Goal: Information Seeking & Learning: Learn about a topic

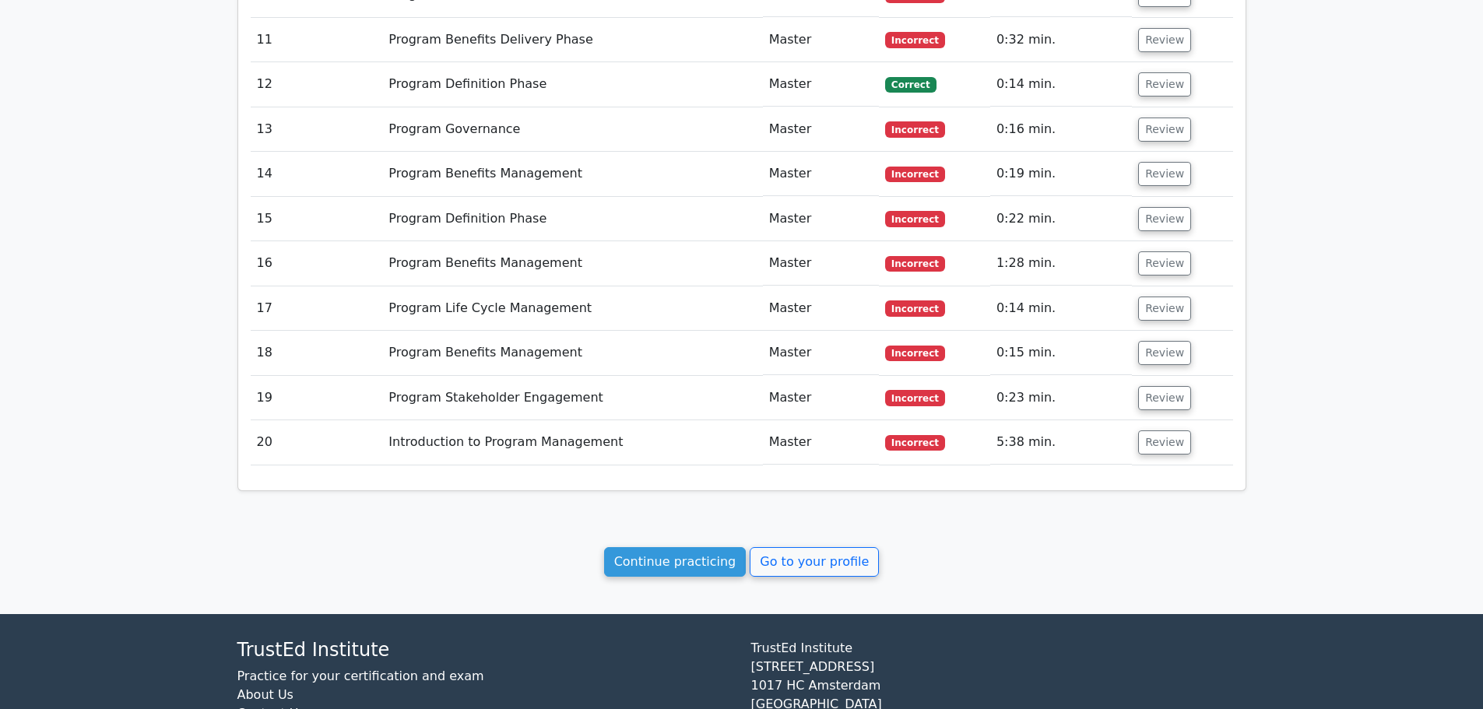
scroll to position [2241, 0]
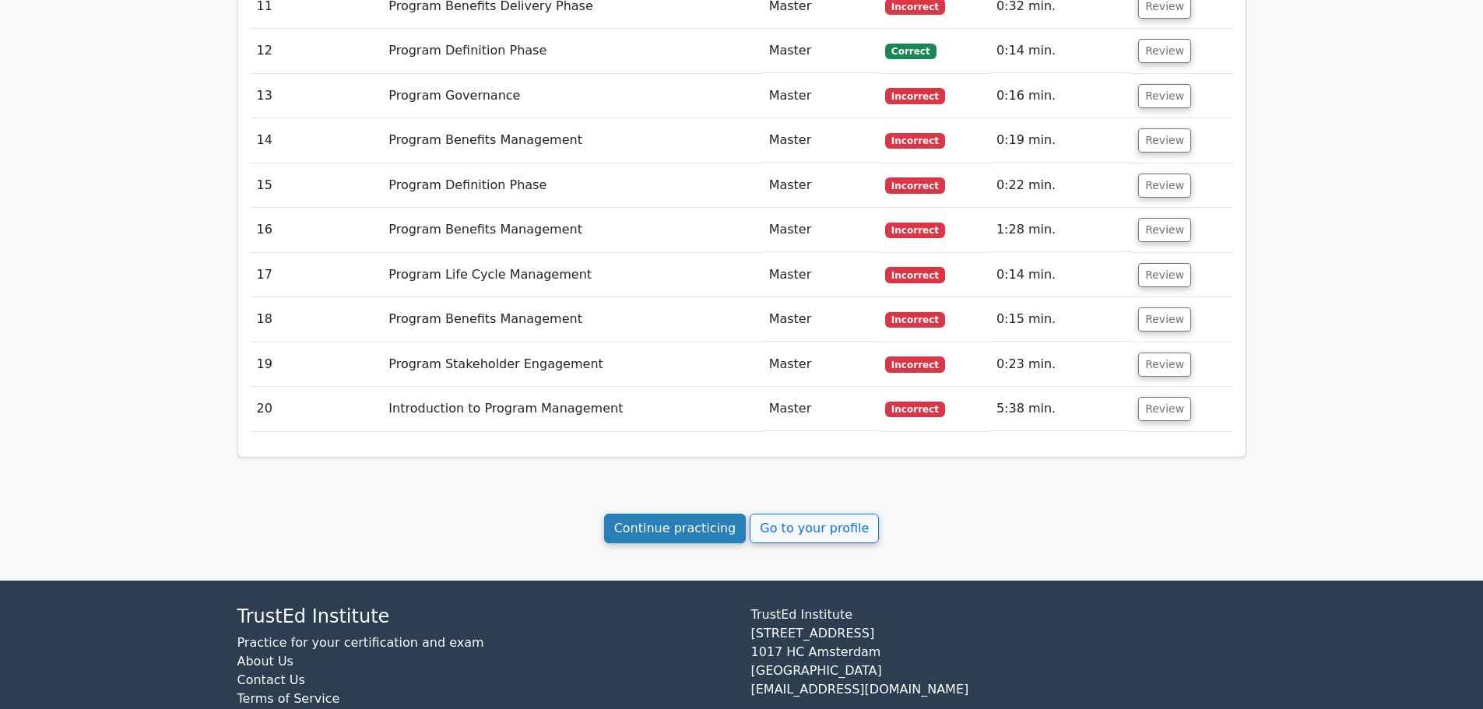
click at [708, 514] on link "Continue practicing" at bounding box center [675, 529] width 142 height 30
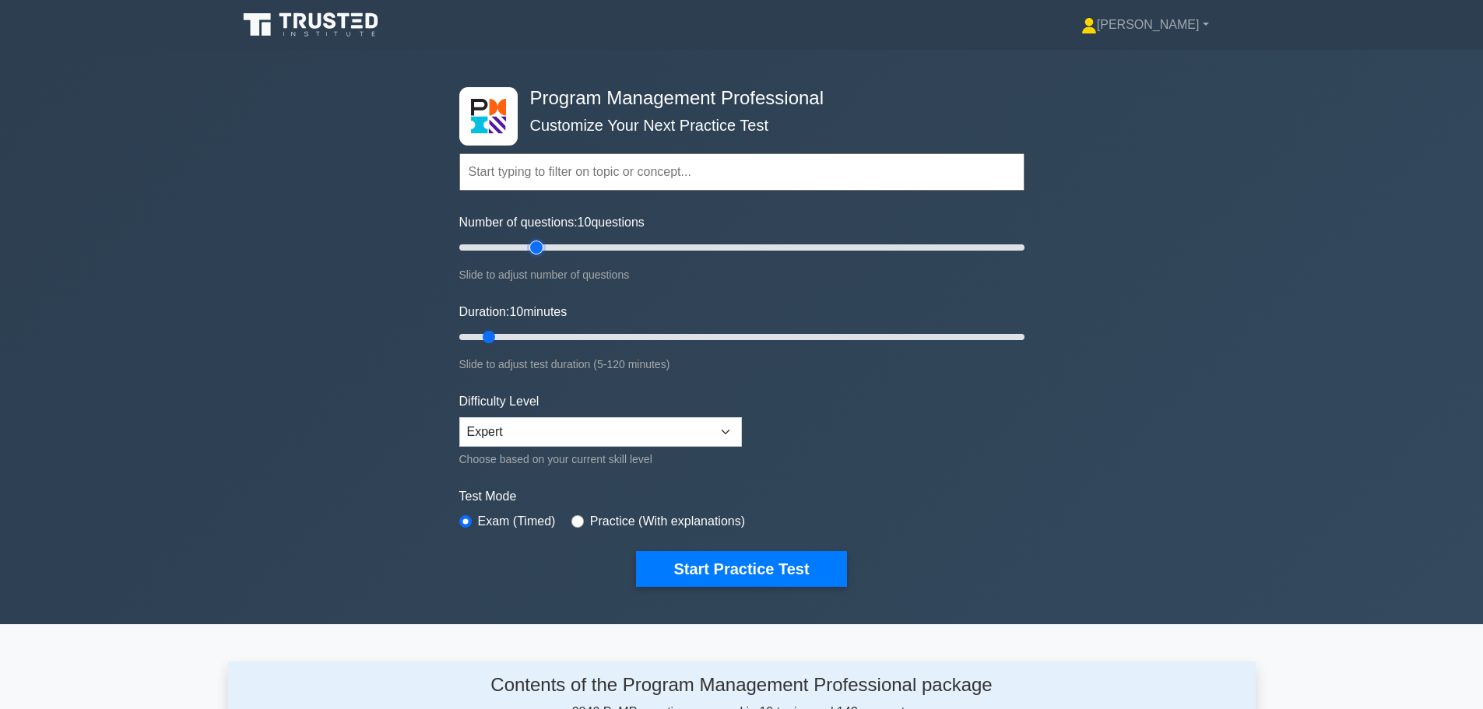
type input "30"
click at [536, 241] on input "Number of questions: 10 questions" at bounding box center [741, 247] width 565 height 19
click at [509, 334] on input "Duration: 10 minutes" at bounding box center [741, 337] width 565 height 19
type input "20"
click at [525, 336] on input "Duration: 15 minutes" at bounding box center [741, 337] width 565 height 19
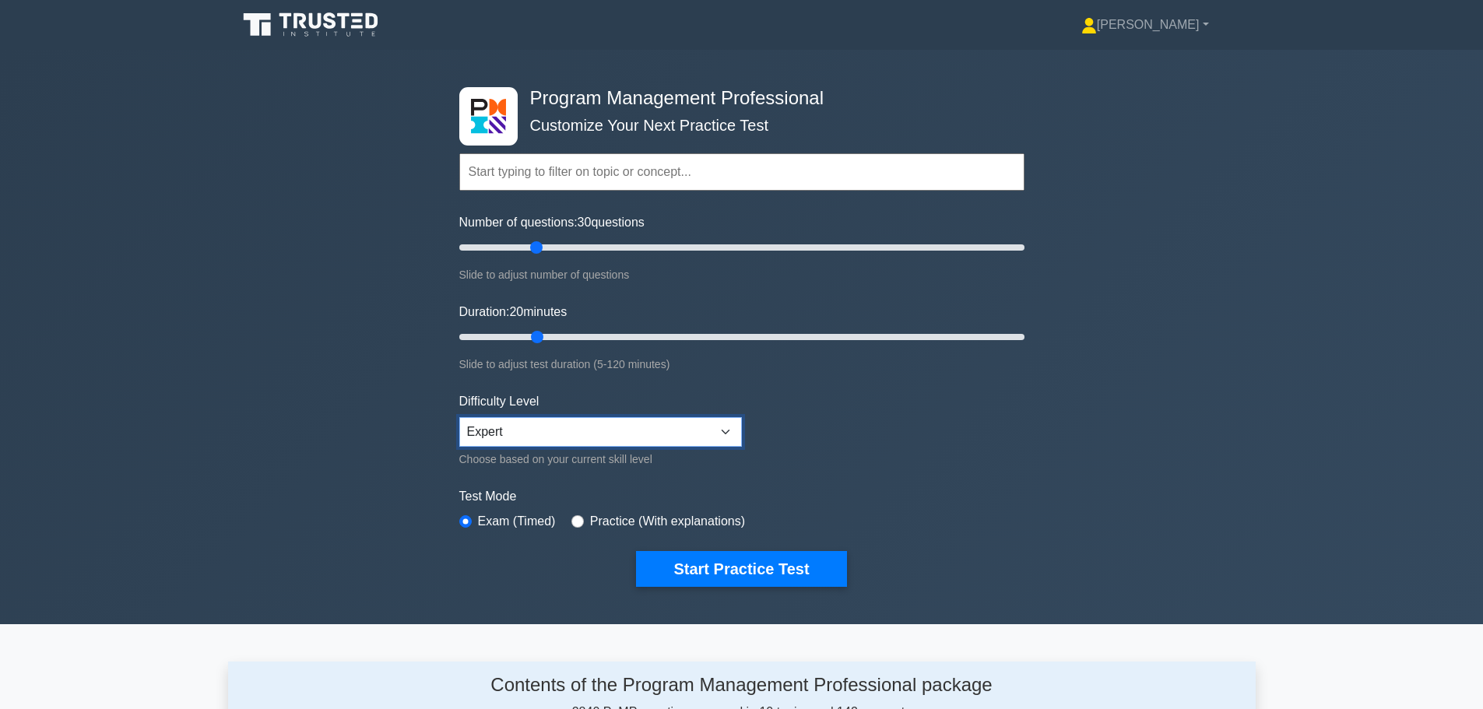
click at [694, 423] on select "Beginner Intermediate Expert" at bounding box center [600, 432] width 283 height 30
click at [459, 417] on select "Beginner Intermediate Expert" at bounding box center [600, 432] width 283 height 30
click at [576, 525] on input "radio" at bounding box center [577, 521] width 12 height 12
radio input "true"
click at [694, 569] on button "Start Practice Test" at bounding box center [741, 569] width 210 height 36
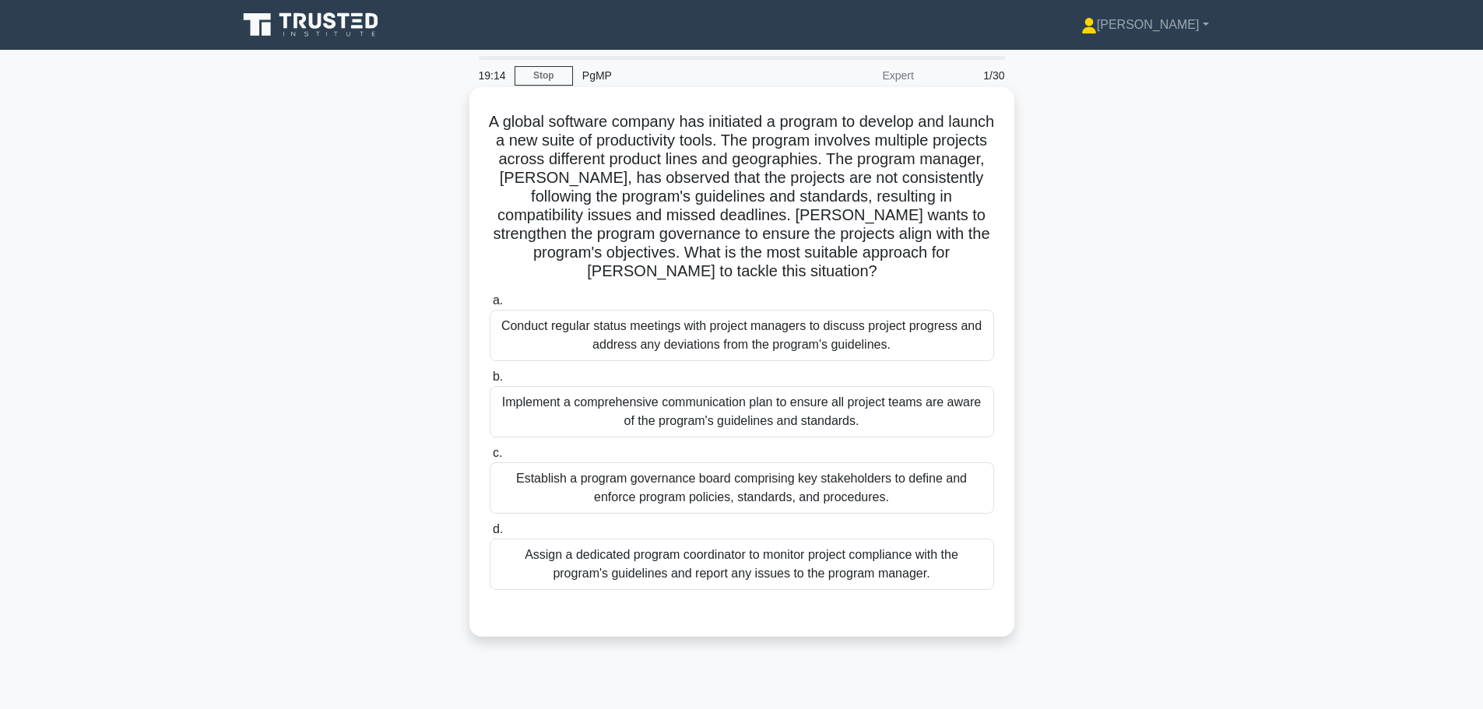
click at [704, 495] on div "Establish a program governance board comprising key stakeholders to define and …" at bounding box center [742, 487] width 504 height 51
click at [490, 458] on input "c. Establish a program governance board comprising key stakeholders to define a…" at bounding box center [490, 453] width 0 height 10
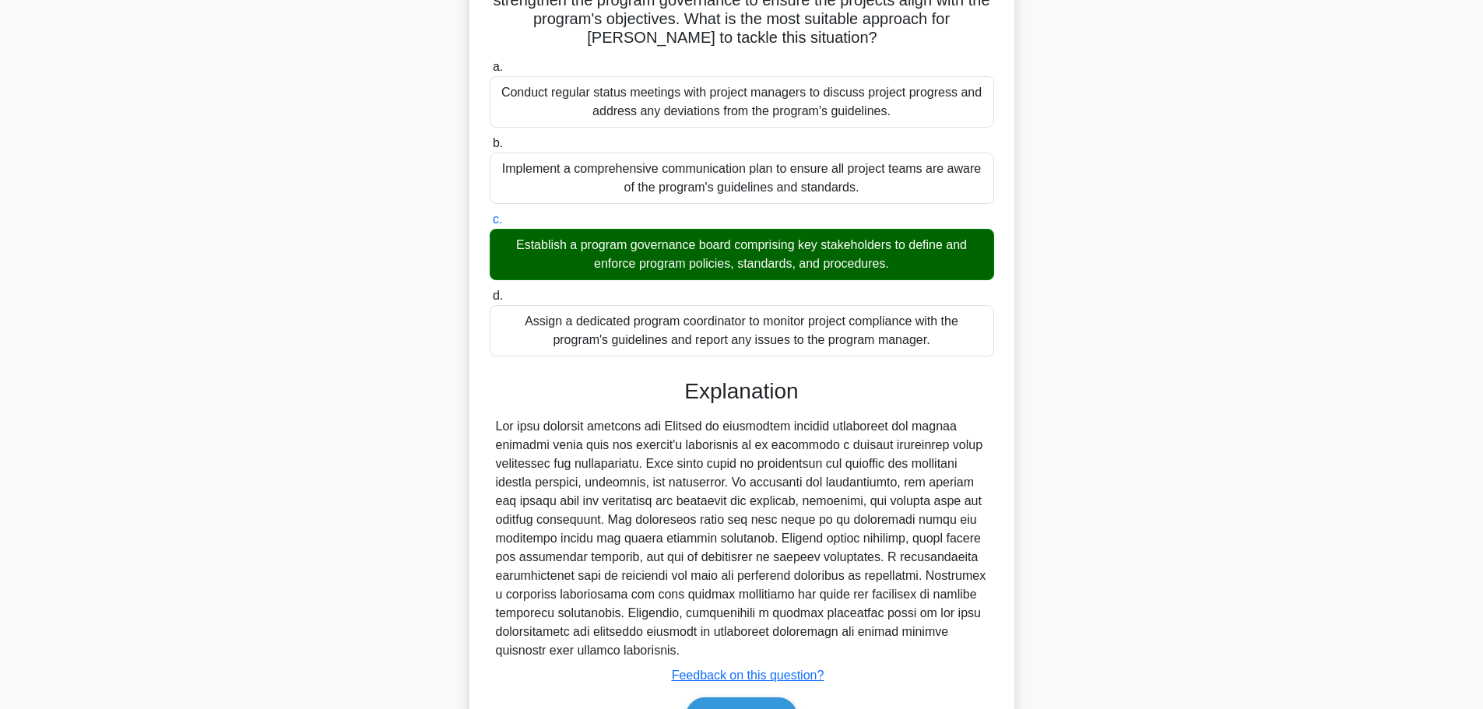
scroll to position [311, 0]
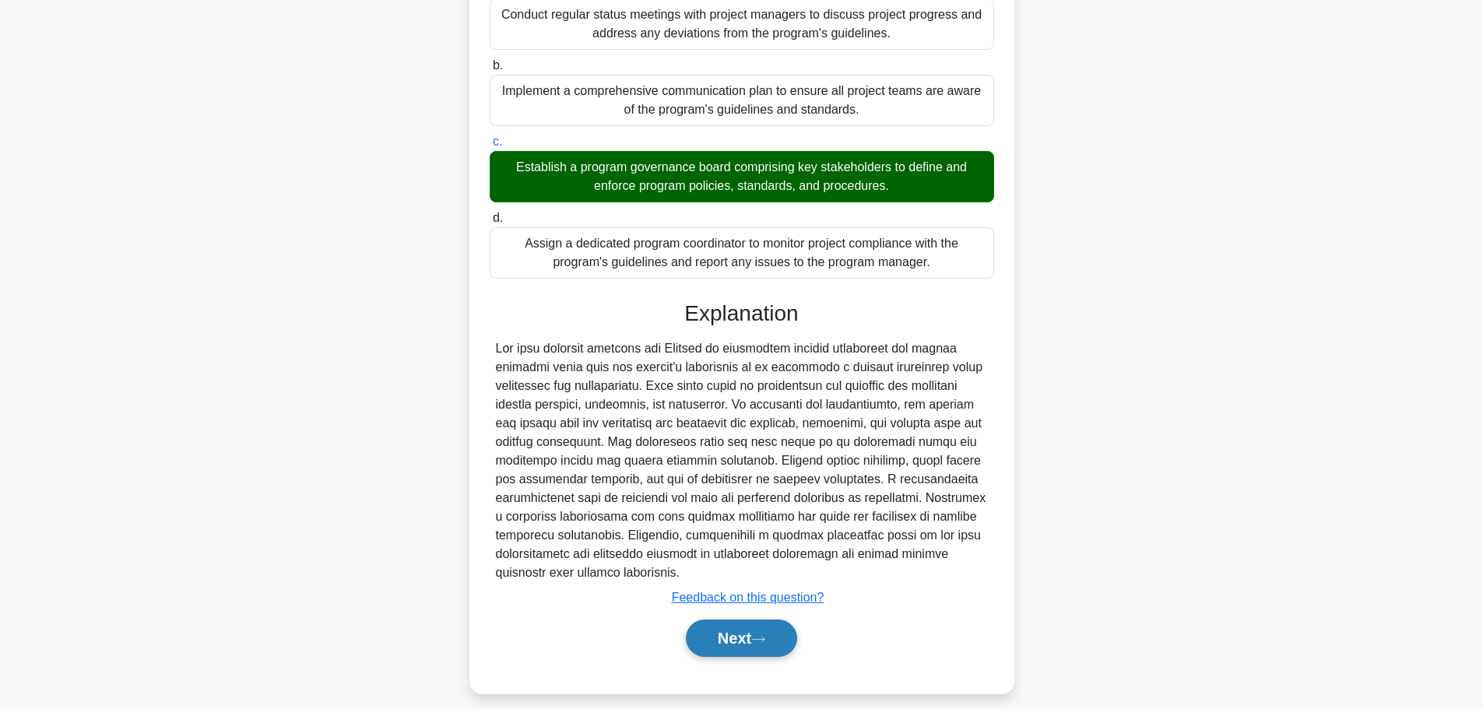
click at [748, 644] on button "Next" at bounding box center [741, 638] width 111 height 37
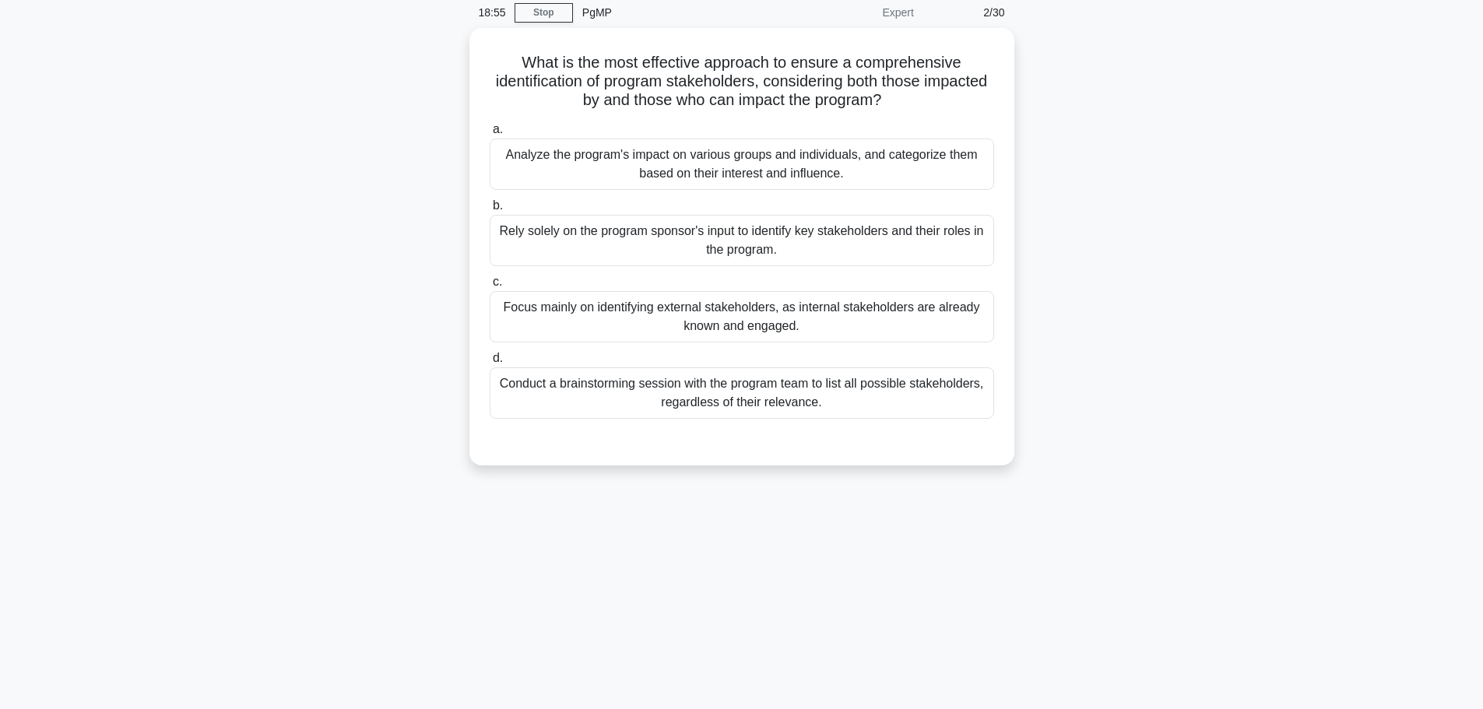
scroll to position [0, 0]
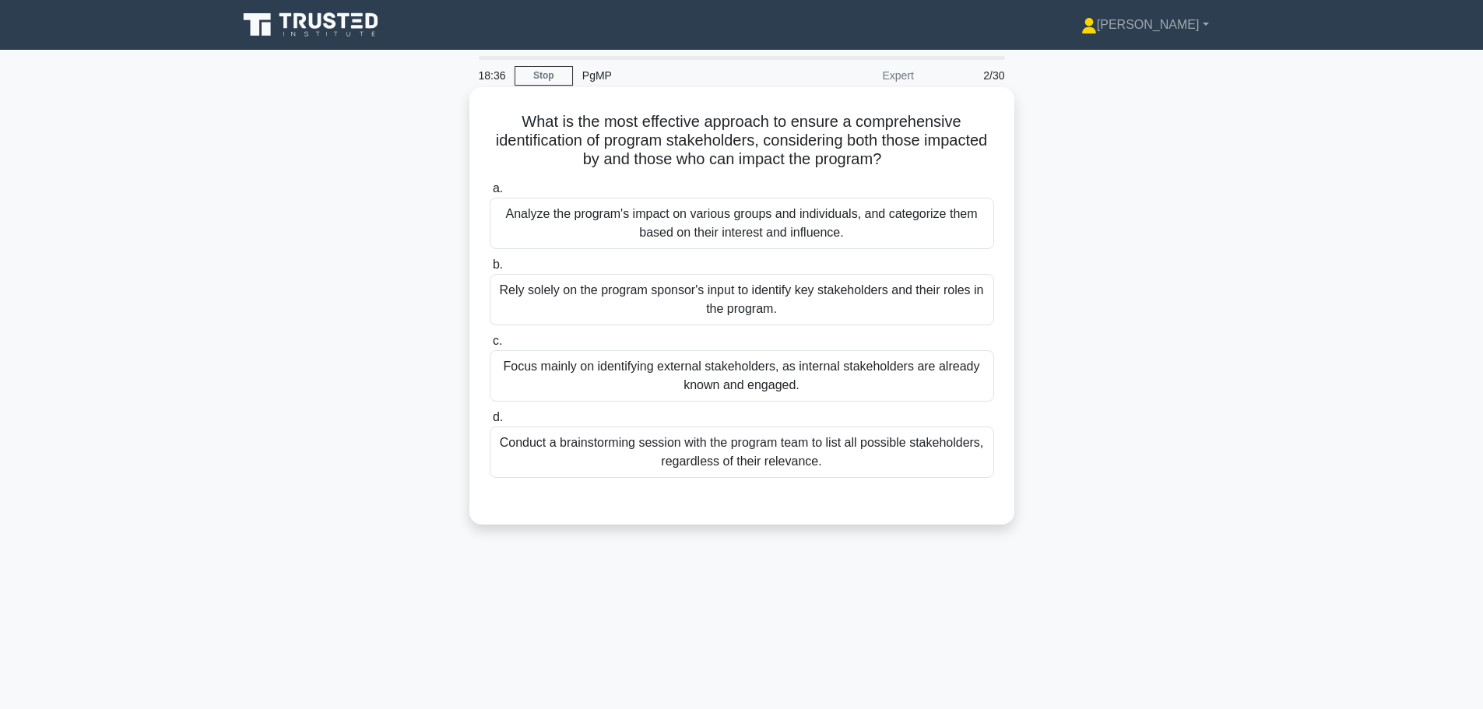
click at [715, 452] on div "Conduct a brainstorming session with the program team to list all possible stak…" at bounding box center [742, 452] width 504 height 51
click at [490, 423] on input "d. Conduct a brainstorming session with the program team to list all possible s…" at bounding box center [490, 418] width 0 height 10
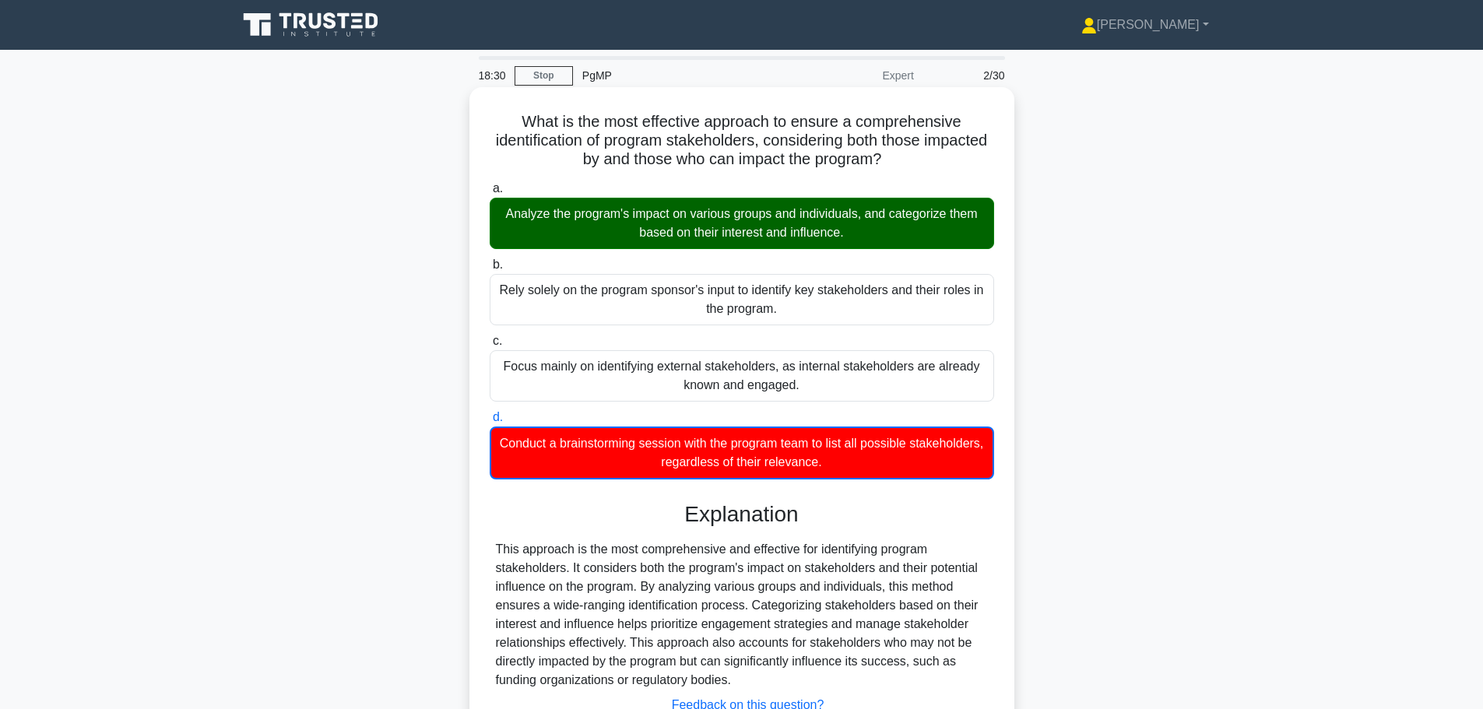
drag, startPoint x: 497, startPoint y: 549, endPoint x: 746, endPoint y: 686, distance: 283.6
click at [746, 686] on div "This approach is the most comprehensive and effective for identifying program s…" at bounding box center [742, 614] width 492 height 149
click at [621, 596] on div "This approach is the most comprehensive and effective for identifying program s…" at bounding box center [742, 614] width 492 height 149
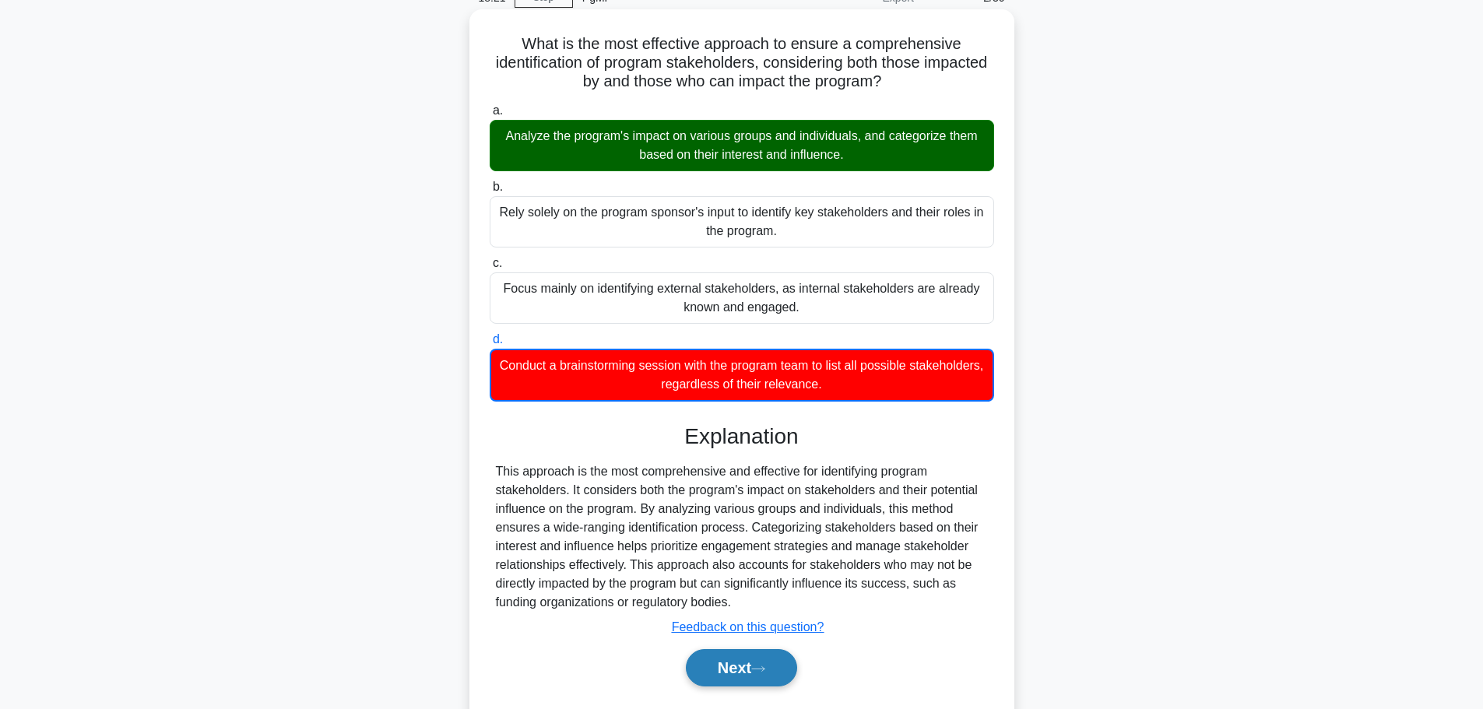
click at [740, 671] on button "Next" at bounding box center [741, 667] width 111 height 37
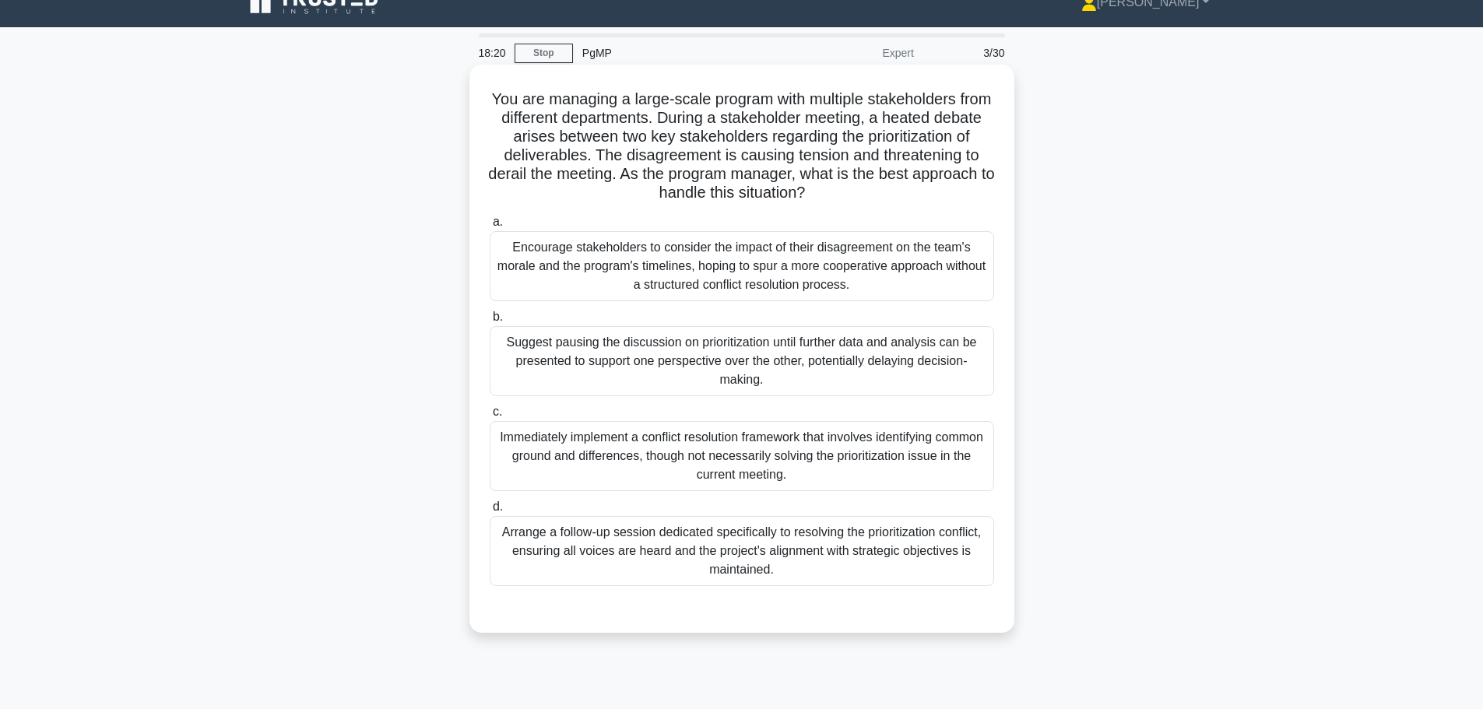
scroll to position [0, 0]
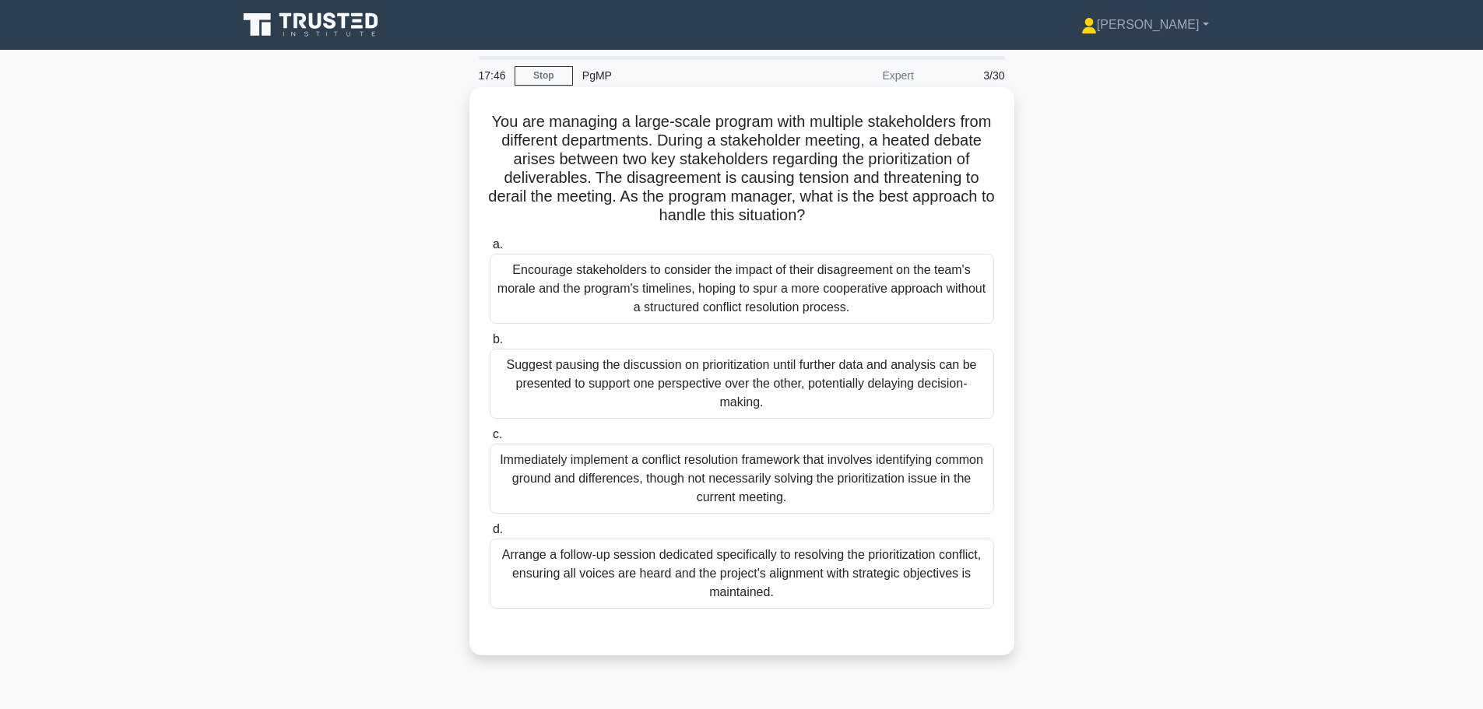
click at [817, 399] on div "Suggest pausing the discussion on prioritization until further data and analysi…" at bounding box center [742, 384] width 504 height 70
click at [490, 345] on input "b. Suggest pausing the discussion on prioritization until further data and anal…" at bounding box center [490, 340] width 0 height 10
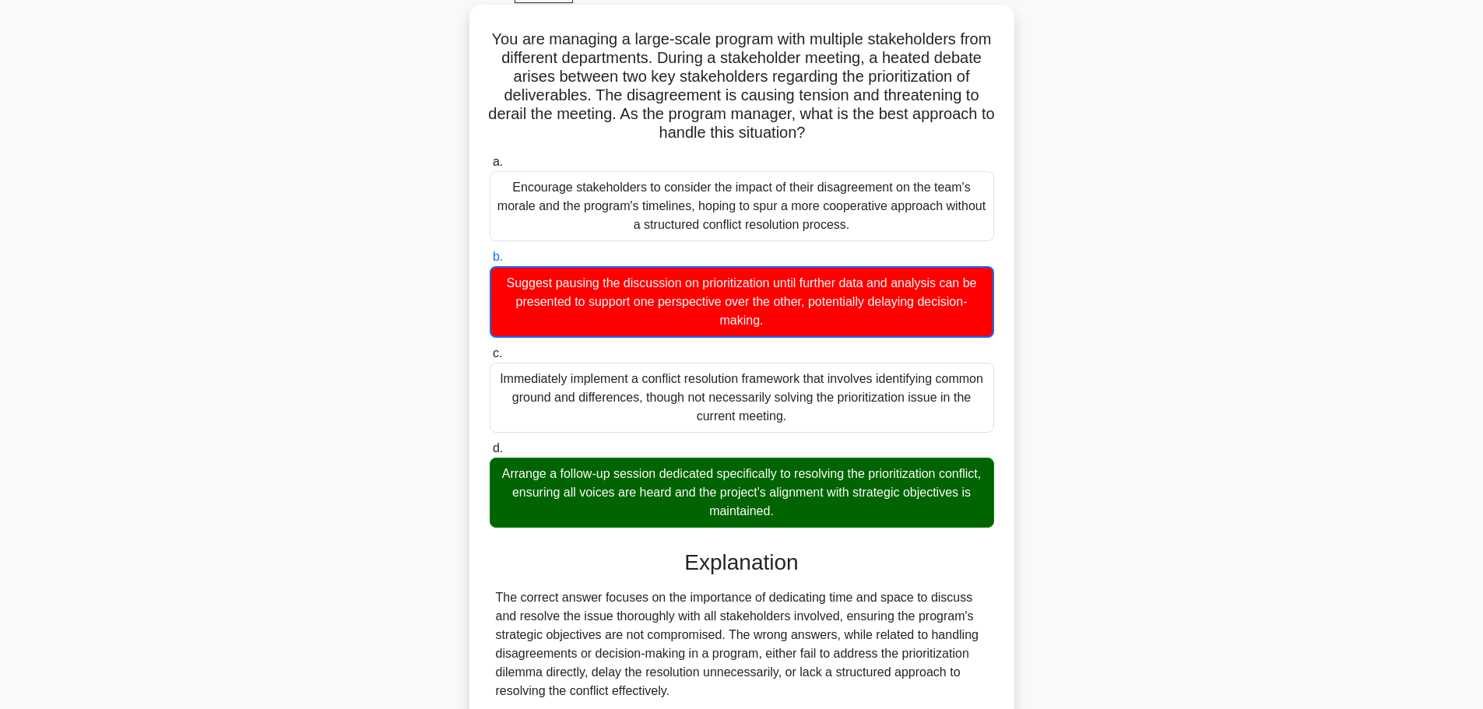
scroll to position [216, 0]
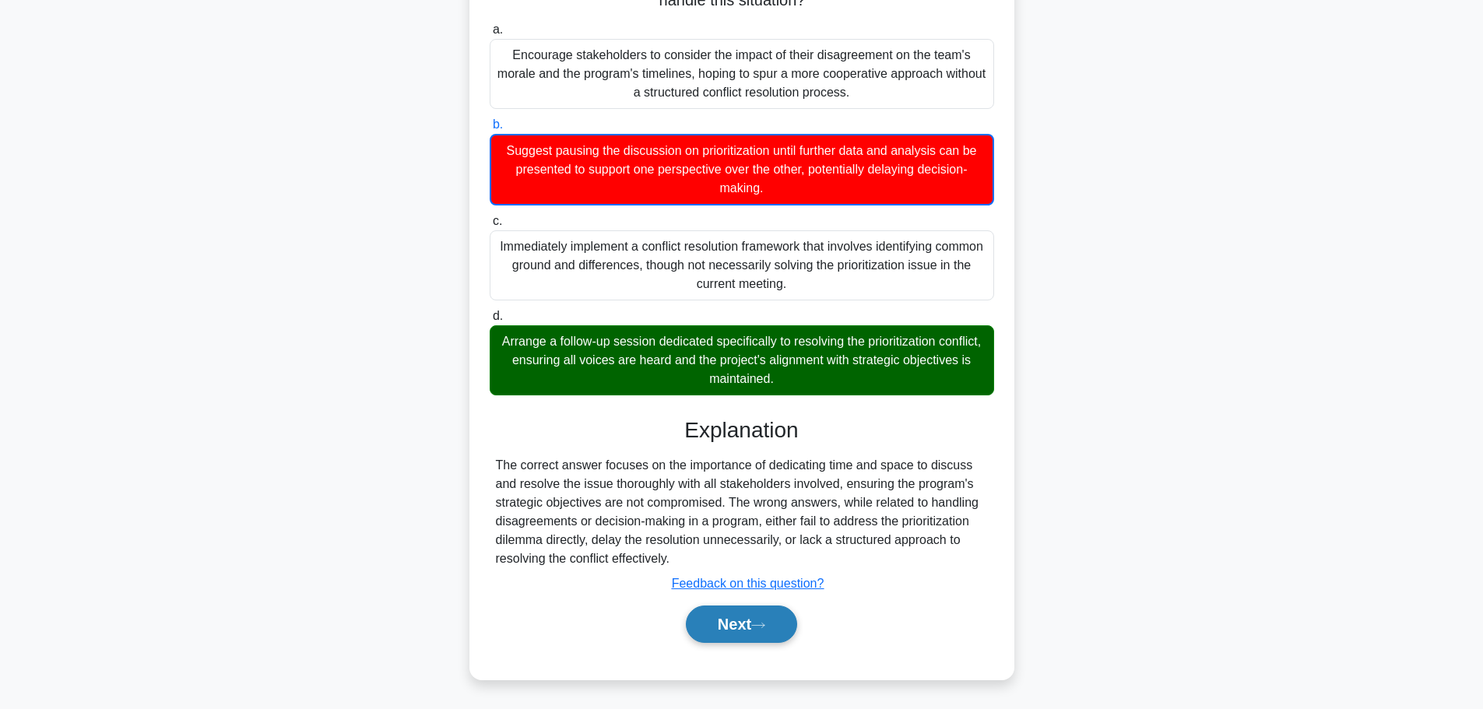
click at [737, 620] on button "Next" at bounding box center [741, 624] width 111 height 37
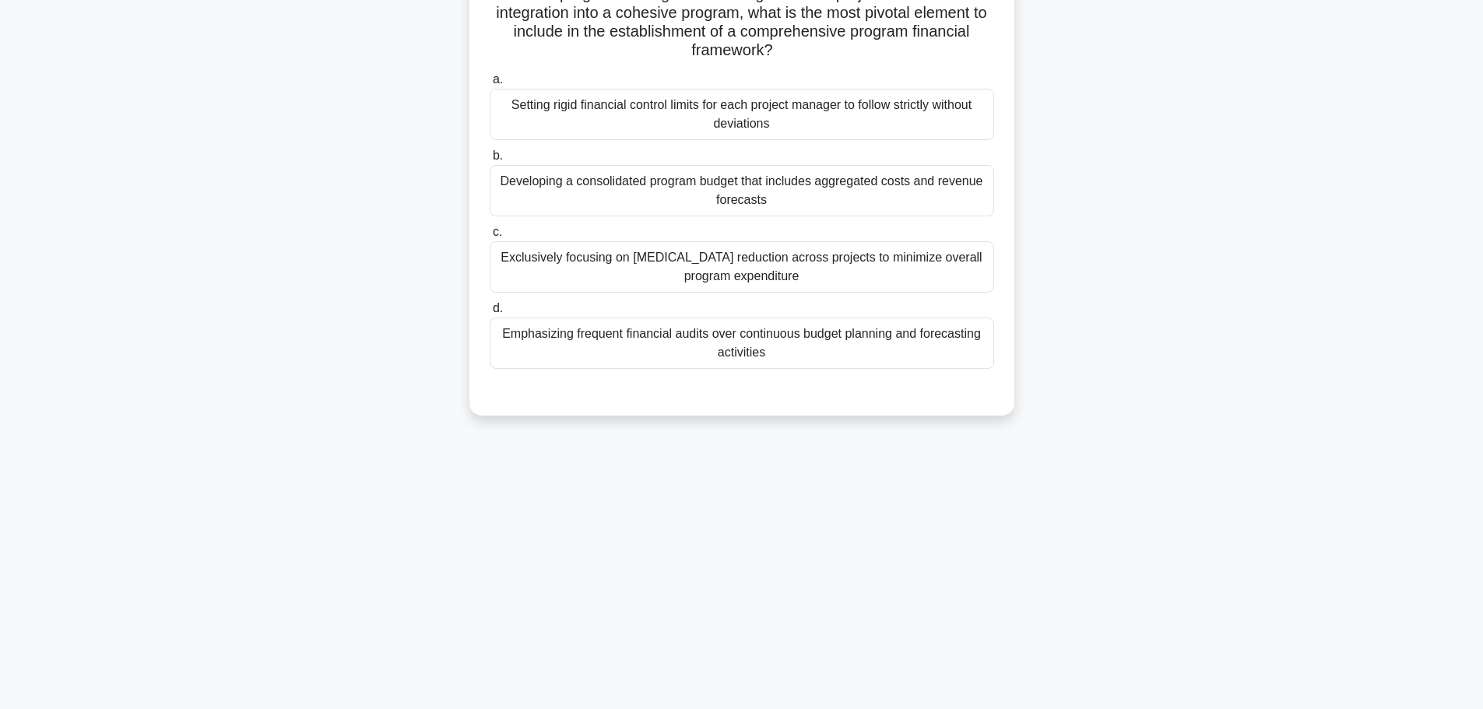
scroll to position [0, 0]
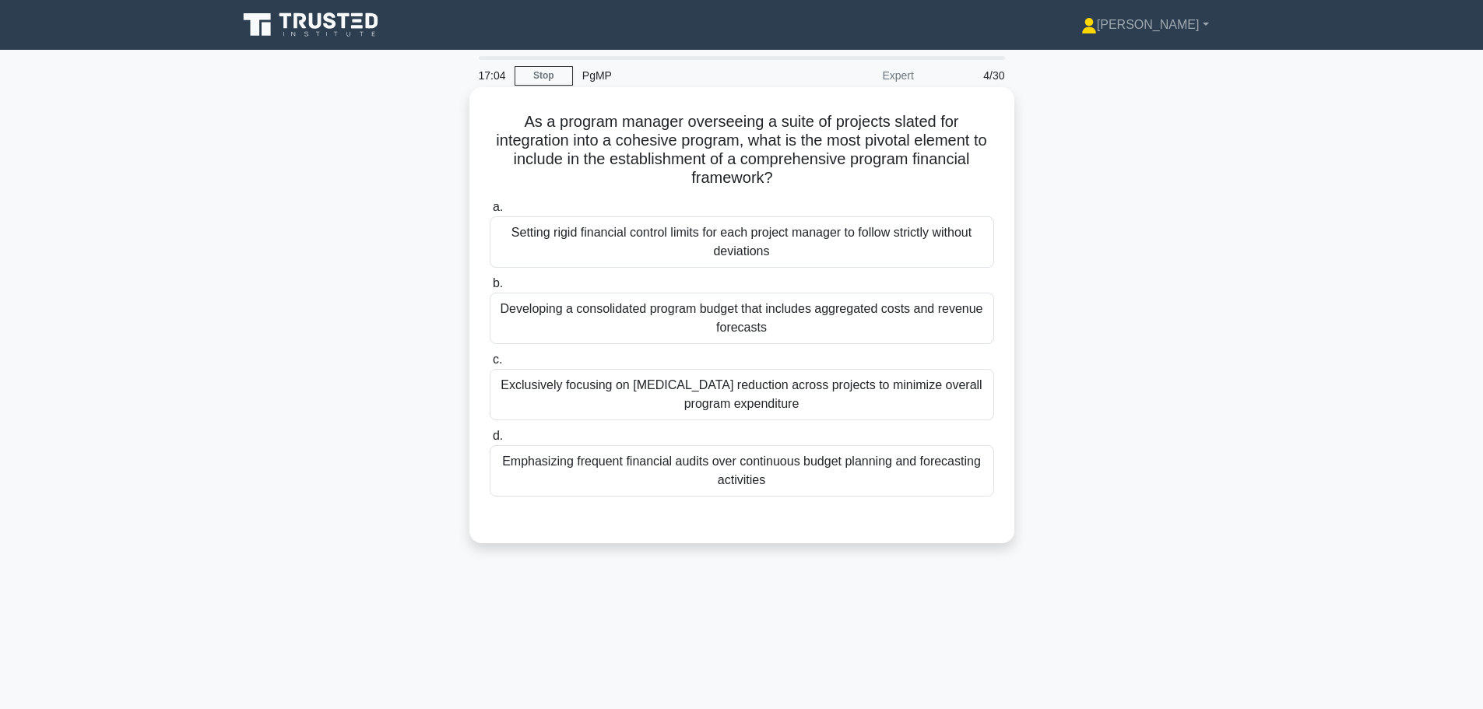
click at [670, 313] on div "Developing a consolidated program budget that includes aggregated costs and rev…" at bounding box center [742, 318] width 504 height 51
click at [490, 289] on input "b. Developing a consolidated program budget that includes aggregated costs and …" at bounding box center [490, 284] width 0 height 10
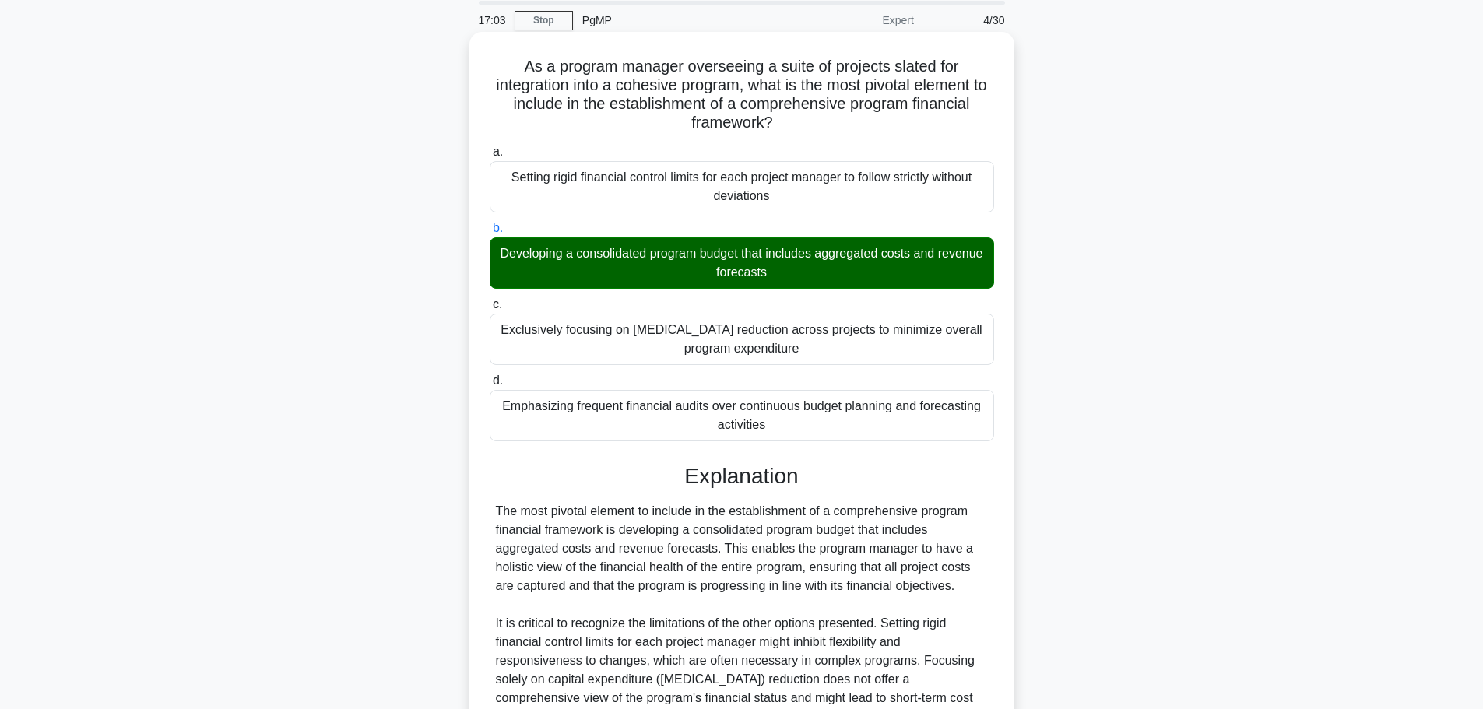
scroll to position [156, 0]
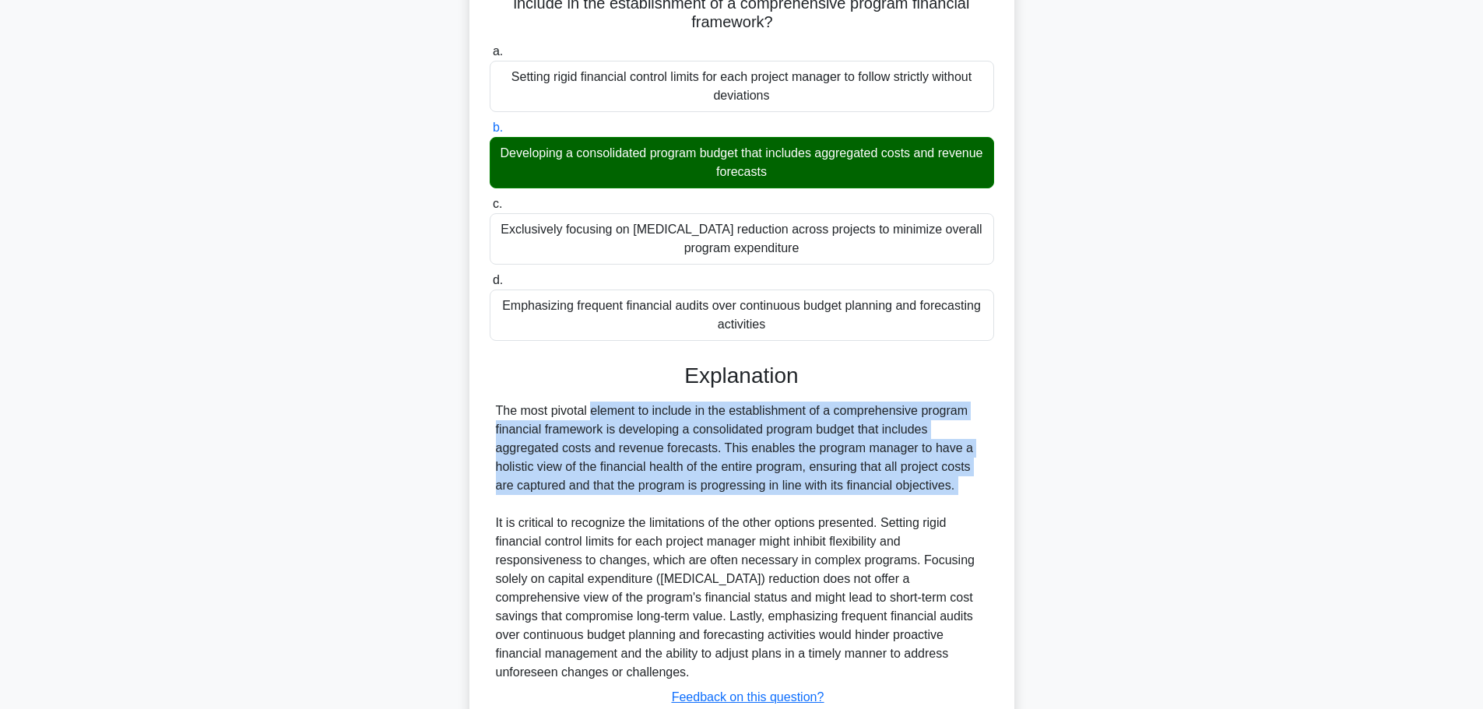
drag, startPoint x: 497, startPoint y: 411, endPoint x: 963, endPoint y: 501, distance: 474.8
click at [963, 501] on div "The most pivotal element to include in the establishment of a comprehensive pro…" at bounding box center [742, 542] width 492 height 280
click at [839, 450] on div "The most pivotal element to include in the establishment of a comprehensive pro…" at bounding box center [742, 542] width 492 height 280
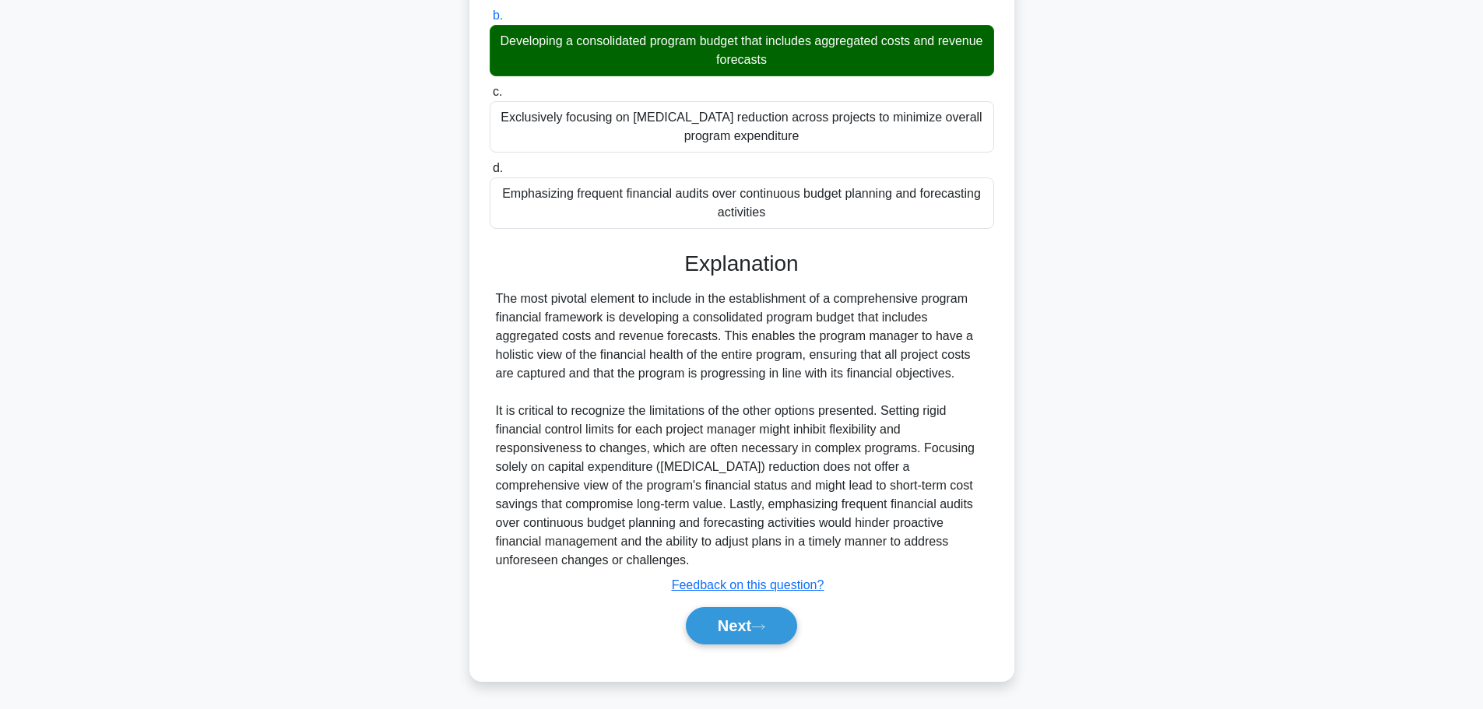
scroll to position [270, 0]
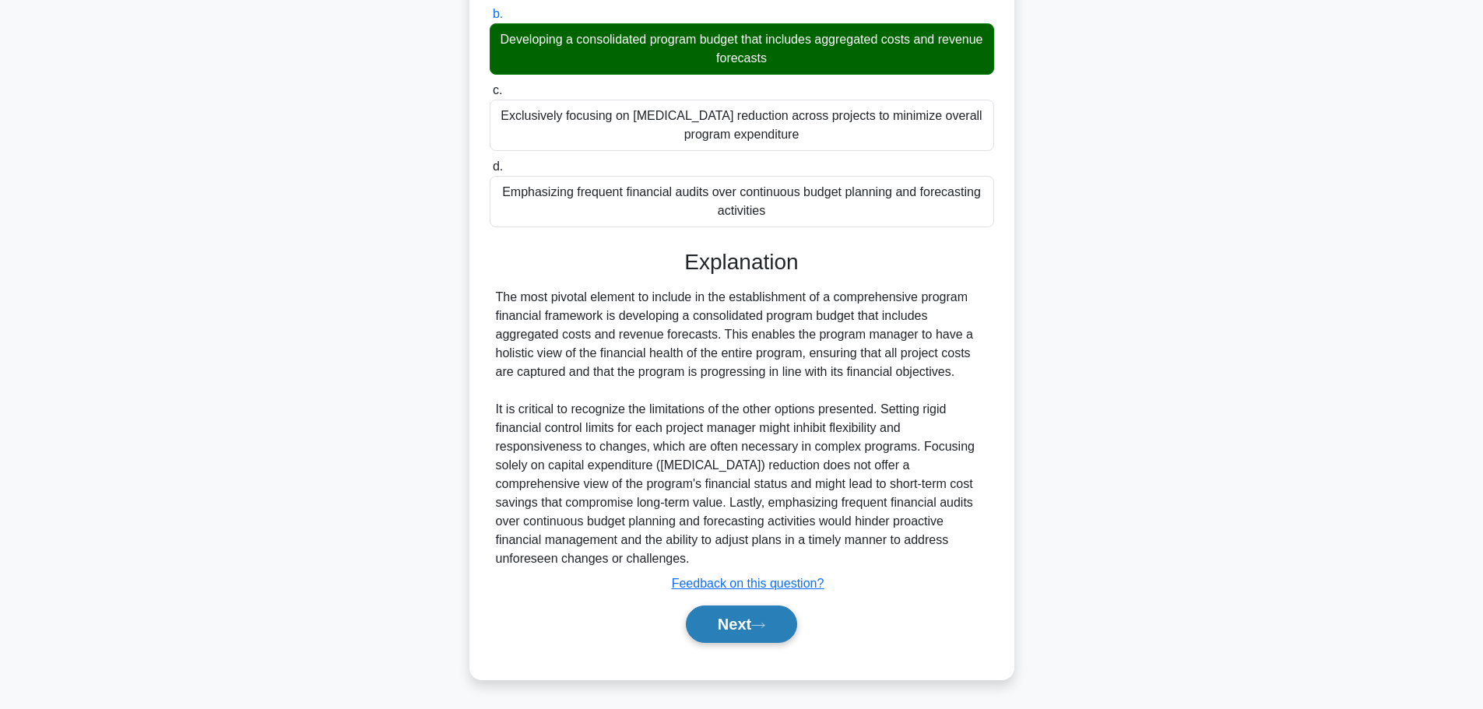
click at [747, 625] on button "Next" at bounding box center [741, 624] width 111 height 37
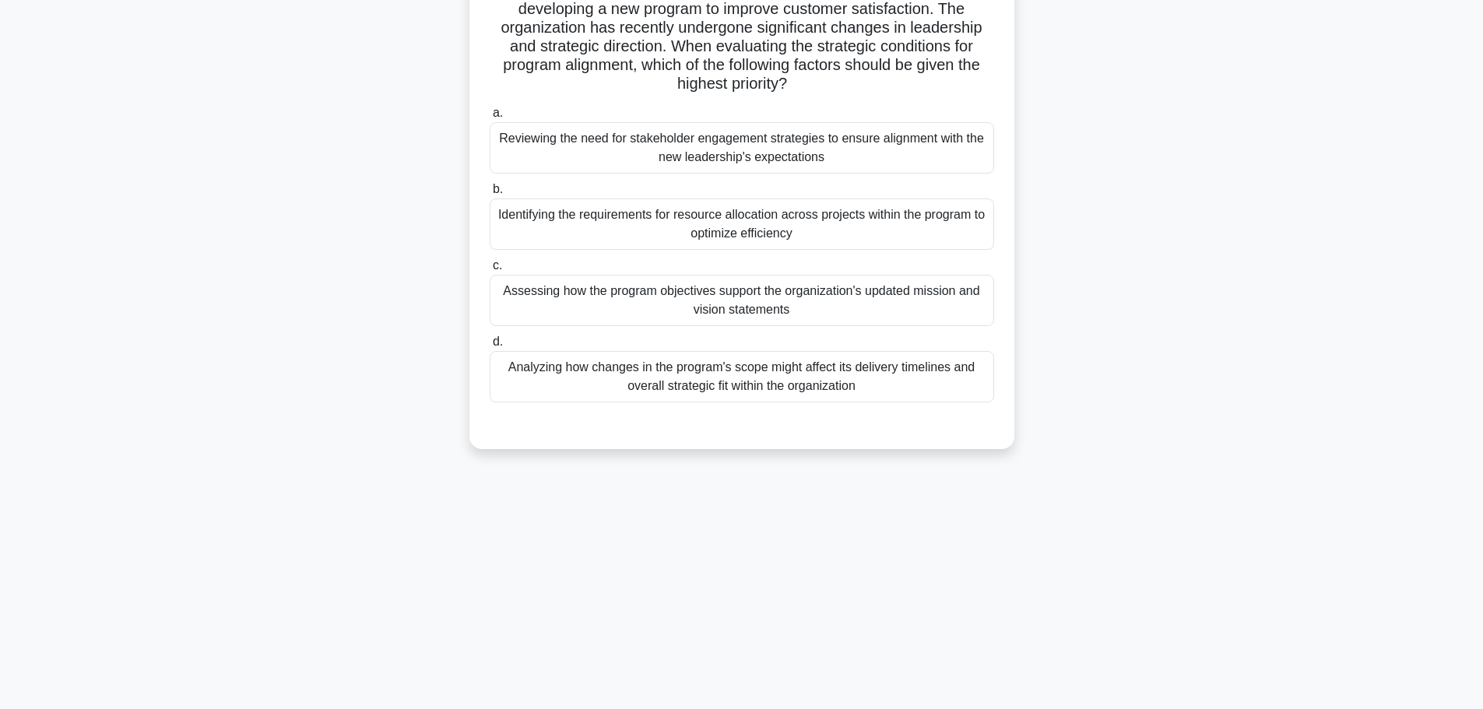
scroll to position [0, 0]
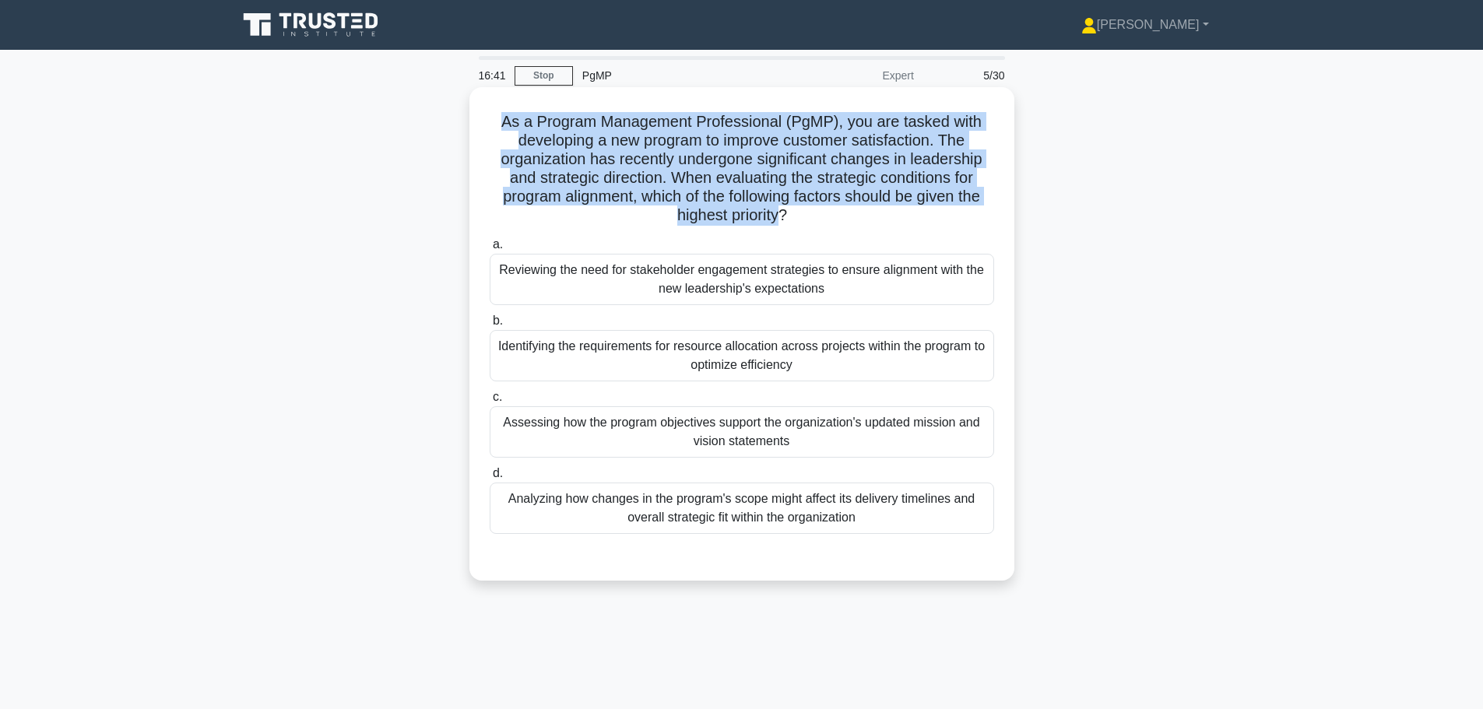
drag, startPoint x: 512, startPoint y: 126, endPoint x: 782, endPoint y: 214, distance: 284.1
click at [782, 214] on h5 "As a Program Management Professional (PgMP), you are tasked with developing a n…" at bounding box center [742, 169] width 508 height 114
click at [718, 139] on h5 "As a Program Management Professional (PgMP), you are tasked with developing a n…" at bounding box center [742, 169] width 508 height 114
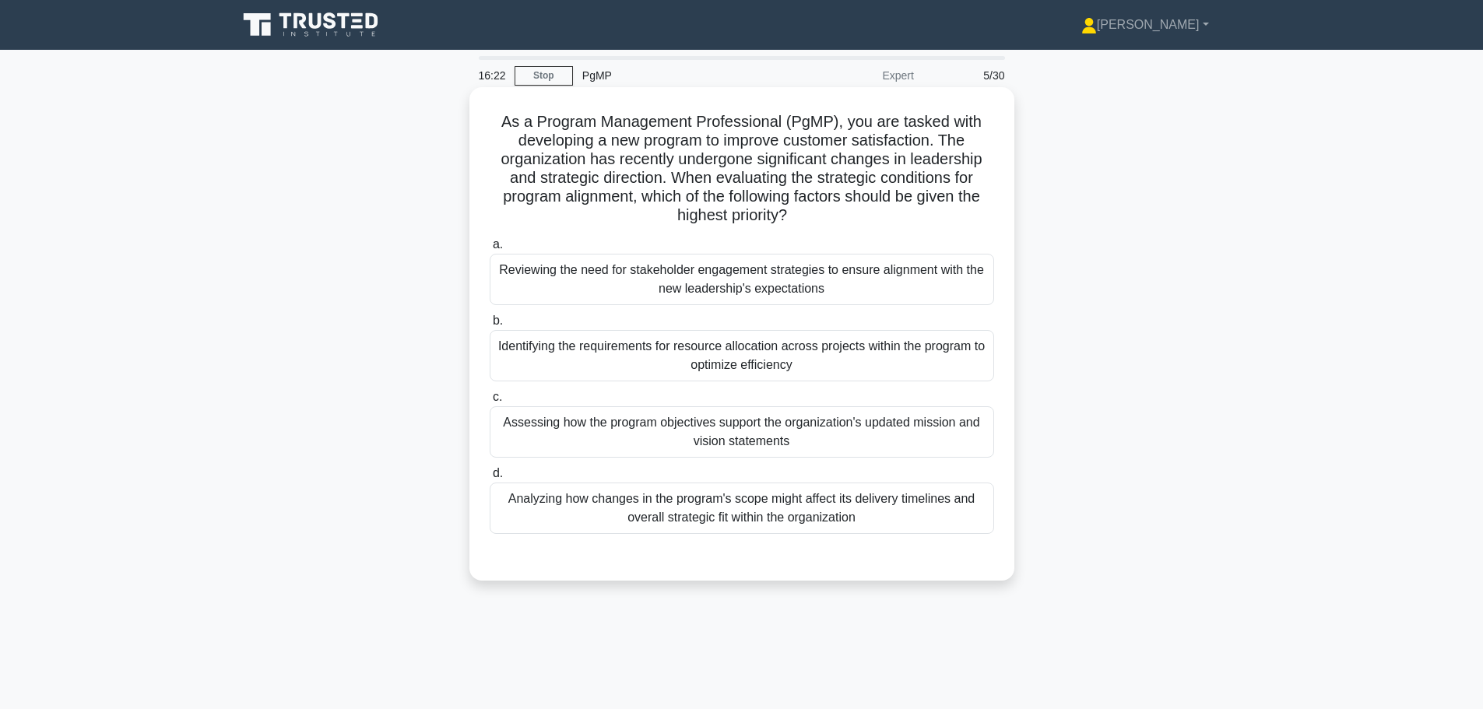
click at [671, 437] on div "Assessing how the program objectives support the organization's updated mission…" at bounding box center [742, 431] width 504 height 51
click at [490, 402] on input "c. Assessing how the program objectives support the organization's updated miss…" at bounding box center [490, 397] width 0 height 10
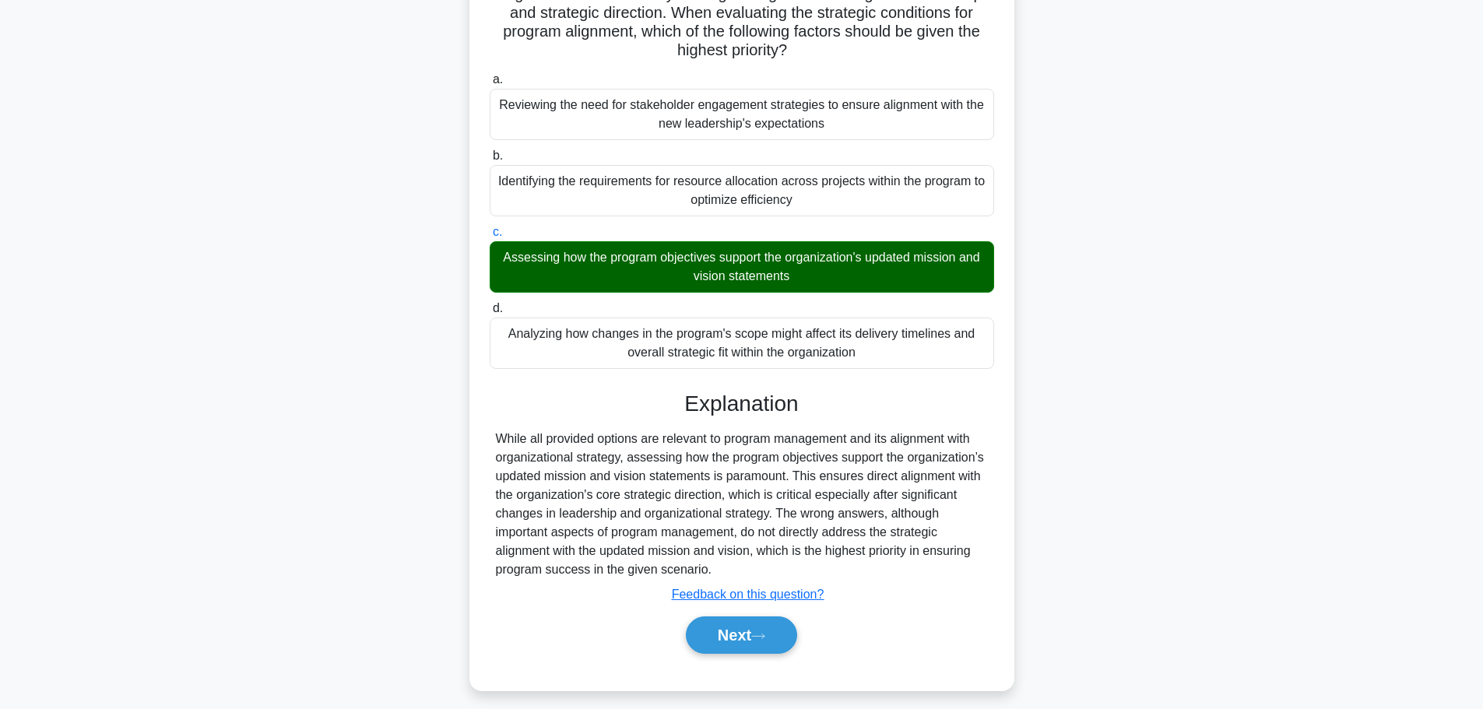
scroll to position [177, 0]
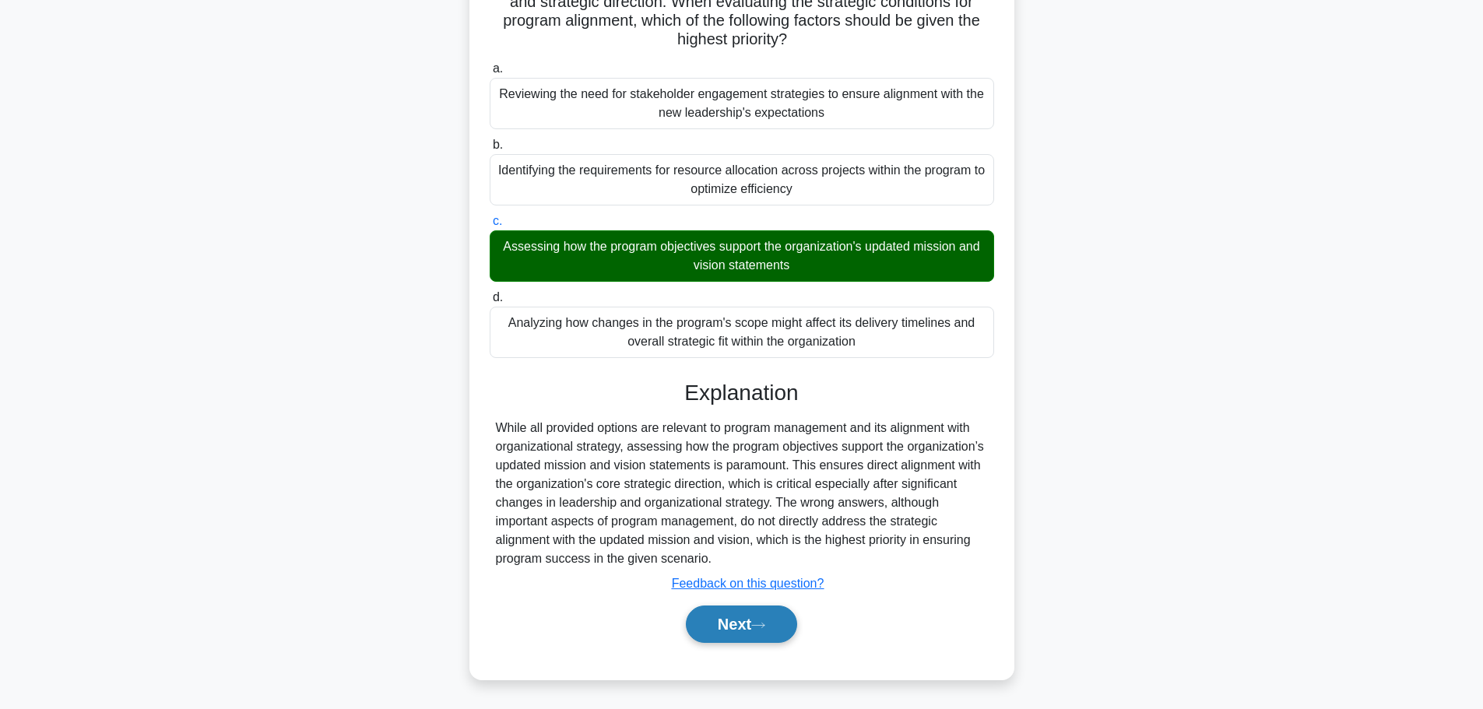
click at [737, 639] on button "Next" at bounding box center [741, 624] width 111 height 37
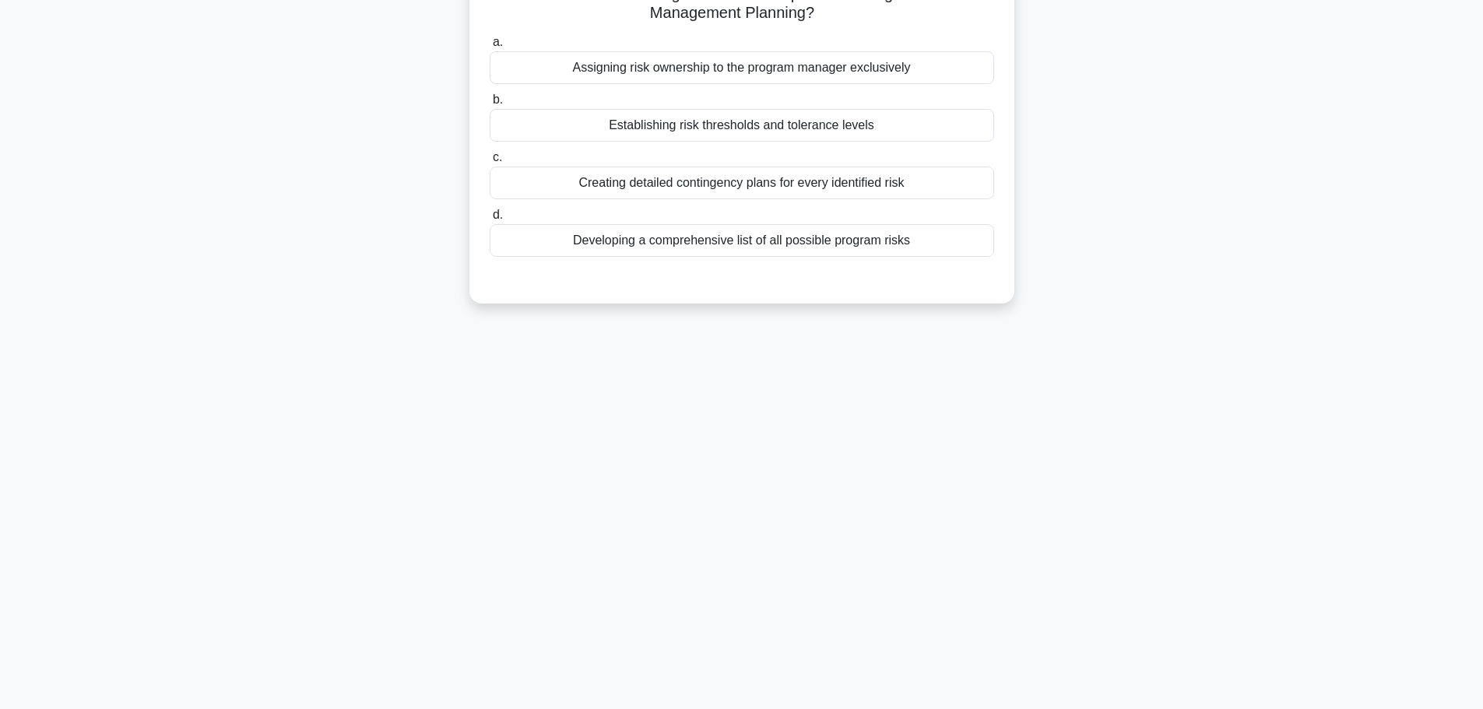
scroll to position [0, 0]
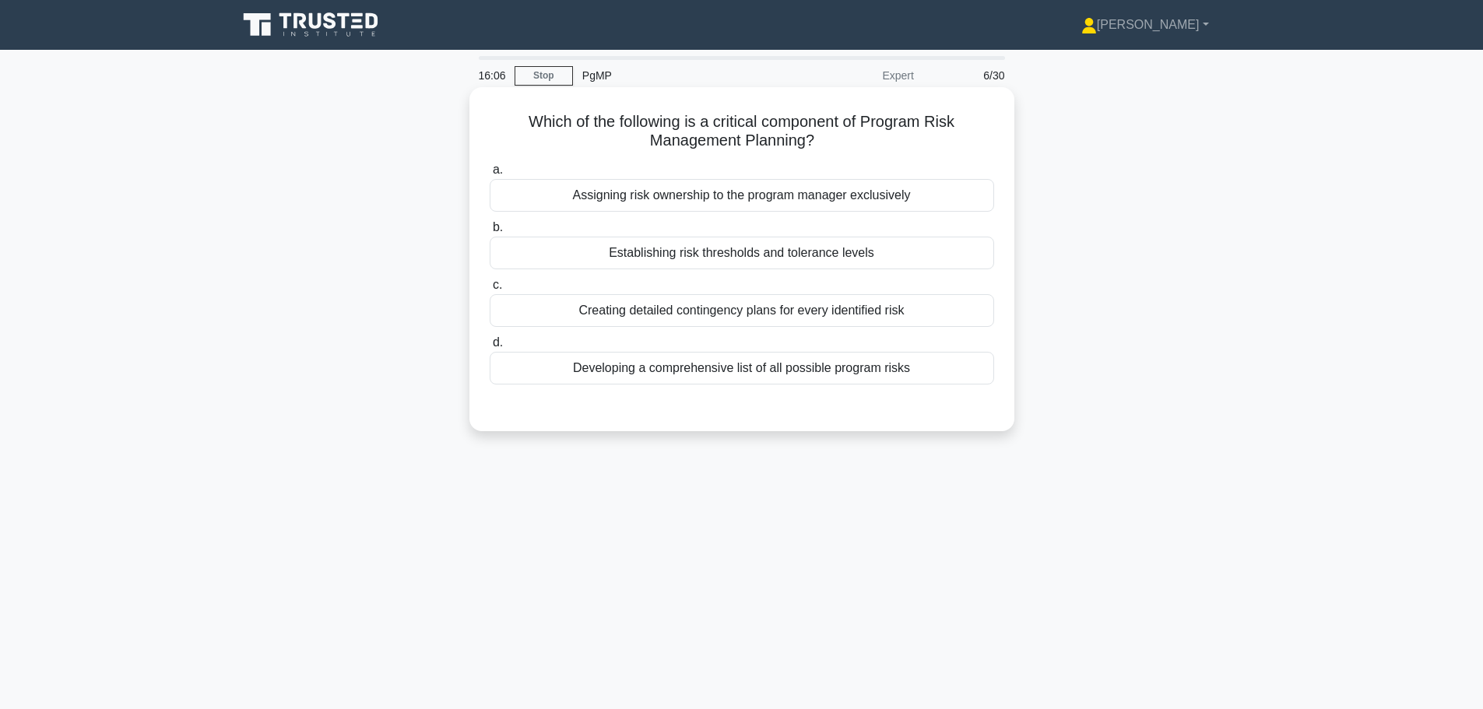
click at [644, 254] on div "Establishing risk thresholds and tolerance levels" at bounding box center [742, 253] width 504 height 33
click at [490, 233] on input "b. Establishing risk thresholds and tolerance levels" at bounding box center [490, 228] width 0 height 10
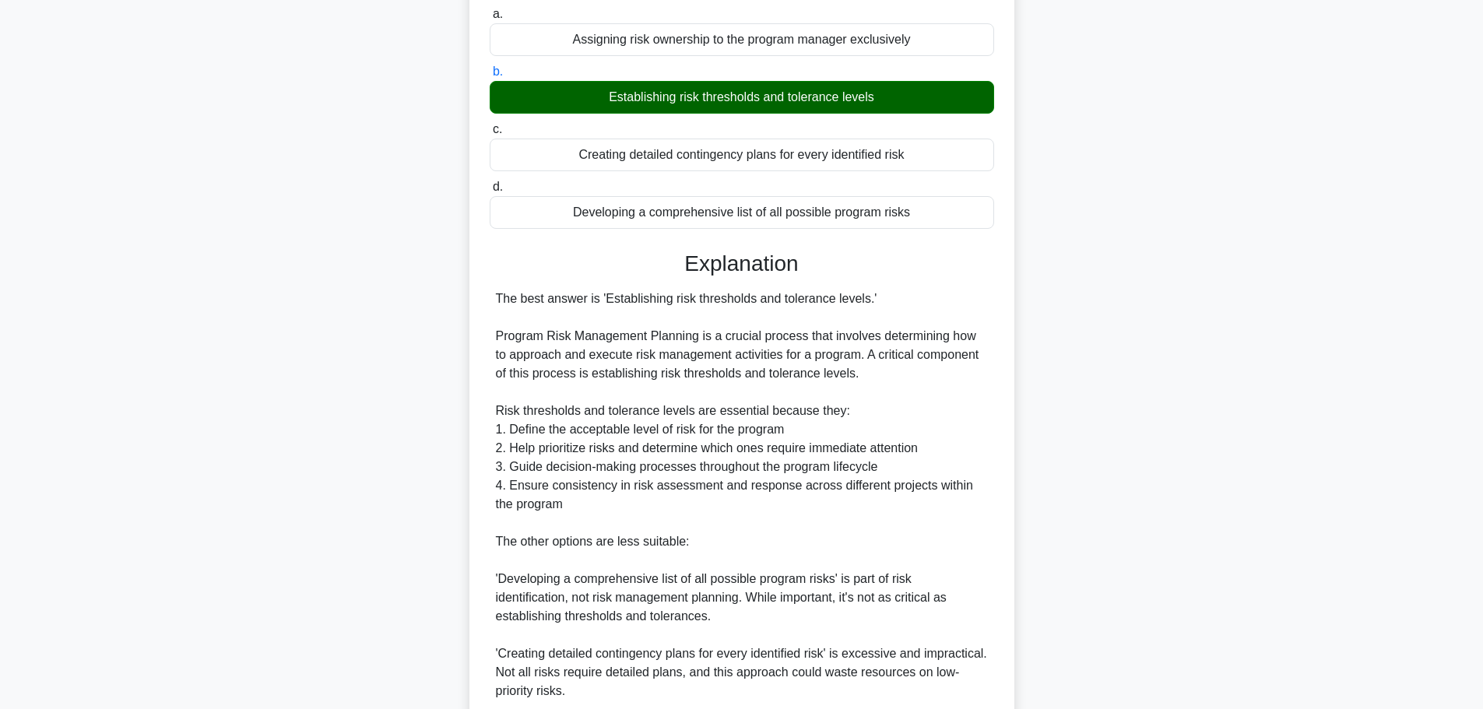
scroll to position [234, 0]
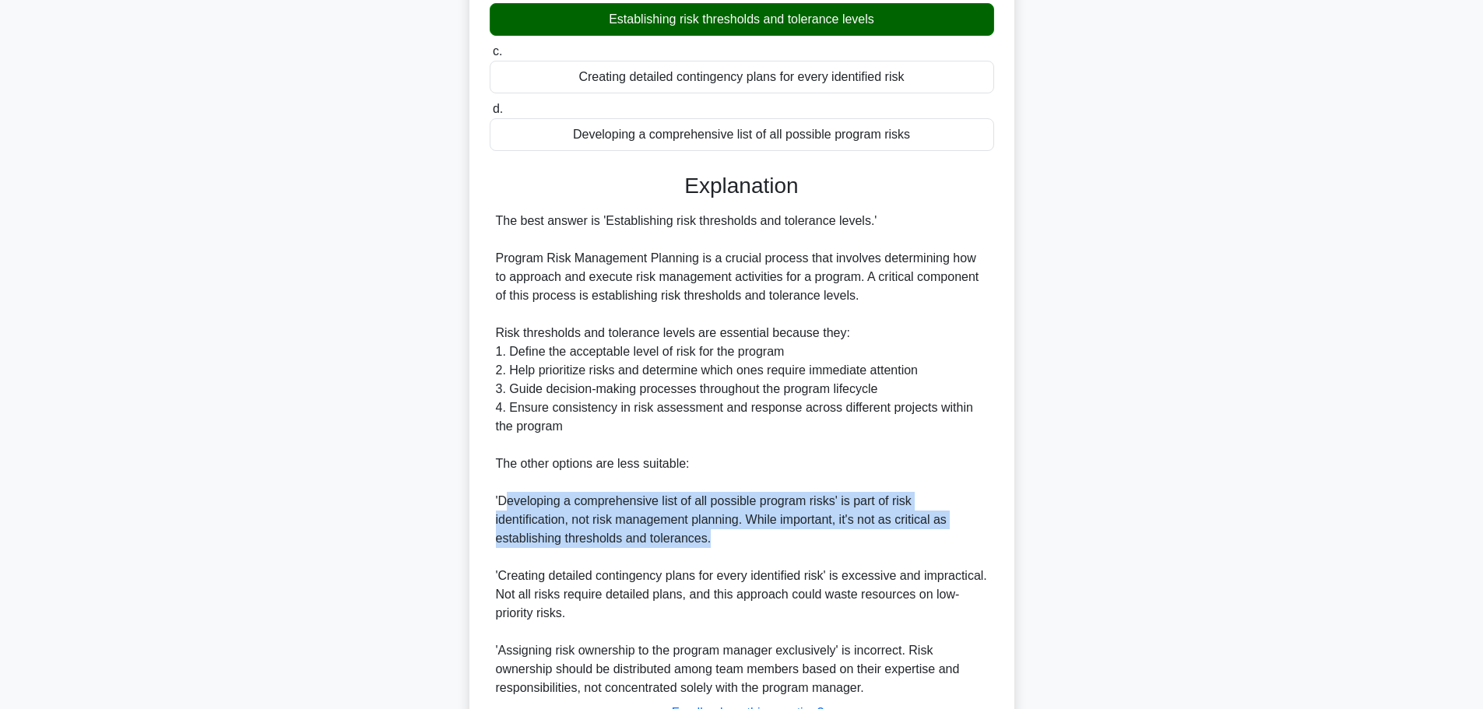
drag, startPoint x: 531, startPoint y: 492, endPoint x: 729, endPoint y: 546, distance: 205.8
click at [729, 546] on div "The best answer is 'Establishing risk thresholds and tolerance levels.' Program…" at bounding box center [742, 455] width 492 height 486
click at [647, 517] on div "The best answer is 'Establishing risk thresholds and tolerance levels.' Program…" at bounding box center [742, 455] width 492 height 486
drag, startPoint x: 542, startPoint y: 501, endPoint x: 492, endPoint y: 490, distance: 51.0
click at [492, 490] on div "The best answer is 'Establishing risk thresholds and tolerance levels.' Program…" at bounding box center [742, 455] width 504 height 486
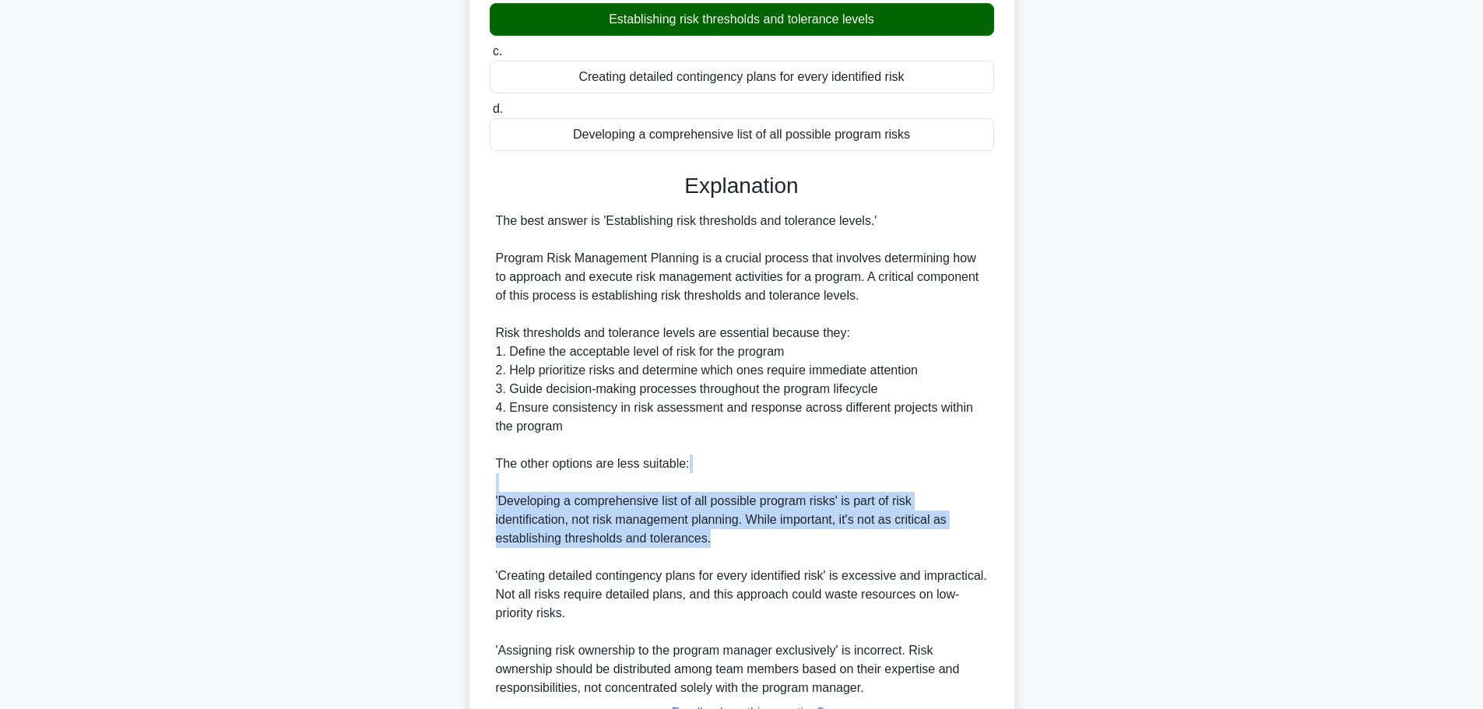
click at [572, 517] on div "The best answer is 'Establishing risk thresholds and tolerance levels.' Program…" at bounding box center [742, 455] width 492 height 486
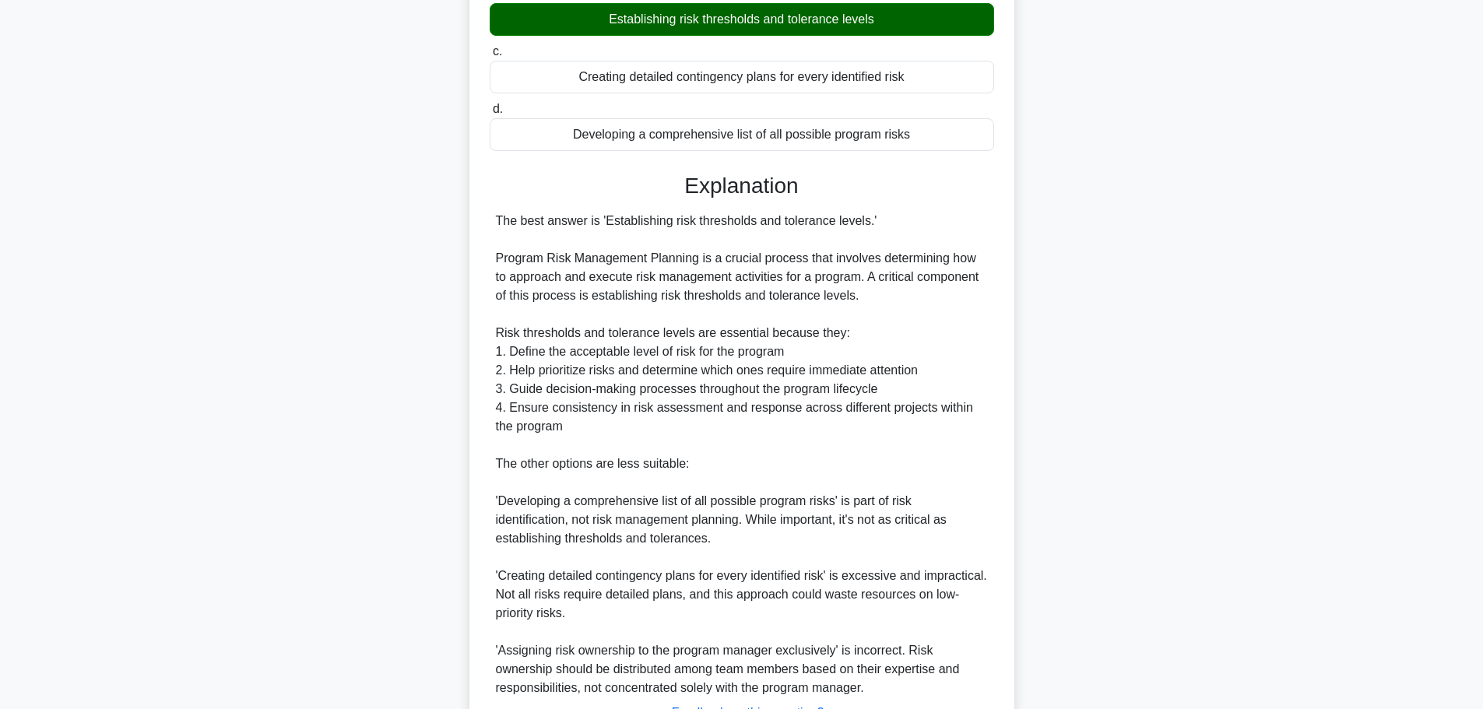
scroll to position [311, 0]
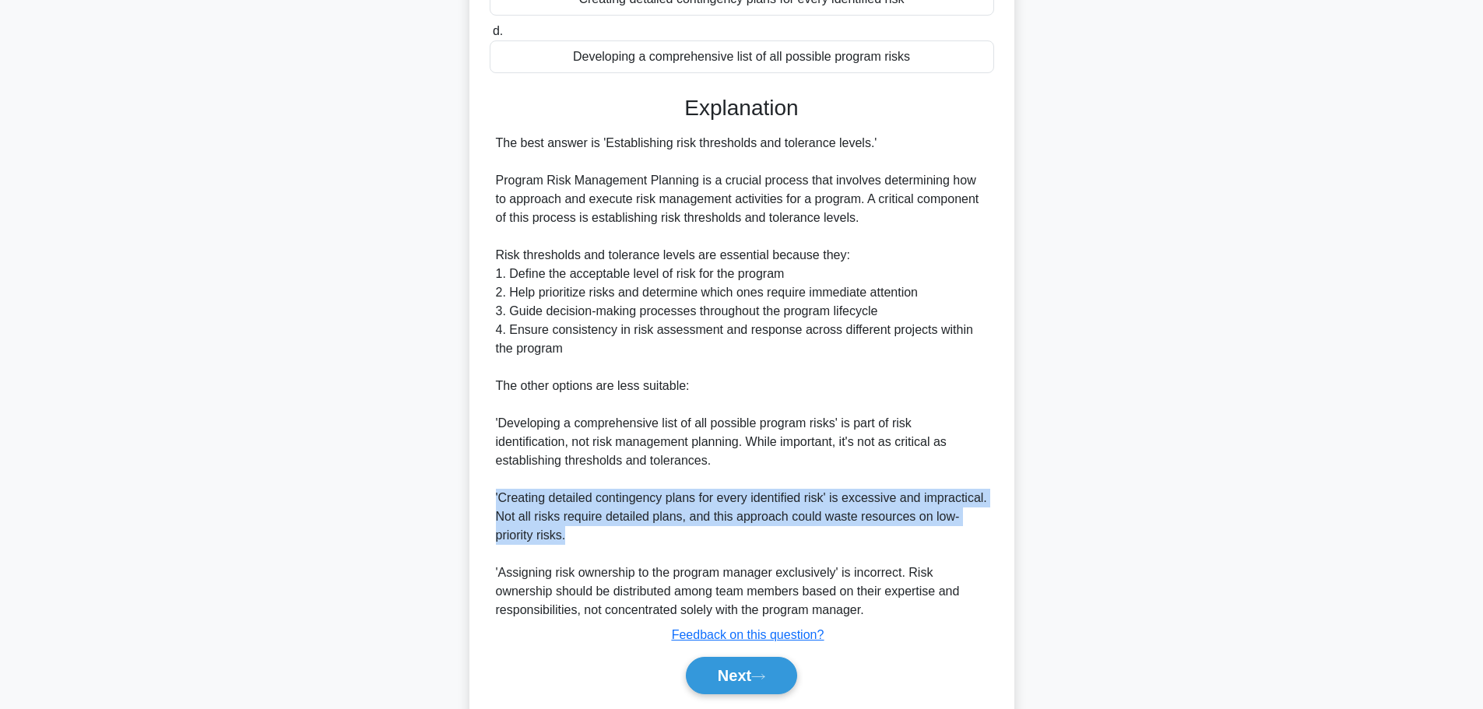
drag, startPoint x: 497, startPoint y: 500, endPoint x: 591, endPoint y: 542, distance: 103.1
click at [591, 542] on div "The best answer is 'Establishing risk thresholds and tolerance levels.' Program…" at bounding box center [742, 377] width 492 height 486
click at [604, 501] on div "The best answer is 'Establishing risk thresholds and tolerance levels.' Program…" at bounding box center [742, 377] width 492 height 486
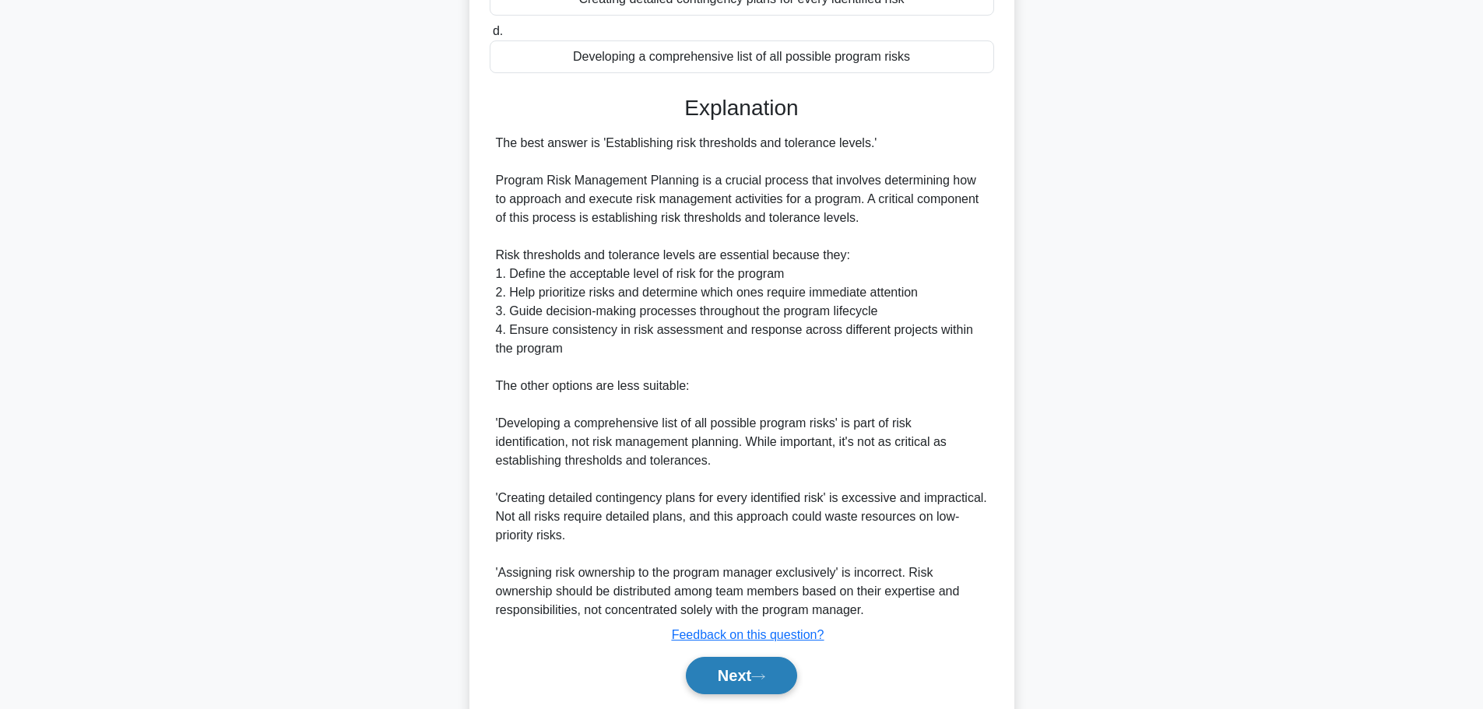
click at [728, 679] on button "Next" at bounding box center [741, 675] width 111 height 37
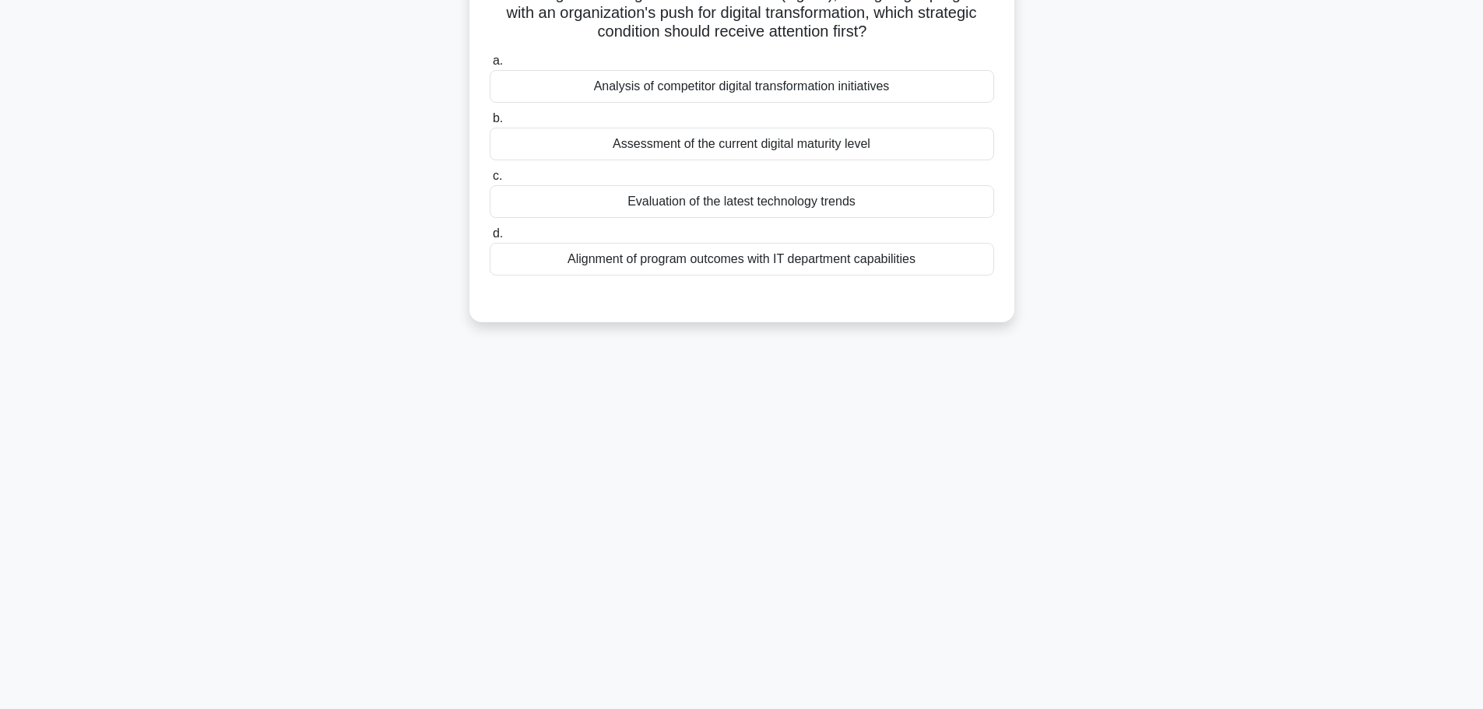
scroll to position [0, 0]
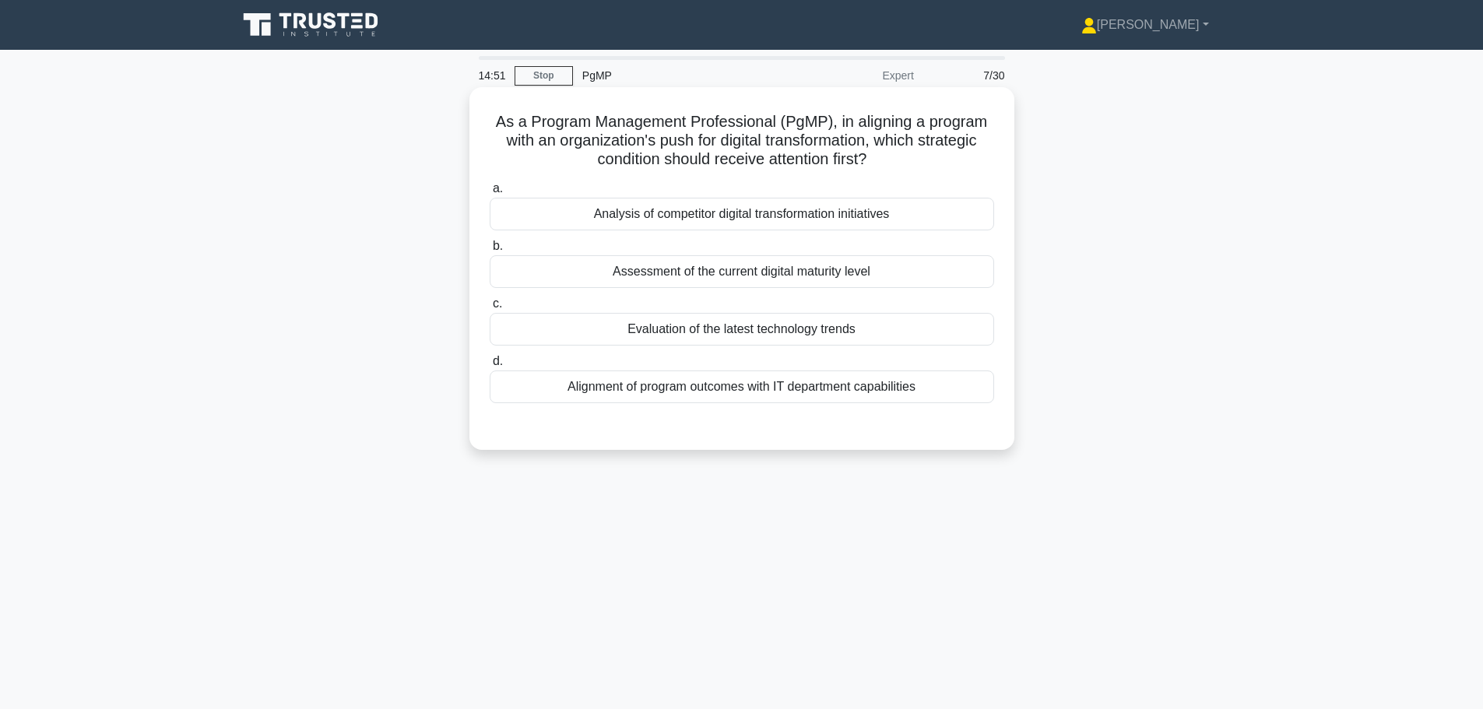
click at [684, 332] on div "Evaluation of the latest technology trends" at bounding box center [742, 329] width 504 height 33
click at [490, 309] on input "c. Evaluation of the latest technology trends" at bounding box center [490, 304] width 0 height 10
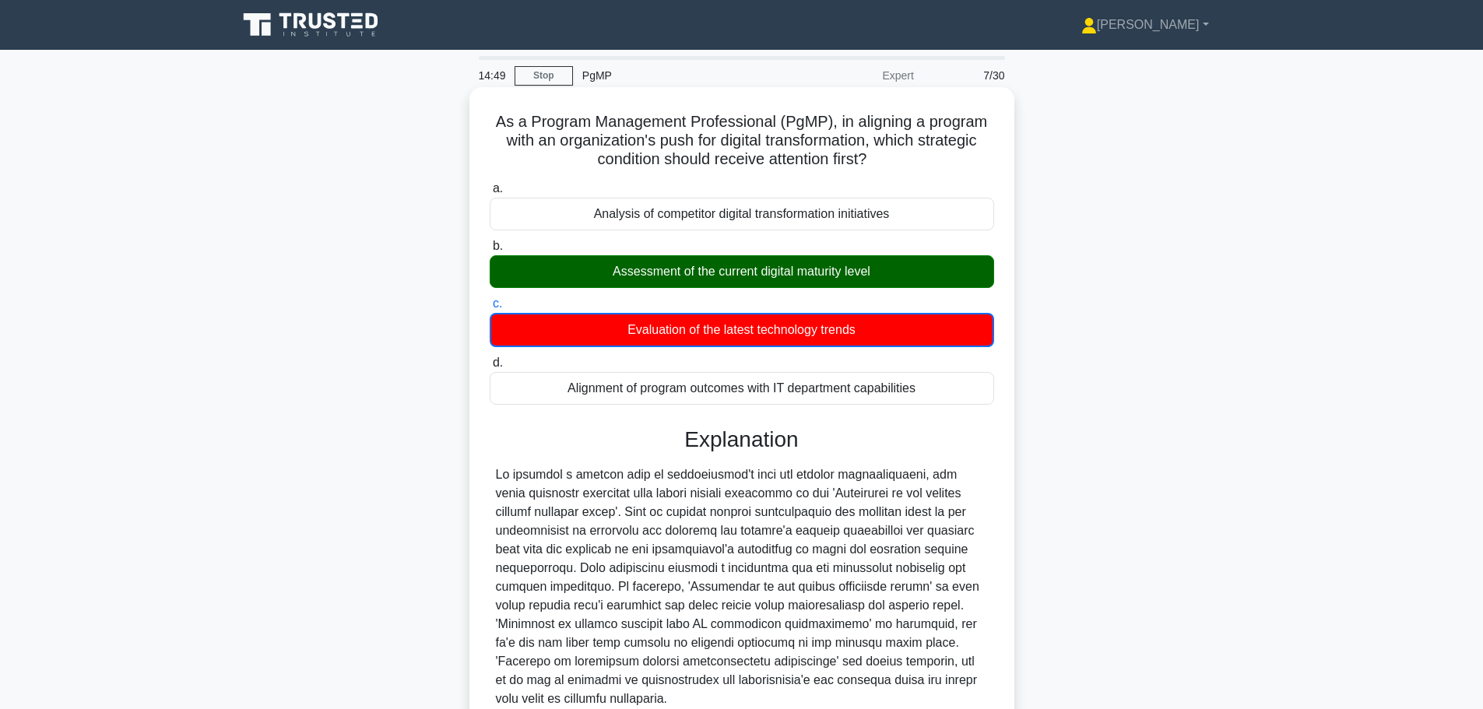
scroll to position [78, 0]
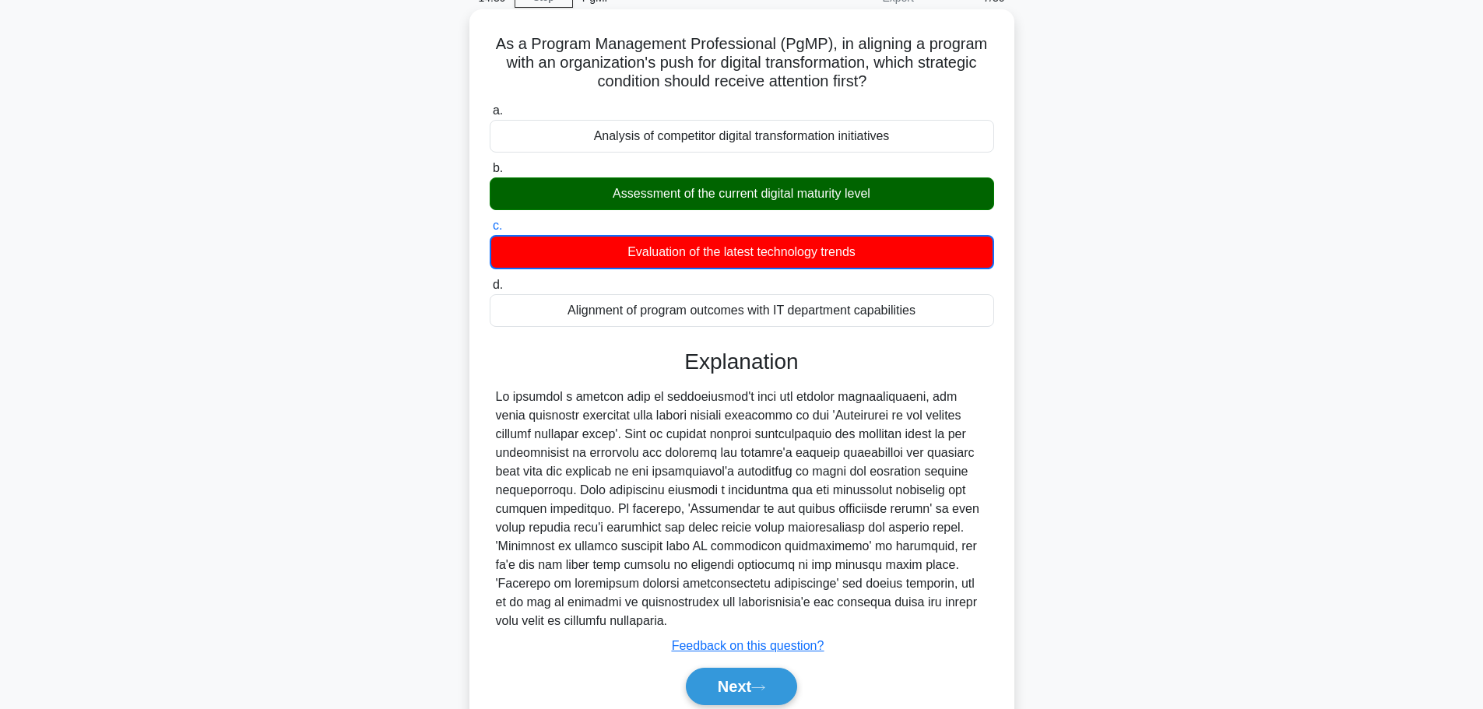
drag, startPoint x: 524, startPoint y: 535, endPoint x: 620, endPoint y: 620, distance: 128.4
click at [620, 620] on div at bounding box center [742, 509] width 492 height 243
click at [596, 574] on div at bounding box center [742, 509] width 492 height 243
drag, startPoint x: 519, startPoint y: 561, endPoint x: 568, endPoint y: 585, distance: 54.3
click at [577, 628] on div at bounding box center [742, 509] width 492 height 243
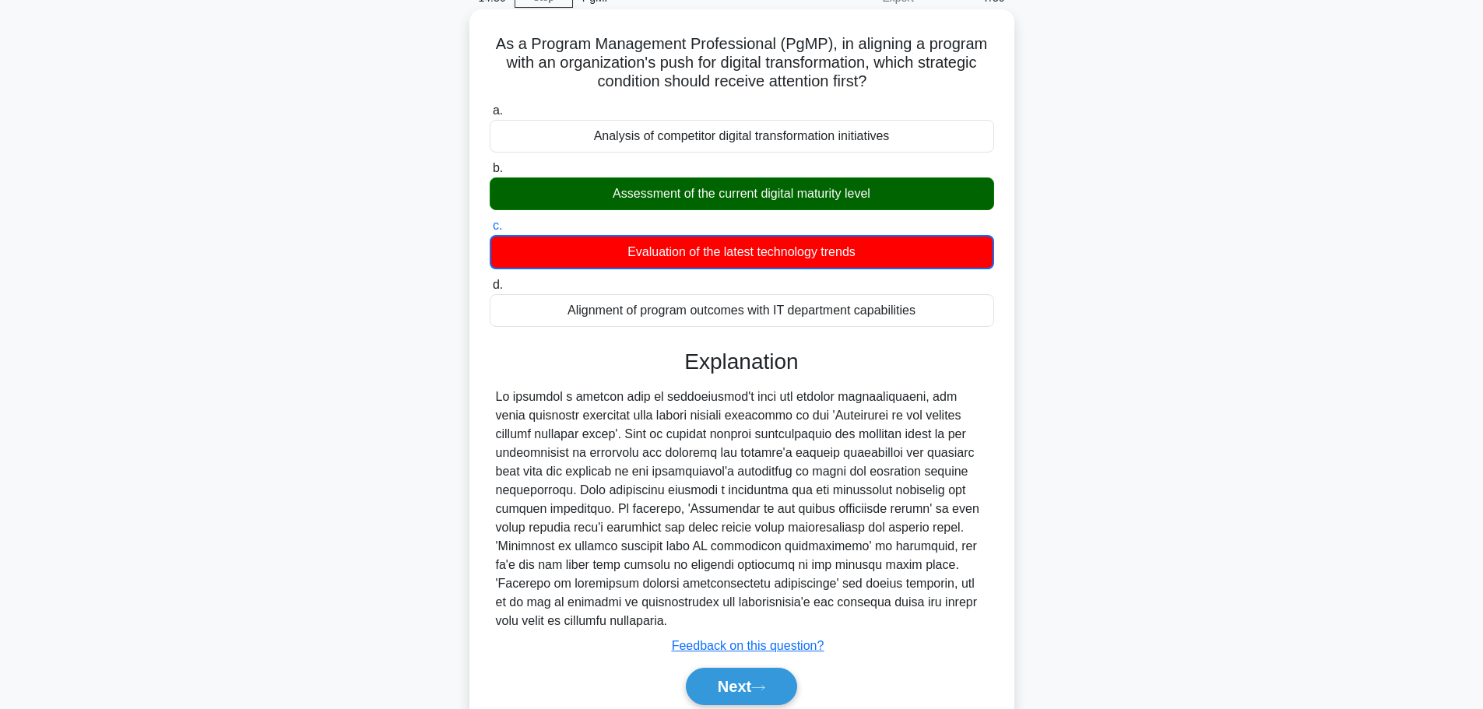
click at [562, 574] on div at bounding box center [742, 509] width 492 height 243
click at [741, 685] on button "Next" at bounding box center [741, 686] width 111 height 37
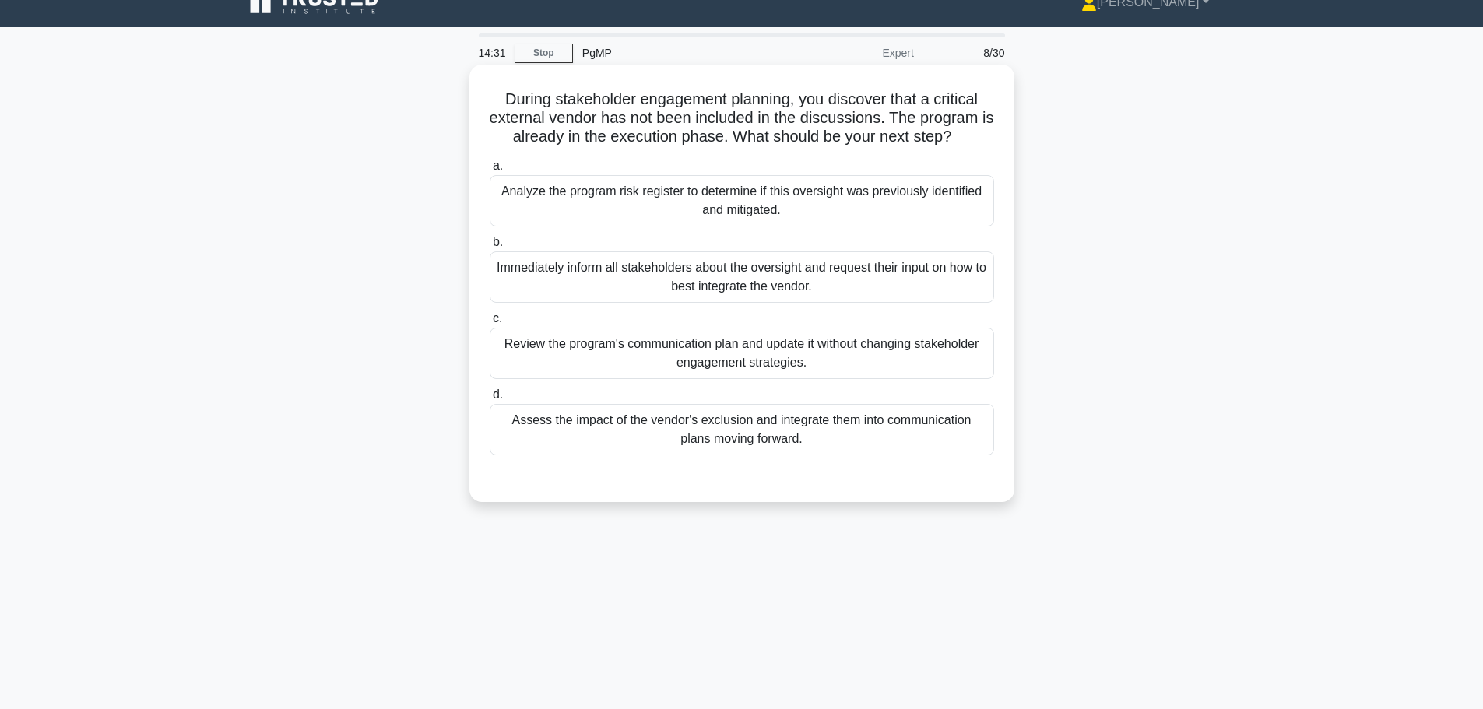
scroll to position [0, 0]
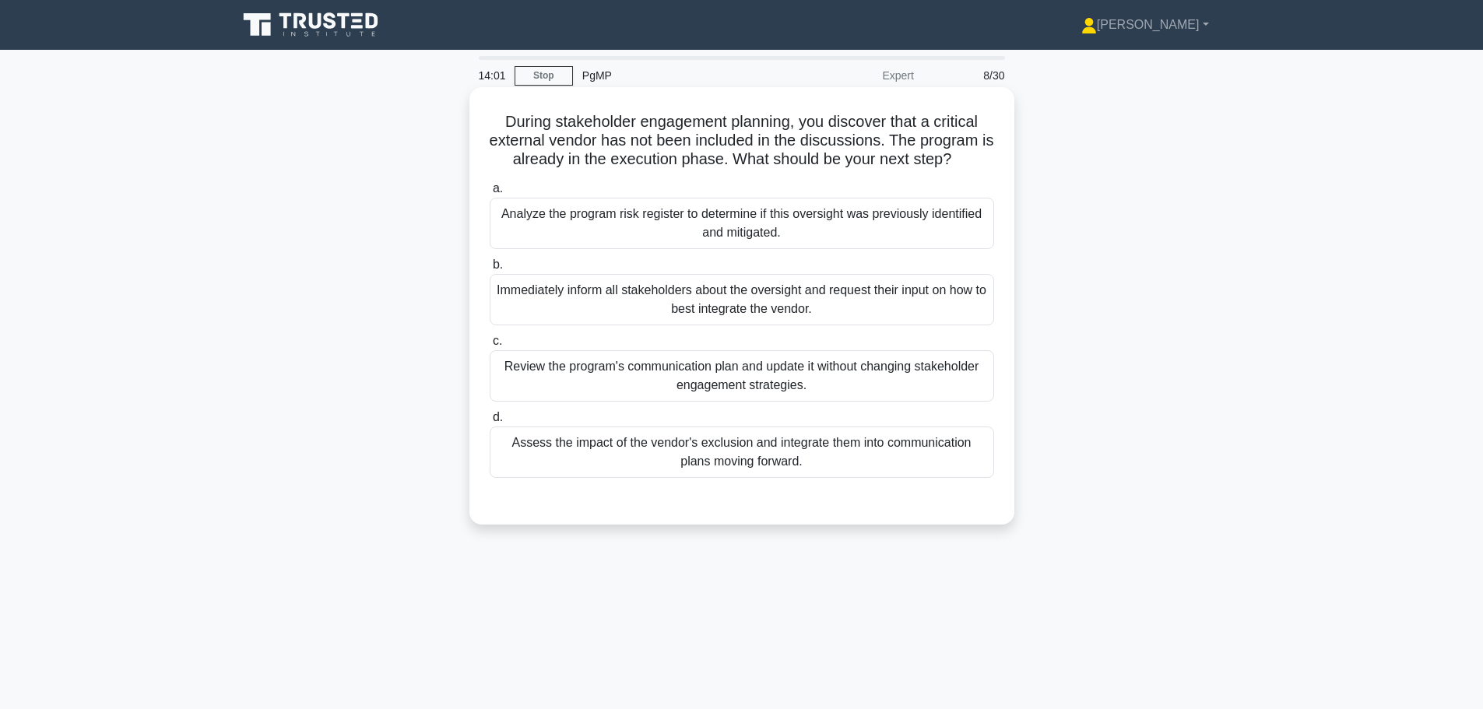
click at [774, 454] on div "Assess the impact of the vendor's exclusion and integrate them into communicati…" at bounding box center [742, 452] width 504 height 51
click at [490, 423] on input "d. Assess the impact of the vendor's exclusion and integrate them into communic…" at bounding box center [490, 418] width 0 height 10
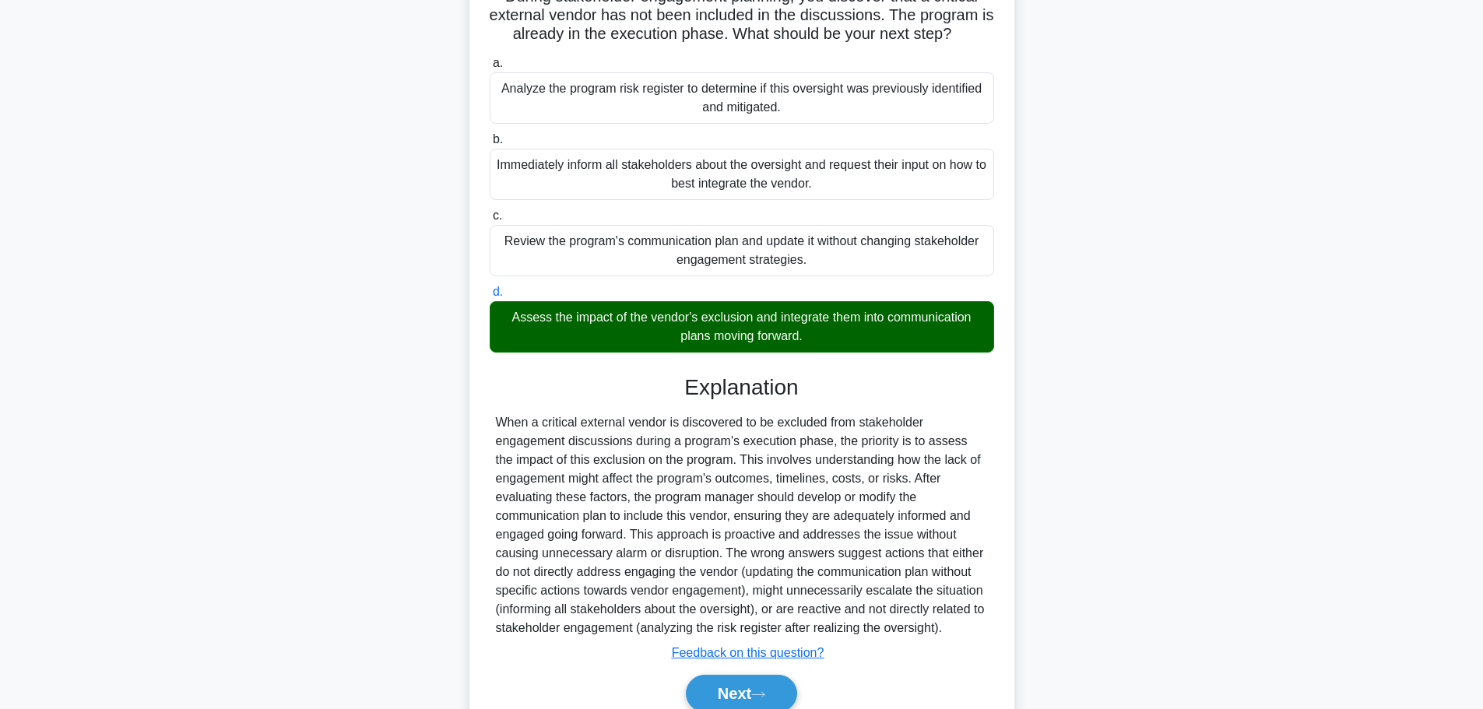
scroll to position [156, 0]
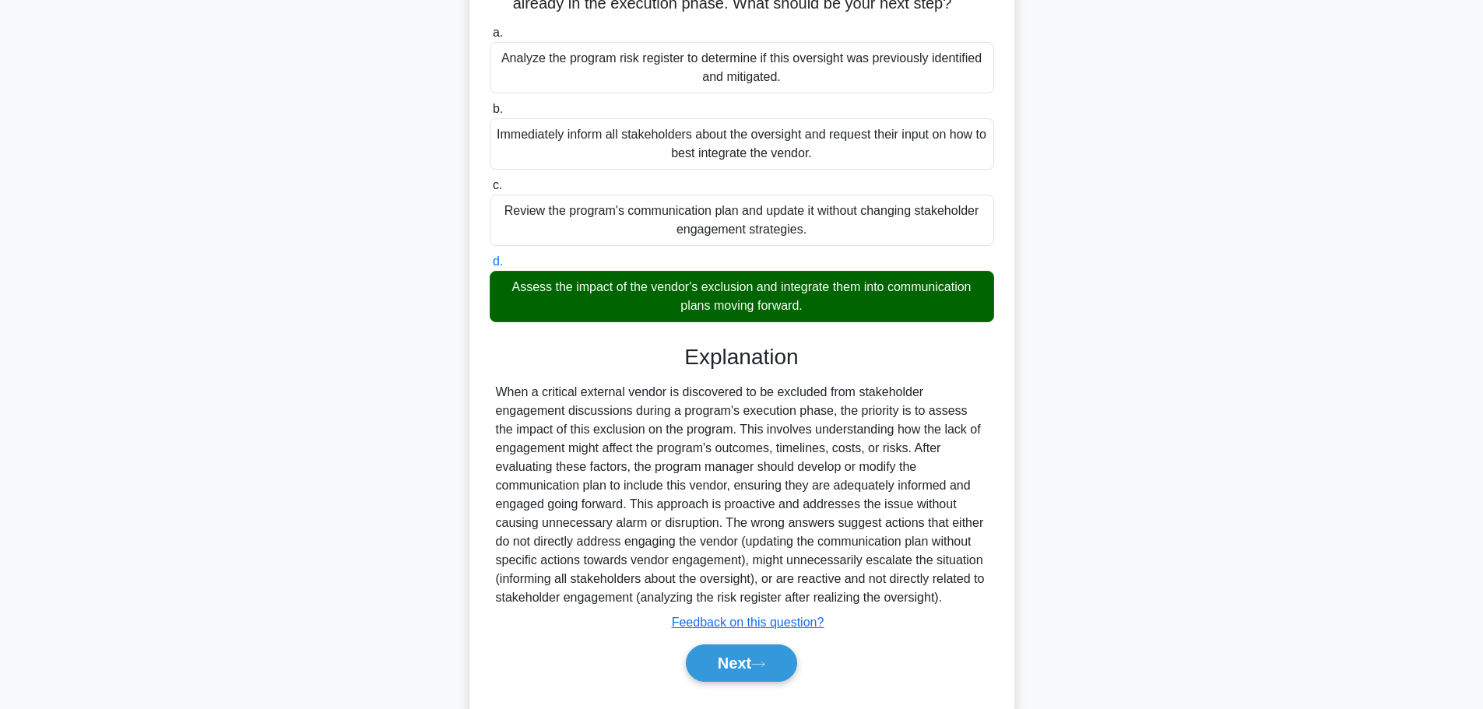
drag, startPoint x: 501, startPoint y: 391, endPoint x: 974, endPoint y: 603, distance: 518.5
click at [974, 603] on div at bounding box center [742, 495] width 492 height 224
click at [806, 455] on div at bounding box center [742, 495] width 492 height 224
click at [753, 669] on button "Next" at bounding box center [741, 663] width 111 height 37
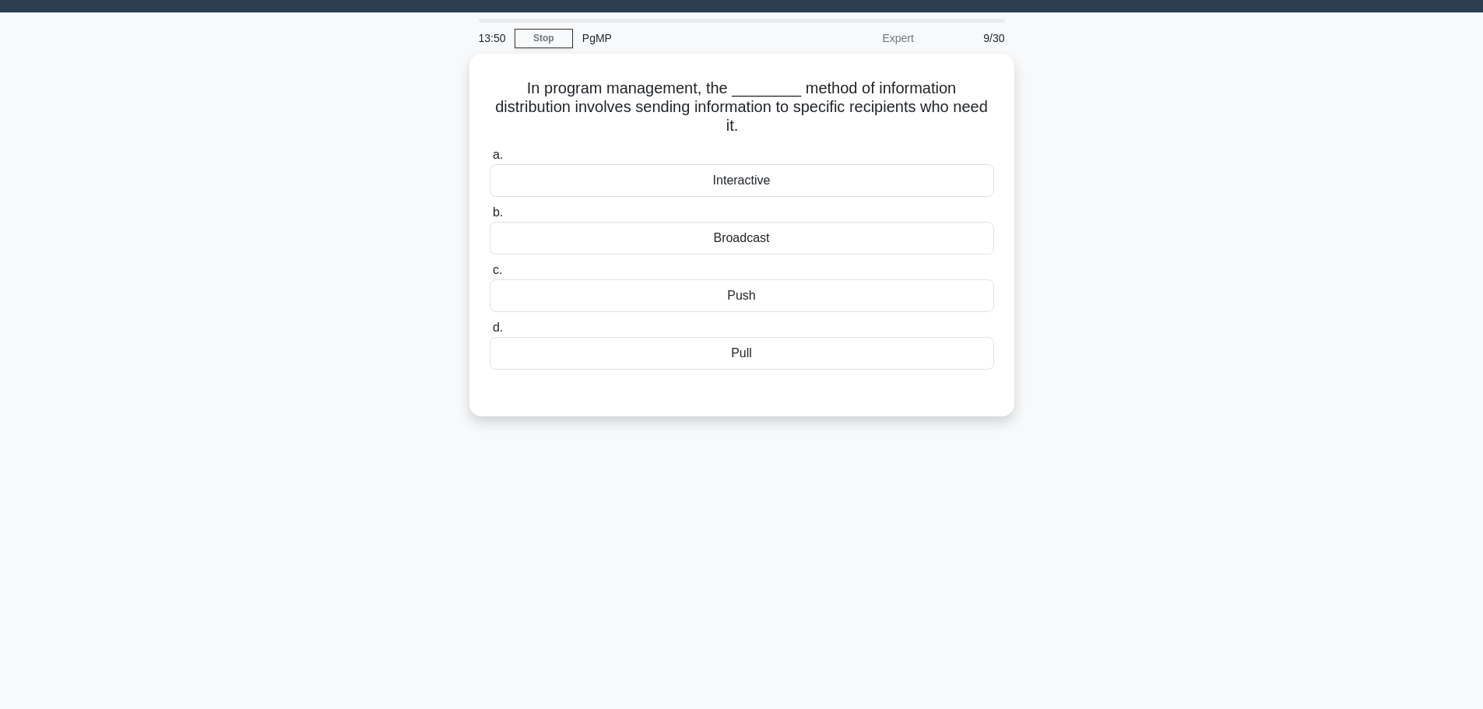
scroll to position [0, 0]
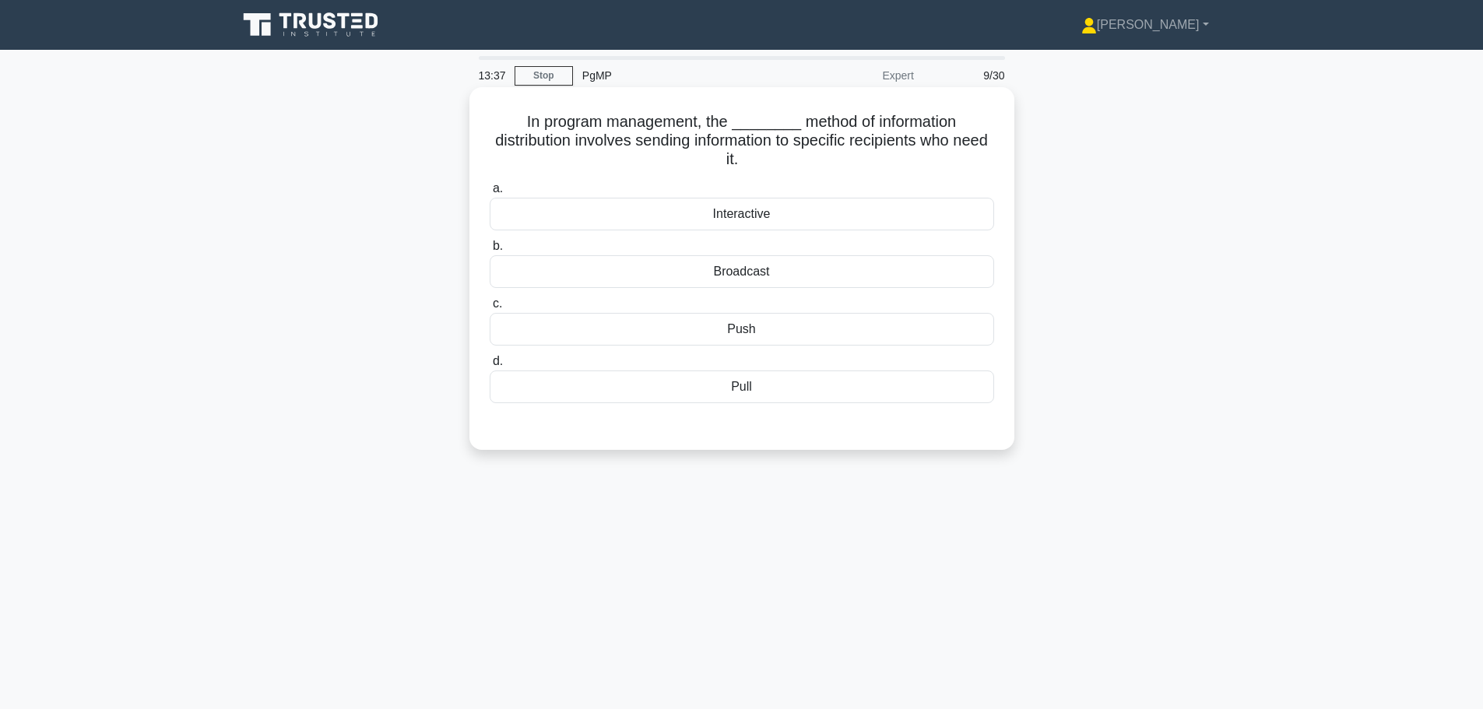
click at [748, 331] on div "Push" at bounding box center [742, 329] width 504 height 33
click at [490, 309] on input "c. Push" at bounding box center [490, 304] width 0 height 10
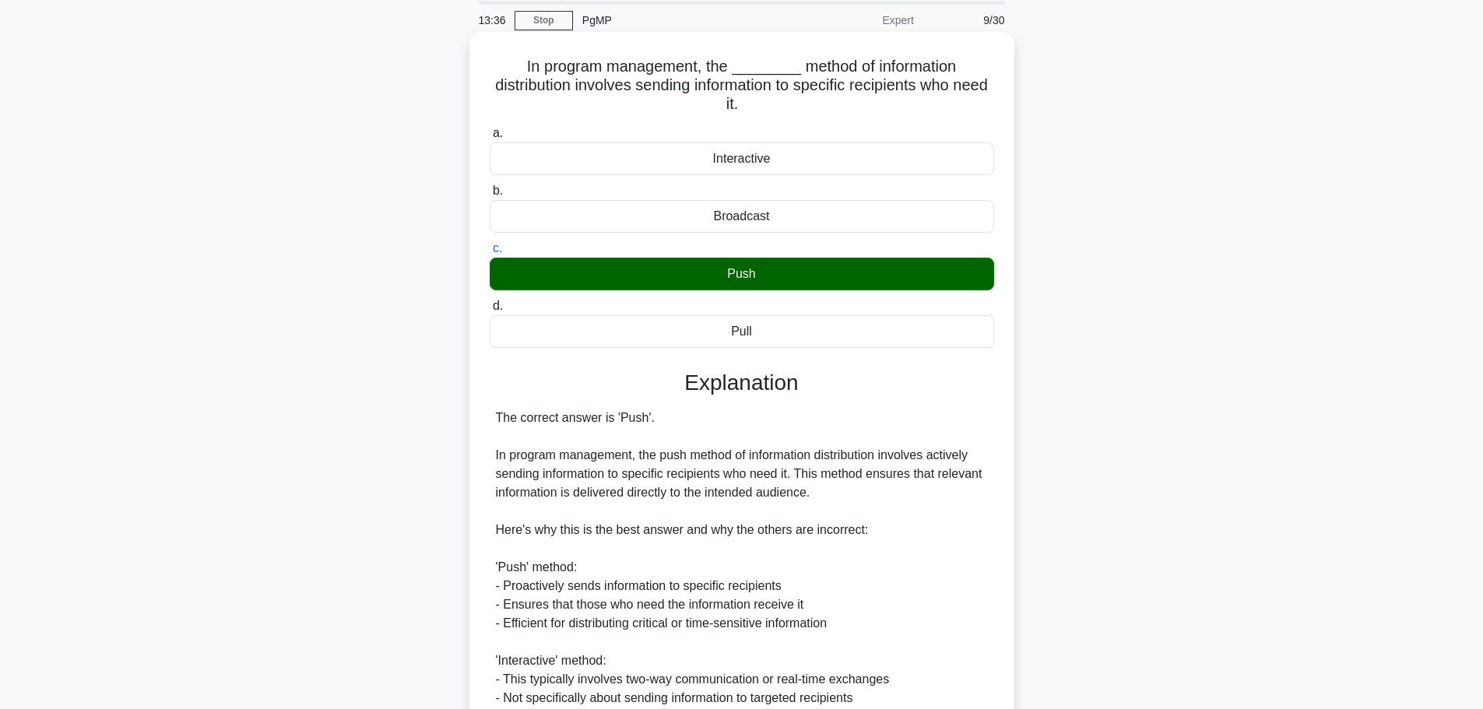
scroll to position [156, 0]
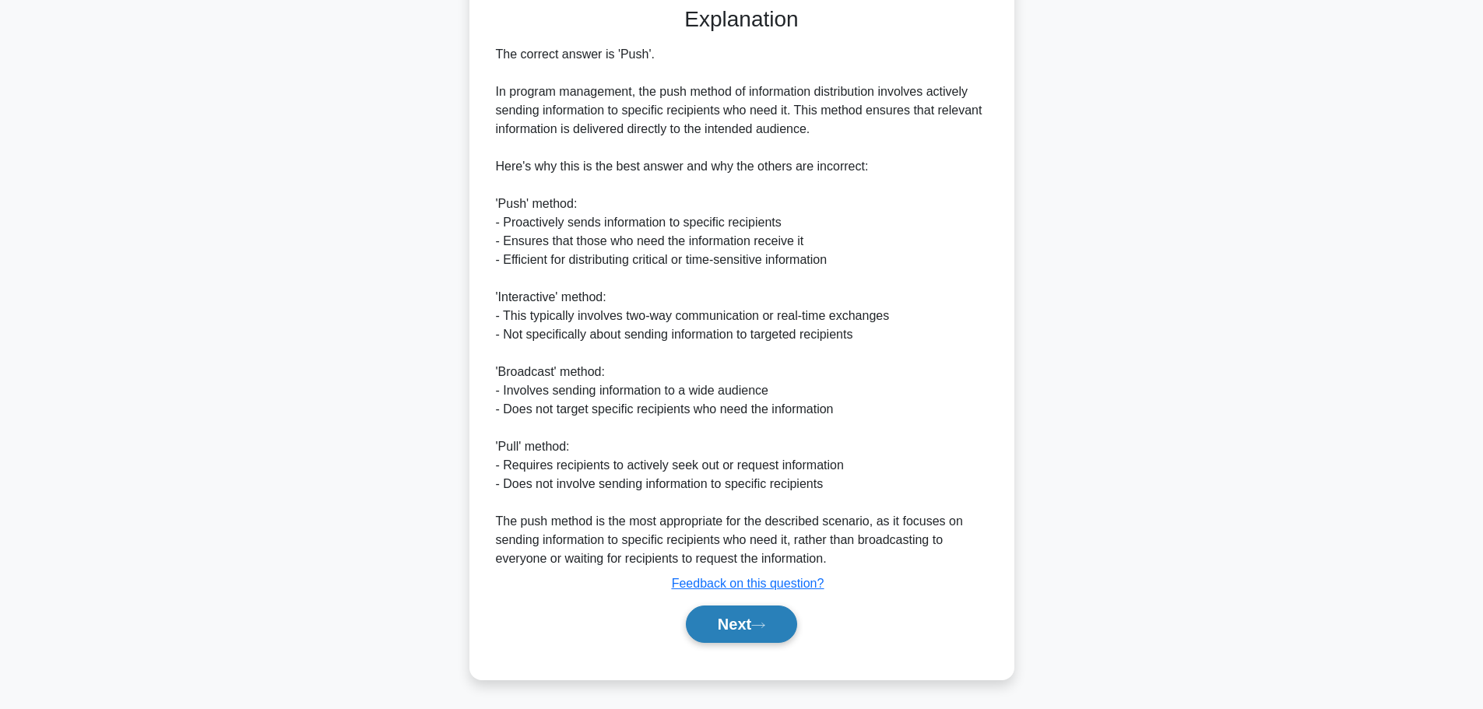
click at [757, 614] on button "Next" at bounding box center [741, 624] width 111 height 37
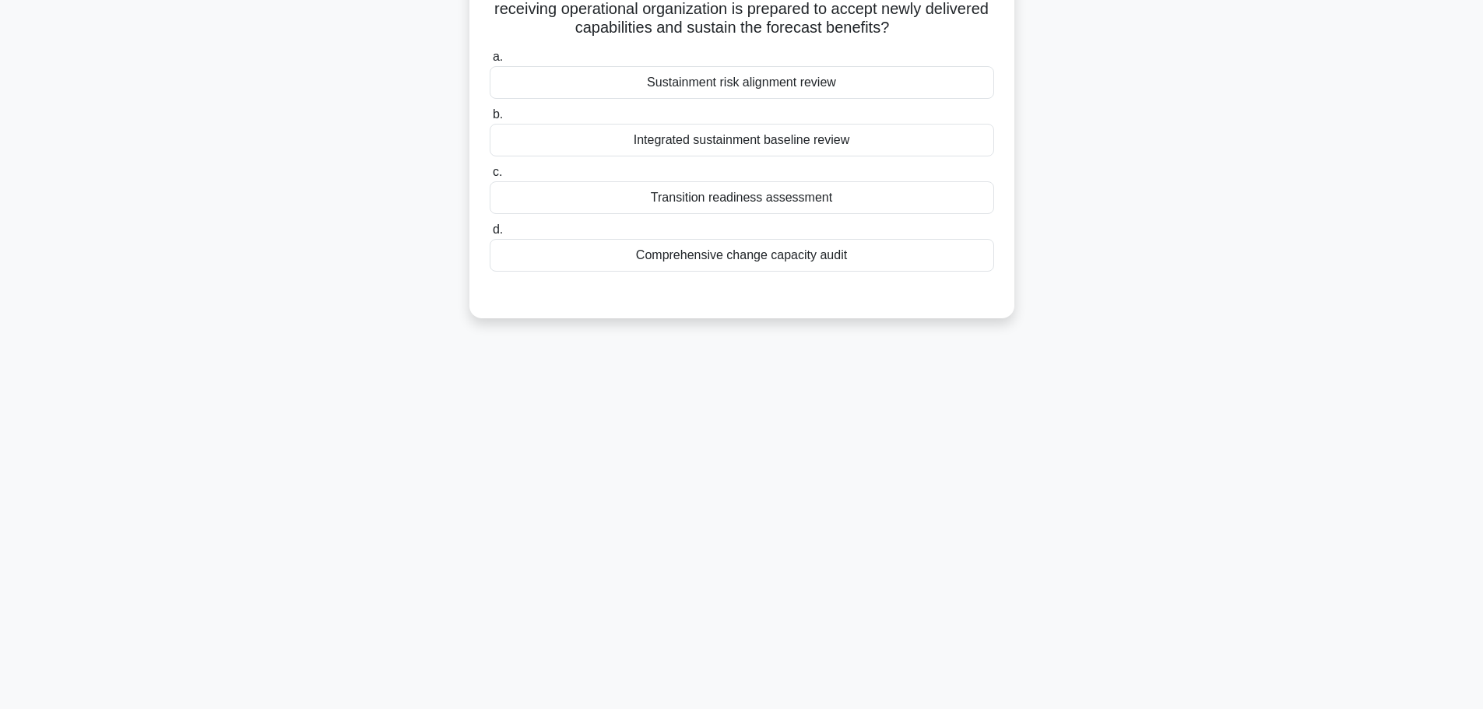
scroll to position [0, 0]
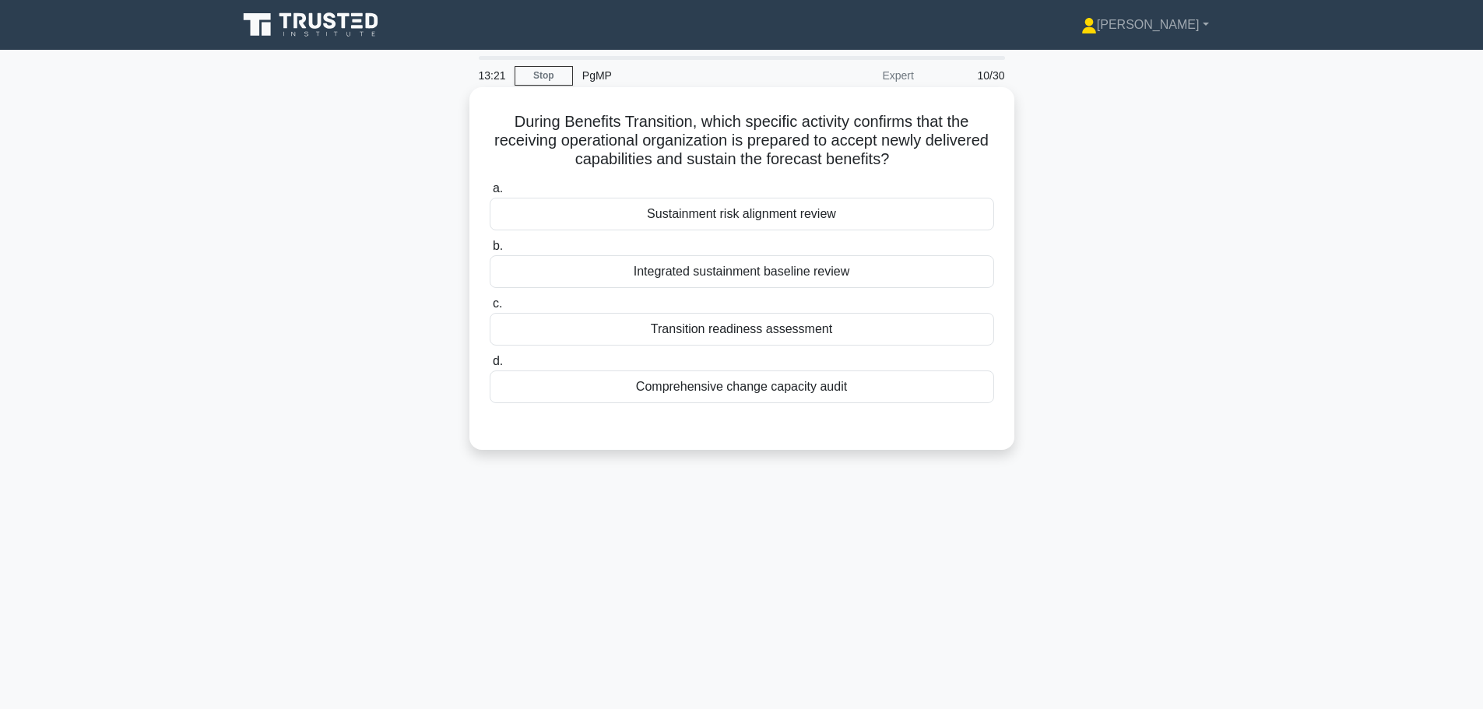
click at [738, 328] on div "Transition readiness assessment" at bounding box center [742, 329] width 504 height 33
click at [490, 309] on input "c. Transition readiness assessment" at bounding box center [490, 304] width 0 height 10
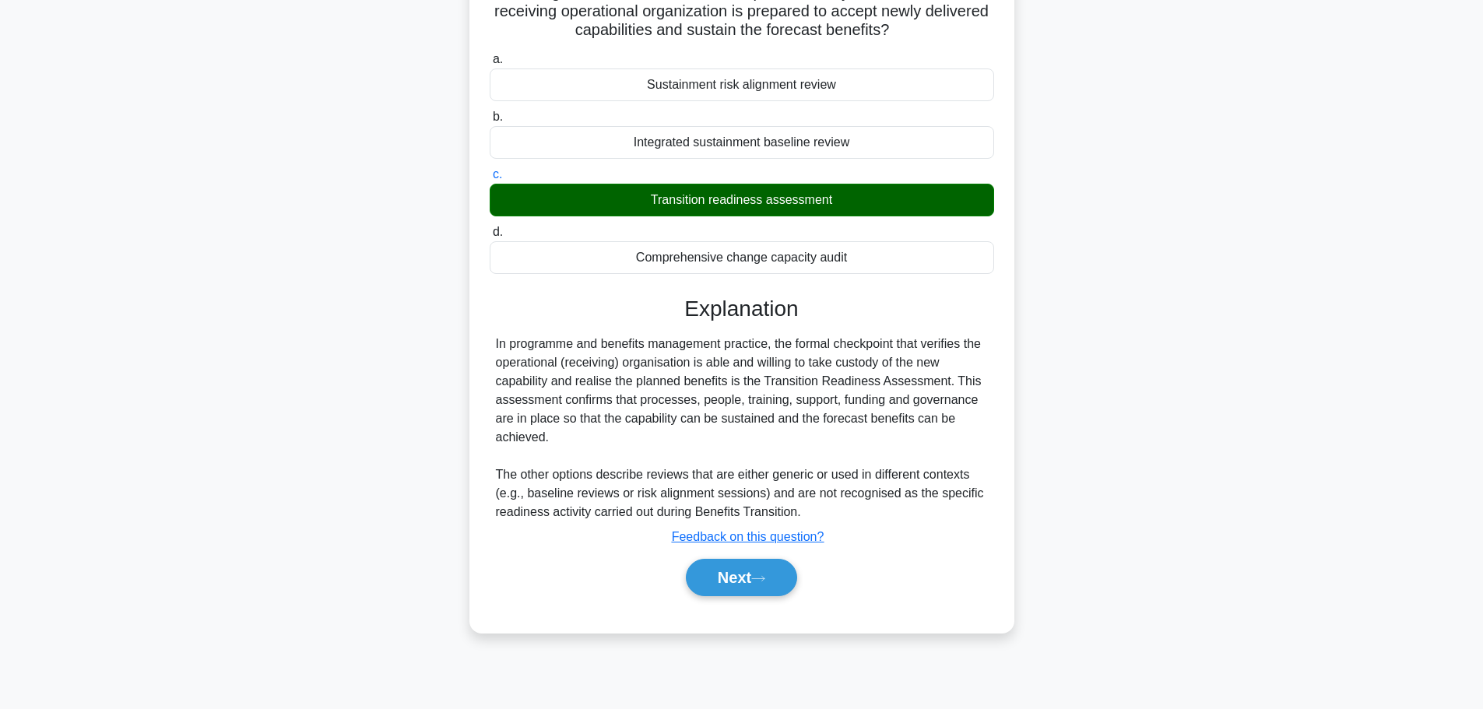
scroll to position [132, 0]
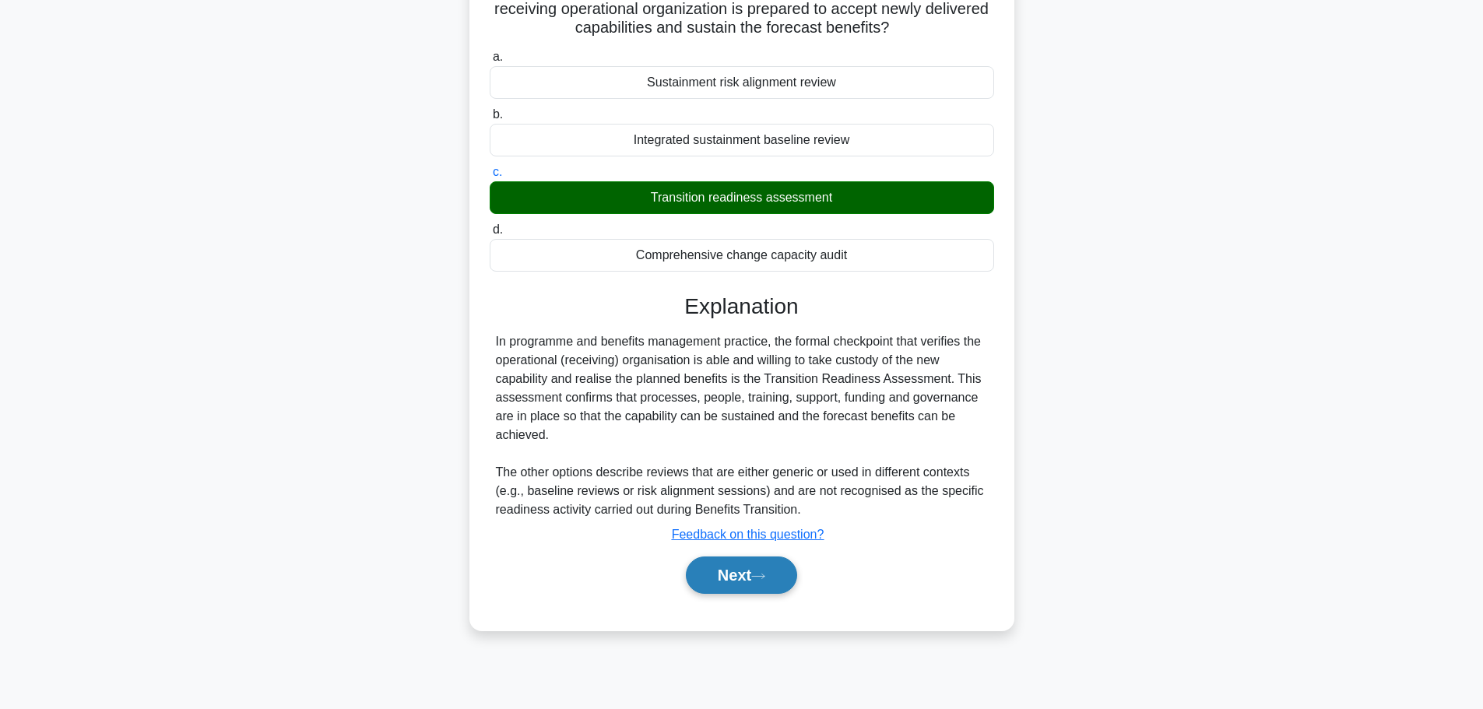
click at [737, 585] on button "Next" at bounding box center [741, 575] width 111 height 37
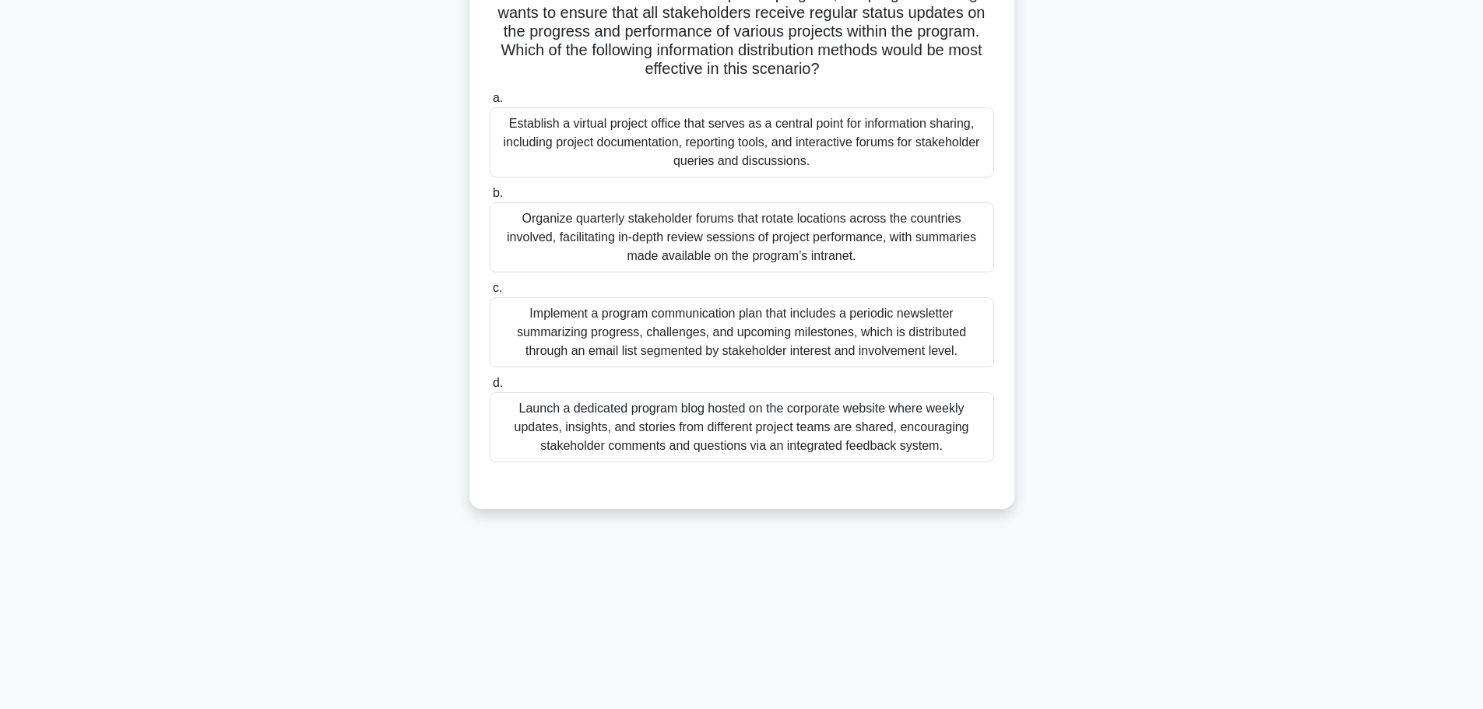
scroll to position [0, 0]
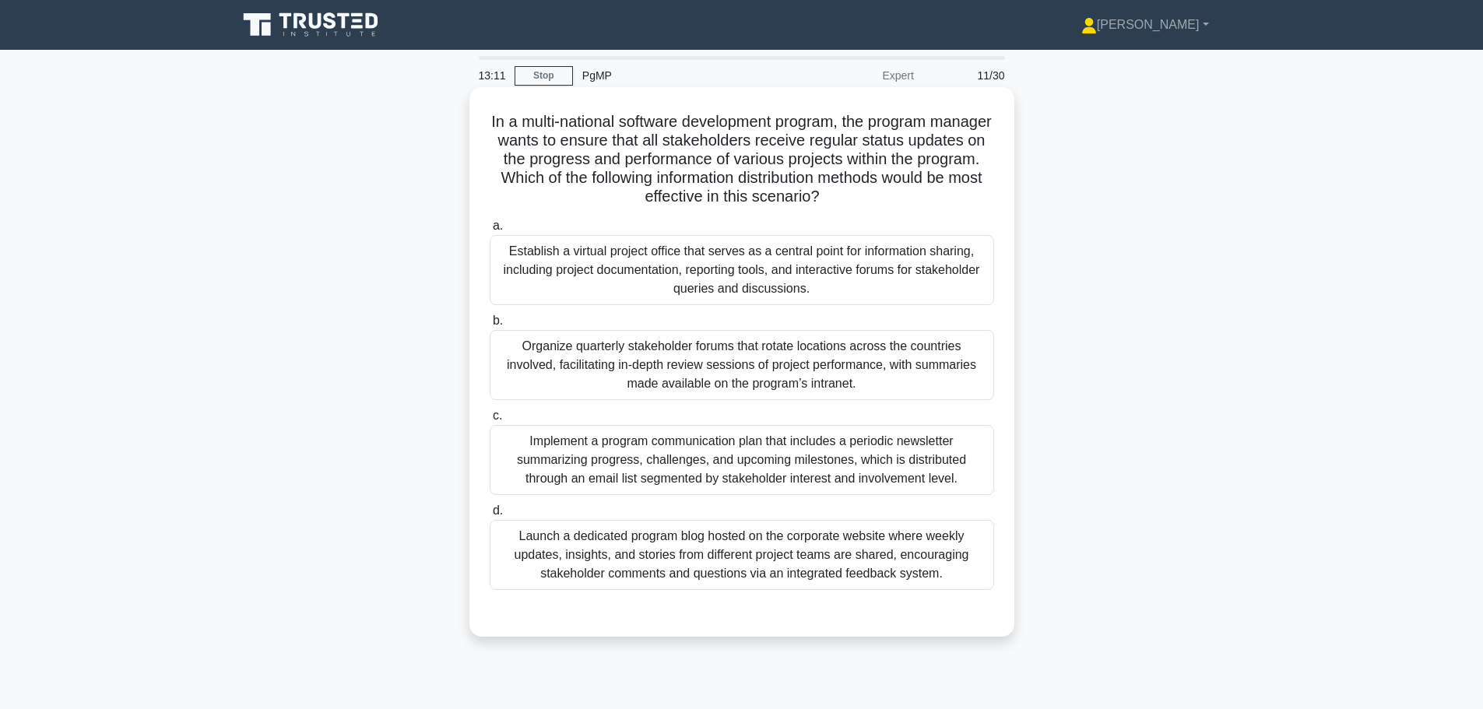
drag, startPoint x: 516, startPoint y: 122, endPoint x: 898, endPoint y: 199, distance: 389.9
click at [898, 199] on h5 "In a multi-national software development program, the program manager wants to …" at bounding box center [742, 159] width 508 height 95
click at [780, 165] on h5 "In a multi-national software development program, the program manager wants to …" at bounding box center [742, 159] width 508 height 95
click at [692, 476] on div "Implement a program communication plan that includes a periodic newsletter summ…" at bounding box center [742, 460] width 504 height 70
click at [490, 421] on input "c. Implement a program communication plan that includes a periodic newsletter s…" at bounding box center [490, 416] width 0 height 10
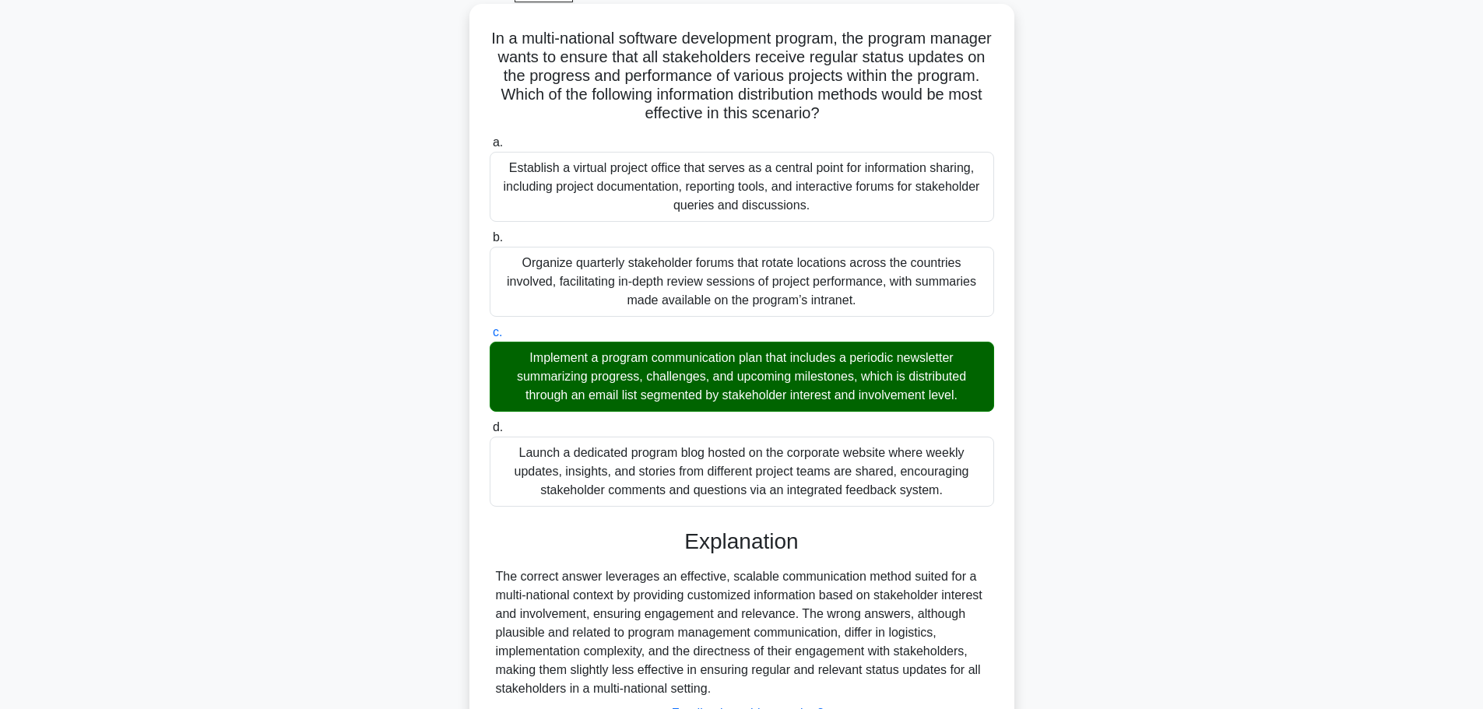
scroll to position [156, 0]
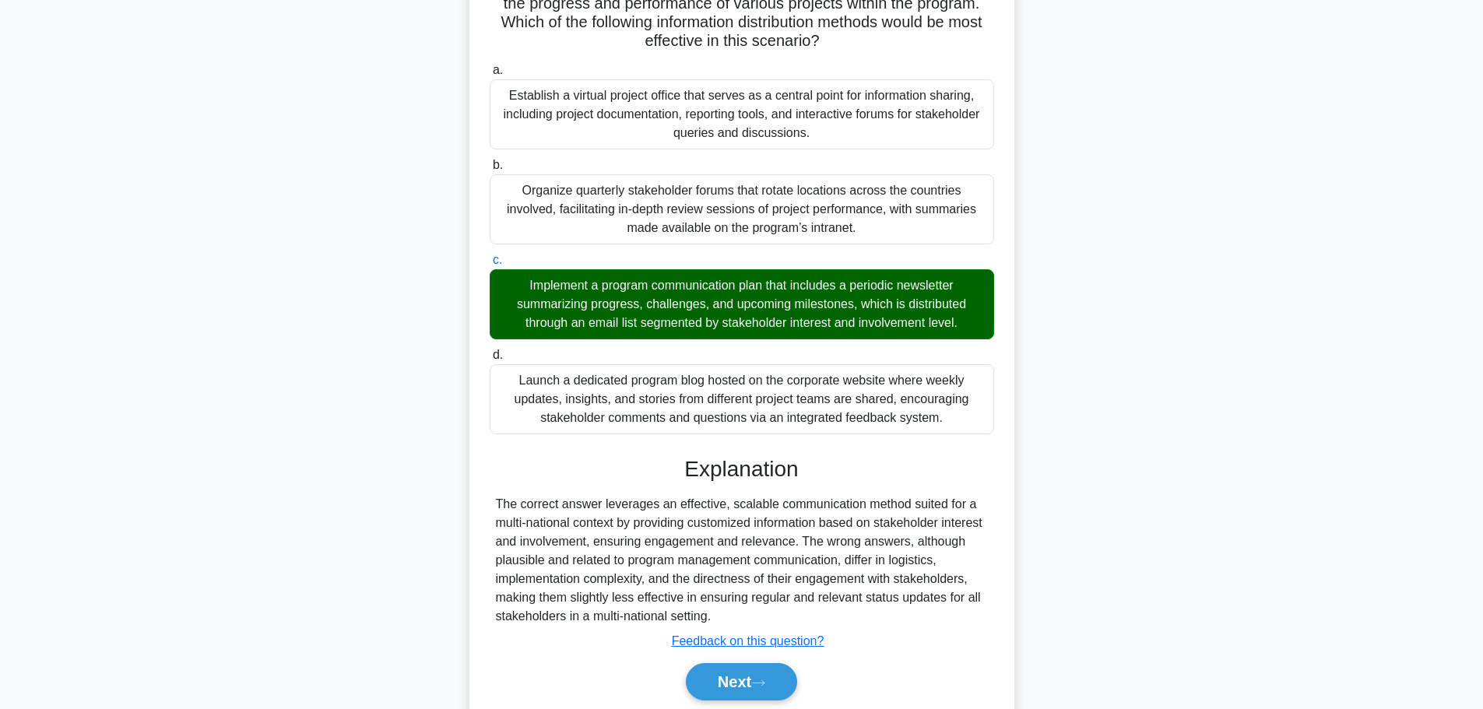
drag, startPoint x: 484, startPoint y: 497, endPoint x: 835, endPoint y: 621, distance: 372.5
click at [835, 621] on div "In a multi-national software development program, the program manager wants to …" at bounding box center [742, 334] width 532 height 793
click at [771, 581] on div "The correct answer leverages an effective, scalable communication method suited…" at bounding box center [742, 560] width 492 height 131
click at [755, 686] on button "Next" at bounding box center [741, 681] width 111 height 37
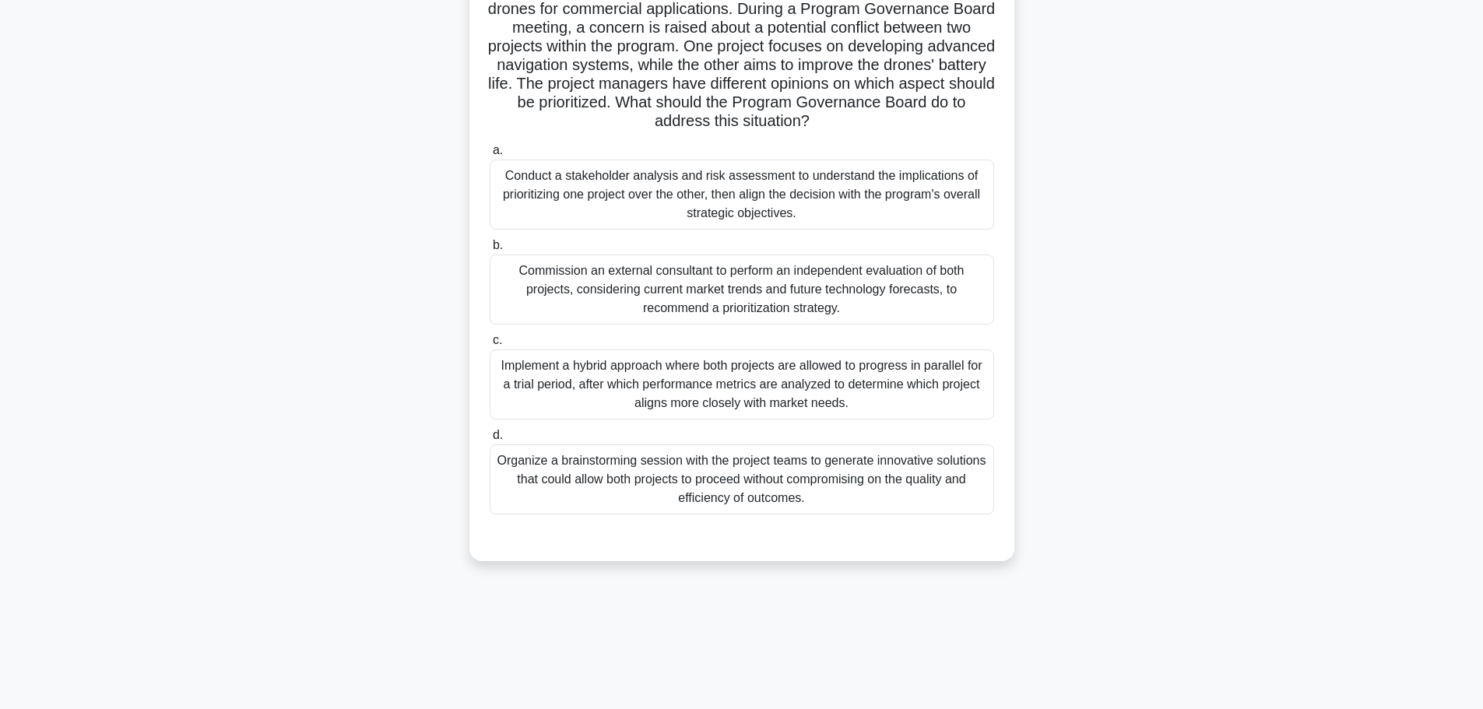
scroll to position [54, 0]
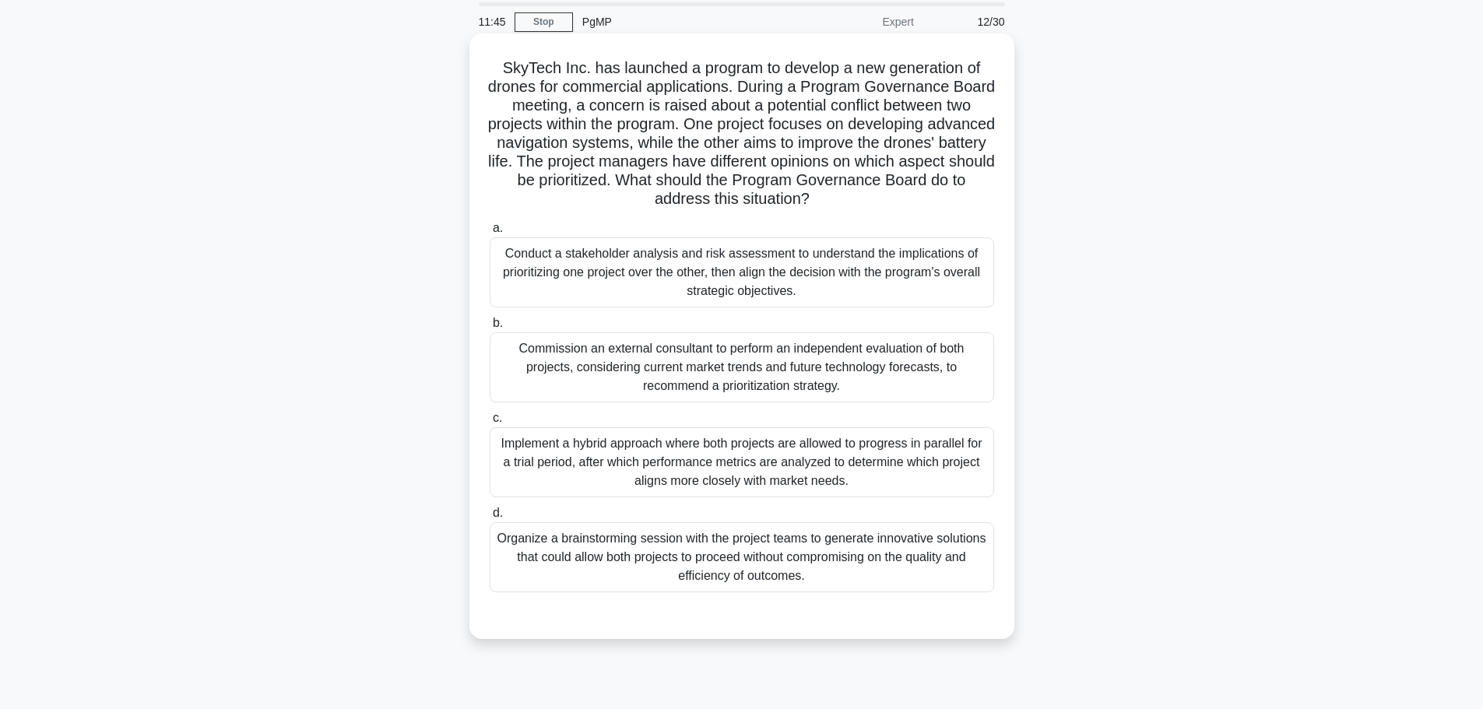
click at [672, 269] on div "Conduct a stakeholder analysis and risk assessment to understand the implicatio…" at bounding box center [742, 272] width 504 height 70
click at [490, 234] on input "a. Conduct a stakeholder analysis and risk assessment to understand the implica…" at bounding box center [490, 228] width 0 height 10
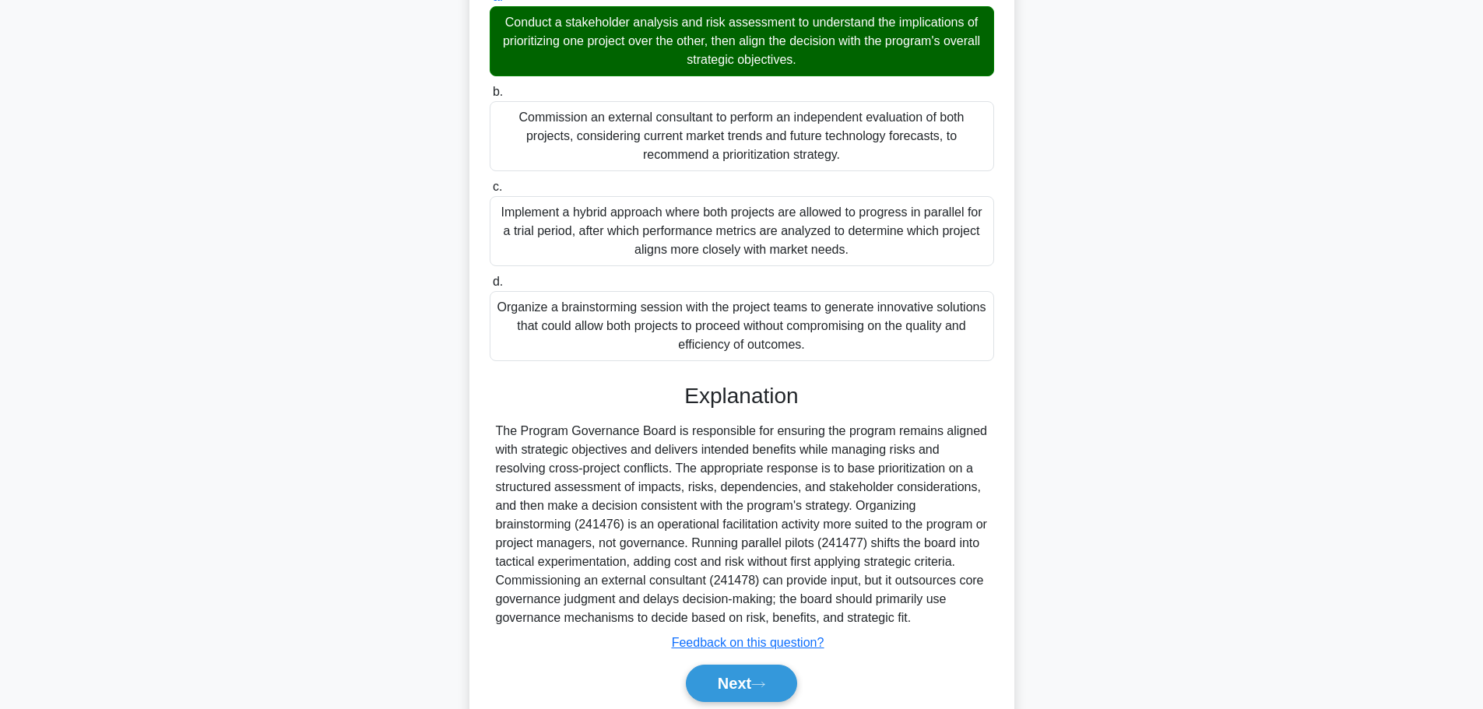
scroll to position [287, 0]
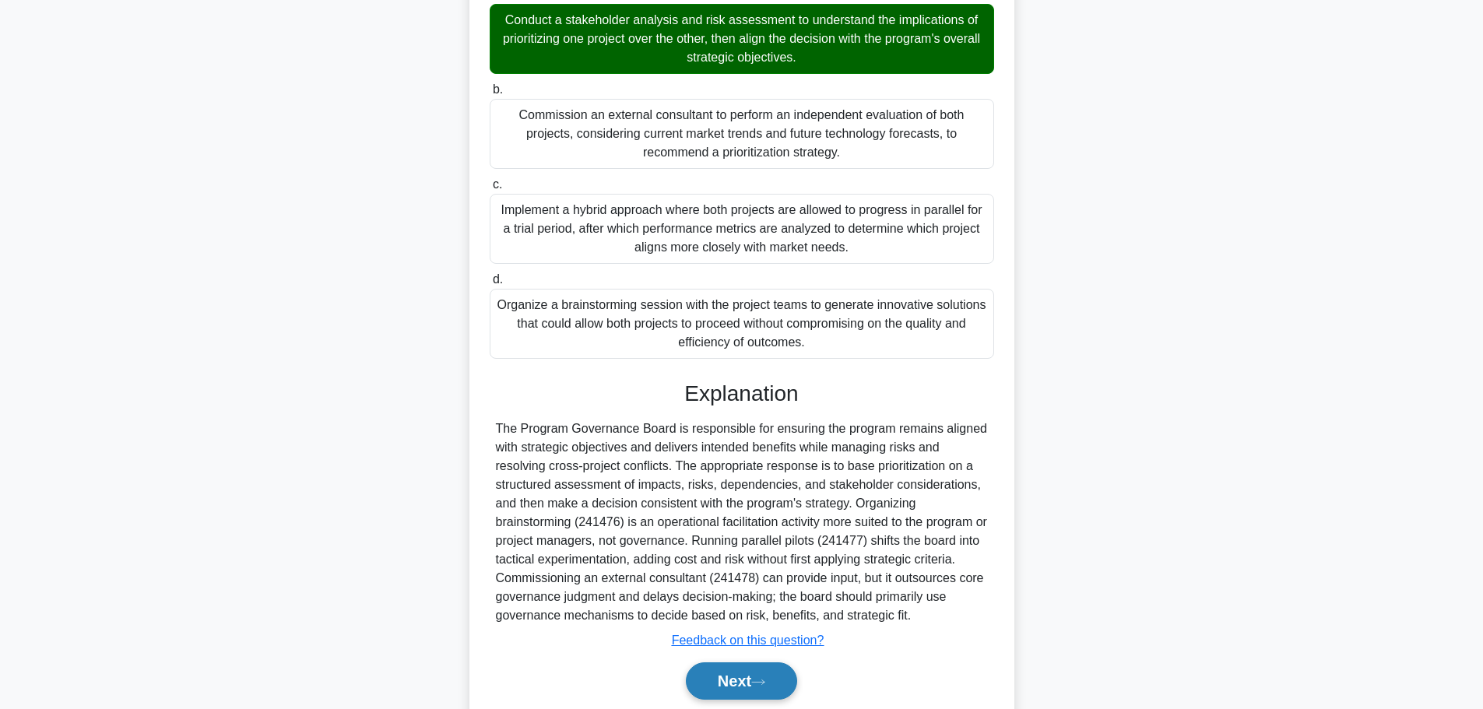
click at [744, 677] on button "Next" at bounding box center [741, 680] width 111 height 37
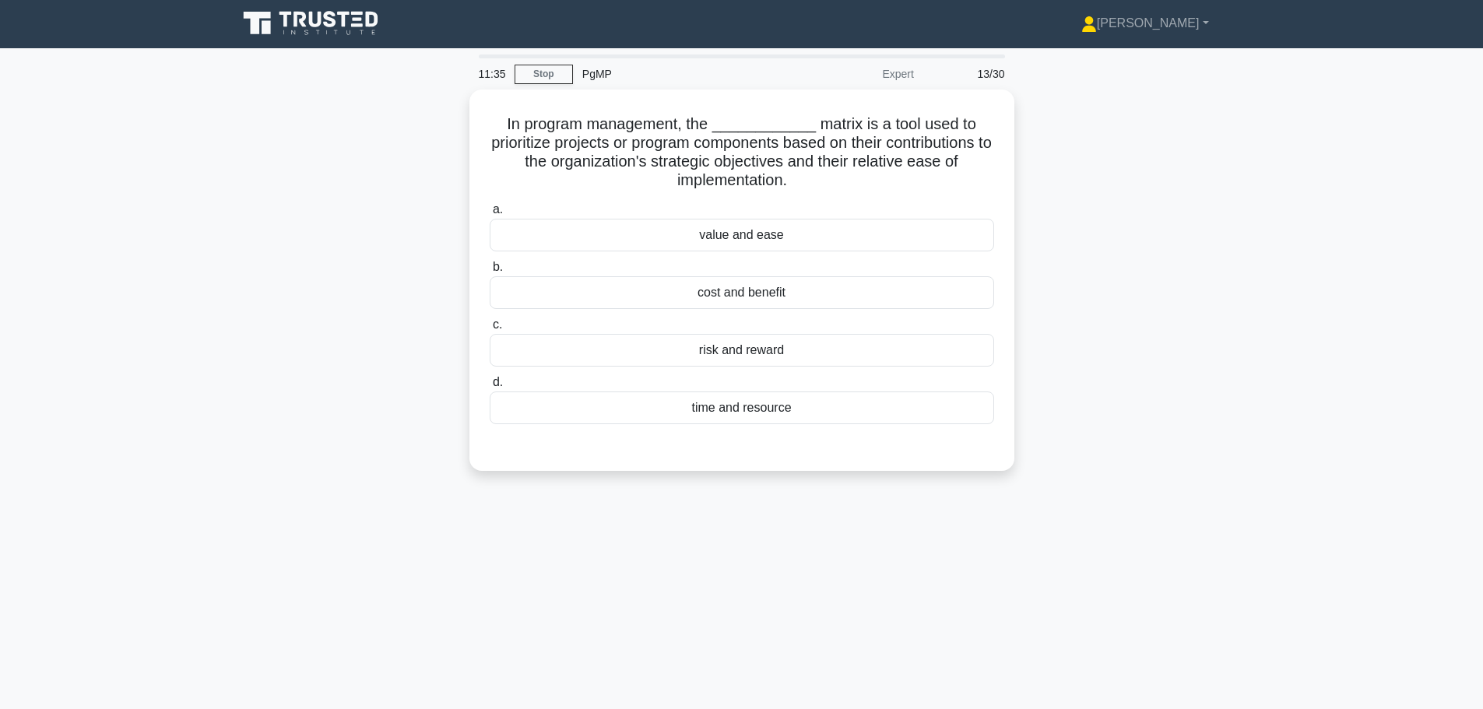
scroll to position [0, 0]
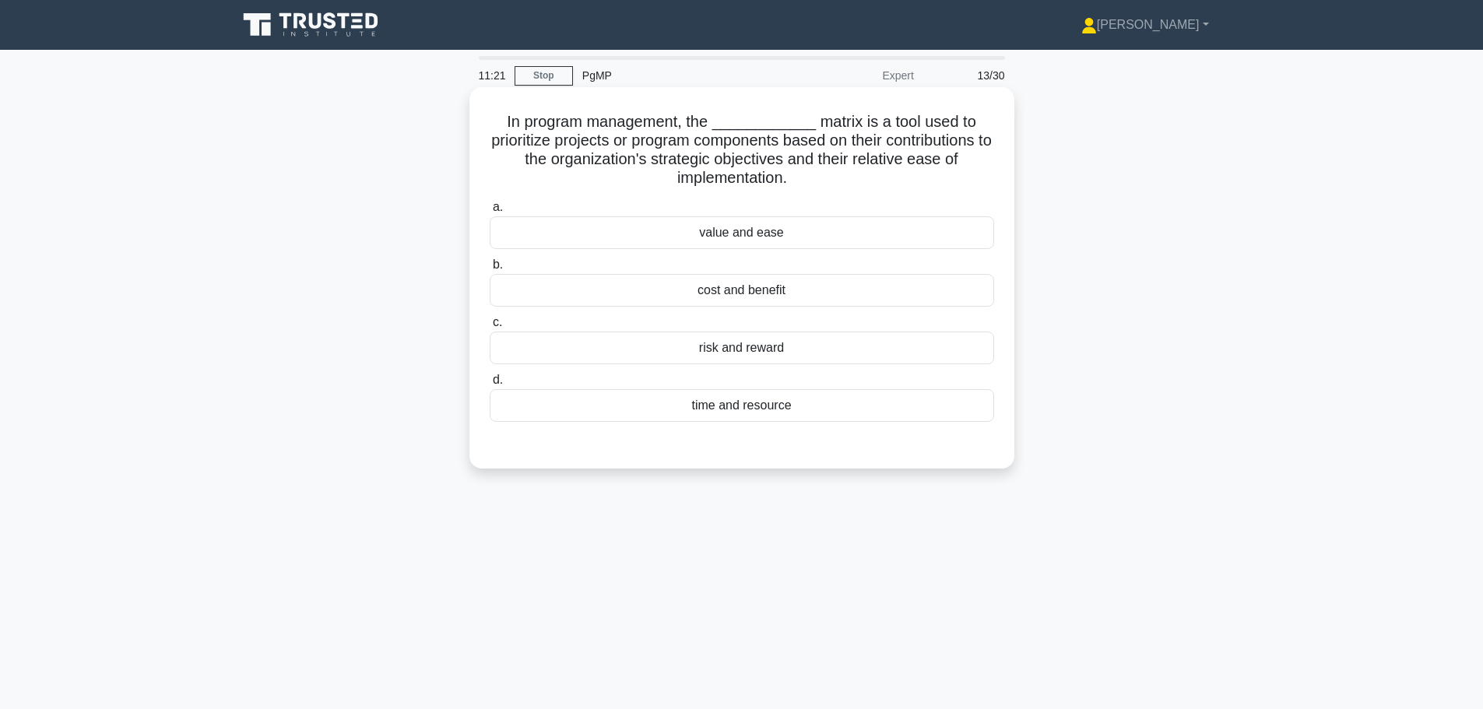
click at [708, 295] on div "cost and benefit" at bounding box center [742, 290] width 504 height 33
click at [490, 270] on input "b. cost and benefit" at bounding box center [490, 265] width 0 height 10
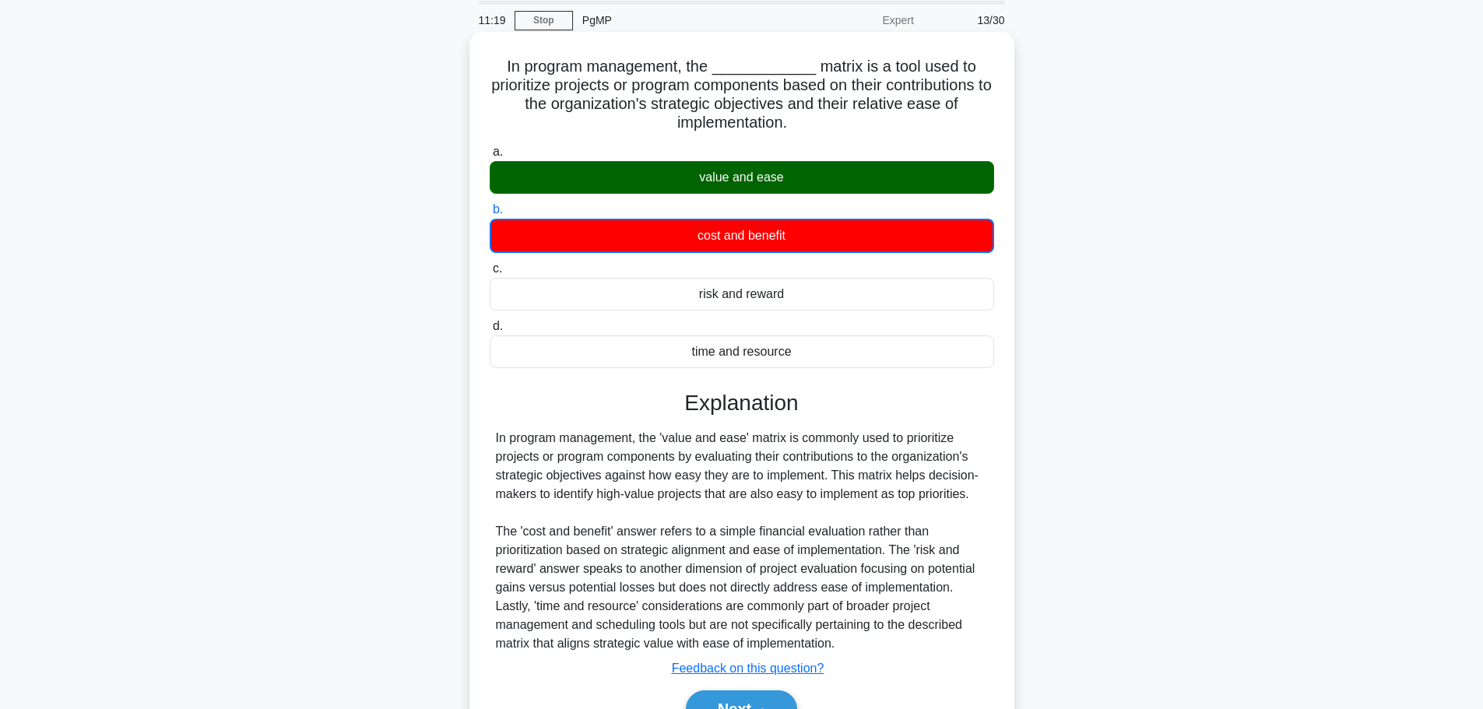
scroll to position [78, 0]
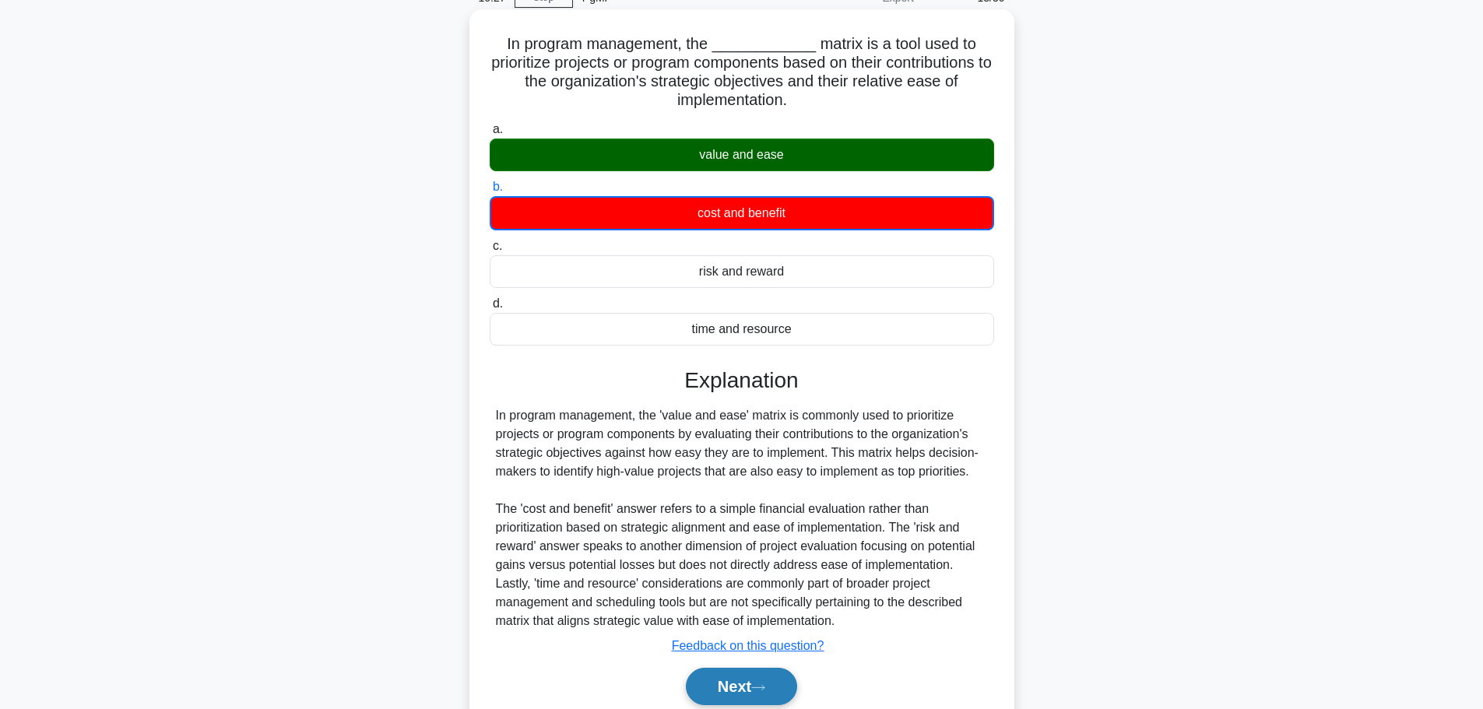
click at [762, 694] on button "Next" at bounding box center [741, 686] width 111 height 37
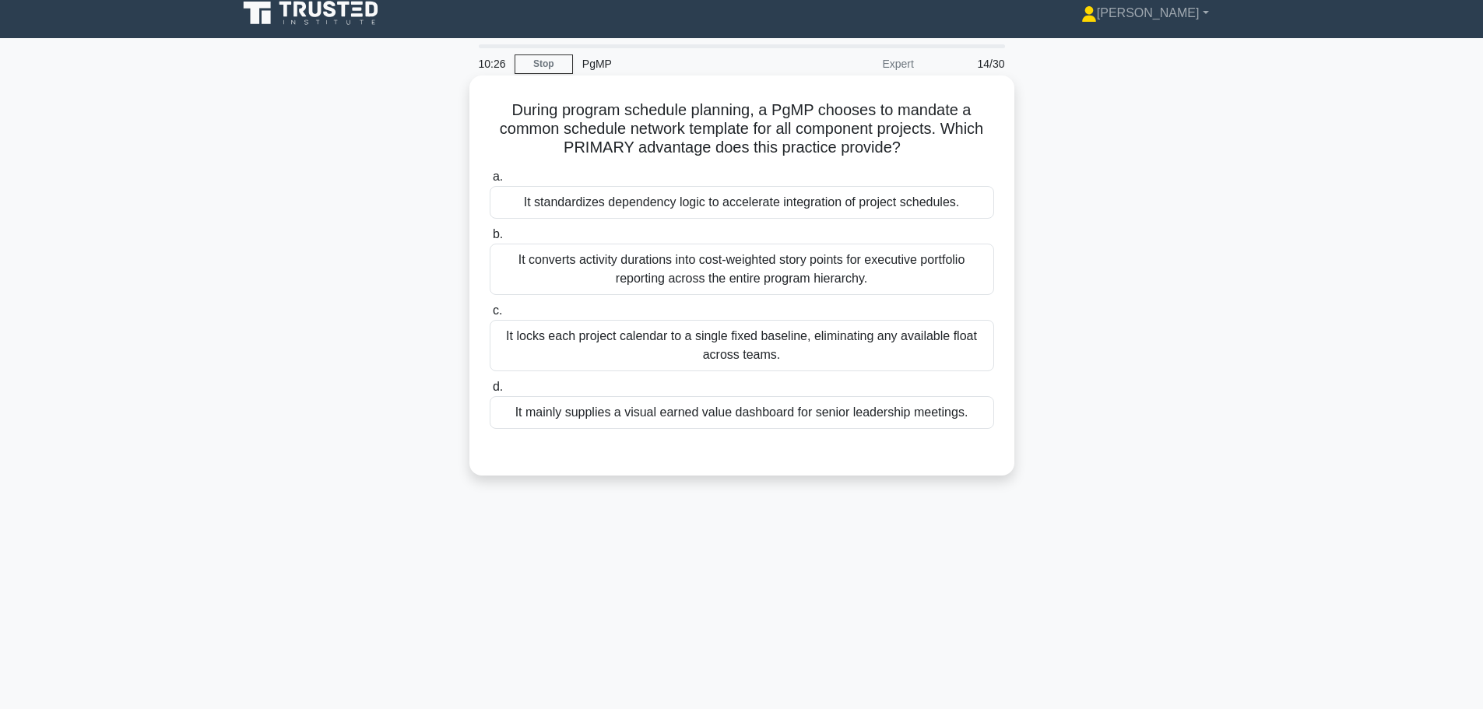
scroll to position [0, 0]
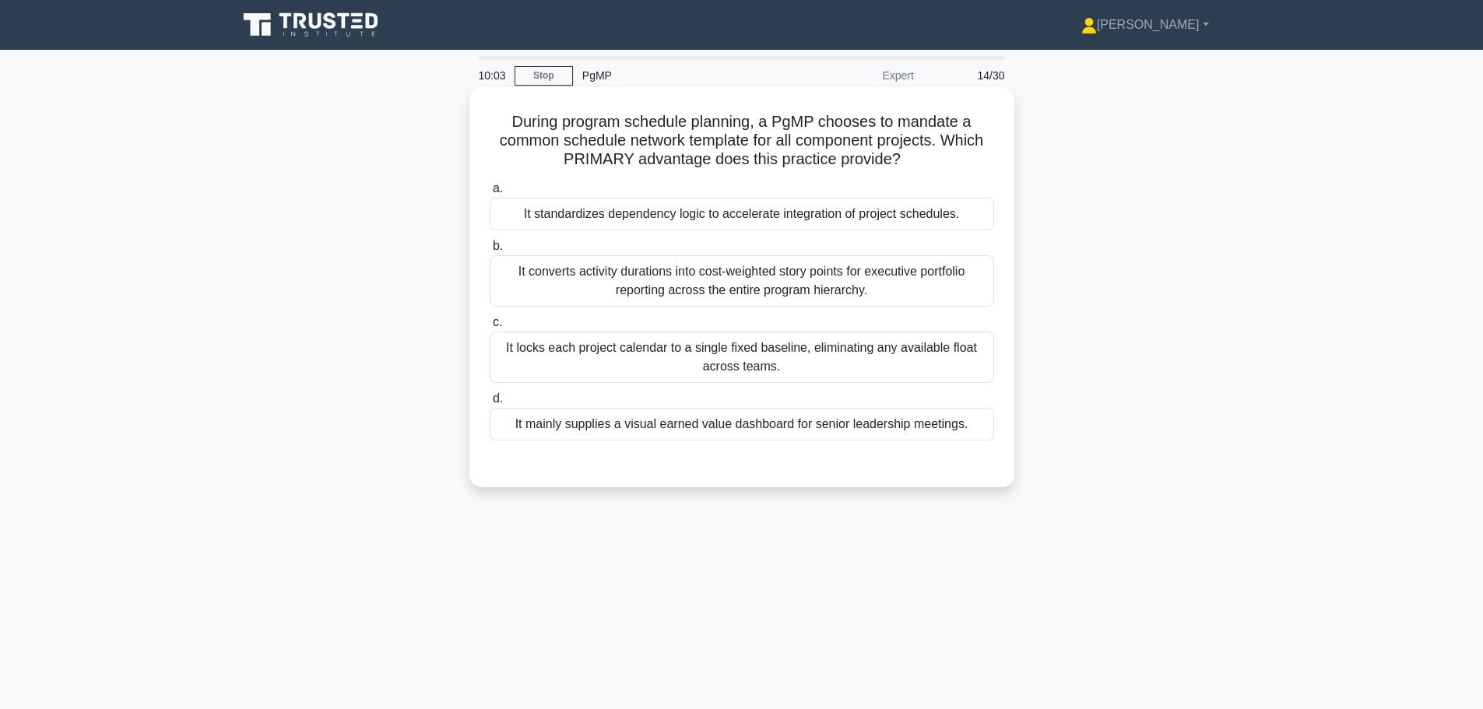
click at [658, 211] on div "It standardizes dependency logic to accelerate integration of project schedules." at bounding box center [742, 214] width 504 height 33
click at [490, 194] on input "a. It standardizes dependency logic to accelerate integration of project schedu…" at bounding box center [490, 189] width 0 height 10
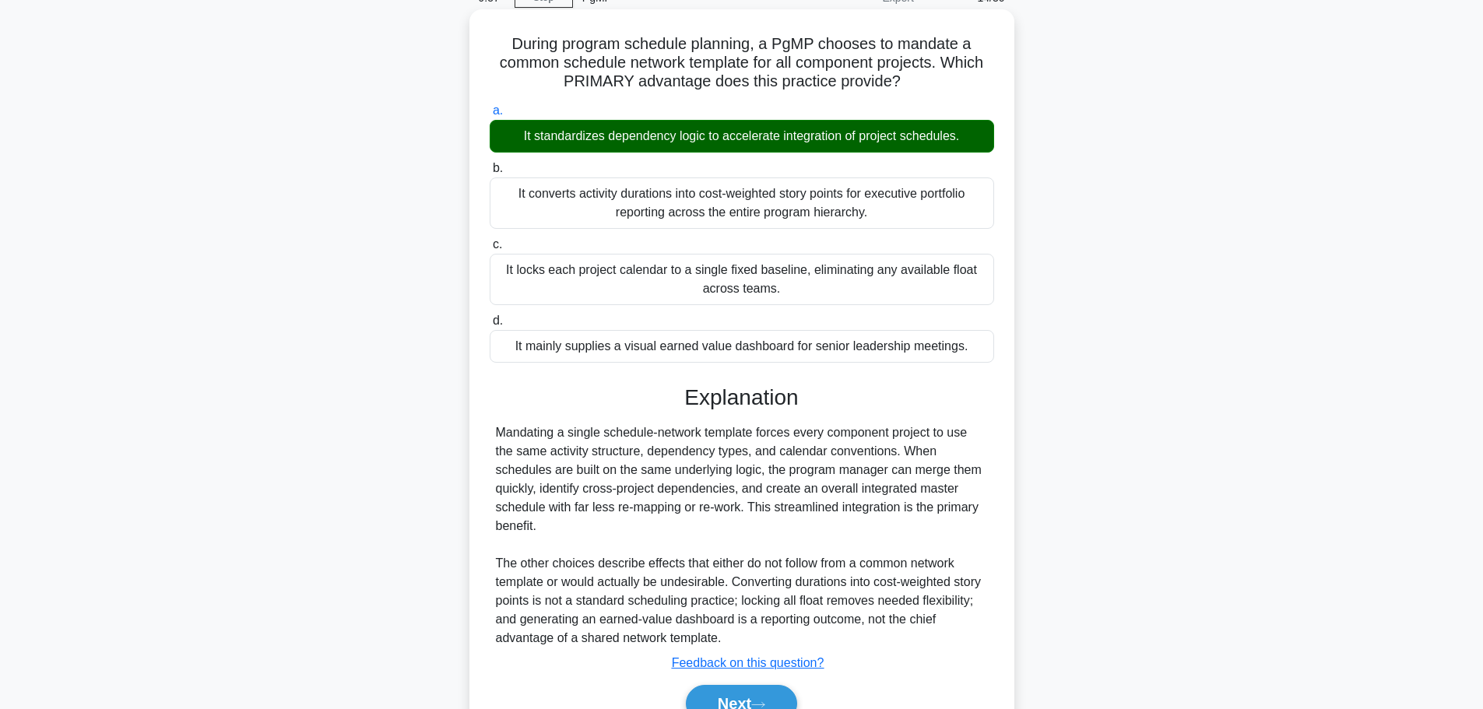
scroll to position [158, 0]
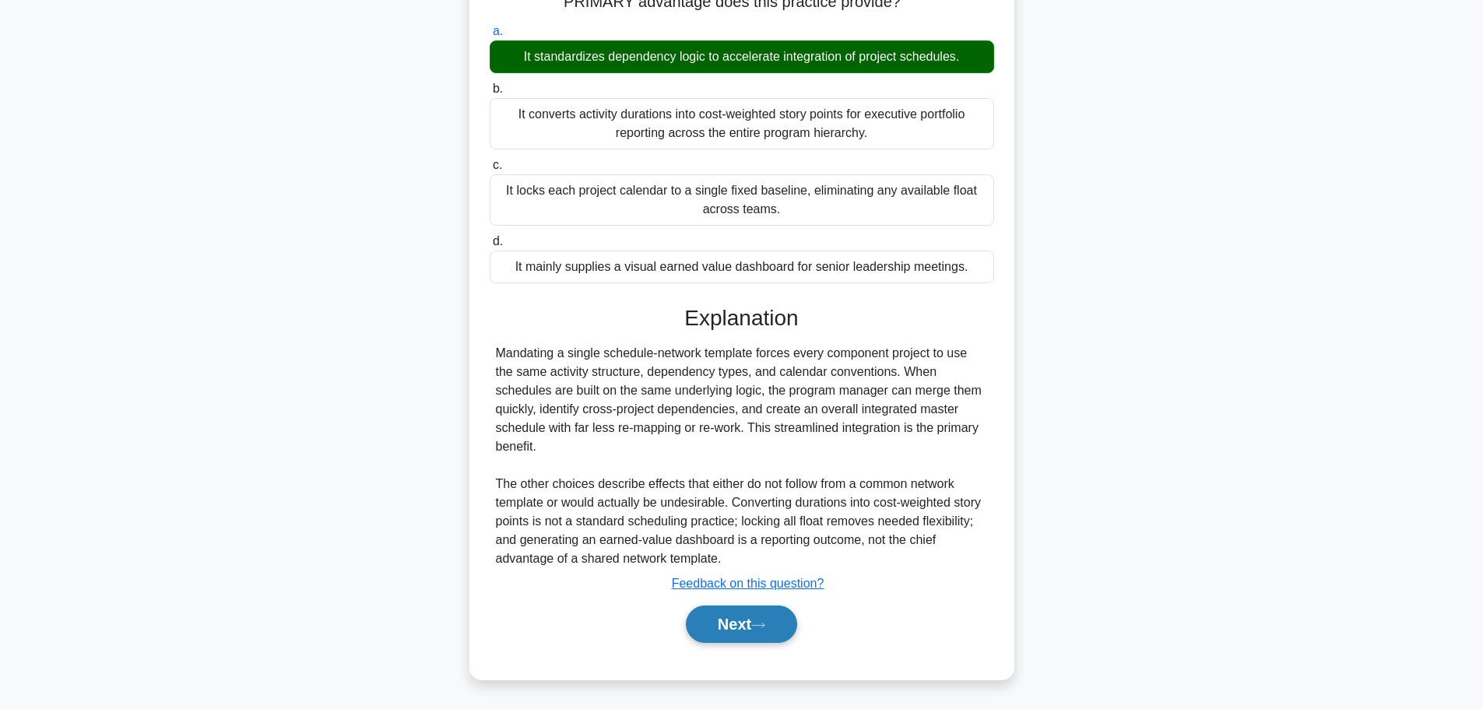
click at [751, 626] on button "Next" at bounding box center [741, 624] width 111 height 37
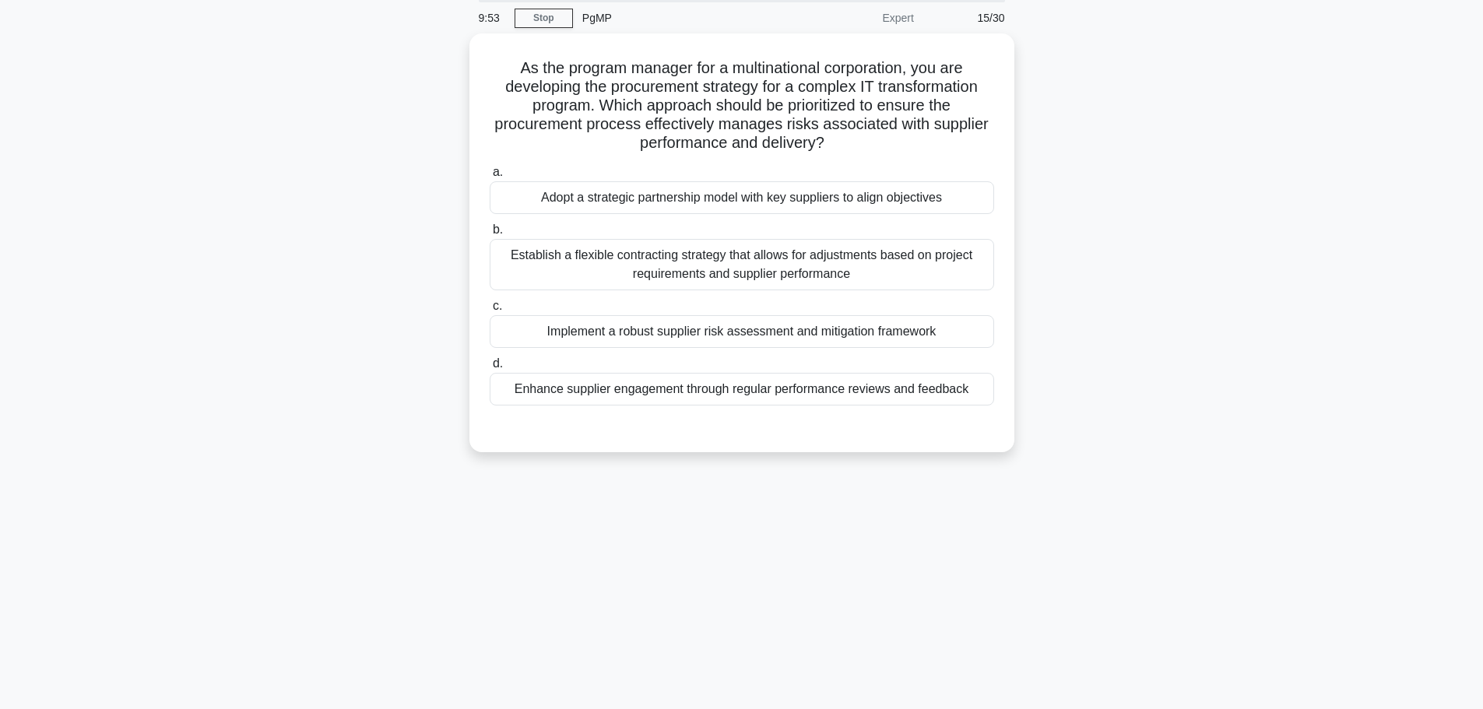
scroll to position [0, 0]
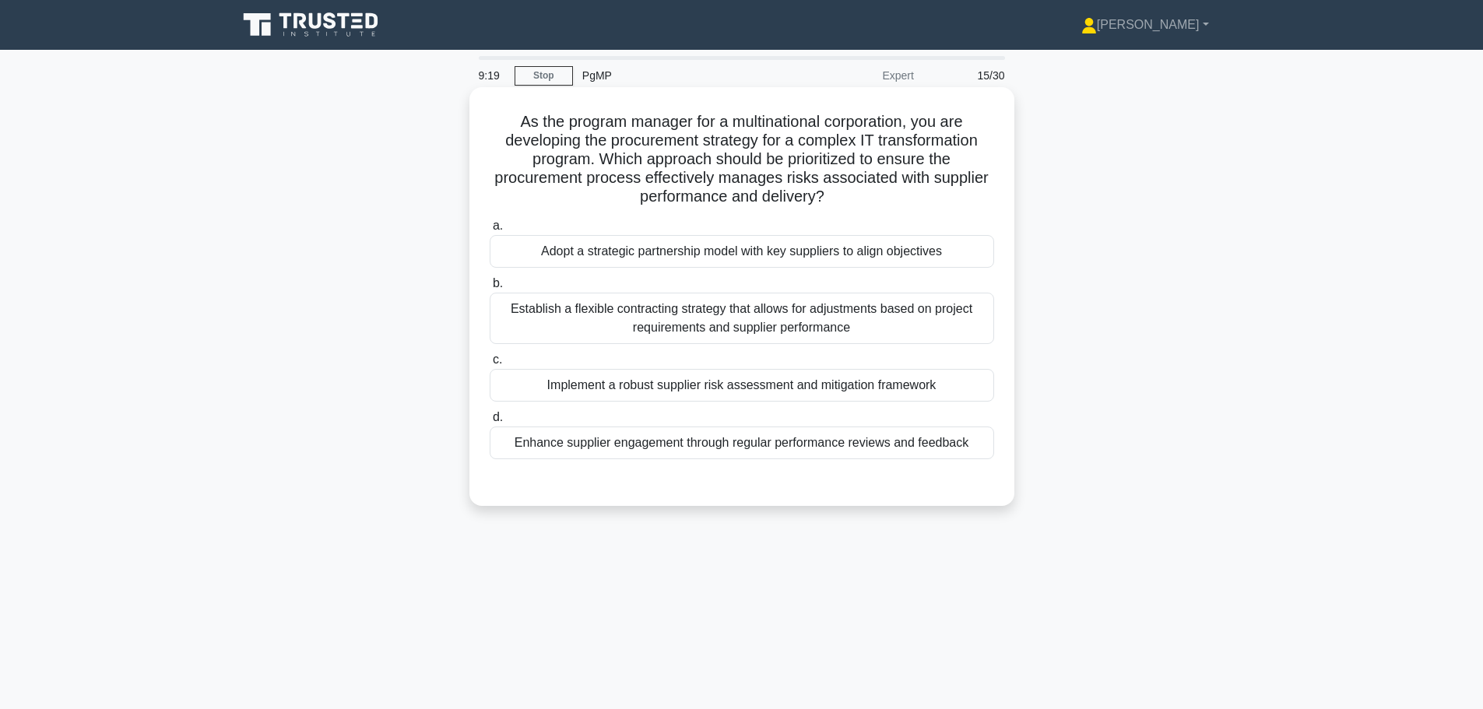
click at [711, 317] on div "Establish a flexible contracting strategy that allows for adjustments based on …" at bounding box center [742, 318] width 504 height 51
click at [490, 289] on input "b. Establish a flexible contracting strategy that allows for adjustments based …" at bounding box center [490, 284] width 0 height 10
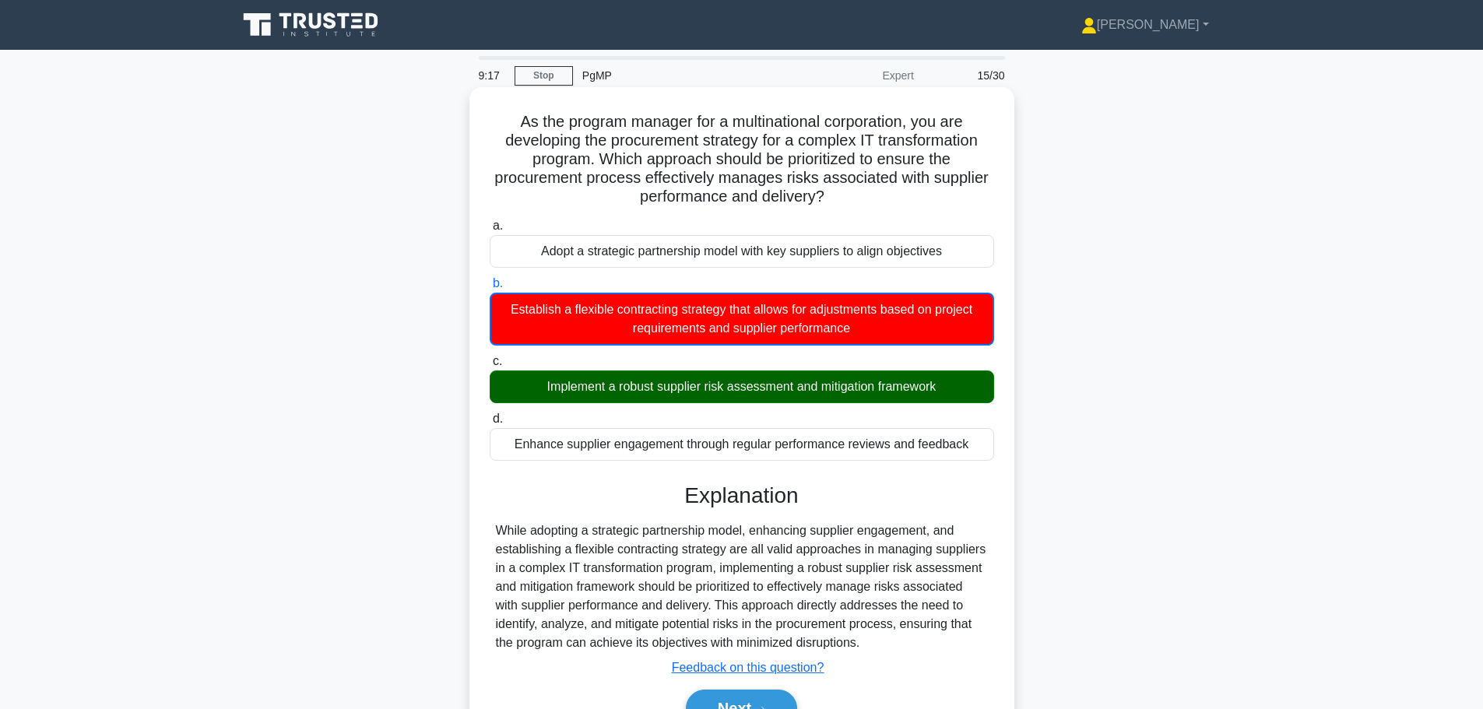
scroll to position [78, 0]
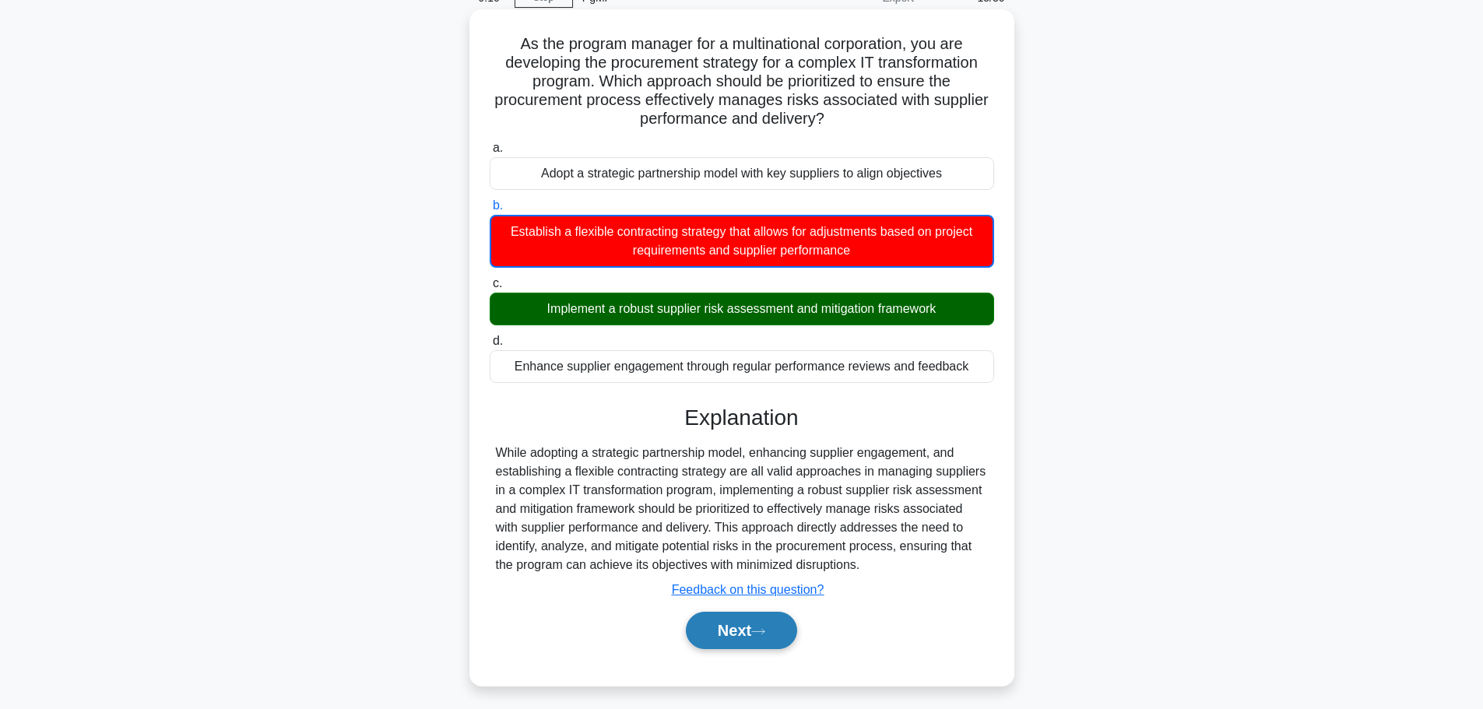
click at [732, 621] on button "Next" at bounding box center [741, 630] width 111 height 37
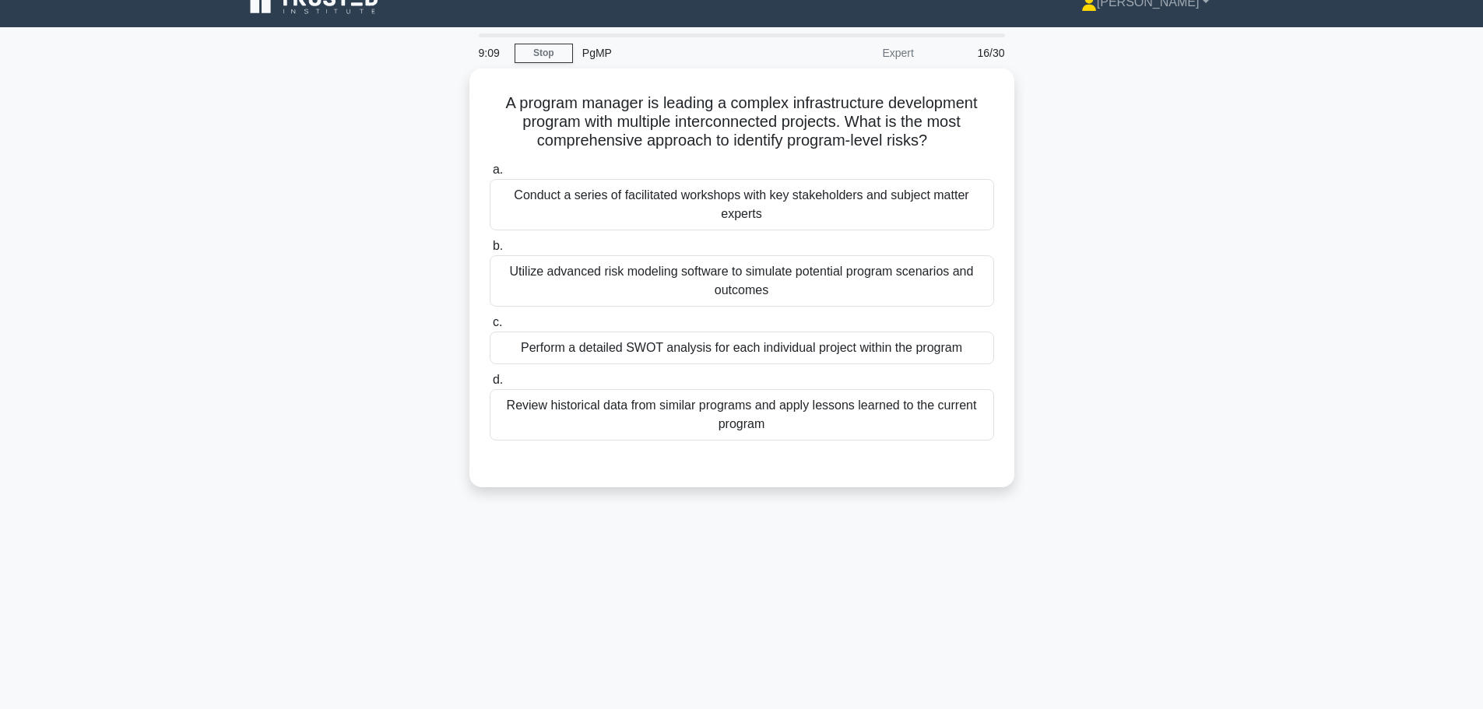
scroll to position [0, 0]
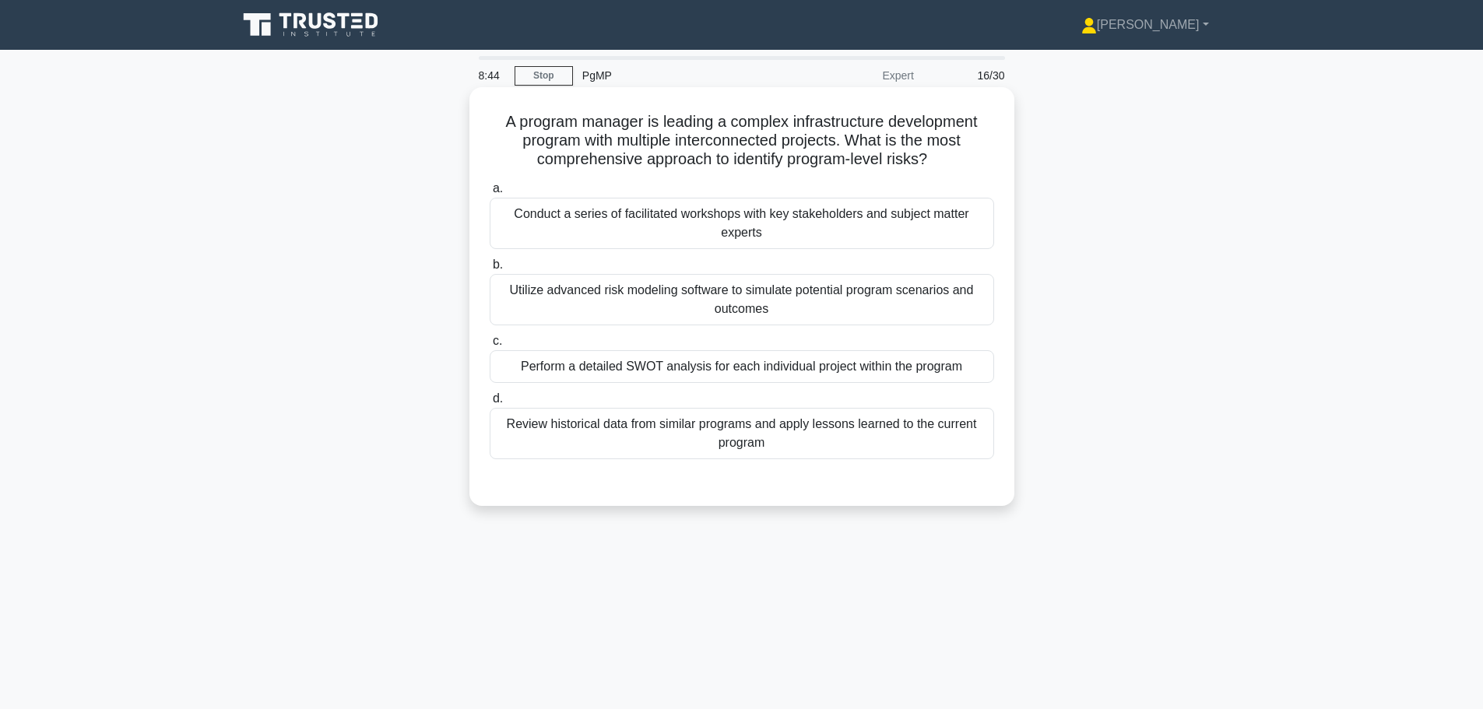
click at [711, 234] on div "Conduct a series of facilitated workshops with key stakeholders and subject mat…" at bounding box center [742, 223] width 504 height 51
click at [490, 194] on input "a. Conduct a series of facilitated workshops with key stakeholders and subject …" at bounding box center [490, 189] width 0 height 10
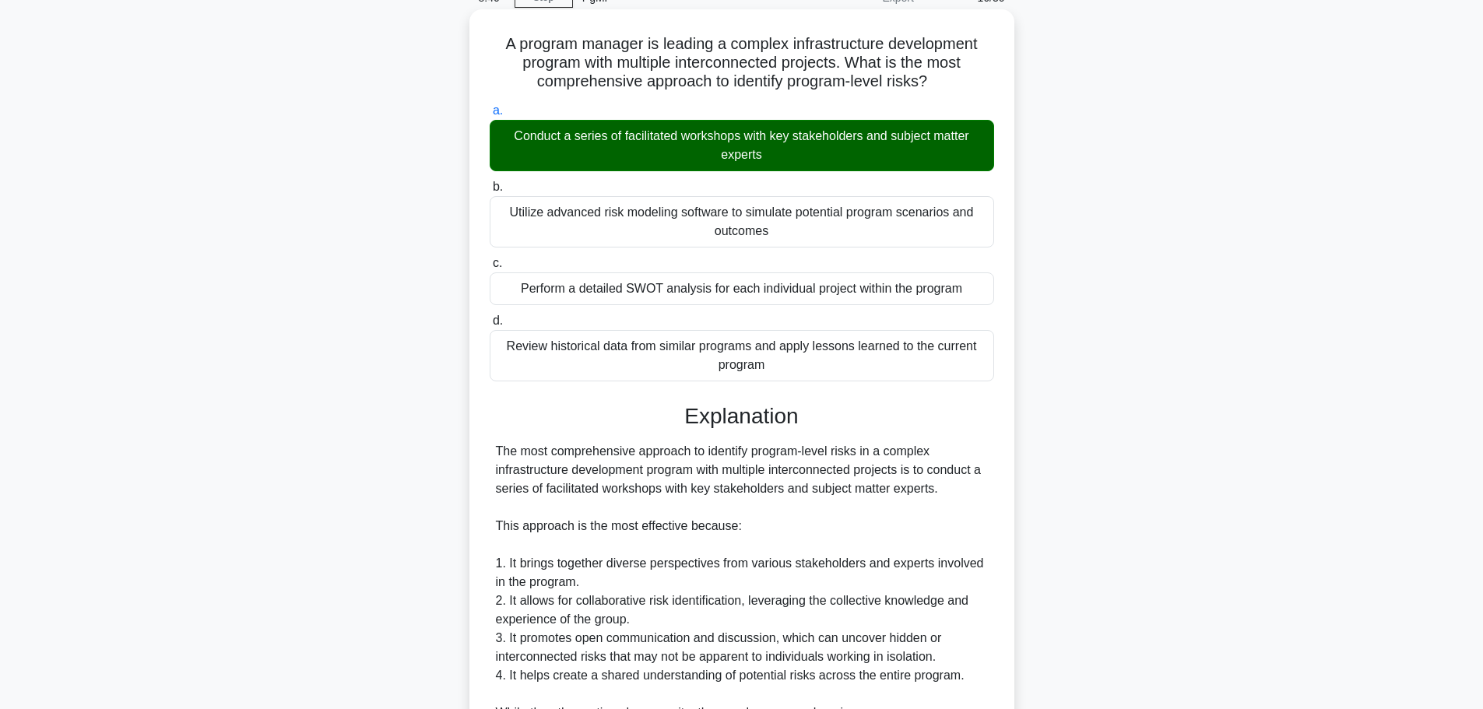
scroll to position [156, 0]
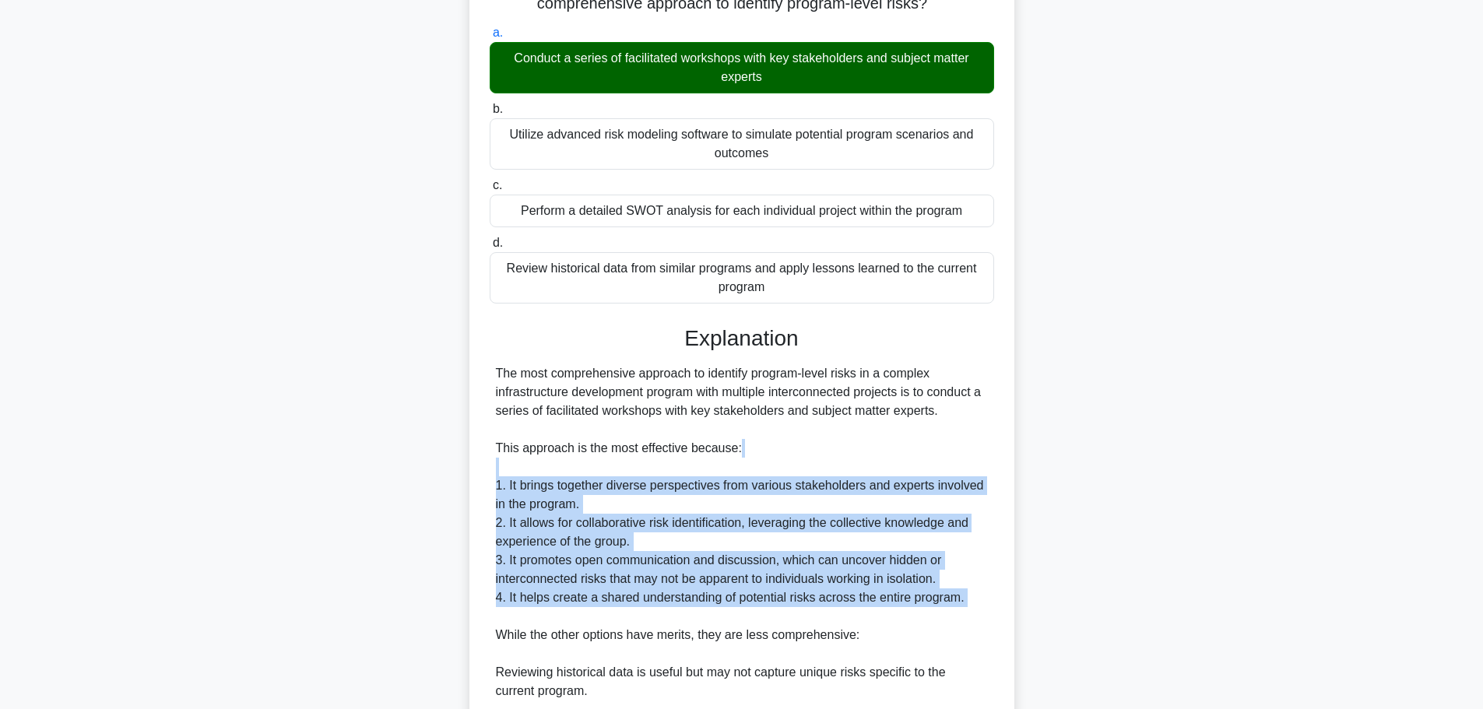
drag, startPoint x: 711, startPoint y: 537, endPoint x: 964, endPoint y: 619, distance: 266.6
click at [964, 619] on div "The most comprehensive approach to identify program-level risks in a complex in…" at bounding box center [742, 625] width 492 height 523
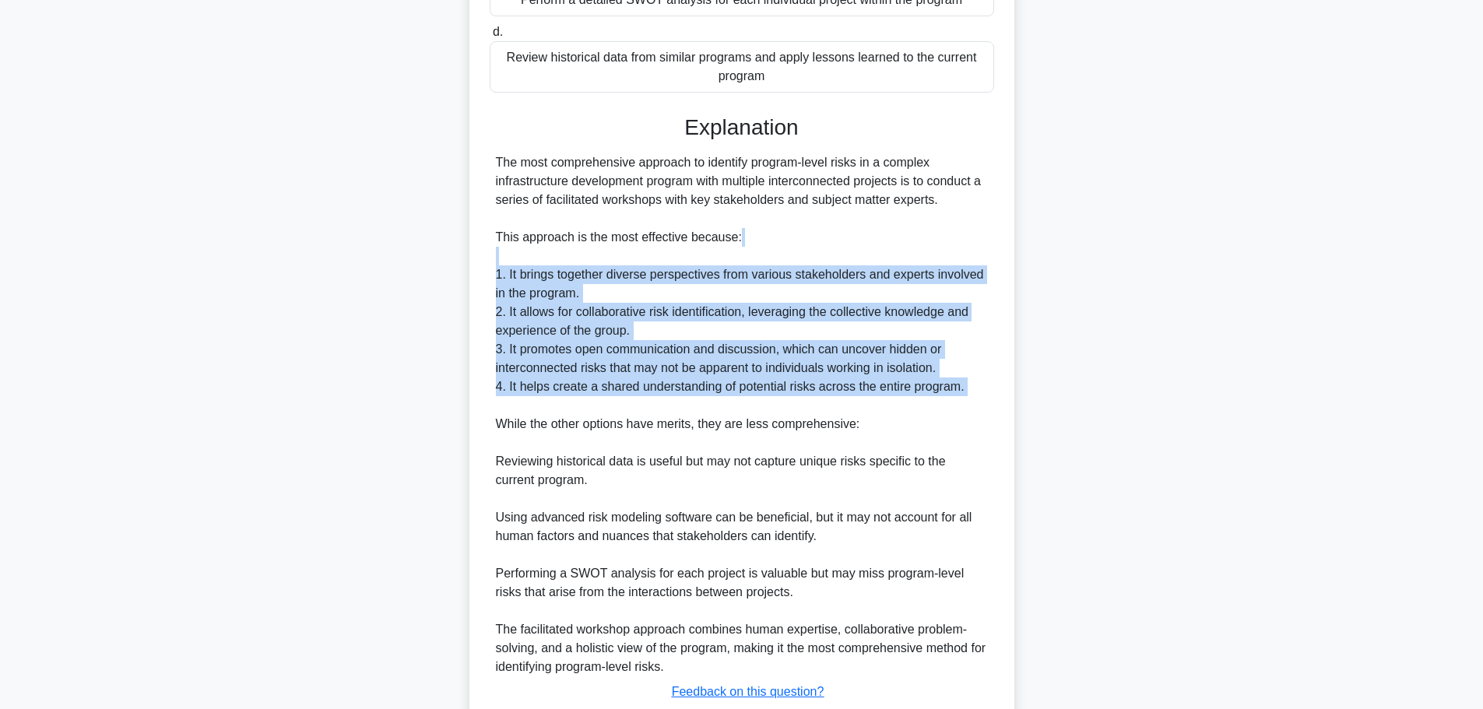
scroll to position [389, 0]
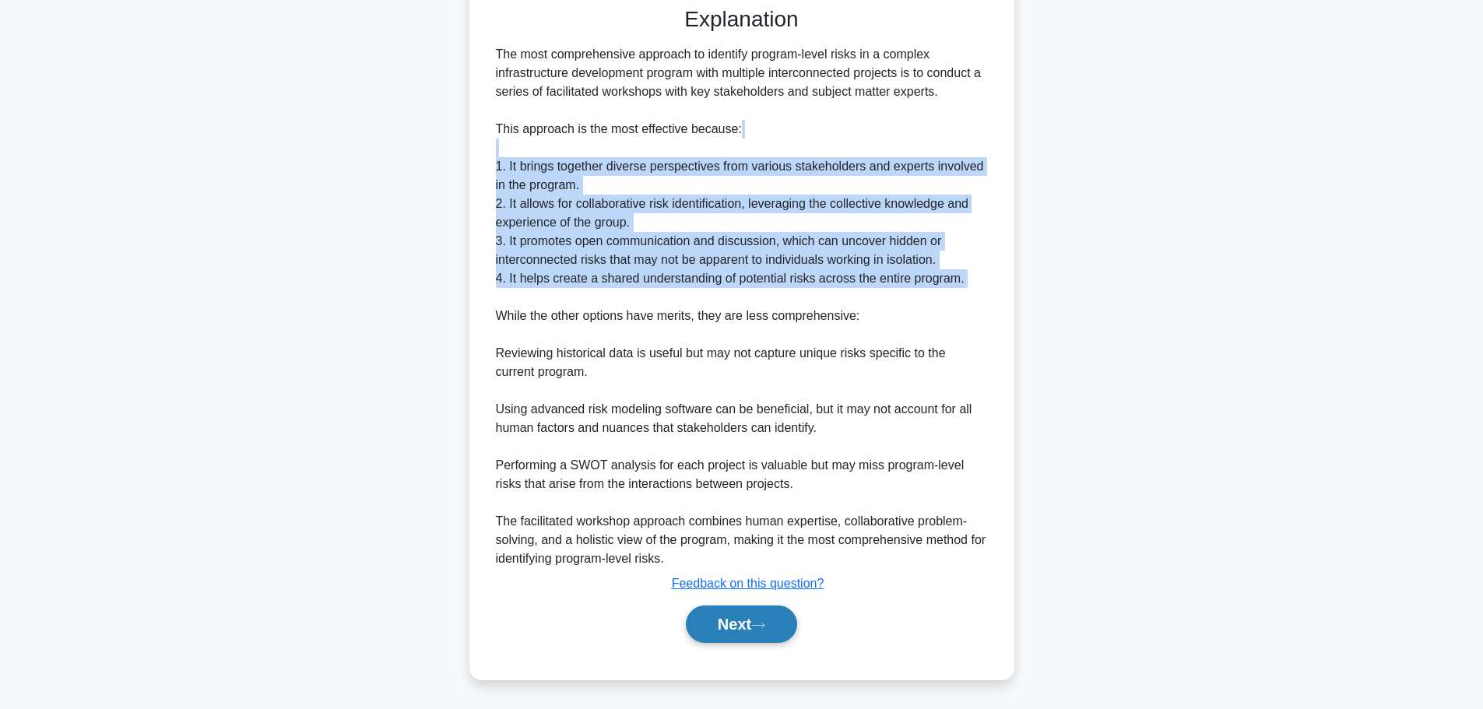
click at [757, 626] on icon at bounding box center [758, 625] width 14 height 9
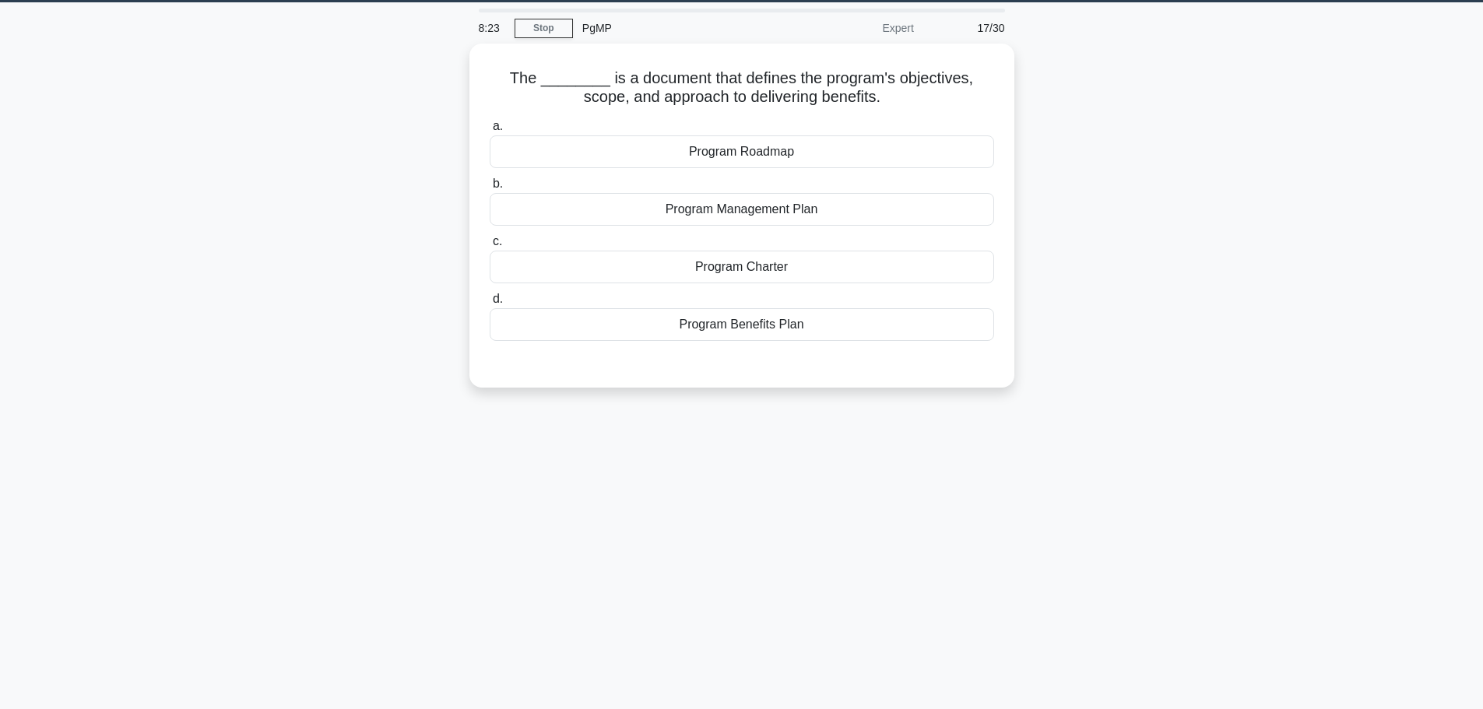
scroll to position [0, 0]
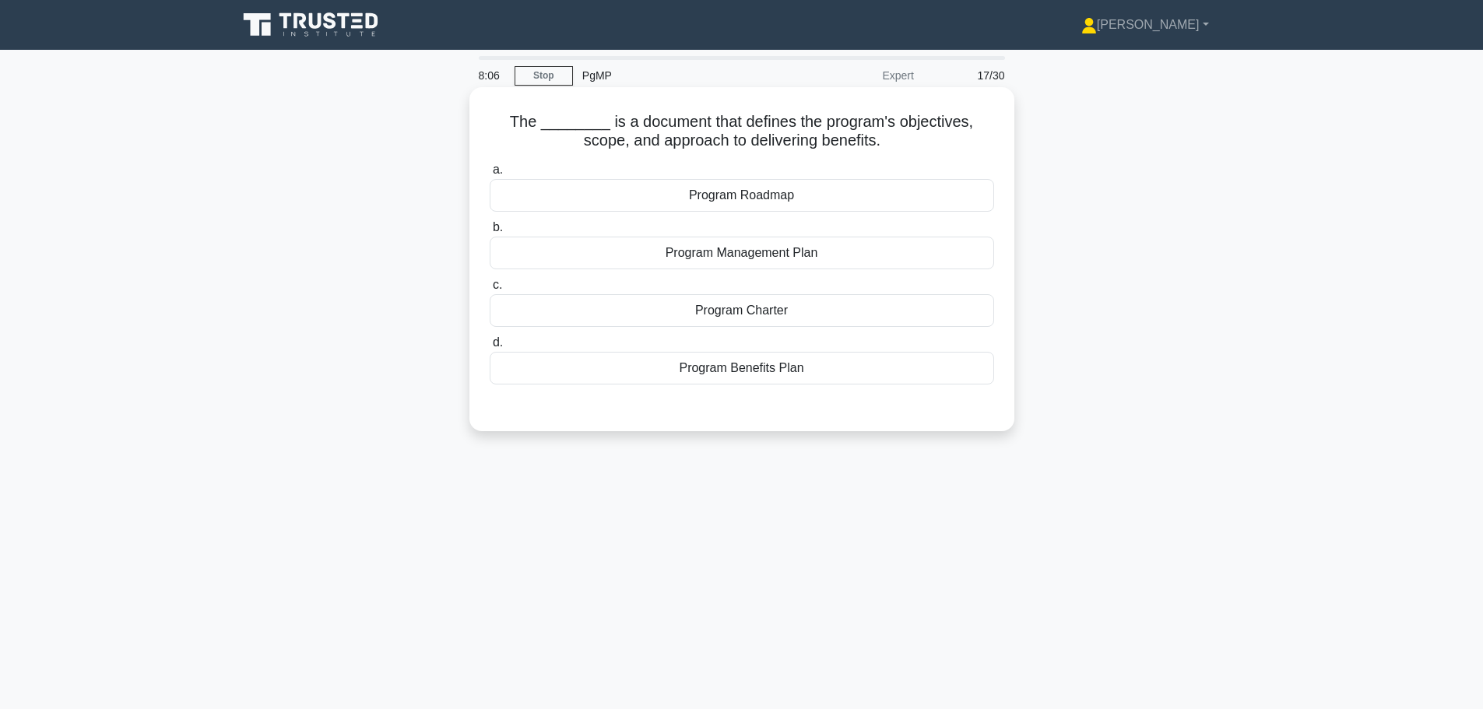
click at [759, 313] on div "Program Charter" at bounding box center [742, 310] width 504 height 33
click at [490, 290] on input "c. Program Charter" at bounding box center [490, 285] width 0 height 10
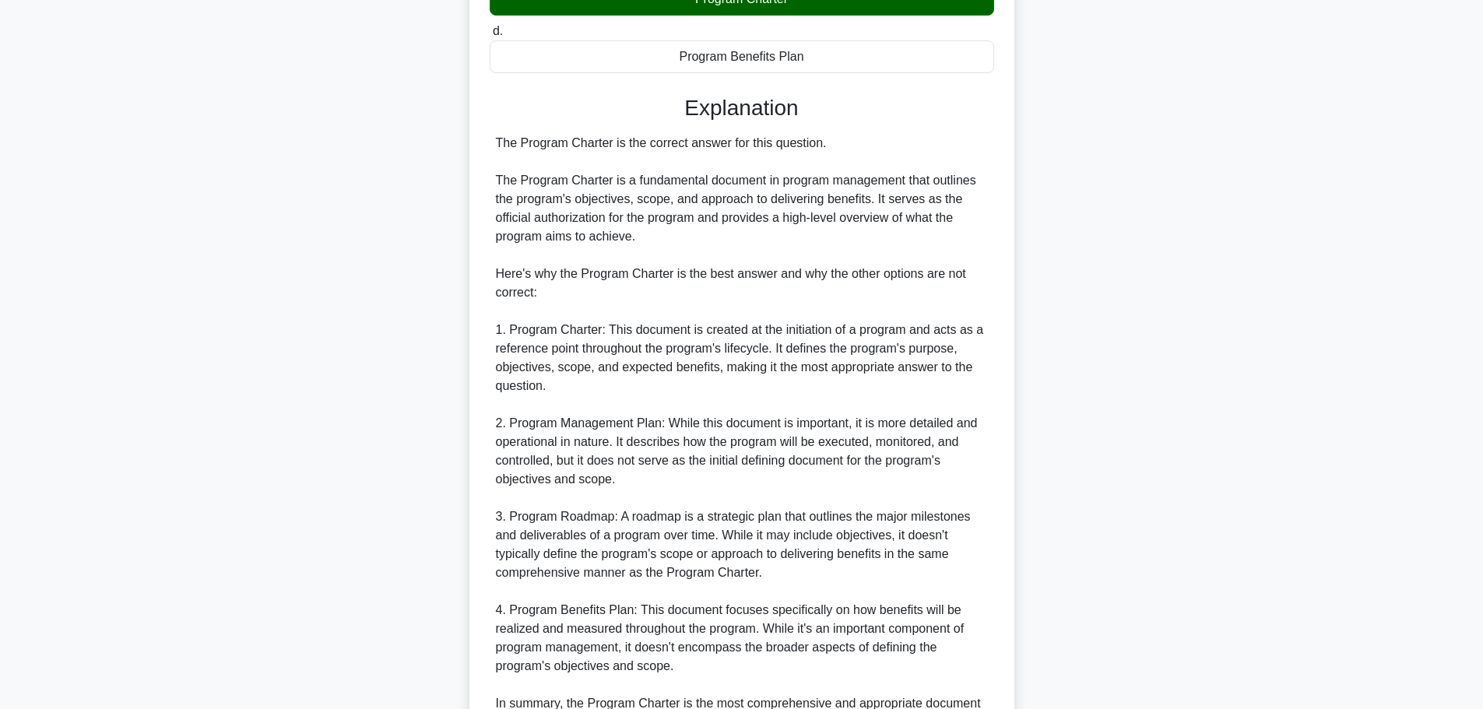
scroll to position [476, 0]
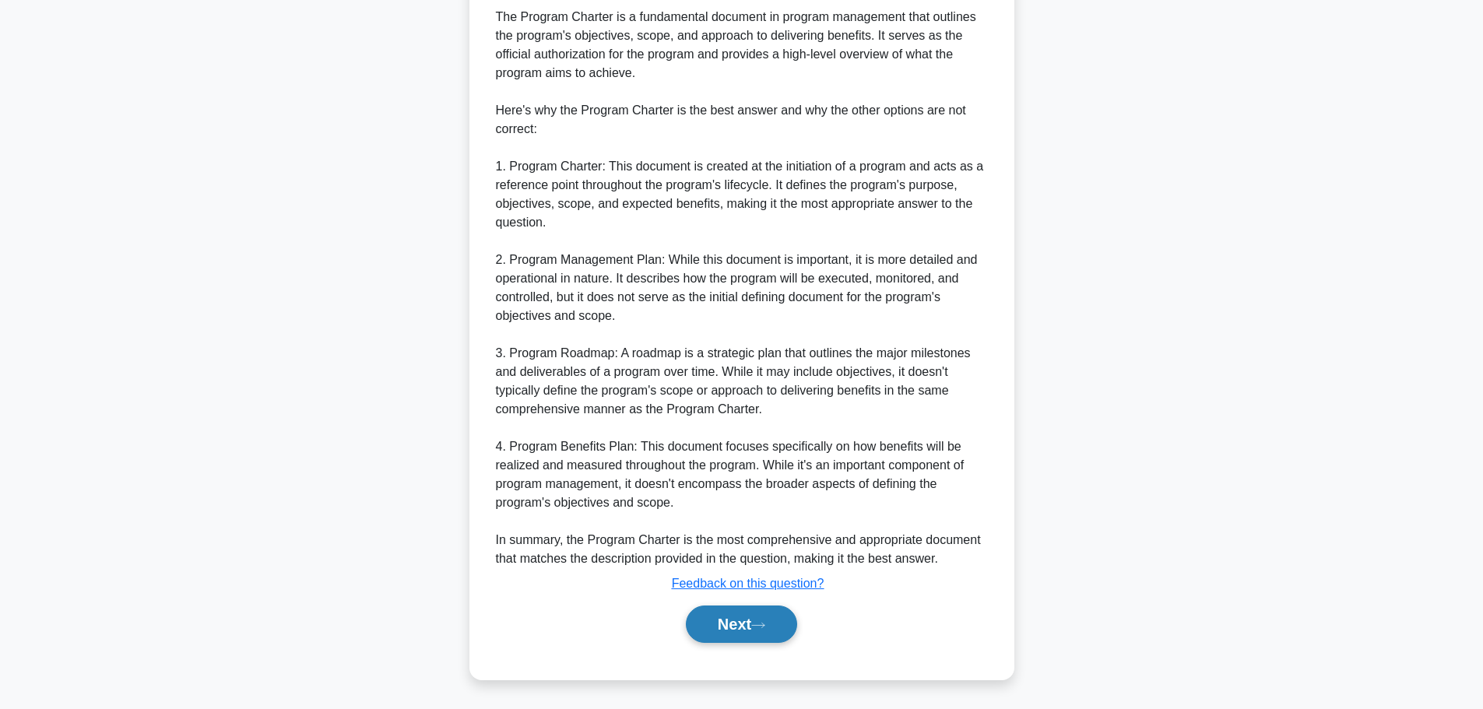
click at [743, 616] on button "Next" at bounding box center [741, 624] width 111 height 37
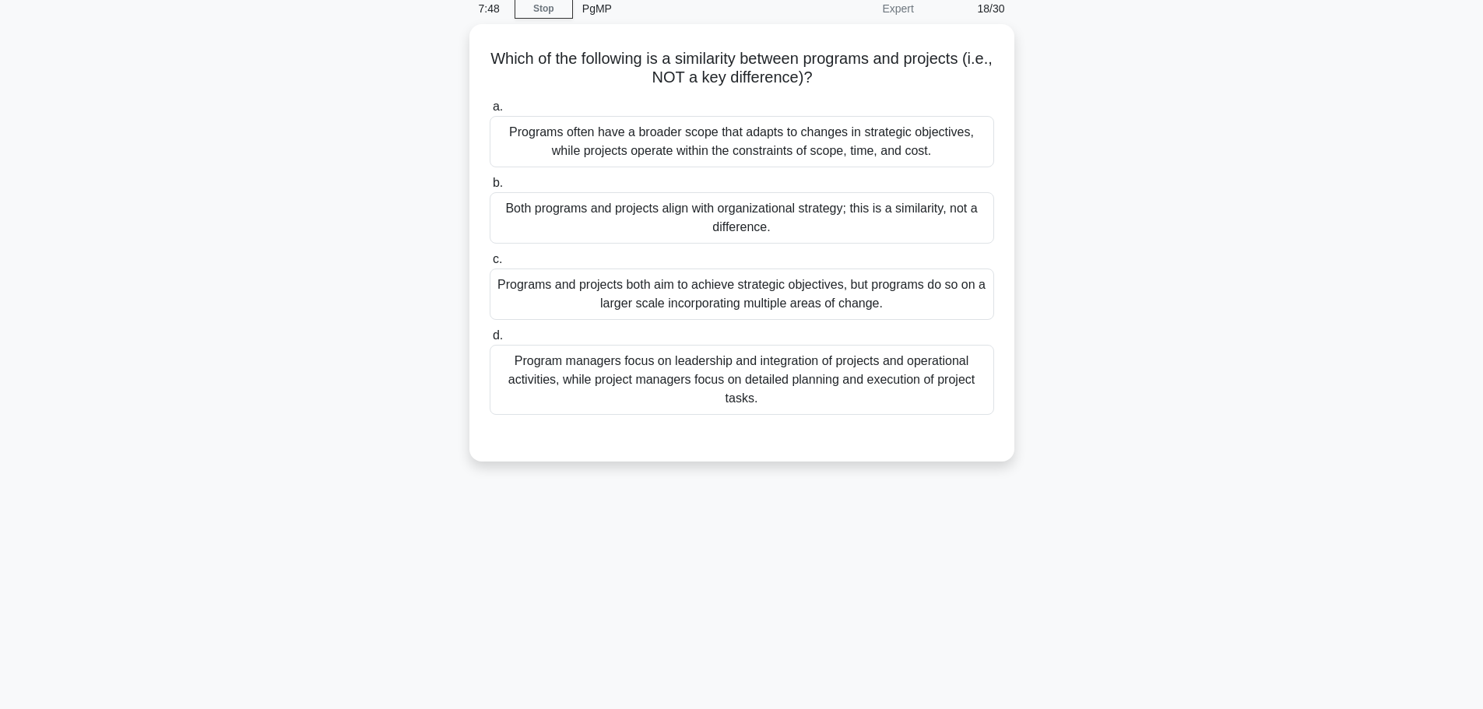
scroll to position [0, 0]
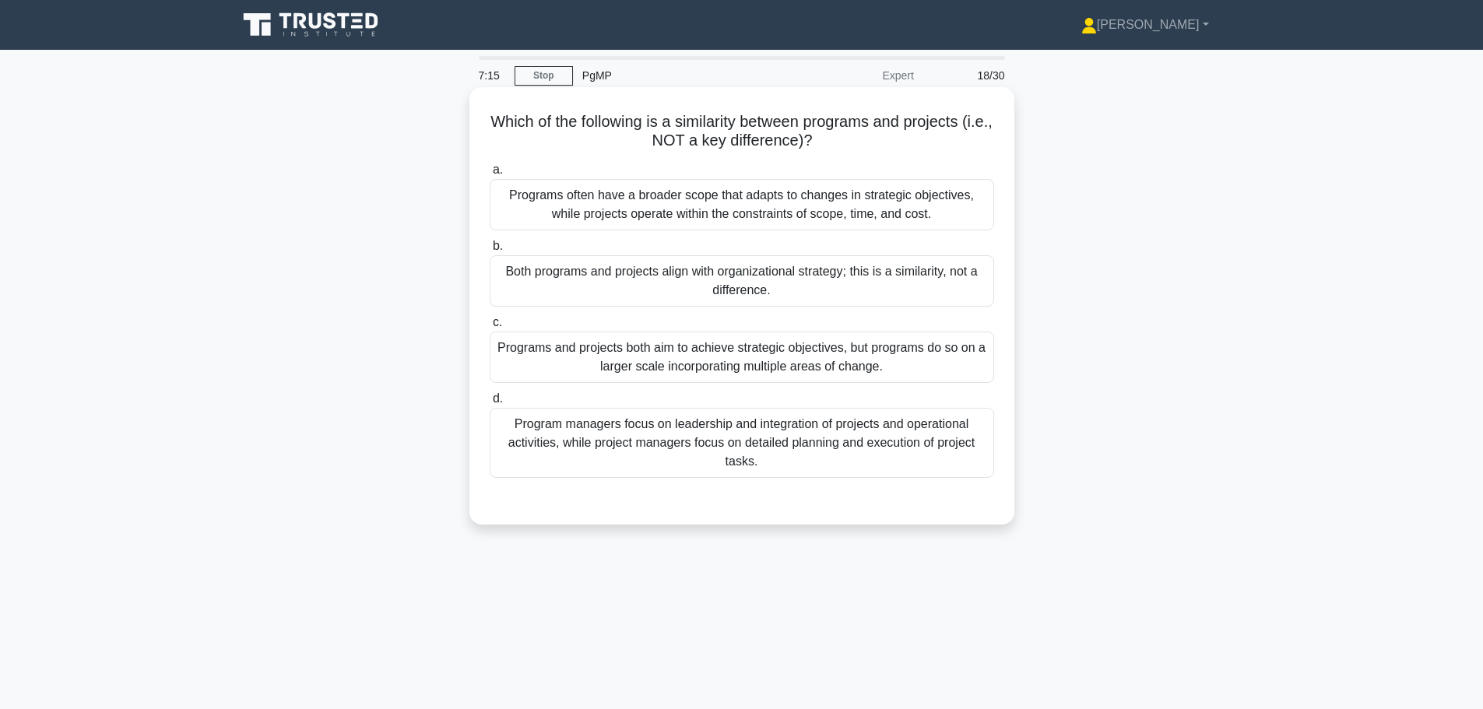
click at [740, 439] on div "Program managers focus on leadership and integration of projects and operationa…" at bounding box center [742, 443] width 504 height 70
click at [490, 404] on input "d. Program managers focus on leadership and integration of projects and operati…" at bounding box center [490, 399] width 0 height 10
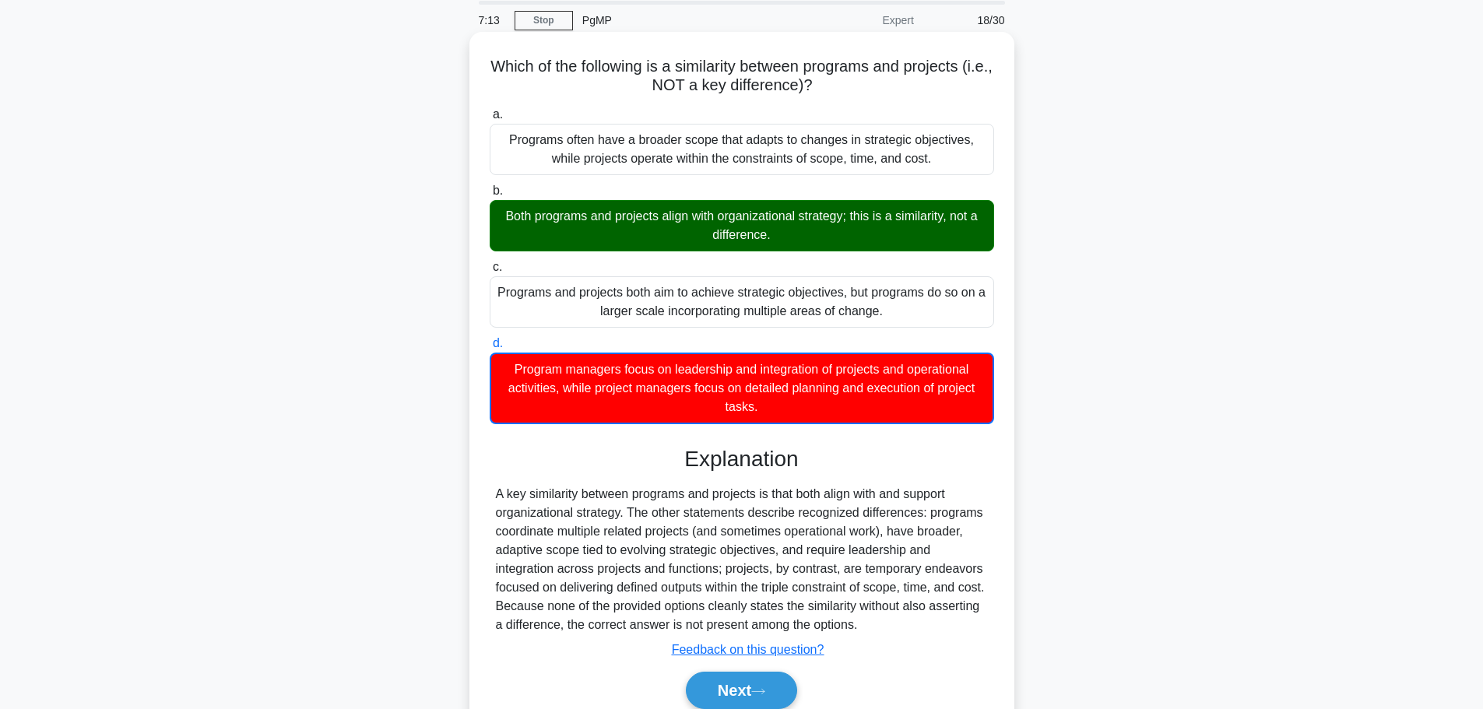
scroll to position [78, 0]
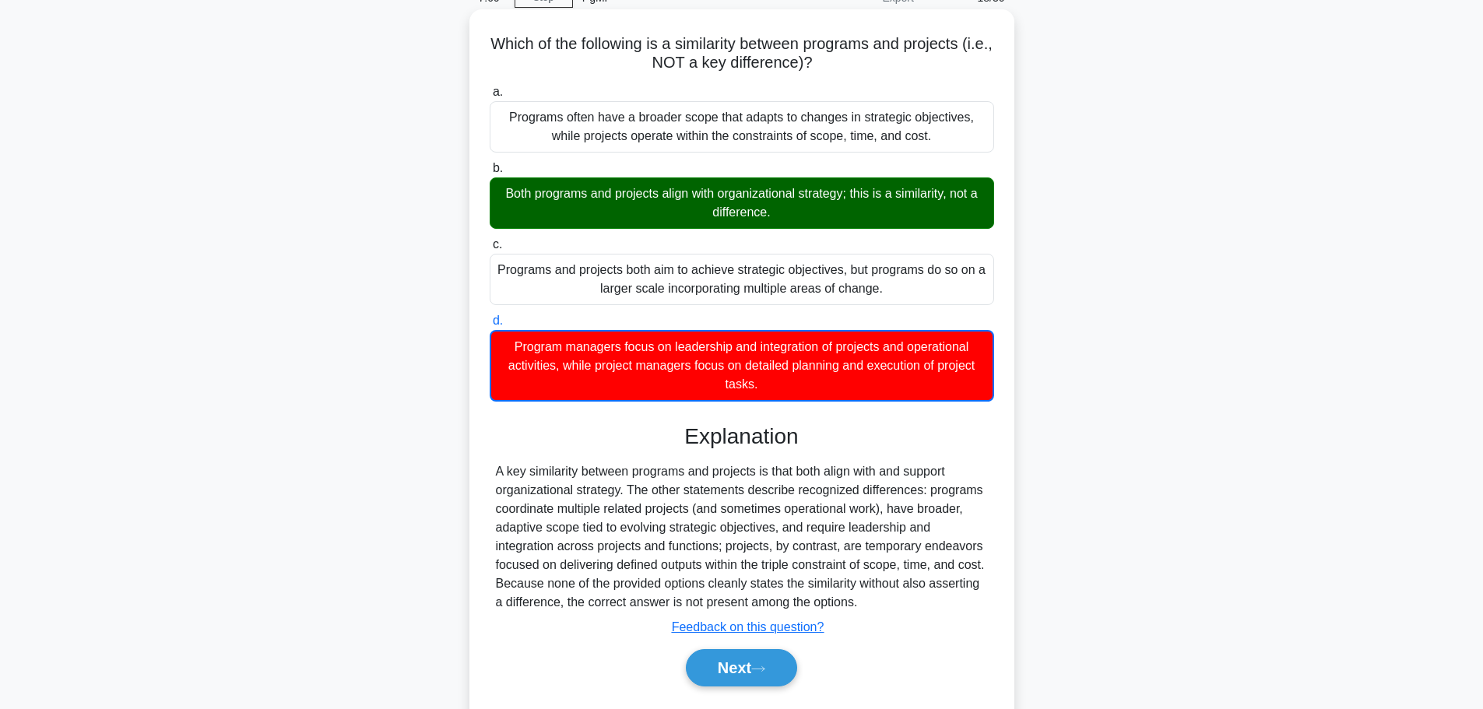
drag, startPoint x: 526, startPoint y: 481, endPoint x: 958, endPoint y: 600, distance: 448.1
click at [958, 600] on div "Which of the following is a similarity between programs and projects (i.e., NOT…" at bounding box center [742, 366] width 532 height 701
click at [845, 545] on div "A key similarity between programs and projects is that both align with and supp…" at bounding box center [742, 536] width 492 height 149
click at [791, 661] on button "Next" at bounding box center [741, 667] width 111 height 37
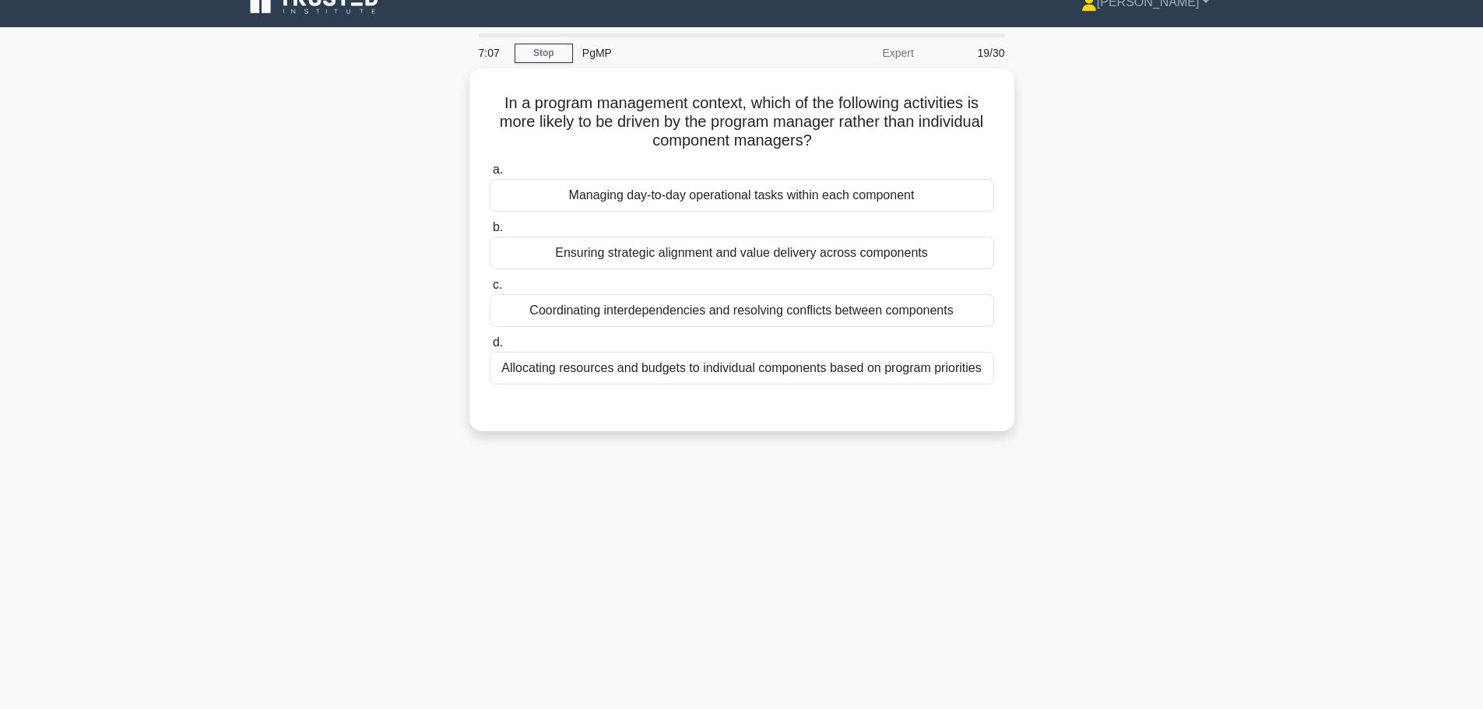
scroll to position [0, 0]
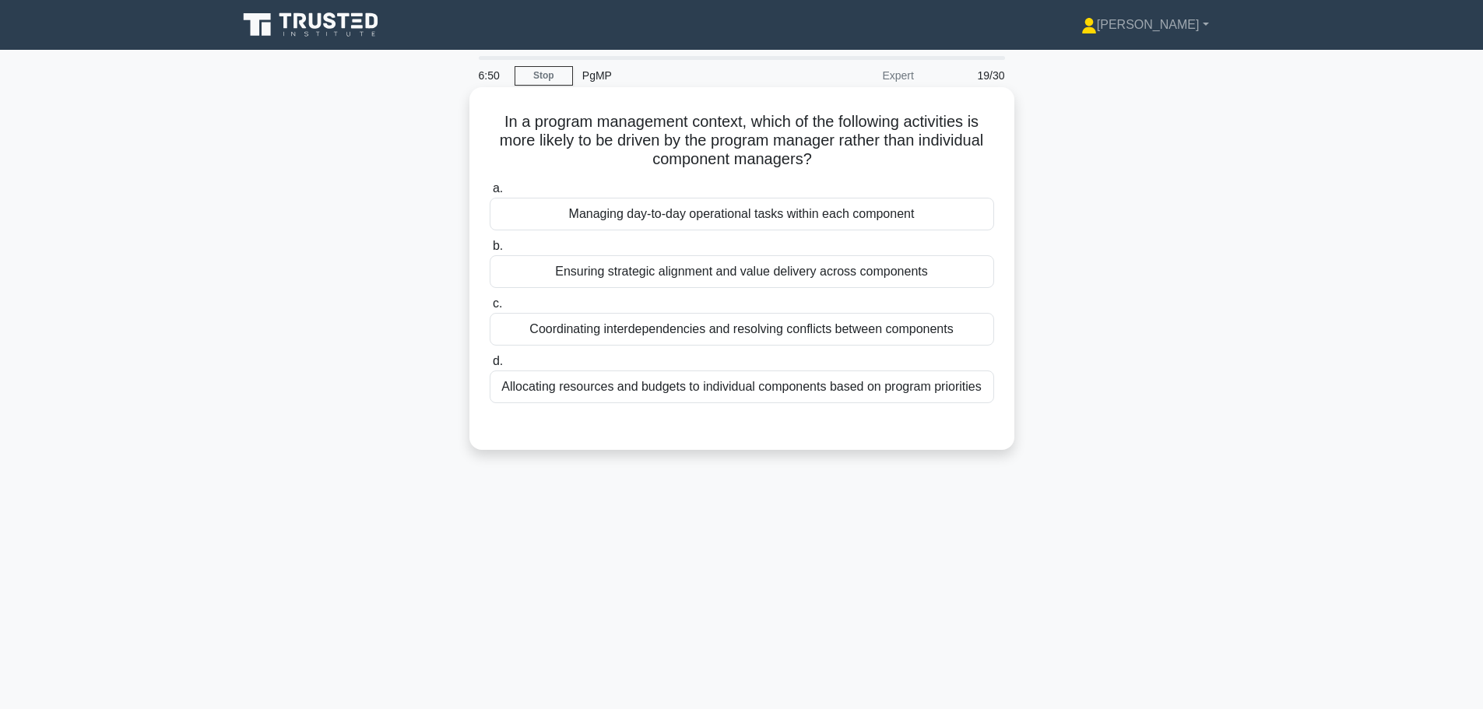
click at [856, 277] on div "Ensuring strategic alignment and value delivery across components" at bounding box center [742, 271] width 504 height 33
click at [490, 251] on input "b. Ensuring strategic alignment and value delivery across components" at bounding box center [490, 246] width 0 height 10
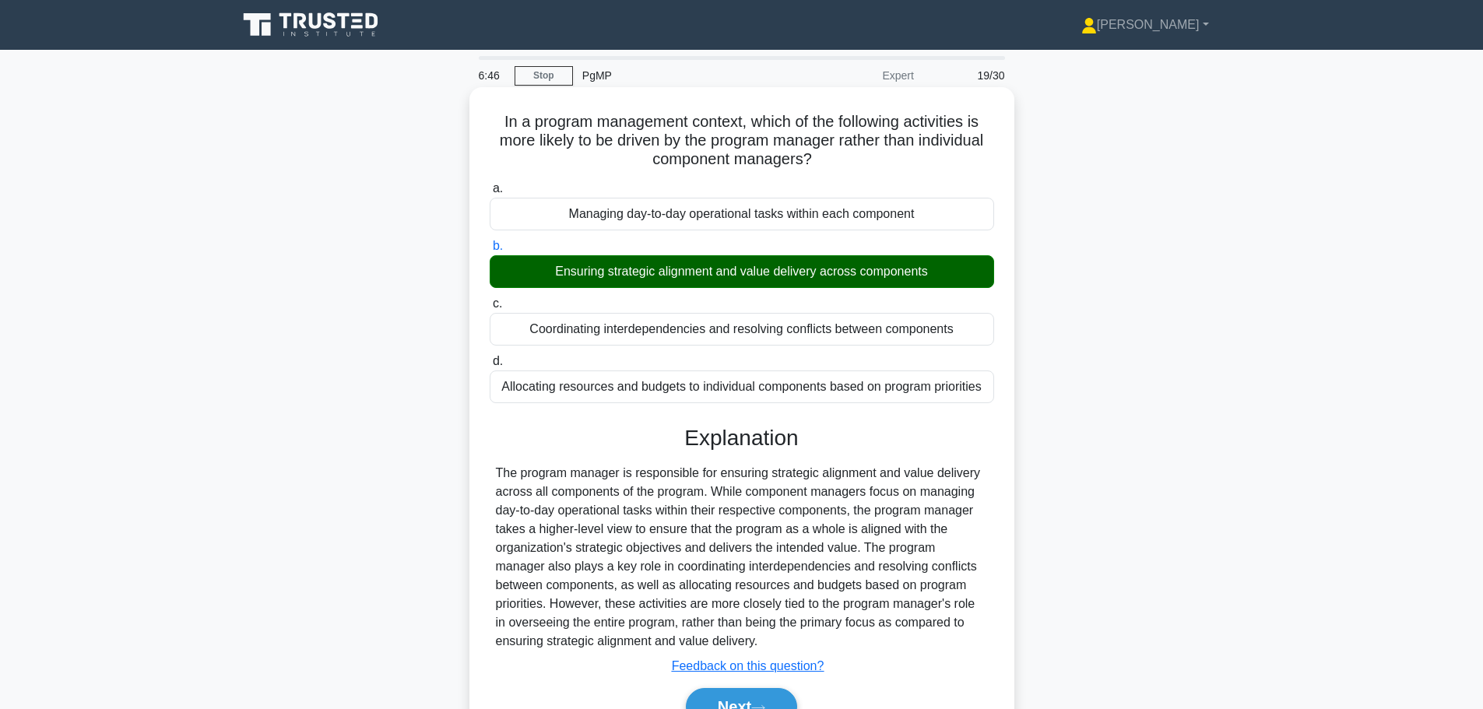
drag, startPoint x: 524, startPoint y: 481, endPoint x: 799, endPoint y: 637, distance: 315.8
click at [799, 637] on div "The program manager is responsible for ensuring strategic alignment and value d…" at bounding box center [742, 557] width 492 height 187
click at [707, 537] on div "The program manager is responsible for ensuring strategic alignment and value d…" at bounding box center [742, 557] width 492 height 187
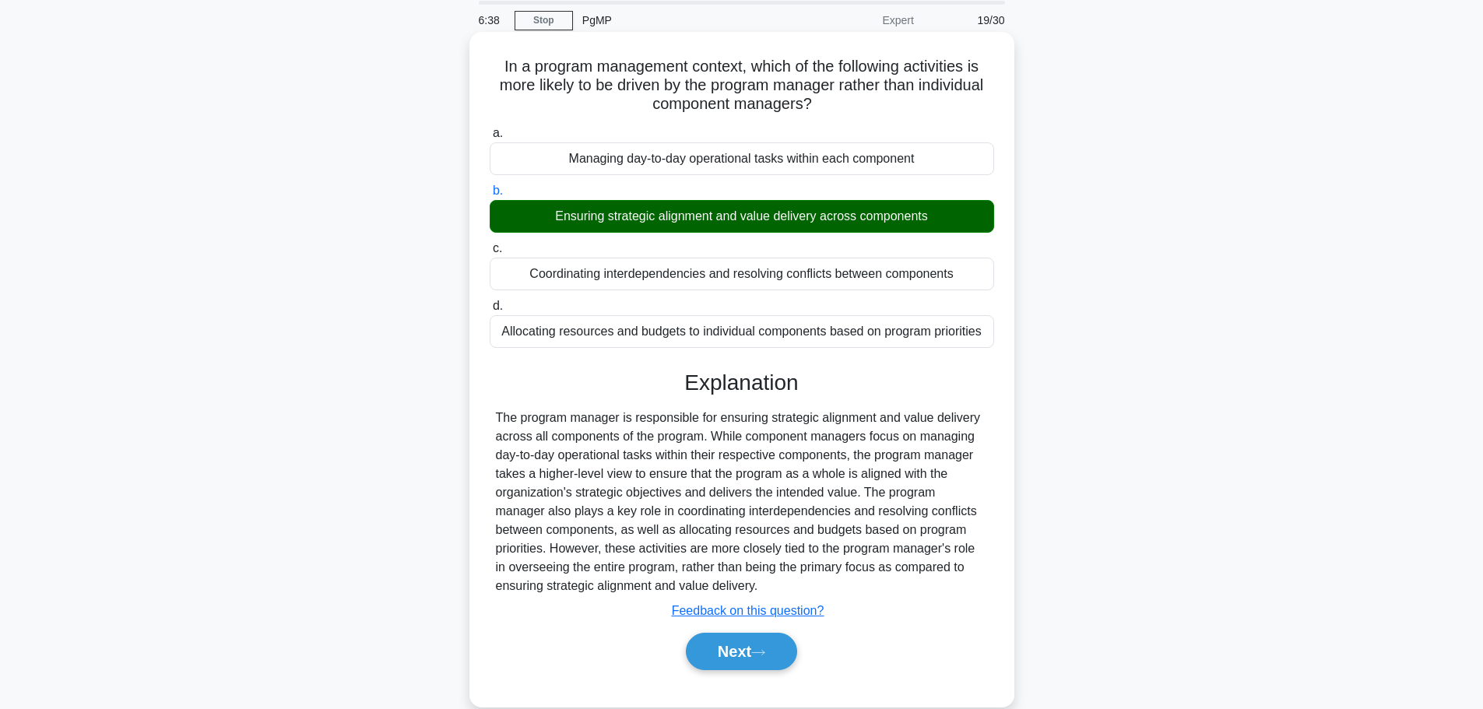
scroll to position [78, 0]
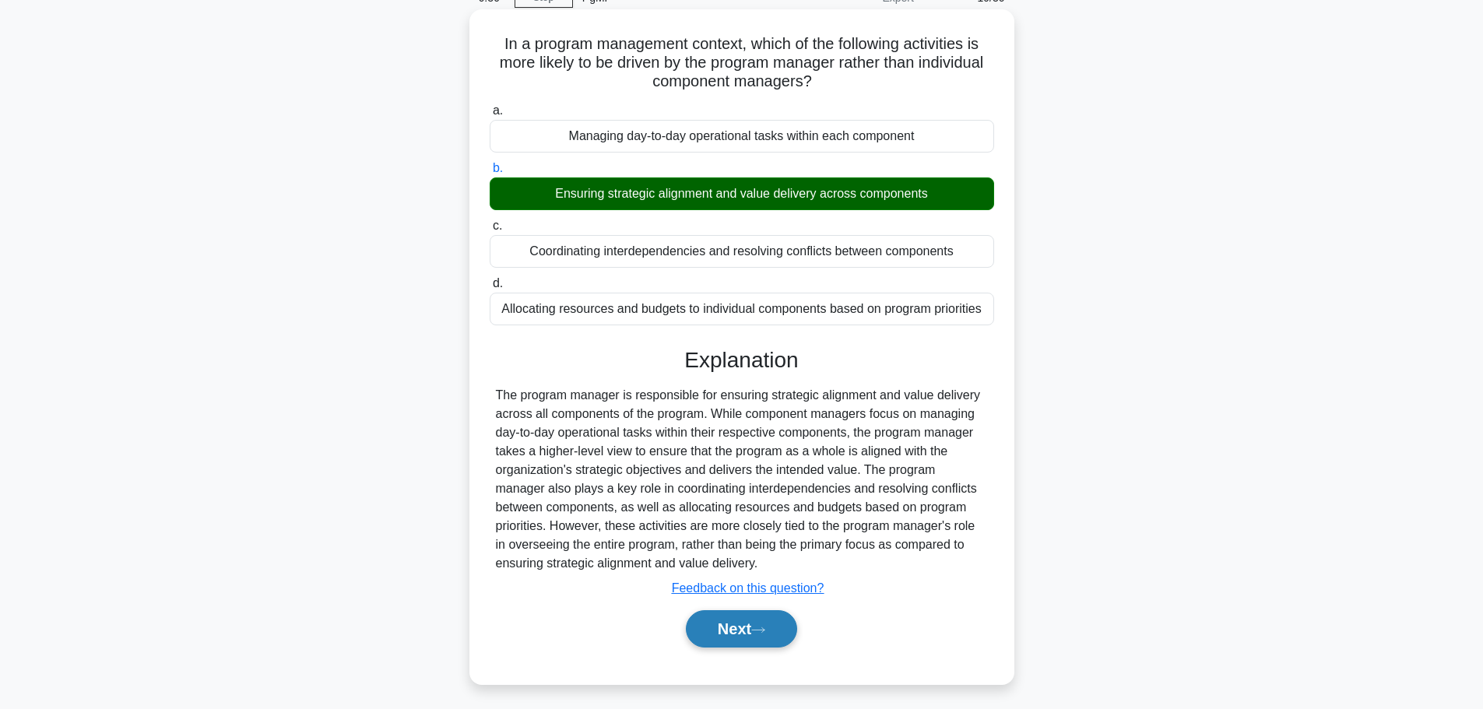
click at [736, 632] on button "Next" at bounding box center [741, 628] width 111 height 37
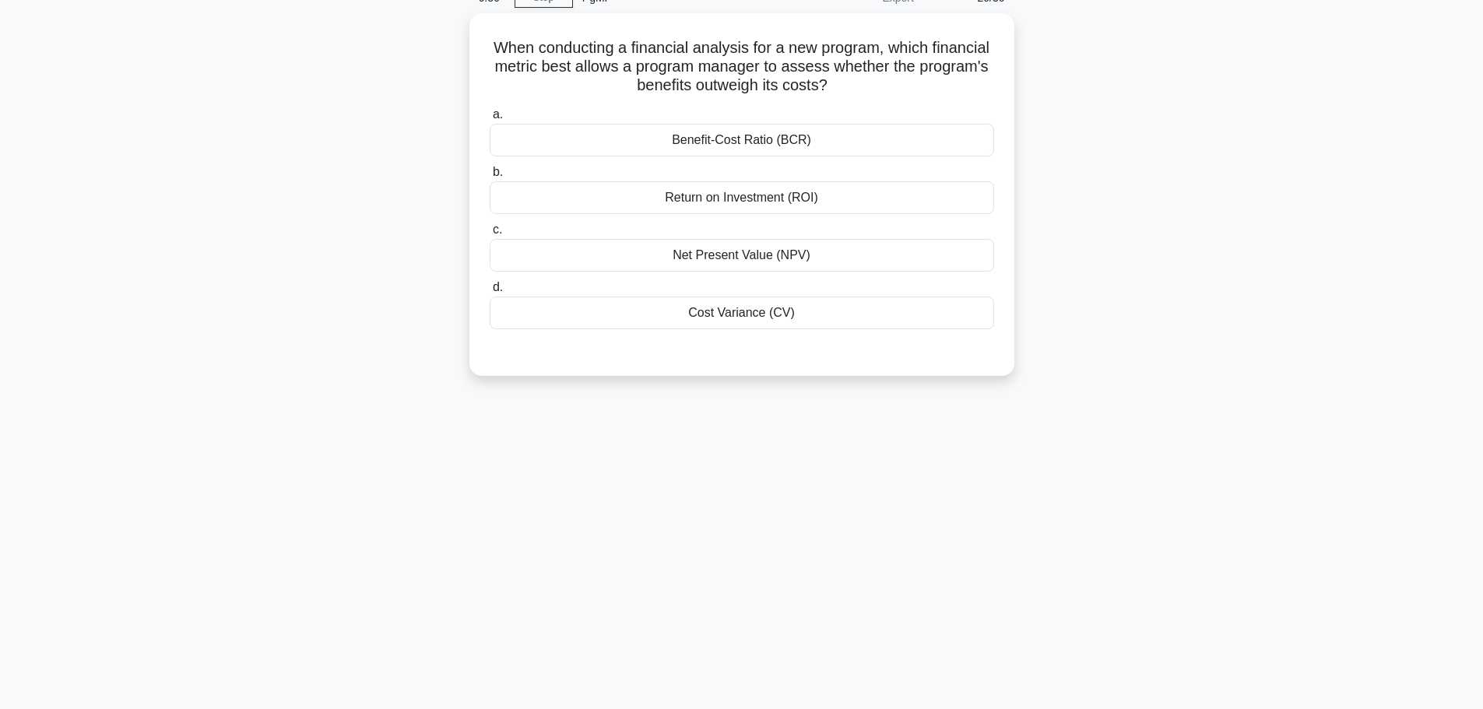
scroll to position [0, 0]
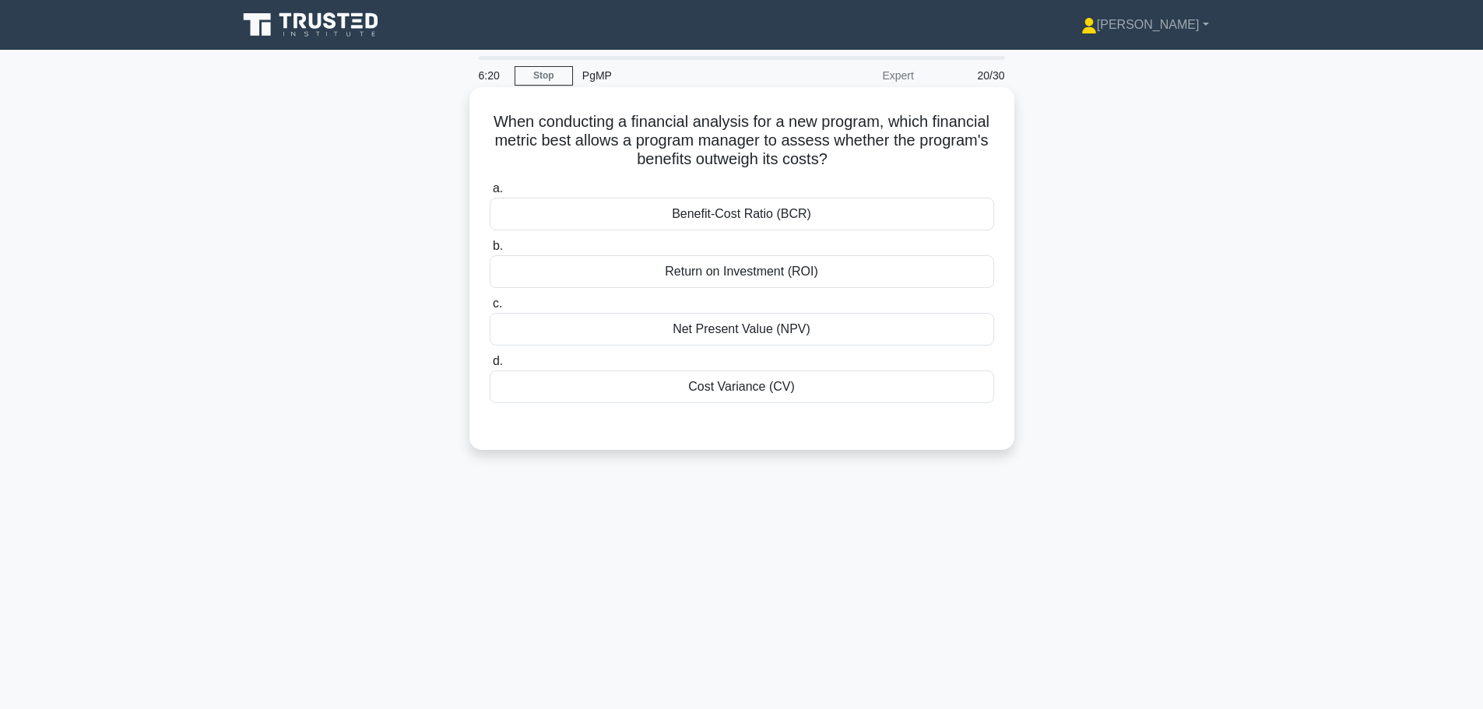
click at [717, 219] on div "Benefit-Cost Ratio (BCR)" at bounding box center [742, 214] width 504 height 33
click at [490, 194] on input "a. Benefit-Cost Ratio (BCR)" at bounding box center [490, 189] width 0 height 10
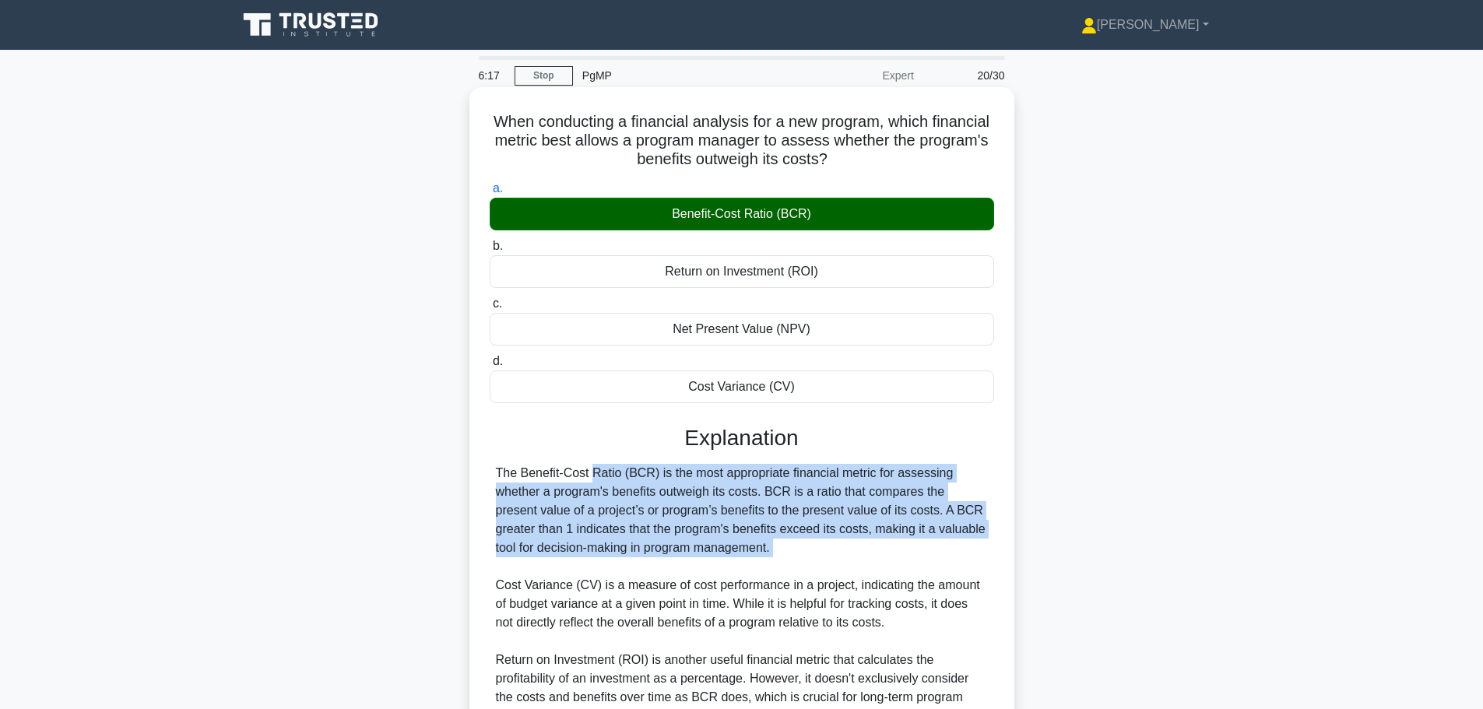
drag, startPoint x: 493, startPoint y: 472, endPoint x: 732, endPoint y: 560, distance: 254.9
click at [732, 560] on div "The Benefit-Cost Ratio (BCR) is the most appropriate financial metric for asses…" at bounding box center [742, 651] width 504 height 374
click at [574, 535] on div "The Benefit-Cost Ratio (BCR) is the most appropriate financial metric for asses…" at bounding box center [742, 651] width 492 height 374
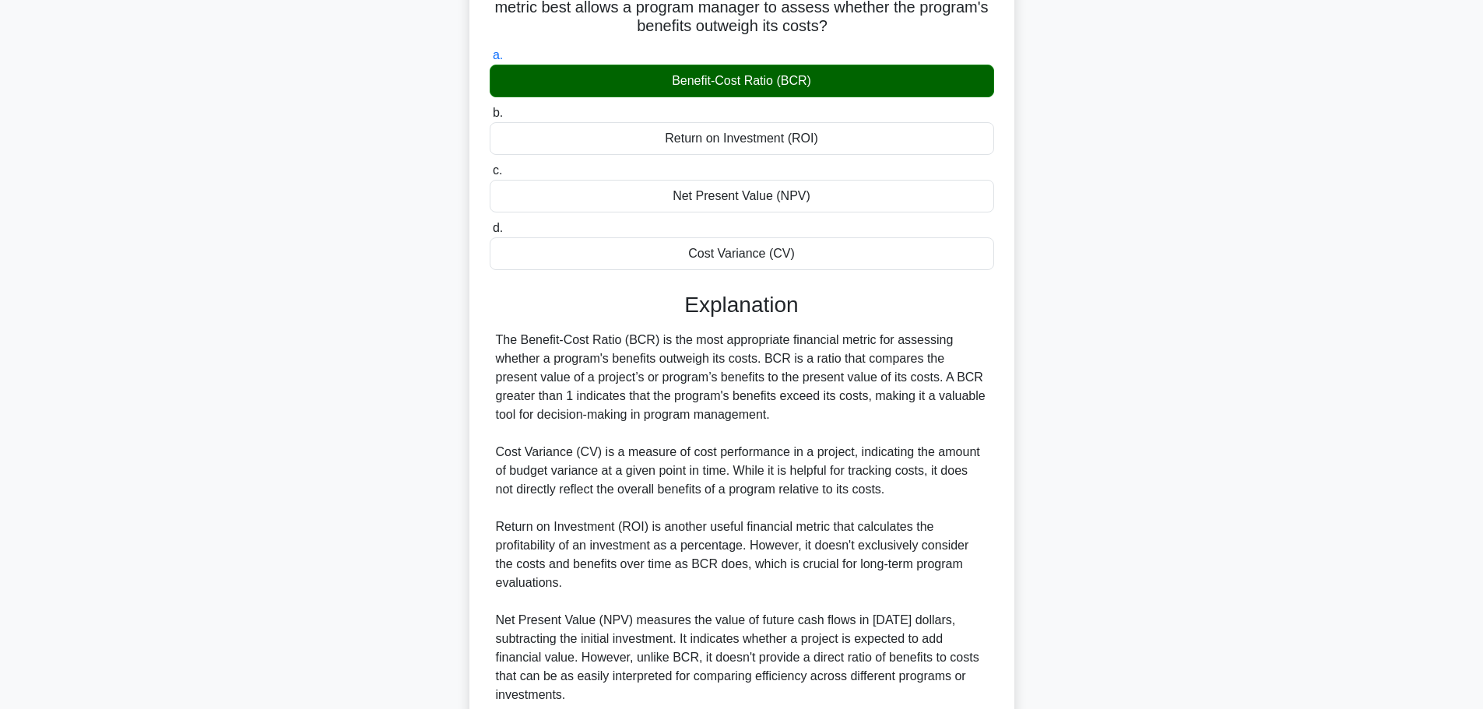
scroll to position [156, 0]
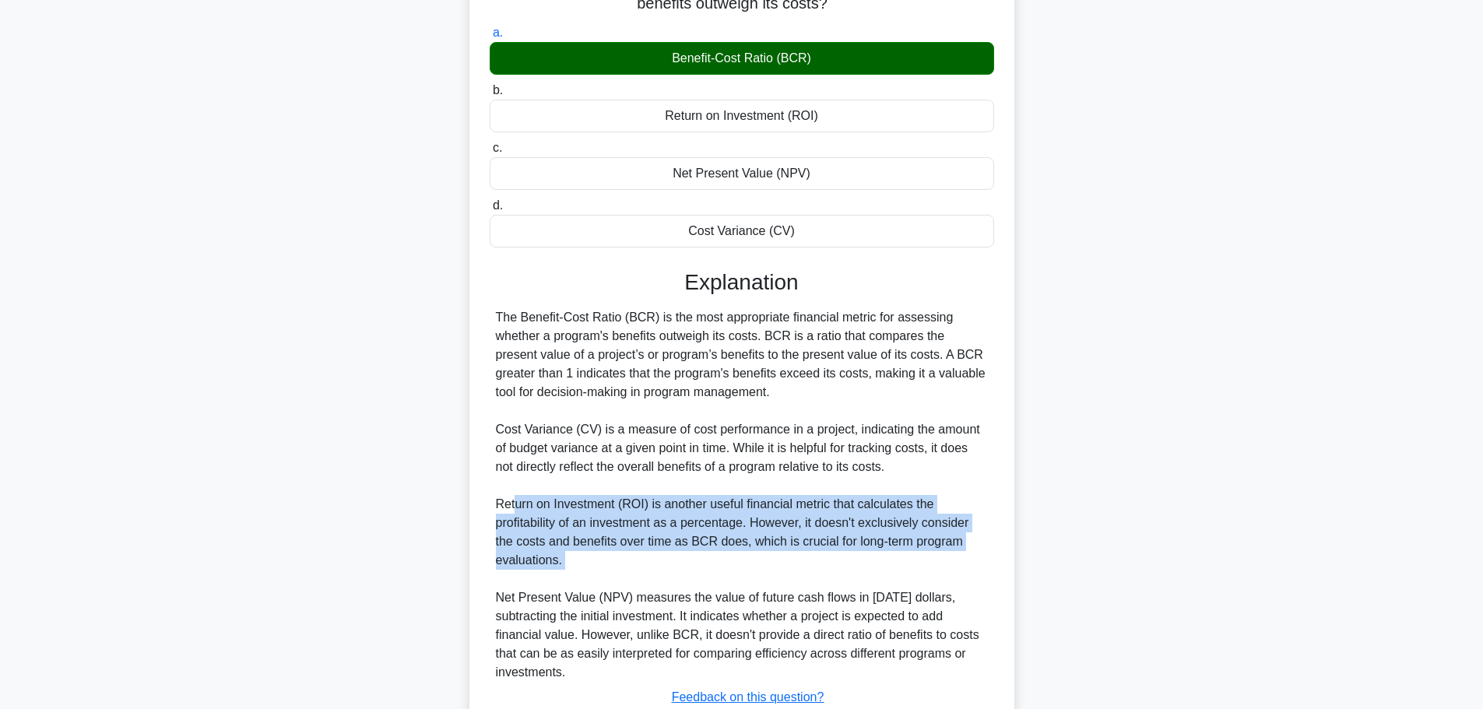
drag, startPoint x: 516, startPoint y: 507, endPoint x: 580, endPoint y: 577, distance: 94.8
click at [580, 577] on div "The Benefit-Cost Ratio (BCR) is the most appropriate financial metric for asses…" at bounding box center [742, 495] width 492 height 374
click at [764, 559] on div "The Benefit-Cost Ratio (BCR) is the most appropriate financial metric for asses…" at bounding box center [742, 495] width 492 height 374
drag, startPoint x: 764, startPoint y: 559, endPoint x: 492, endPoint y: 503, distance: 277.4
click at [492, 503] on div "The Benefit-Cost Ratio (BCR) is the most appropriate financial metric for asses…" at bounding box center [742, 495] width 504 height 374
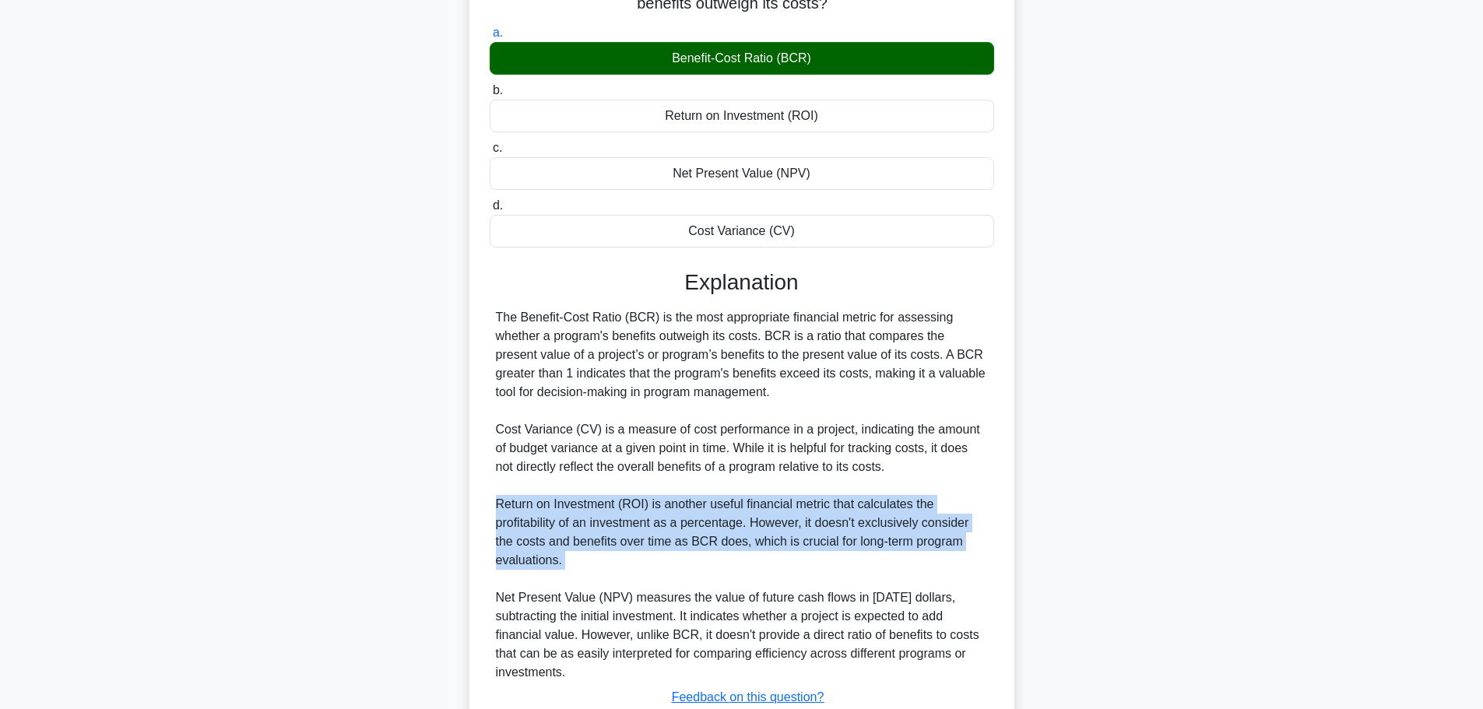
click at [633, 532] on div "The Benefit-Cost Ratio (BCR) is the most appropriate financial metric for asses…" at bounding box center [742, 495] width 492 height 374
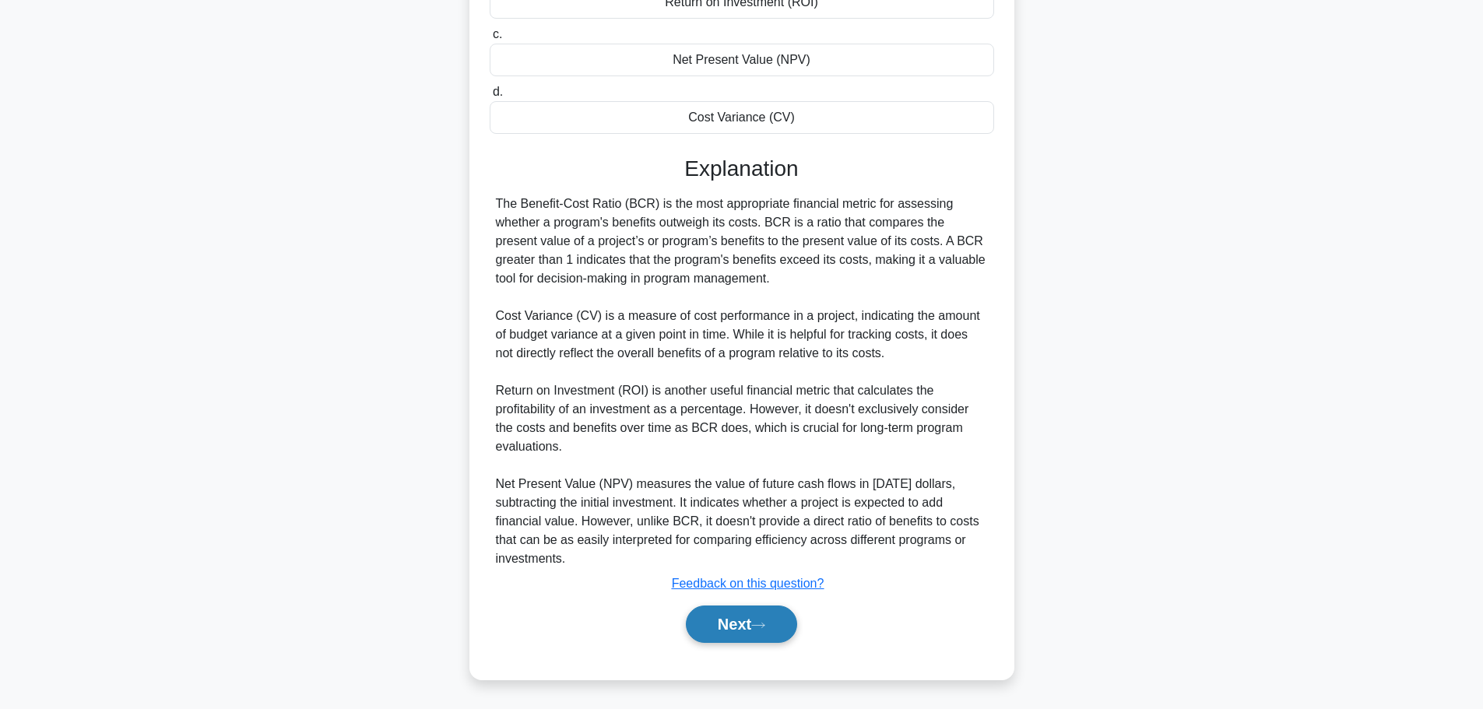
click at [738, 634] on button "Next" at bounding box center [741, 624] width 111 height 37
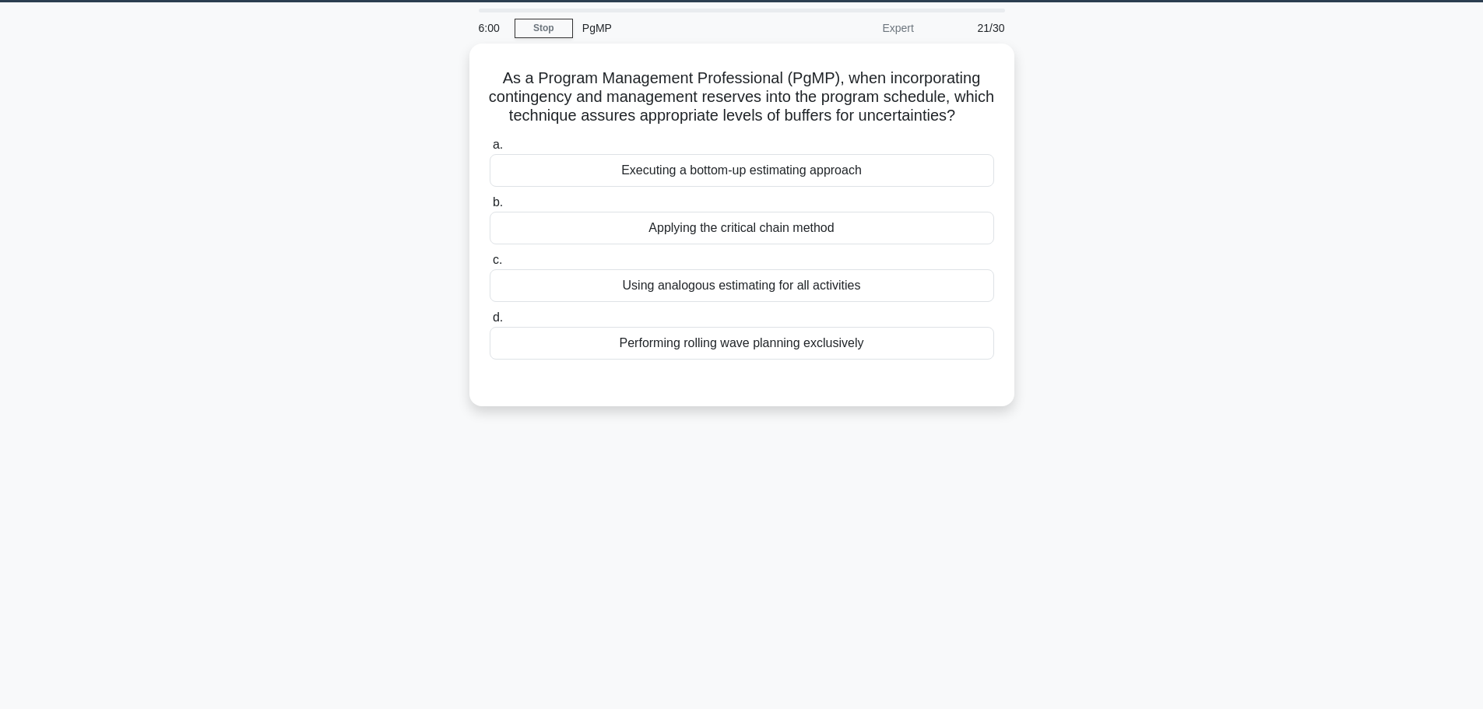
scroll to position [0, 0]
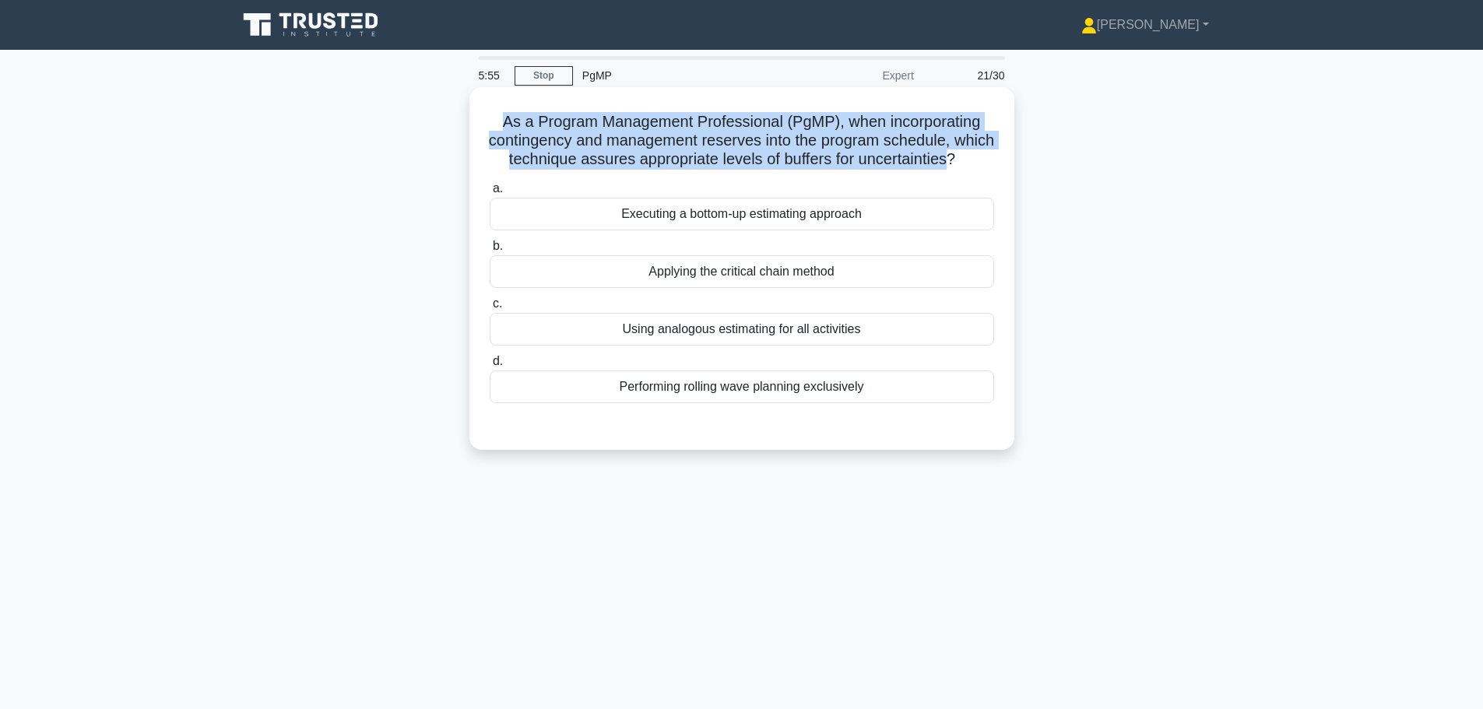
drag, startPoint x: 520, startPoint y: 135, endPoint x: 982, endPoint y: 162, distance: 463.2
click at [982, 162] on h5 "As a Program Management Professional (PgMP), when incorporating contingency and…" at bounding box center [742, 141] width 508 height 58
click at [828, 139] on h5 "As a Program Management Professional (PgMP), when incorporating contingency and…" at bounding box center [742, 141] width 508 height 58
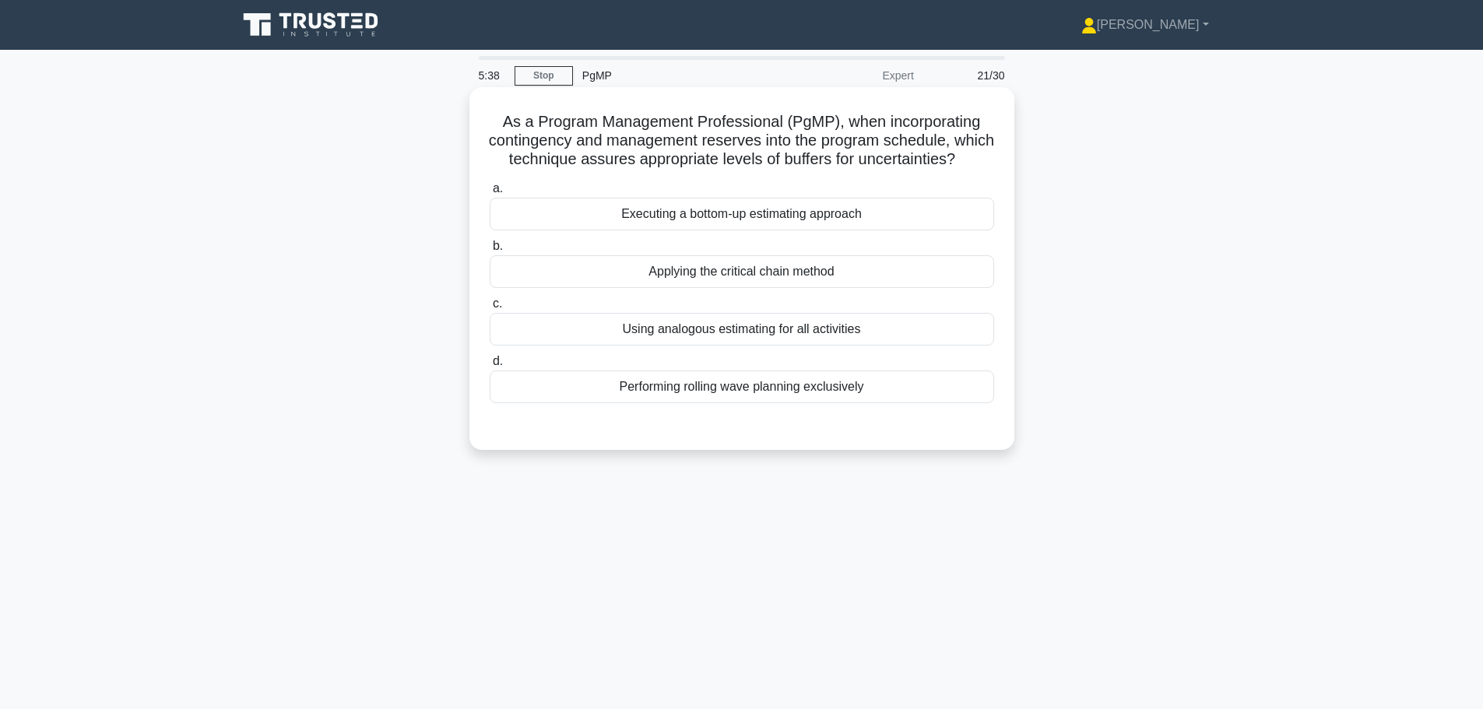
click at [697, 230] on div "Executing a bottom-up estimating approach" at bounding box center [742, 214] width 504 height 33
click at [490, 194] on input "a. Executing a bottom-up estimating approach" at bounding box center [490, 189] width 0 height 10
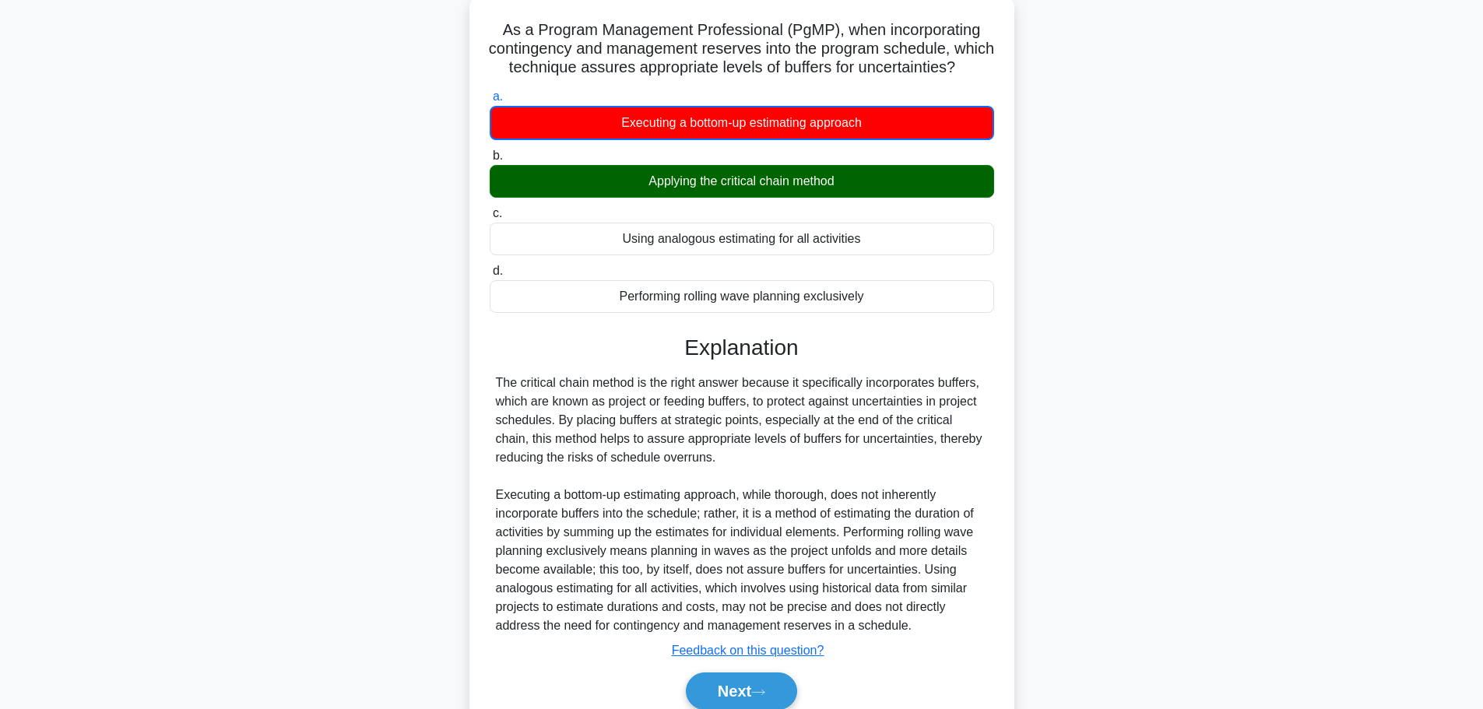
scroll to position [156, 0]
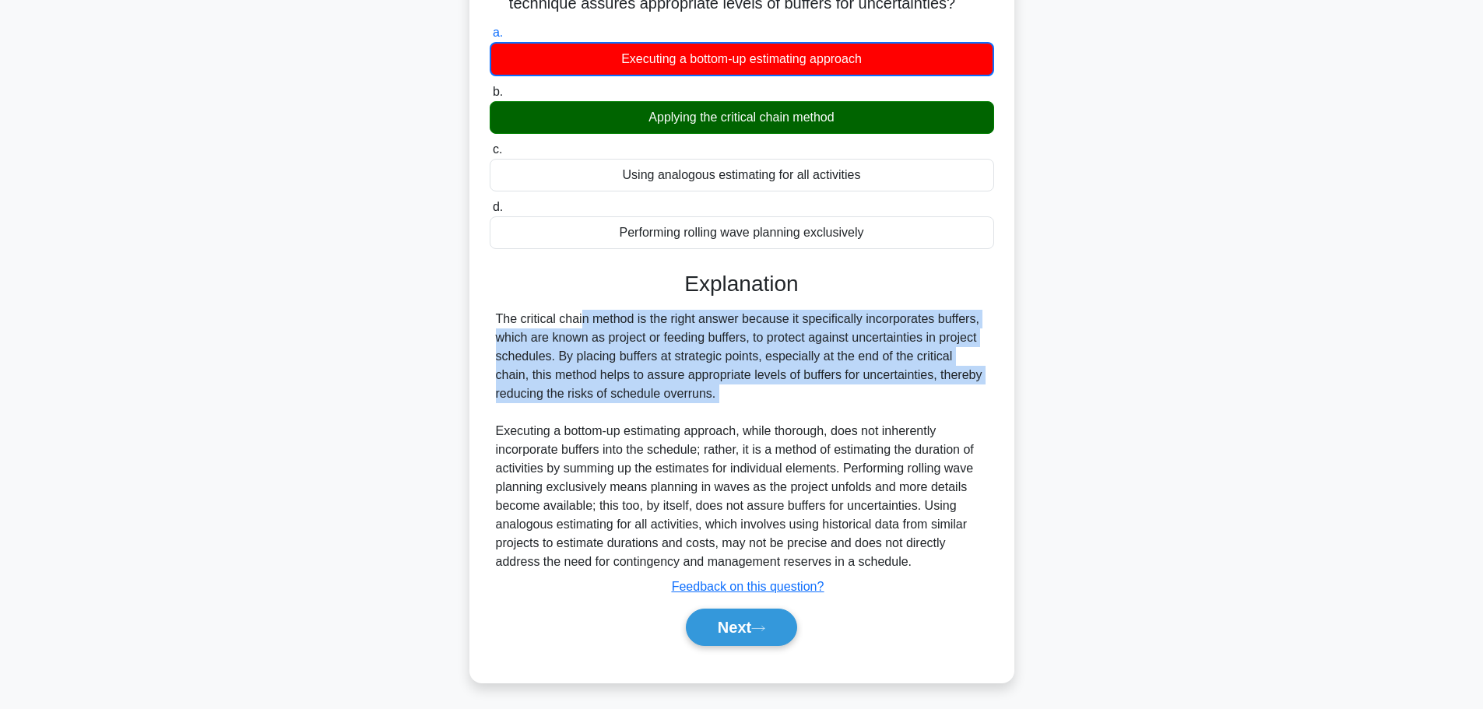
drag, startPoint x: 498, startPoint y: 338, endPoint x: 704, endPoint y: 424, distance: 223.6
click at [704, 424] on div "The critical chain method is the right answer because it specifically incorpora…" at bounding box center [742, 441] width 492 height 262
click at [728, 646] on button "Next" at bounding box center [741, 627] width 111 height 37
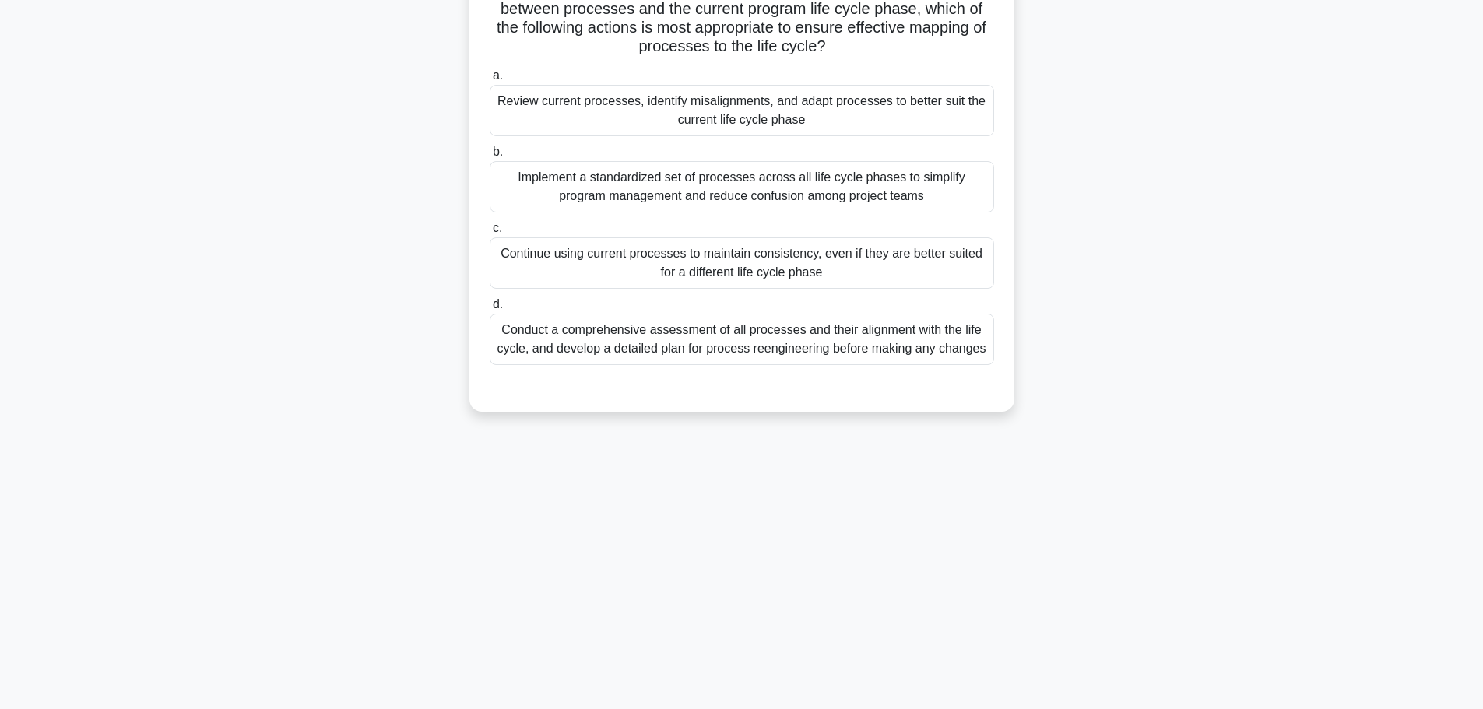
scroll to position [0, 0]
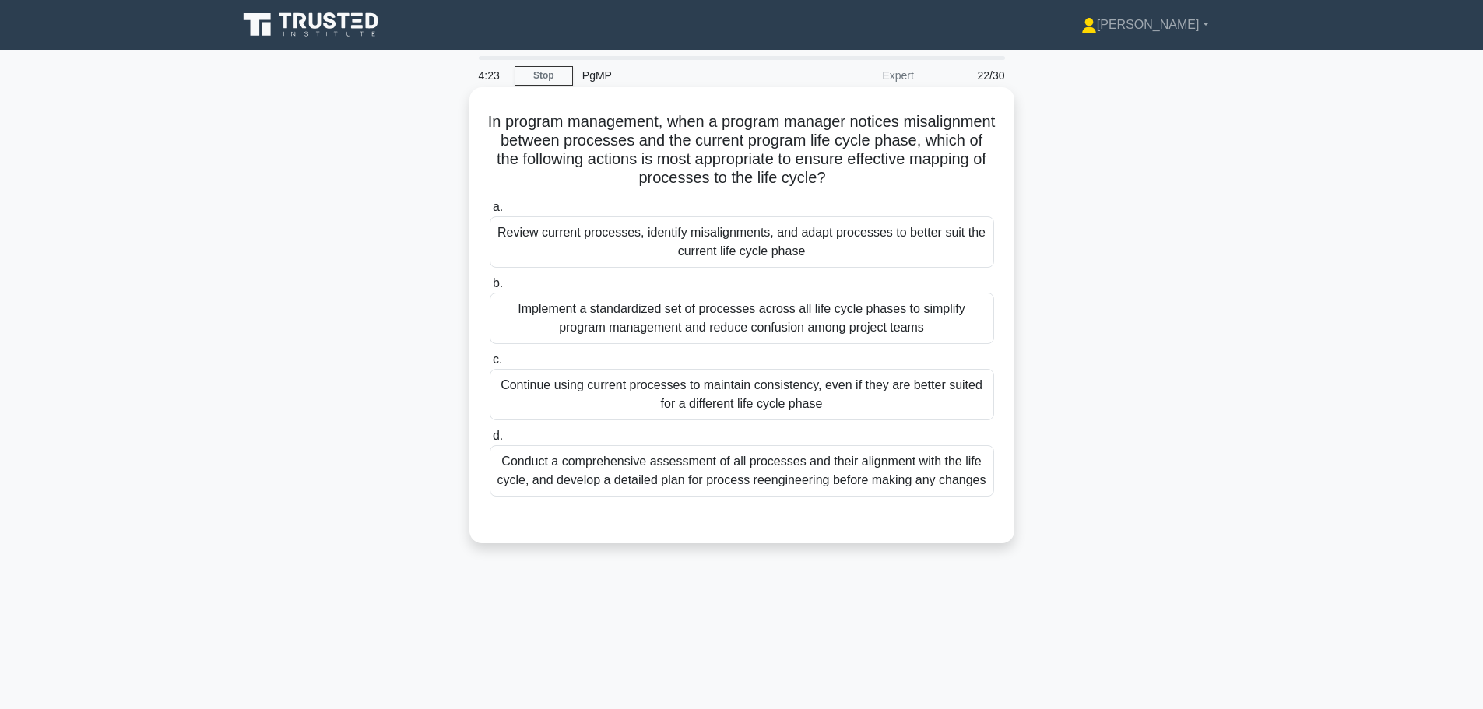
click at [669, 483] on div "Conduct a comprehensive assessment of all processes and their alignment with th…" at bounding box center [742, 470] width 504 height 51
click at [490, 441] on input "d. Conduct a comprehensive assessment of all processes and their alignment with…" at bounding box center [490, 436] width 0 height 10
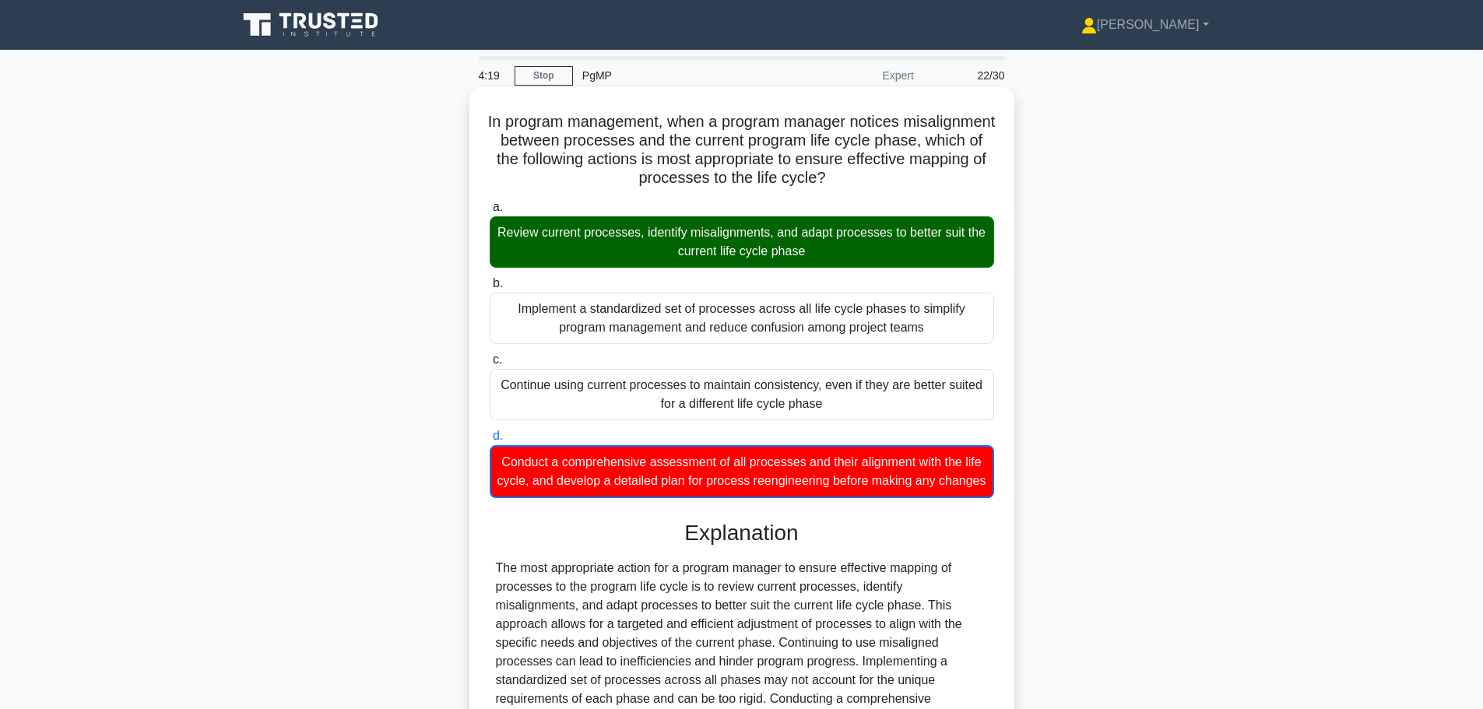
scroll to position [197, 0]
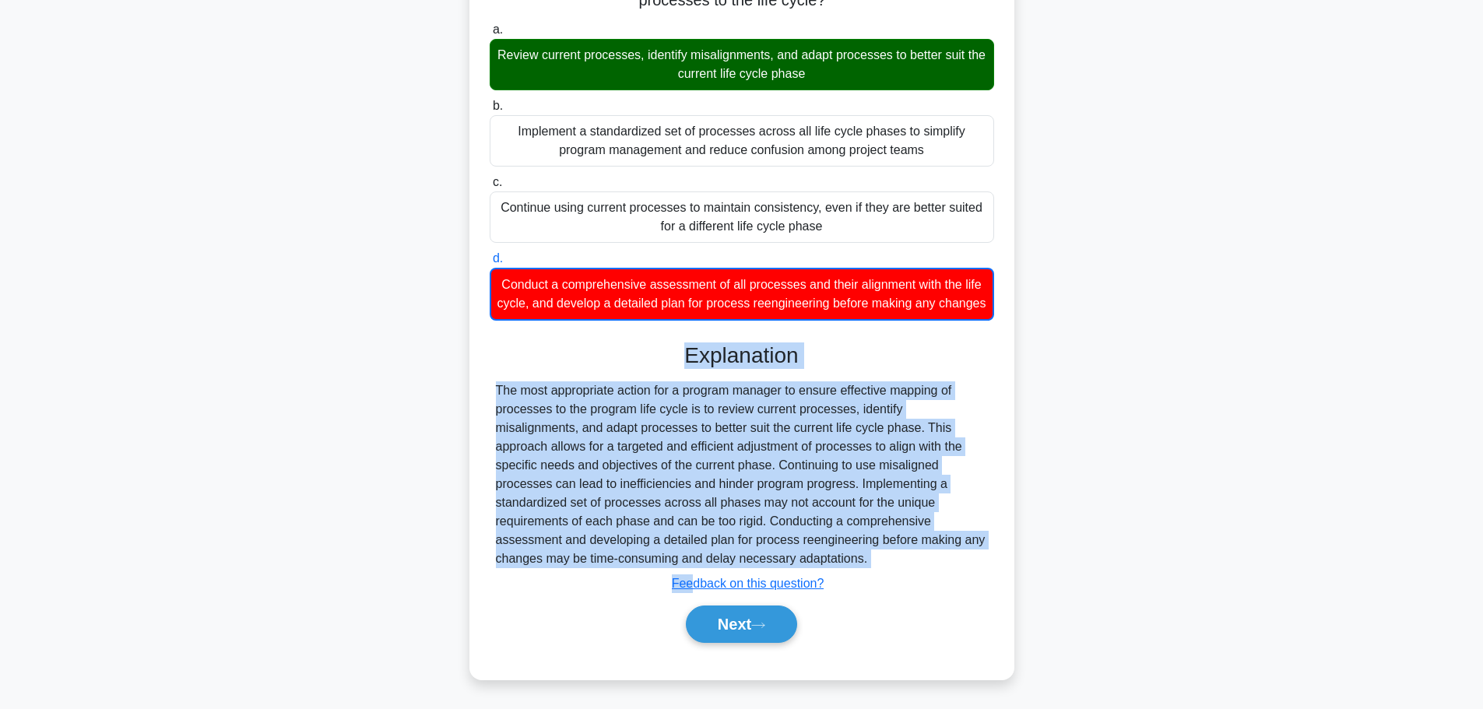
drag, startPoint x: 534, startPoint y: 387, endPoint x: 693, endPoint y: 570, distance: 242.2
click at [693, 570] on div "Explanation The most appropriate action for a program manager to ensure effecti…" at bounding box center [742, 496] width 504 height 307
click at [690, 473] on div "The most appropriate action for a program manager to ensure effective mapping o…" at bounding box center [742, 474] width 492 height 187
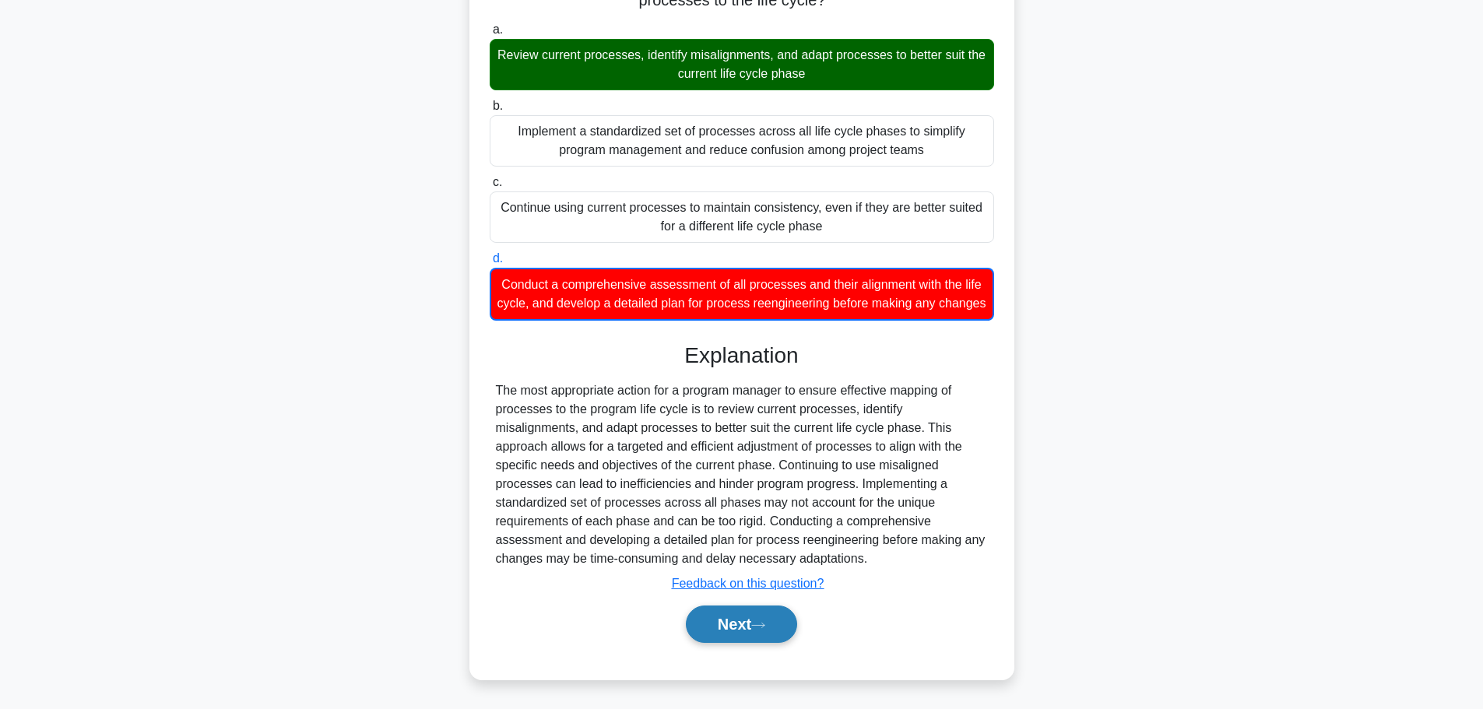
click at [757, 632] on button "Next" at bounding box center [741, 624] width 111 height 37
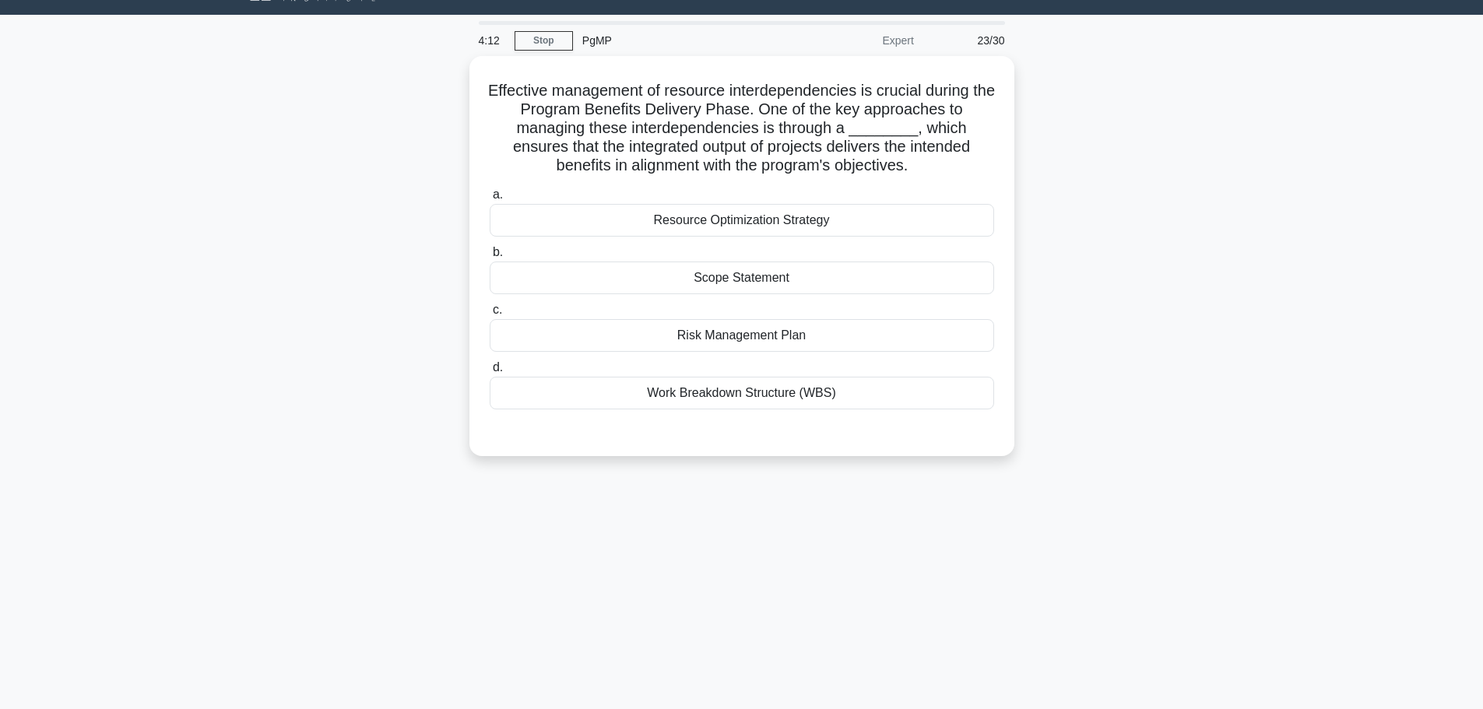
scroll to position [0, 0]
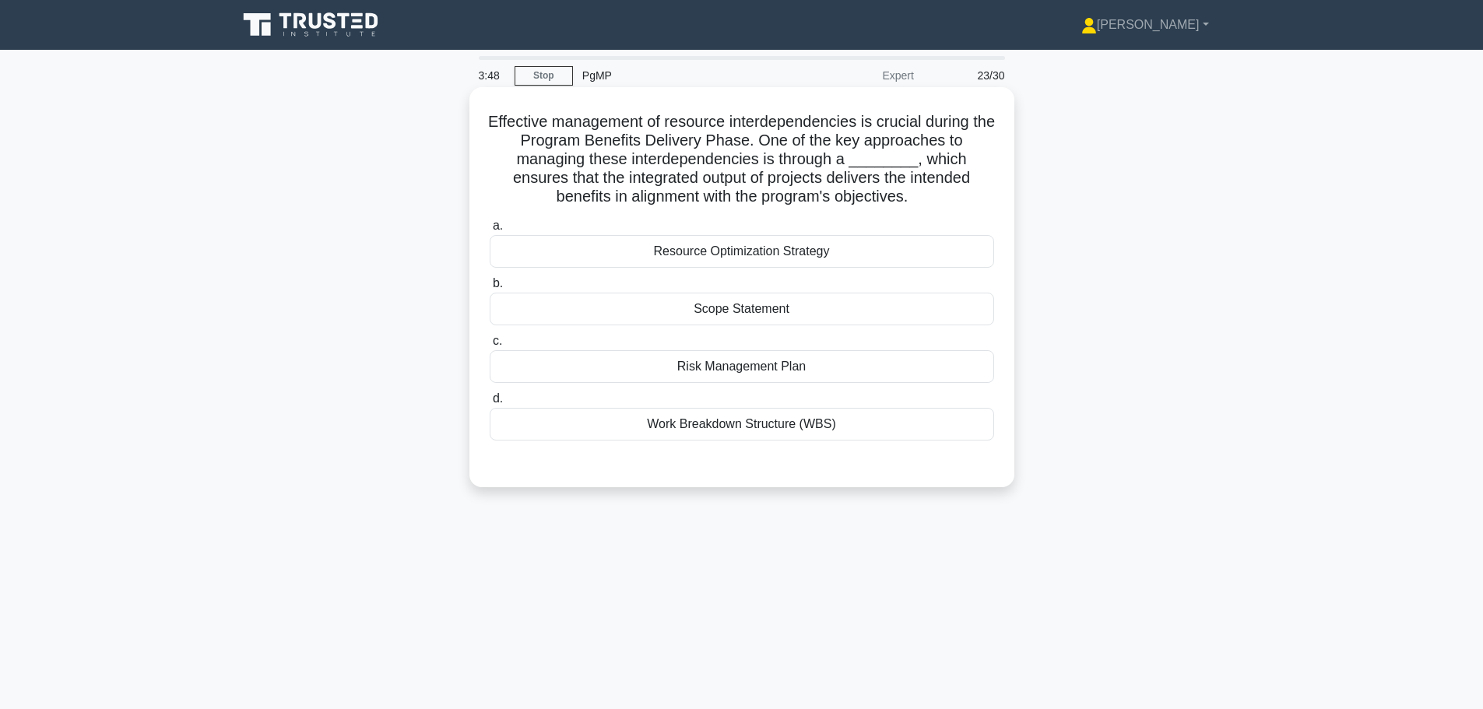
click at [752, 434] on div "Work Breakdown Structure (WBS)" at bounding box center [742, 424] width 504 height 33
click at [490, 404] on input "d. Work Breakdown Structure (WBS)" at bounding box center [490, 399] width 0 height 10
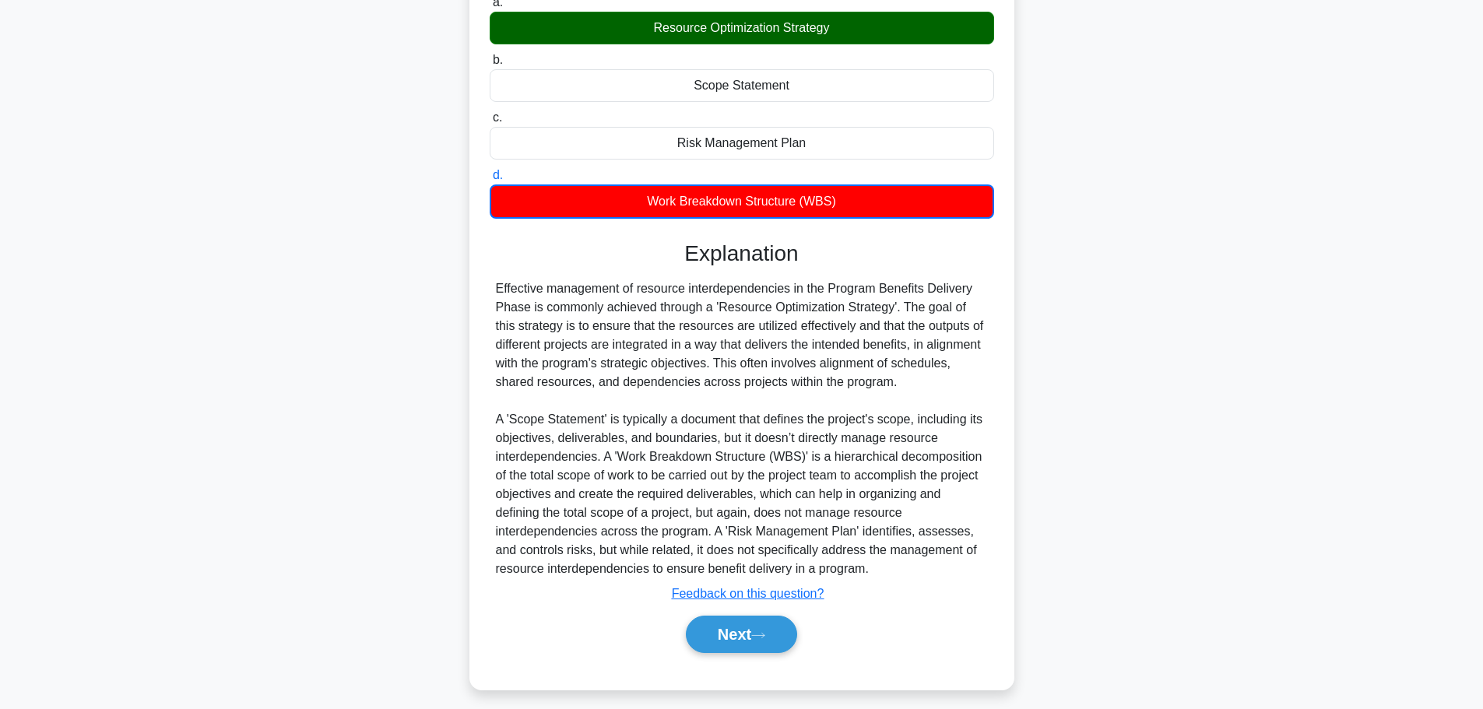
scroll to position [234, 0]
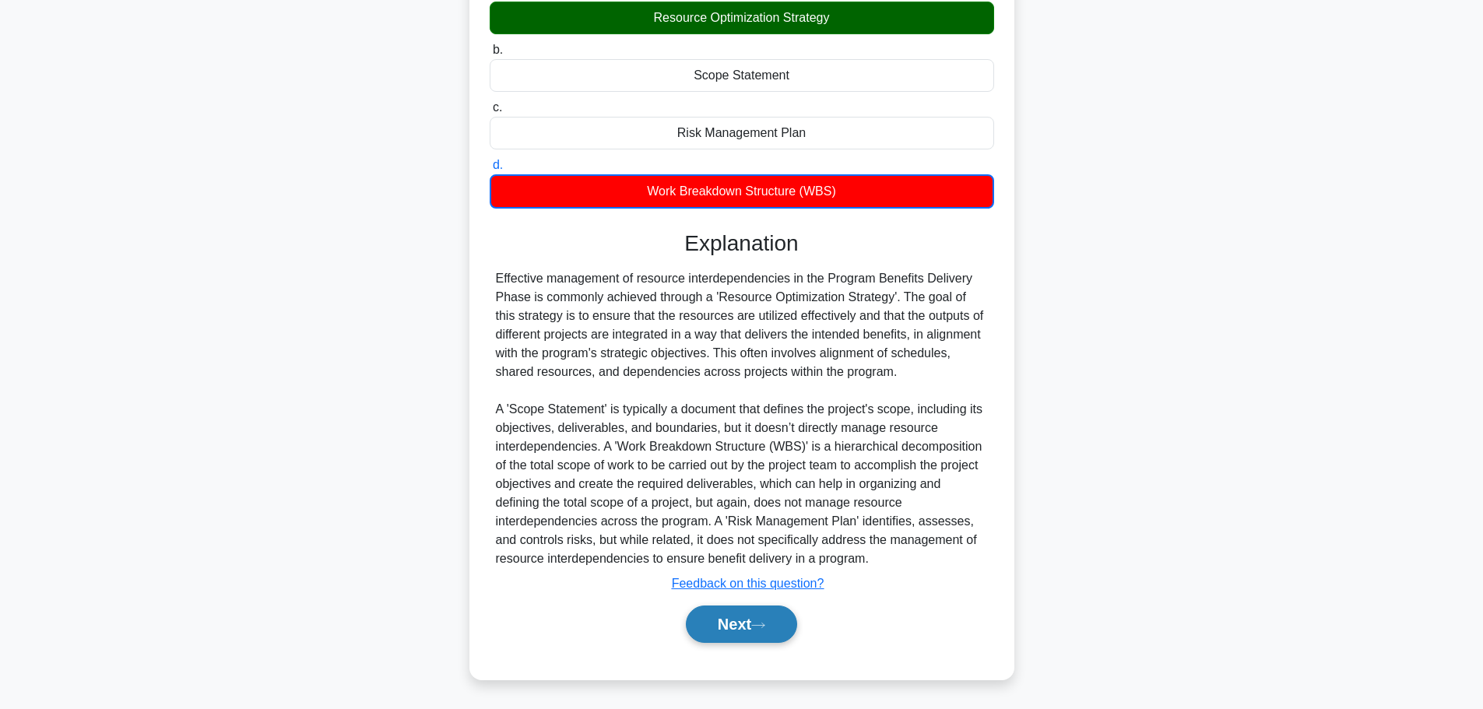
click at [765, 627] on icon at bounding box center [758, 625] width 14 height 9
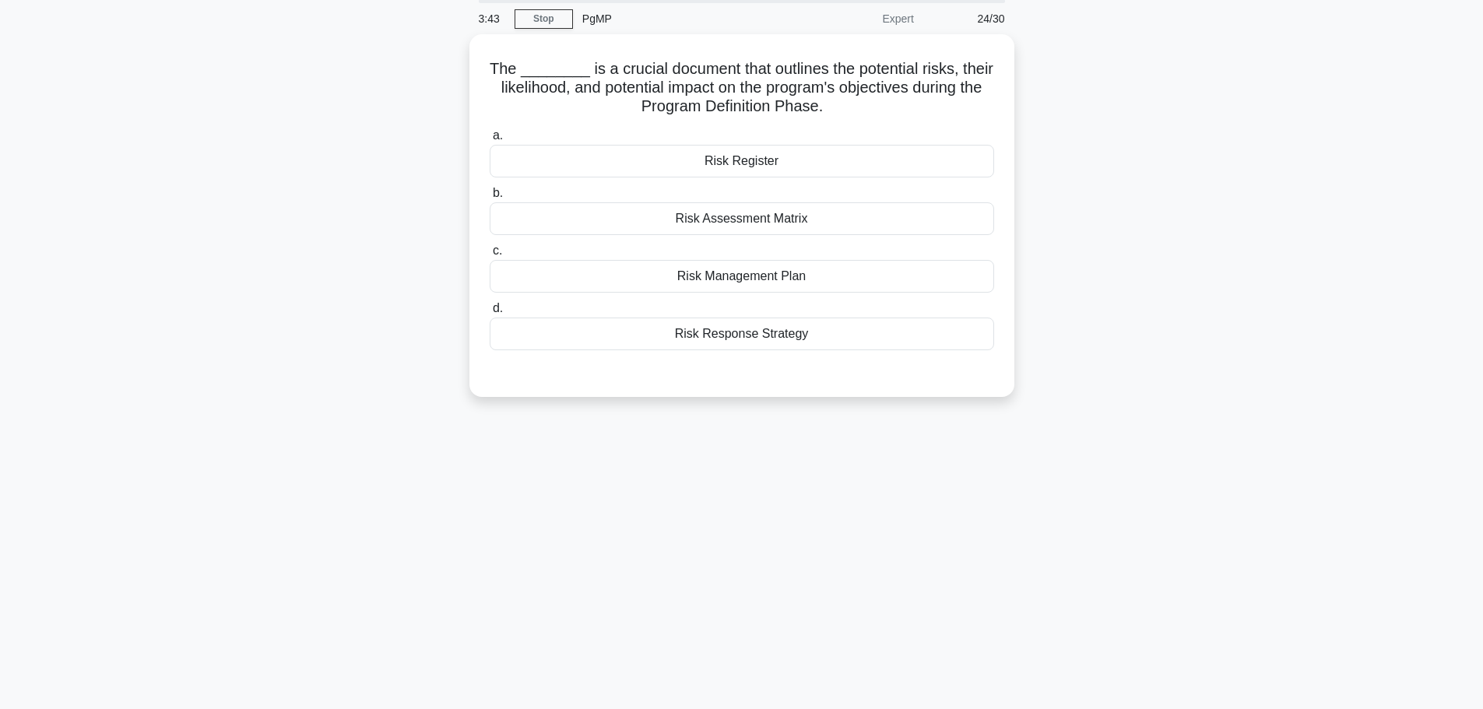
scroll to position [0, 0]
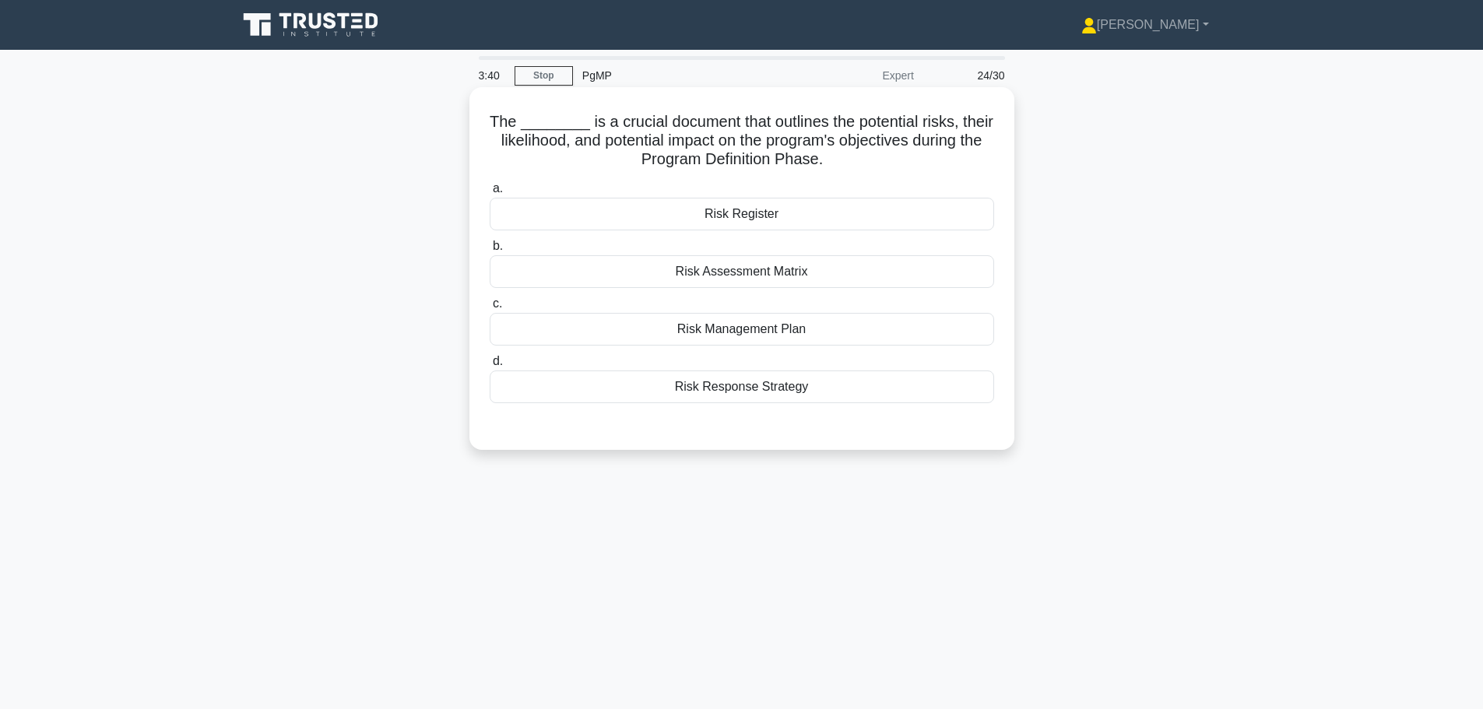
drag, startPoint x: 513, startPoint y: 117, endPoint x: 842, endPoint y: 167, distance: 333.0
click at [842, 167] on h5 "The ________ is a crucial document that outlines the potential risks, their lik…" at bounding box center [742, 141] width 508 height 58
click at [724, 125] on h5 "The ________ is a crucial document that outlines the potential risks, their lik…" at bounding box center [742, 141] width 508 height 58
click at [764, 274] on div "Risk Assessment Matrix" at bounding box center [742, 271] width 504 height 33
click at [490, 251] on input "b. Risk Assessment Matrix" at bounding box center [490, 246] width 0 height 10
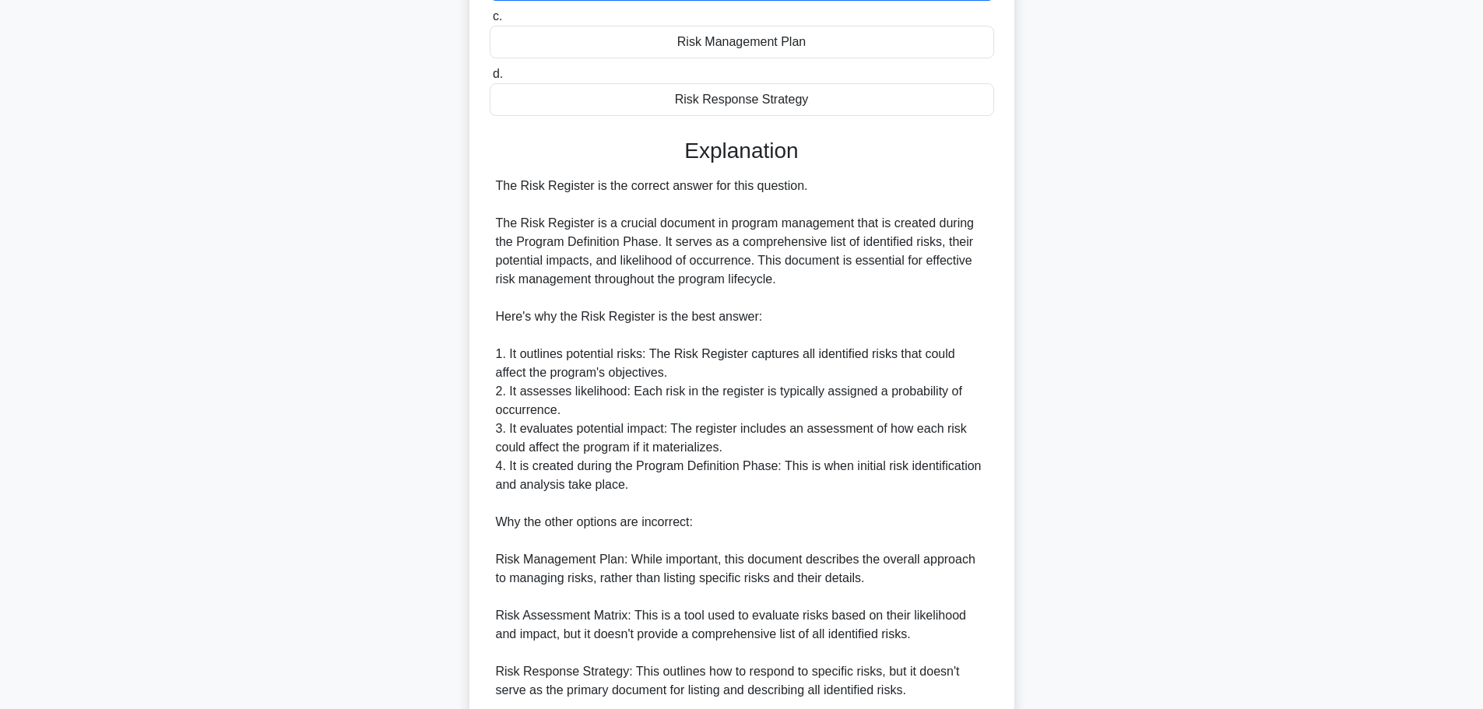
scroll to position [311, 0]
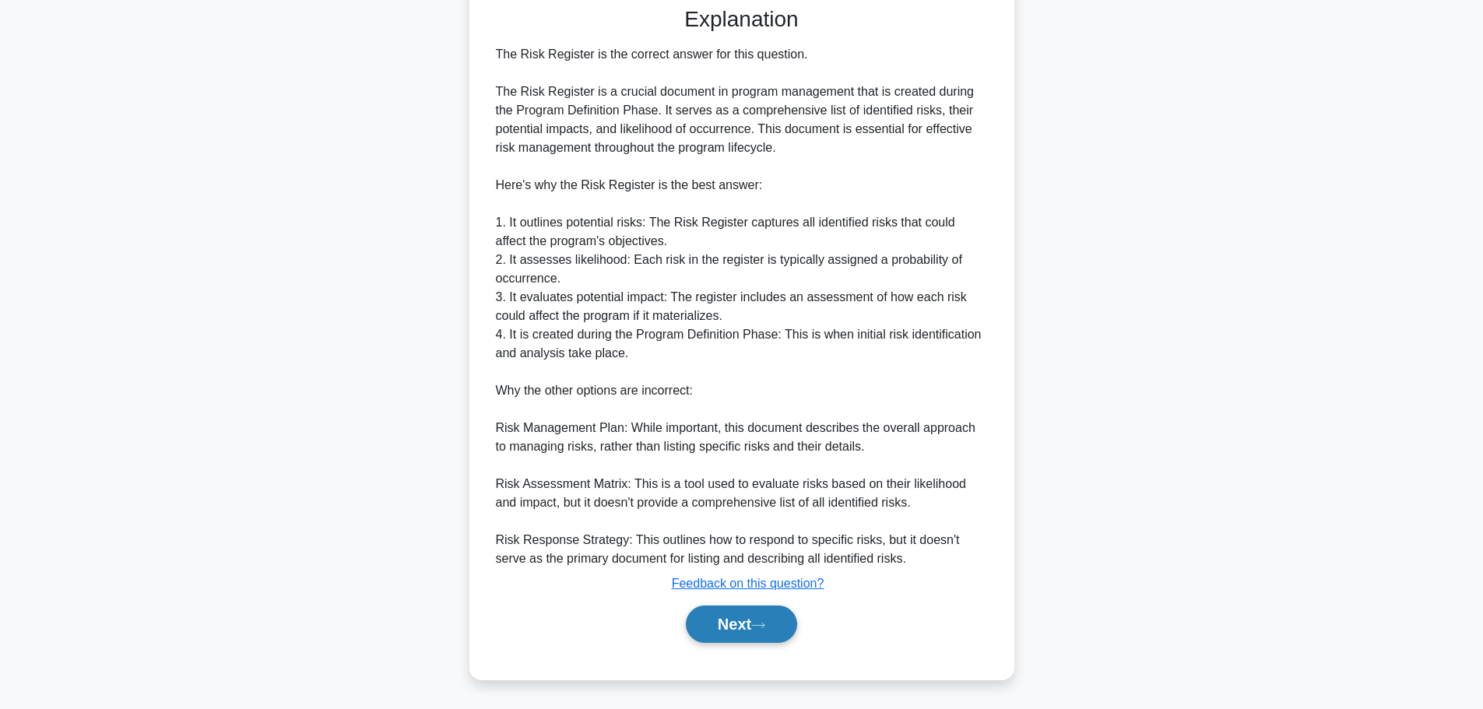
click at [750, 628] on button "Next" at bounding box center [741, 624] width 111 height 37
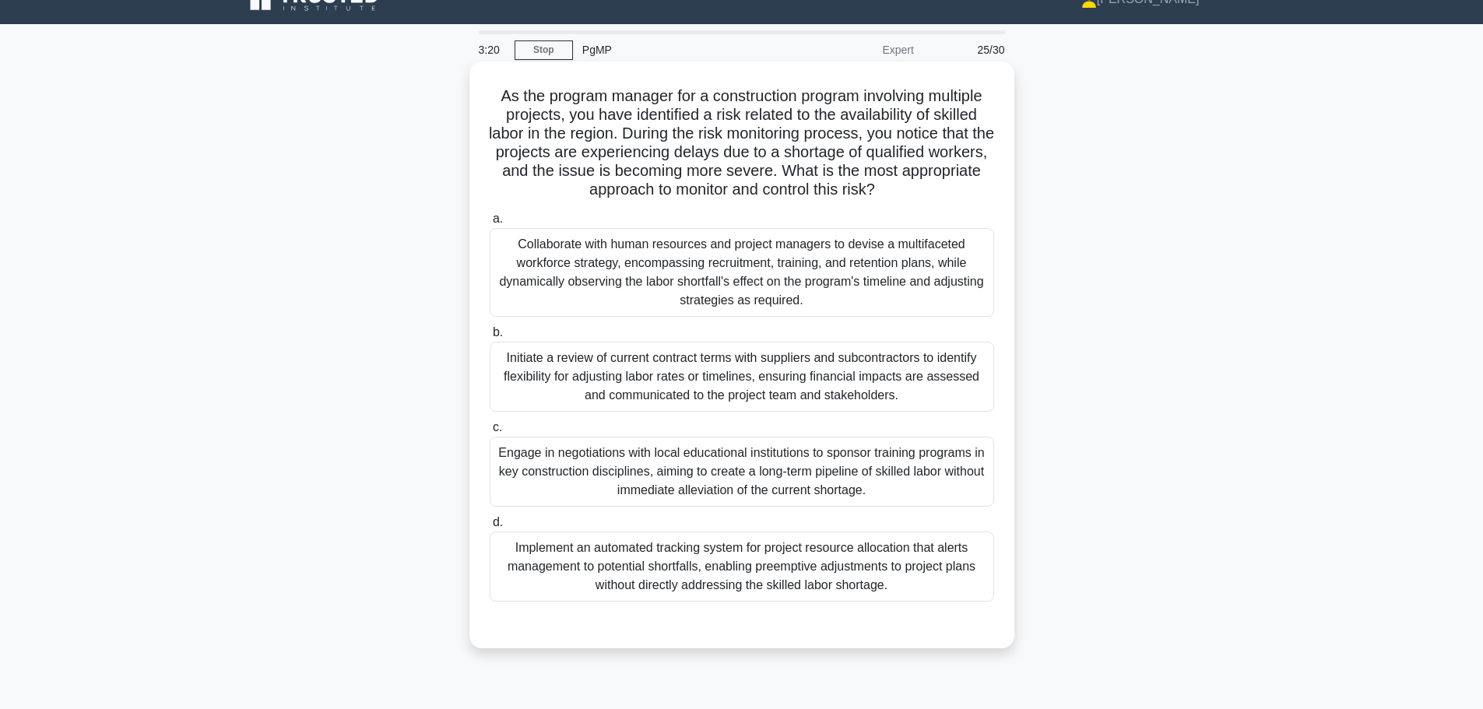
scroll to position [0, 0]
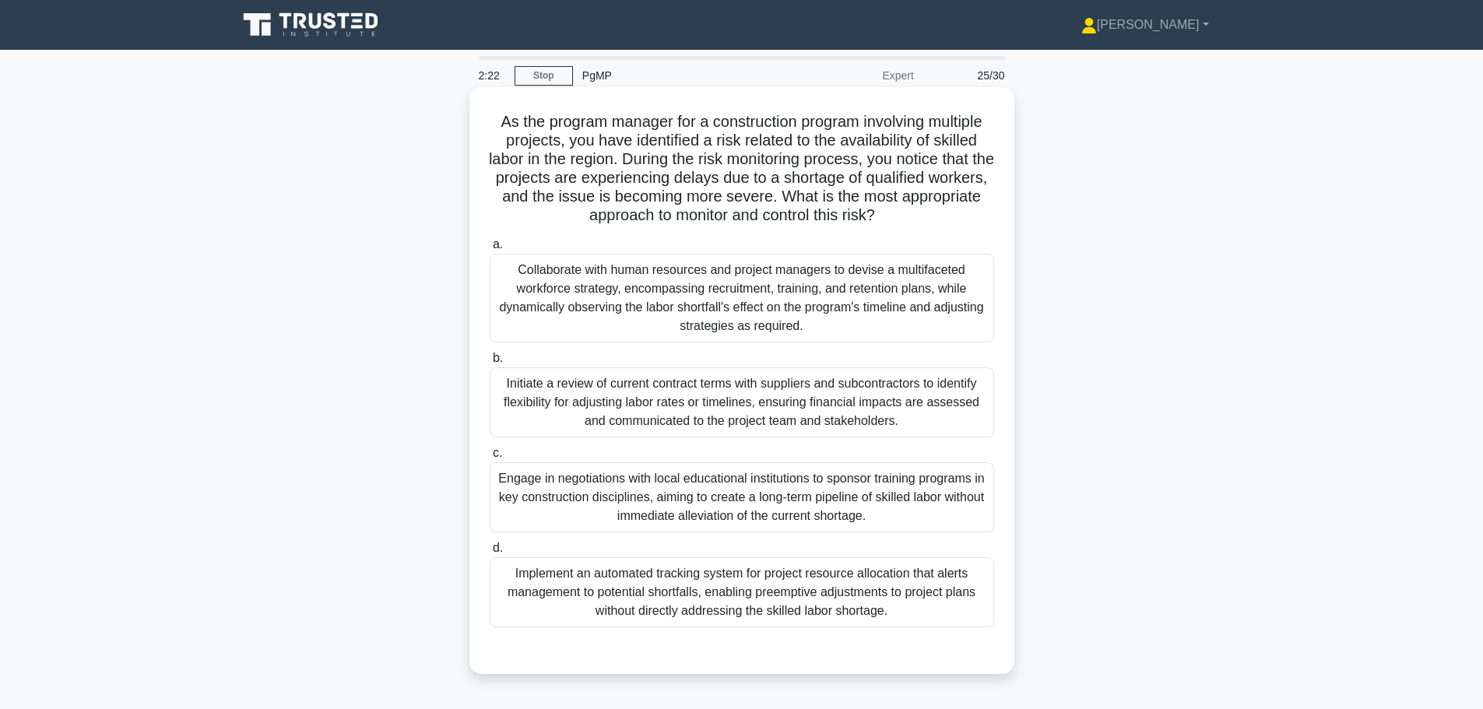
click at [688, 324] on div "Collaborate with human resources and project managers to devise a multifaceted …" at bounding box center [742, 298] width 504 height 89
click at [490, 250] on input "a. Collaborate with human resources and project managers to devise a multifacet…" at bounding box center [490, 245] width 0 height 10
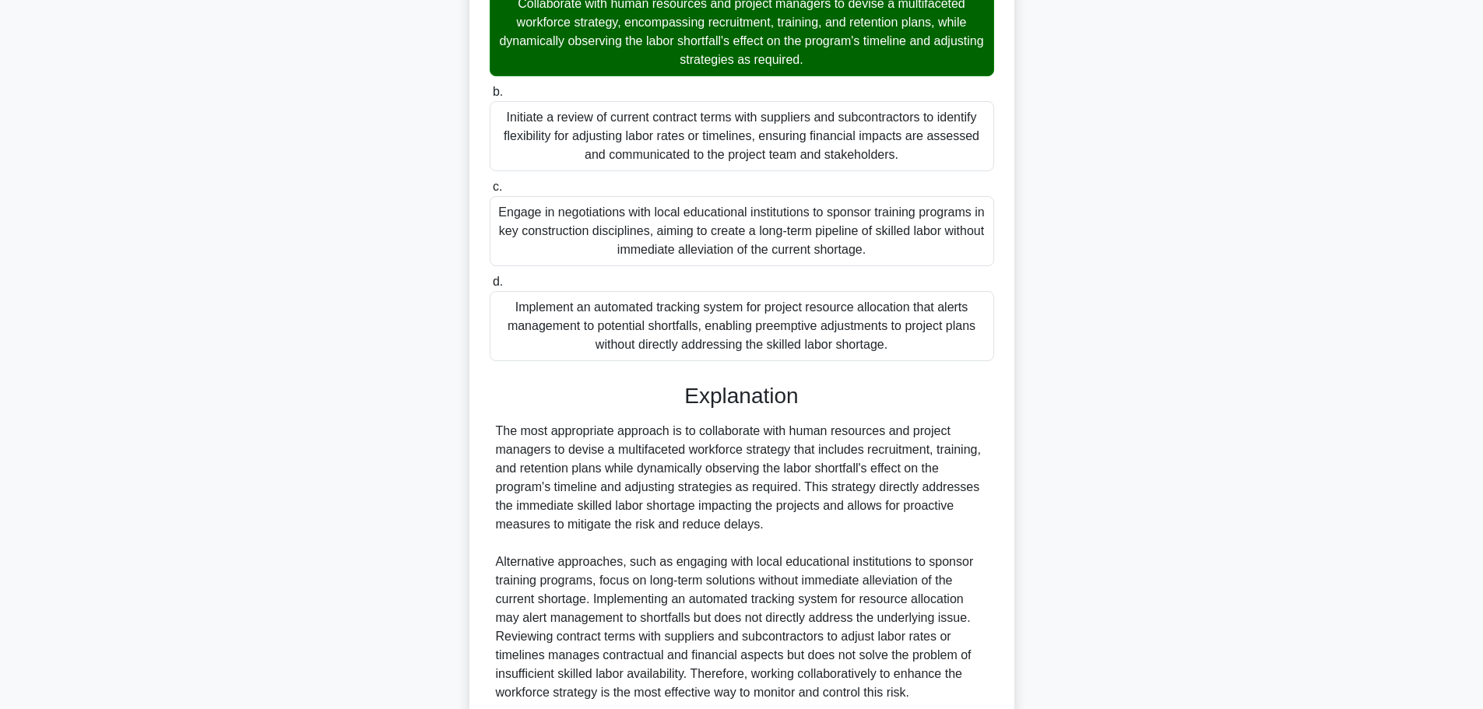
scroll to position [401, 0]
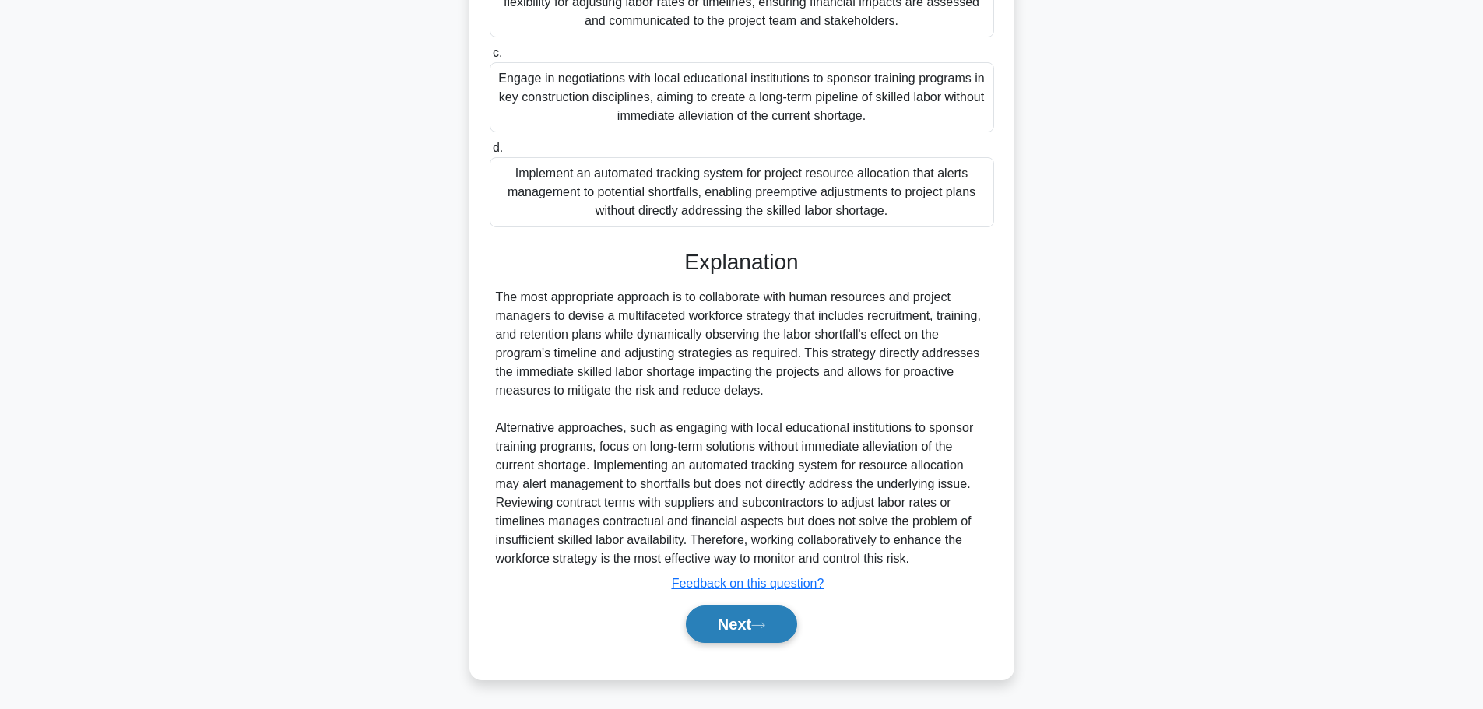
click at [718, 620] on button "Next" at bounding box center [741, 624] width 111 height 37
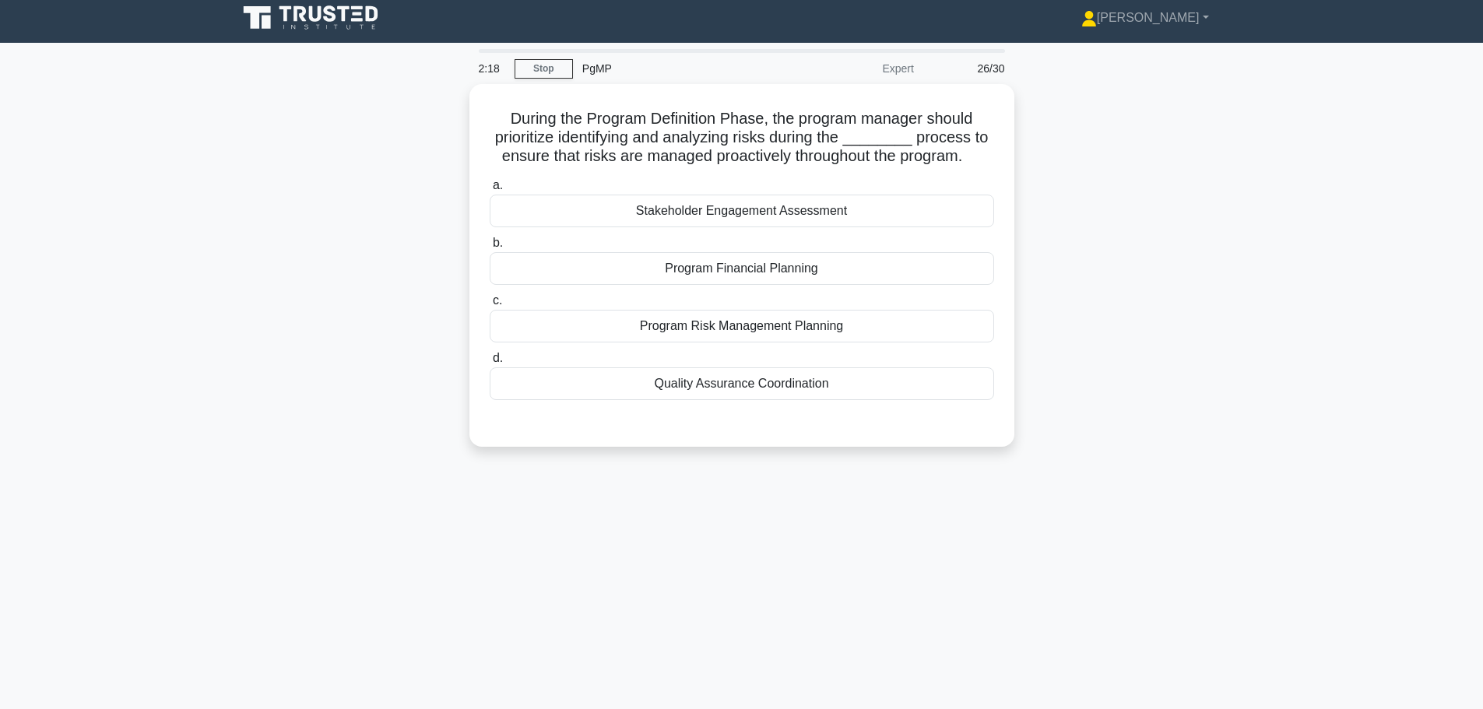
scroll to position [0, 0]
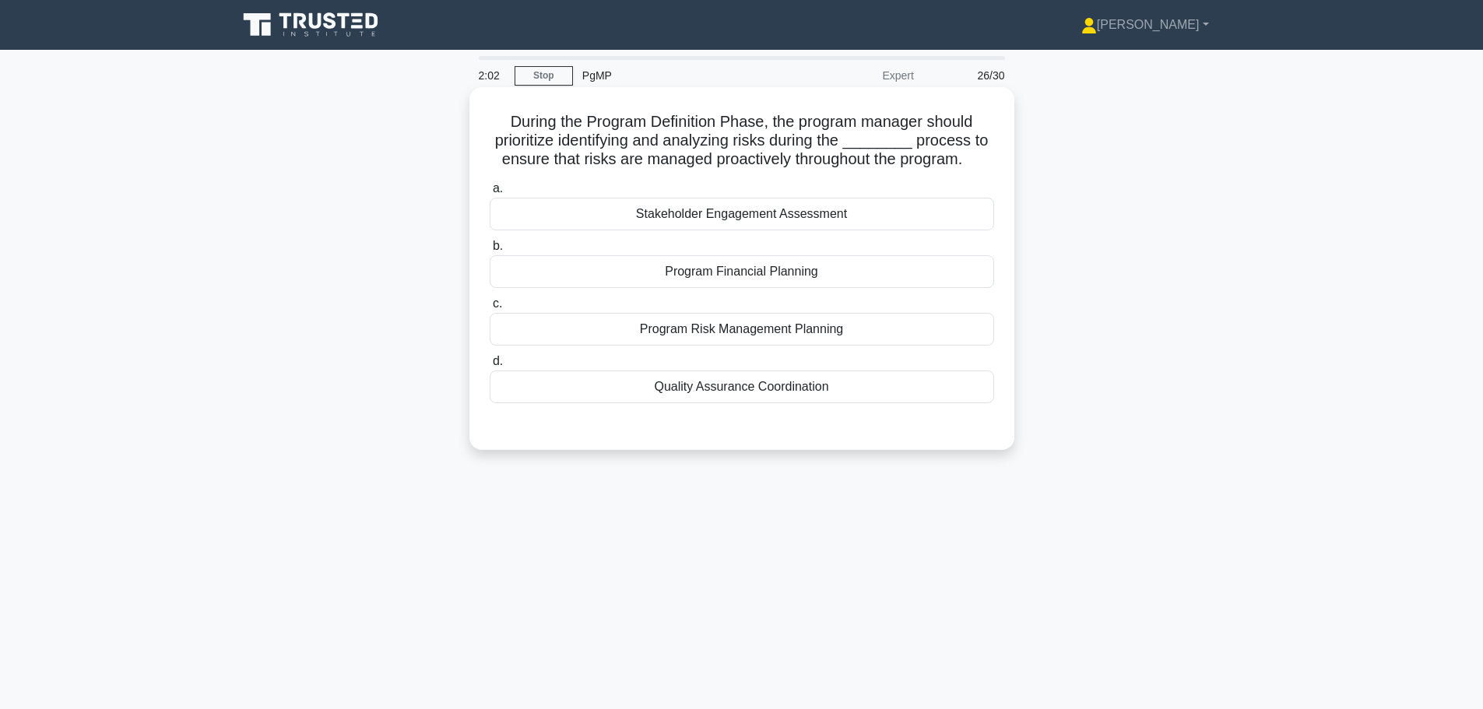
click at [764, 332] on div "Program Risk Management Planning" at bounding box center [742, 329] width 504 height 33
click at [490, 309] on input "c. Program Risk Management Planning" at bounding box center [490, 304] width 0 height 10
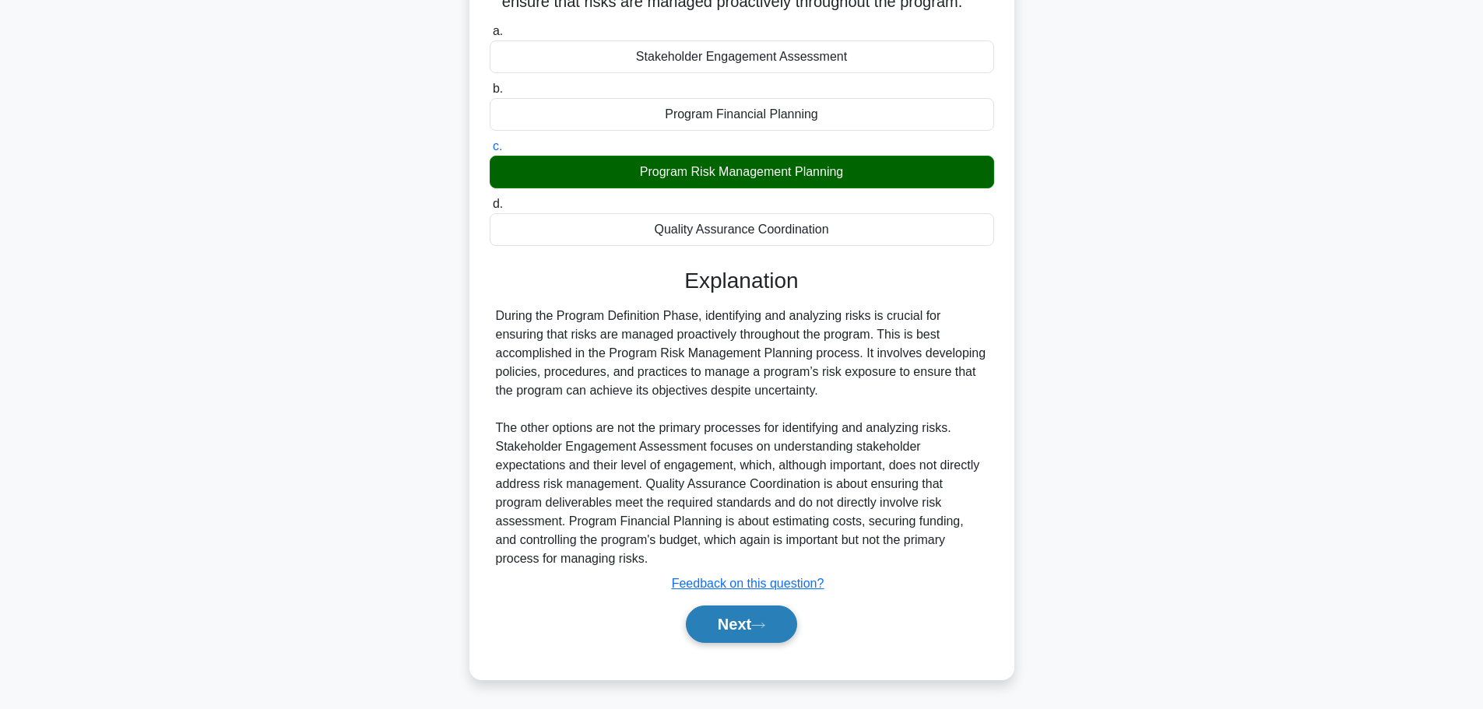
click at [753, 631] on button "Next" at bounding box center [741, 624] width 111 height 37
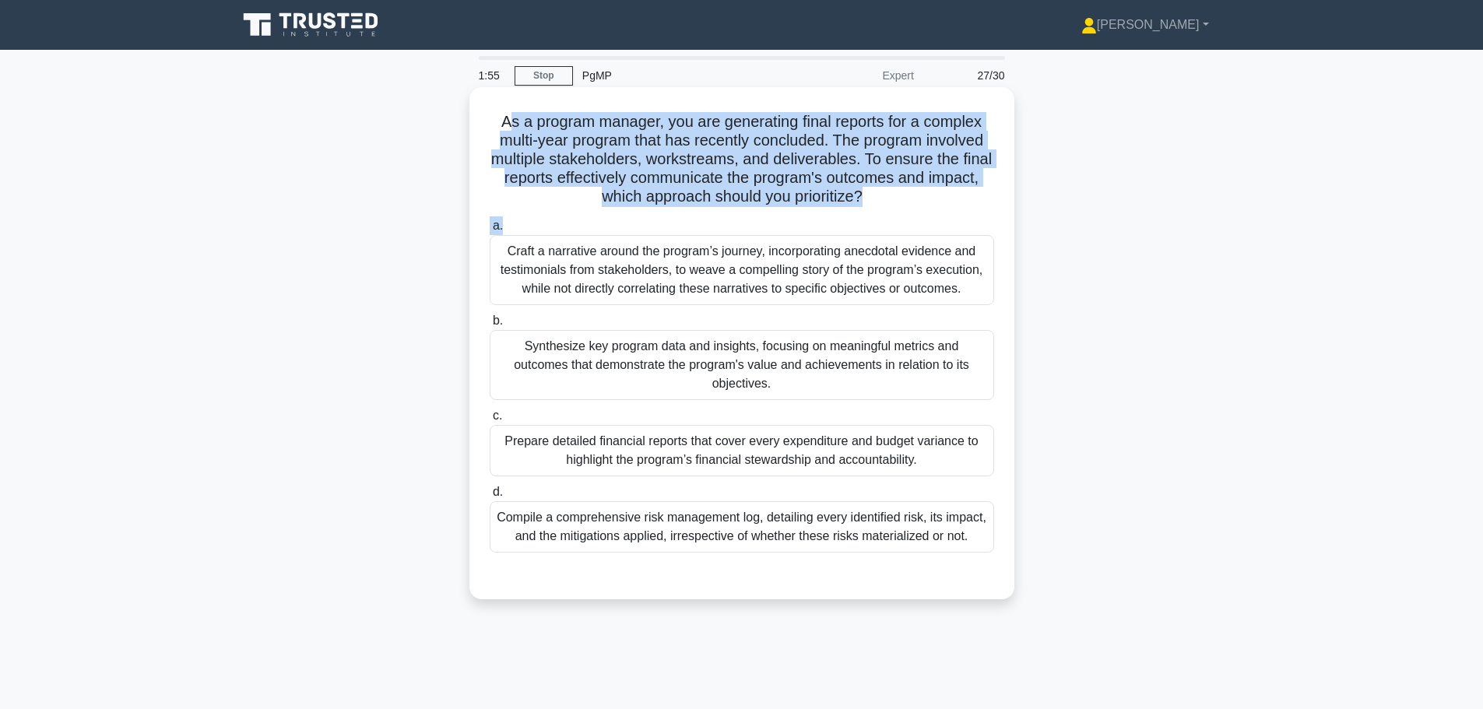
drag, startPoint x: 514, startPoint y: 129, endPoint x: 892, endPoint y: 211, distance: 387.0
click at [892, 211] on div "As a program manager, you are generating final reports for a complex multi-year…" at bounding box center [742, 343] width 532 height 500
click at [754, 177] on h5 "As a program manager, you are generating final reports for a complex multi-year…" at bounding box center [742, 159] width 508 height 95
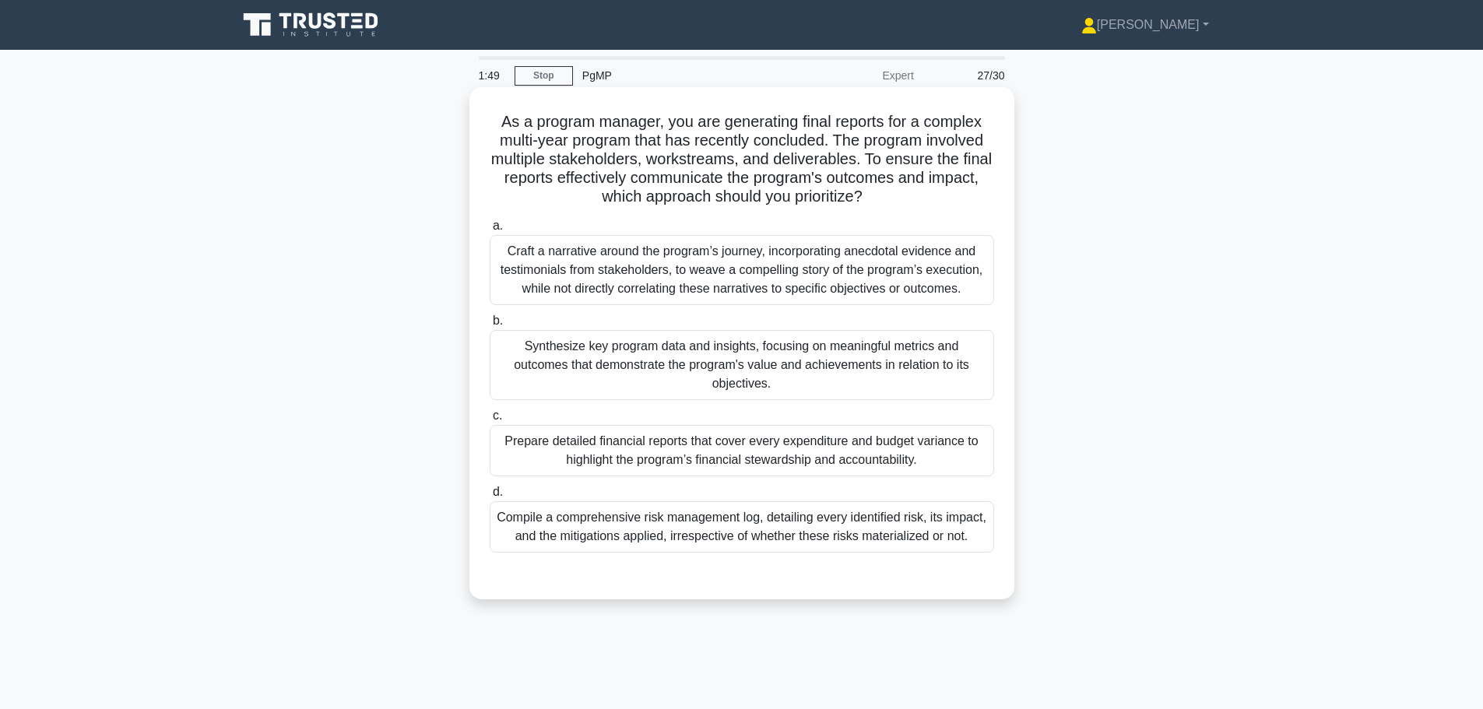
drag, startPoint x: 505, startPoint y: 254, endPoint x: 971, endPoint y: 299, distance: 467.7
click at [971, 299] on div "Craft a narrative around the program’s journey, incorporating anecdotal evidenc…" at bounding box center [742, 270] width 504 height 70
click at [555, 346] on div "Synthesize key program data and insights, focusing on meaningful metrics and ou…" at bounding box center [742, 365] width 504 height 70
click at [490, 326] on input "b. Synthesize key program data and insights, focusing on meaningful metrics and…" at bounding box center [490, 321] width 0 height 10
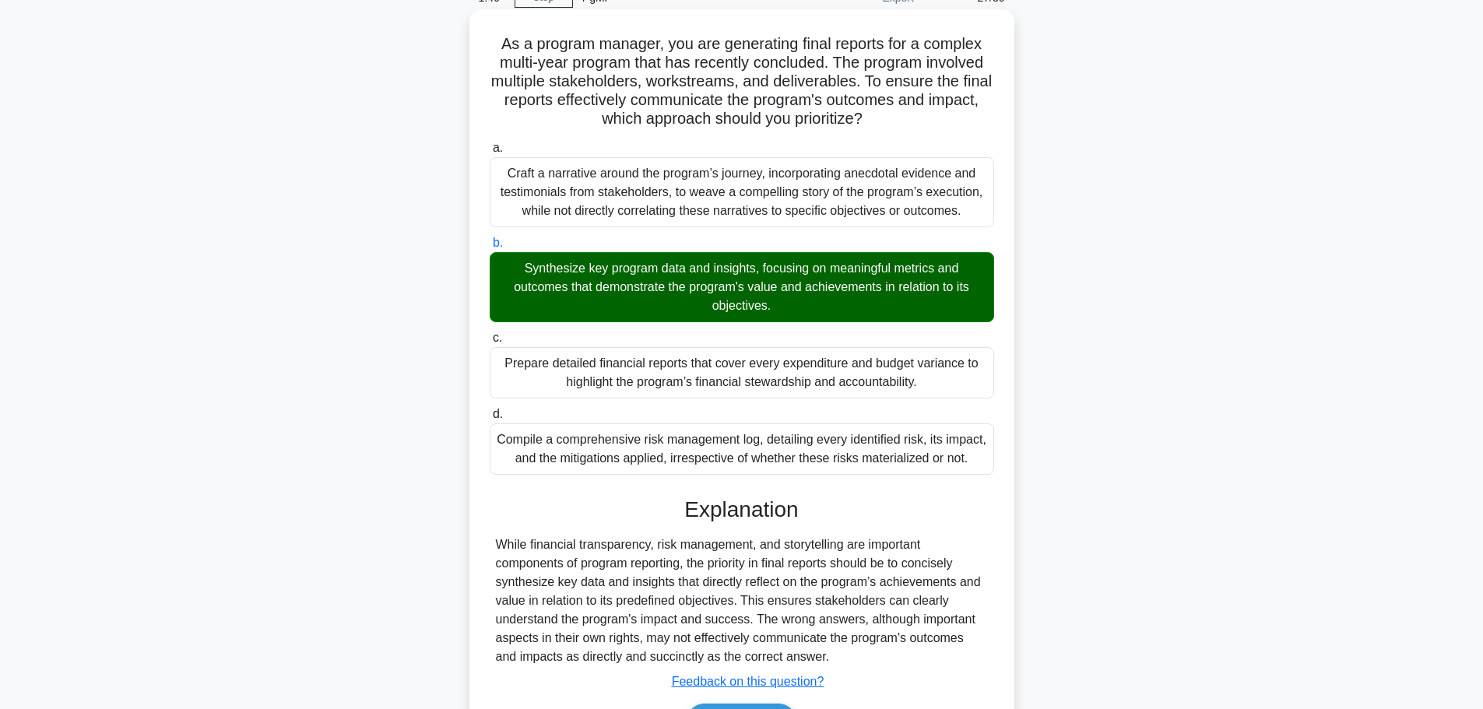
scroll to position [177, 0]
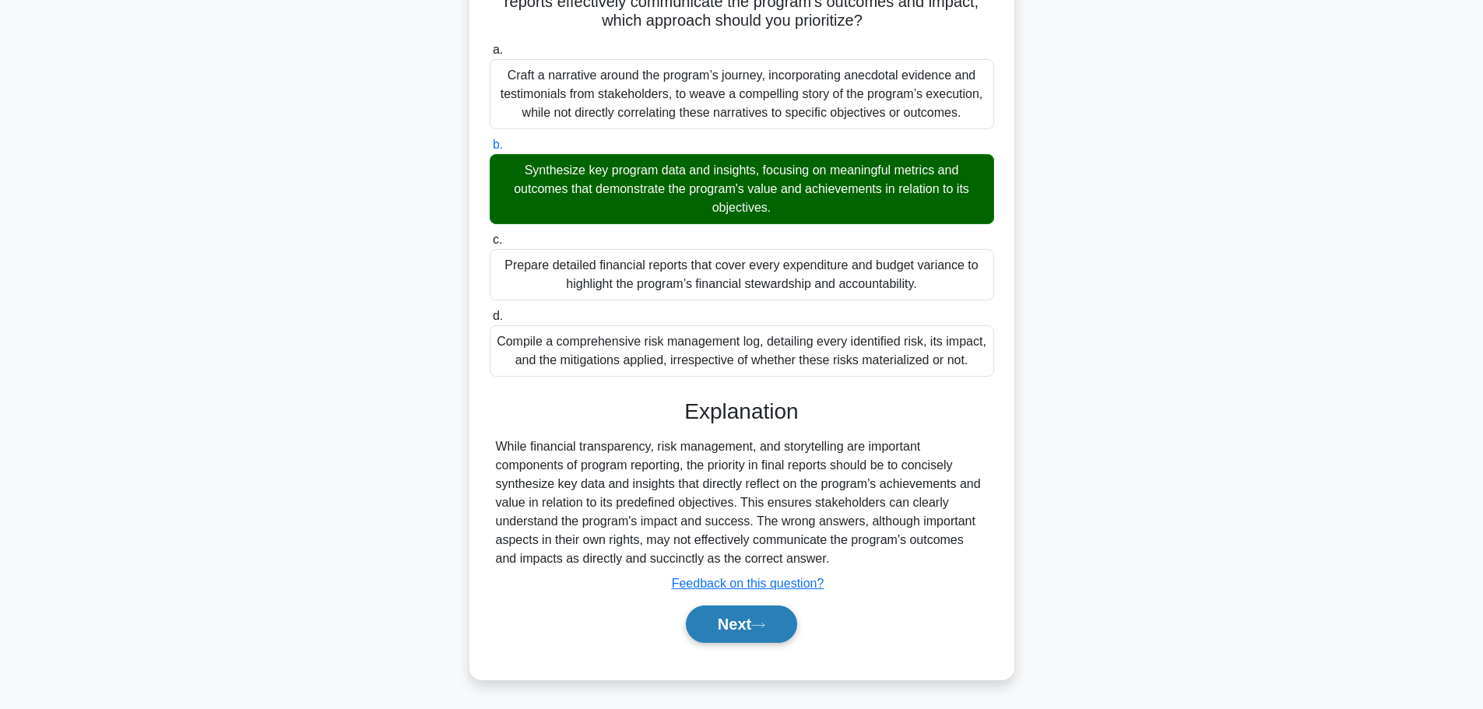
click at [760, 620] on button "Next" at bounding box center [741, 624] width 111 height 37
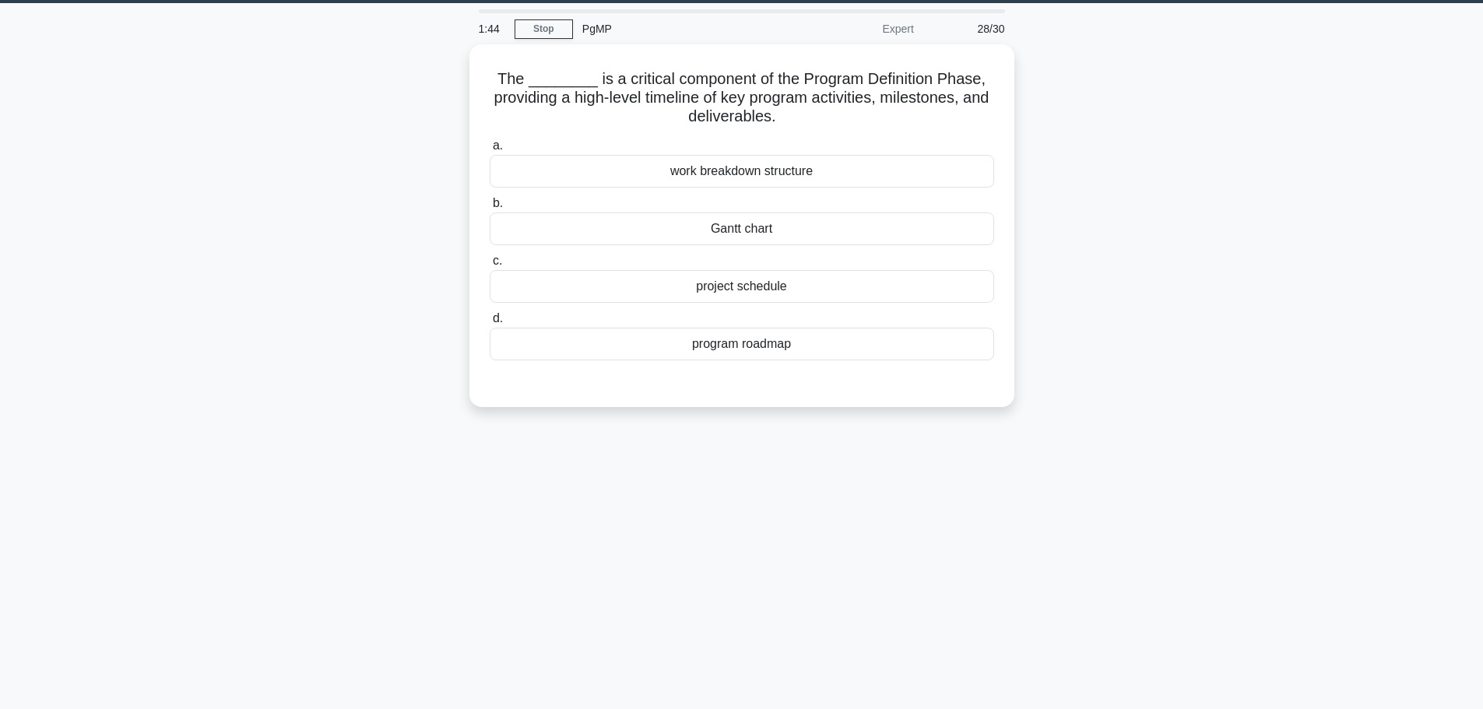
scroll to position [0, 0]
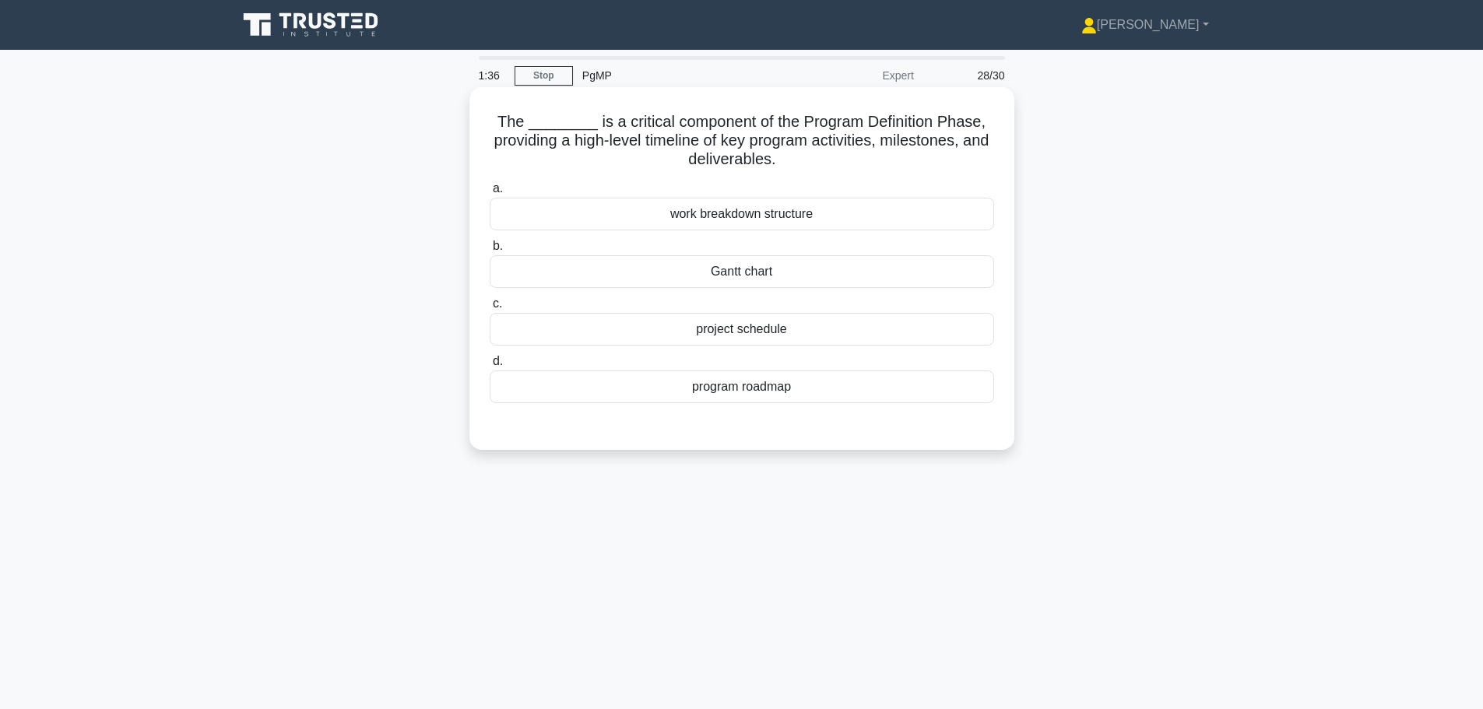
click at [721, 388] on div "program roadmap" at bounding box center [742, 387] width 504 height 33
click at [490, 367] on input "d. program roadmap" at bounding box center [490, 362] width 0 height 10
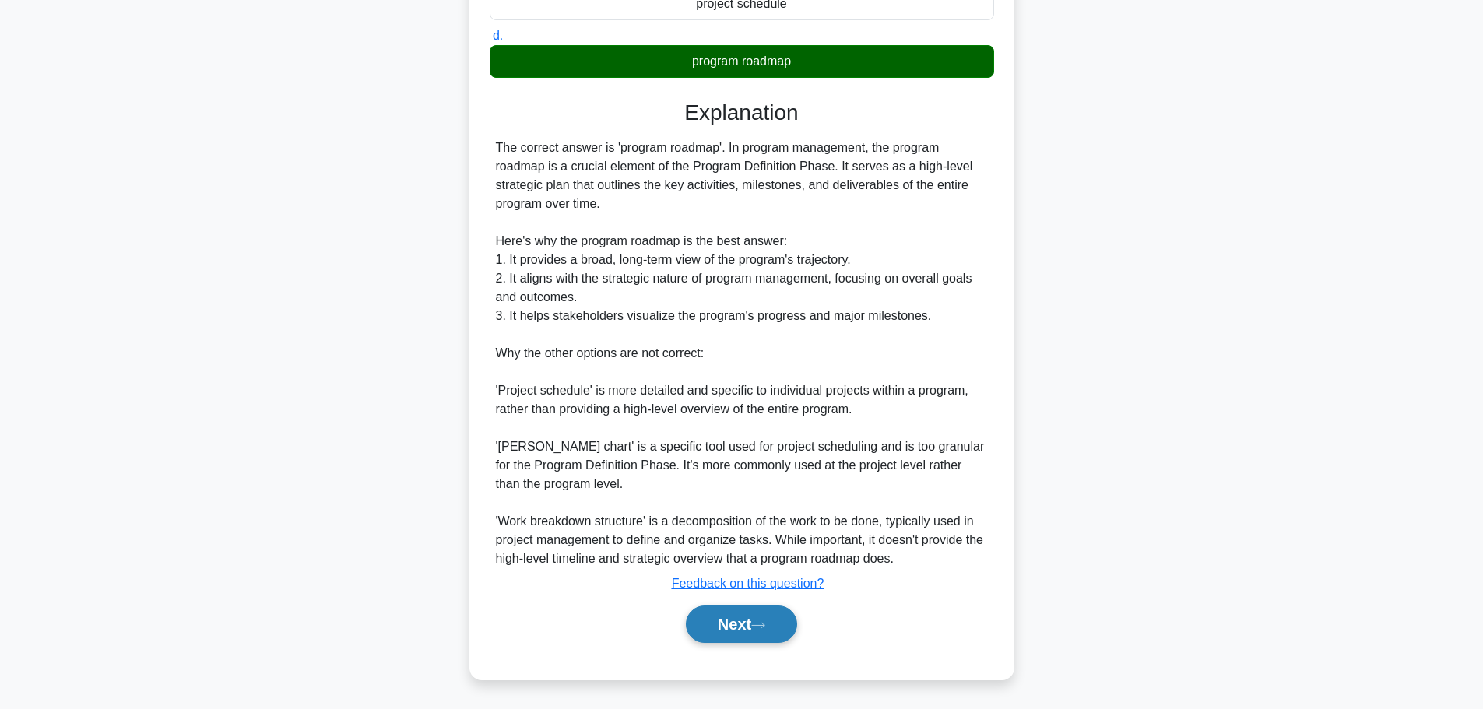
click at [747, 629] on button "Next" at bounding box center [741, 624] width 111 height 37
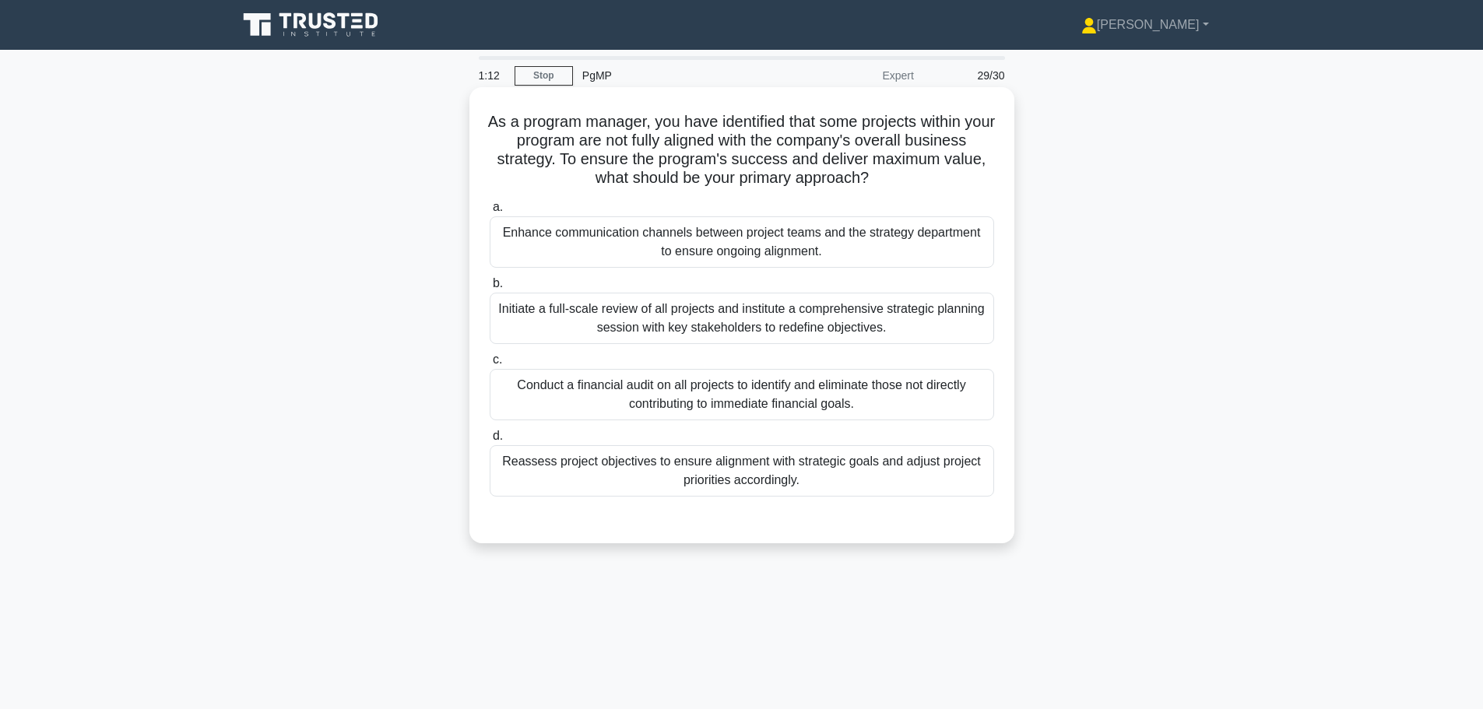
click at [769, 477] on div "Reassess project objectives to ensure alignment with strategic goals and adjust…" at bounding box center [742, 470] width 504 height 51
click at [490, 441] on input "d. Reassess project objectives to ensure alignment with strategic goals and adj…" at bounding box center [490, 436] width 0 height 10
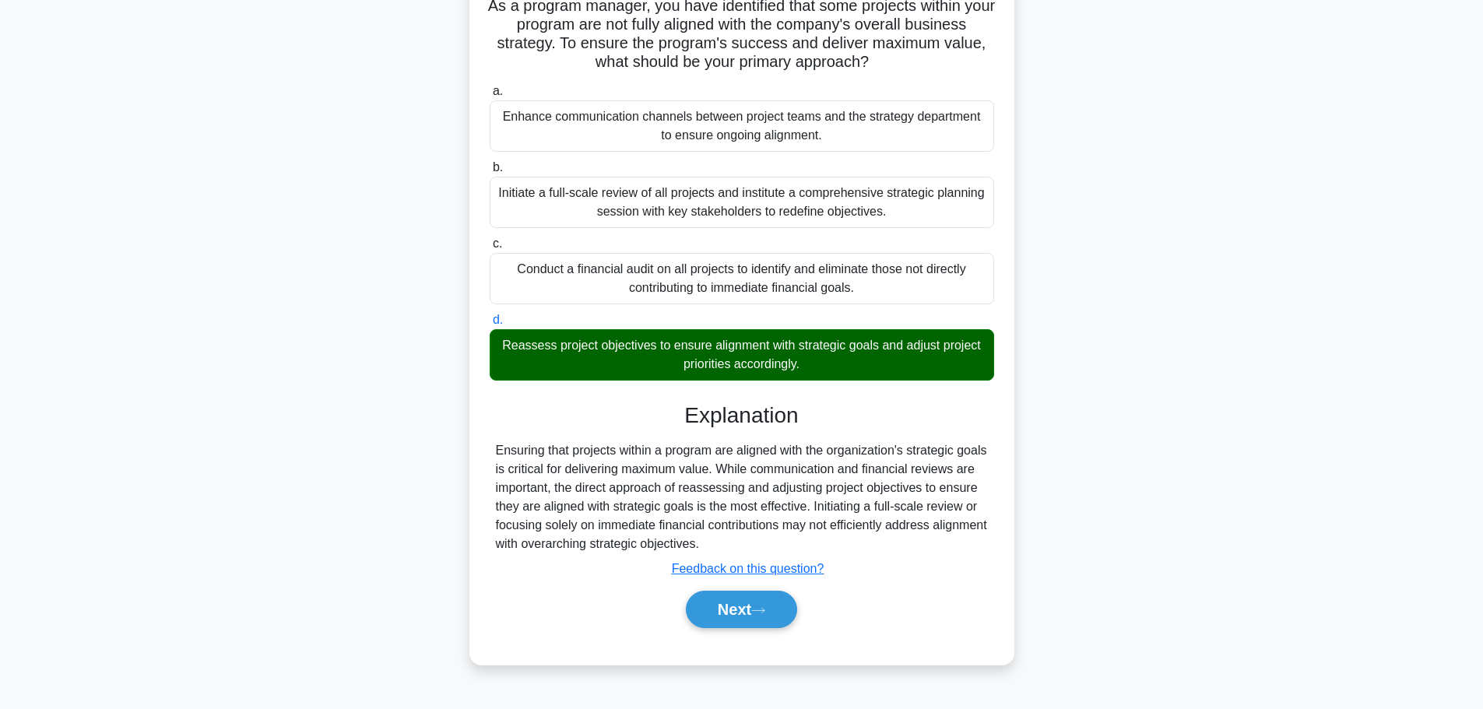
scroll to position [132, 0]
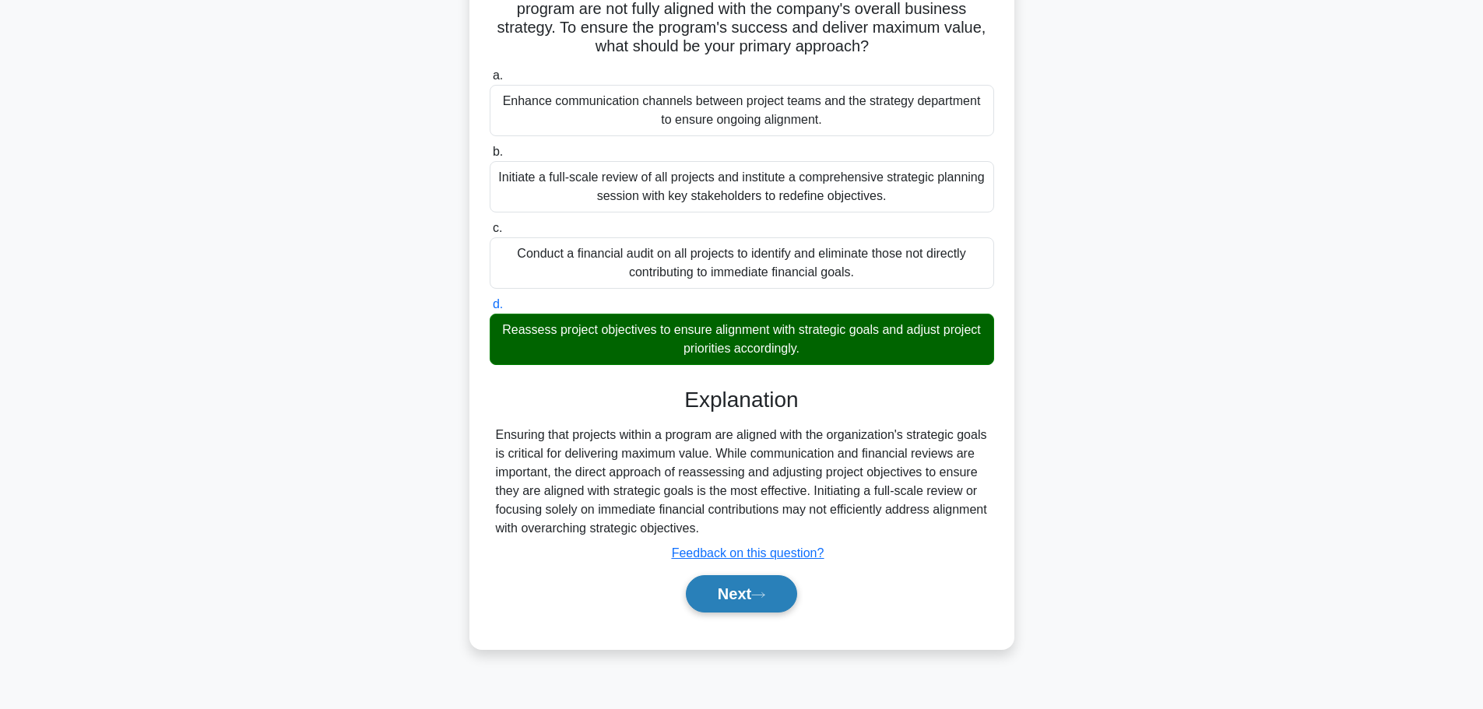
click at [746, 610] on button "Next" at bounding box center [741, 593] width 111 height 37
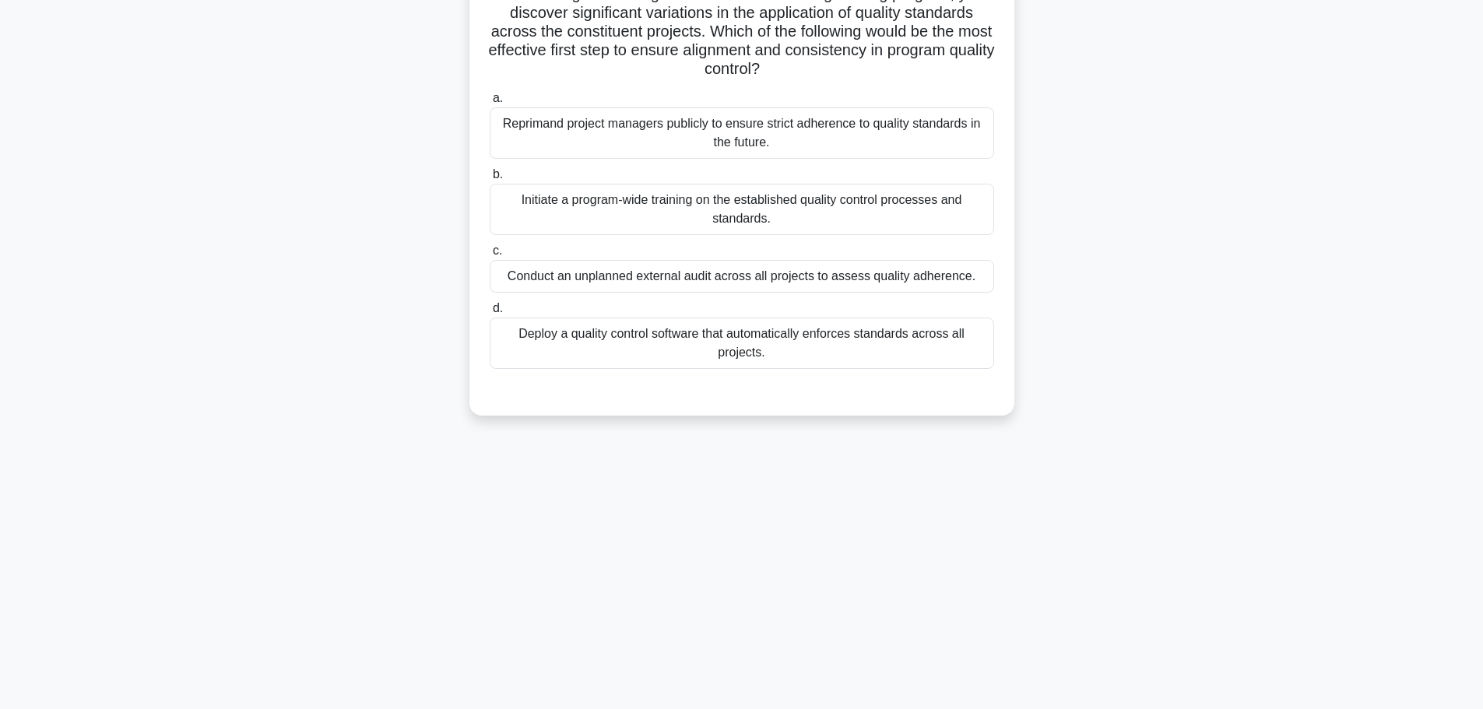
scroll to position [0, 0]
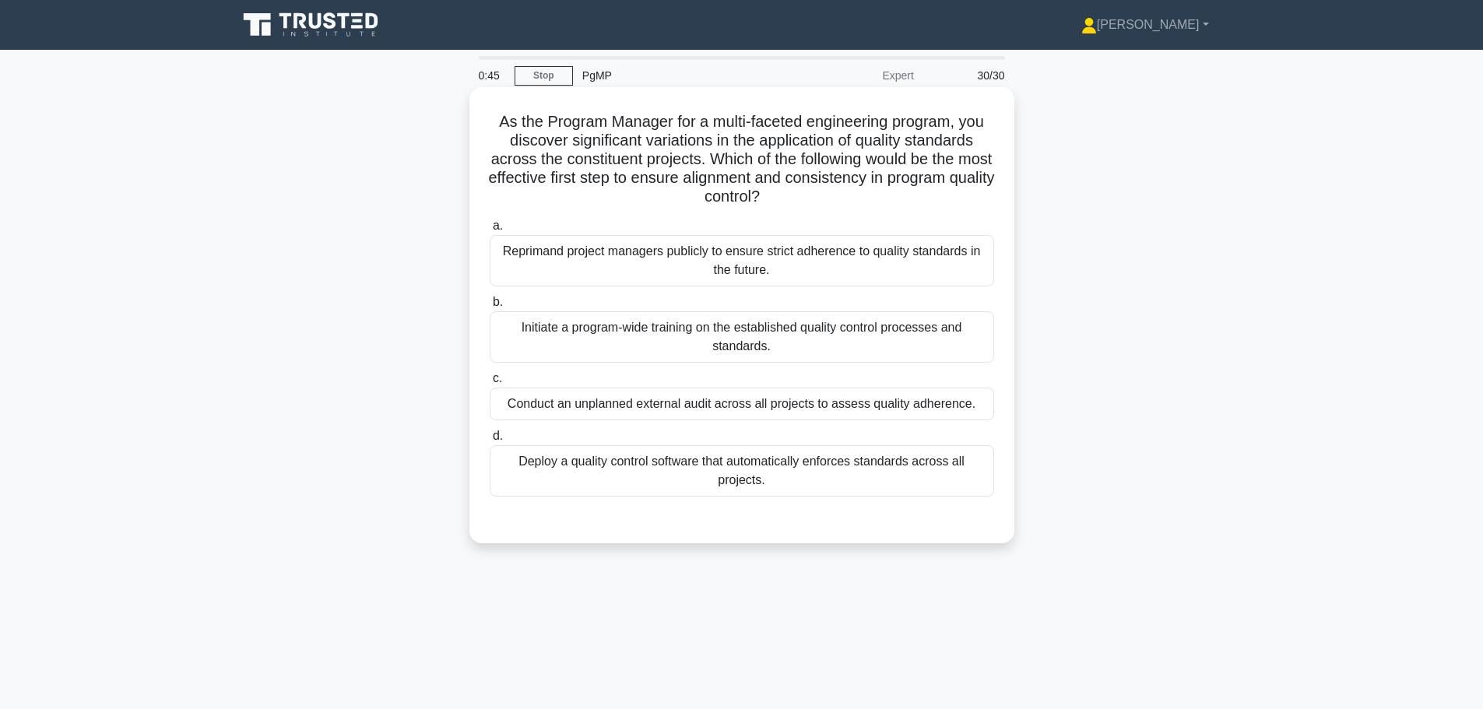
click at [684, 339] on div "Initiate a program-wide training on the established quality control processes a…" at bounding box center [742, 336] width 504 height 51
click at [490, 307] on input "b. Initiate a program-wide training on the established quality control processe…" at bounding box center [490, 302] width 0 height 10
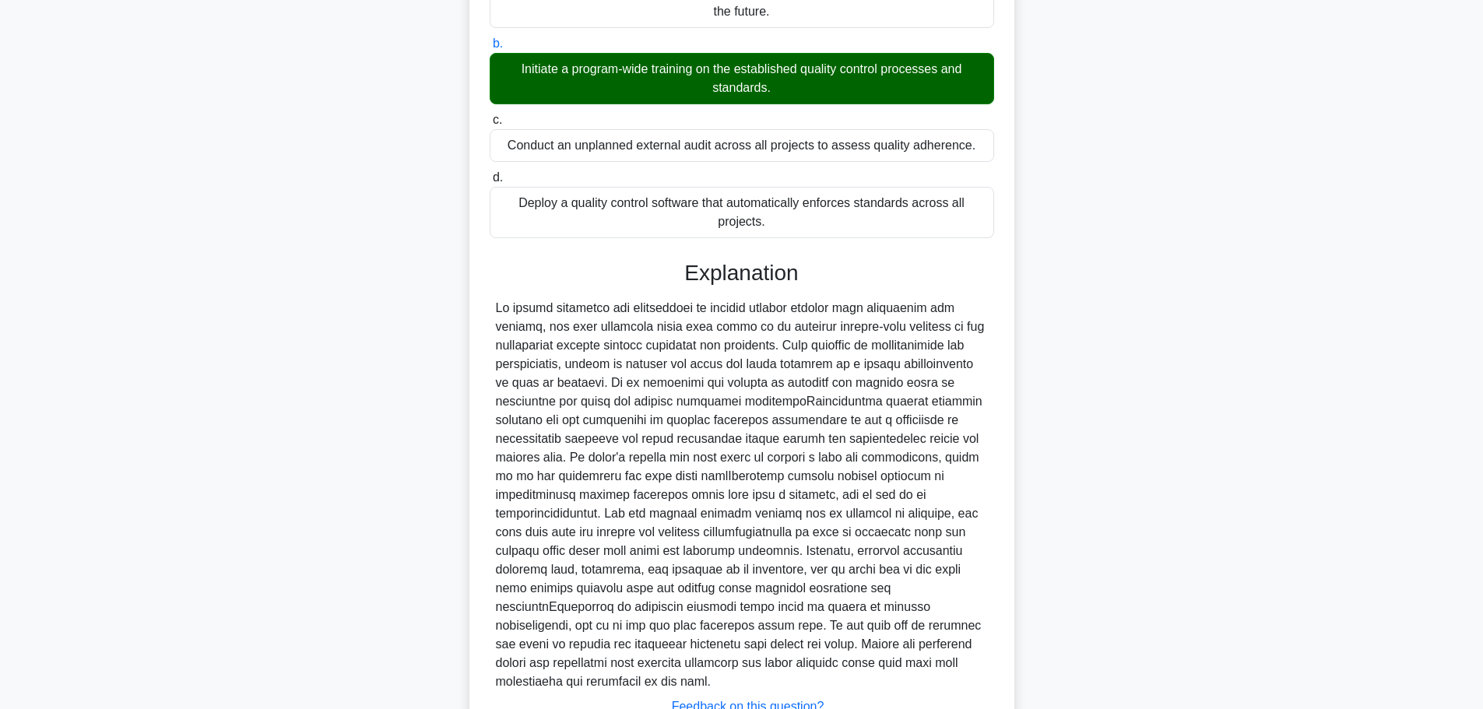
scroll to position [382, 0]
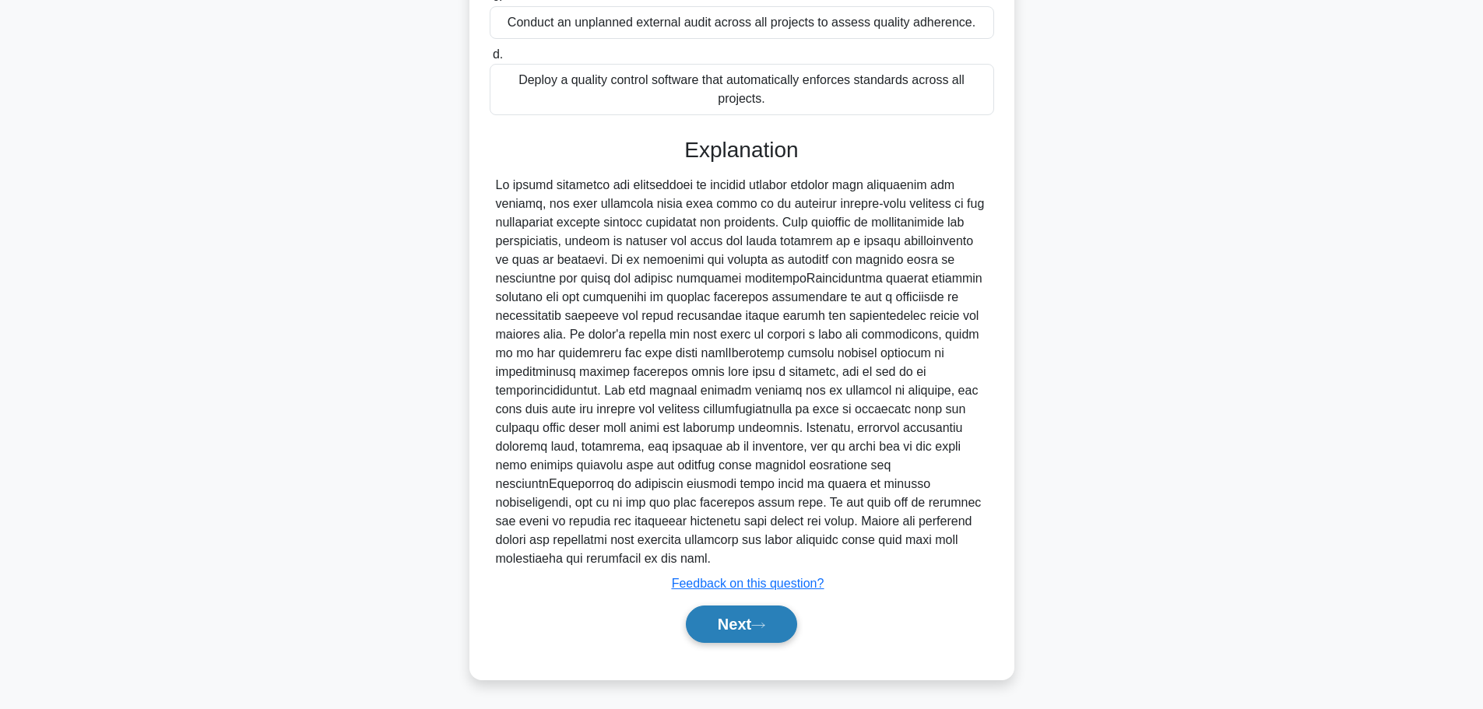
click at [758, 632] on button "Next" at bounding box center [741, 624] width 111 height 37
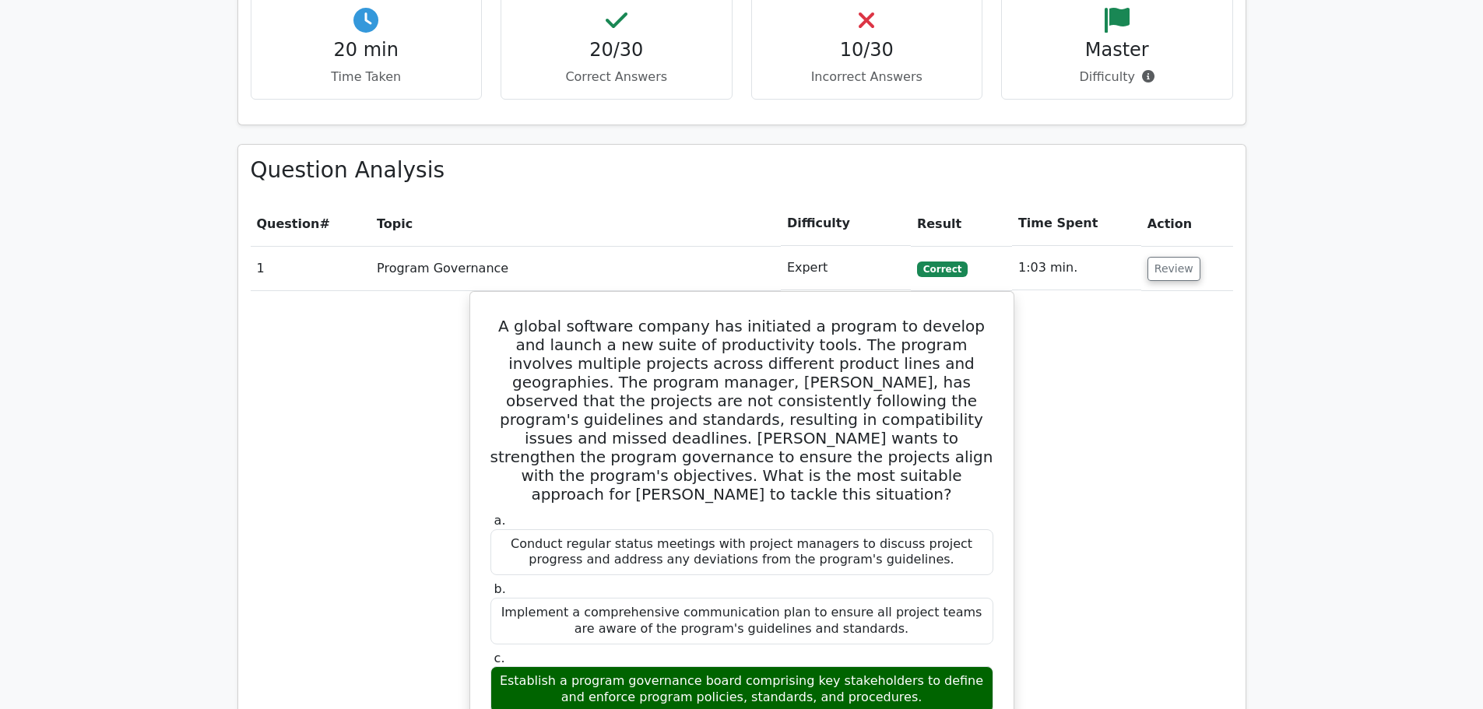
scroll to position [255, 0]
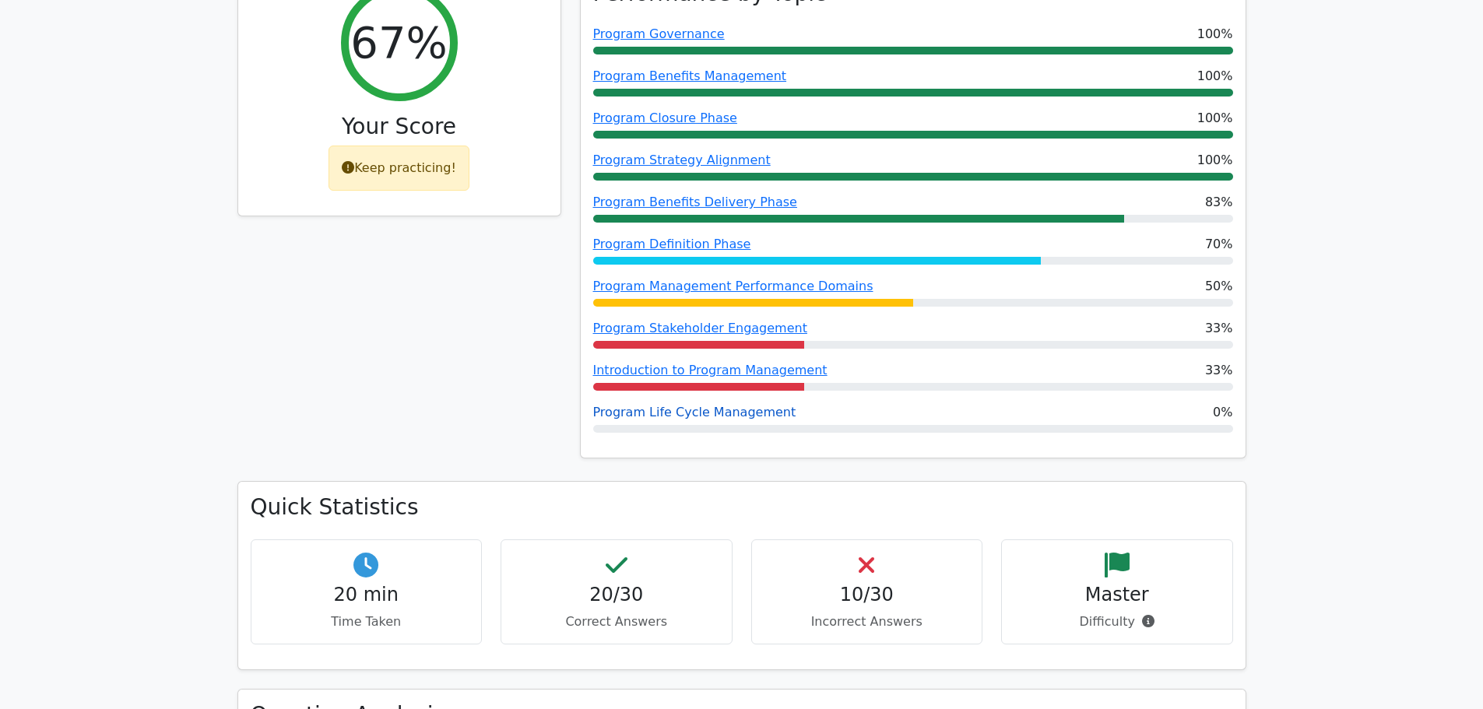
click at [723, 416] on link "Program Life Cycle Management" at bounding box center [694, 412] width 203 height 15
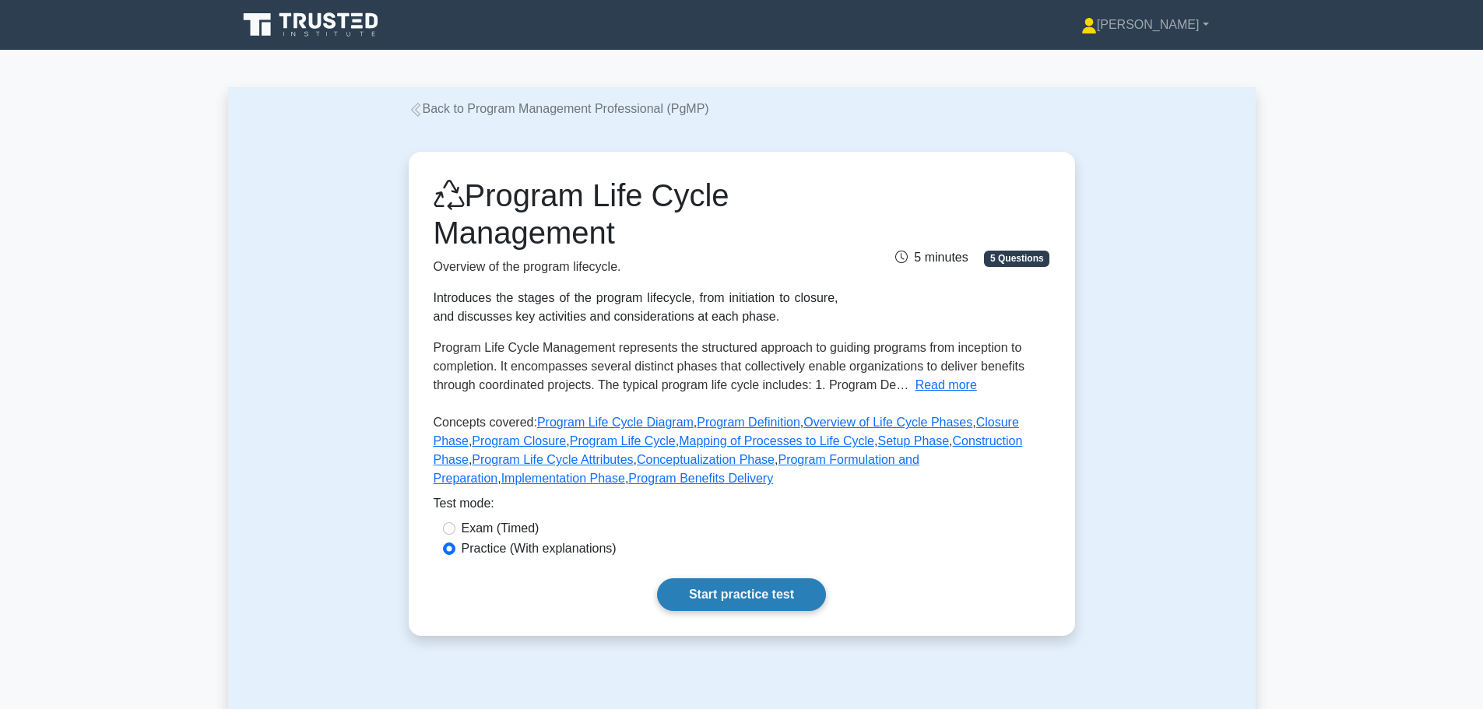
click at [710, 592] on link "Start practice test" at bounding box center [741, 594] width 169 height 33
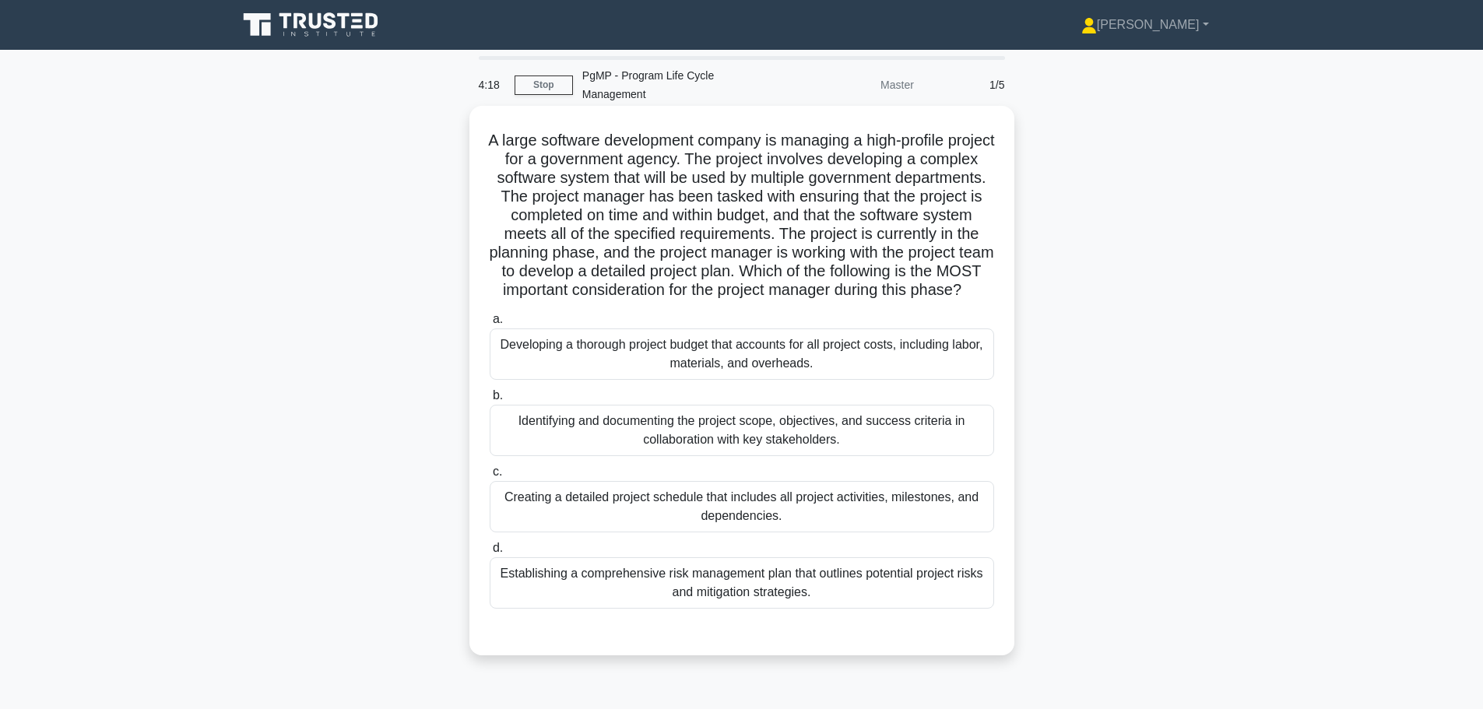
click at [706, 528] on div "Creating a detailed project schedule that includes all project activities, mile…" at bounding box center [742, 506] width 504 height 51
click at [490, 477] on input "c. Creating a detailed project schedule that includes all project activities, m…" at bounding box center [490, 472] width 0 height 10
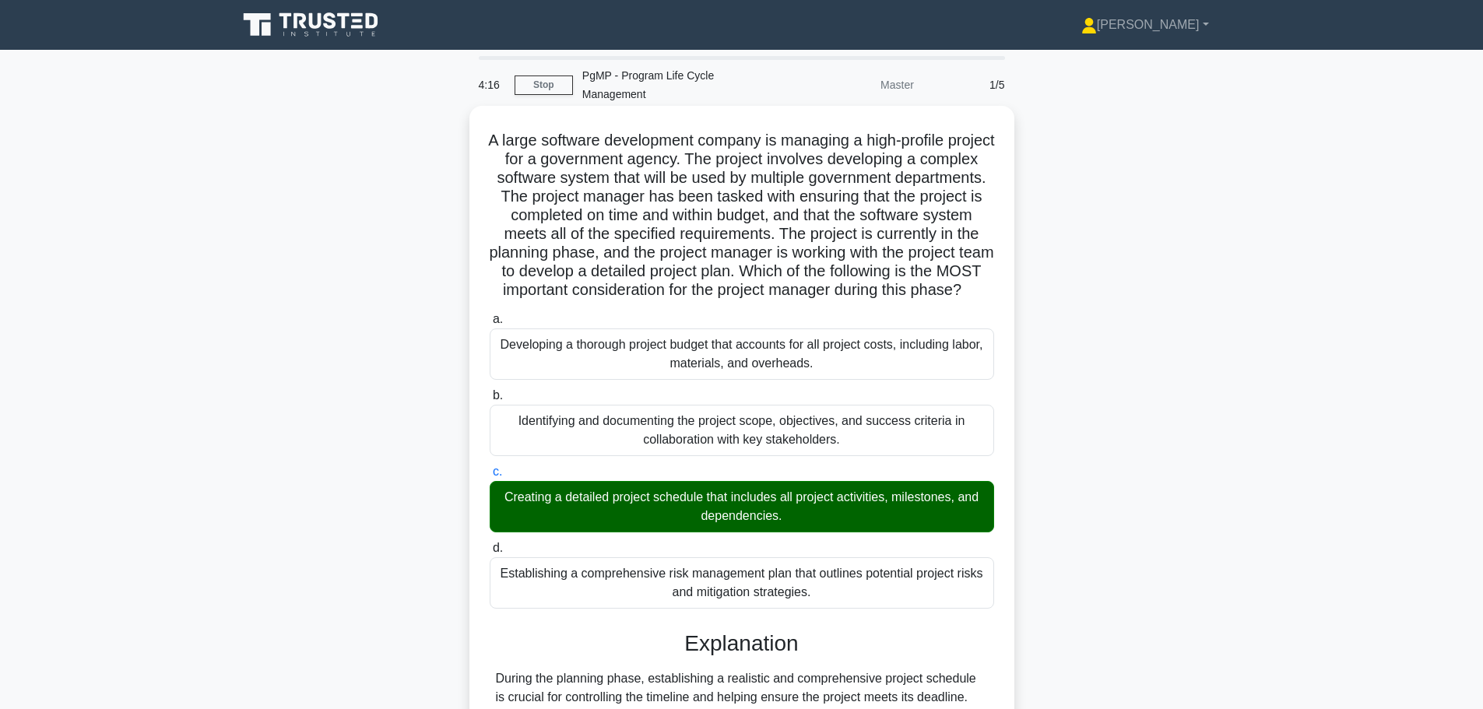
scroll to position [214, 0]
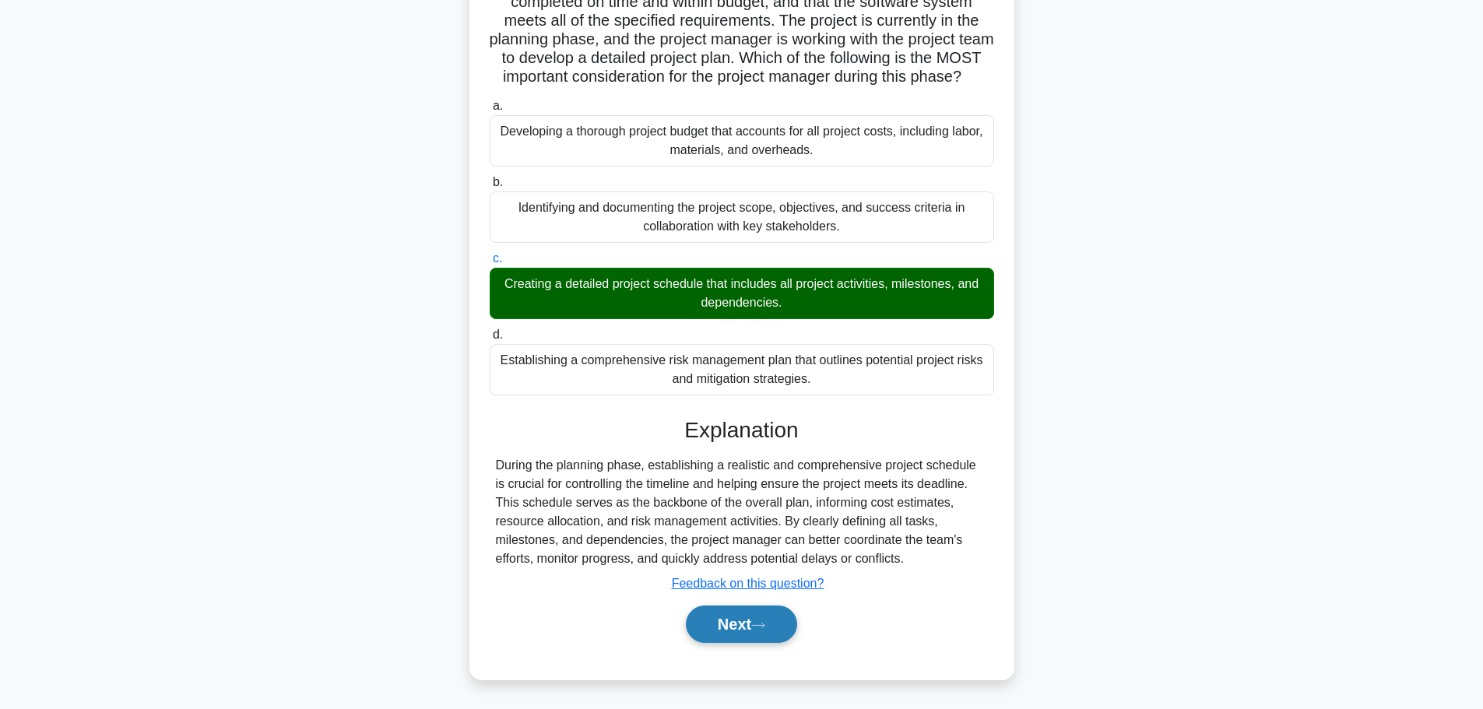
click at [740, 634] on button "Next" at bounding box center [741, 624] width 111 height 37
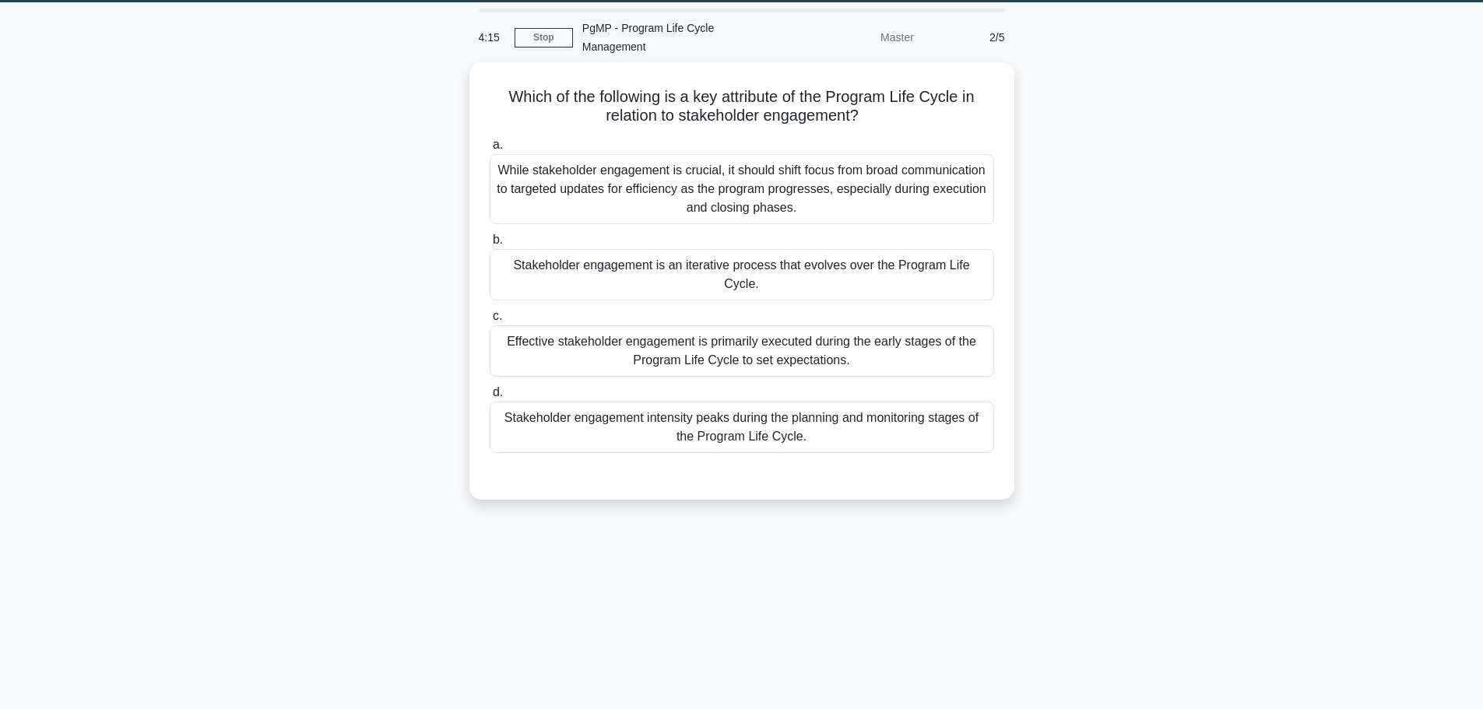
scroll to position [0, 0]
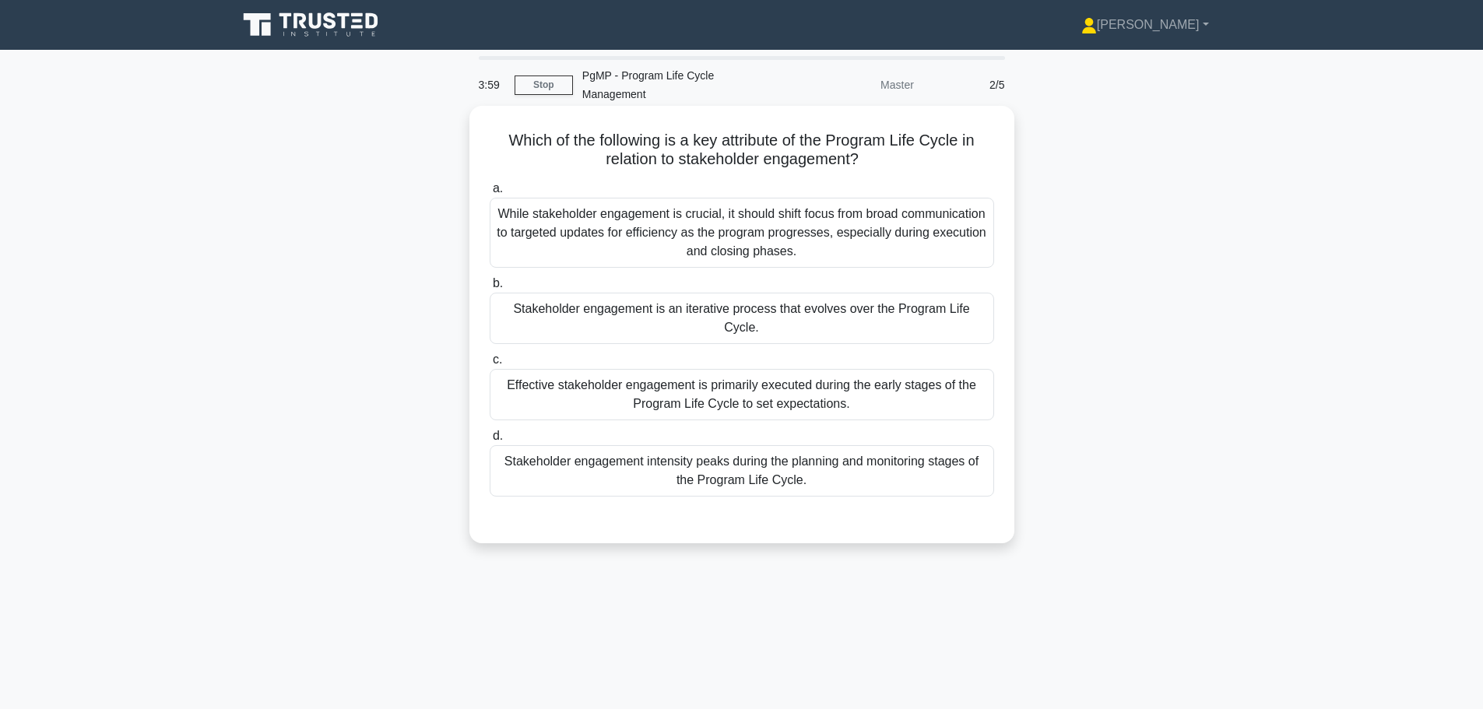
click at [701, 293] on div "Stakeholder engagement is an iterative process that evolves over the Program Li…" at bounding box center [742, 318] width 504 height 51
click at [490, 289] on input "b. Stakeholder engagement is an iterative process that evolves over the Program…" at bounding box center [490, 284] width 0 height 10
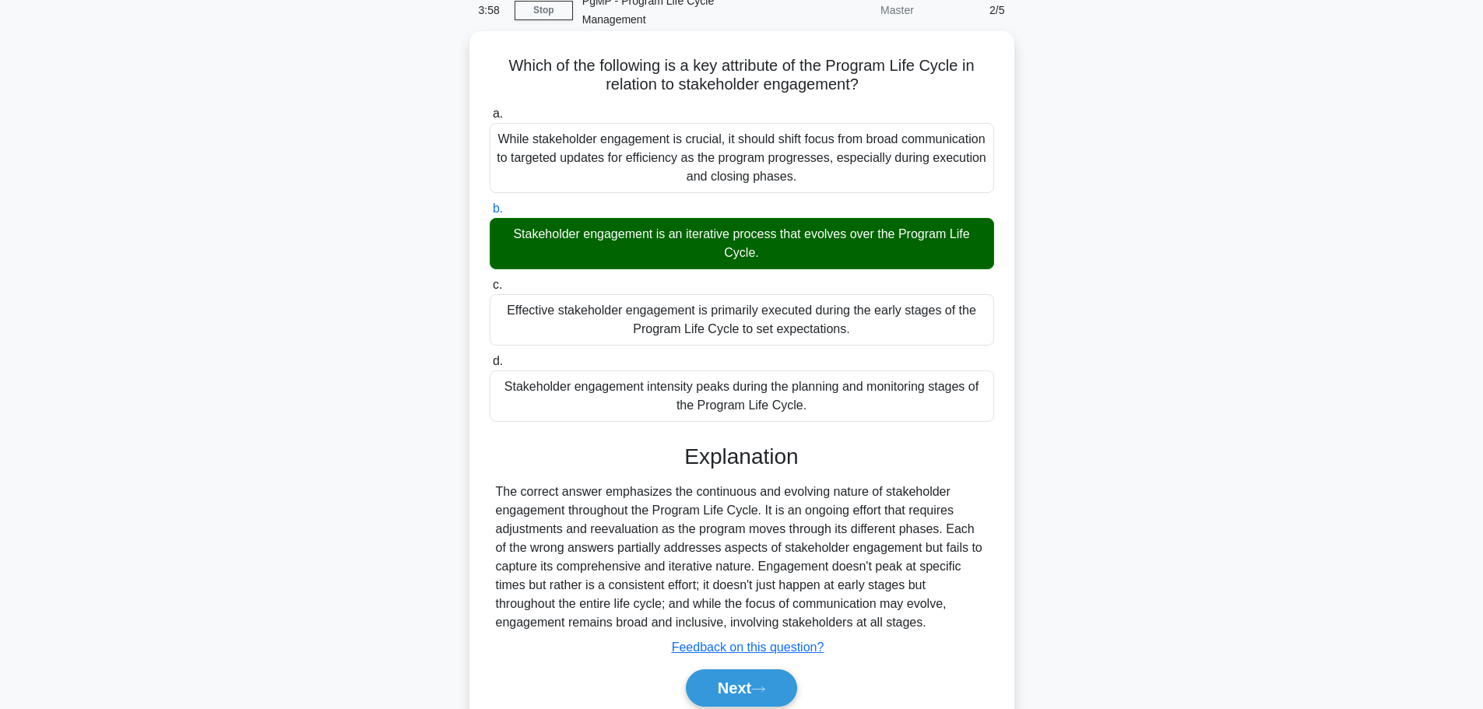
scroll to position [132, 0]
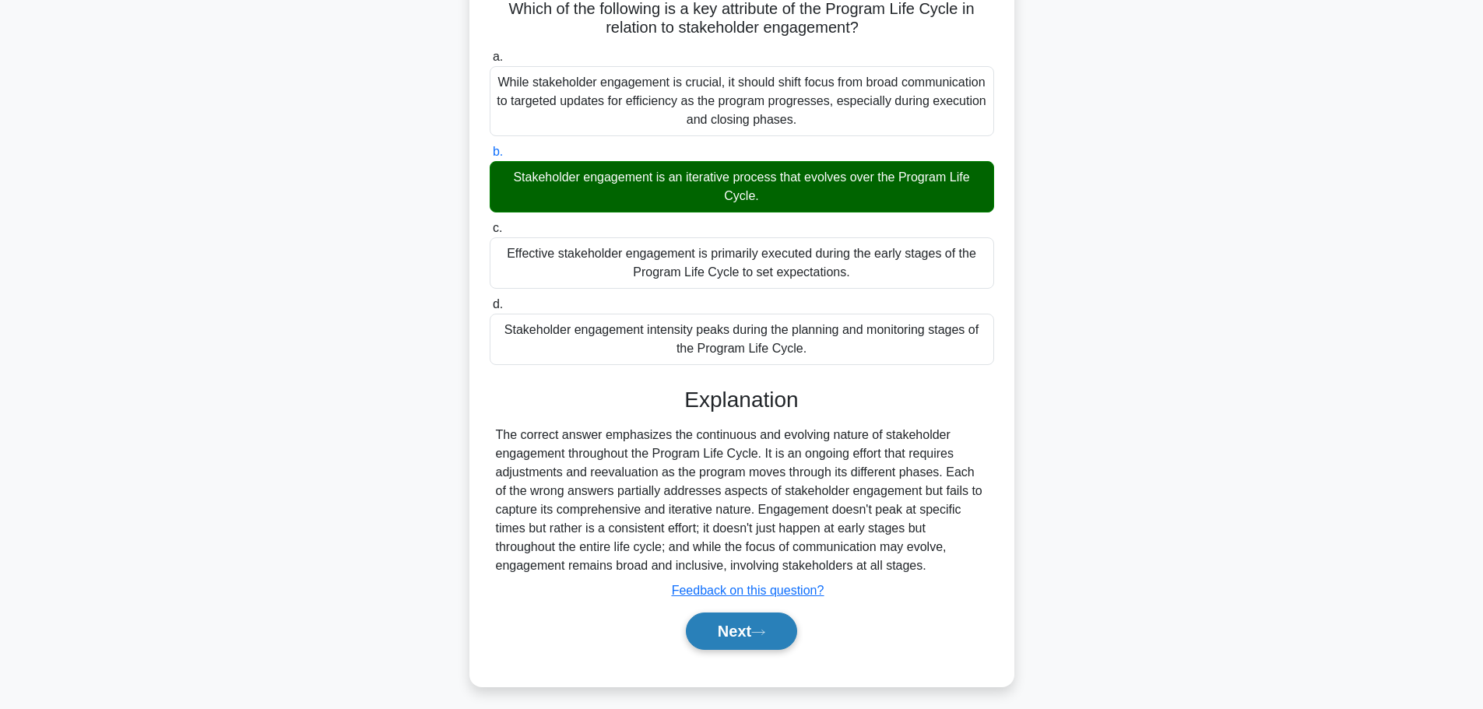
click at [723, 620] on button "Next" at bounding box center [741, 631] width 111 height 37
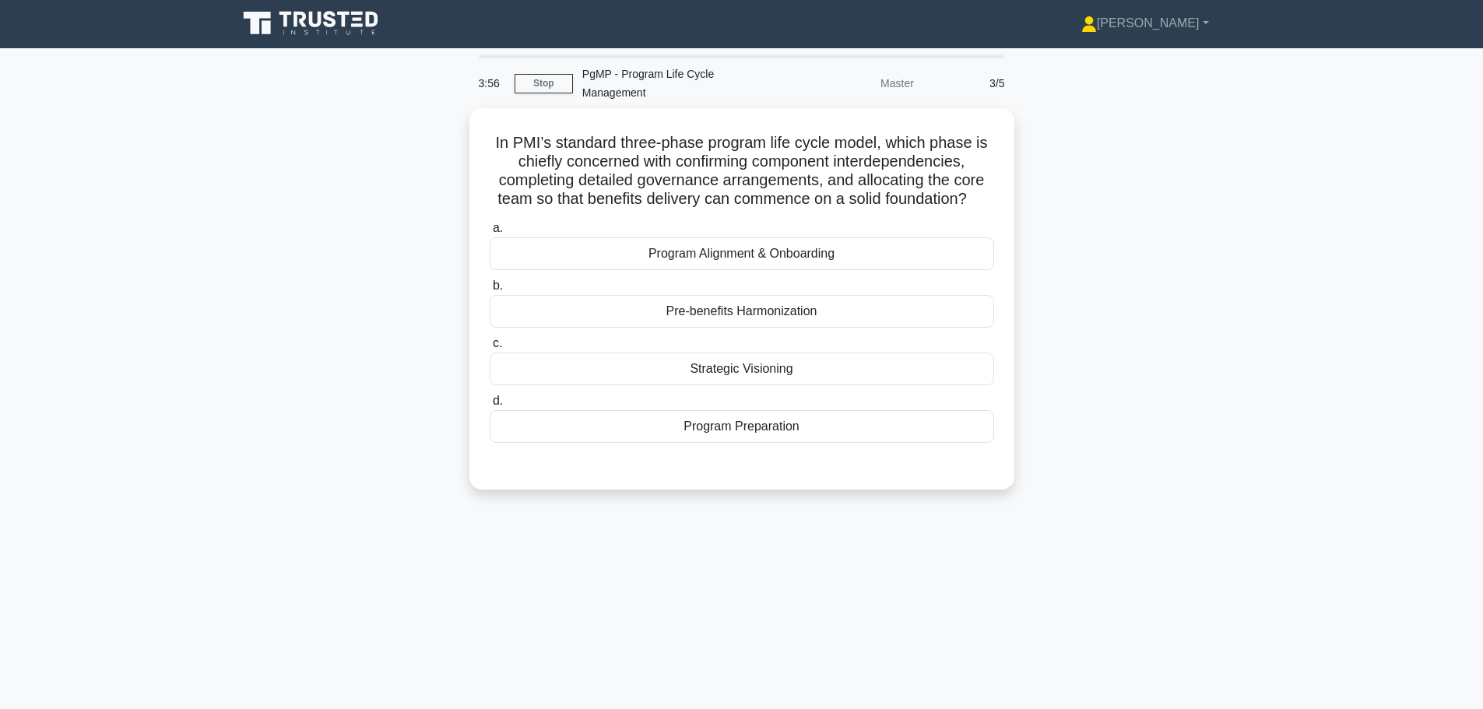
scroll to position [0, 0]
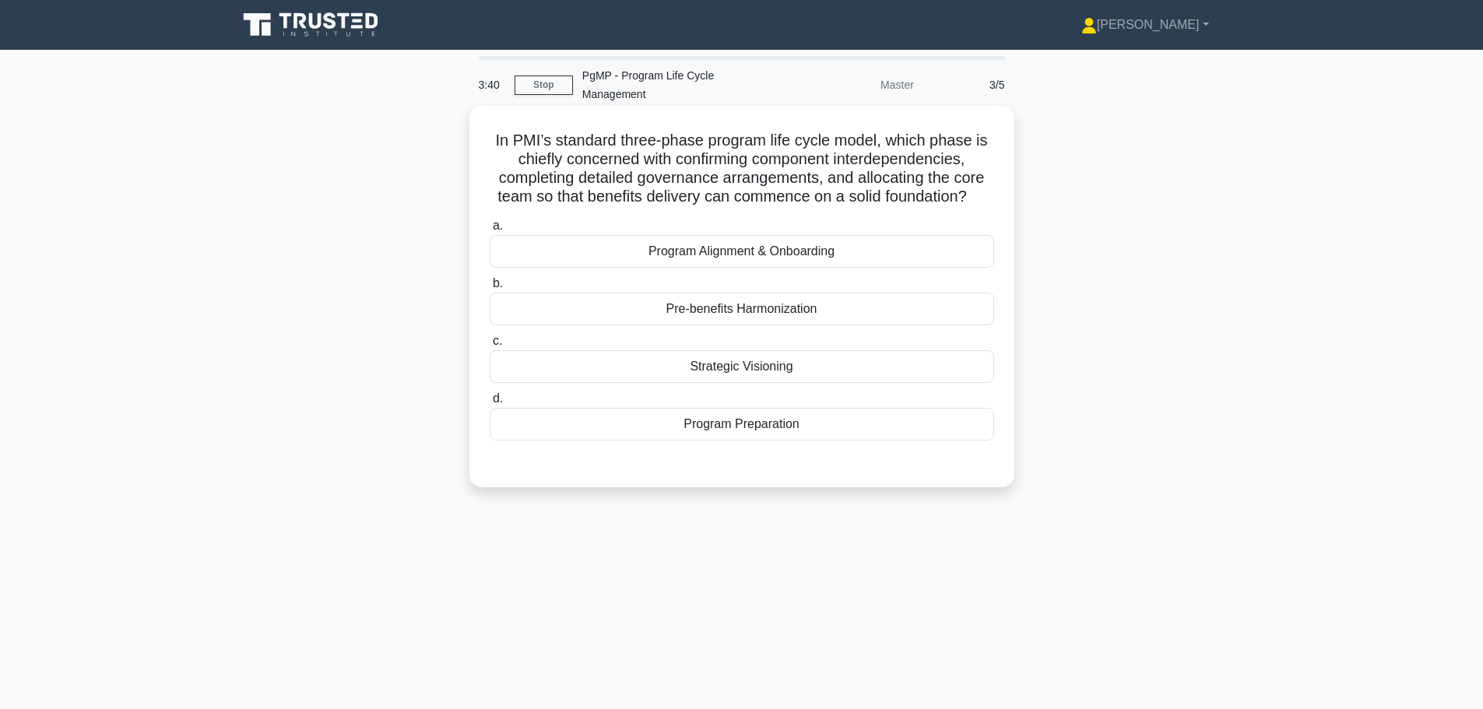
click at [754, 239] on div "Program Alignment & Onboarding" at bounding box center [742, 251] width 504 height 33
click at [490, 231] on input "a. Program Alignment & Onboarding" at bounding box center [490, 226] width 0 height 10
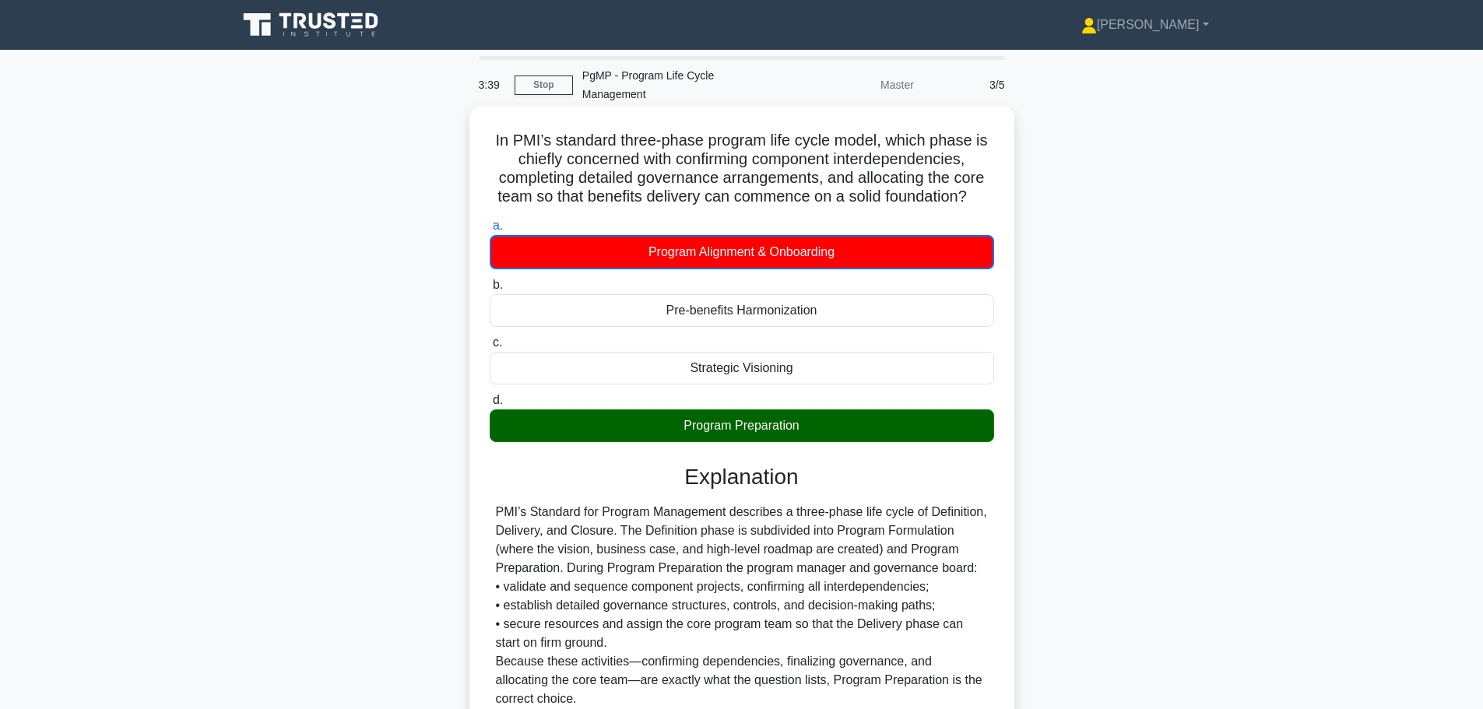
scroll to position [216, 0]
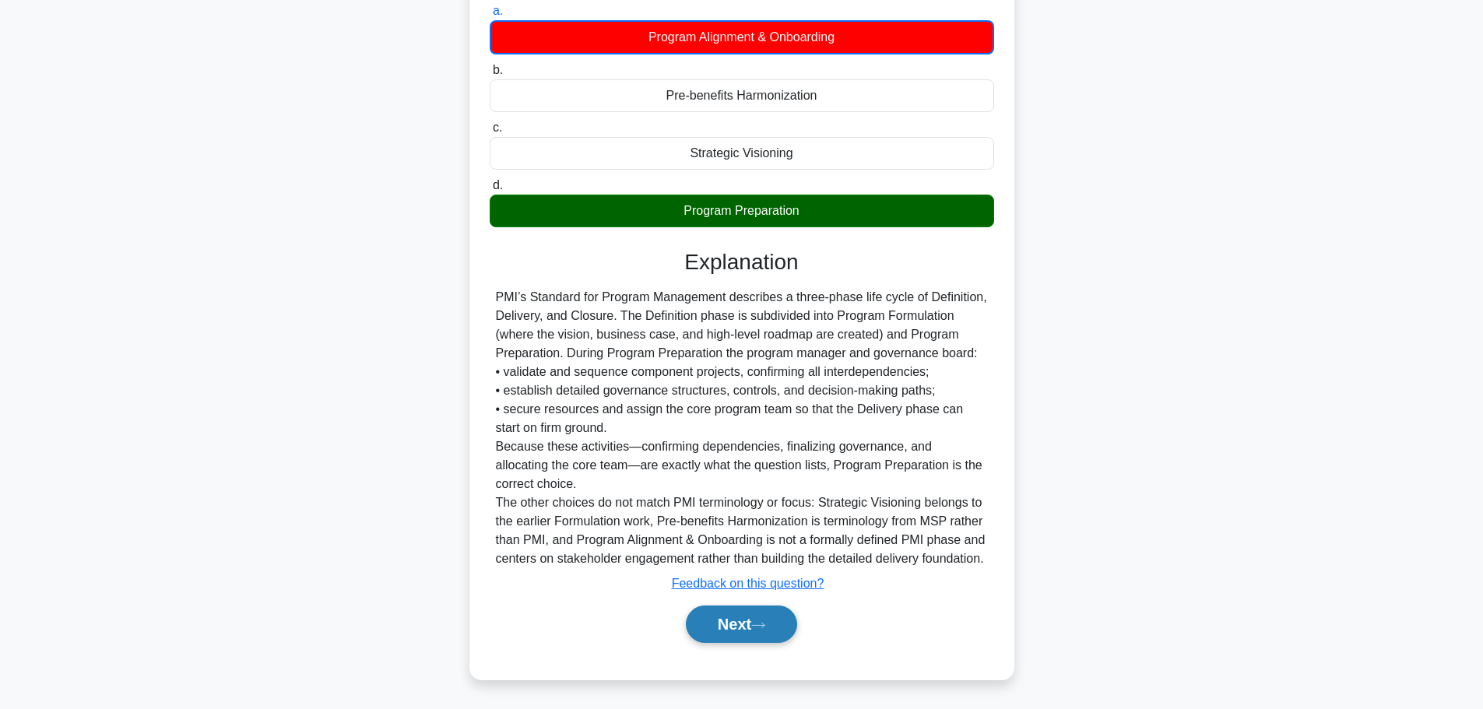
click at [715, 631] on button "Next" at bounding box center [741, 624] width 111 height 37
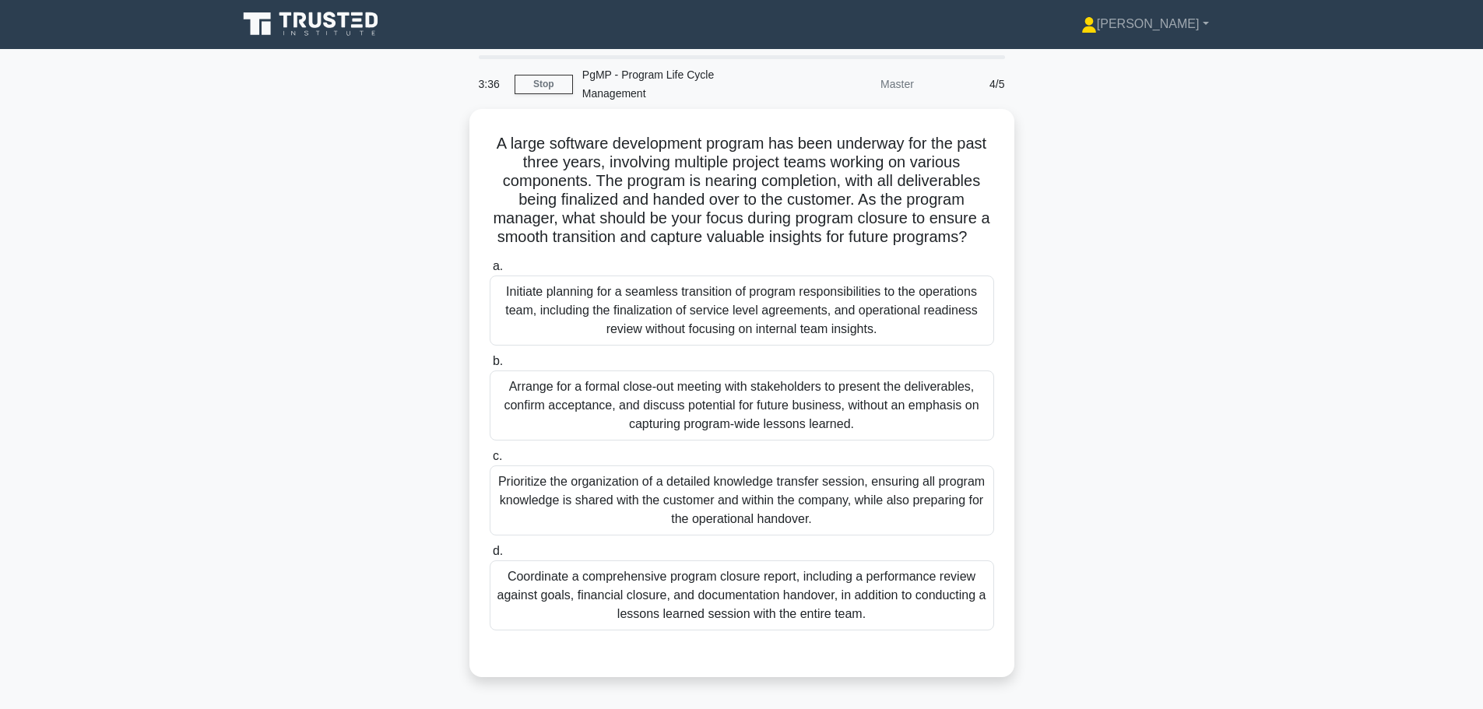
scroll to position [0, 0]
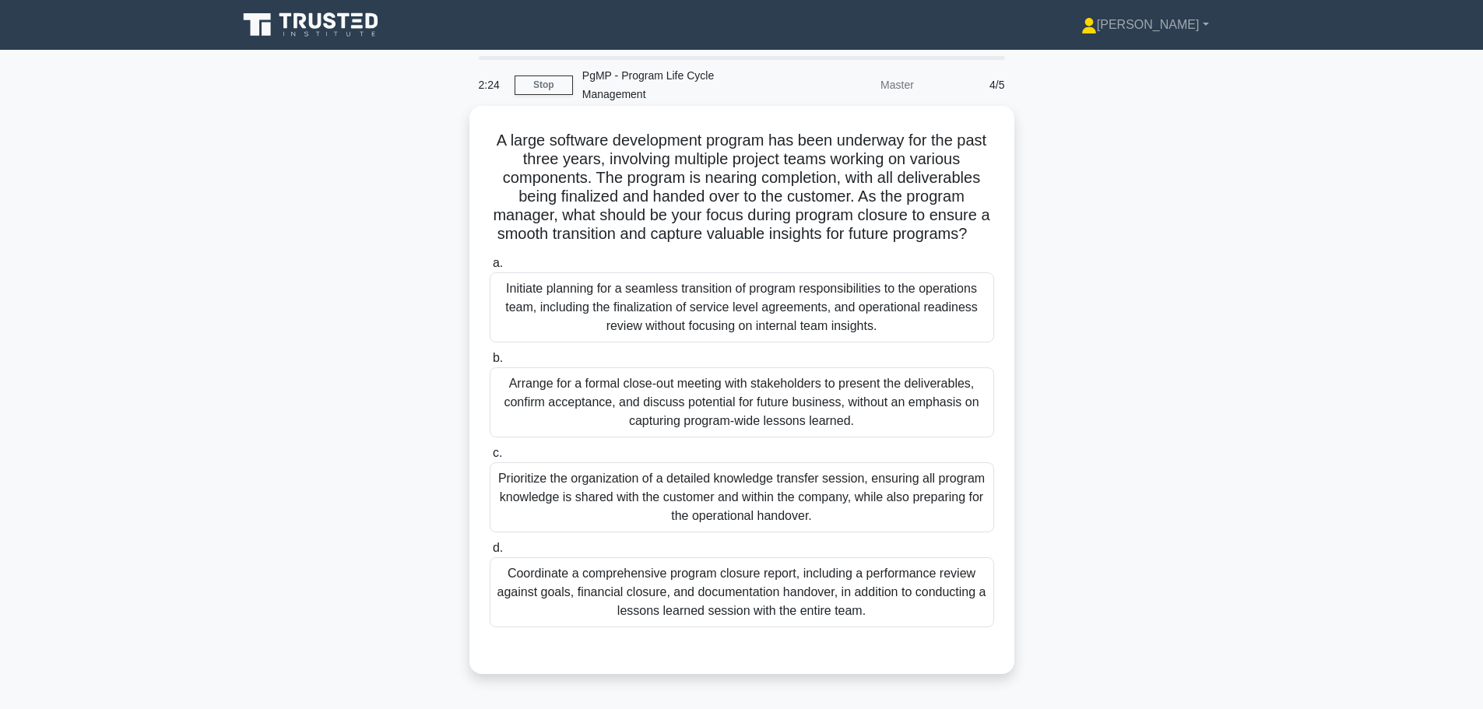
click at [817, 592] on div "Coordinate a comprehensive program closure report, including a performance revi…" at bounding box center [742, 592] width 504 height 70
click at [490, 553] on input "d. Coordinate a comprehensive program closure report, including a performance r…" at bounding box center [490, 548] width 0 height 10
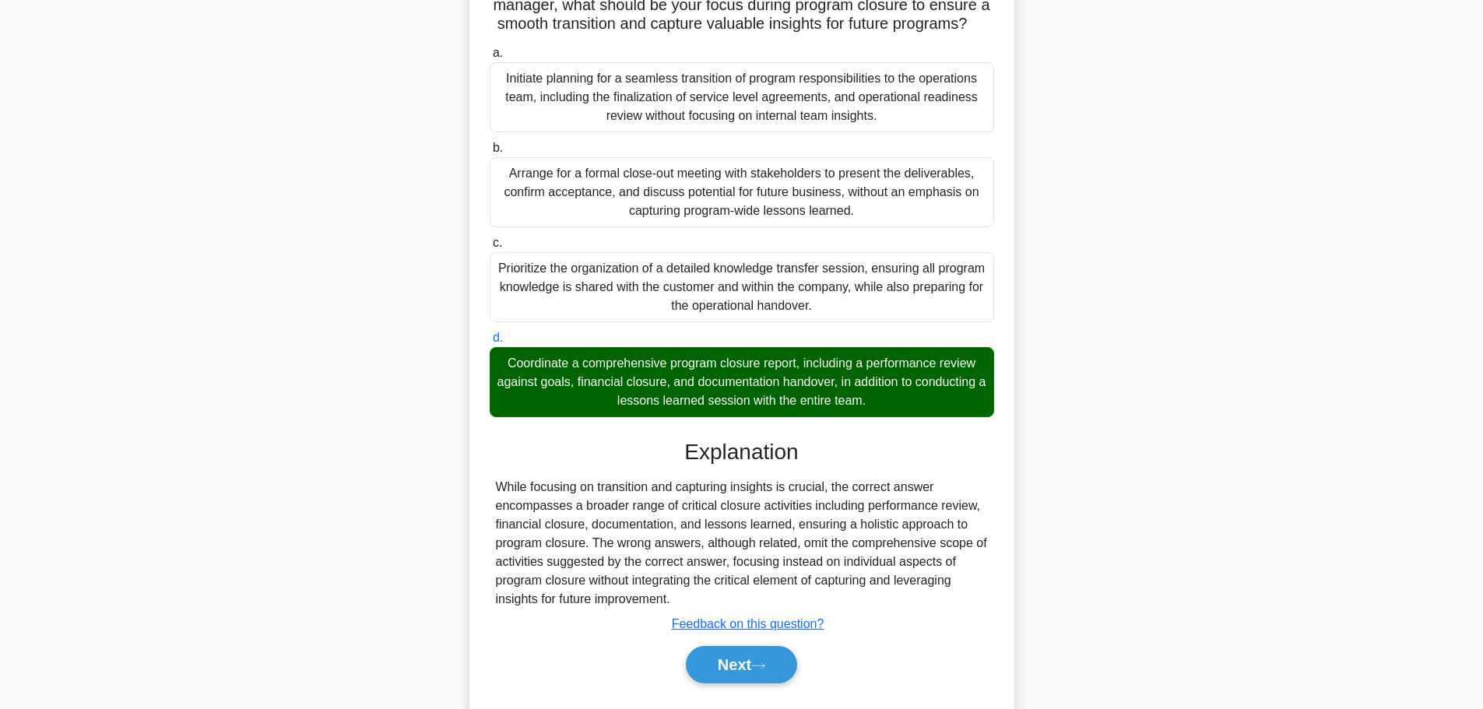
scroll to position [251, 0]
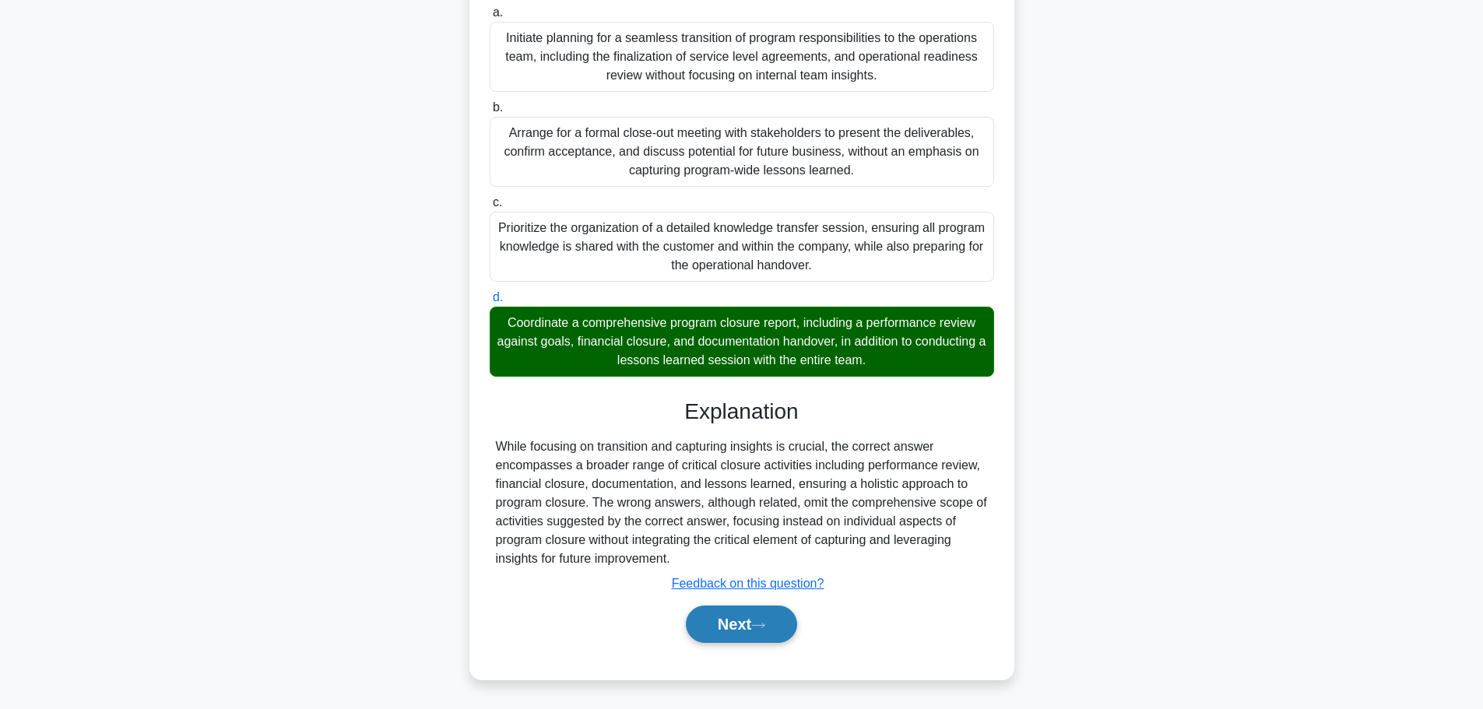
click at [720, 627] on button "Next" at bounding box center [741, 624] width 111 height 37
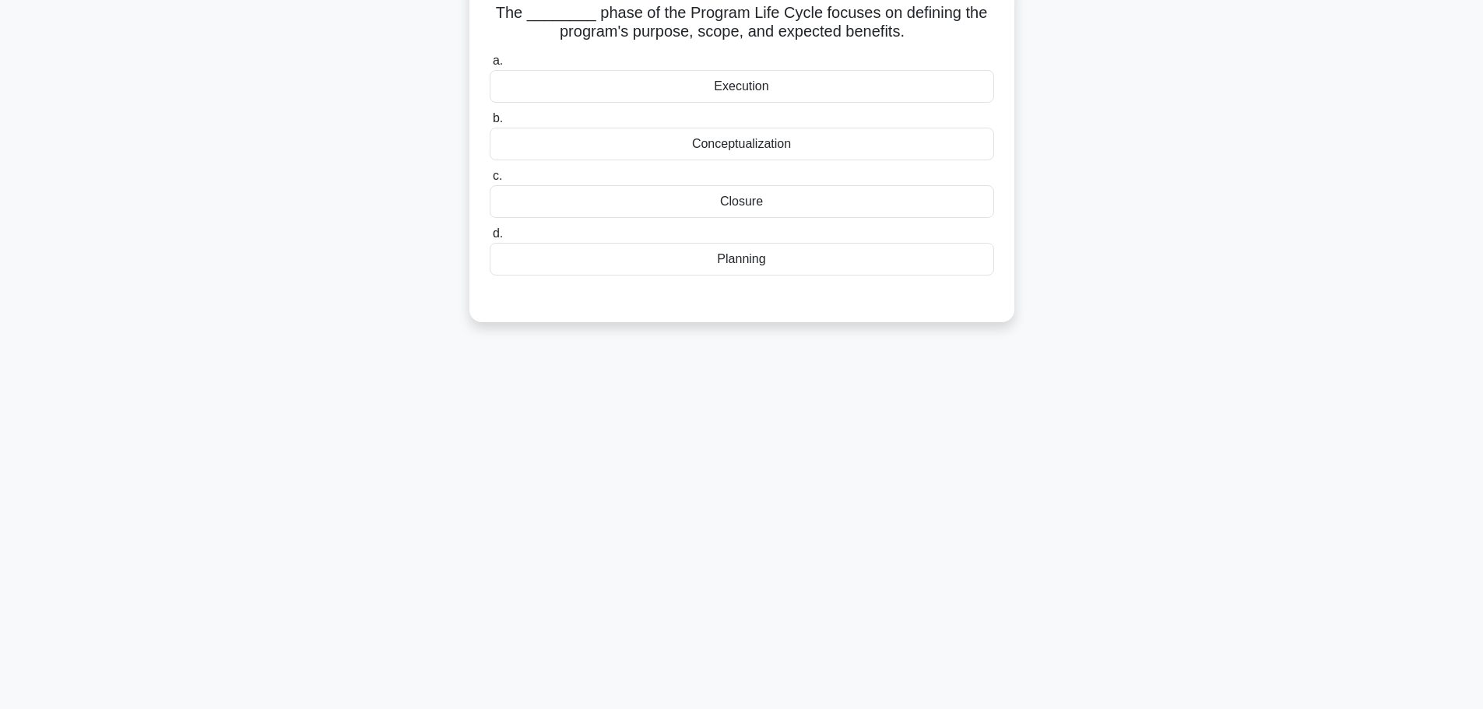
scroll to position [0, 0]
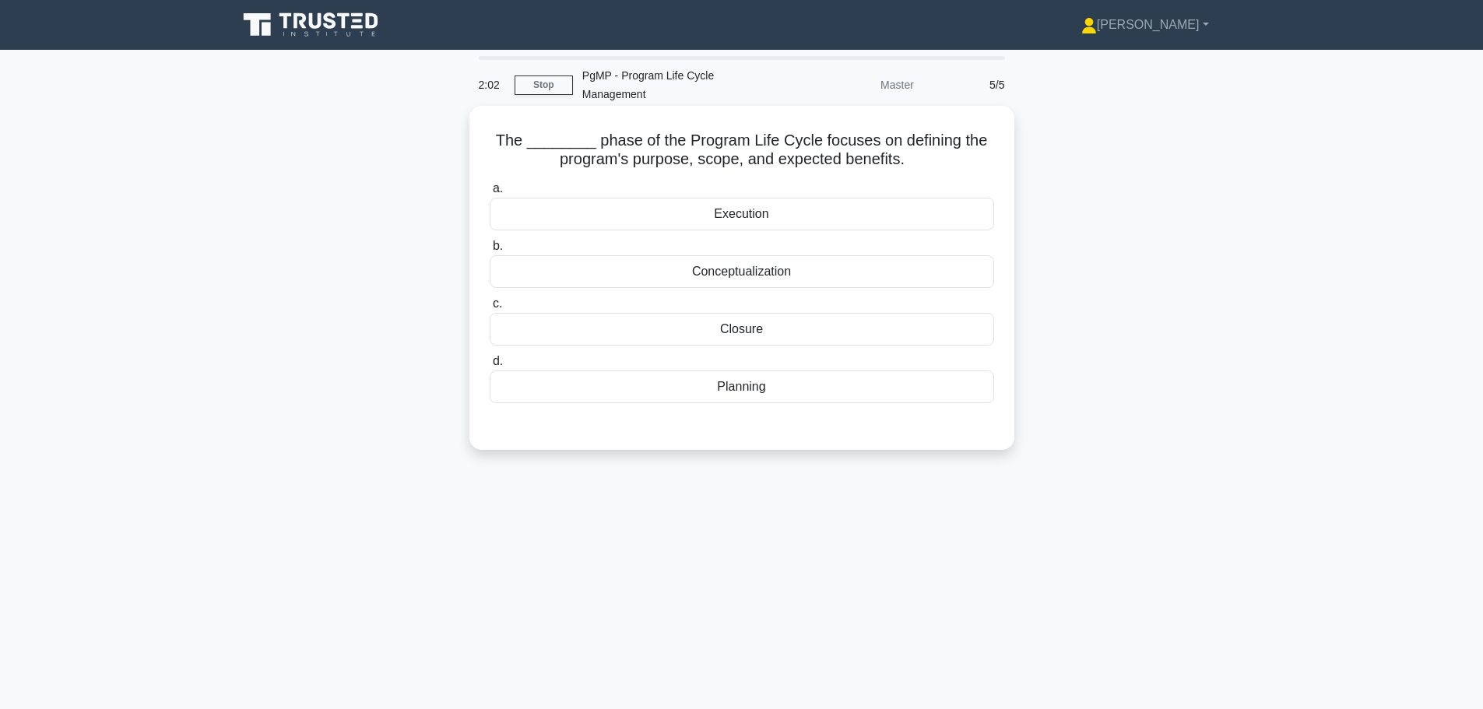
click at [718, 375] on div "Planning" at bounding box center [742, 387] width 504 height 33
click at [490, 367] on input "d. Planning" at bounding box center [490, 362] width 0 height 10
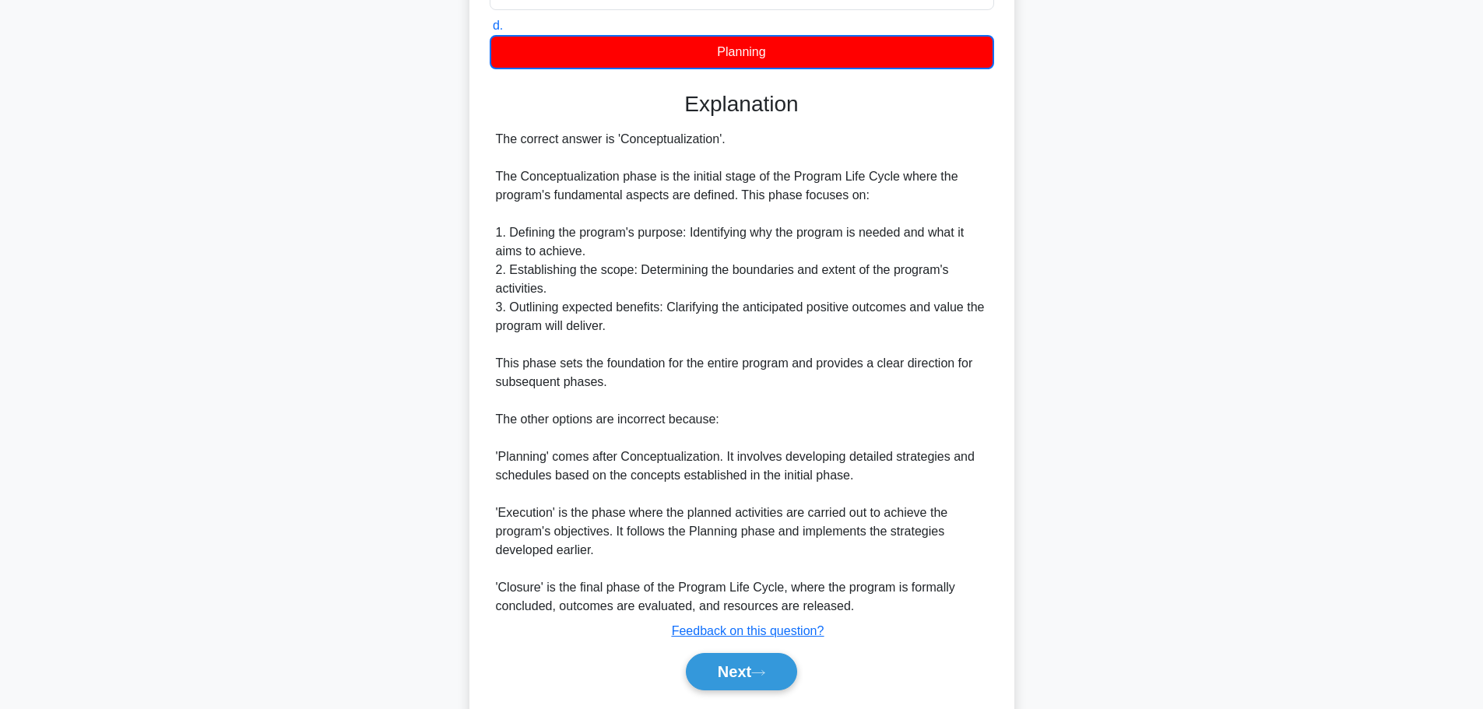
scroll to position [365, 0]
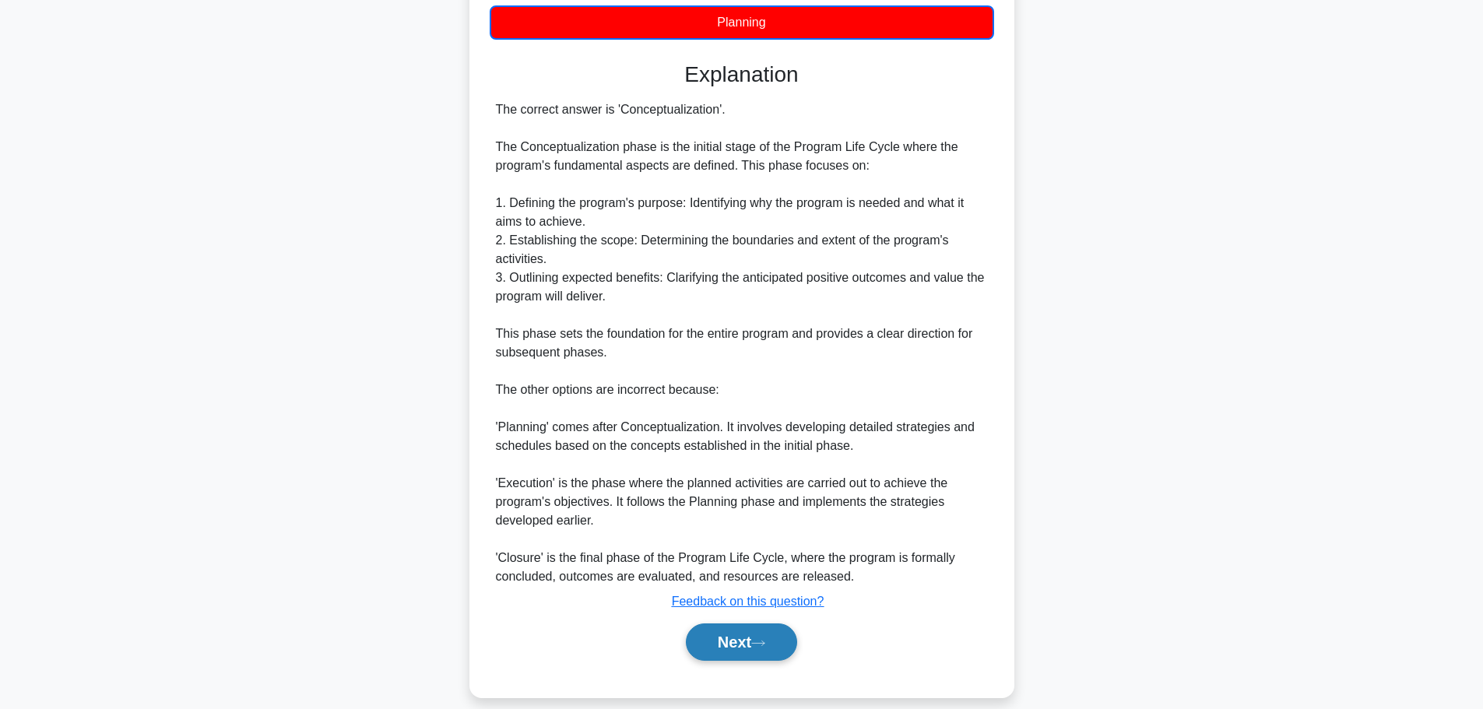
click at [738, 624] on button "Next" at bounding box center [741, 642] width 111 height 37
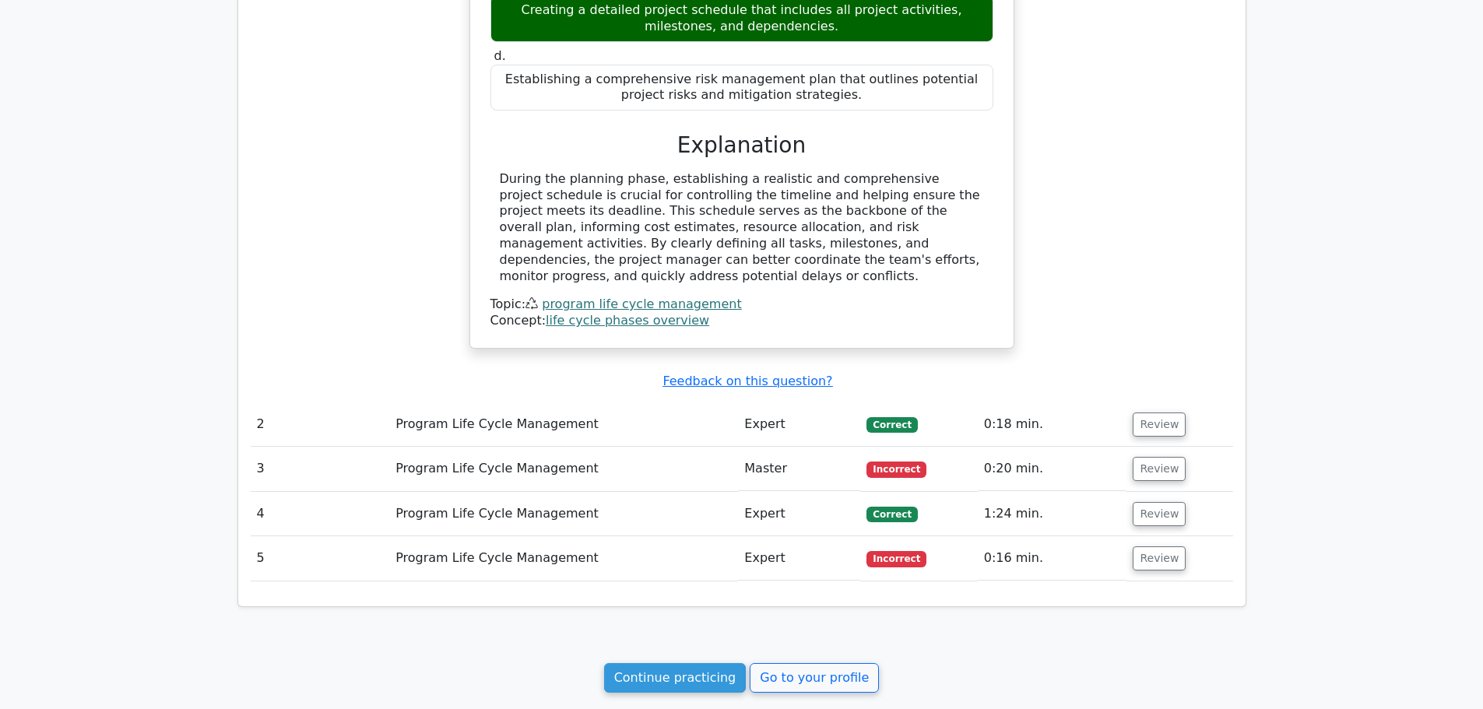
scroll to position [1425, 0]
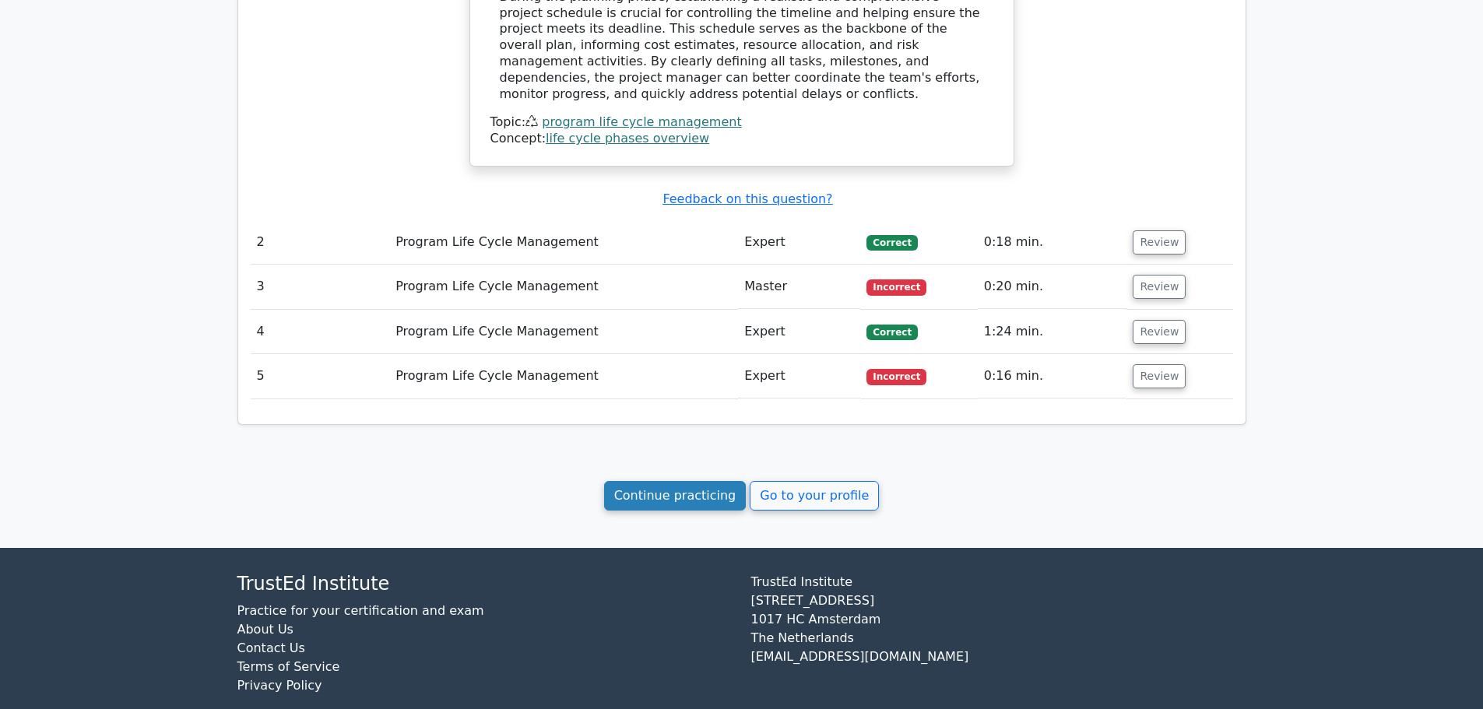
click at [701, 481] on link "Continue practicing" at bounding box center [675, 496] width 142 height 30
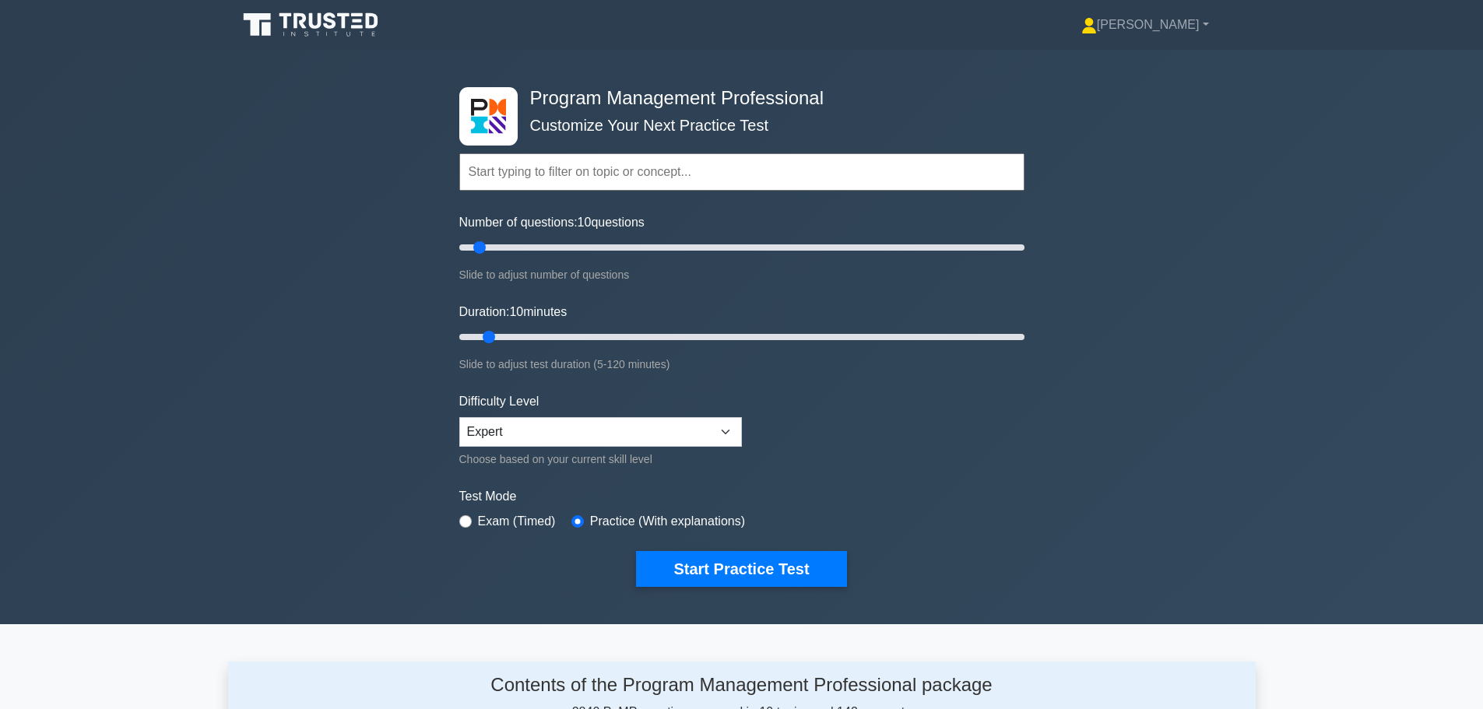
drag, startPoint x: 0, startPoint y: 0, endPoint x: 703, endPoint y: 427, distance: 822.6
click at [703, 427] on select "Beginner Intermediate Expert" at bounding box center [600, 432] width 283 height 30
click at [511, 415] on div "Difficulty Level Beginner Intermediate Expert Choose based on your current skil…" at bounding box center [600, 430] width 283 height 76
click at [511, 441] on select "Beginner Intermediate Expert" at bounding box center [600, 432] width 283 height 30
select select "intermediate"
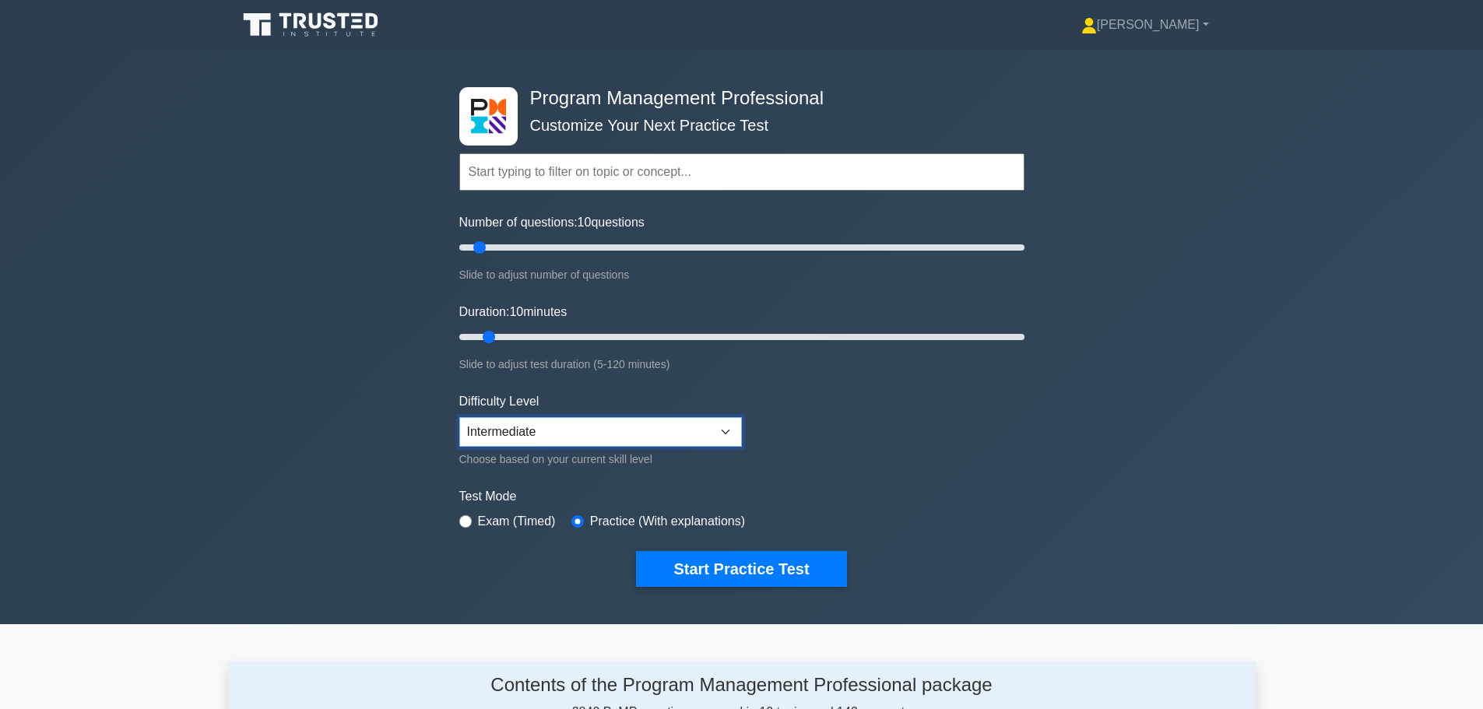
click at [459, 417] on select "Beginner Intermediate Expert" at bounding box center [600, 432] width 283 height 30
click at [467, 520] on input "radio" at bounding box center [465, 521] width 12 height 12
radio input "true"
click at [694, 569] on button "Start Practice Test" at bounding box center [741, 569] width 210 height 36
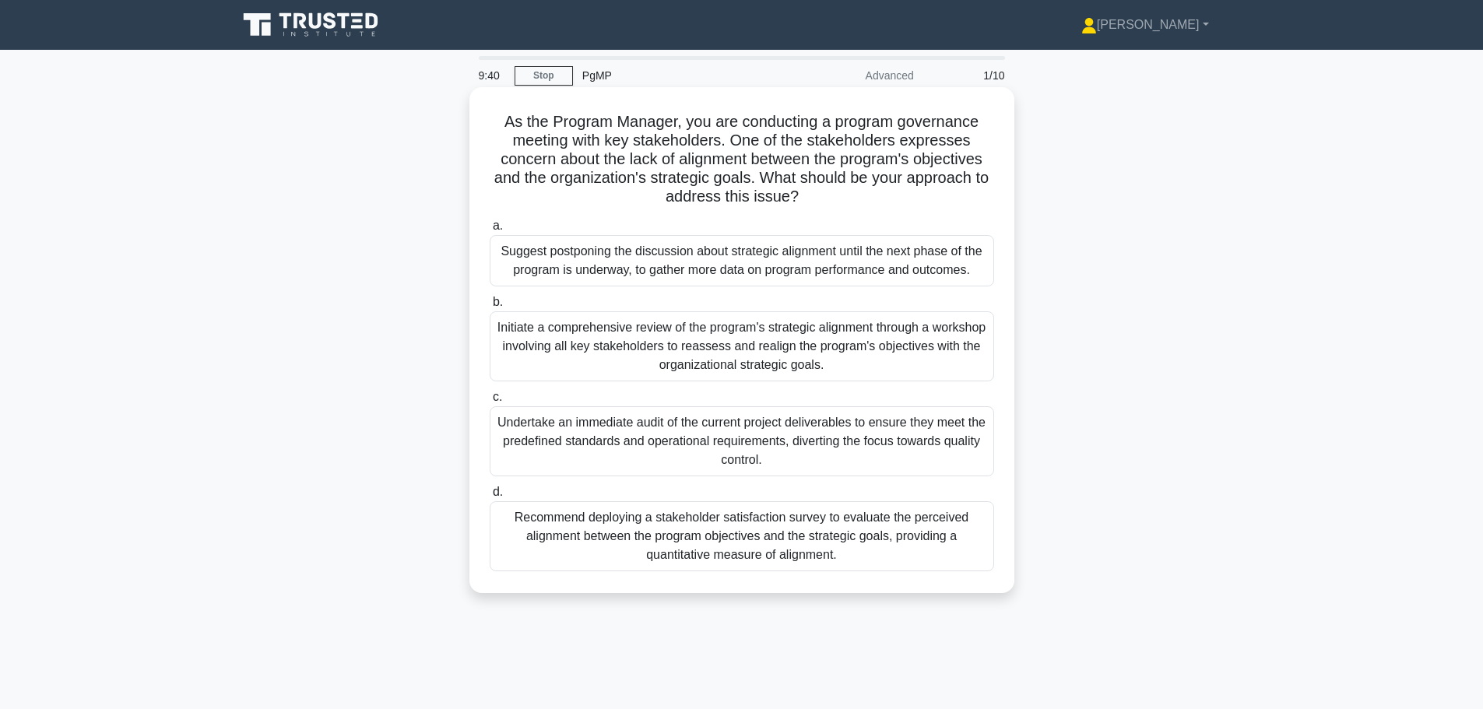
click at [758, 367] on div "Initiate a comprehensive review of the program's strategic alignment through a …" at bounding box center [742, 346] width 504 height 70
click at [490, 307] on input "b. Initiate a comprehensive review of the program's strategic alignment through…" at bounding box center [490, 302] width 0 height 10
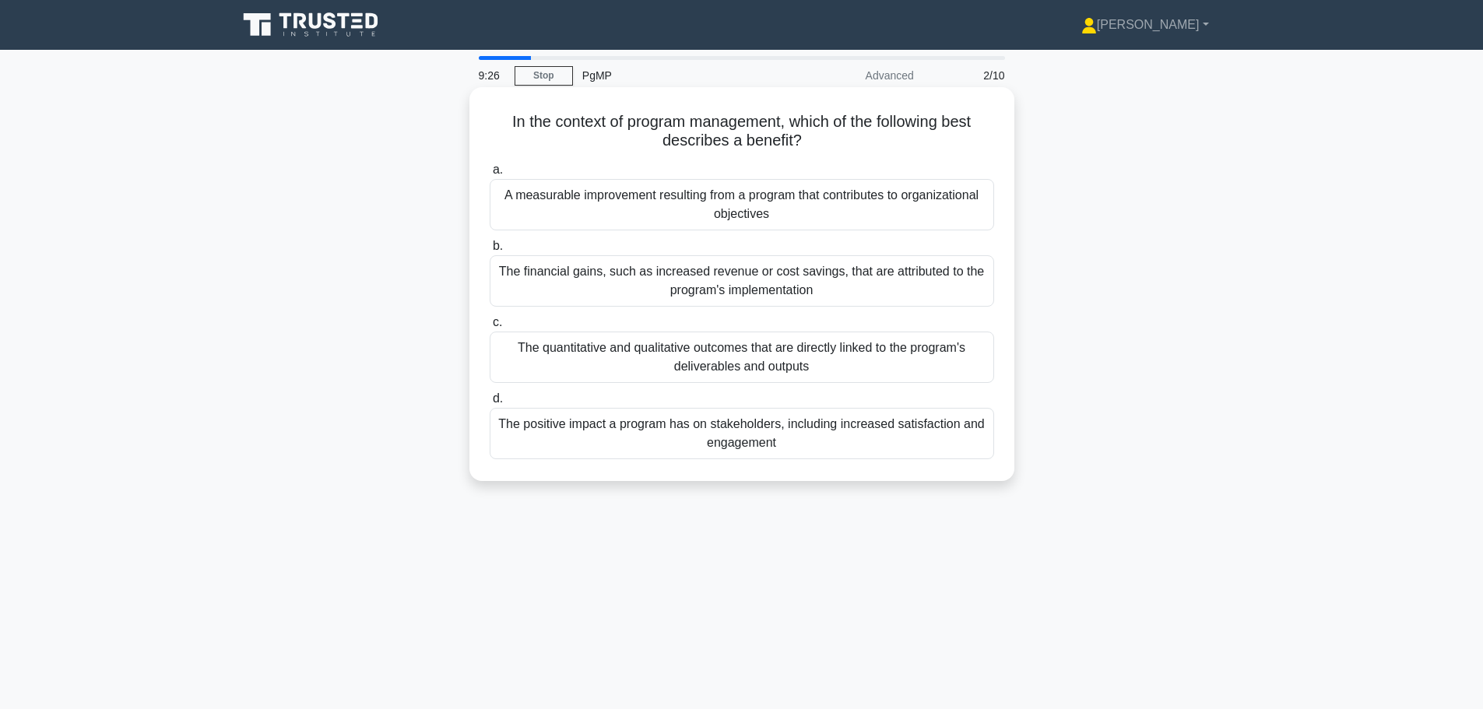
click at [743, 220] on div "A measurable improvement resulting from a program that contributes to organizat…" at bounding box center [742, 204] width 504 height 51
click at [490, 175] on input "a. A measurable improvement resulting from a program that contributes to organi…" at bounding box center [490, 170] width 0 height 10
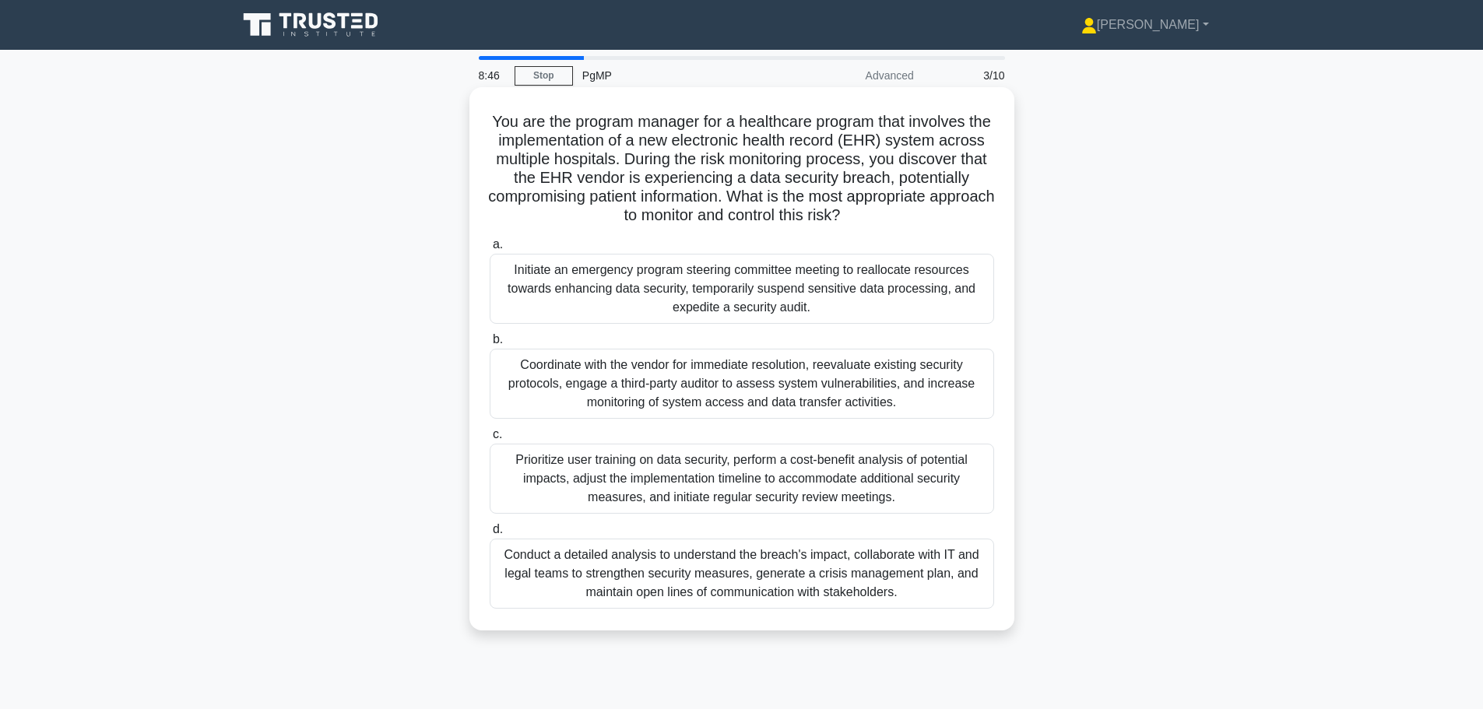
click at [781, 583] on div "Conduct a detailed analysis to understand the breach's impact, collaborate with…" at bounding box center [742, 574] width 504 height 70
click at [490, 535] on input "d. Conduct a detailed analysis to understand the breach's impact, collaborate w…" at bounding box center [490, 530] width 0 height 10
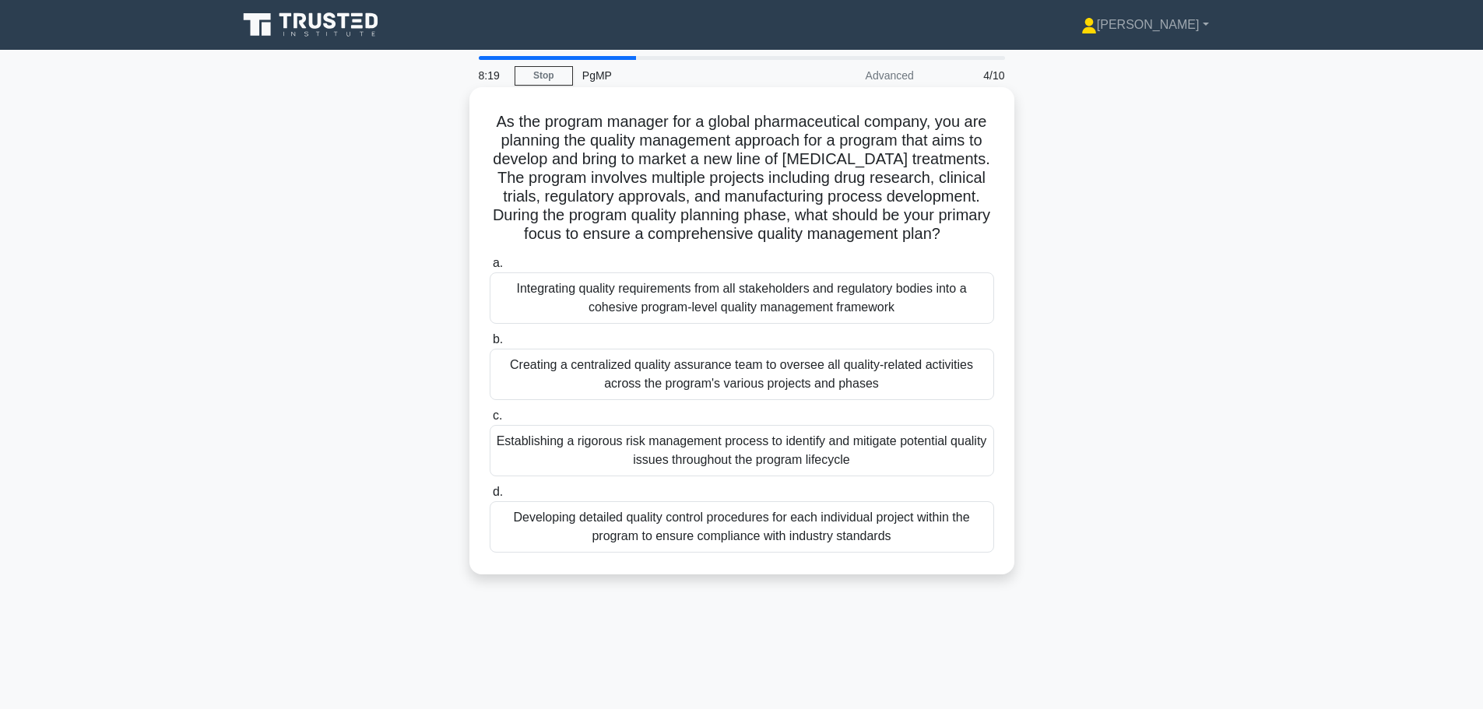
click at [741, 304] on div "Integrating quality requirements from all stakeholders and regulatory bodies in…" at bounding box center [742, 297] width 504 height 51
click at [490, 269] on input "a. Integrating quality requirements from all stakeholders and regulatory bodies…" at bounding box center [490, 263] width 0 height 10
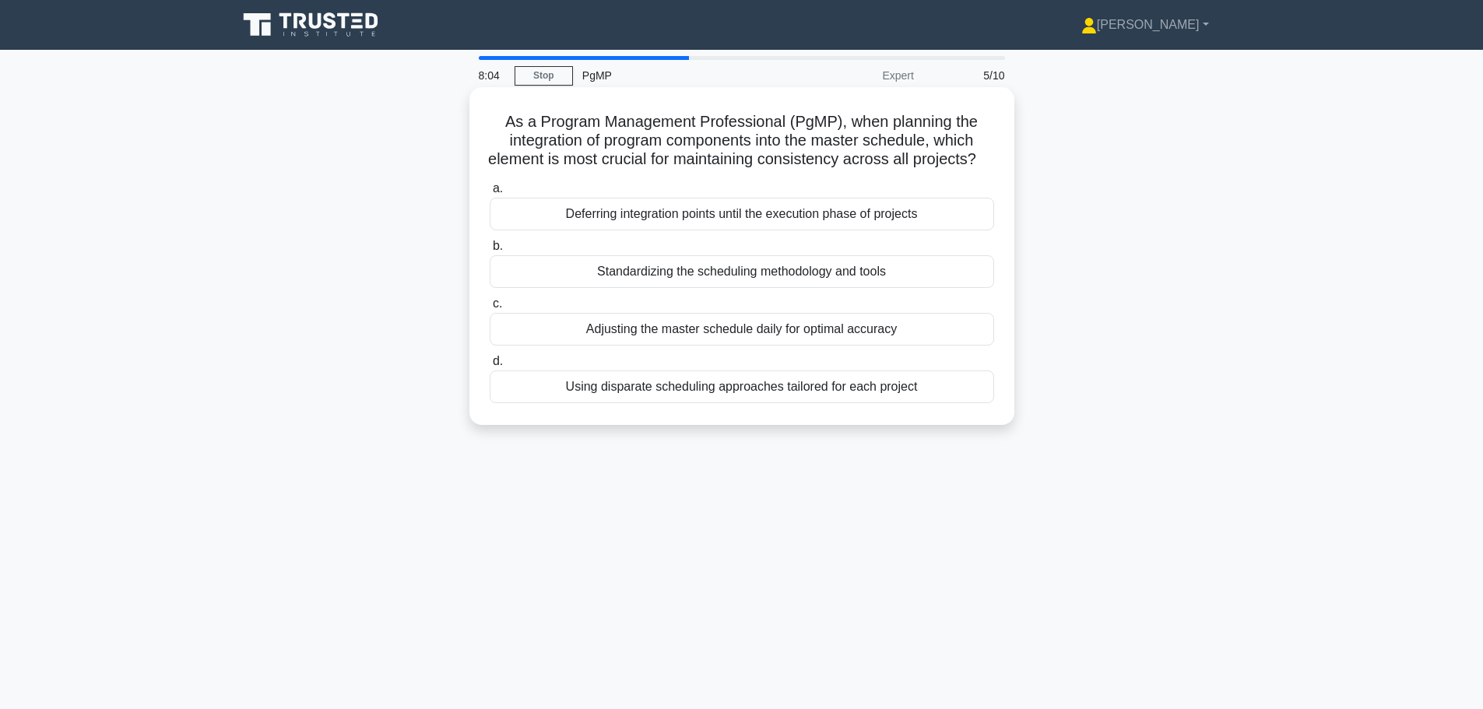
click at [757, 288] on div "Standardizing the scheduling methodology and tools" at bounding box center [742, 271] width 504 height 33
click at [490, 251] on input "b. Standardizing the scheduling methodology and tools" at bounding box center [490, 246] width 0 height 10
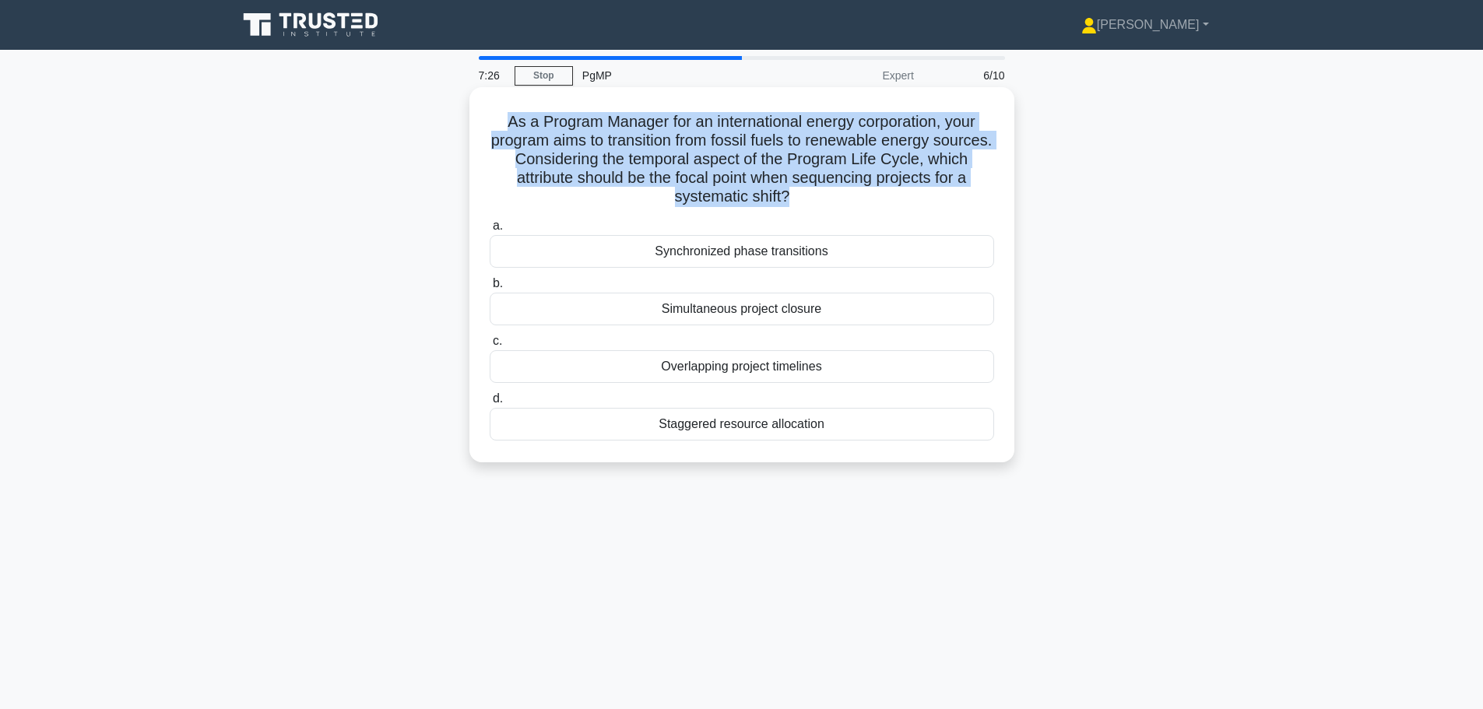
drag, startPoint x: 501, startPoint y: 122, endPoint x: 792, endPoint y: 196, distance: 299.6
click at [792, 196] on h5 "As a Program Manager for an international energy corporation, your program aims…" at bounding box center [742, 159] width 508 height 95
copy h5 "As a Program Manager for an international energy corporation, your program aims…"
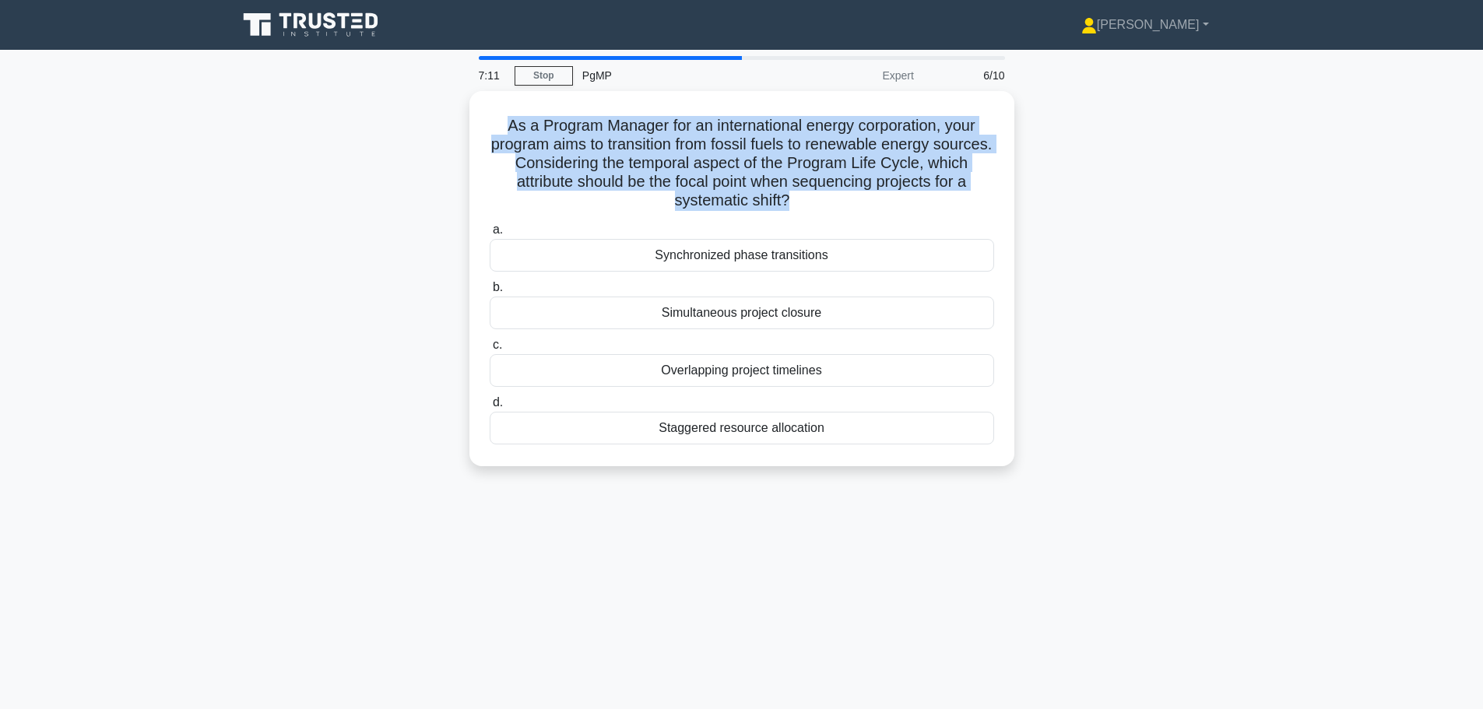
click at [1124, 238] on div "As a Program Manager for an international energy corporation, your program aims…" at bounding box center [742, 288] width 1028 height 394
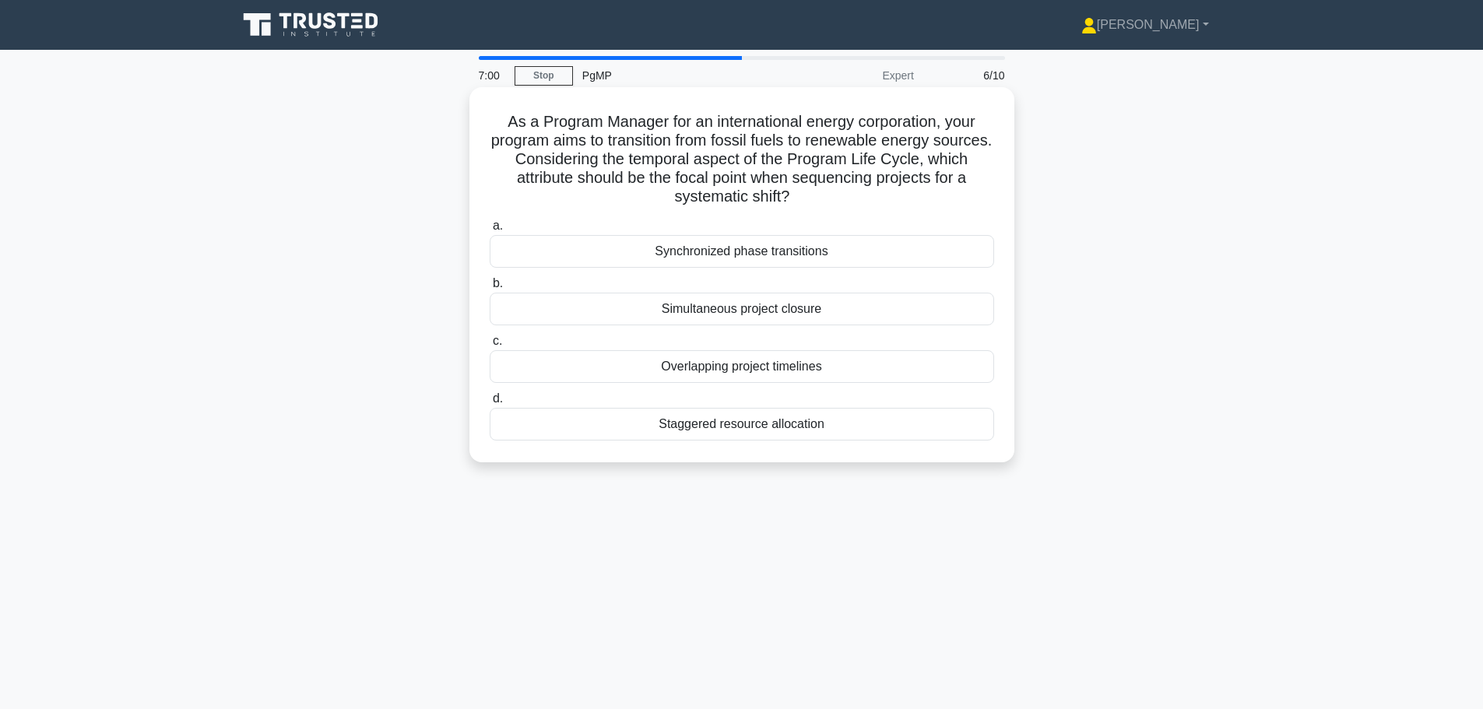
click at [740, 256] on div "Synchronized phase transitions" at bounding box center [742, 251] width 504 height 33
click at [490, 231] on input "a. Synchronized phase transitions" at bounding box center [490, 226] width 0 height 10
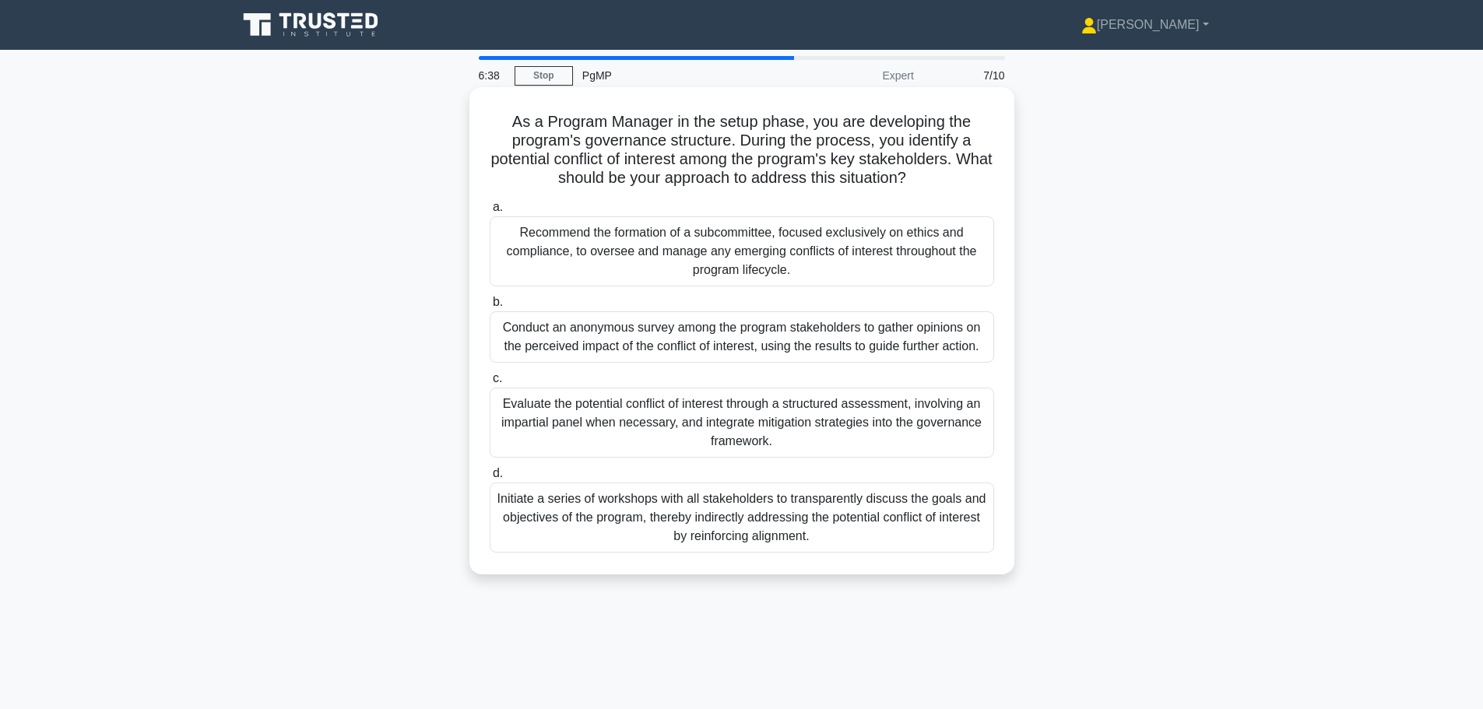
click at [722, 445] on div "Evaluate the potential conflict of interest through a structured assessment, in…" at bounding box center [742, 423] width 504 height 70
click at [490, 384] on input "c. Evaluate the potential conflict of interest through a structured assessment,…" at bounding box center [490, 379] width 0 height 10
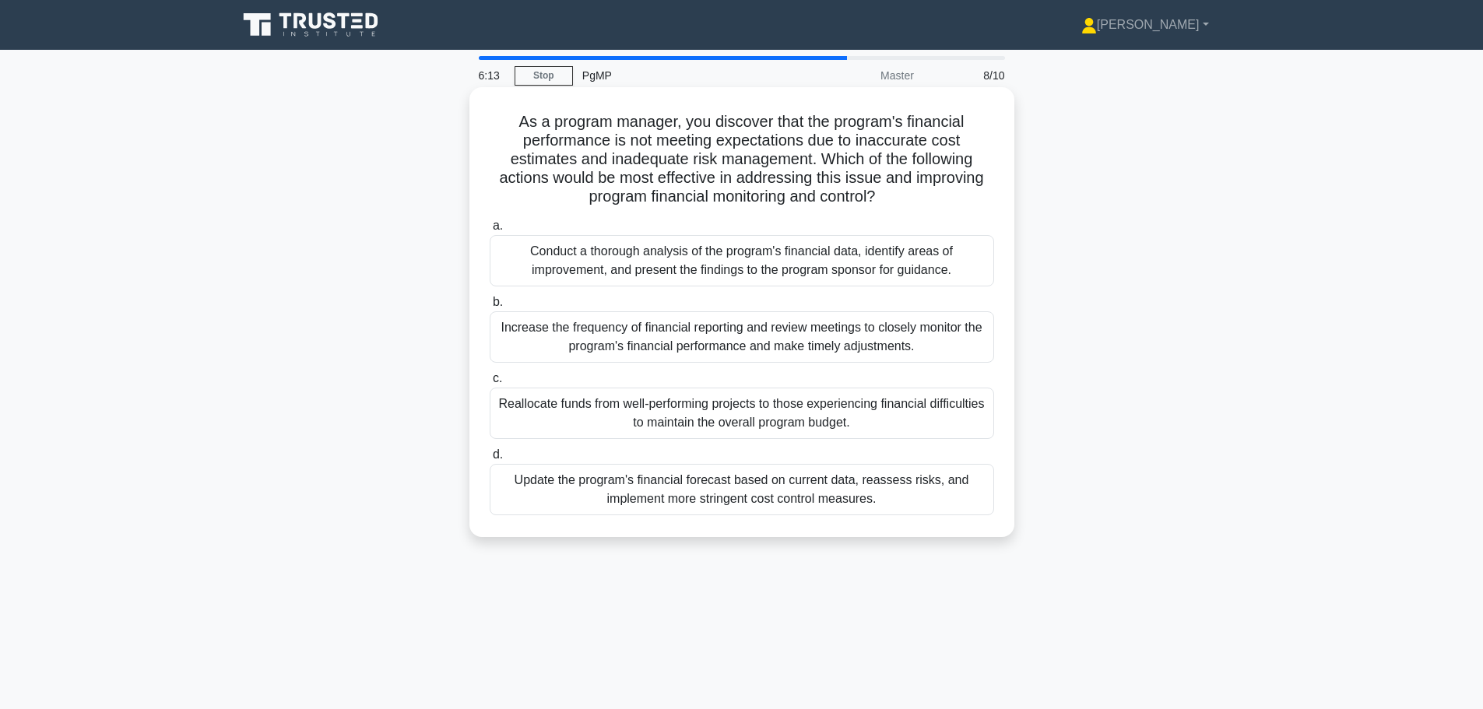
click at [770, 495] on div "Update the program's financial forecast based on current data, reassess risks, …" at bounding box center [742, 489] width 504 height 51
click at [490, 460] on input "d. Update the program's financial forecast based on current data, reassess risk…" at bounding box center [490, 455] width 0 height 10
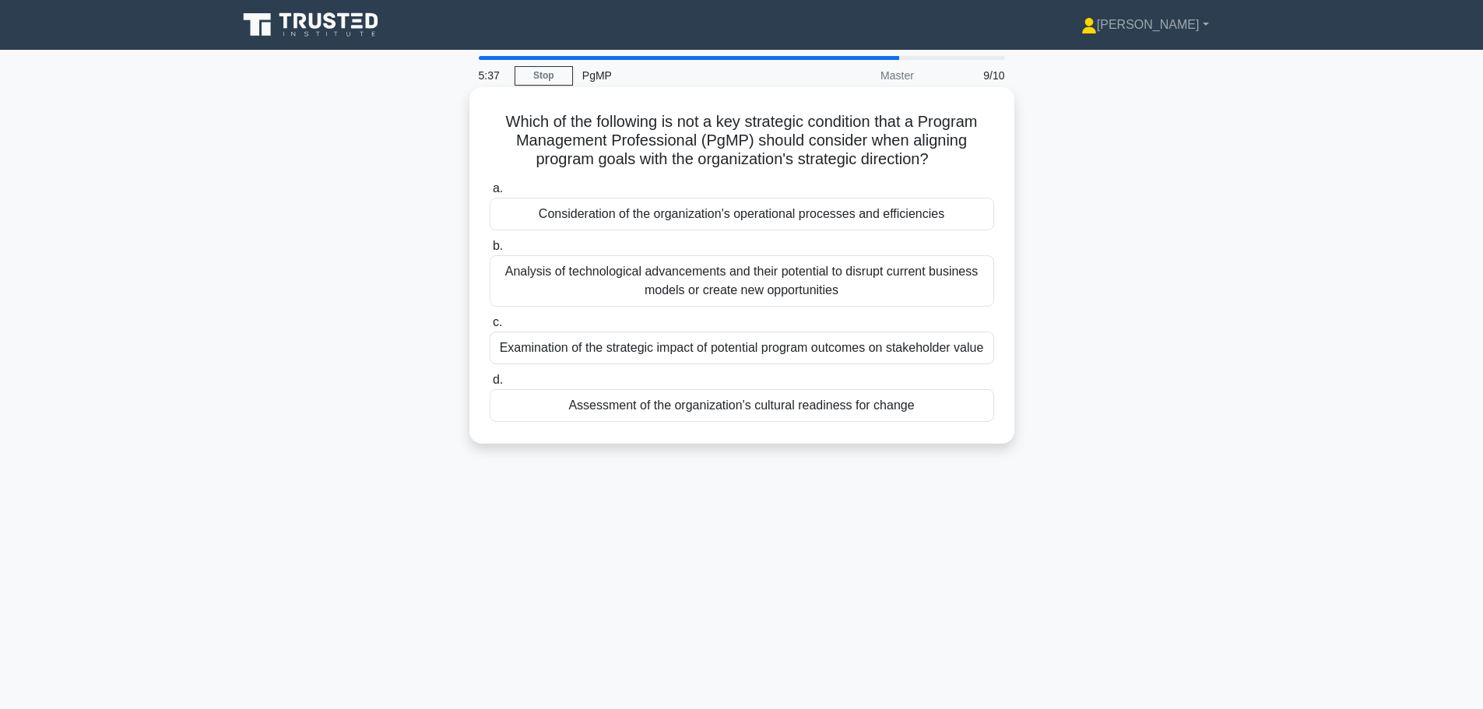
click at [663, 214] on div "Consideration of the organization's operational processes and efficiencies" at bounding box center [742, 214] width 504 height 33
click at [490, 194] on input "a. Consideration of the organization's operational processes and efficiencies" at bounding box center [490, 189] width 0 height 10
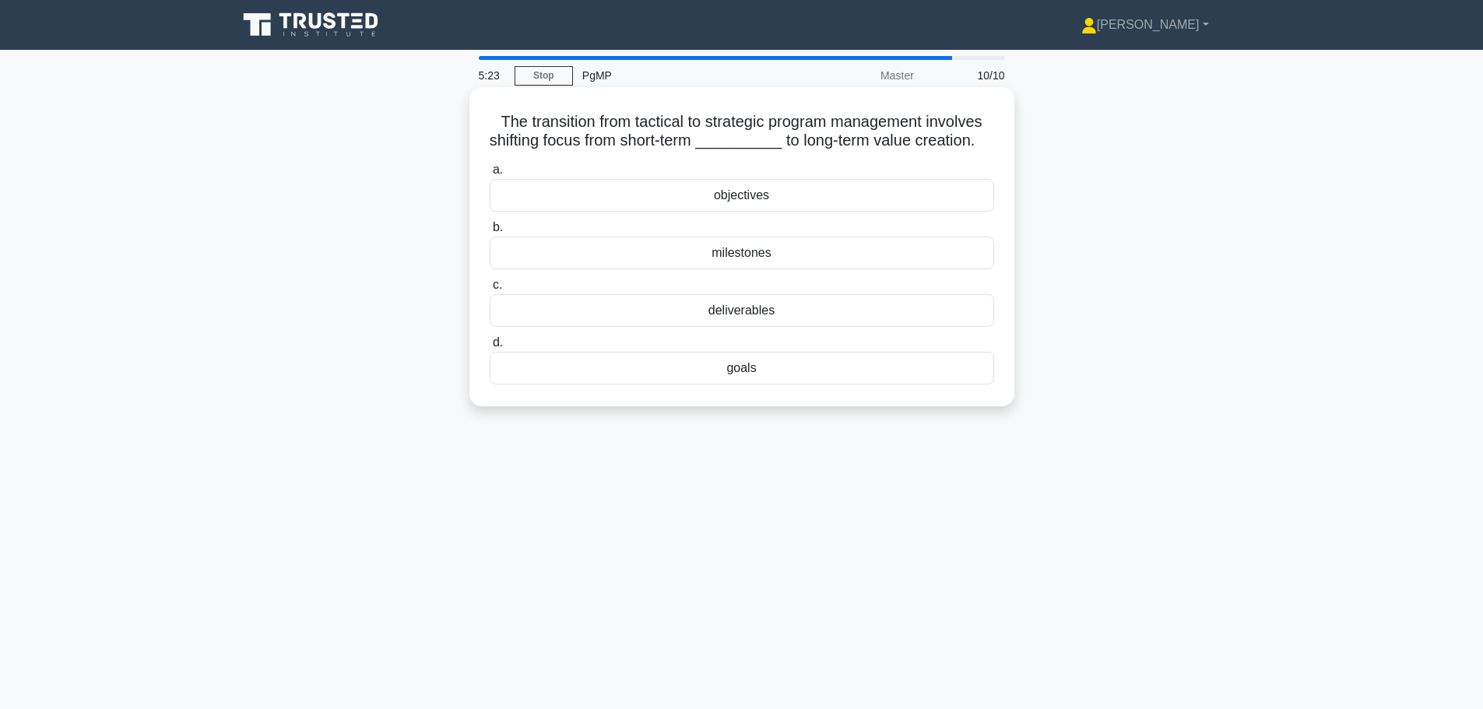
click at [719, 385] on div "goals" at bounding box center [742, 368] width 504 height 33
click at [490, 348] on input "d. goals" at bounding box center [490, 343] width 0 height 10
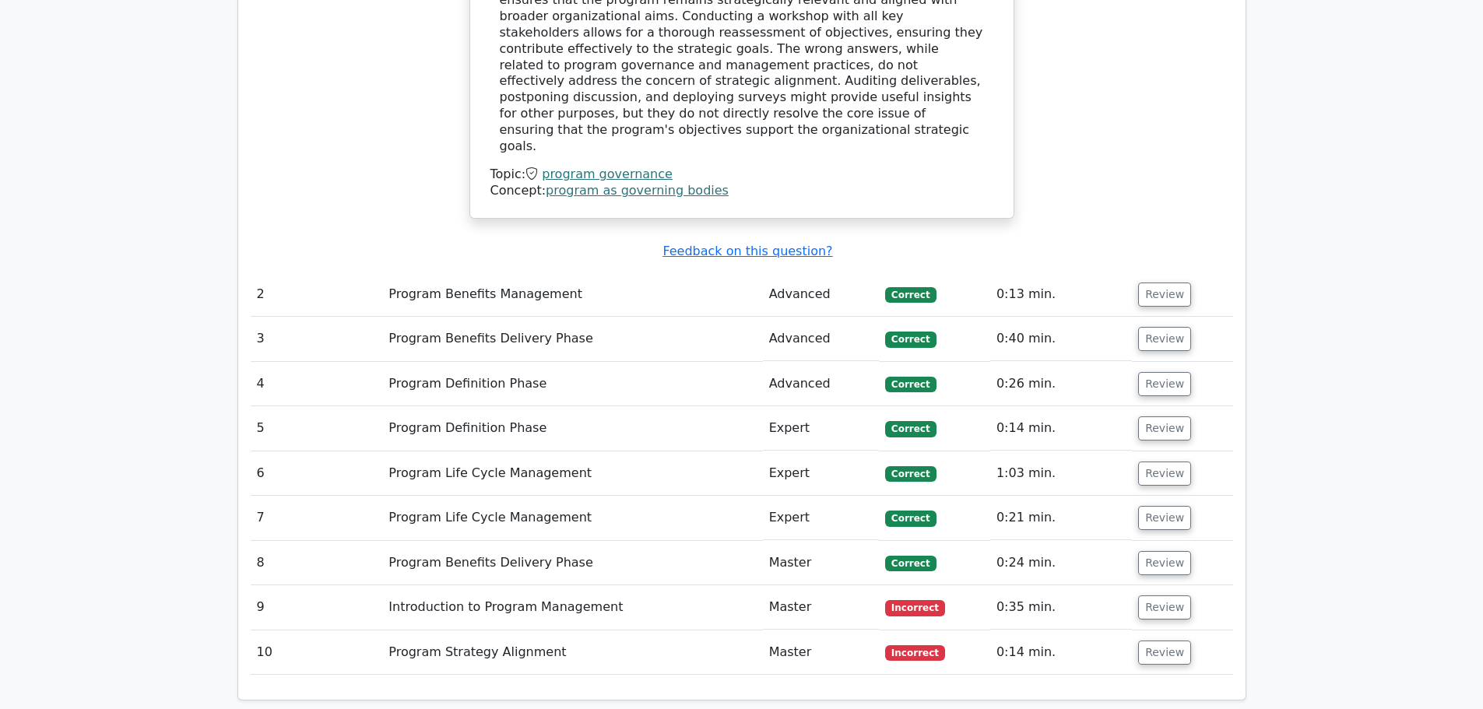
scroll to position [1635, 0]
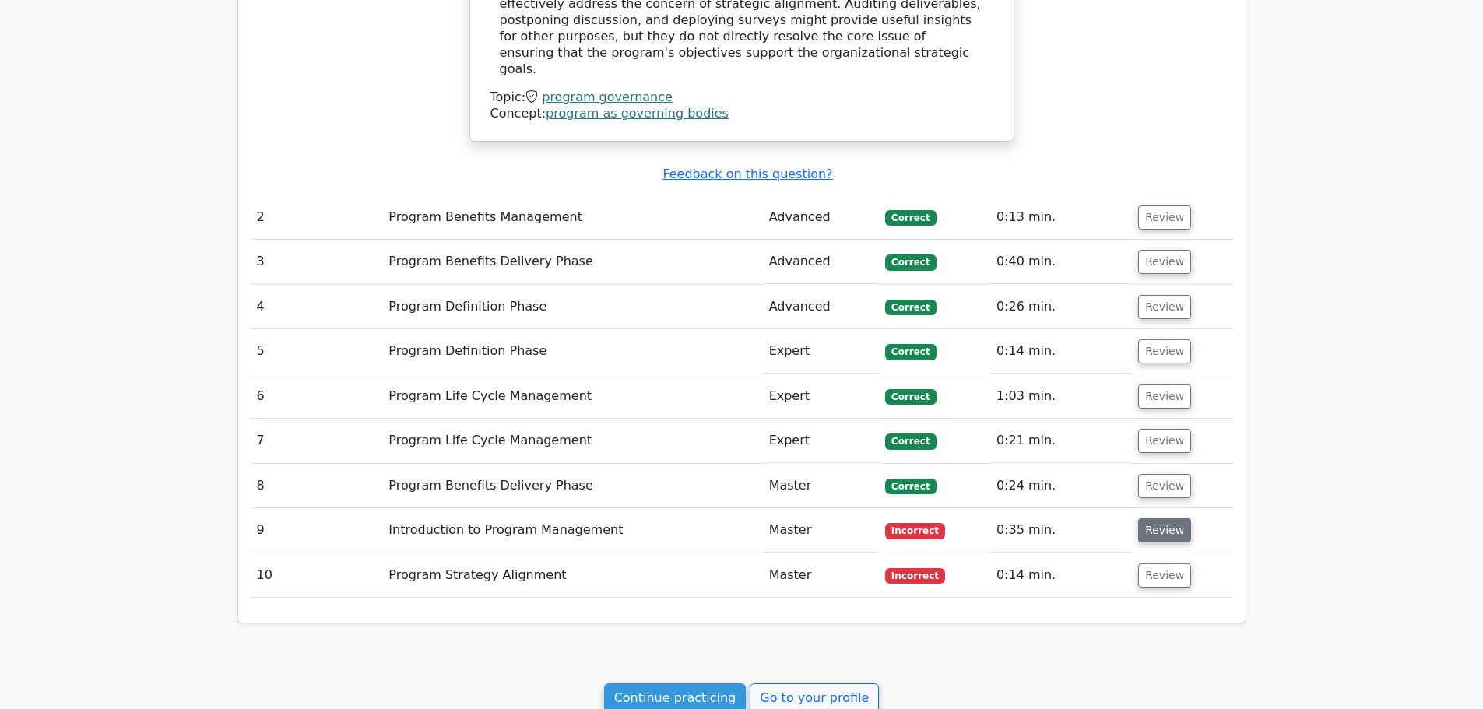
click at [1154, 518] on button "Review" at bounding box center [1164, 530] width 53 height 24
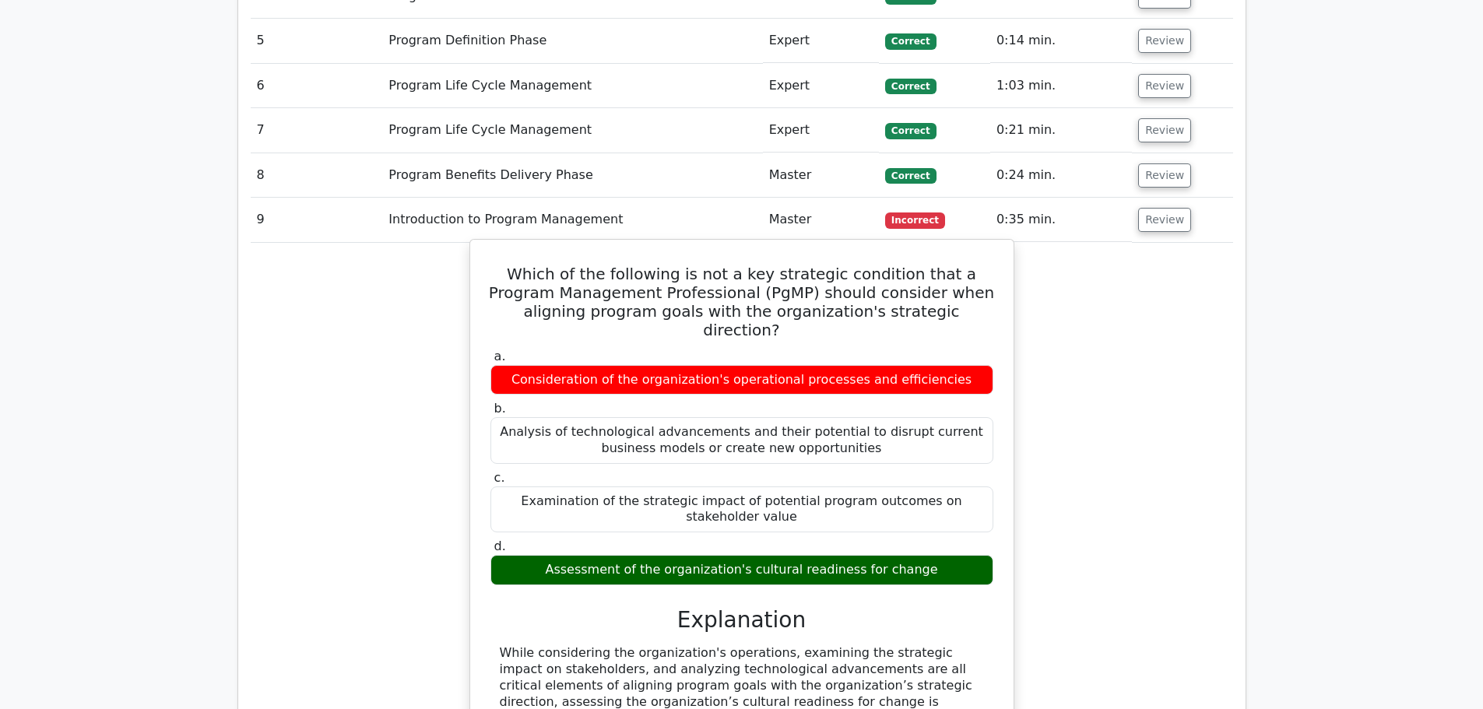
scroll to position [1946, 0]
drag, startPoint x: 567, startPoint y: 462, endPoint x: 950, endPoint y: 471, distance: 382.3
click at [950, 554] on div "Assessment of the organization's cultural readiness for change" at bounding box center [741, 569] width 503 height 30
click at [560, 645] on div "While considering the organization's operations, examining the strategic impact…" at bounding box center [742, 718] width 484 height 146
drag, startPoint x: 529, startPoint y: 557, endPoint x: 848, endPoint y: 668, distance: 337.3
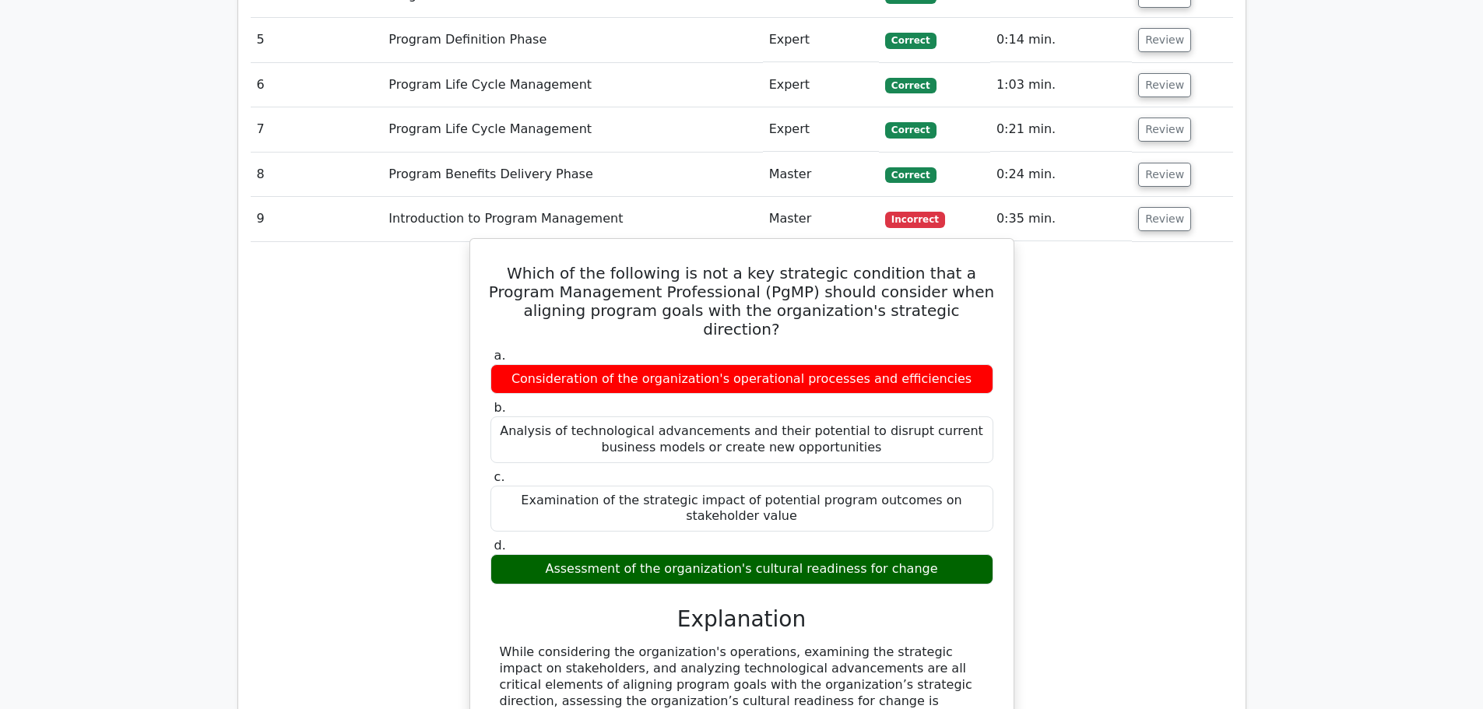
click at [848, 668] on div "While considering the organization's operations, examining the strategic impact…" at bounding box center [742, 718] width 484 height 146
click at [756, 645] on div "While considering the organization's operations, examining the strategic impact…" at bounding box center [742, 718] width 484 height 146
drag, startPoint x: 514, startPoint y: 603, endPoint x: 782, endPoint y: 661, distance: 274.1
click at [782, 661] on div "While considering the organization's operations, examining the strategic impact…" at bounding box center [742, 718] width 484 height 146
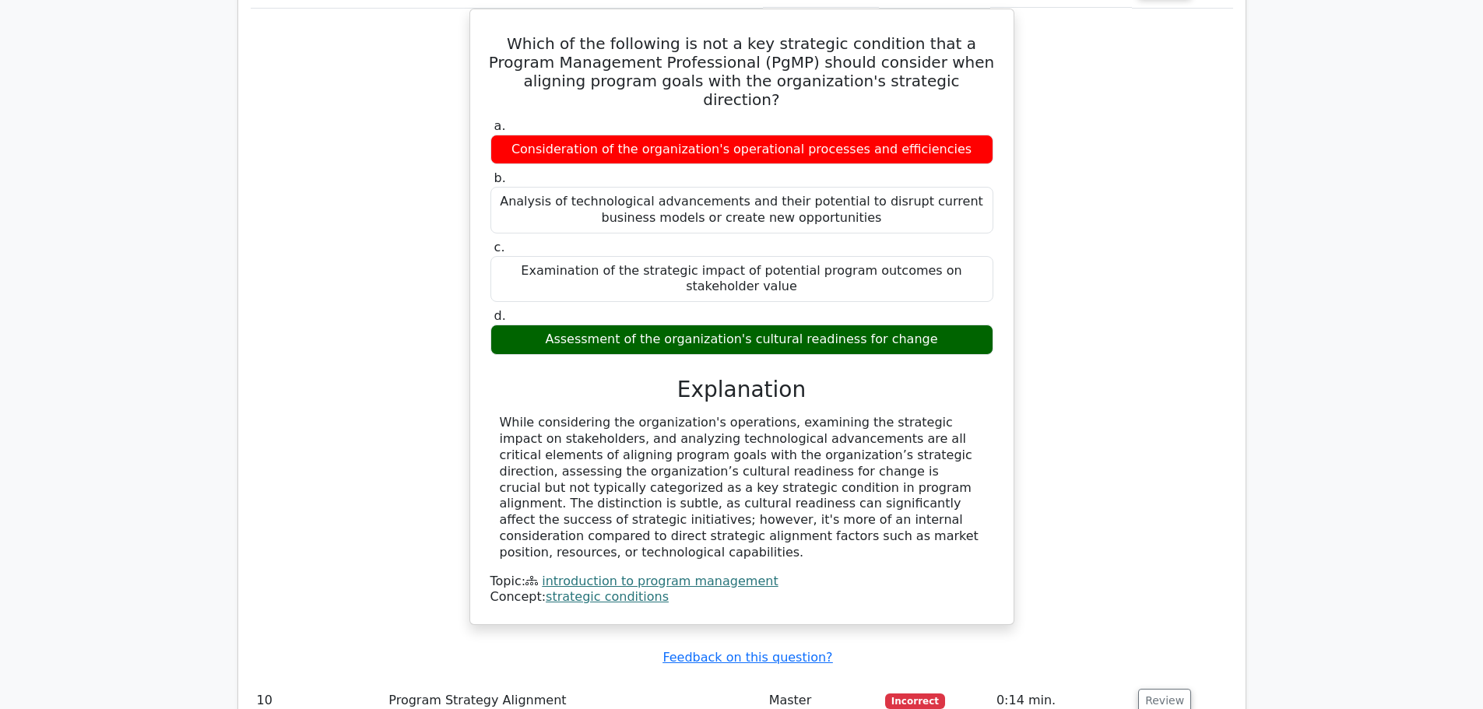
scroll to position [2257, 0]
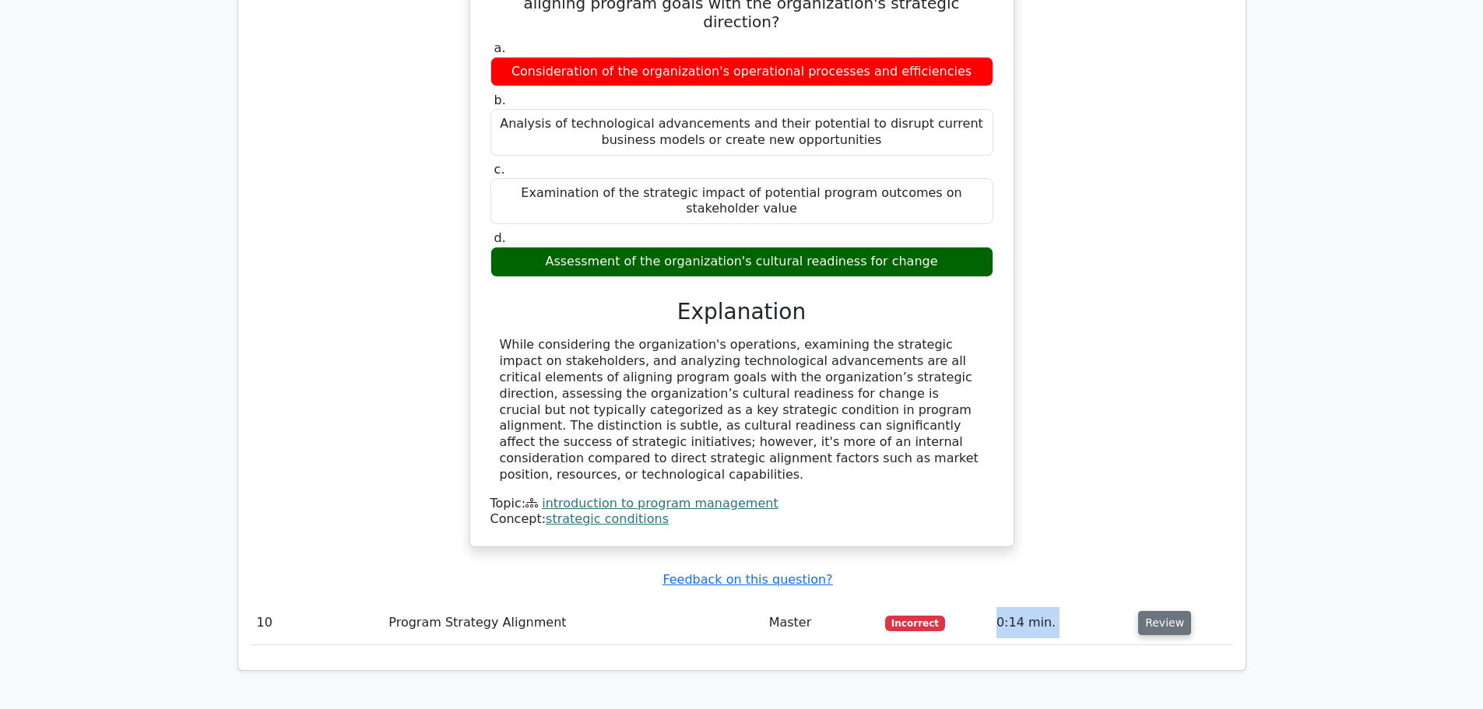
click at [1144, 601] on tr "10 Program Strategy Alignment Master Incorrect 0:14 min. Review" at bounding box center [742, 623] width 982 height 44
click at [1165, 611] on button "Review" at bounding box center [1164, 623] width 53 height 24
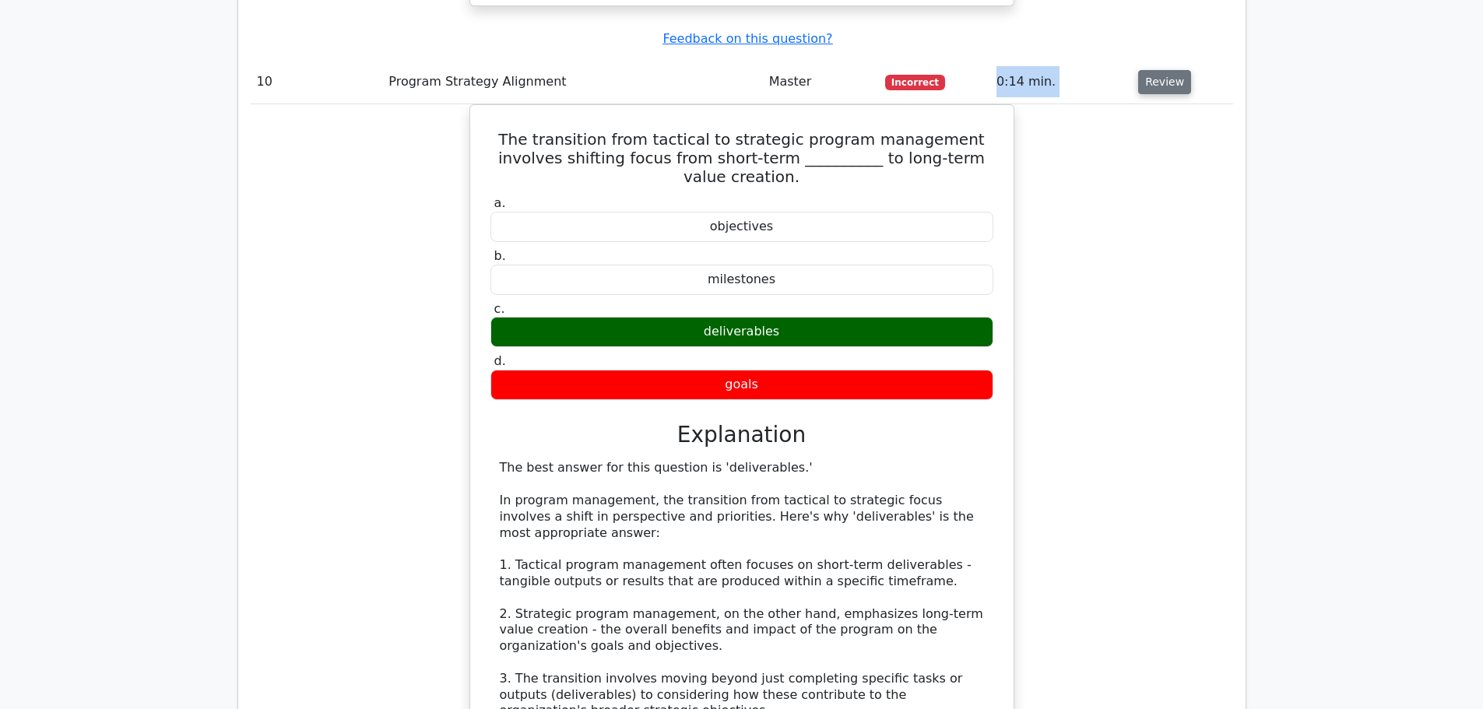
scroll to position [2802, 0]
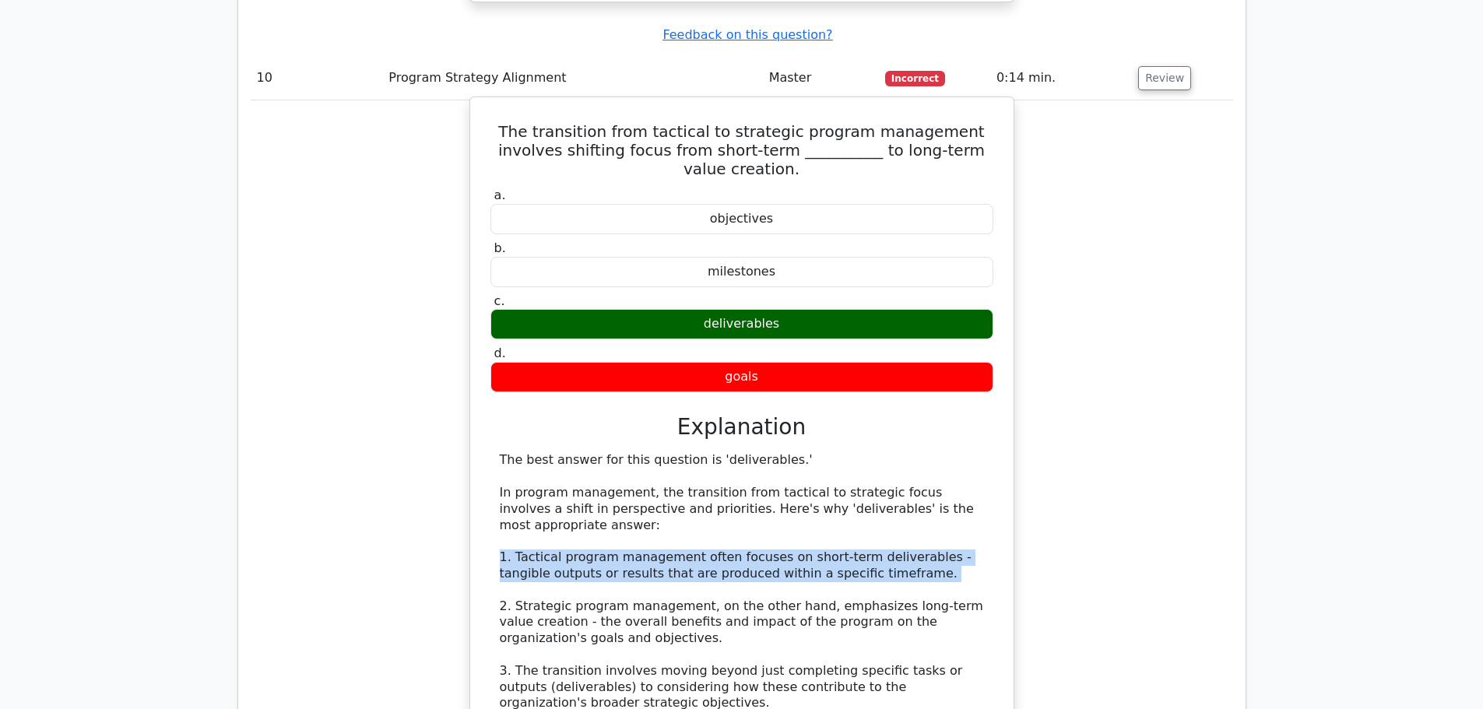
drag, startPoint x: 501, startPoint y: 404, endPoint x: 905, endPoint y: 431, distance: 404.1
click at [905, 452] on div "The best answer for this question is 'deliverables.' In program management, the…" at bounding box center [742, 703] width 484 height 502
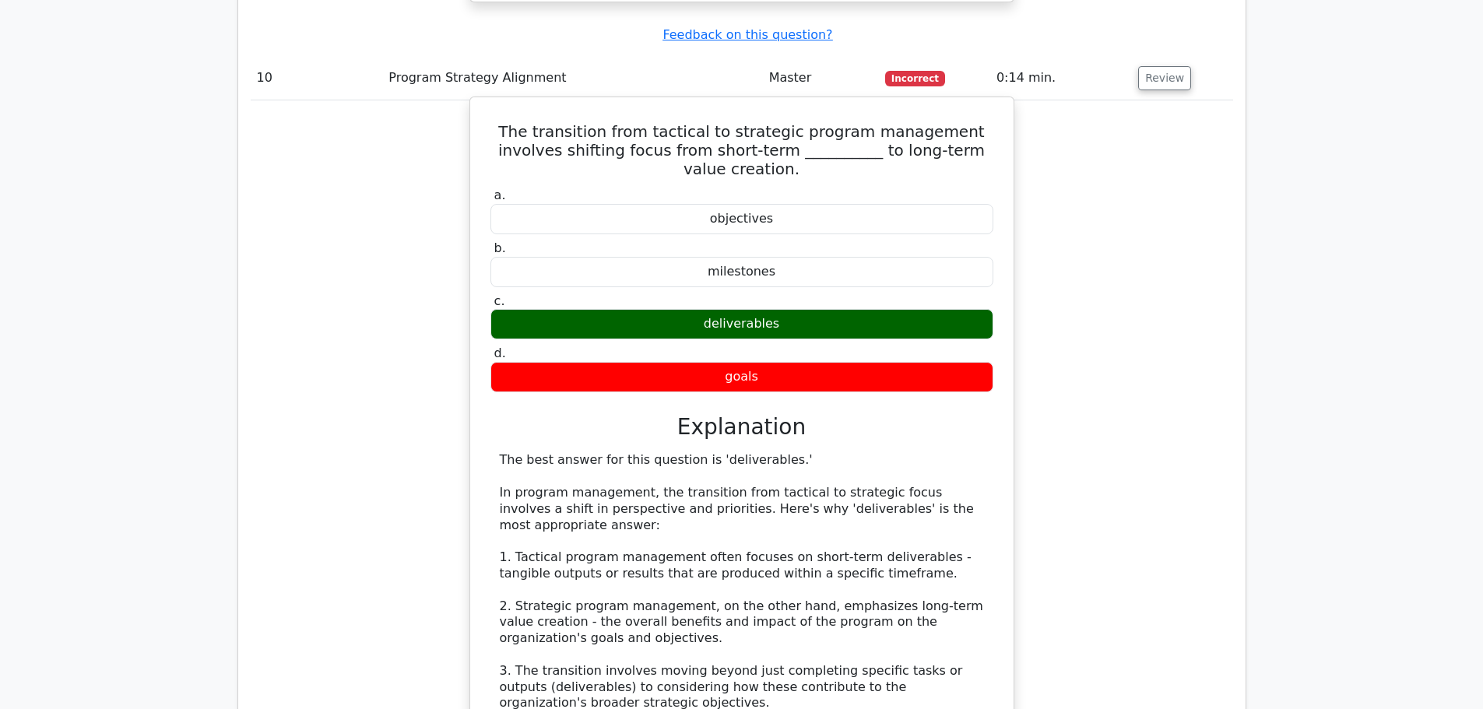
click at [646, 460] on div "The best answer for this question is 'deliverables.' In program management, the…" at bounding box center [742, 703] width 484 height 502
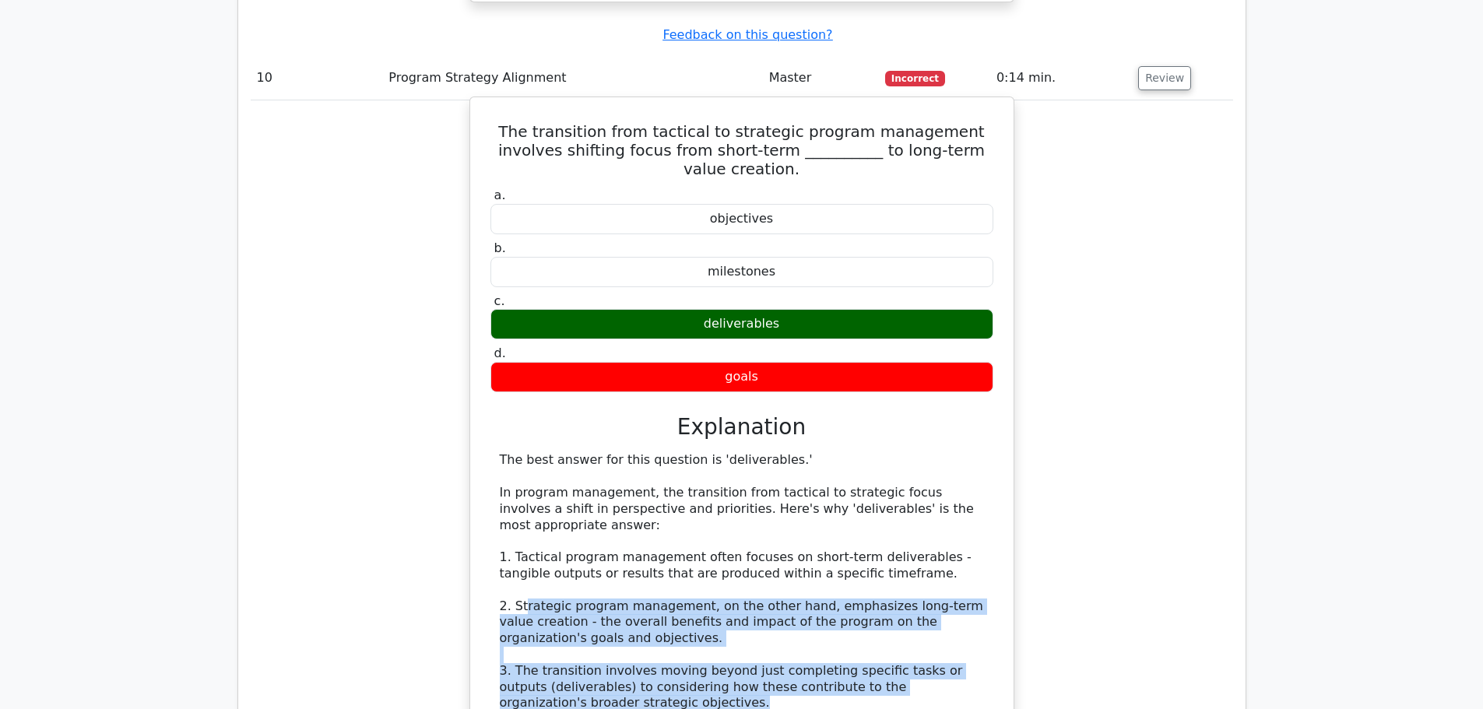
drag, startPoint x: 525, startPoint y: 459, endPoint x: 740, endPoint y: 551, distance: 232.9
click at [740, 551] on div "The best answer for this question is 'deliverables.' In program management, the…" at bounding box center [742, 703] width 484 height 502
click at [709, 539] on div "The best answer for this question is 'deliverables.' In program management, the…" at bounding box center [742, 703] width 484 height 502
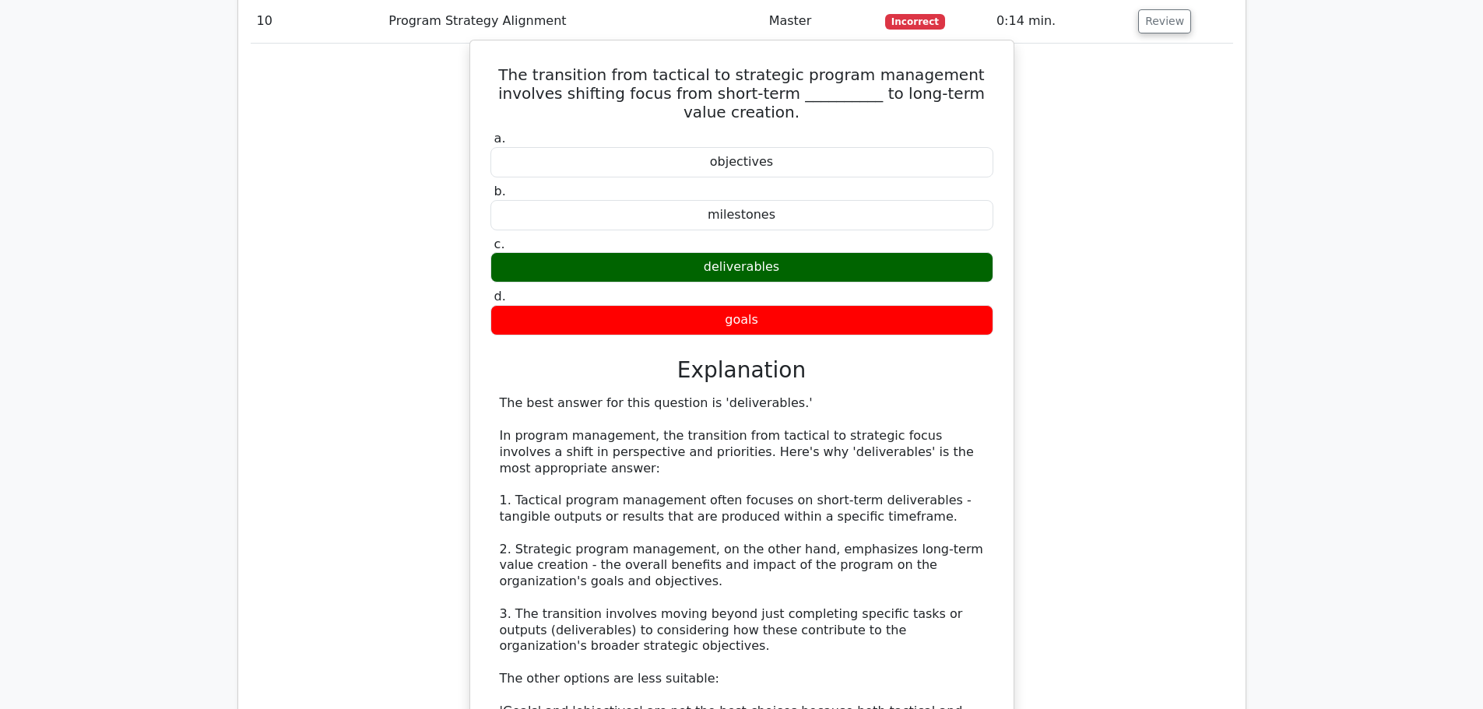
scroll to position [2880, 0]
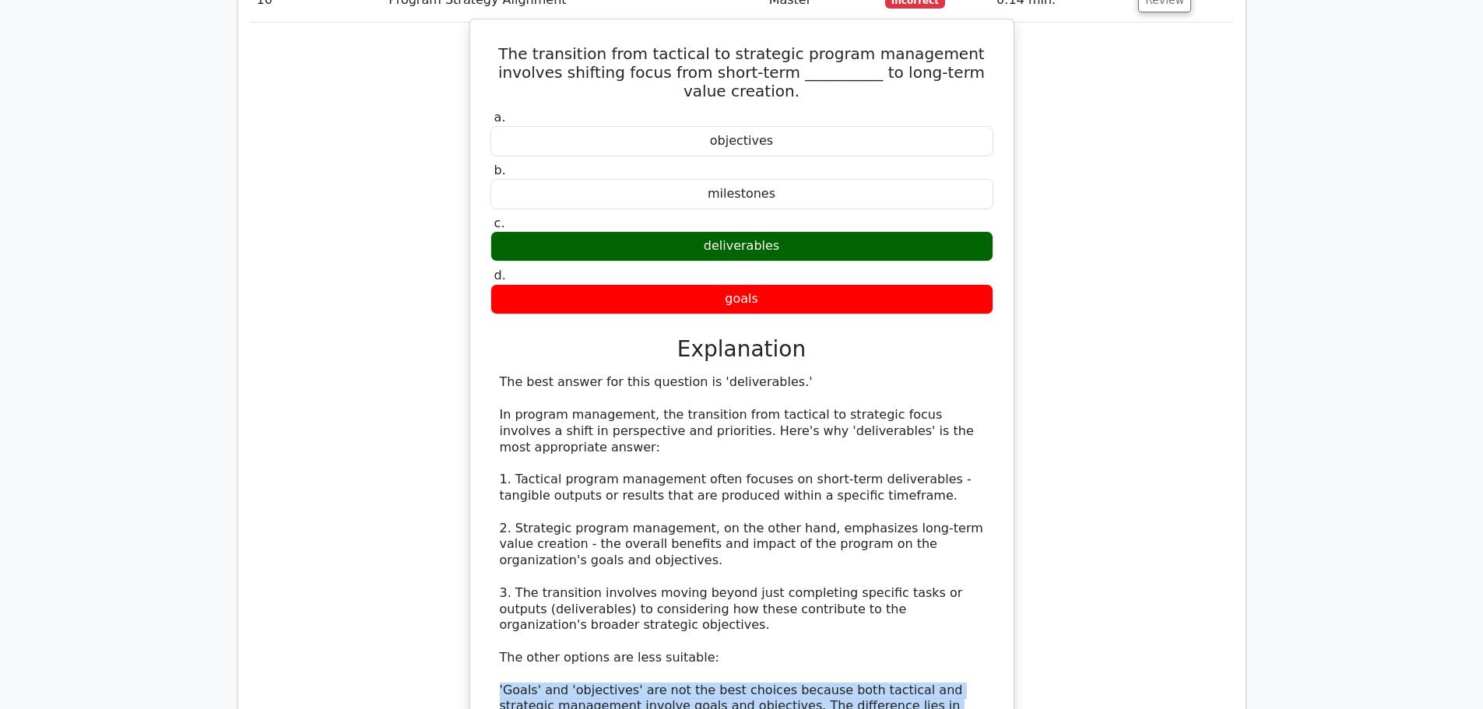
drag, startPoint x: 567, startPoint y: 548, endPoint x: 782, endPoint y: 588, distance: 218.5
click at [782, 588] on div "The best answer for this question is 'deliverables.' In program management, the…" at bounding box center [742, 625] width 484 height 502
click at [829, 572] on div "The best answer for this question is 'deliverables.' In program management, the…" at bounding box center [742, 625] width 484 height 502
drag, startPoint x: 829, startPoint y: 572, endPoint x: 496, endPoint y: 538, distance: 334.9
click at [496, 538] on div "The best answer for this question is 'deliverables.' In program management, the…" at bounding box center [741, 625] width 503 height 502
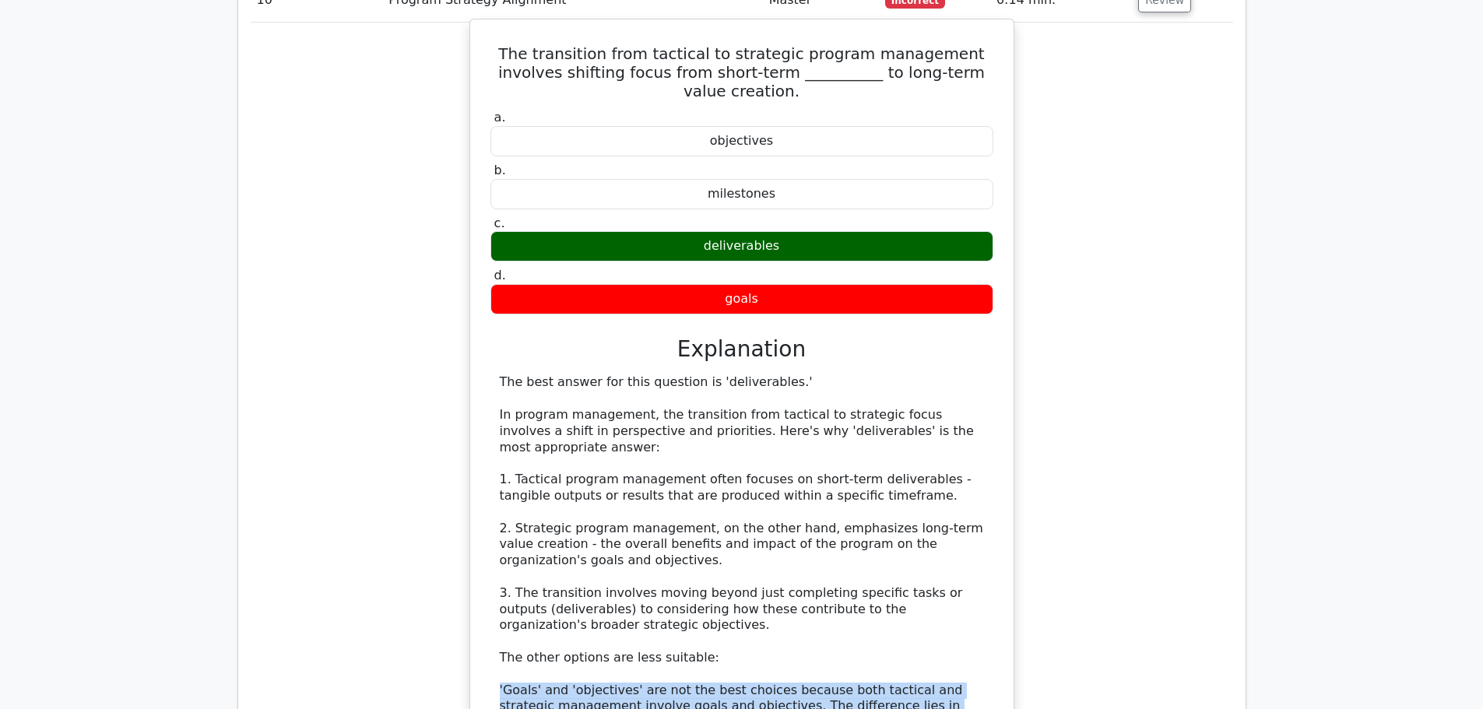
click at [641, 554] on div "The best answer for this question is 'deliverables.' In program management, the…" at bounding box center [742, 625] width 484 height 502
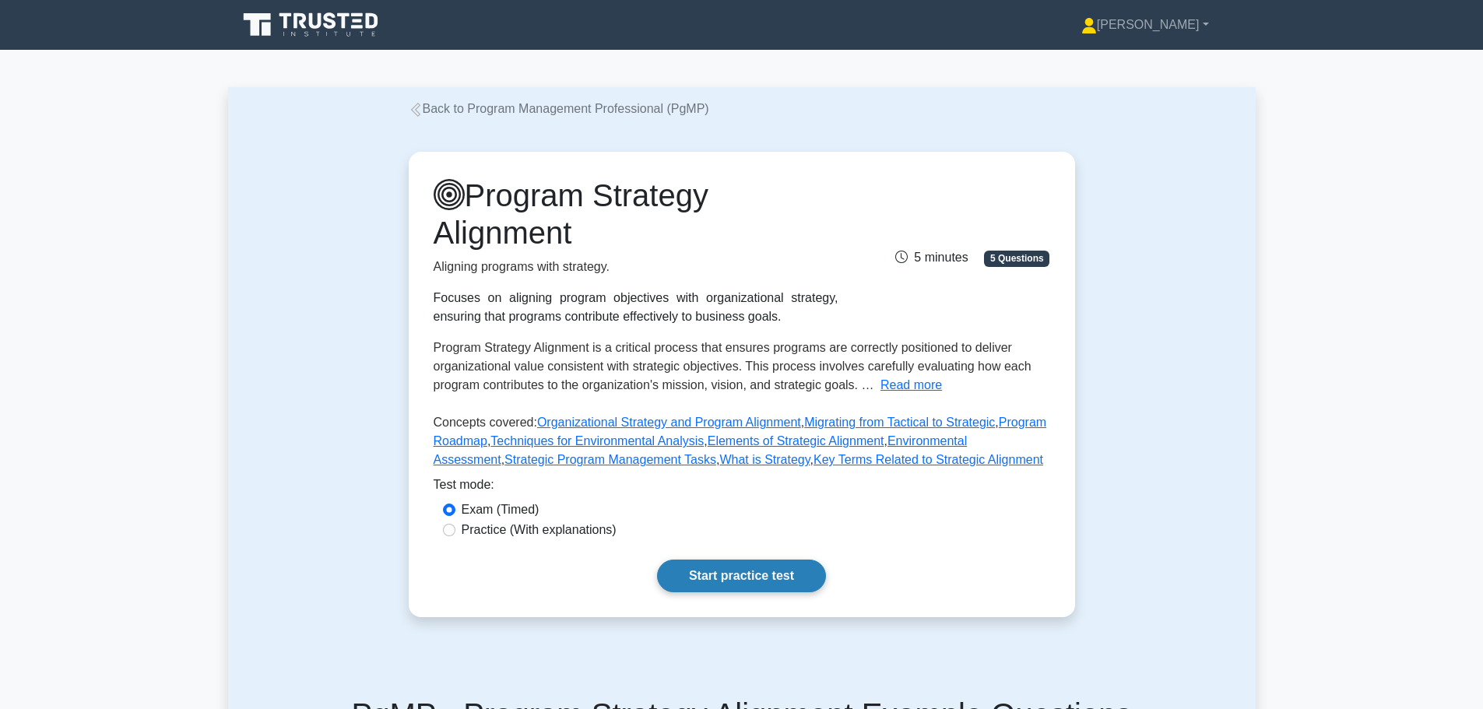
click at [697, 587] on link "Start practice test" at bounding box center [741, 576] width 169 height 33
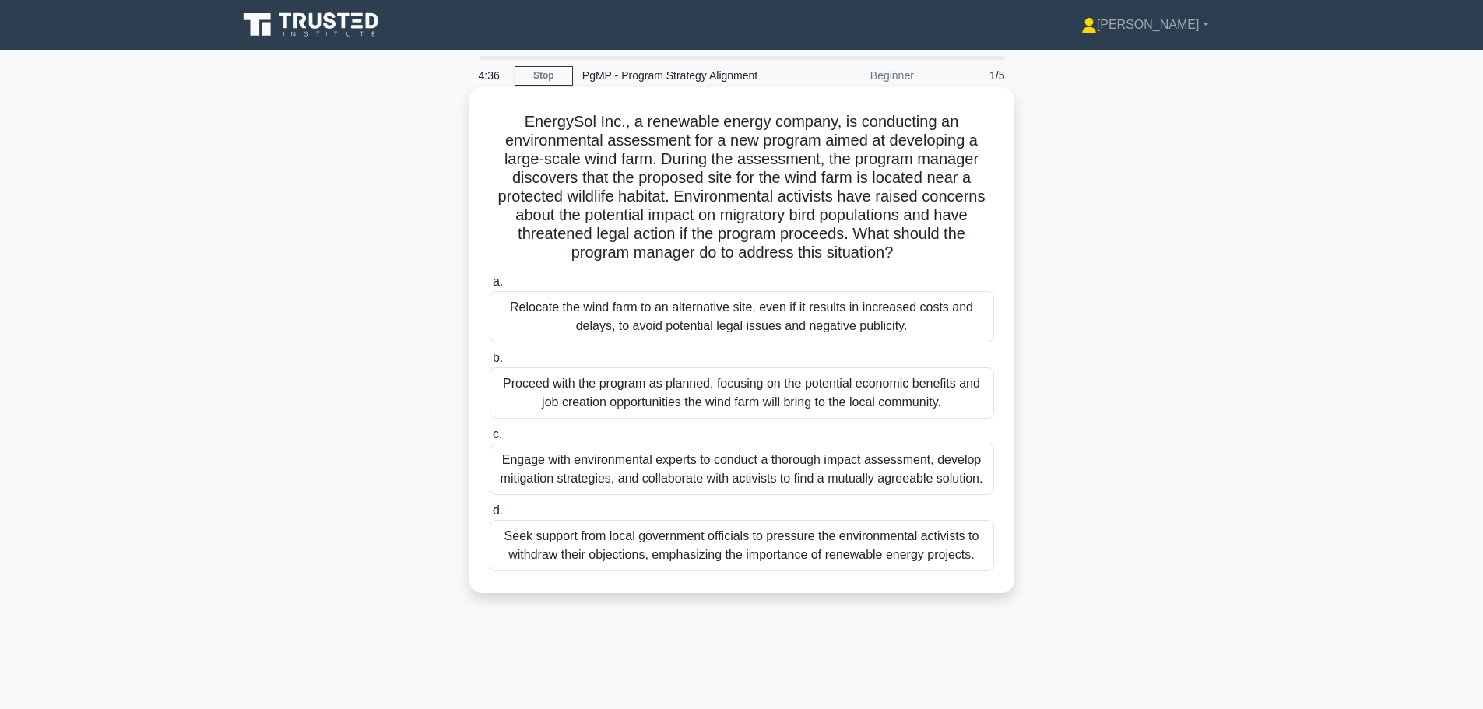
click at [733, 476] on div "Engage with environmental experts to conduct a thorough impact assessment, deve…" at bounding box center [742, 469] width 504 height 51
click at [490, 440] on input "c. Engage with environmental experts to conduct a thorough impact assessment, d…" at bounding box center [490, 435] width 0 height 10
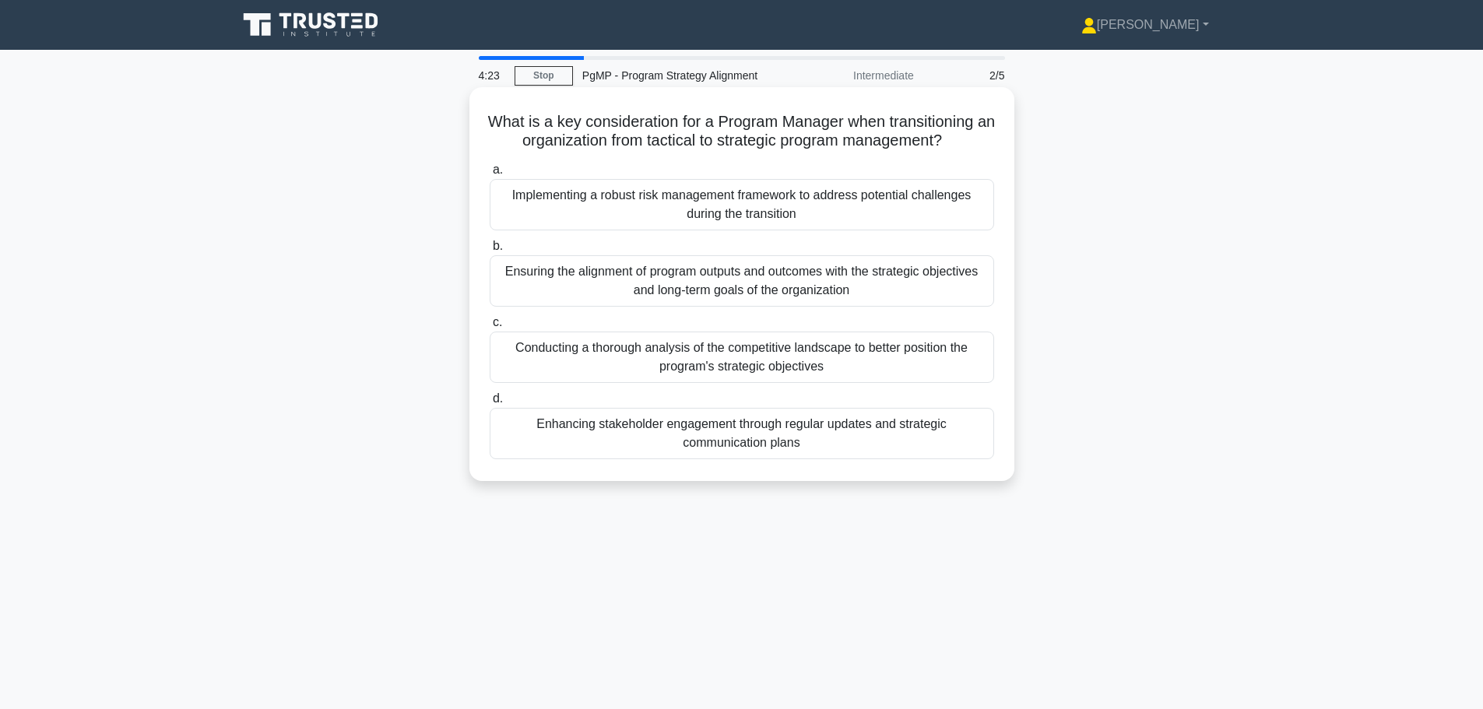
click at [775, 286] on div "Ensuring the alignment of program outputs and outcomes with the strategic objec…" at bounding box center [742, 280] width 504 height 51
click at [490, 251] on input "b. Ensuring the alignment of program outputs and outcomes with the strategic ob…" at bounding box center [490, 246] width 0 height 10
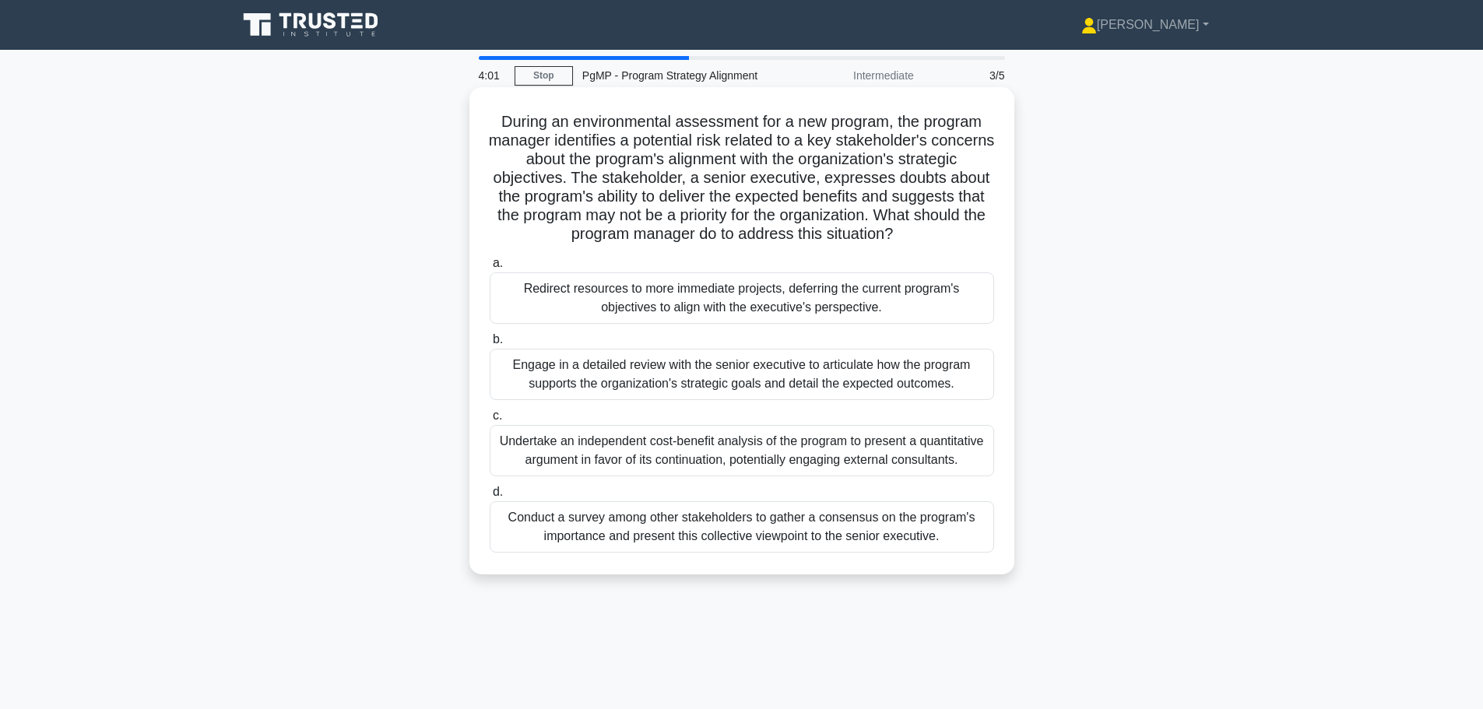
click at [759, 377] on div "Engage in a detailed review with the senior executive to articulate how the pro…" at bounding box center [742, 374] width 504 height 51
click at [490, 345] on input "b. Engage in a detailed review with the senior executive to articulate how the …" at bounding box center [490, 340] width 0 height 10
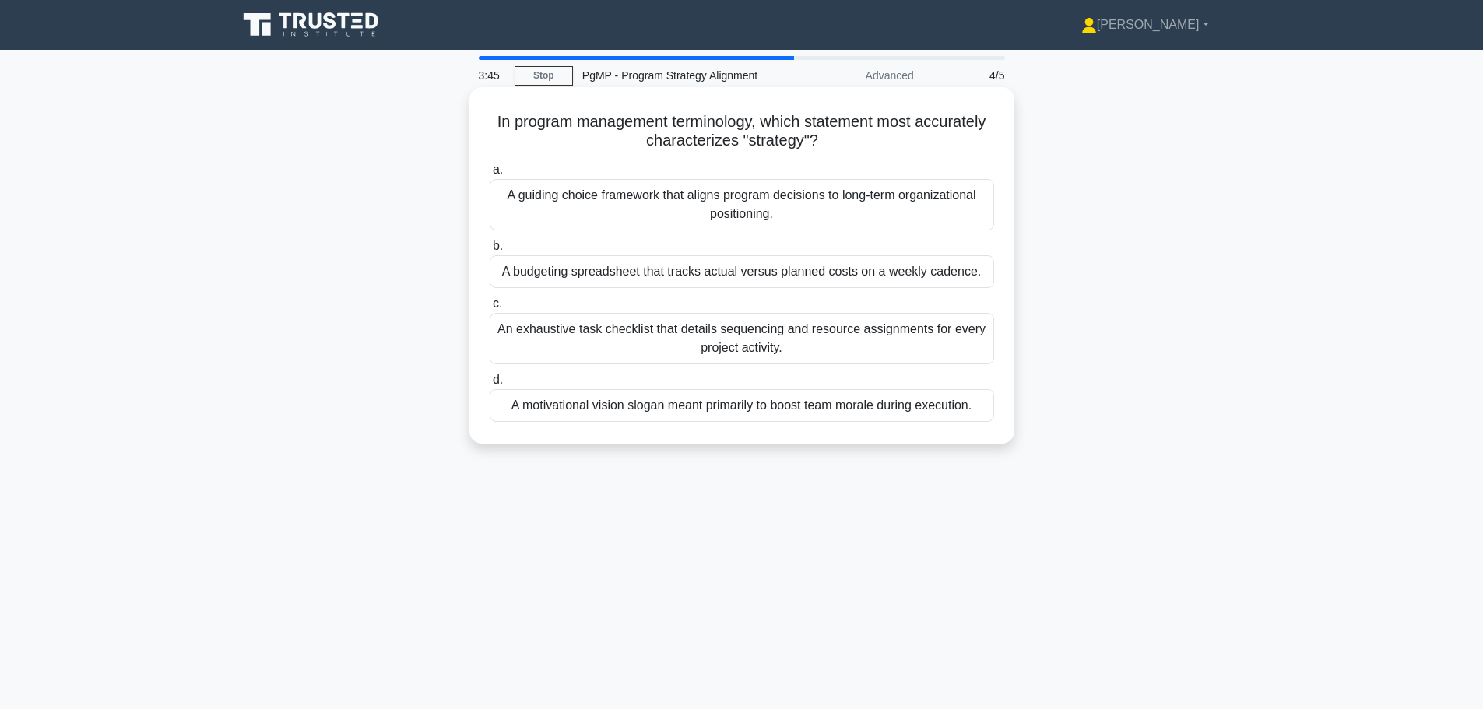
click at [889, 206] on div "A guiding choice framework that aligns program decisions to long-term organizat…" at bounding box center [742, 204] width 504 height 51
click at [490, 175] on input "a. A guiding choice framework that aligns program decisions to long-term organi…" at bounding box center [490, 170] width 0 height 10
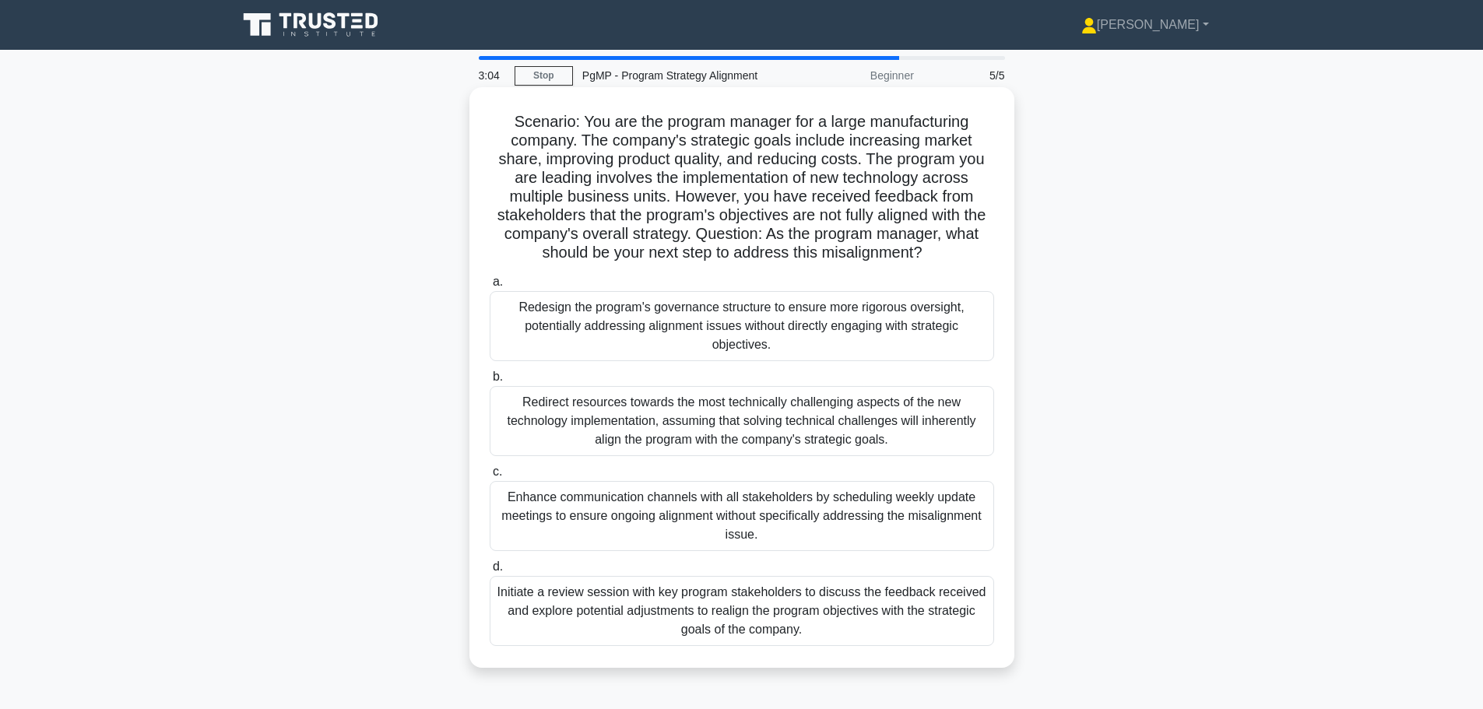
click at [754, 620] on div "Initiate a review session with key program stakeholders to discuss the feedback…" at bounding box center [742, 611] width 504 height 70
click at [490, 572] on input "d. Initiate a review session with key program stakeholders to discuss the feedb…" at bounding box center [490, 567] width 0 height 10
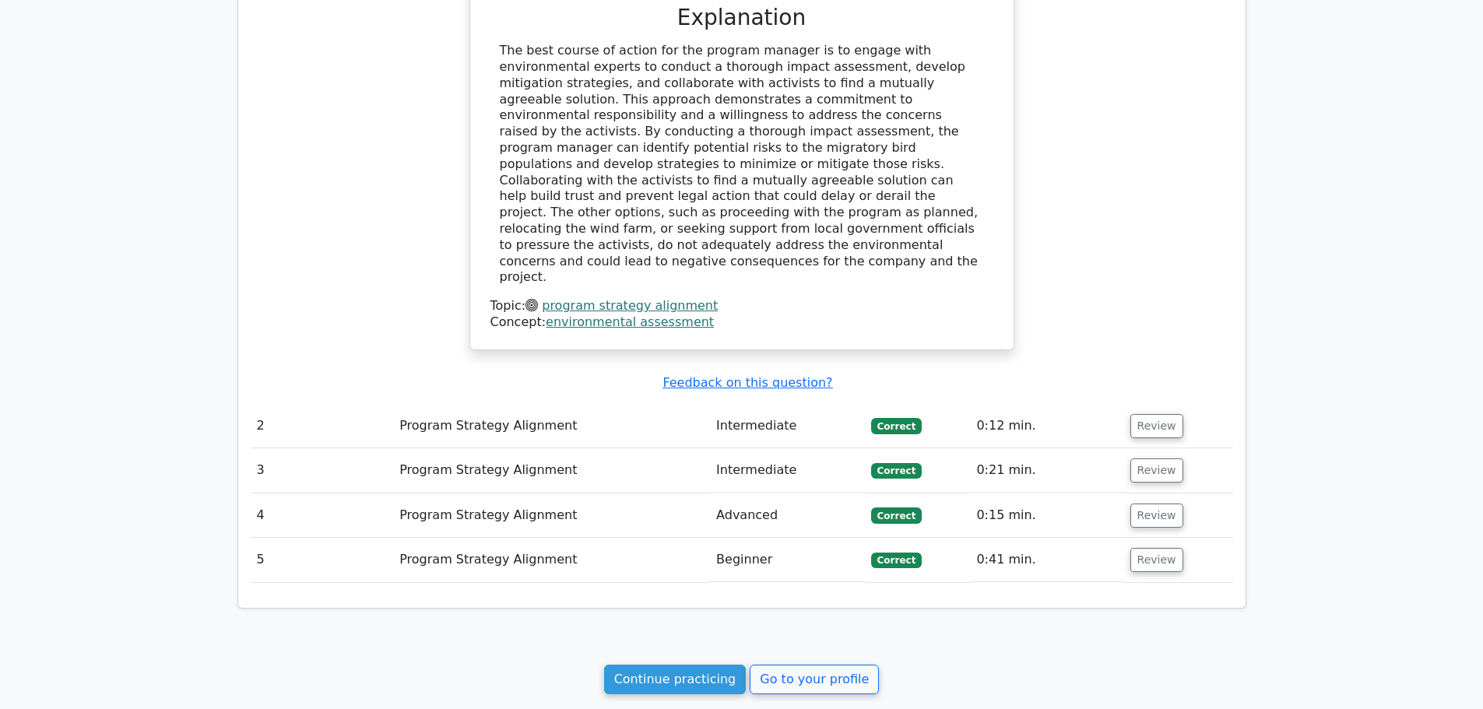
scroll to position [1479, 0]
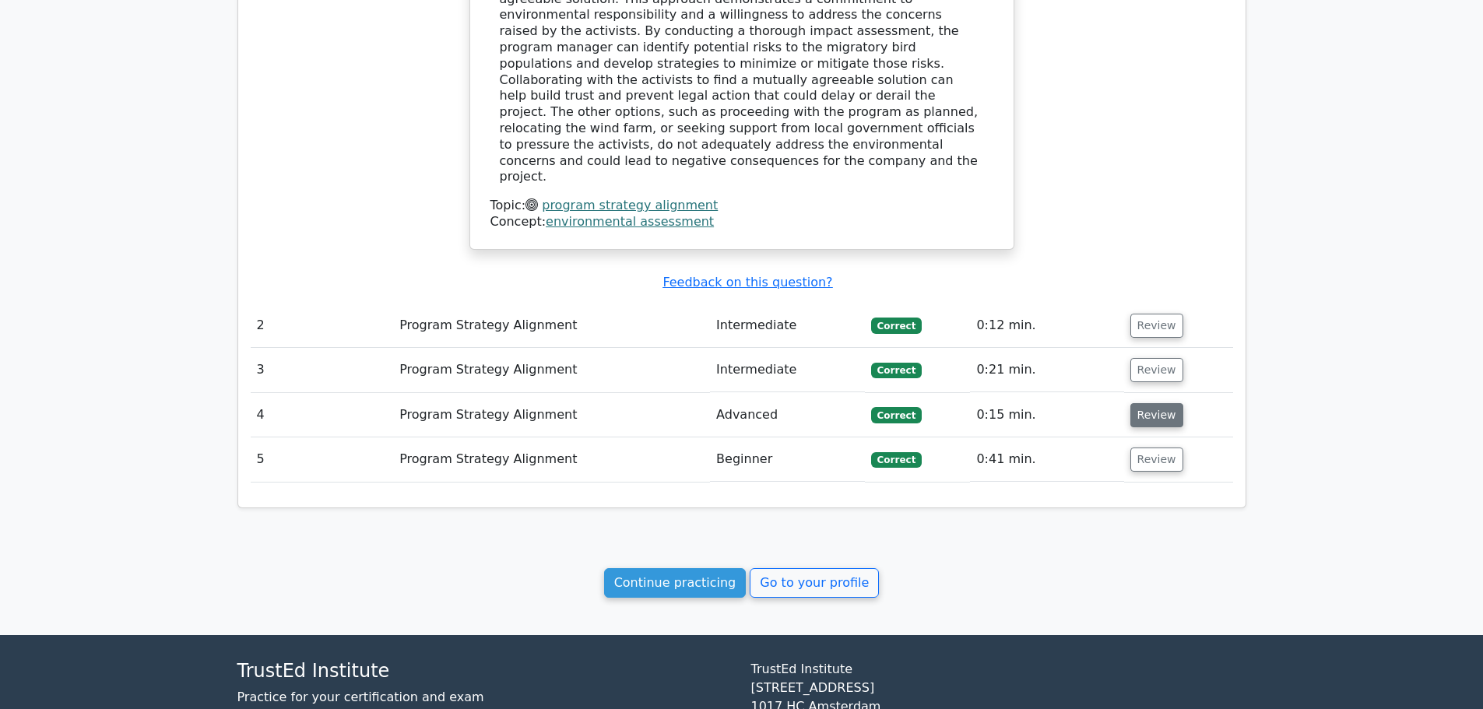
click at [1145, 403] on button "Review" at bounding box center [1156, 415] width 53 height 24
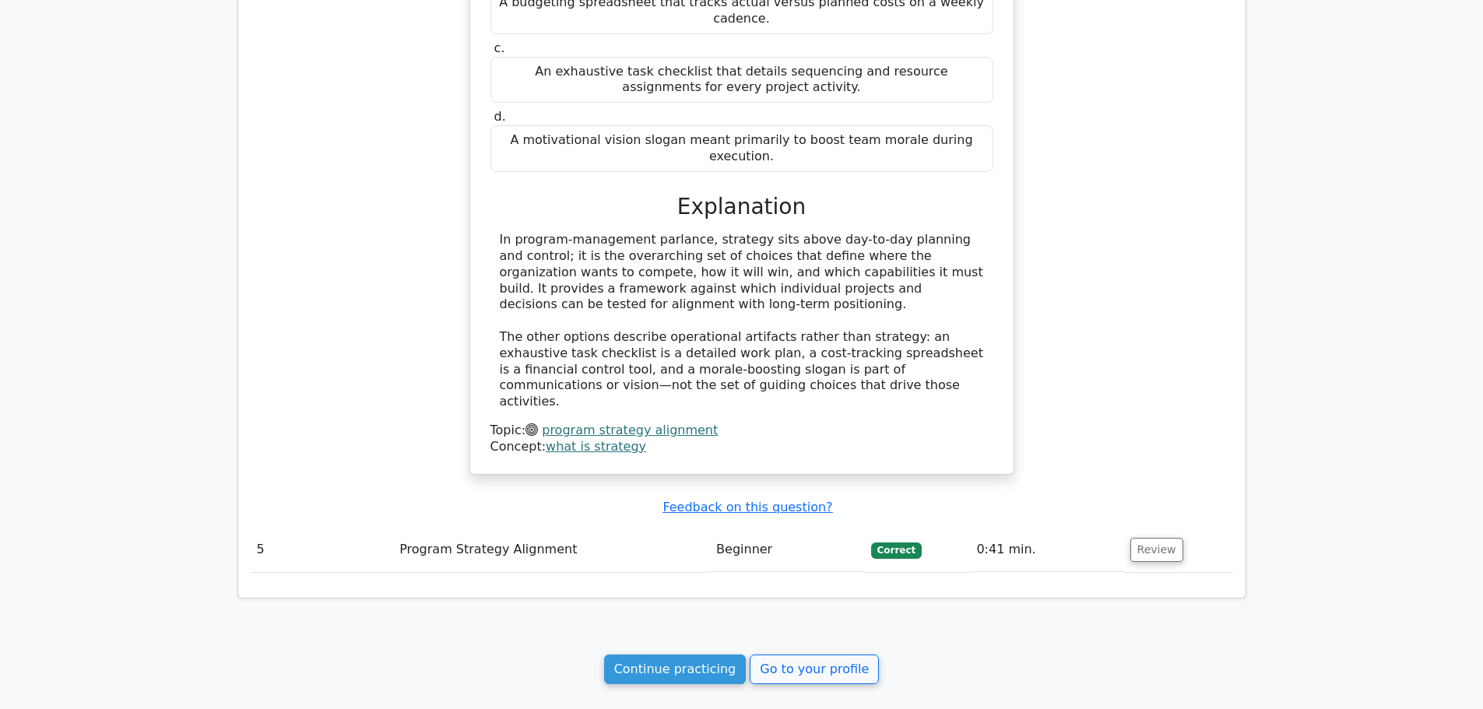
scroll to position [2166, 0]
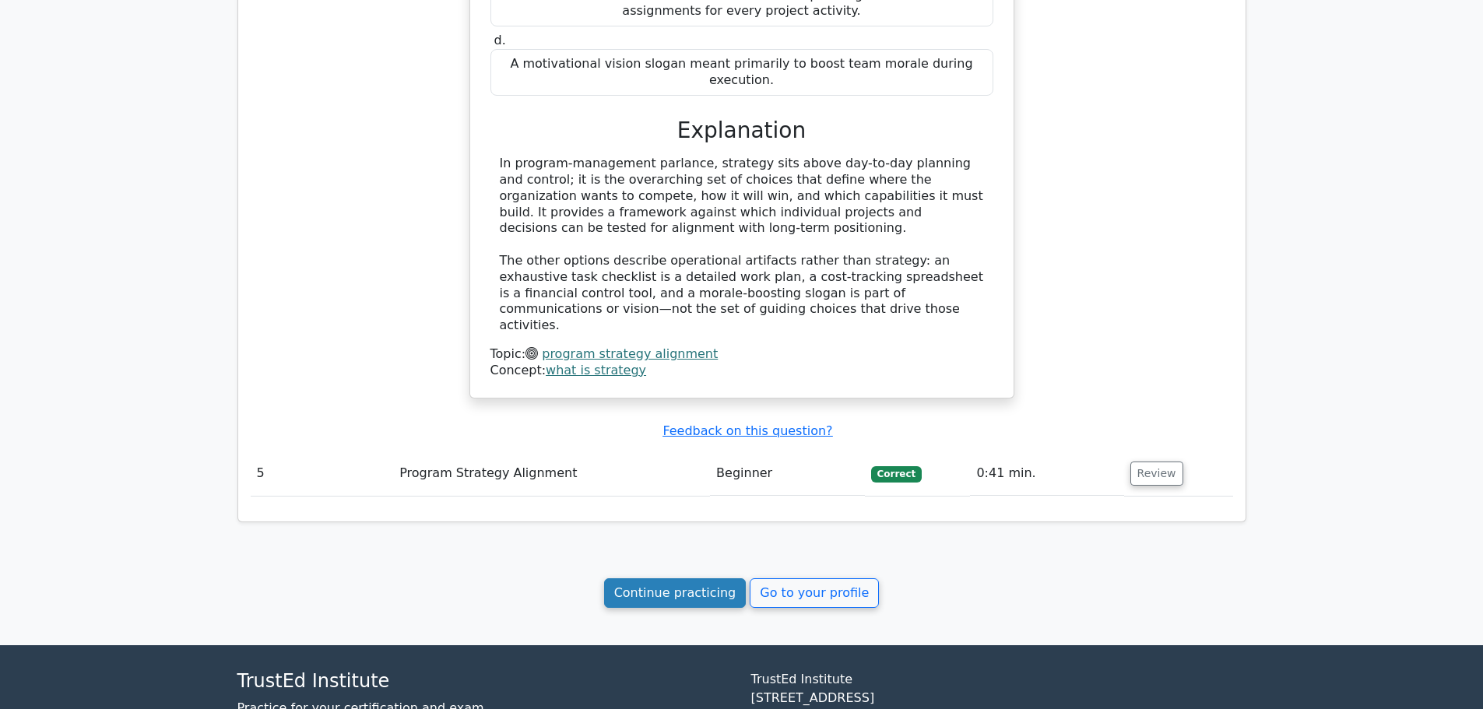
click at [694, 578] on link "Continue practicing" at bounding box center [675, 593] width 142 height 30
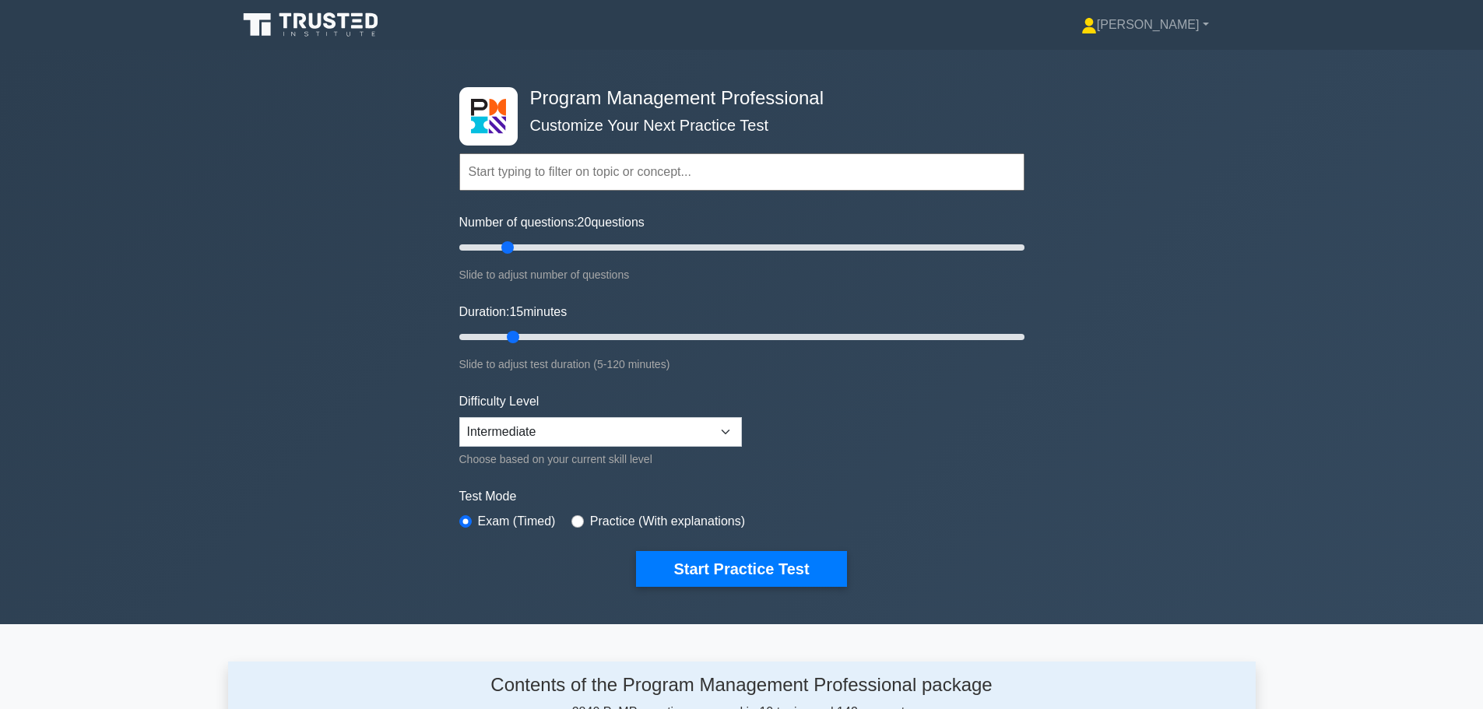
click at [522, 332] on input "Duration: 15 minutes" at bounding box center [741, 337] width 565 height 19
type input "20"
click at [525, 334] on input "Duration: 20 minutes" at bounding box center [741, 337] width 565 height 19
click at [577, 422] on select "Beginner Intermediate Expert" at bounding box center [600, 432] width 283 height 30
select select "expert"
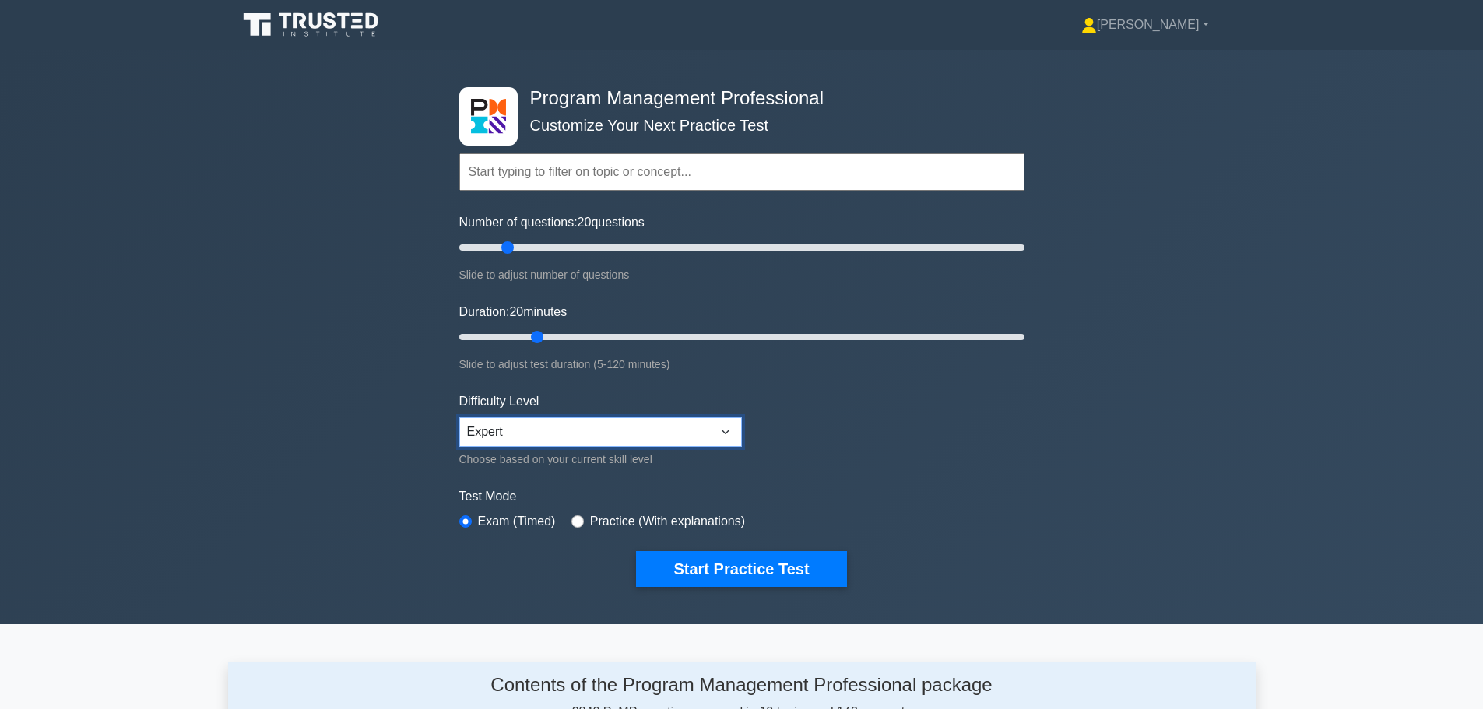
click at [459, 417] on select "Beginner Intermediate Expert" at bounding box center [600, 432] width 283 height 30
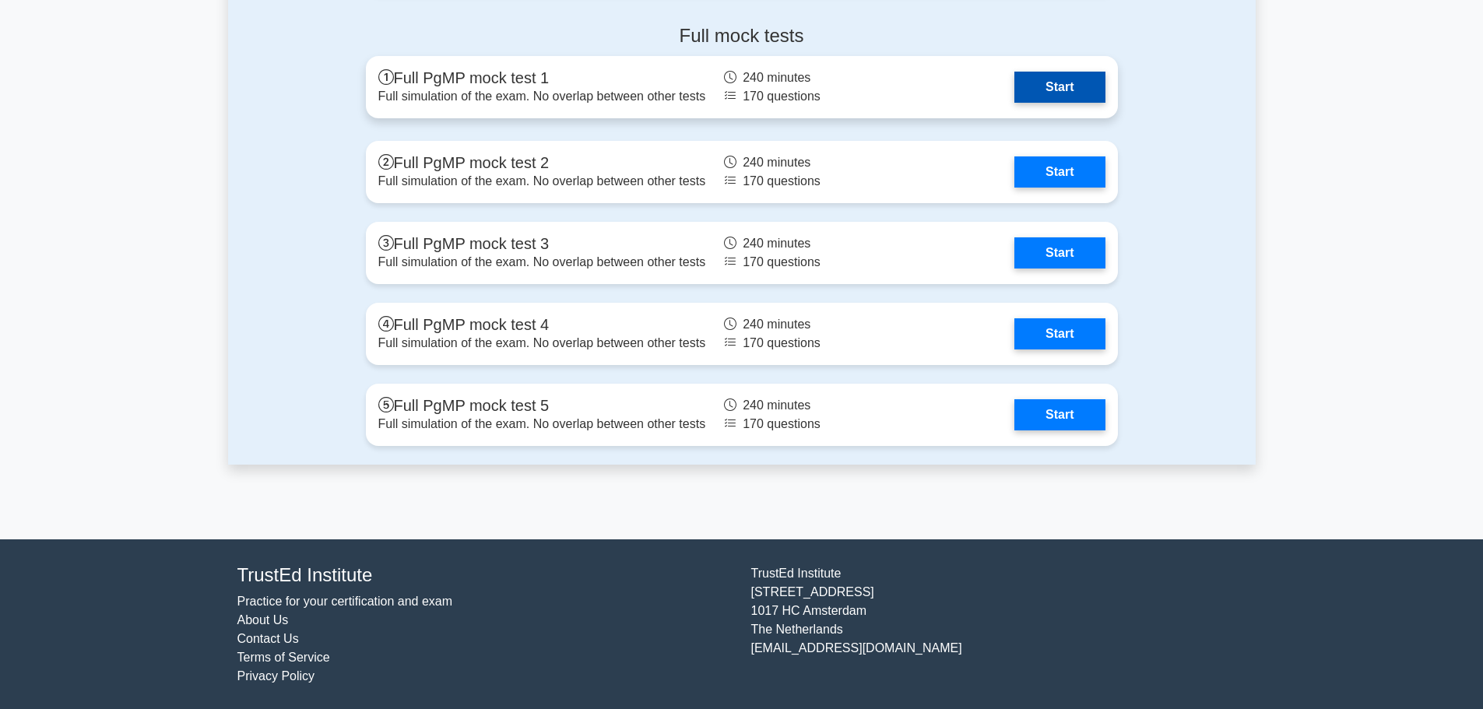
scroll to position [1435, 0]
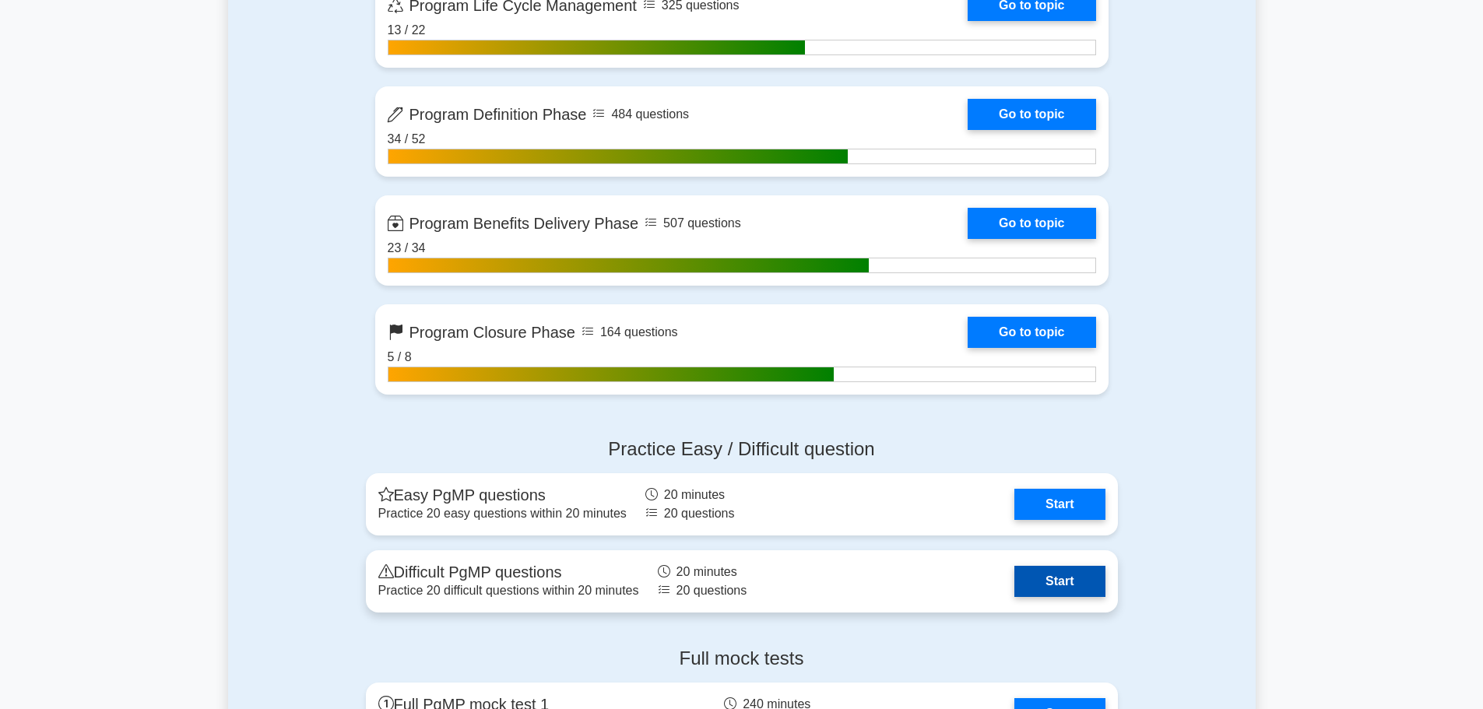
click at [1070, 572] on link "Start" at bounding box center [1059, 581] width 90 height 31
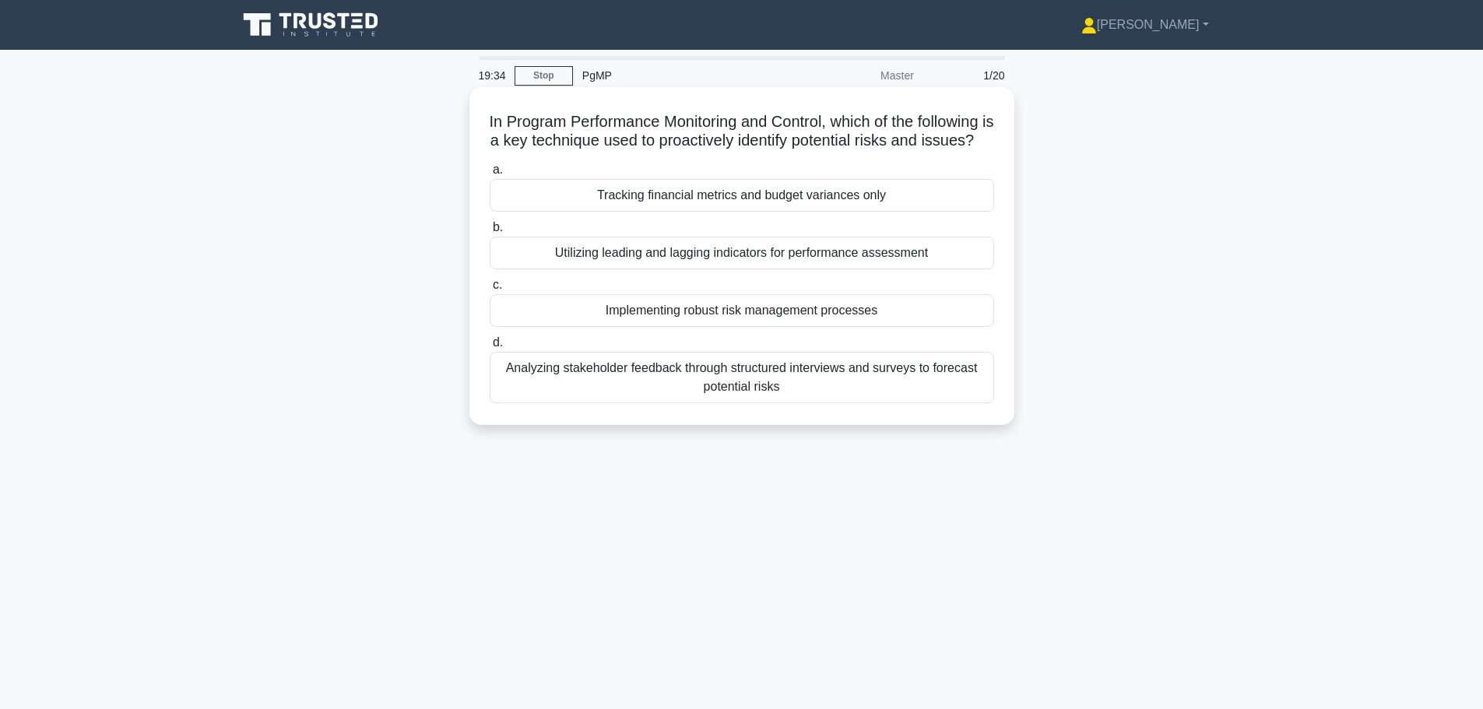
click at [663, 327] on div "Implementing robust risk management processes" at bounding box center [742, 310] width 504 height 33
click at [490, 290] on input "c. Implementing robust risk management processes" at bounding box center [490, 285] width 0 height 10
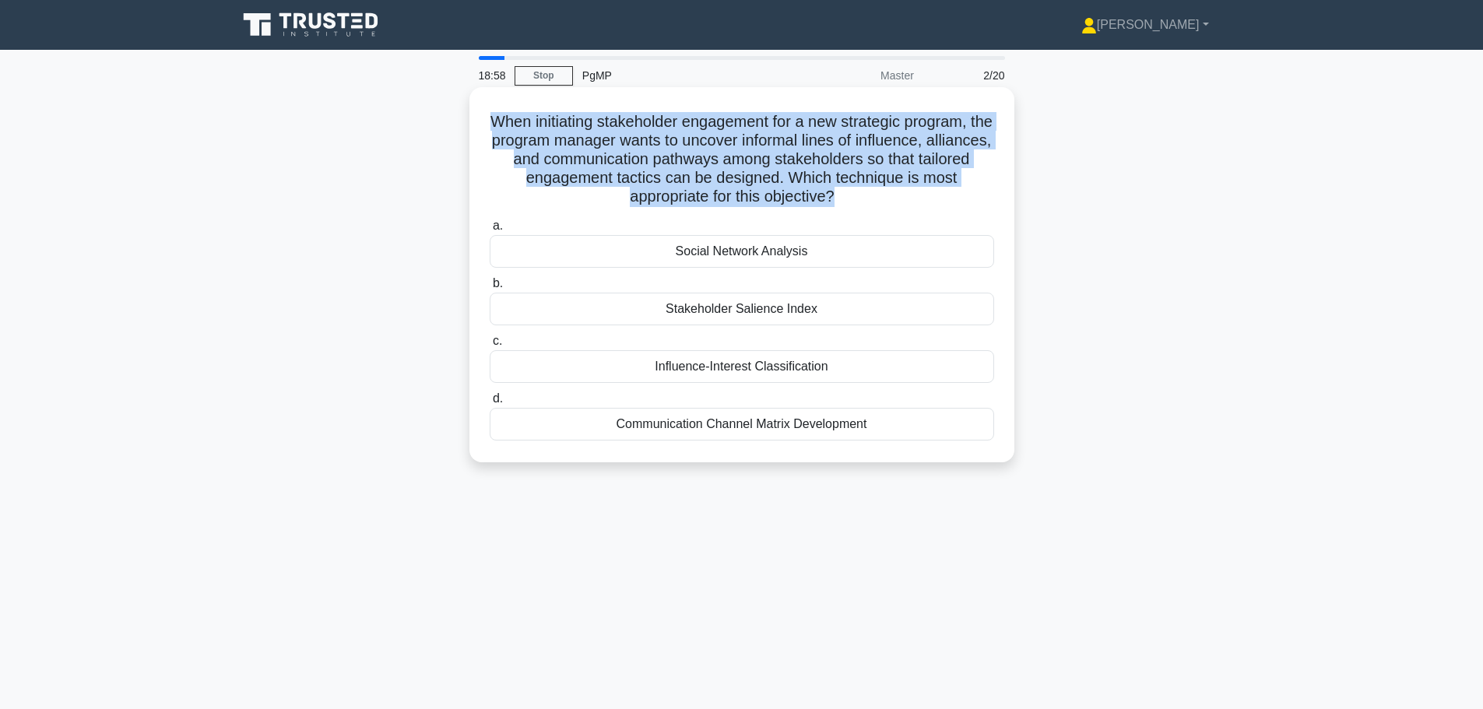
drag, startPoint x: 836, startPoint y: 200, endPoint x: 473, endPoint y: 122, distance: 371.0
click at [473, 122] on div "When initiating stakeholder engagement for a new strategic program, the program…" at bounding box center [741, 274] width 545 height 375
copy h5 "When initiating stakeholder engagement for a new strategic program, the program…"
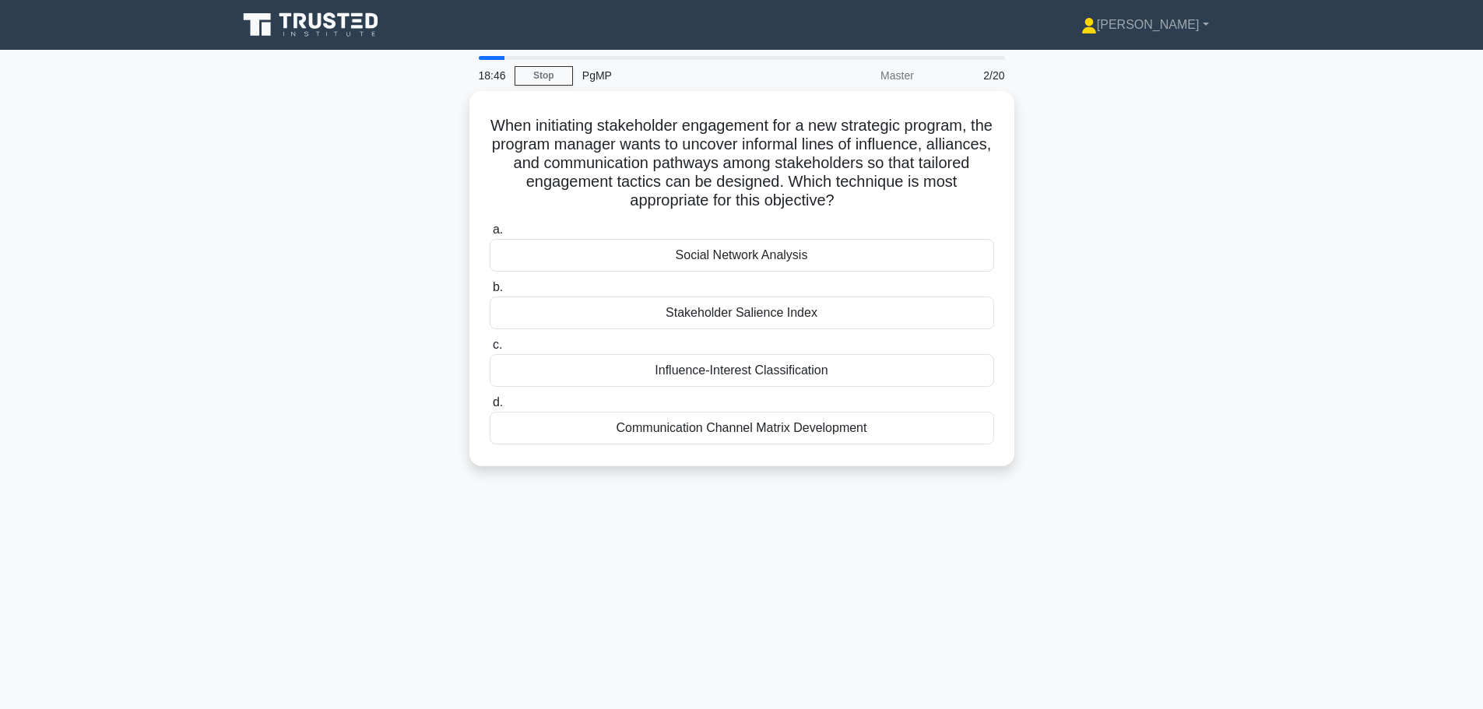
click at [372, 316] on div "When initiating stakeholder engagement for a new strategic program, the program…" at bounding box center [742, 288] width 1028 height 394
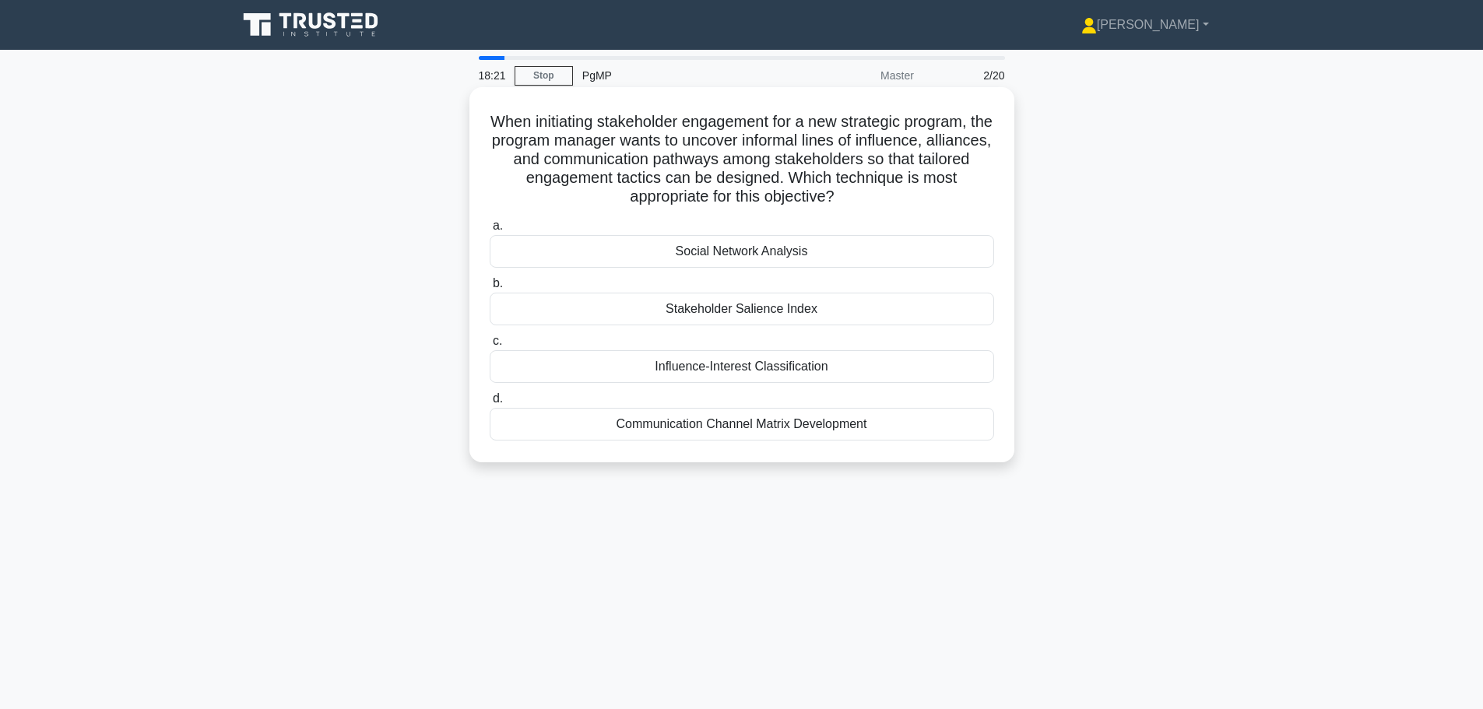
click at [758, 258] on div "Social Network Analysis" at bounding box center [742, 251] width 504 height 33
click at [490, 231] on input "a. Social Network Analysis" at bounding box center [490, 226] width 0 height 10
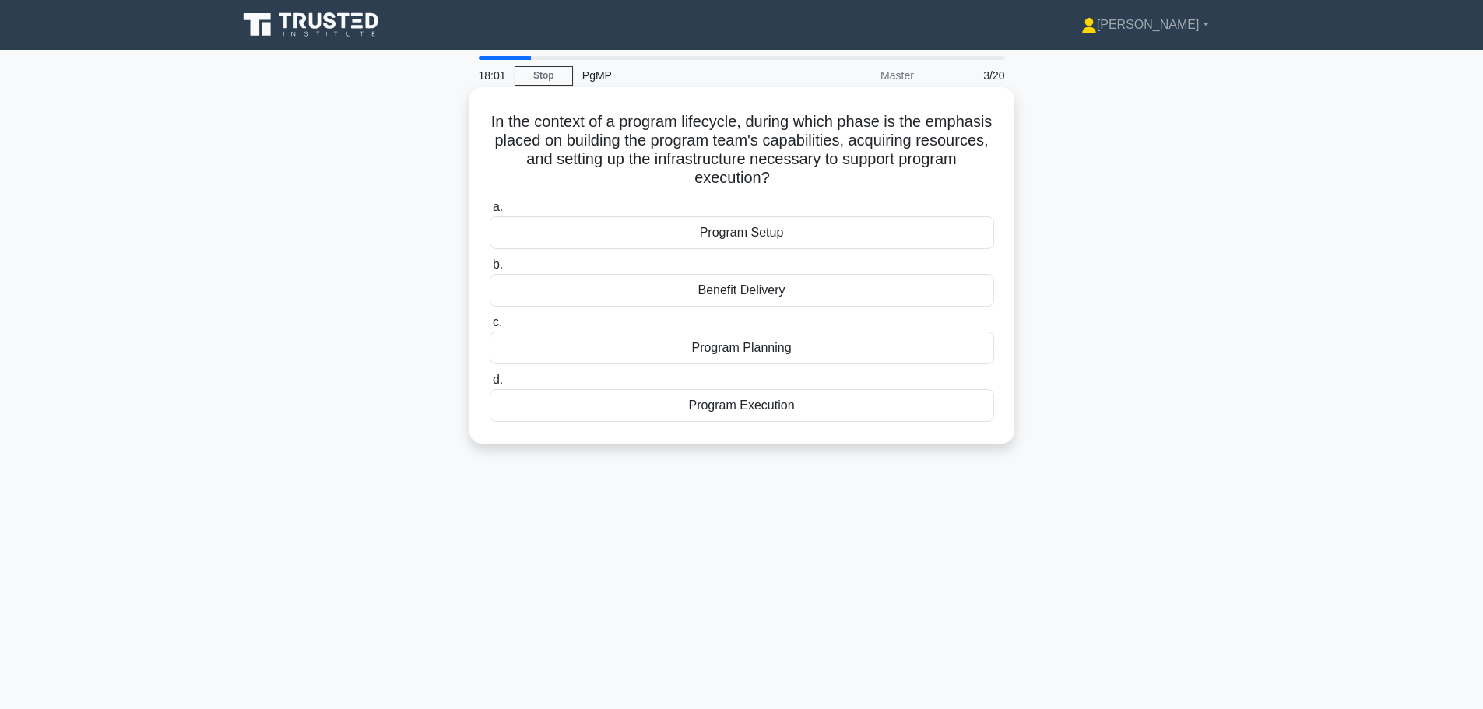
click at [789, 350] on div "Program Planning" at bounding box center [742, 348] width 504 height 33
click at [490, 328] on input "c. Program Planning" at bounding box center [490, 323] width 0 height 10
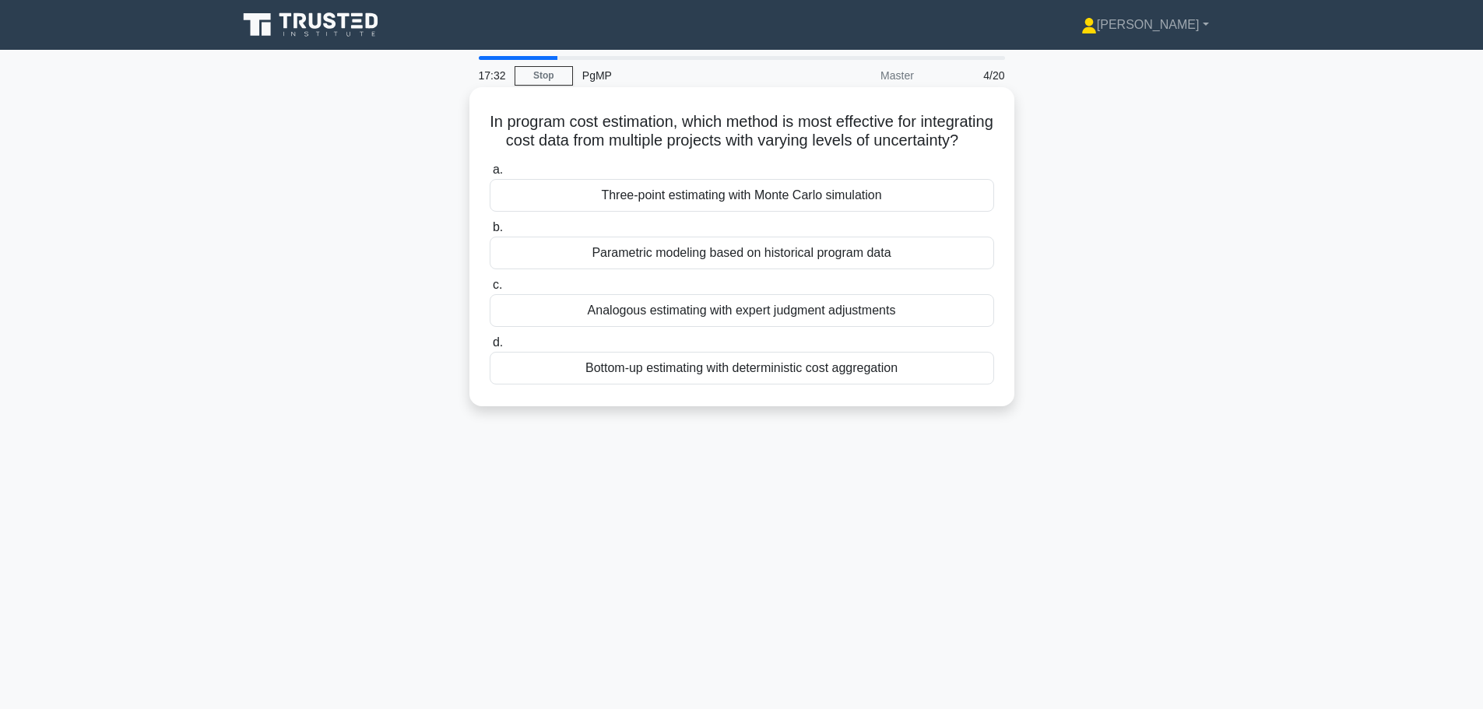
click at [728, 212] on div "Three-point estimating with Monte Carlo simulation" at bounding box center [742, 195] width 504 height 33
click at [490, 175] on input "a. Three-point estimating with Monte Carlo simulation" at bounding box center [490, 170] width 0 height 10
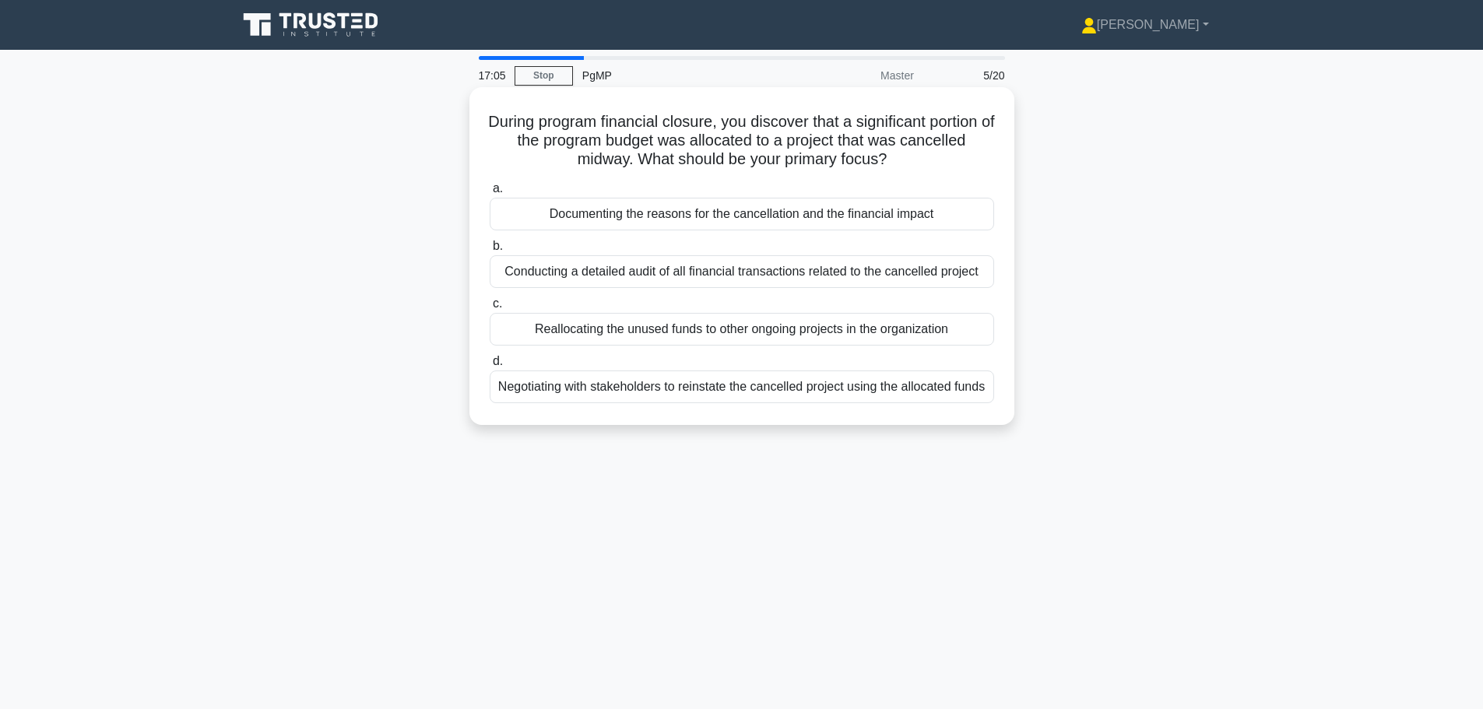
click at [847, 224] on div "Documenting the reasons for the cancellation and the financial impact" at bounding box center [742, 214] width 504 height 33
click at [490, 194] on input "a. Documenting the reasons for the cancellation and the financial impact" at bounding box center [490, 189] width 0 height 10
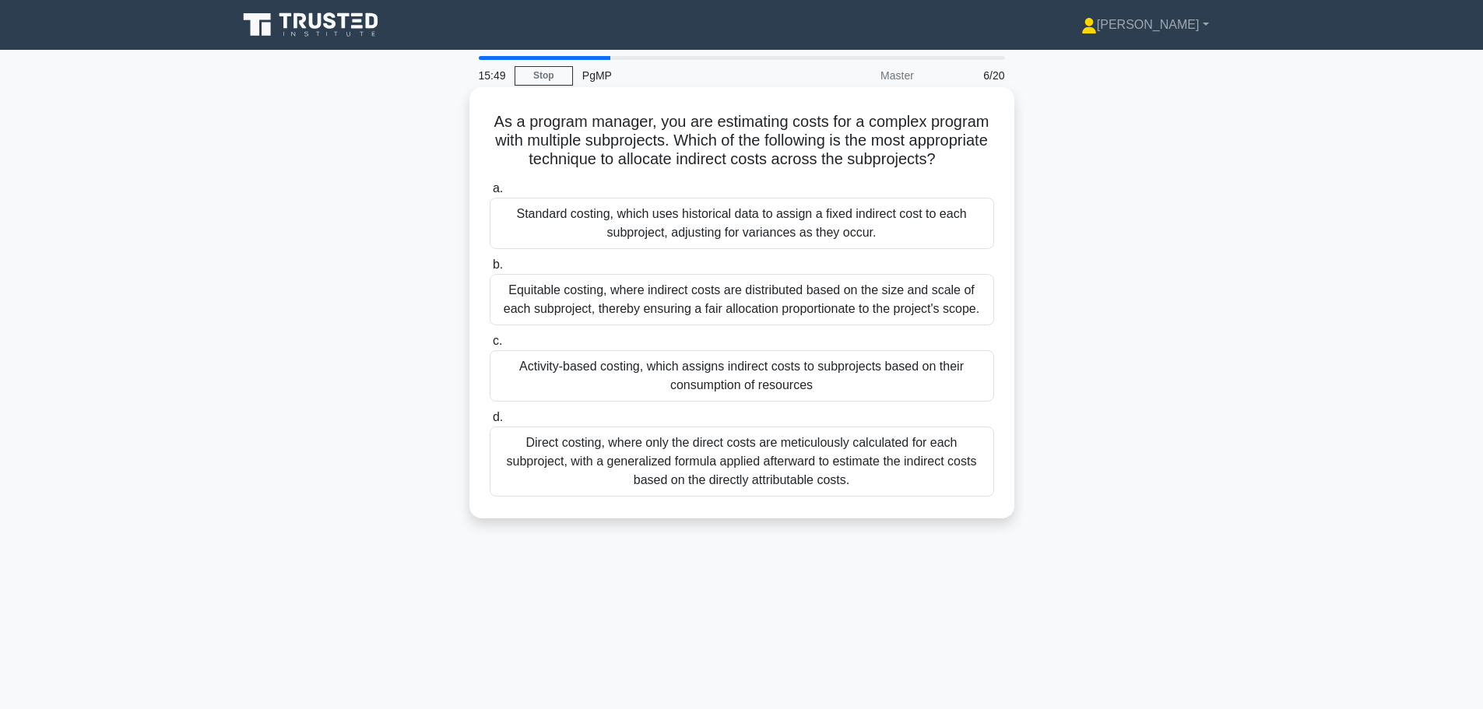
click at [736, 476] on div "Direct costing, where only the direct costs are meticulously calculated for eac…" at bounding box center [742, 462] width 504 height 70
click at [490, 423] on input "d. Direct costing, where only the direct costs are meticulously calculated for …" at bounding box center [490, 418] width 0 height 10
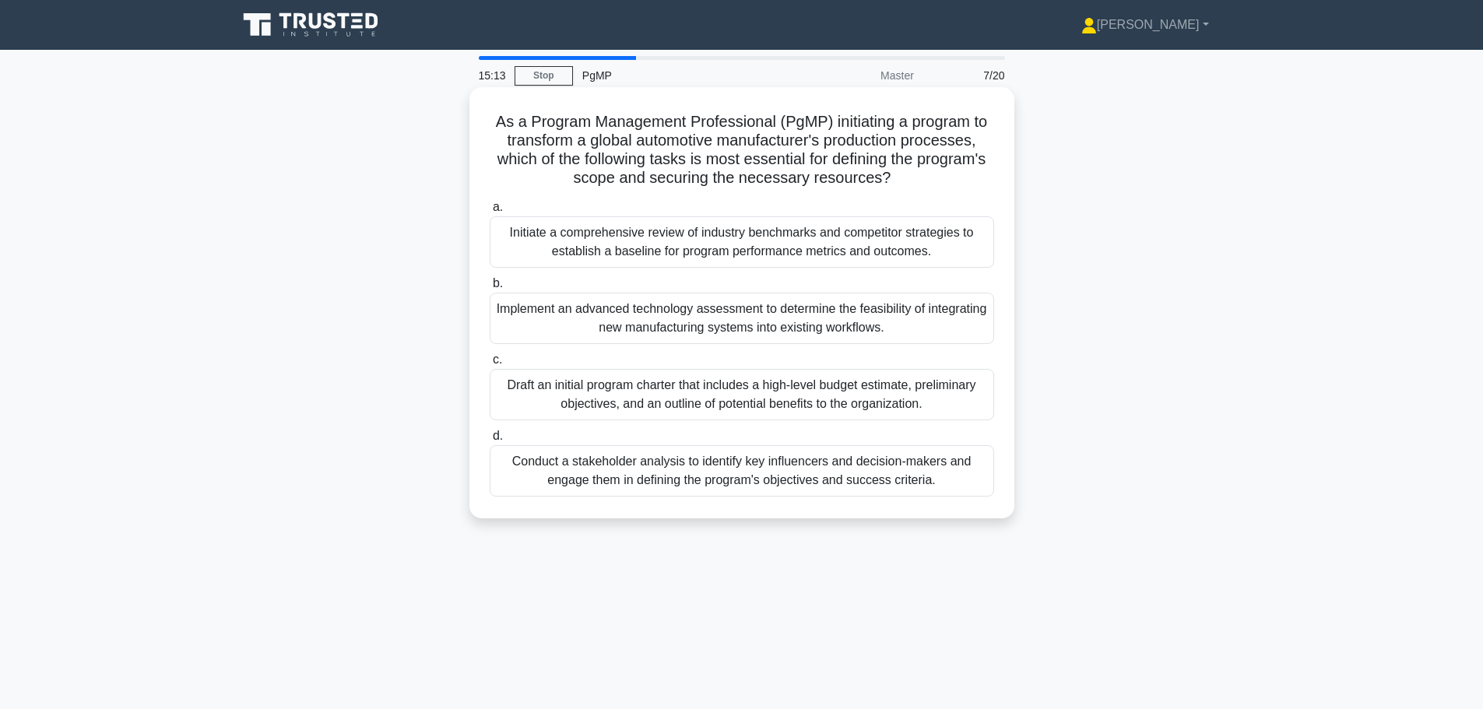
click at [757, 397] on div "Draft an initial program charter that includes a high-level budget estimate, pr…" at bounding box center [742, 394] width 504 height 51
click at [490, 365] on input "c. Draft an initial program charter that includes a high-level budget estimate,…" at bounding box center [490, 360] width 0 height 10
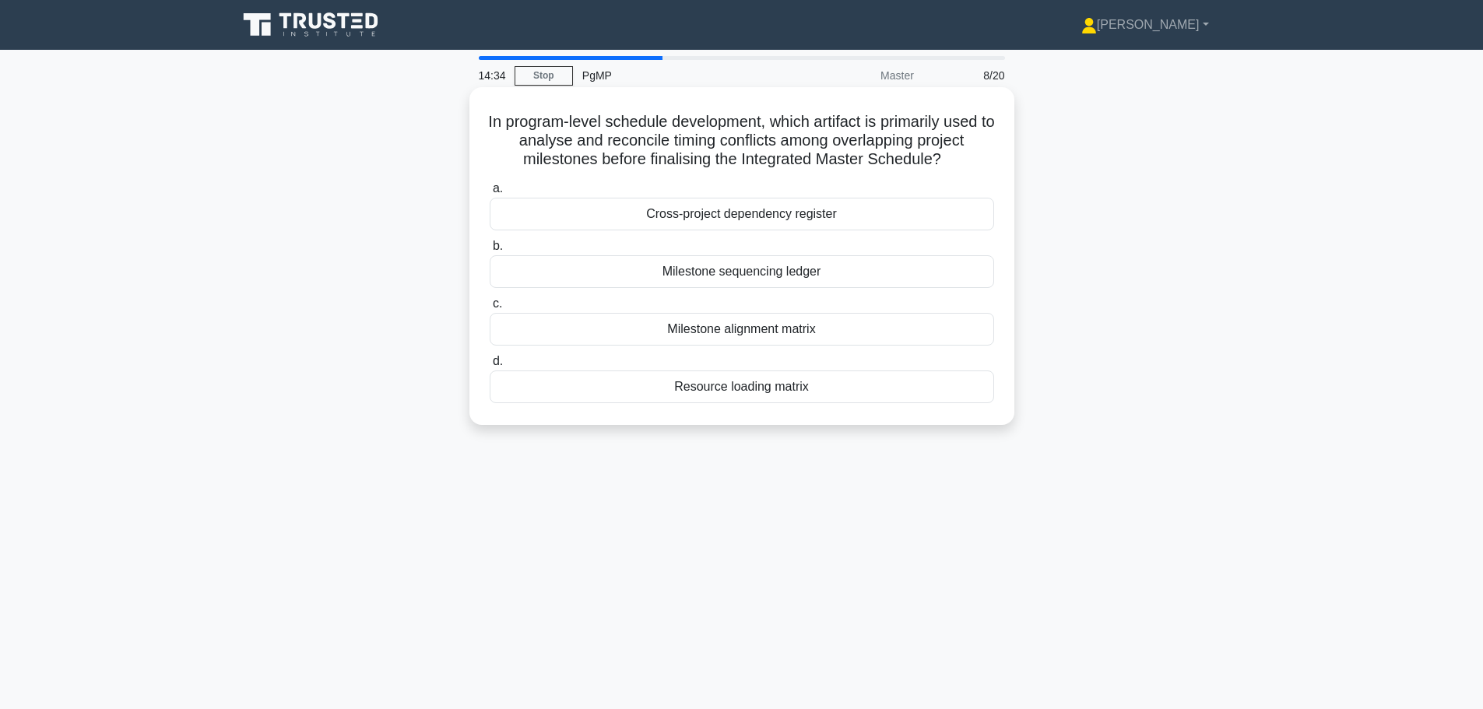
click at [716, 209] on div "Cross-project dependency register" at bounding box center [742, 214] width 504 height 33
click at [490, 194] on input "a. Cross-project dependency register" at bounding box center [490, 189] width 0 height 10
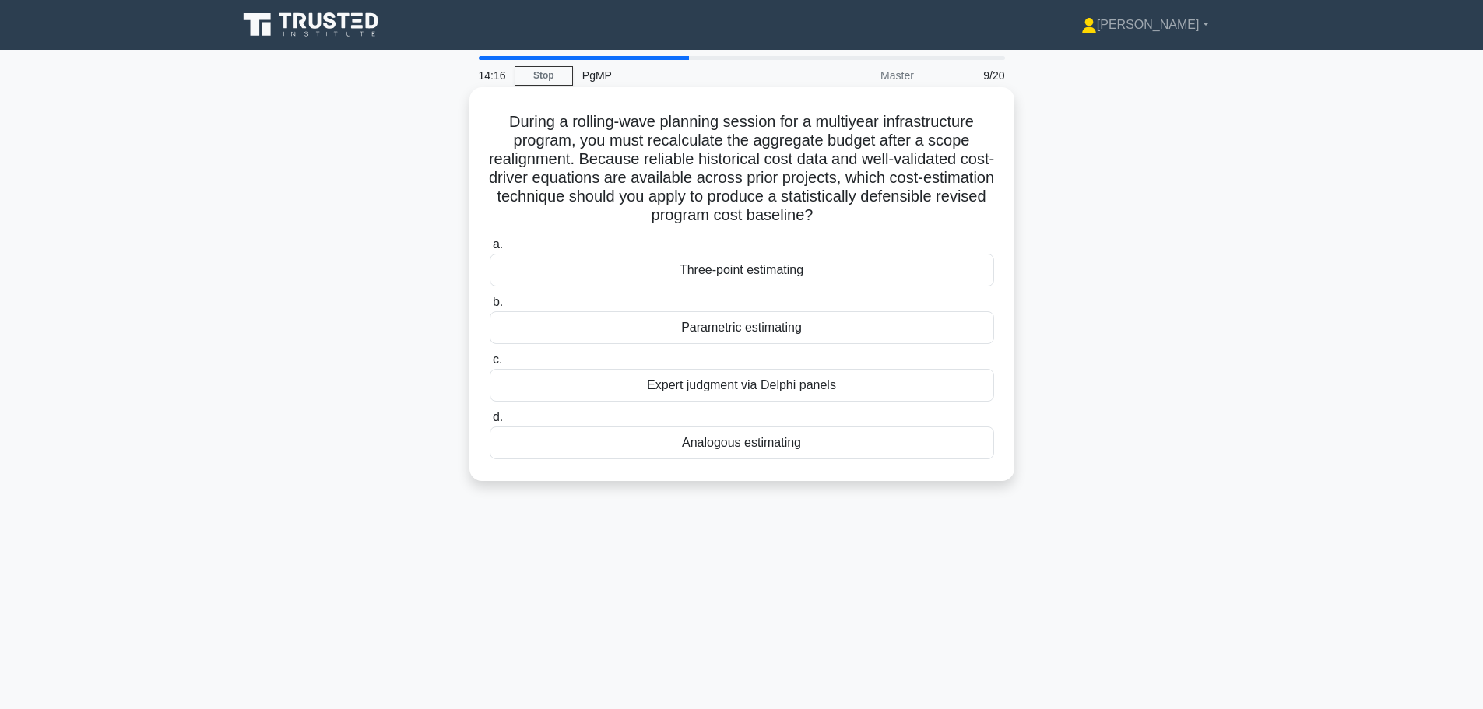
click at [755, 446] on div "Analogous estimating" at bounding box center [742, 443] width 504 height 33
click at [490, 423] on input "d. Analogous estimating" at bounding box center [490, 418] width 0 height 10
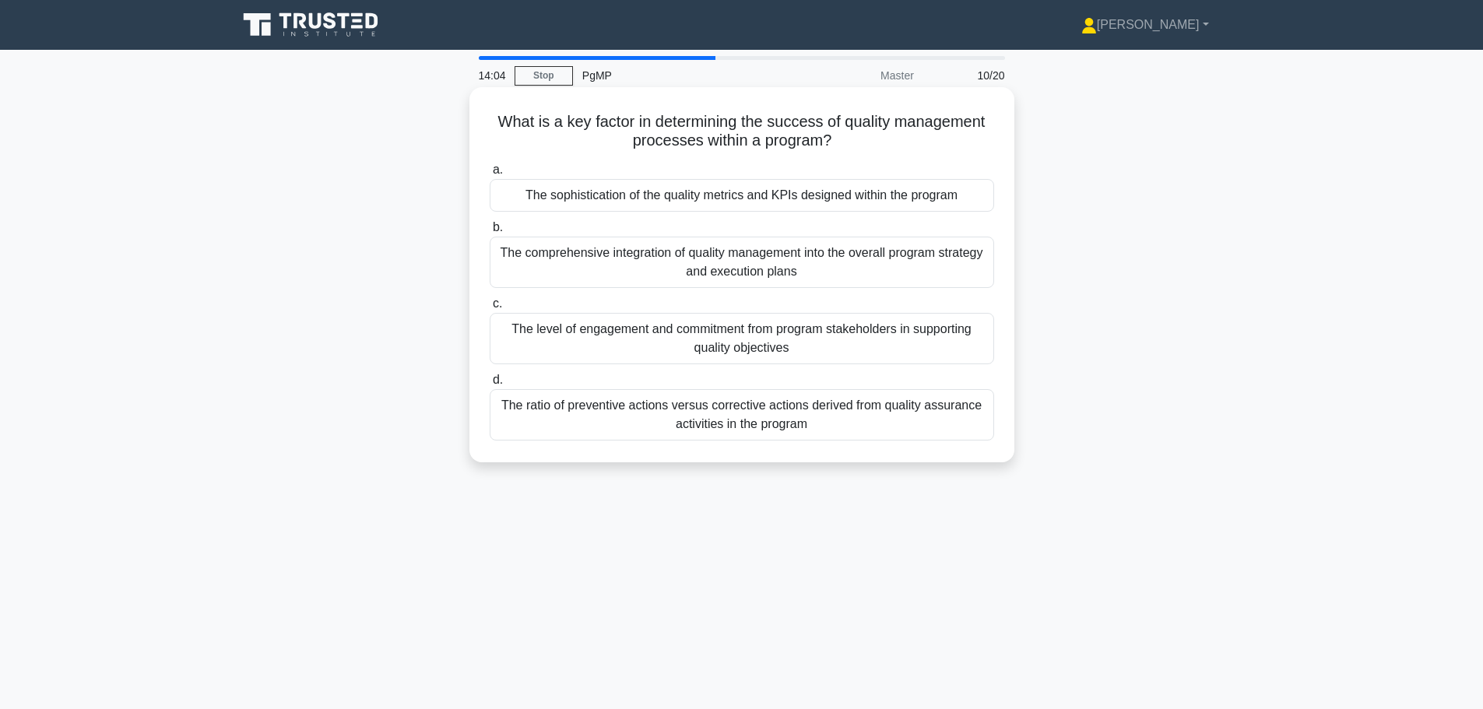
click at [813, 273] on div "The comprehensive integration of quality management into the overall program st…" at bounding box center [742, 262] width 504 height 51
click at [490, 233] on input "b. The comprehensive integration of quality management into the overall program…" at bounding box center [490, 228] width 0 height 10
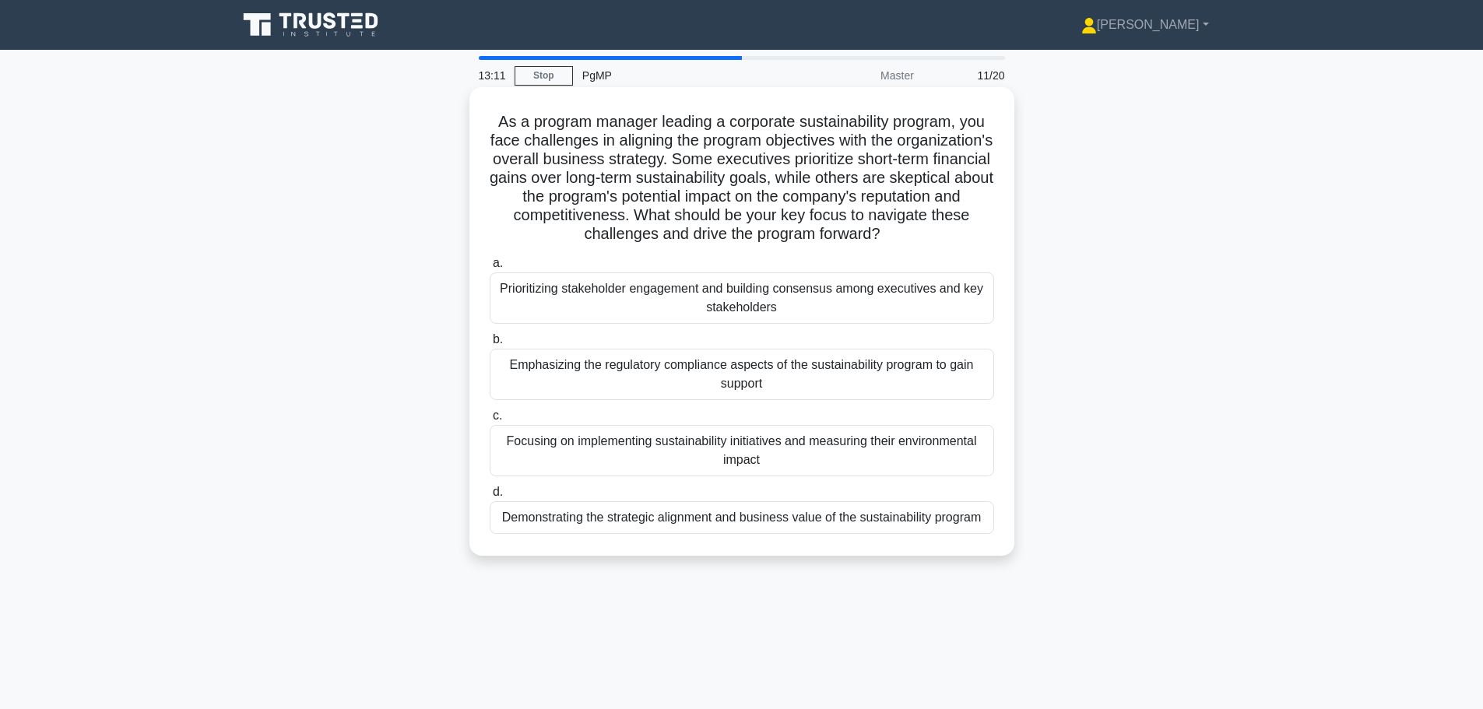
click at [701, 307] on div "Prioritizing stakeholder engagement and building consensus among executives and…" at bounding box center [742, 297] width 504 height 51
click at [490, 269] on input "a. Prioritizing stakeholder engagement and building consensus among executives …" at bounding box center [490, 263] width 0 height 10
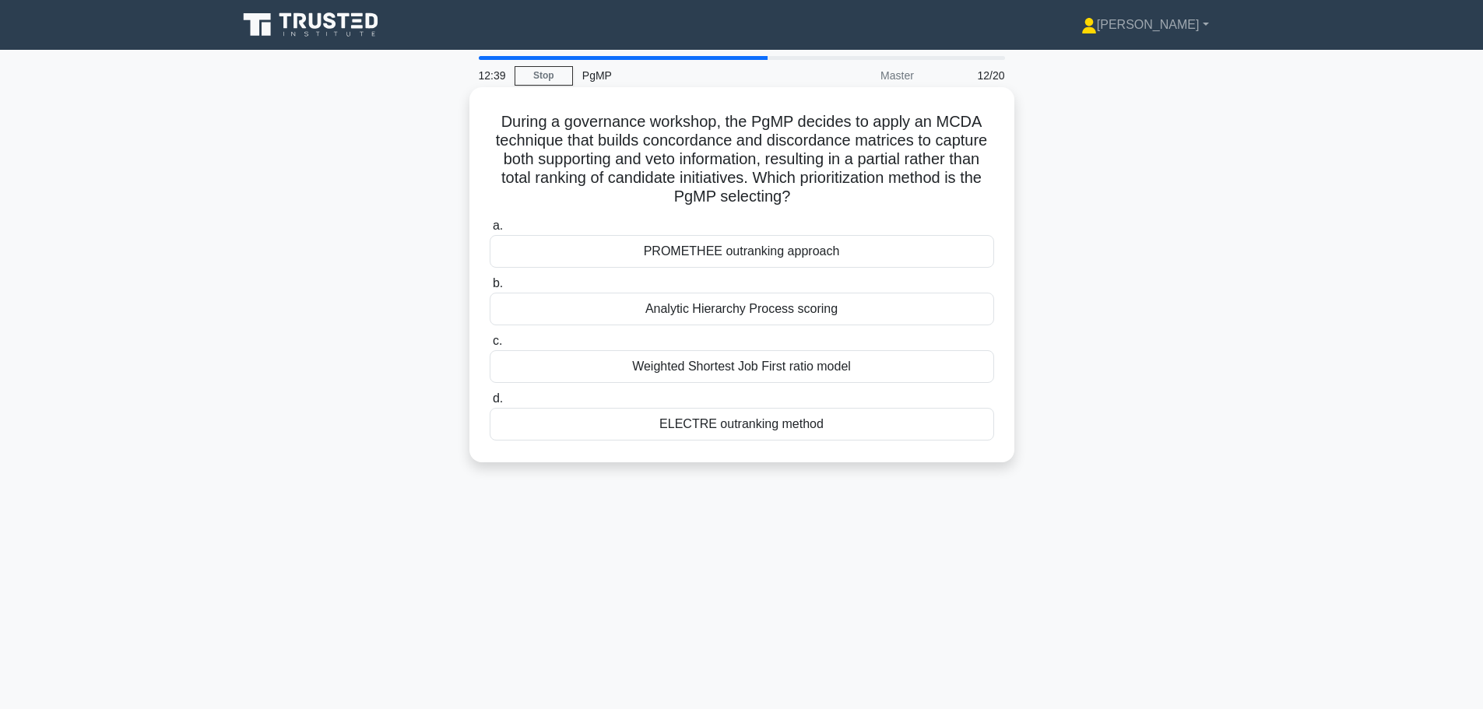
click at [745, 422] on div "ELECTRE outranking method" at bounding box center [742, 424] width 504 height 33
click at [490, 404] on input "d. ELECTRE outranking method" at bounding box center [490, 399] width 0 height 10
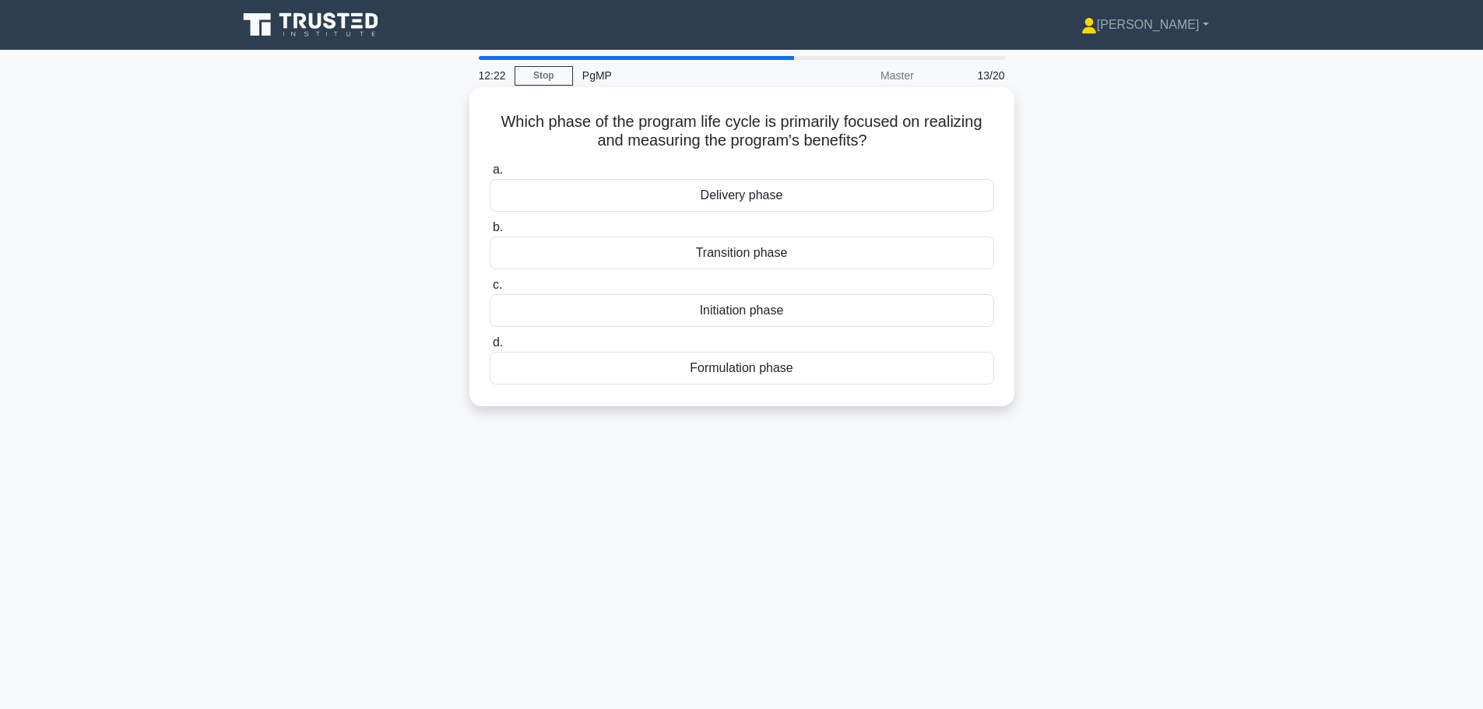
click at [747, 201] on div "Delivery phase" at bounding box center [742, 195] width 504 height 33
click at [490, 175] on input "a. Delivery phase" at bounding box center [490, 170] width 0 height 10
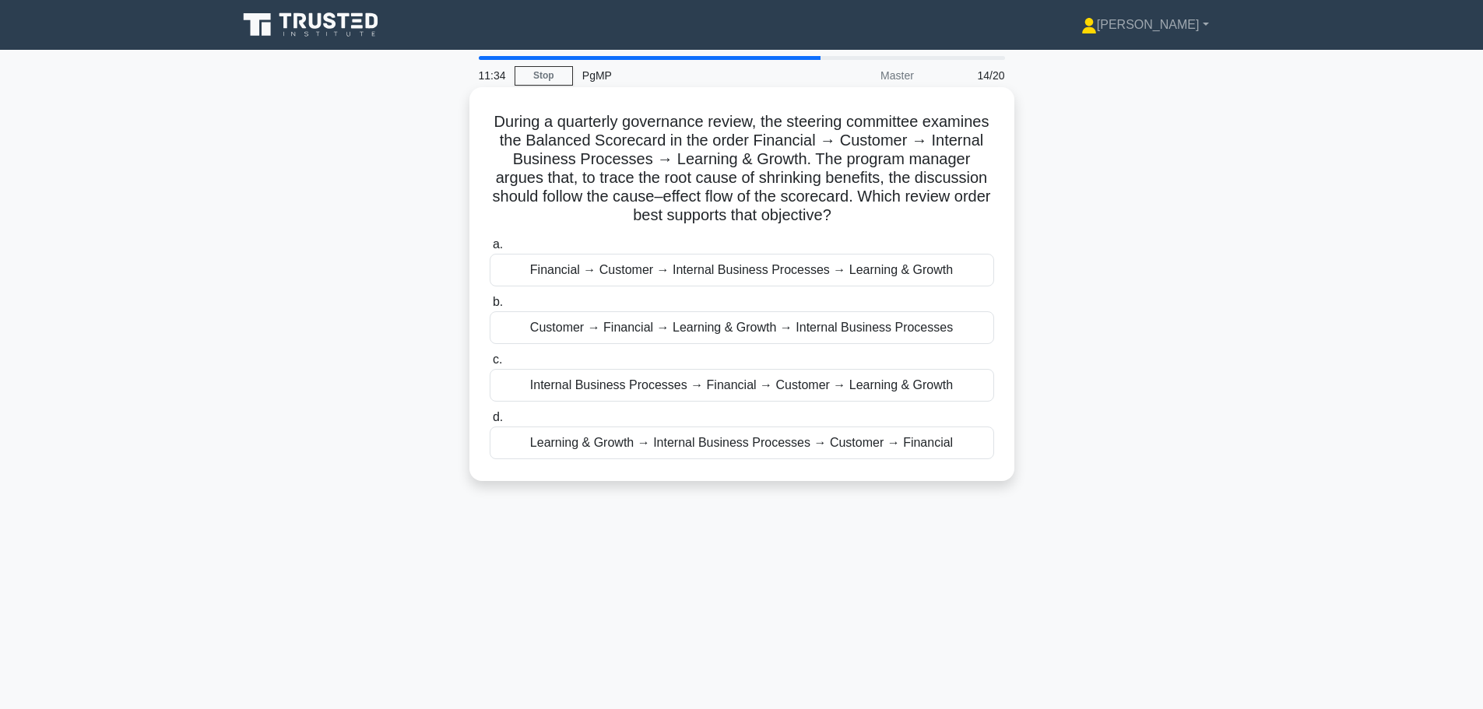
click at [730, 270] on div "Financial → Customer → Internal Business Processes → Learning & Growth" at bounding box center [742, 270] width 504 height 33
click at [490, 250] on input "a. Financial → Customer → Internal Business Processes → Learning & Growth" at bounding box center [490, 245] width 0 height 10
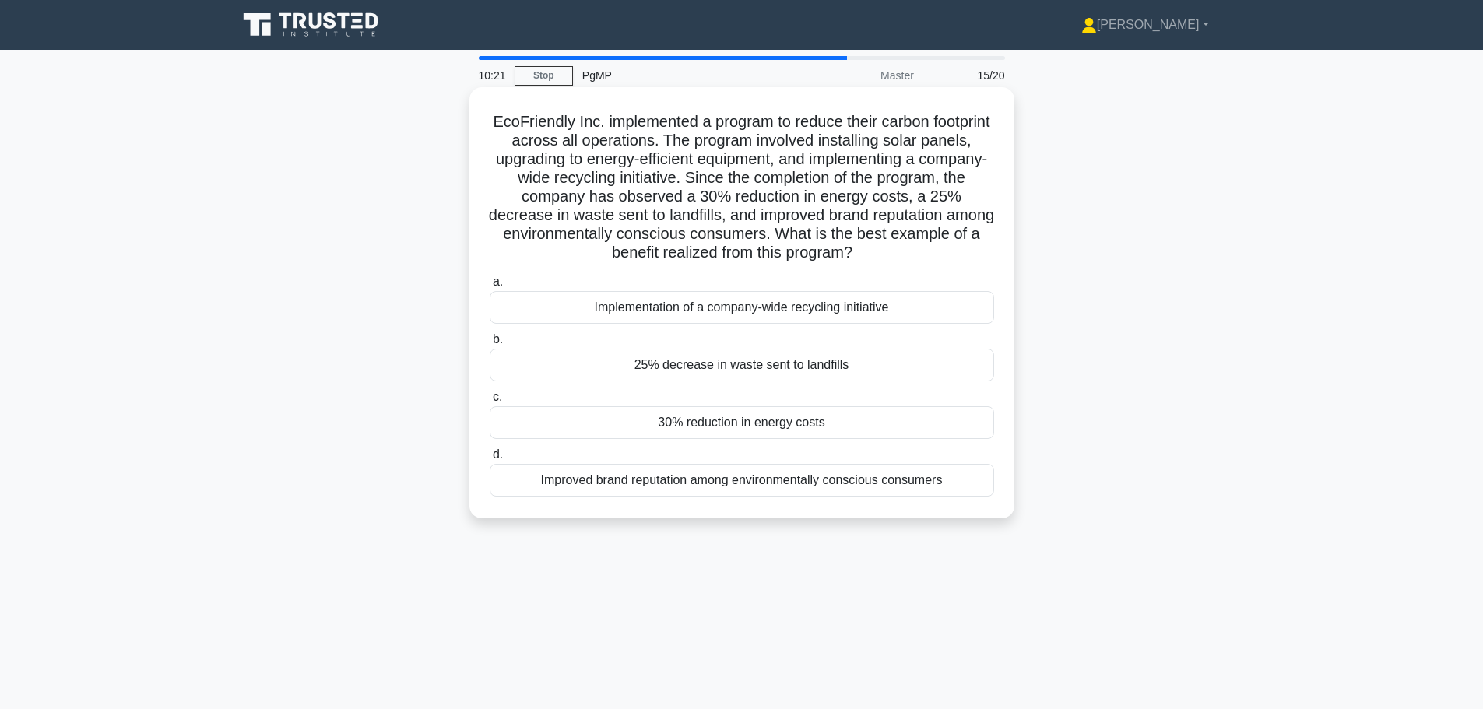
click at [743, 311] on div "Implementation of a company-wide recycling initiative" at bounding box center [742, 307] width 504 height 33
click at [490, 287] on input "a. Implementation of a company-wide recycling initiative" at bounding box center [490, 282] width 0 height 10
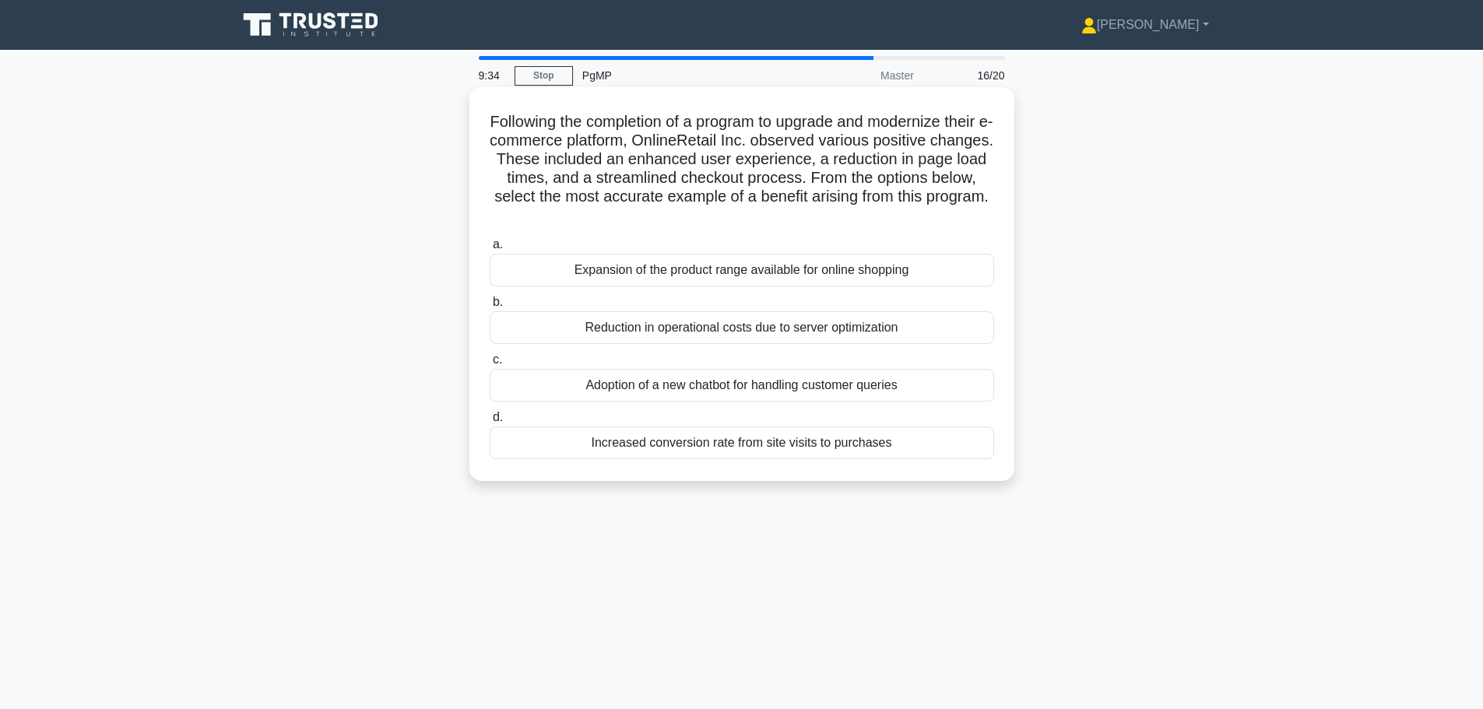
click at [791, 444] on div "Increased conversion rate from site visits to purchases" at bounding box center [742, 443] width 504 height 33
click at [490, 423] on input "d. Increased conversion rate from site visits to purchases" at bounding box center [490, 418] width 0 height 10
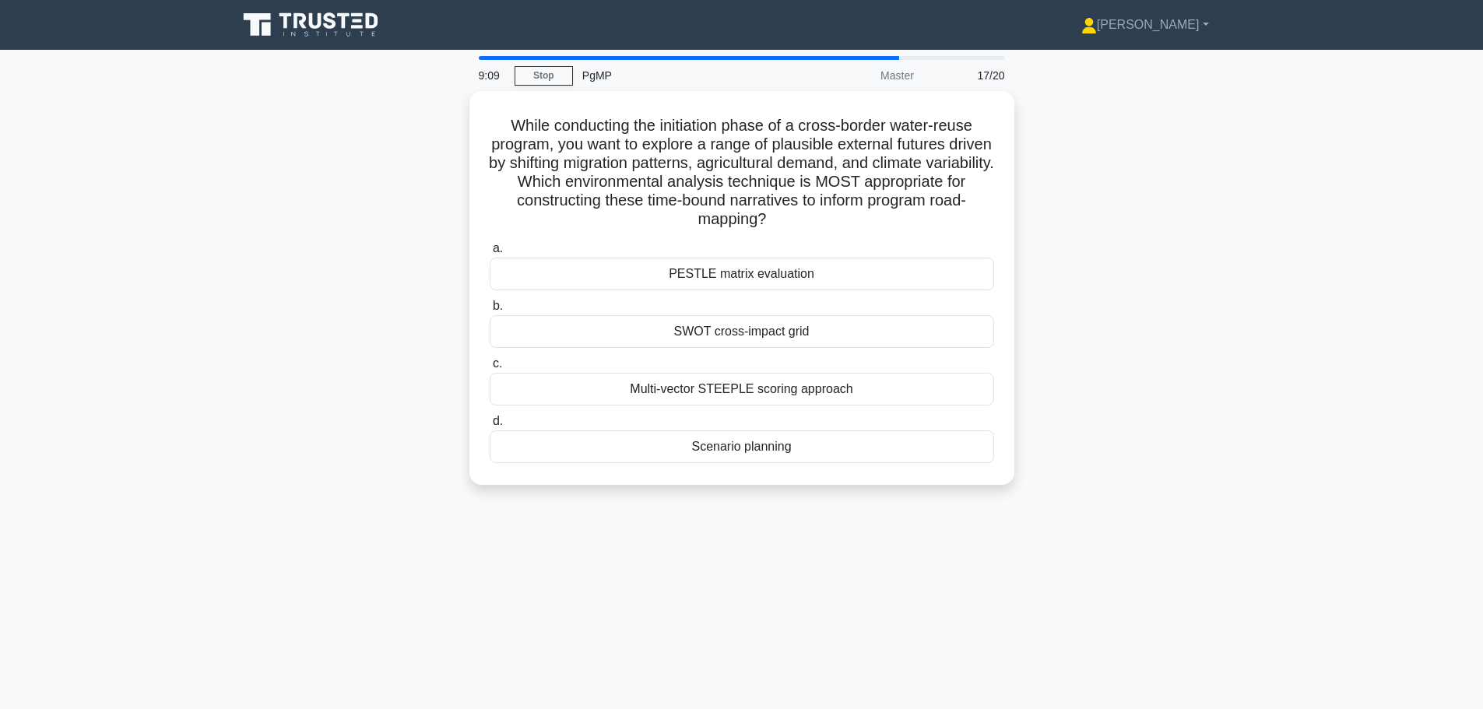
click at [791, 444] on div "Scenario planning" at bounding box center [742, 446] width 504 height 33
click at [490, 427] on input "d. Scenario planning" at bounding box center [490, 421] width 0 height 10
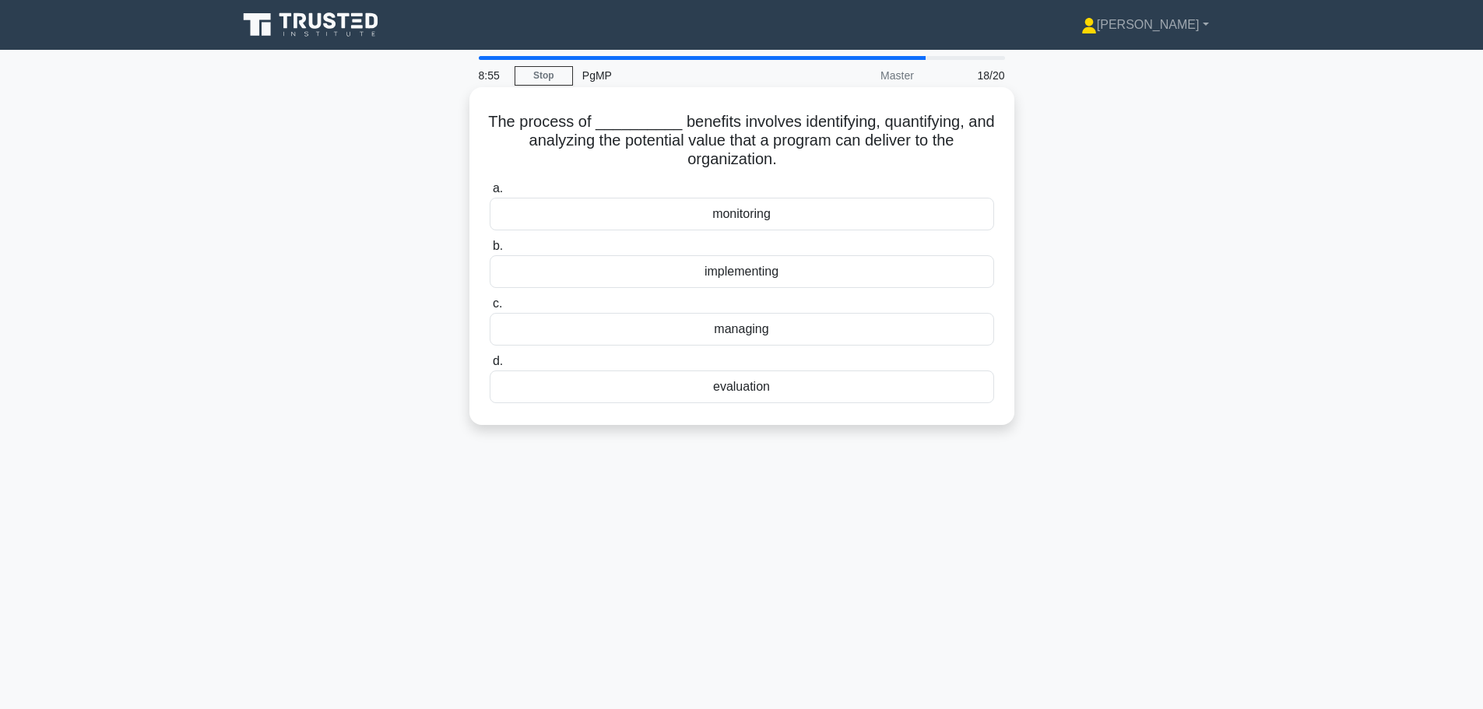
click at [740, 326] on div "managing" at bounding box center [742, 329] width 504 height 33
click at [490, 309] on input "c. managing" at bounding box center [490, 304] width 0 height 10
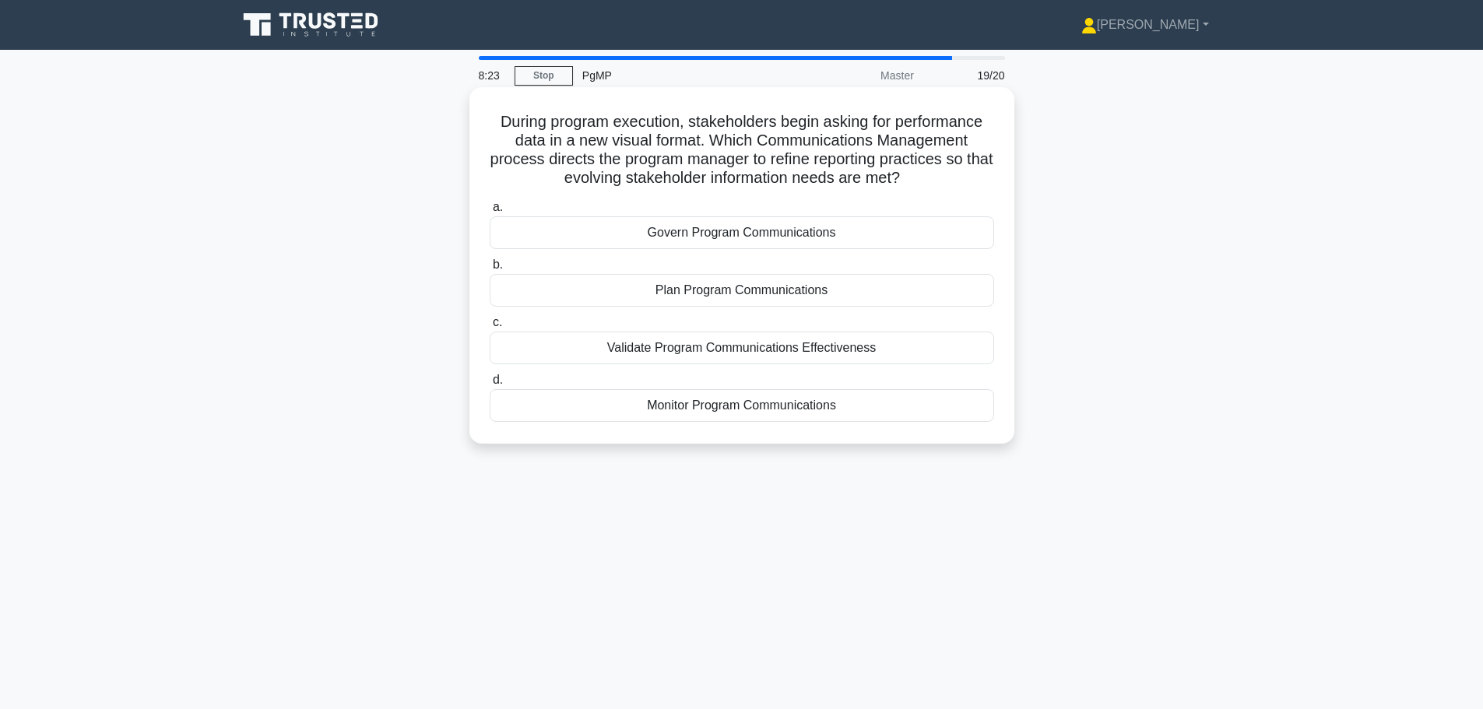
click at [747, 412] on div "Monitor Program Communications" at bounding box center [742, 405] width 504 height 33
click at [490, 385] on input "d. Monitor Program Communications" at bounding box center [490, 380] width 0 height 10
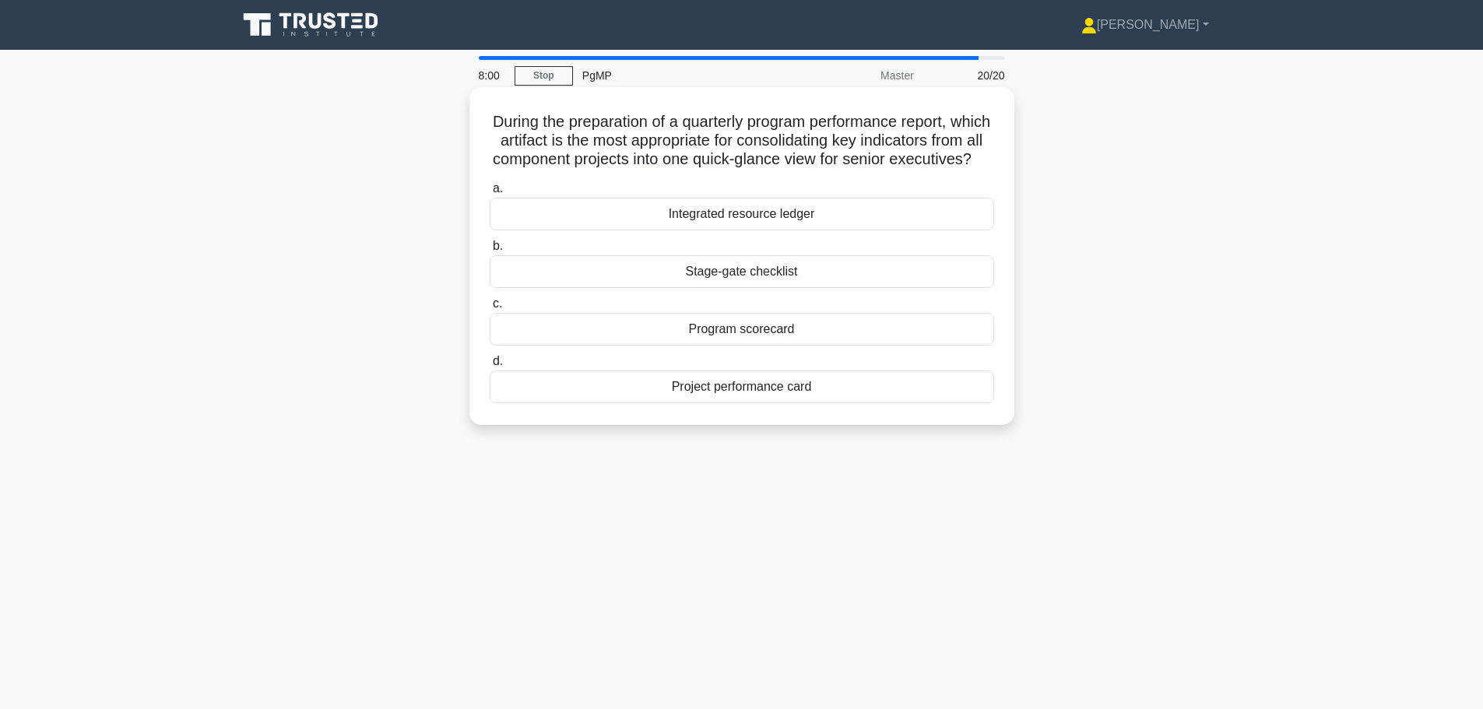
click at [778, 288] on div "Stage-gate checklist" at bounding box center [742, 271] width 504 height 33
click at [490, 251] on input "b. Stage-gate checklist" at bounding box center [490, 246] width 0 height 10
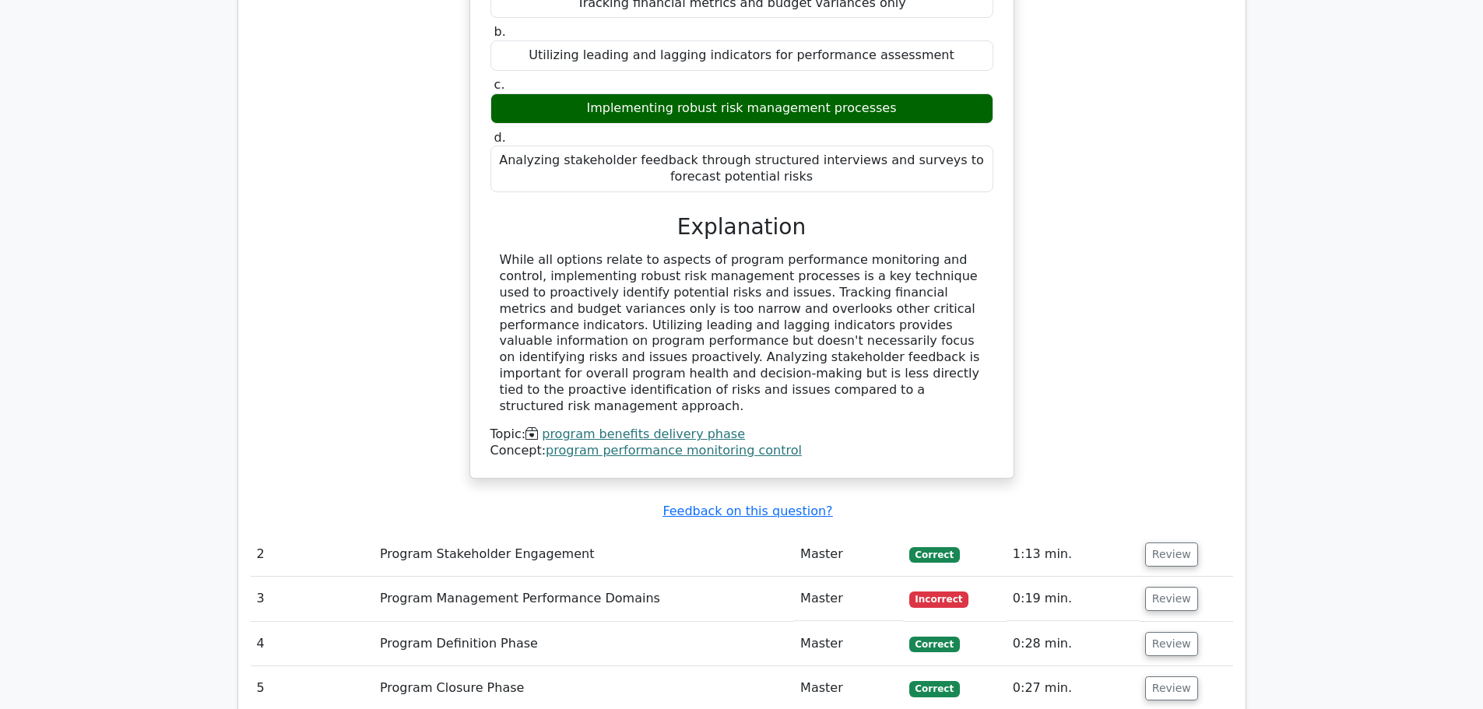
scroll to position [1245, 0]
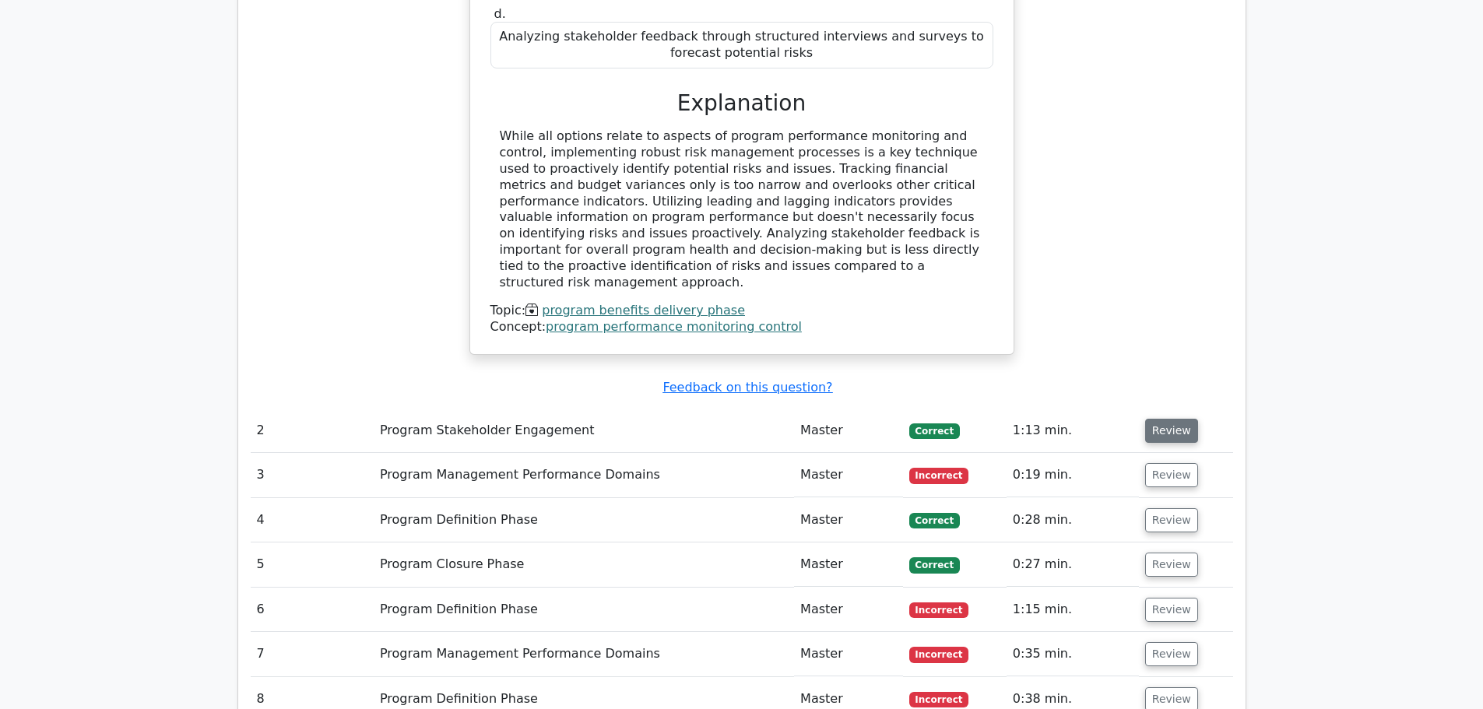
click at [1171, 419] on button "Review" at bounding box center [1171, 431] width 53 height 24
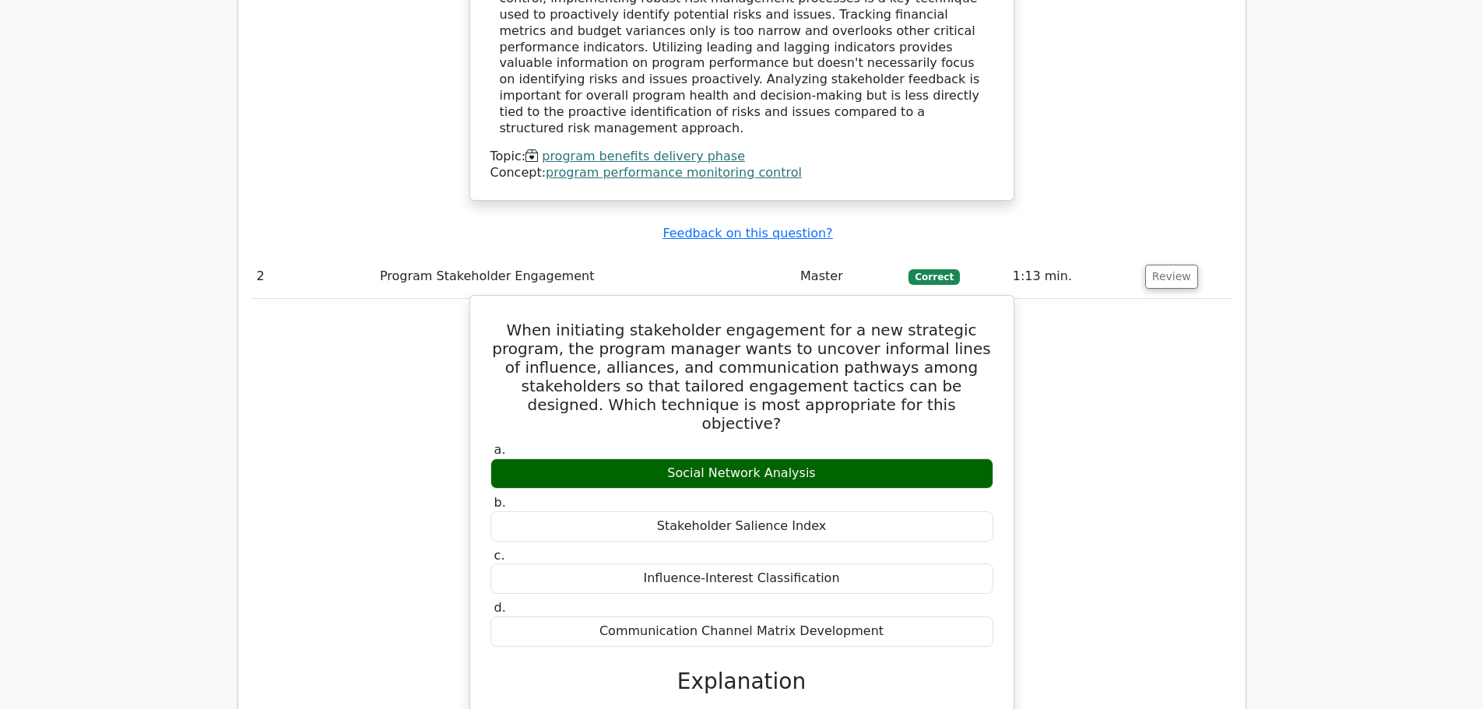
scroll to position [1401, 0]
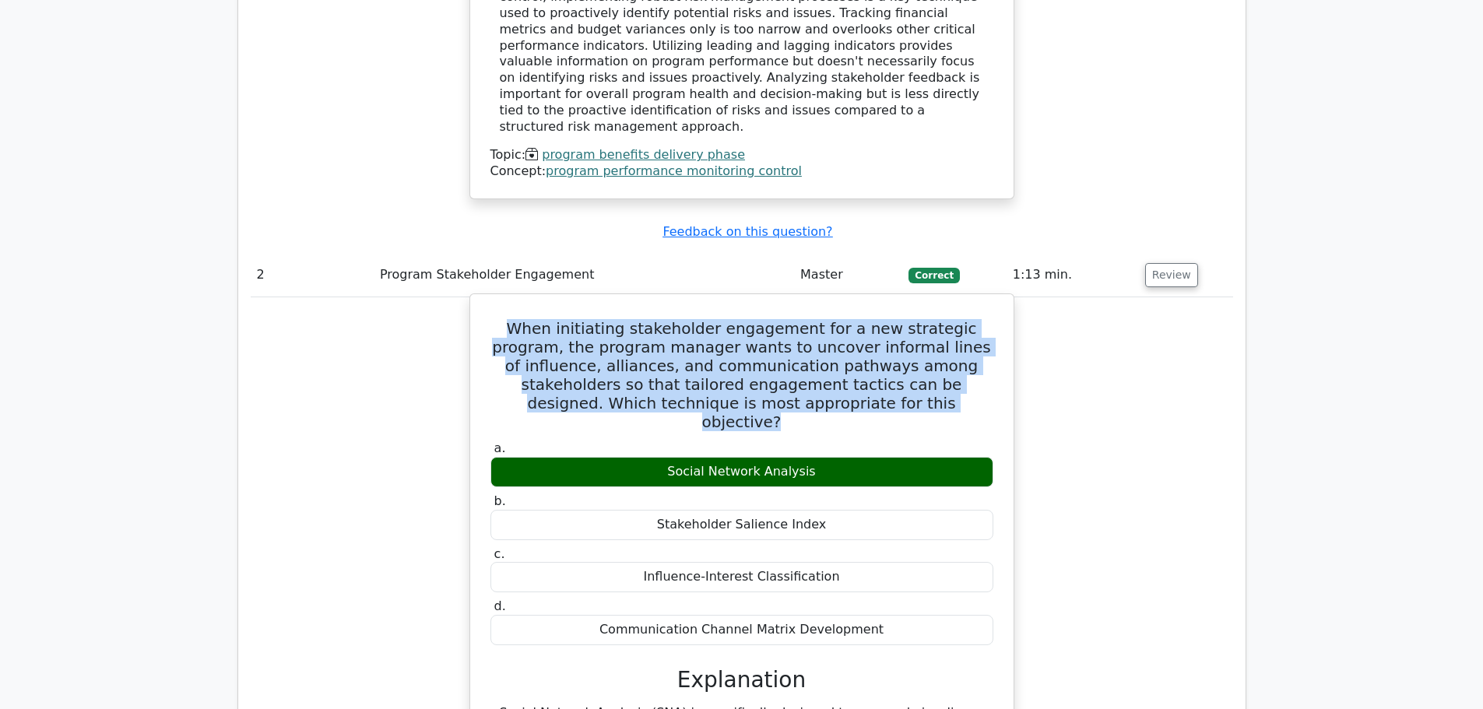
drag, startPoint x: 494, startPoint y: 309, endPoint x: 910, endPoint y: 390, distance: 423.5
click at [910, 390] on h5 "When initiating stakeholder engagement for a new strategic program, the program…" at bounding box center [742, 375] width 506 height 112
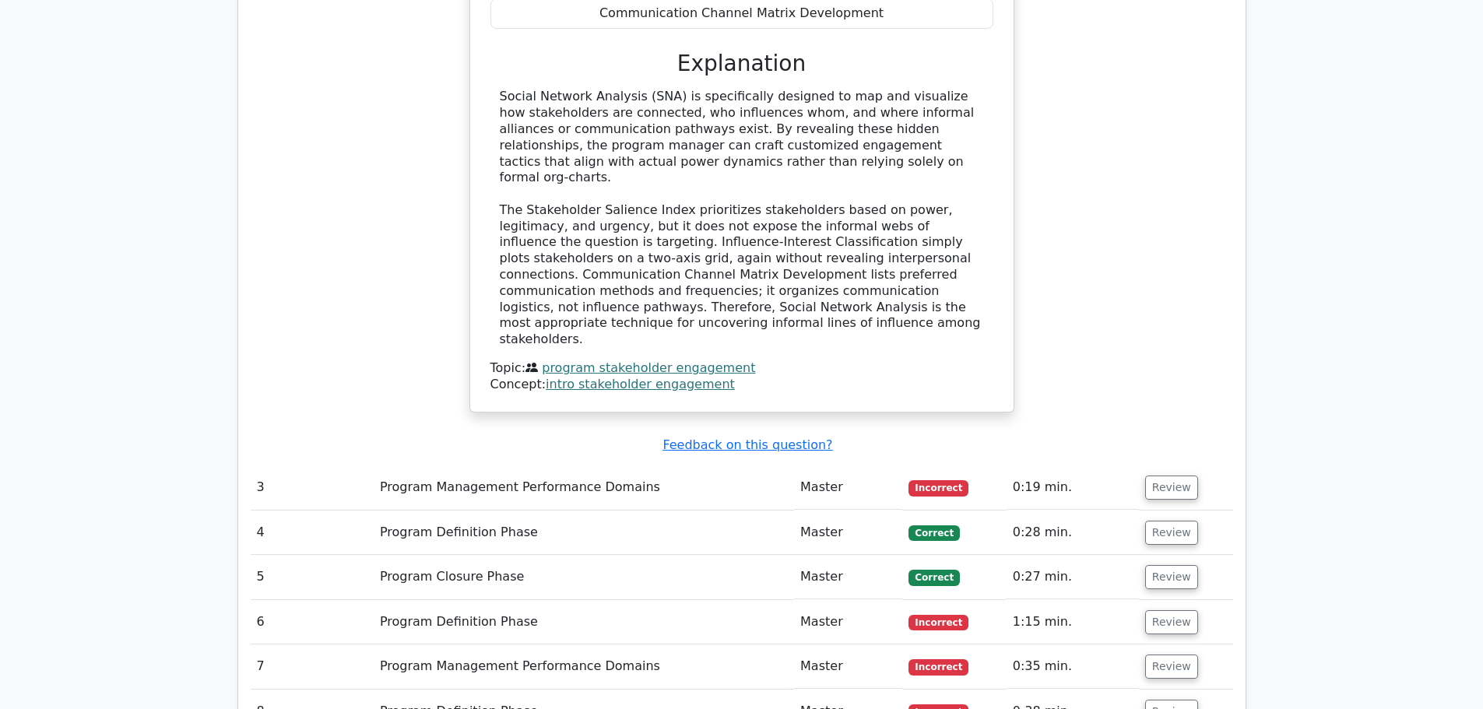
scroll to position [2024, 0]
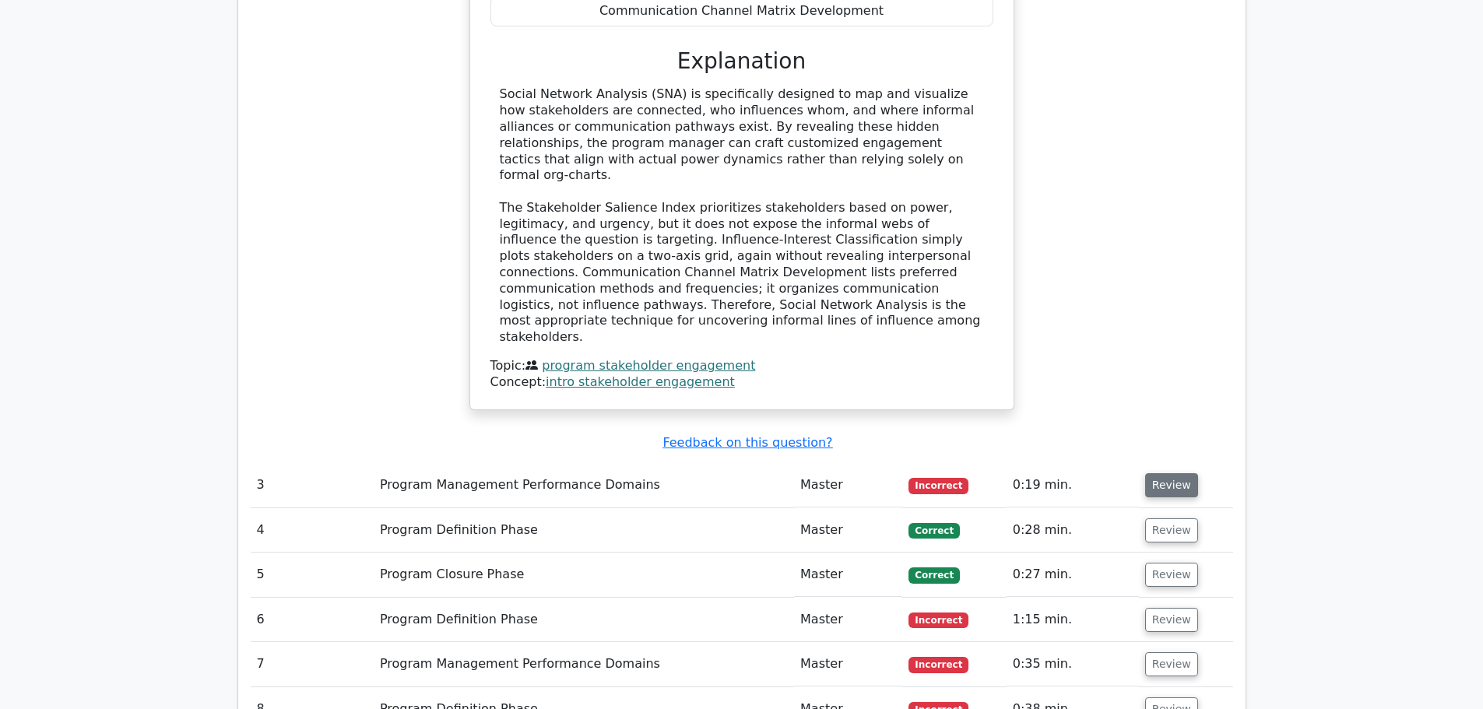
click at [1151, 473] on button "Review" at bounding box center [1171, 485] width 53 height 24
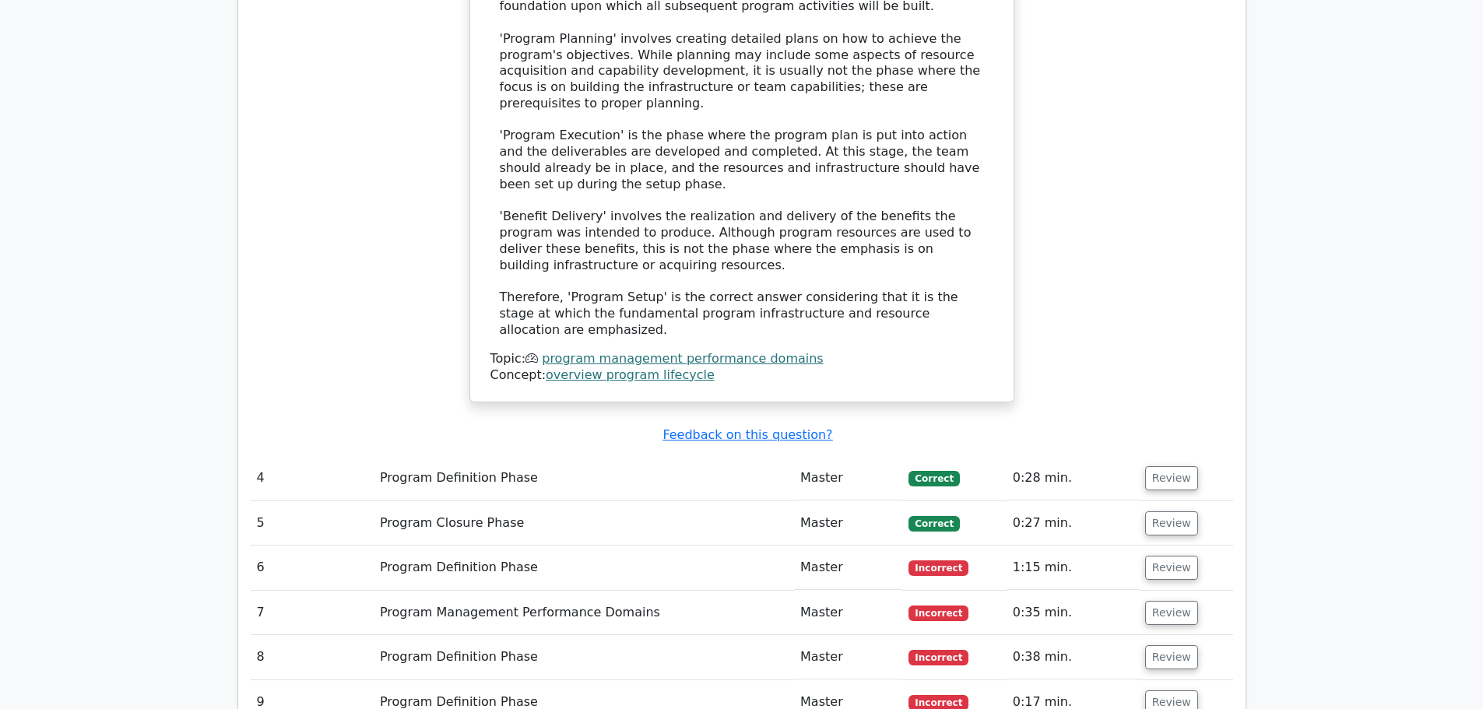
scroll to position [3036, 0]
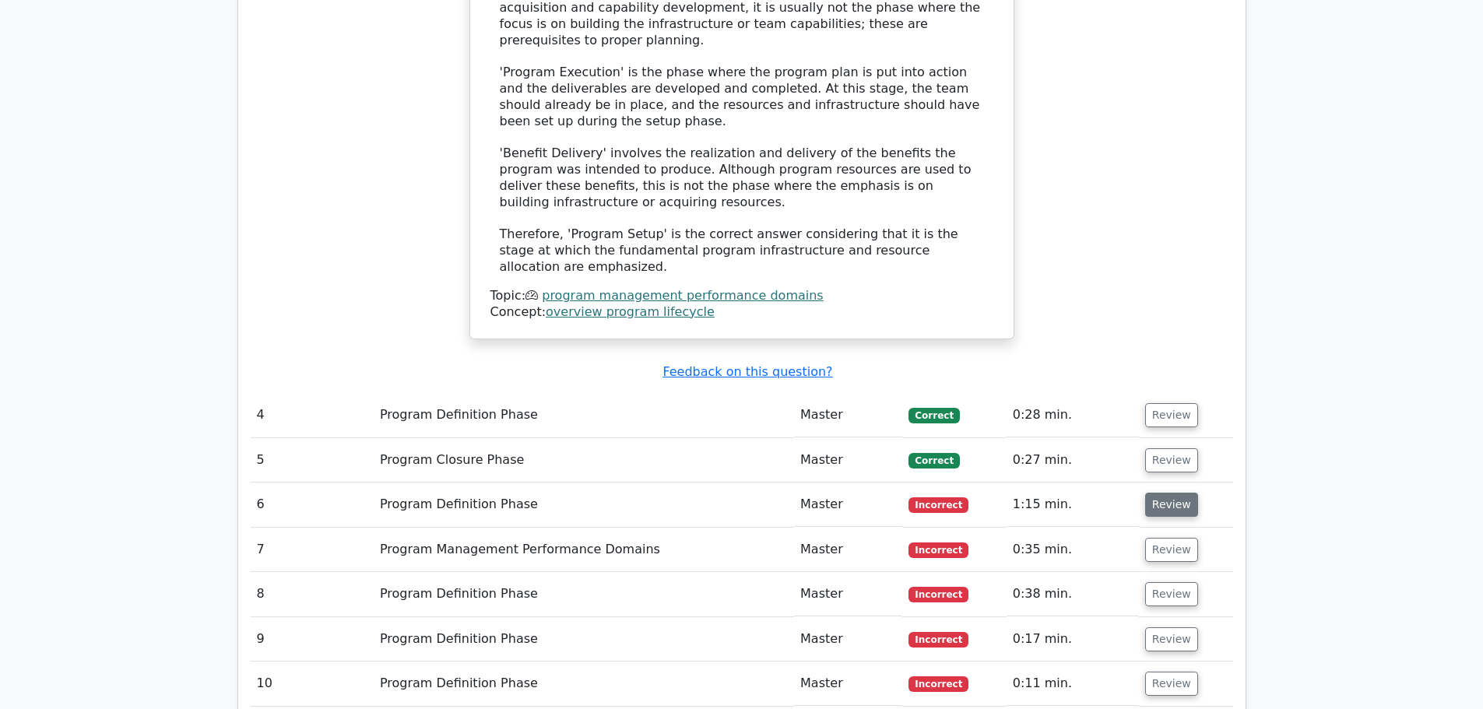
click at [1172, 493] on button "Review" at bounding box center [1171, 505] width 53 height 24
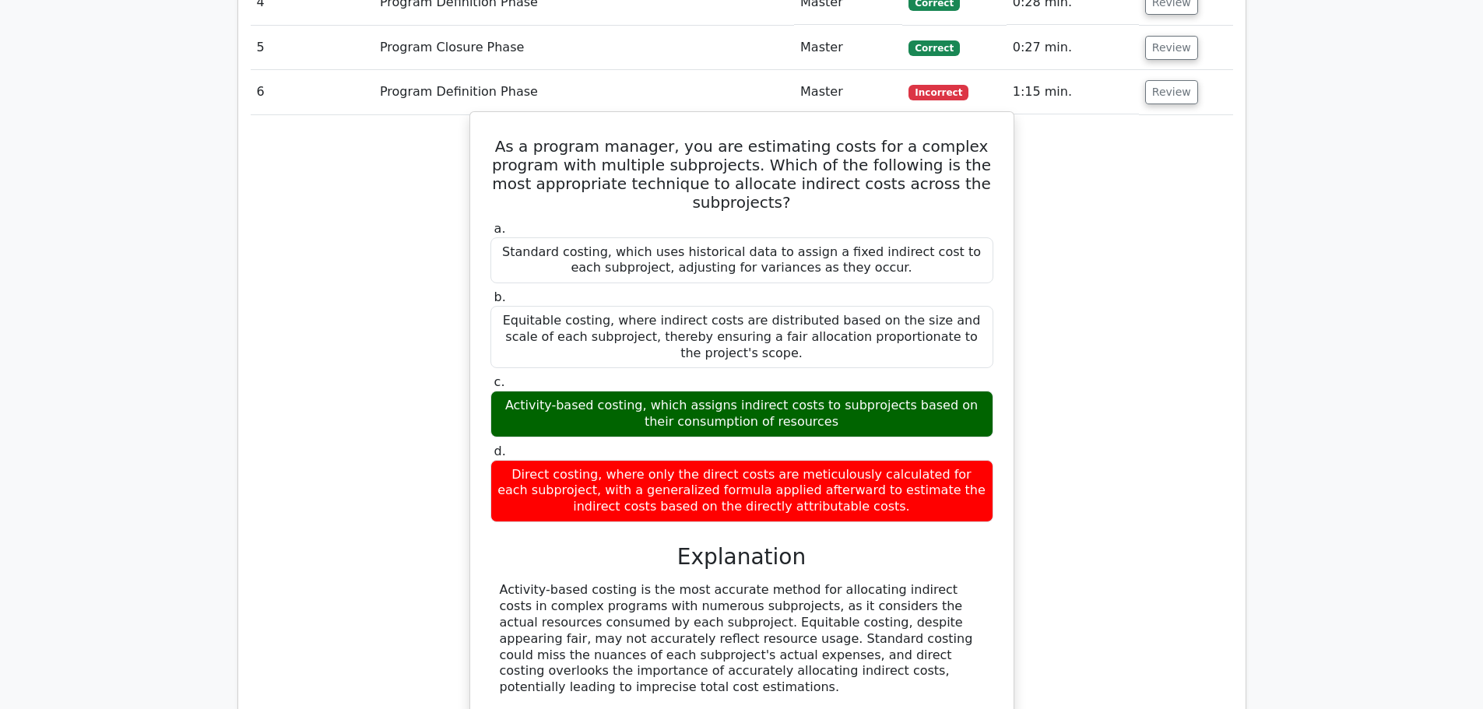
scroll to position [3503, 0]
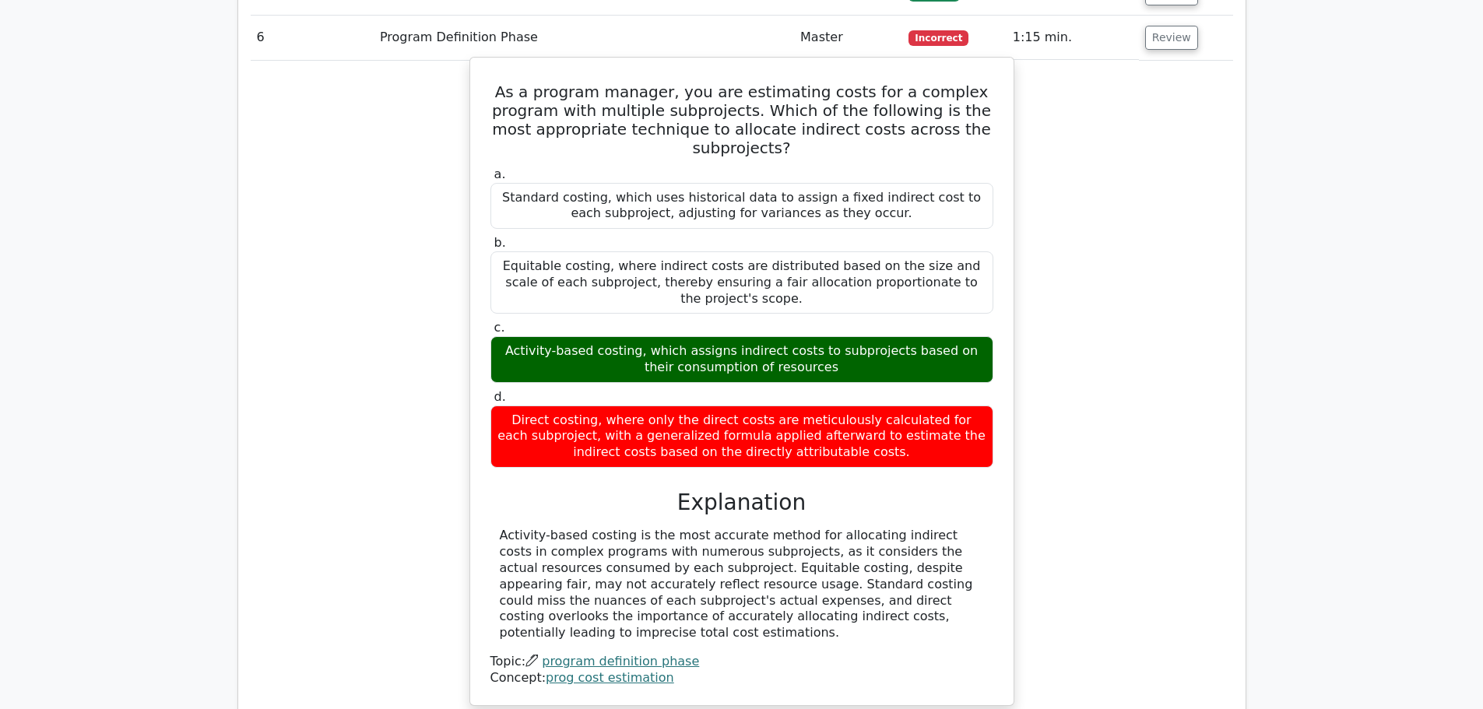
drag, startPoint x: 513, startPoint y: 403, endPoint x: 759, endPoint y: 458, distance: 252.1
click at [973, 528] on div "Activity-based costing is the most accurate method for allocating indirect cost…" at bounding box center [742, 585] width 484 height 114
click at [734, 528] on div "Activity-based costing is the most accurate method for allocating indirect cost…" at bounding box center [742, 585] width 484 height 114
drag, startPoint x: 548, startPoint y: 413, endPoint x: 935, endPoint y: 479, distance: 392.4
click at [935, 528] on div "Activity-based costing is the most accurate method for allocating indirect cost…" at bounding box center [742, 585] width 484 height 114
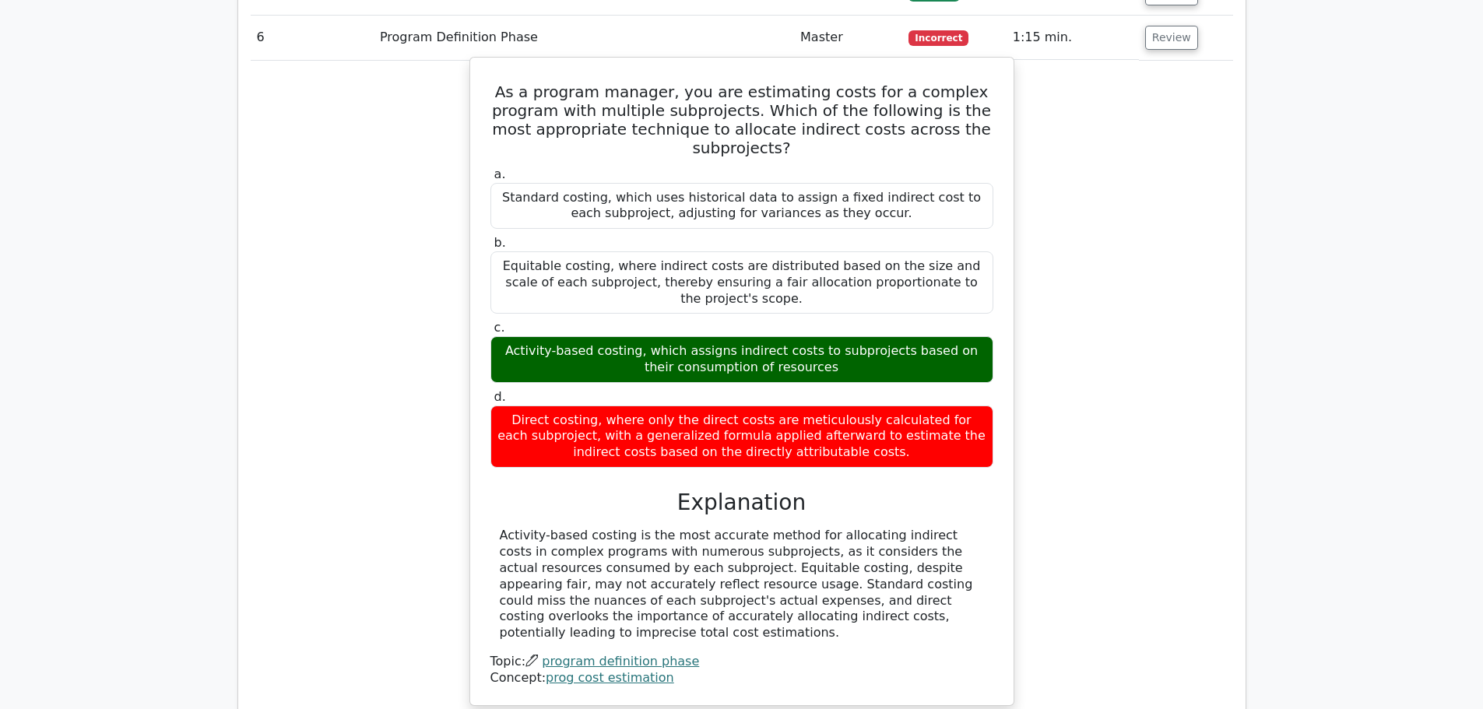
click at [796, 528] on div "Activity-based costing is the most accurate method for allocating indirect cost…" at bounding box center [742, 585] width 484 height 114
drag, startPoint x: 595, startPoint y: 453, endPoint x: 954, endPoint y: 484, distance: 360.2
click at [954, 528] on div "Activity-based costing is the most accurate method for allocating indirect cost…" at bounding box center [742, 585] width 484 height 114
click at [863, 528] on div "Activity-based costing is the most accurate method for allocating indirect cost…" at bounding box center [742, 585] width 484 height 114
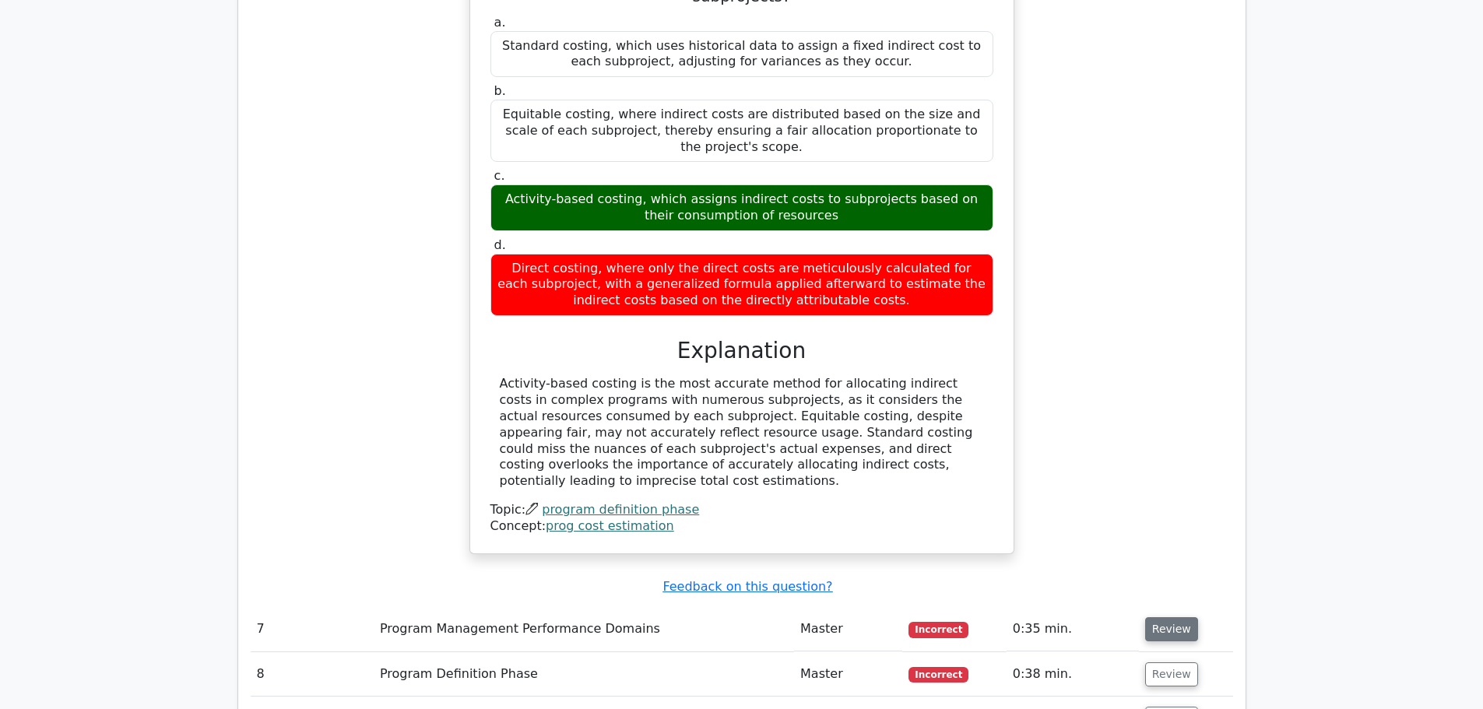
click at [1158, 617] on button "Review" at bounding box center [1171, 629] width 53 height 24
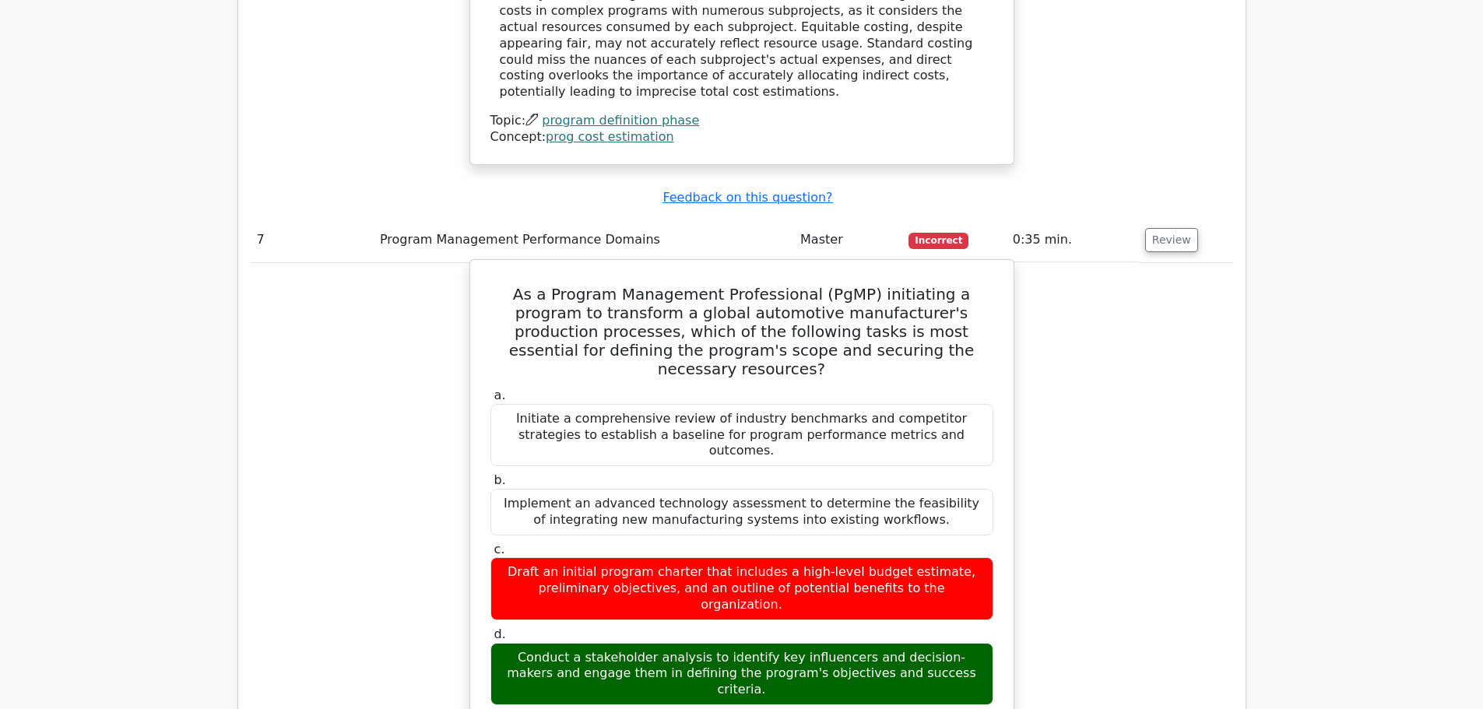
scroll to position [4204, 0]
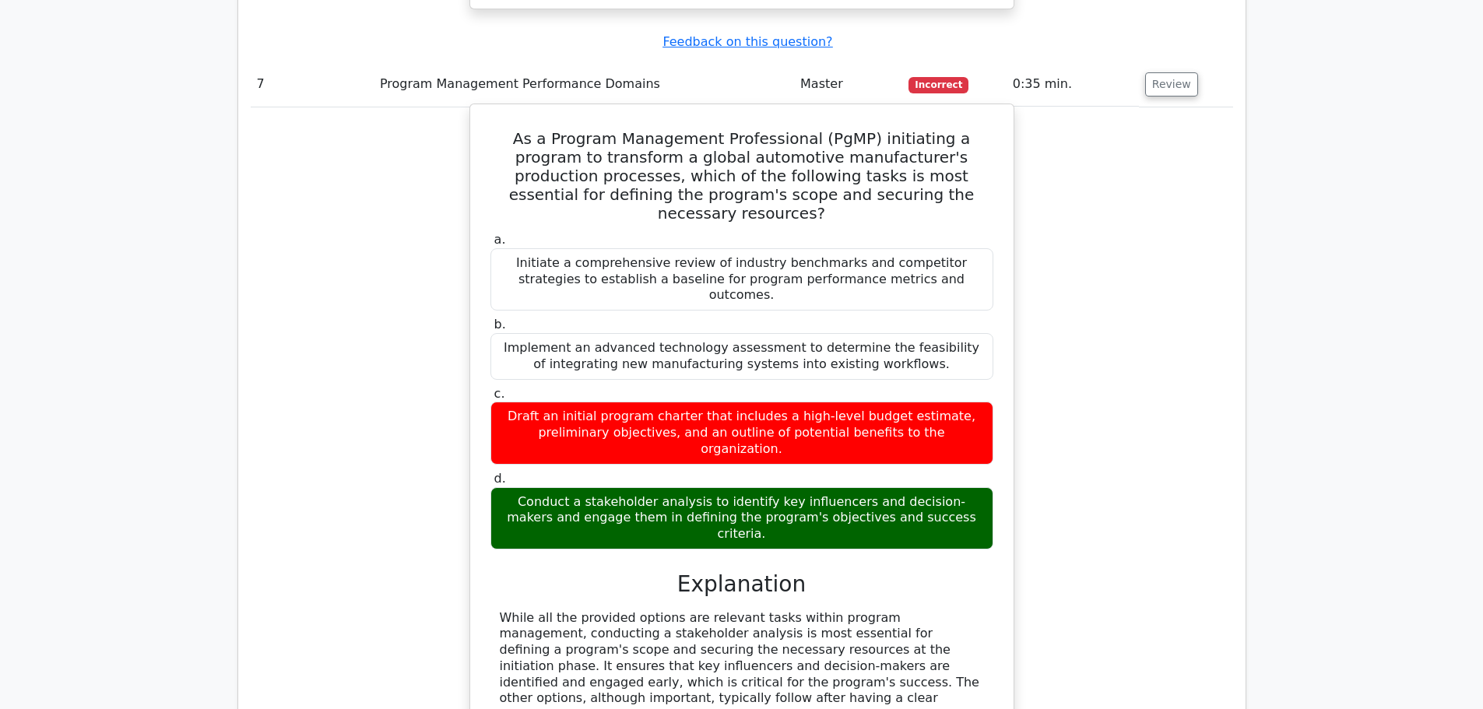
drag, startPoint x: 546, startPoint y: 397, endPoint x: 1007, endPoint y: 480, distance: 468.3
click at [1007, 480] on div "As a Program Management Professional (PgMP) initiating a program to transform a…" at bounding box center [741, 446] width 545 height 684
click at [702, 610] on div "While all the provided options are relevant tasks within program management, co…" at bounding box center [742, 667] width 484 height 114
drag, startPoint x: 532, startPoint y: 439, endPoint x: 957, endPoint y: 480, distance: 426.9
click at [957, 610] on div "While all the provided options are relevant tasks within program management, co…" at bounding box center [742, 667] width 484 height 114
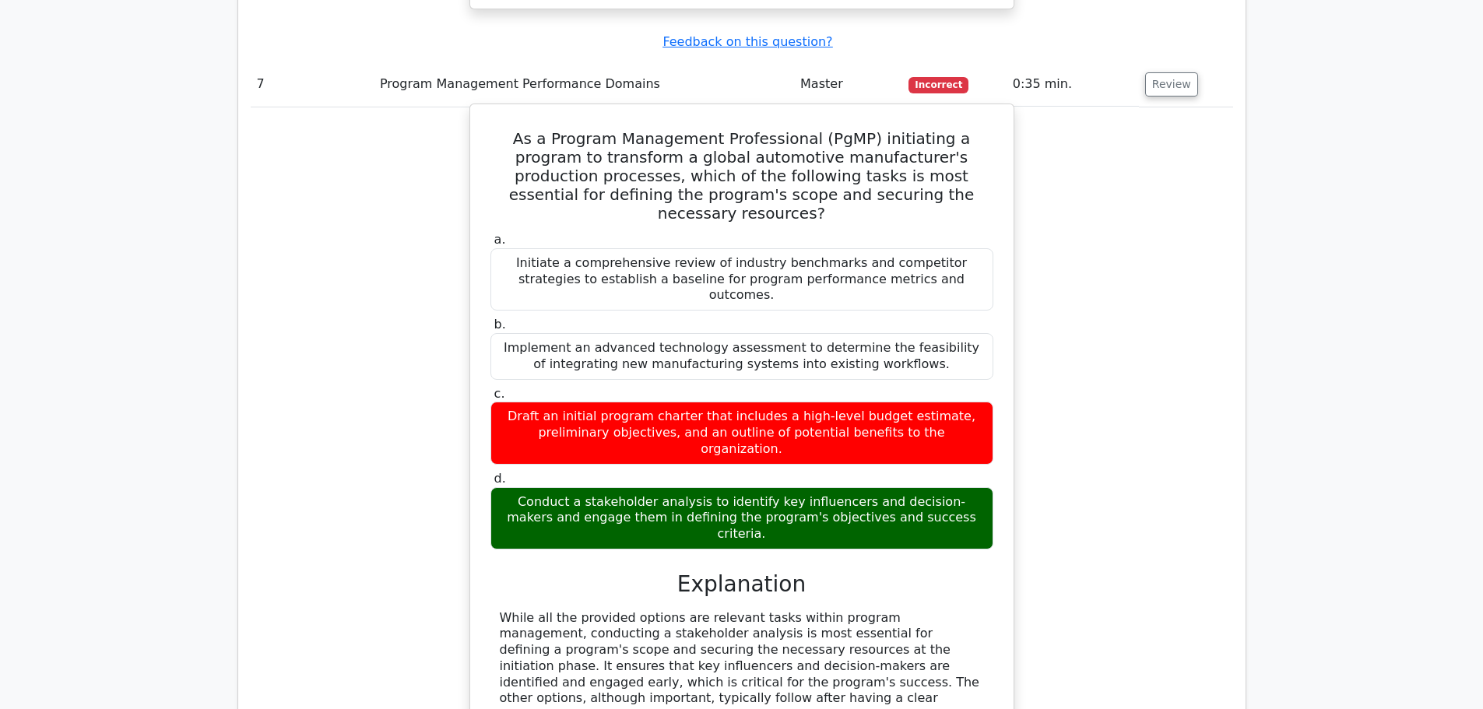
click at [904, 610] on div "While all the provided options are relevant tasks within program management, co…" at bounding box center [742, 667] width 484 height 114
drag, startPoint x: 939, startPoint y: 483, endPoint x: 483, endPoint y: 414, distance: 460.6
click at [483, 414] on div "As a Program Management Professional (PgMP) initiating a program to transform a…" at bounding box center [741, 446] width 531 height 670
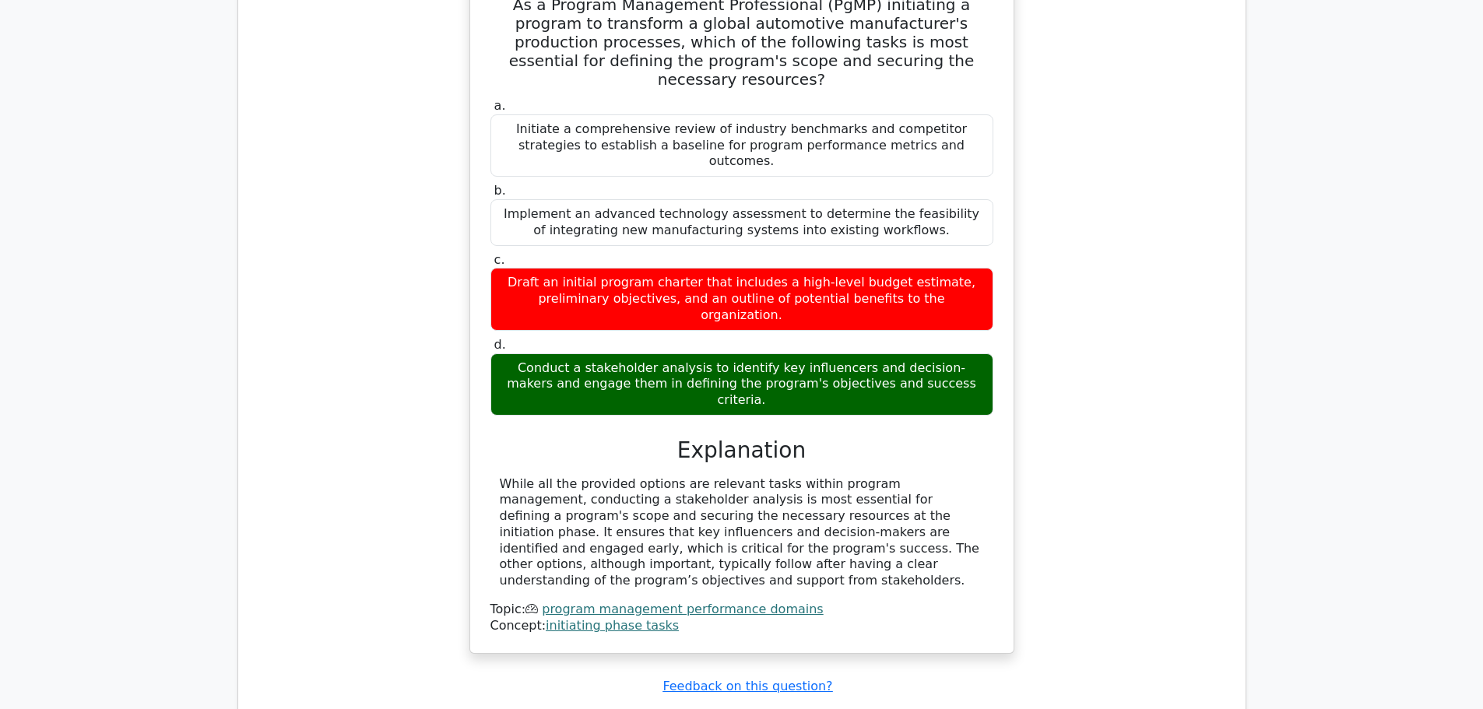
scroll to position [4437, 0]
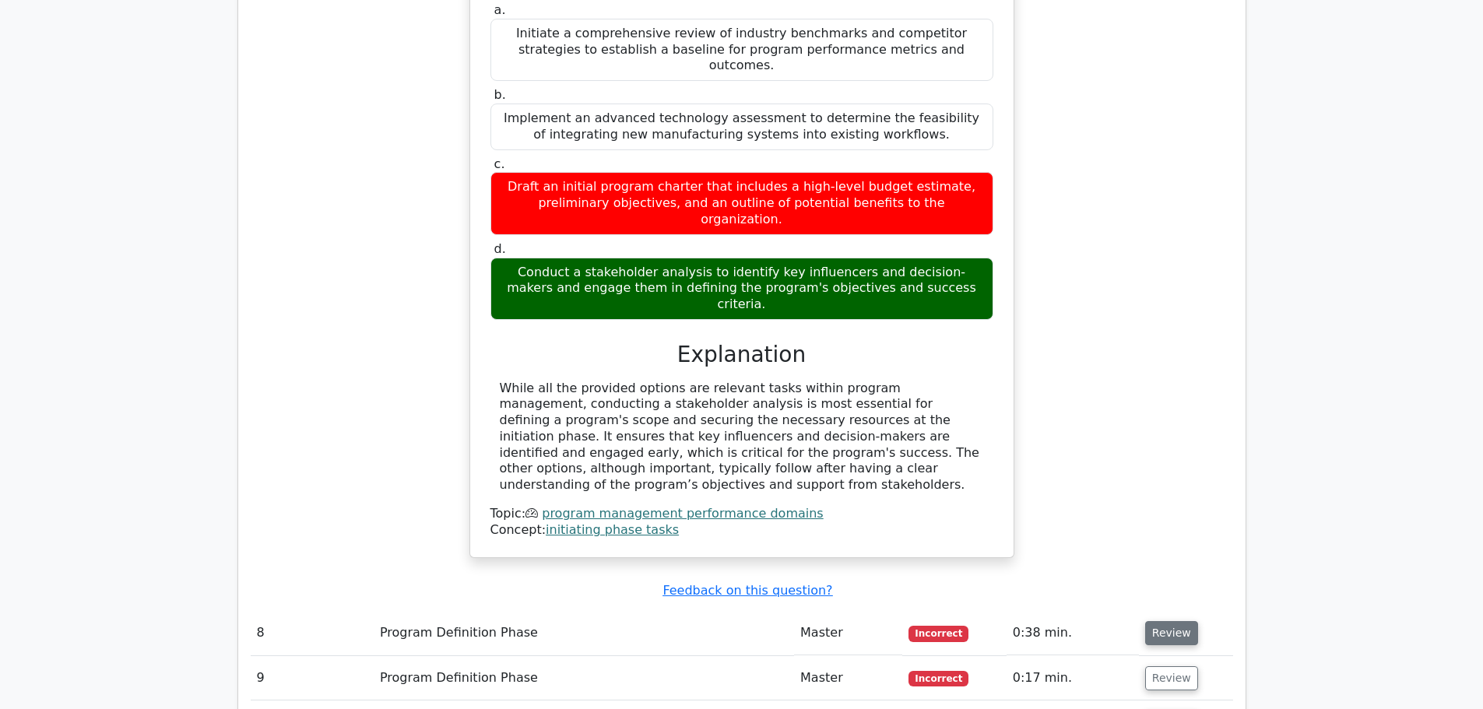
click at [1171, 621] on button "Review" at bounding box center [1171, 633] width 53 height 24
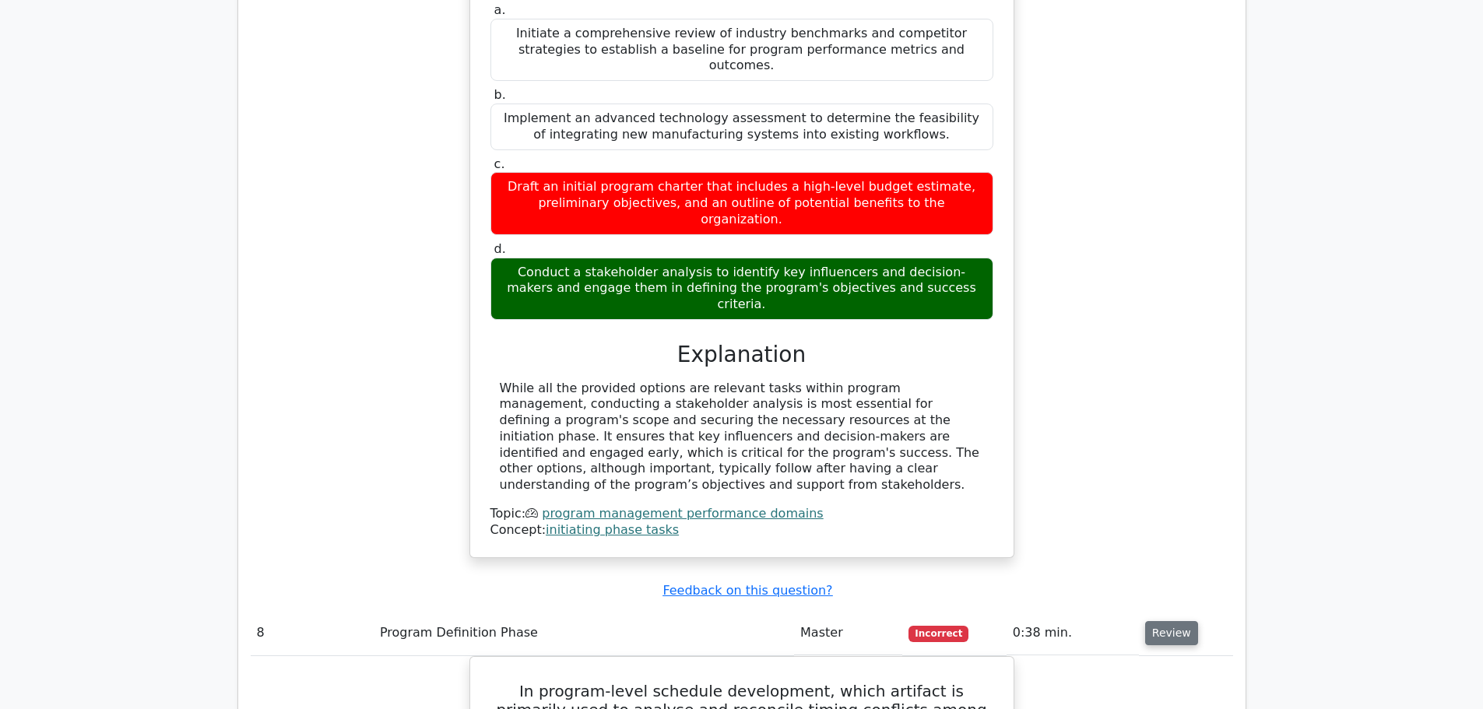
scroll to position [4748, 0]
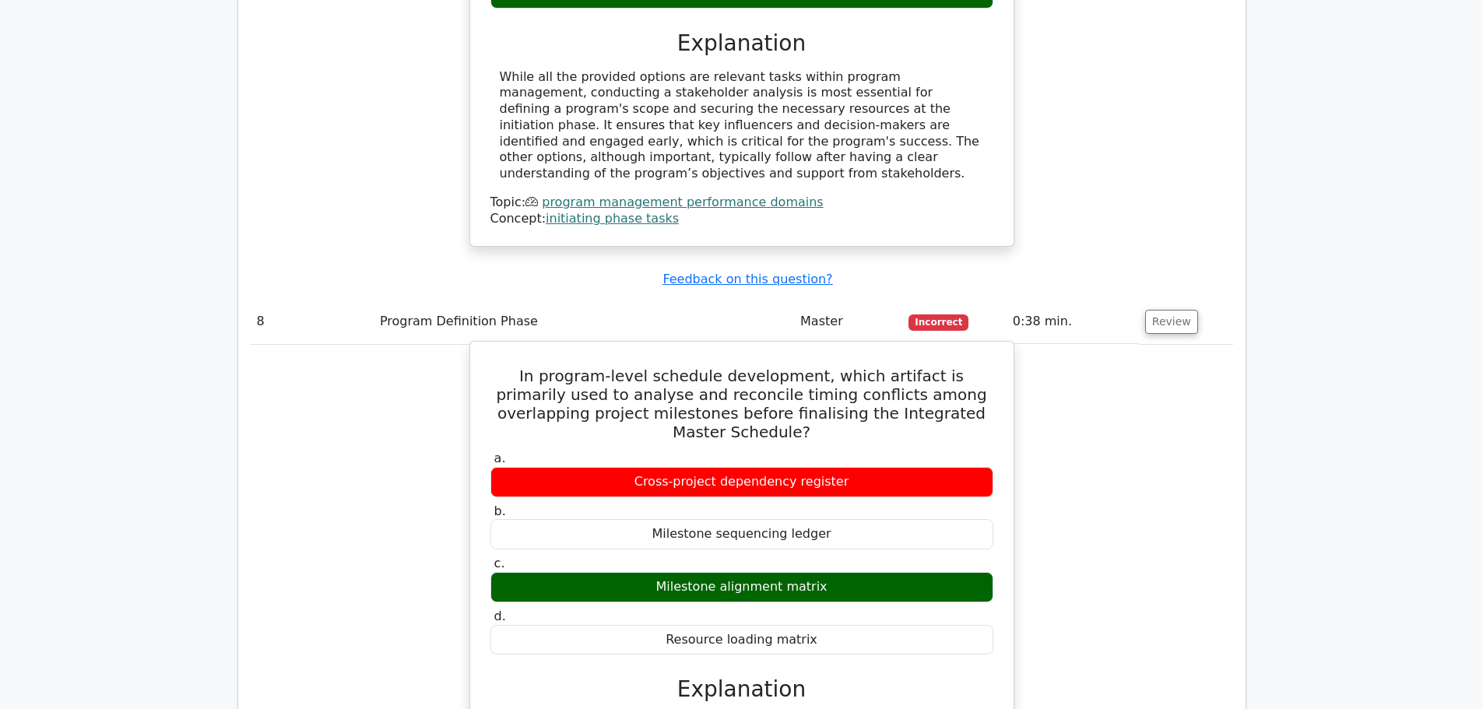
drag, startPoint x: 488, startPoint y: 464, endPoint x: 899, endPoint y: 666, distance: 457.8
click at [899, 666] on div "a. Cross-project dependency register b. Milestone sequencing ledger c. d." at bounding box center [742, 717] width 506 height 539
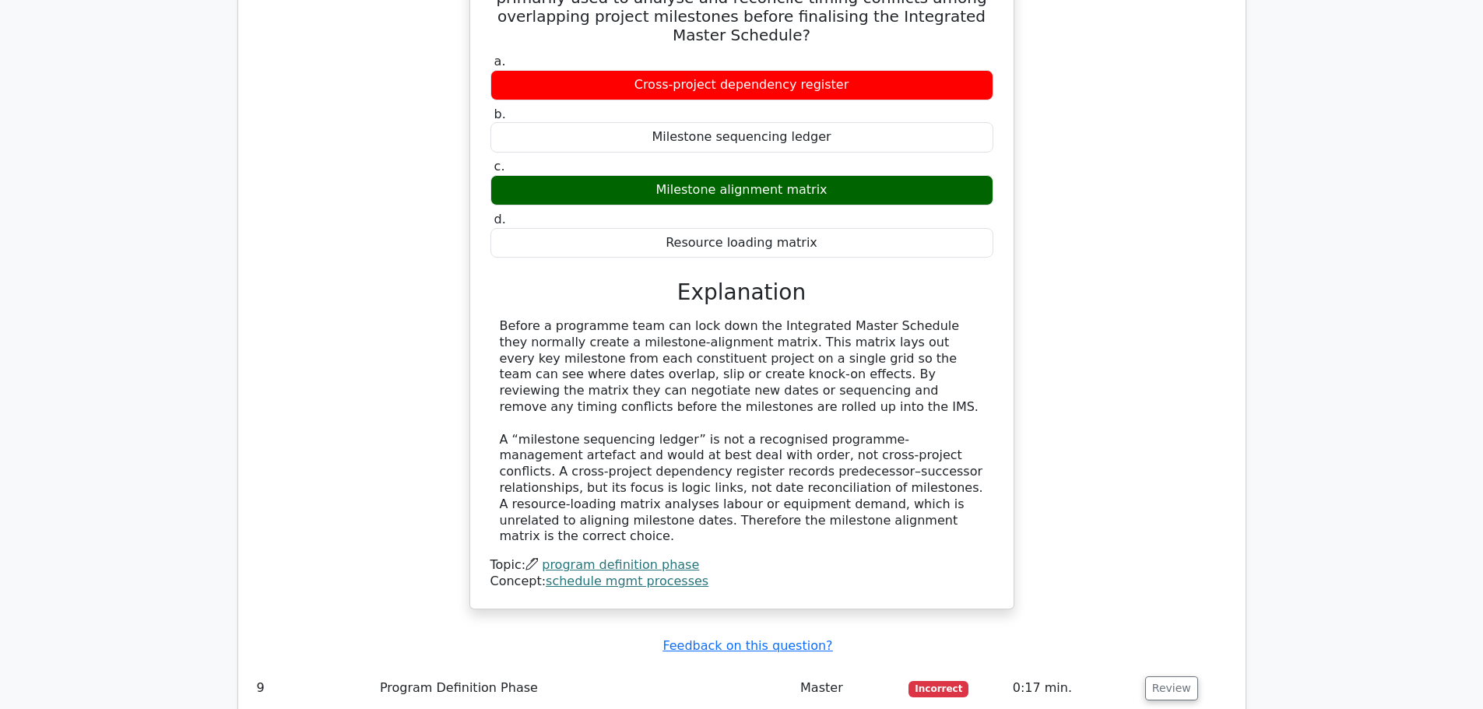
scroll to position [5215, 0]
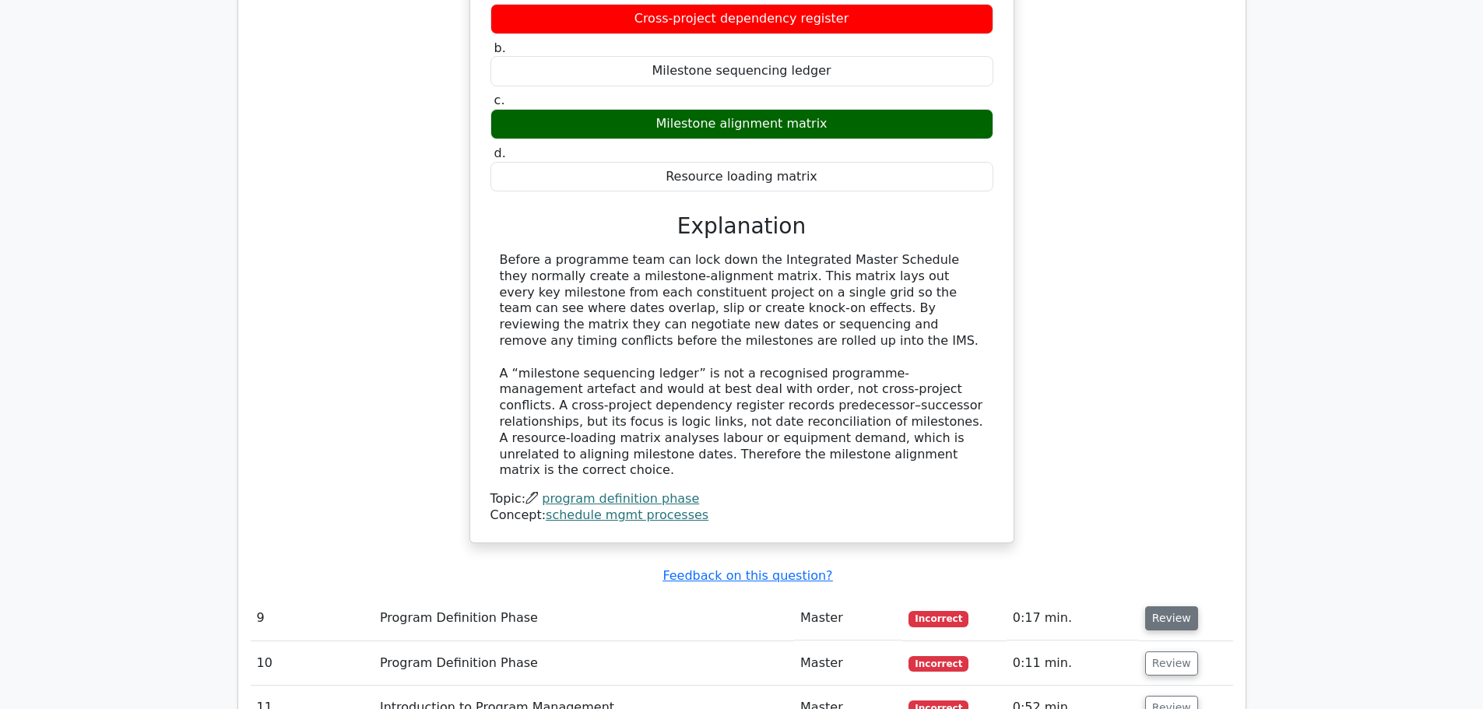
click at [1156, 606] on button "Review" at bounding box center [1171, 618] width 53 height 24
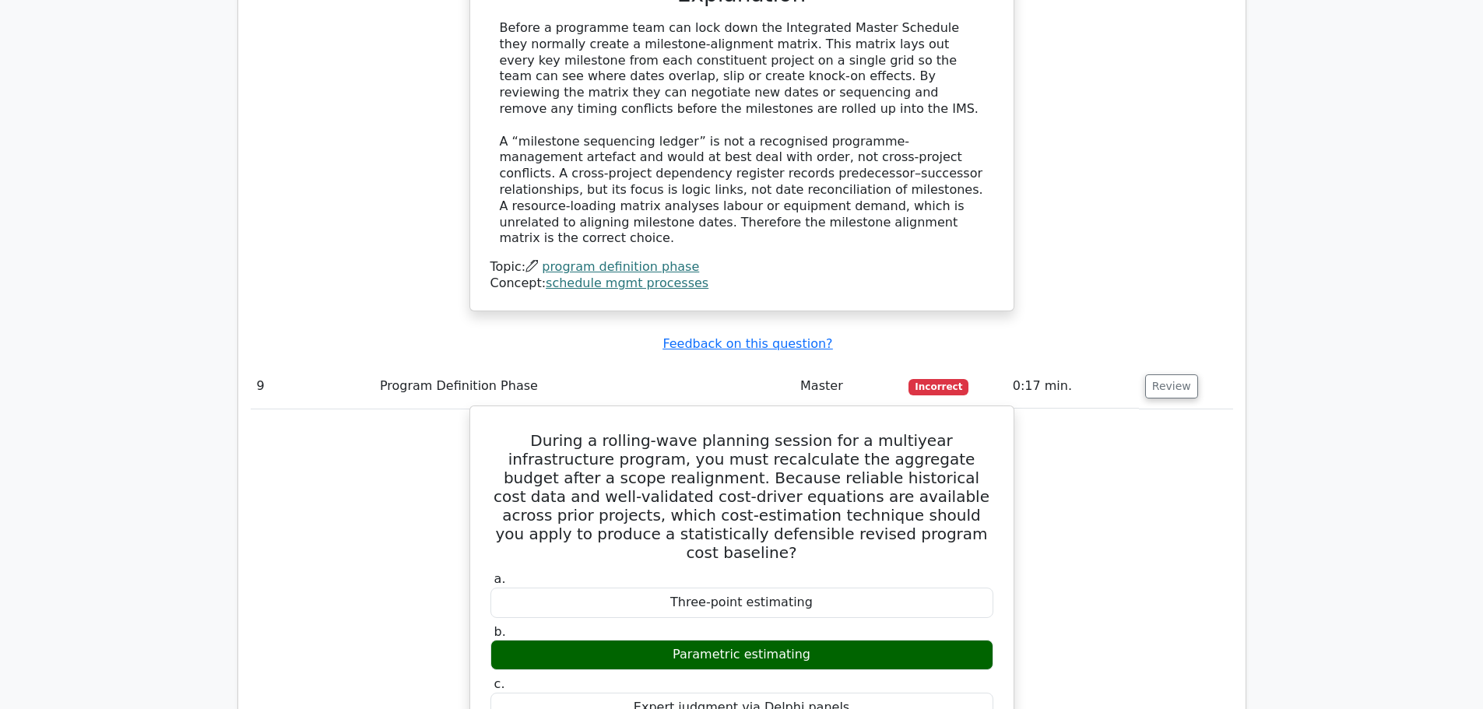
scroll to position [5449, 0]
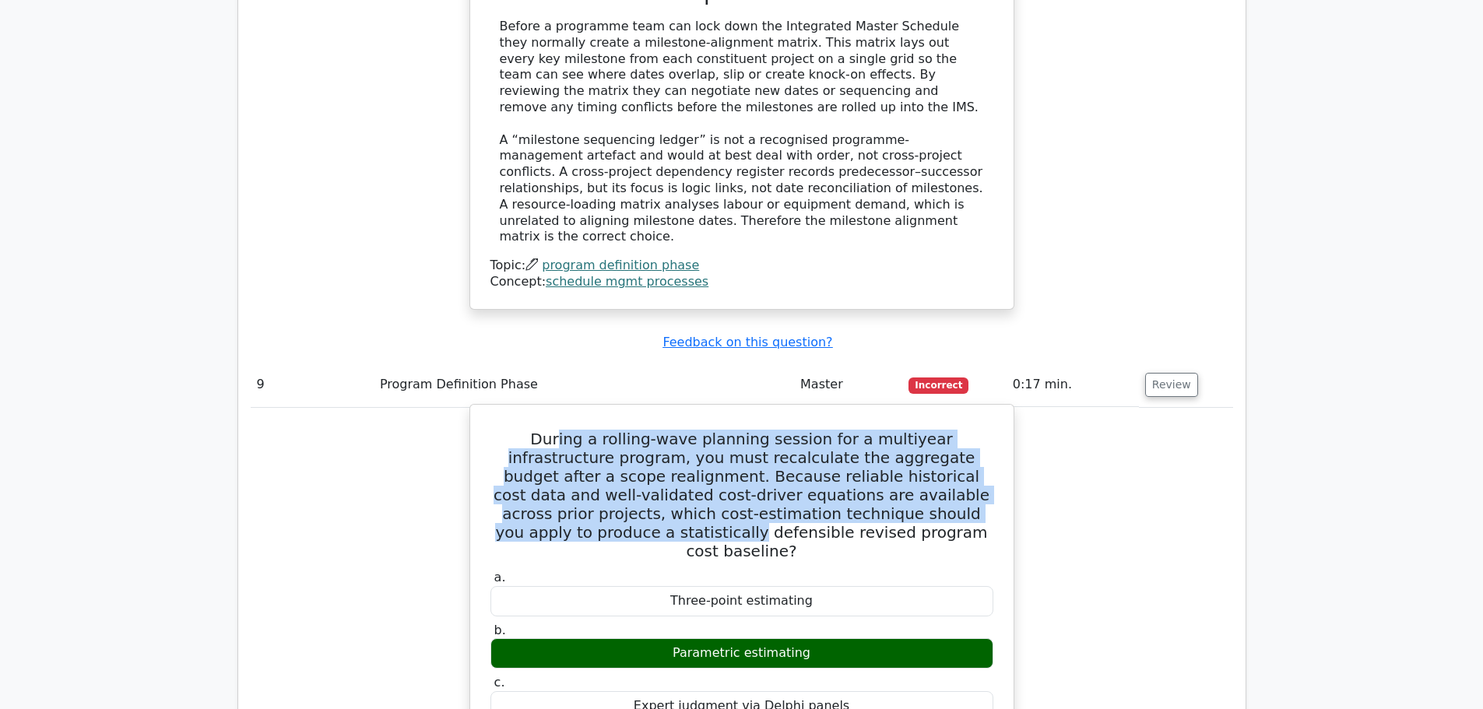
drag, startPoint x: 525, startPoint y: 178, endPoint x: 964, endPoint y: 251, distance: 445.9
click at [964, 430] on h5 "During a rolling-wave planning session for a multiyear infrastructure program, …" at bounding box center [742, 495] width 506 height 131
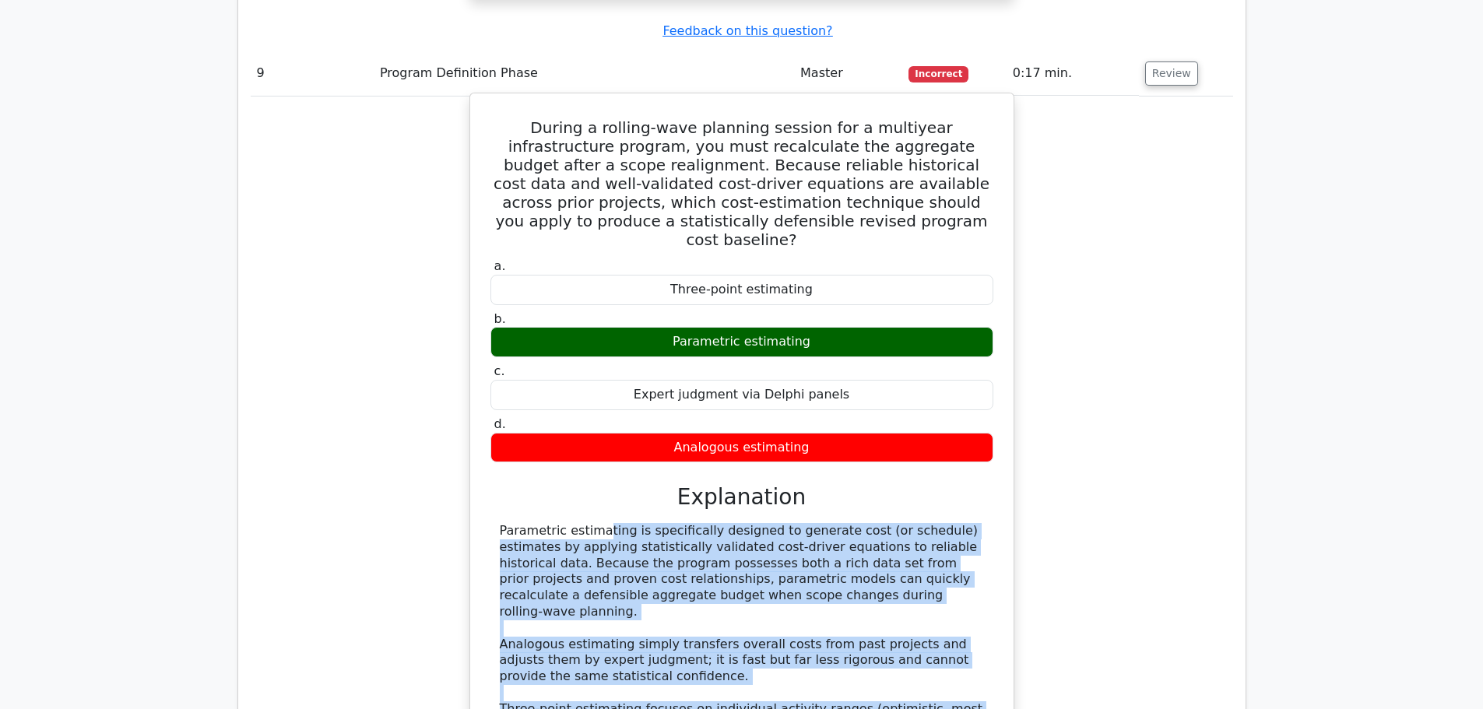
drag, startPoint x: 502, startPoint y: 244, endPoint x: 930, endPoint y: 508, distance: 502.5
click at [930, 523] on div "Parametric estimating is specifically designed to generate cost (or schedule) e…" at bounding box center [742, 676] width 484 height 307
click at [735, 523] on div "Parametric estimating is specifically designed to generate cost (or schedule) e…" at bounding box center [742, 676] width 484 height 307
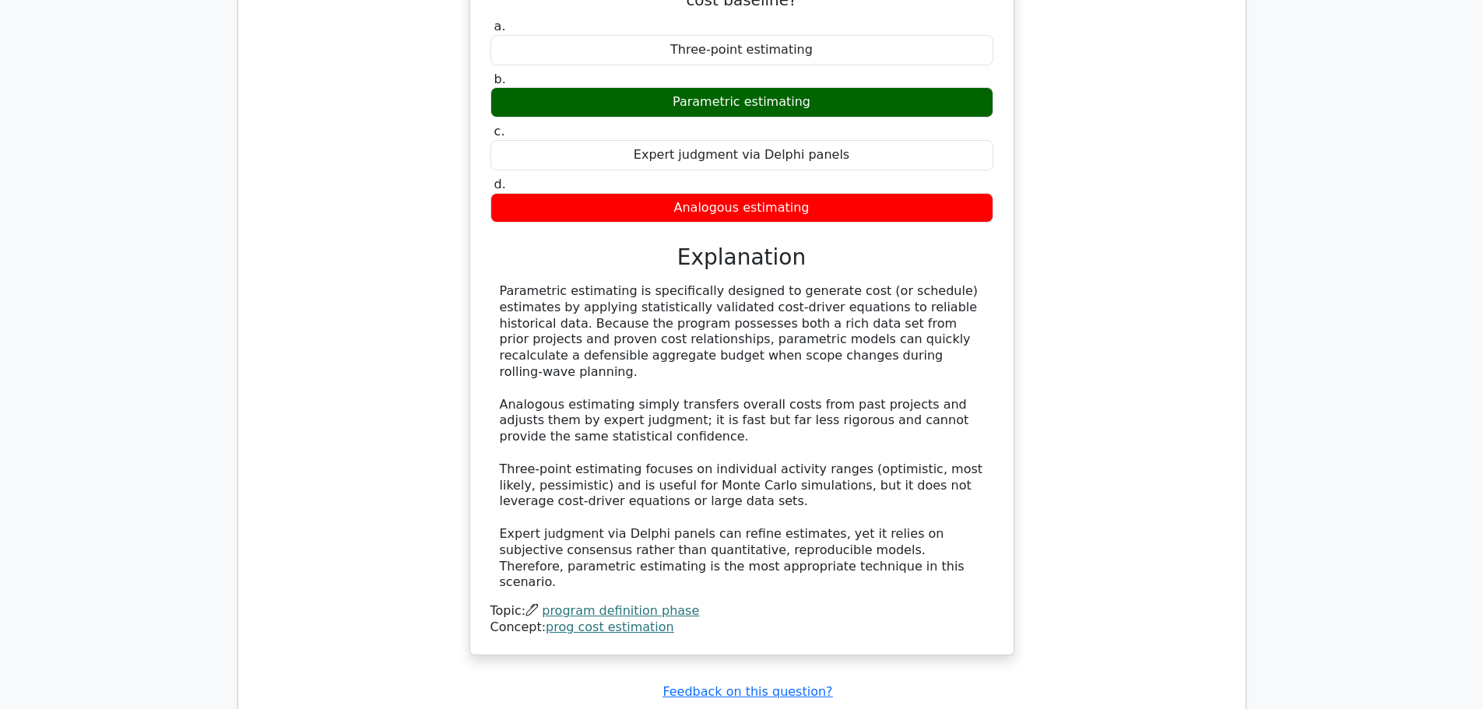
scroll to position [6072, 0]
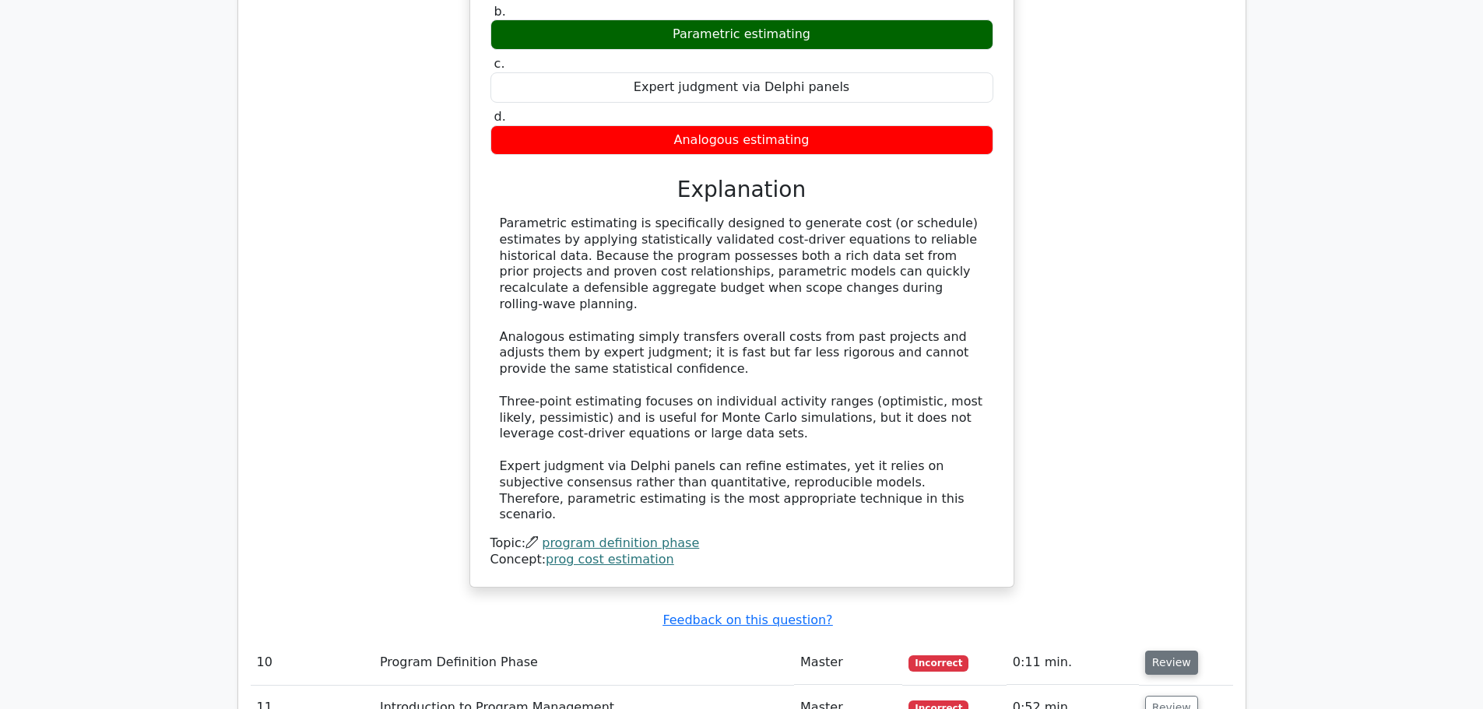
click at [1179, 651] on button "Review" at bounding box center [1171, 663] width 53 height 24
drag, startPoint x: 822, startPoint y: 606, endPoint x: 496, endPoint y: 592, distance: 326.5
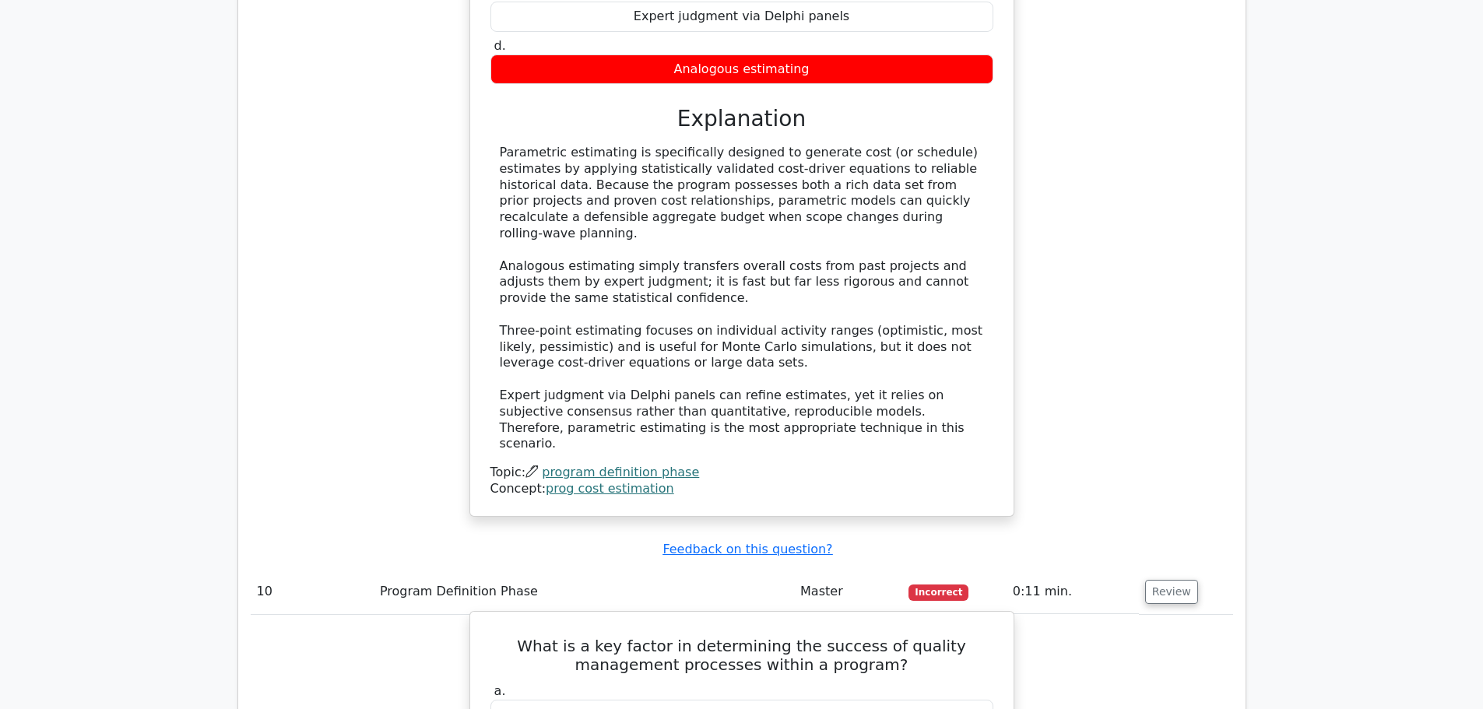
scroll to position [6383, 0]
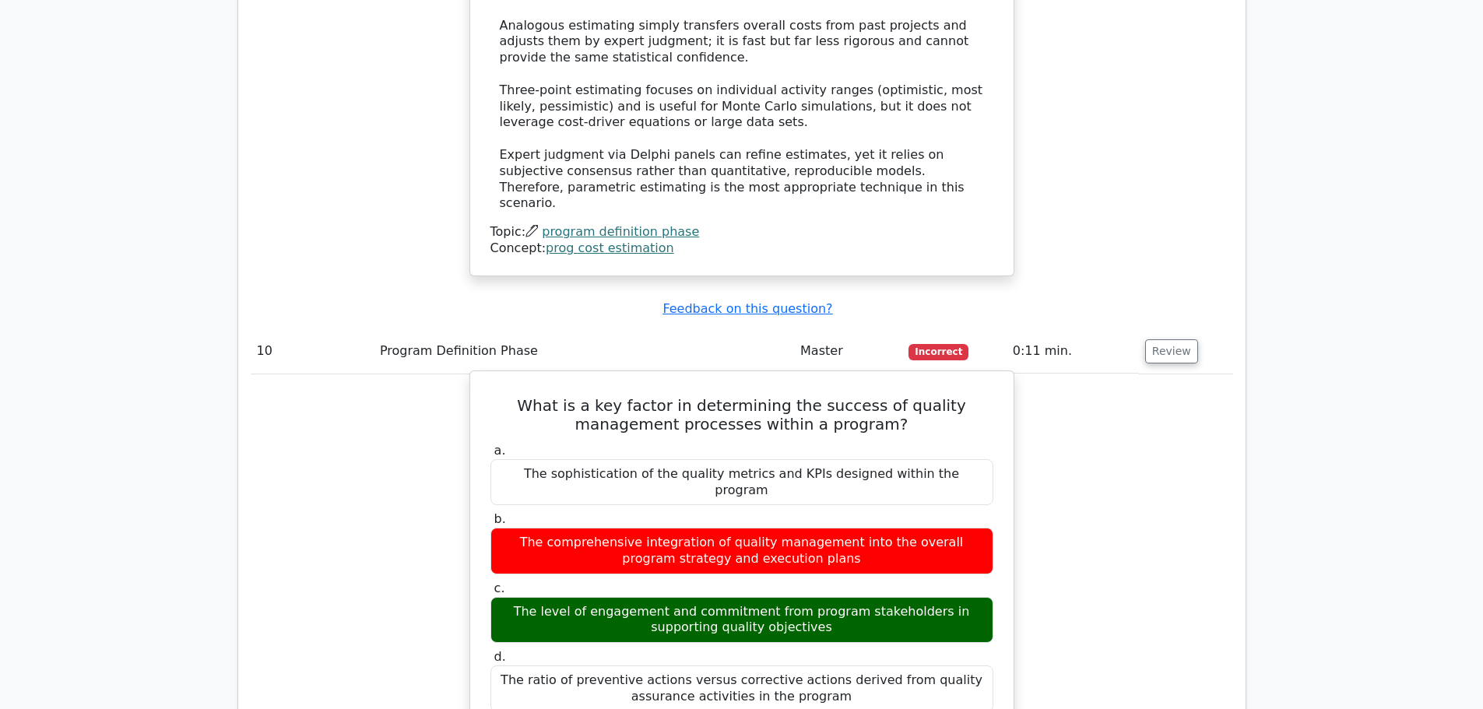
drag, startPoint x: 525, startPoint y: 444, endPoint x: 682, endPoint y: 507, distance: 169.1
drag, startPoint x: 484, startPoint y: 450, endPoint x: 748, endPoint y: 574, distance: 291.5
click at [748, 574] on div "What is a key factor in determining the success of quality management processes…" at bounding box center [741, 685] width 531 height 614
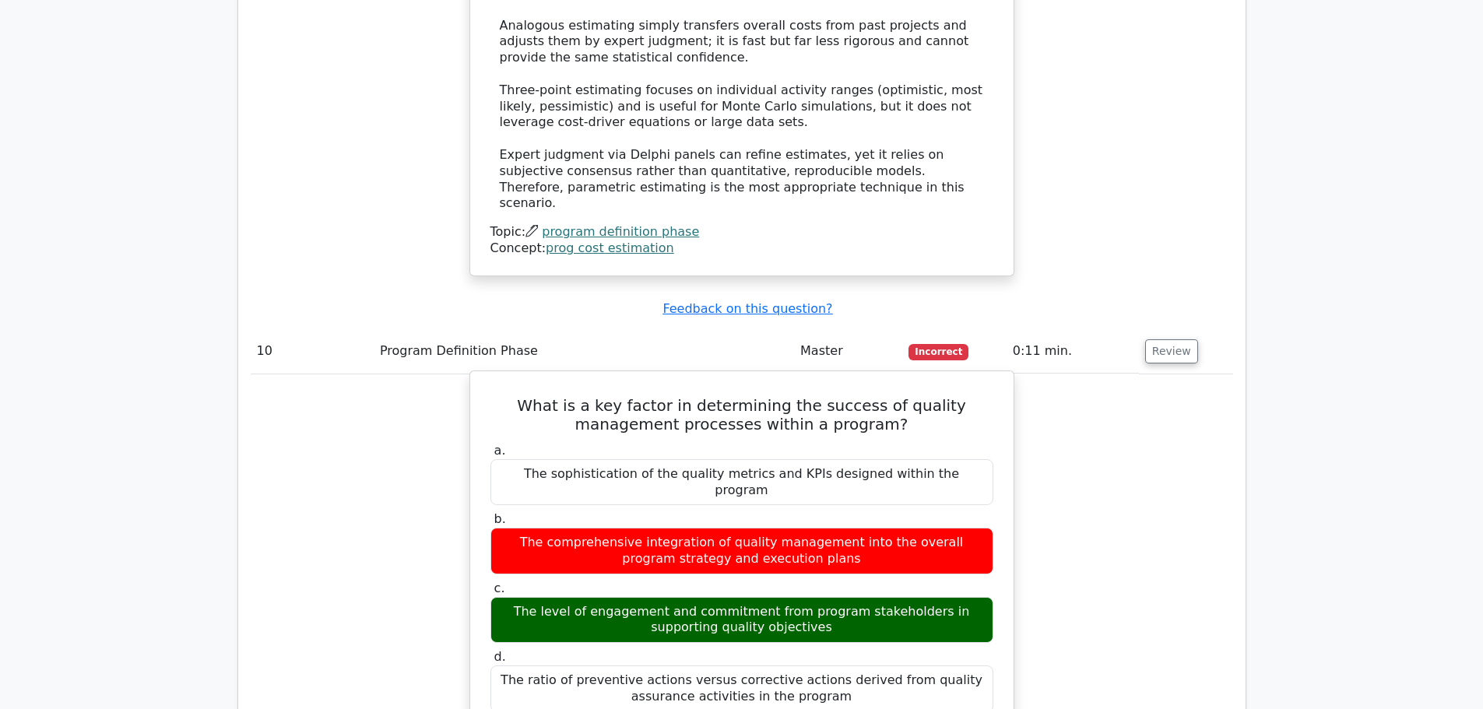
drag, startPoint x: 794, startPoint y: 480, endPoint x: 796, endPoint y: 570, distance: 89.5
drag, startPoint x: 490, startPoint y: 515, endPoint x: 666, endPoint y: 572, distance: 184.1
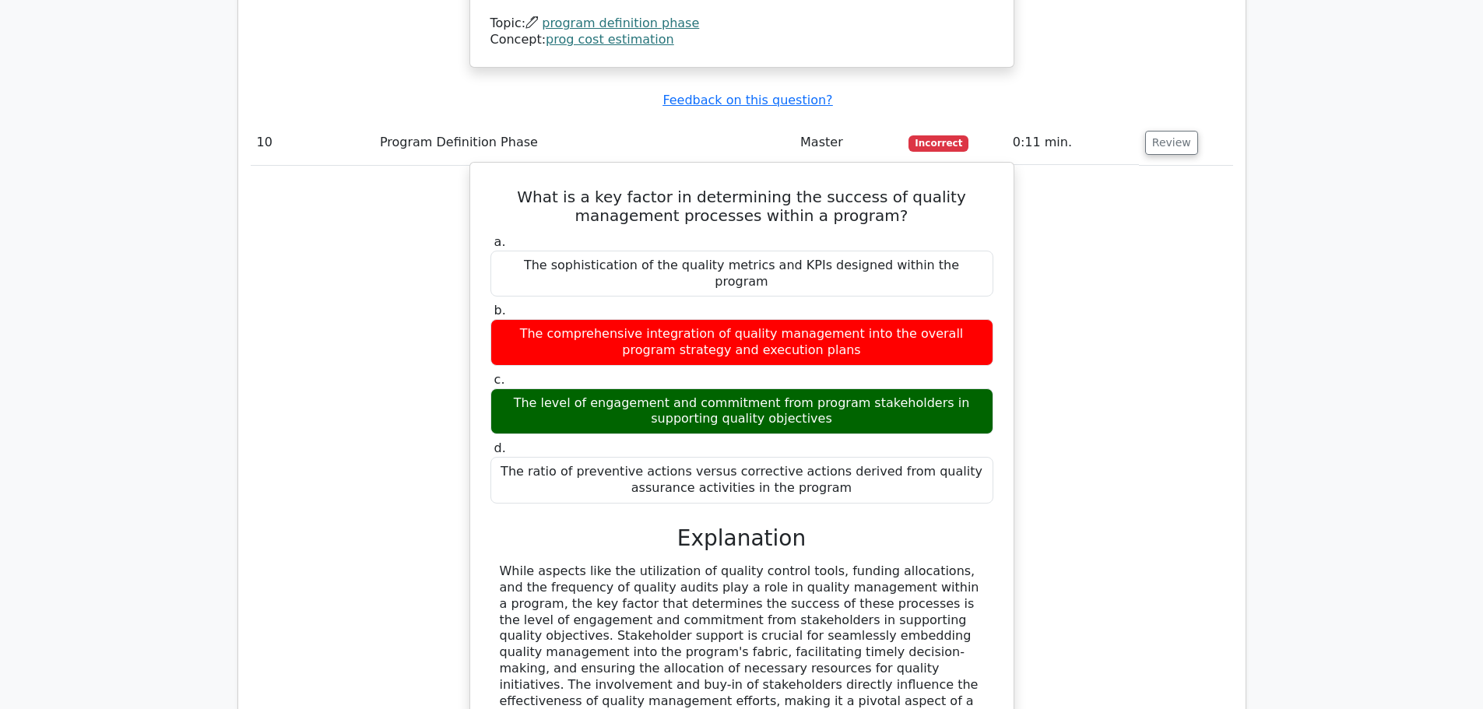
scroll to position [6928, 0]
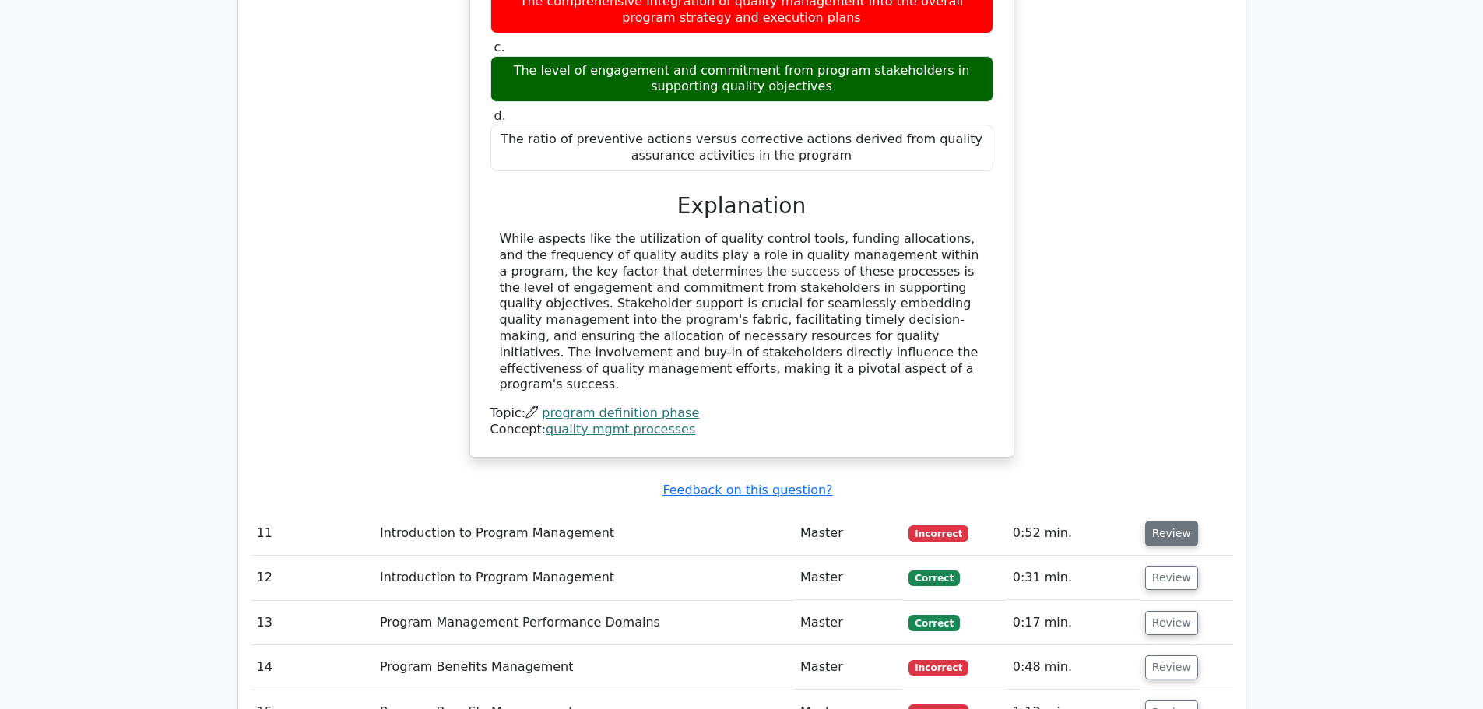
click at [1164, 522] on button "Review" at bounding box center [1171, 534] width 53 height 24
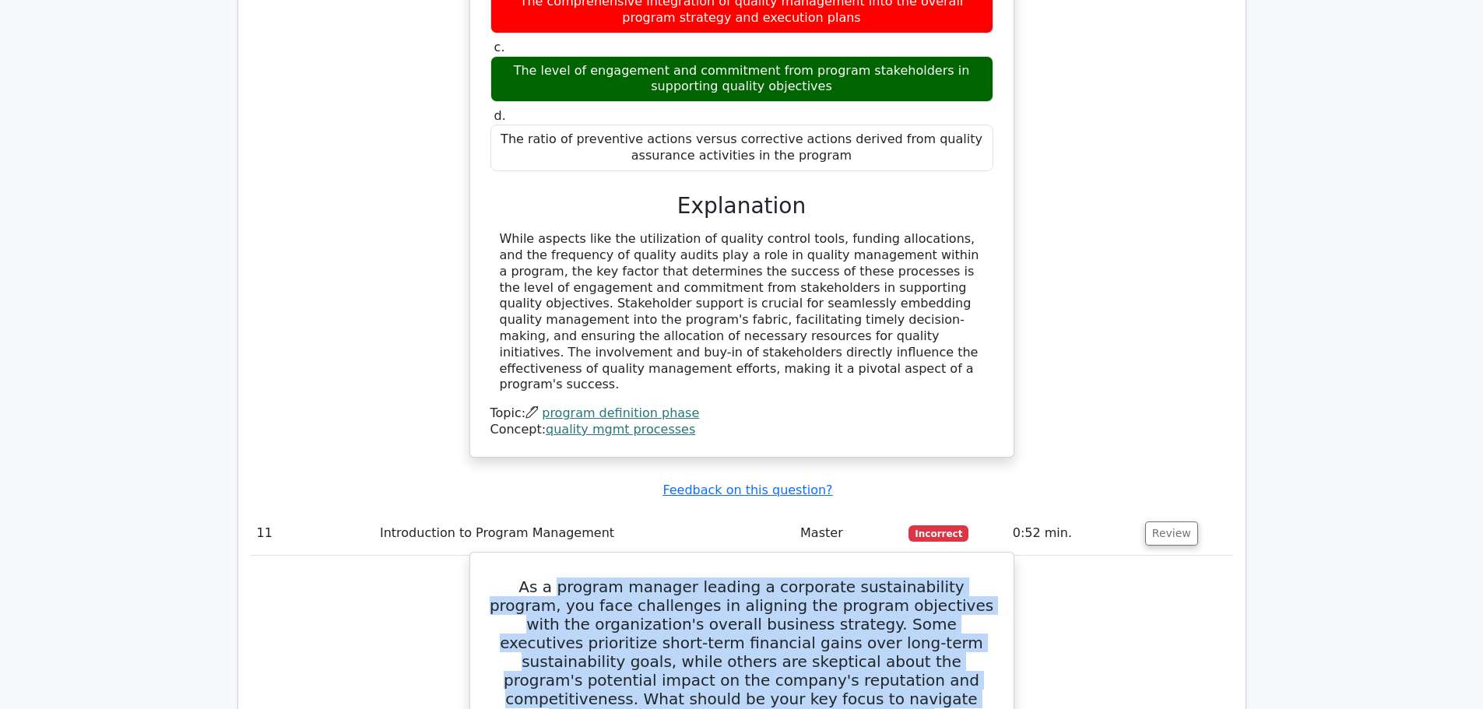
drag, startPoint x: 589, startPoint y: 243, endPoint x: 907, endPoint y: 318, distance: 326.3
click at [975, 578] on h5 "As a program manager leading a corporate sustainability program, you face chall…" at bounding box center [742, 652] width 506 height 149
click at [907, 578] on h5 "As a program manager leading a corporate sustainability program, you face chall…" at bounding box center [742, 652] width 506 height 149
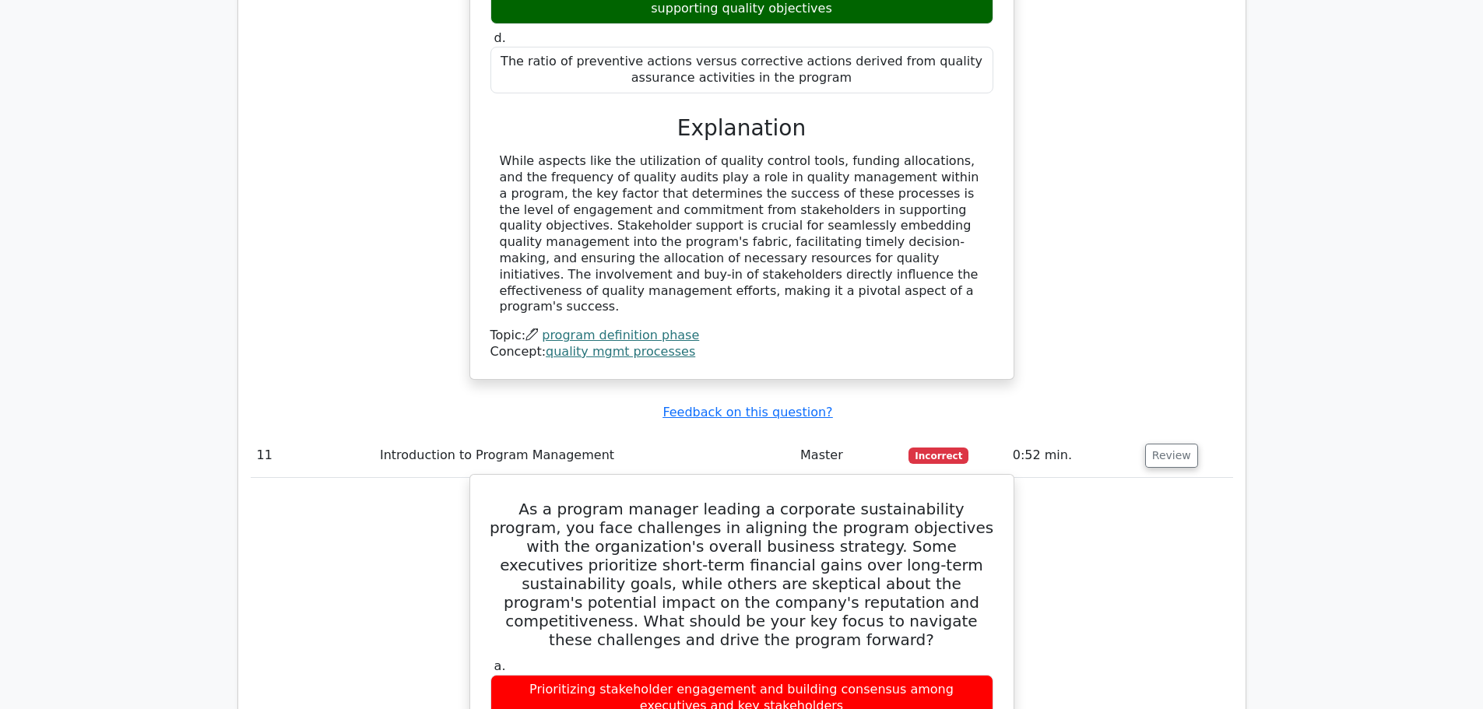
scroll to position [7162, 0]
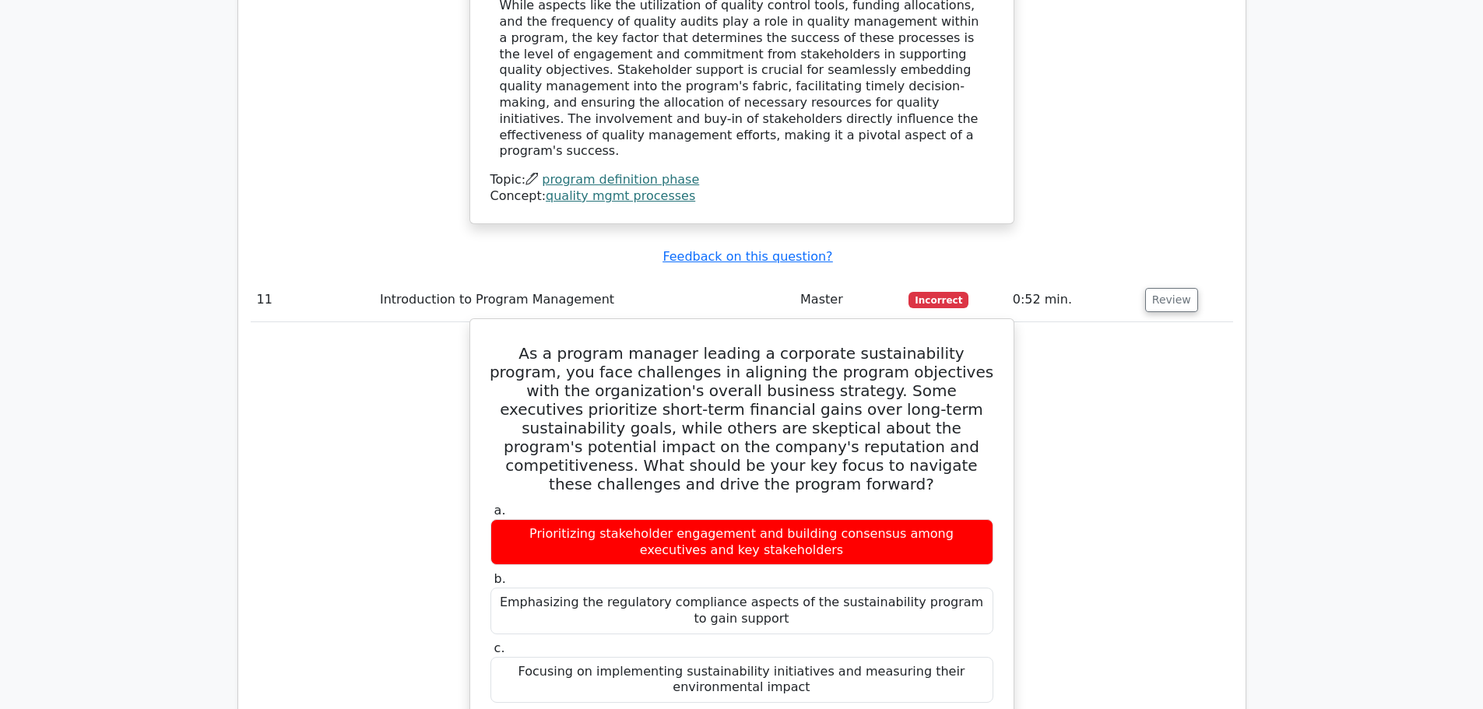
drag, startPoint x: 490, startPoint y: 474, endPoint x: 815, endPoint y: 612, distance: 353.4
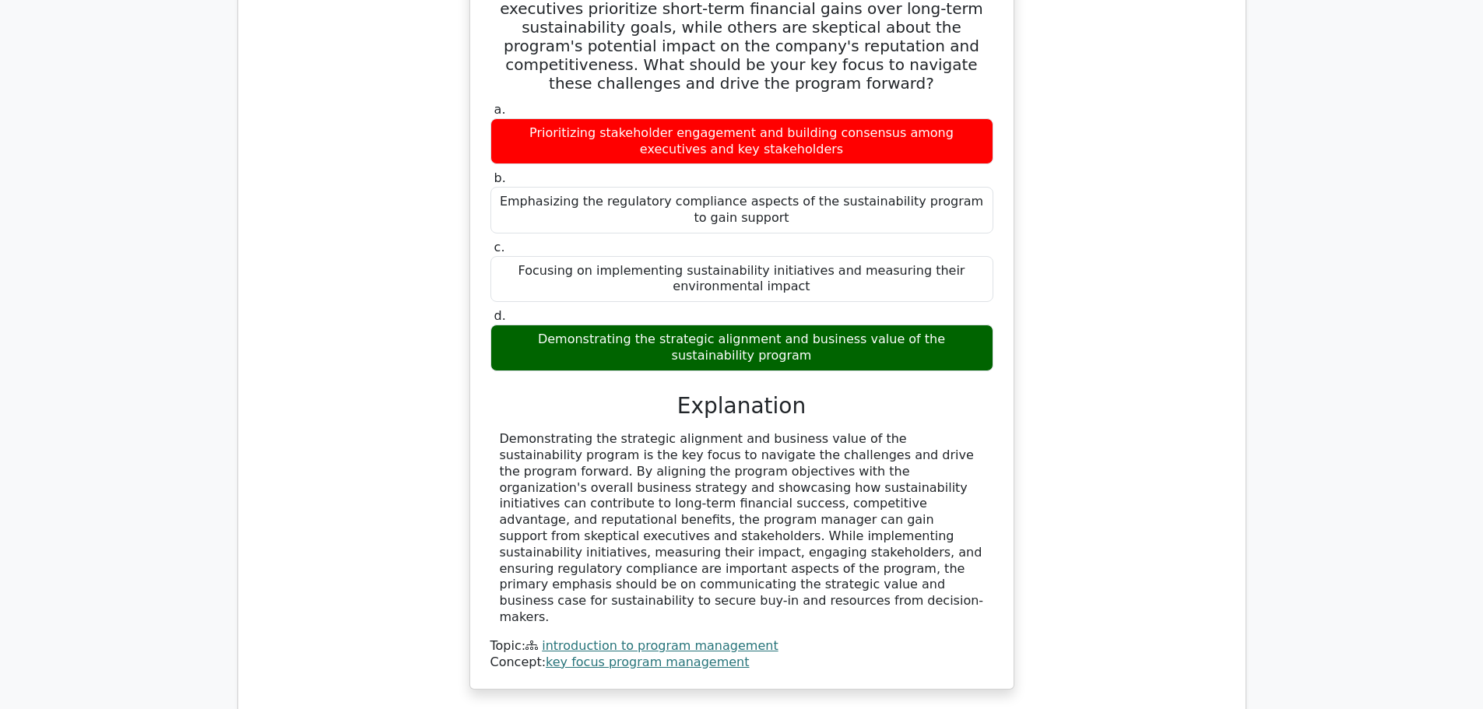
scroll to position [7706, 0]
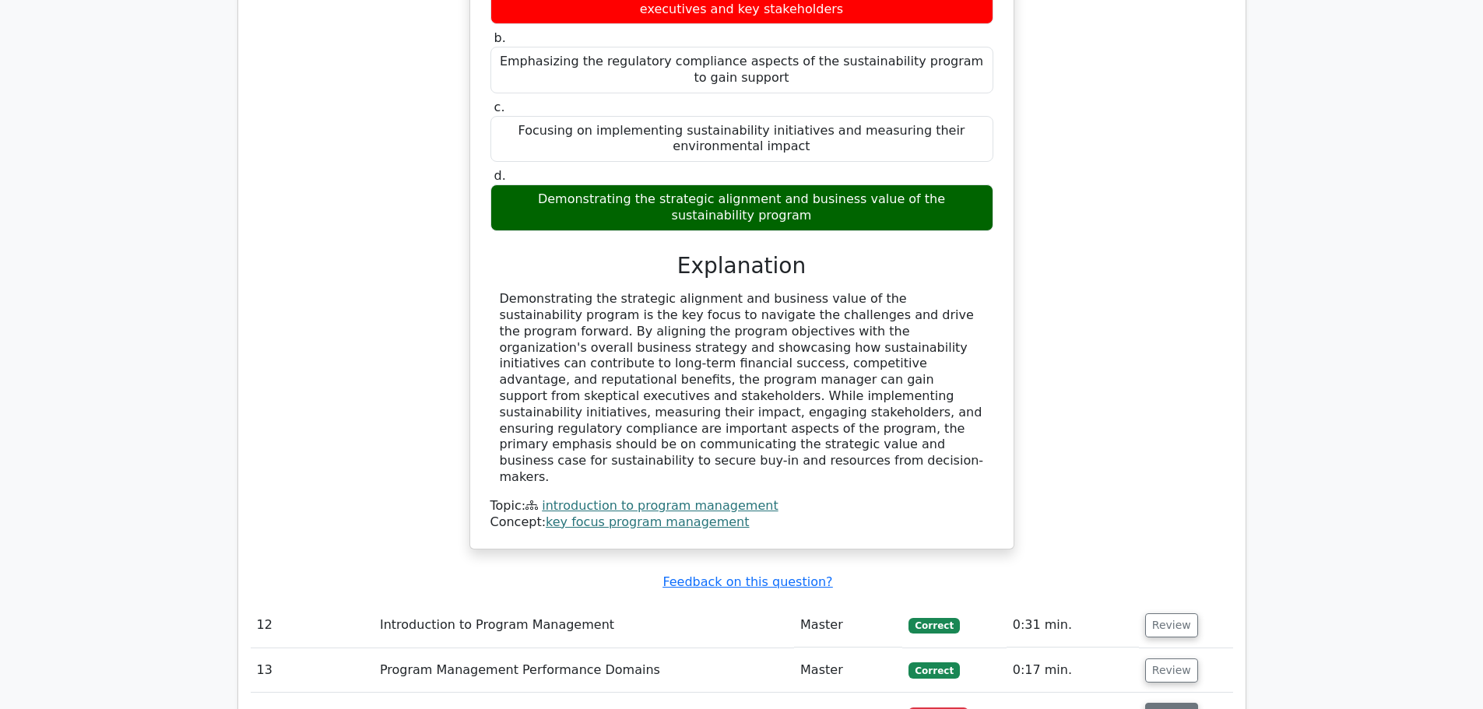
click at [1188, 703] on button "Review" at bounding box center [1171, 715] width 53 height 24
drag, startPoint x: 515, startPoint y: 360, endPoint x: 897, endPoint y: 469, distance: 396.5
drag, startPoint x: 541, startPoint y: 354, endPoint x: 891, endPoint y: 451, distance: 363.3
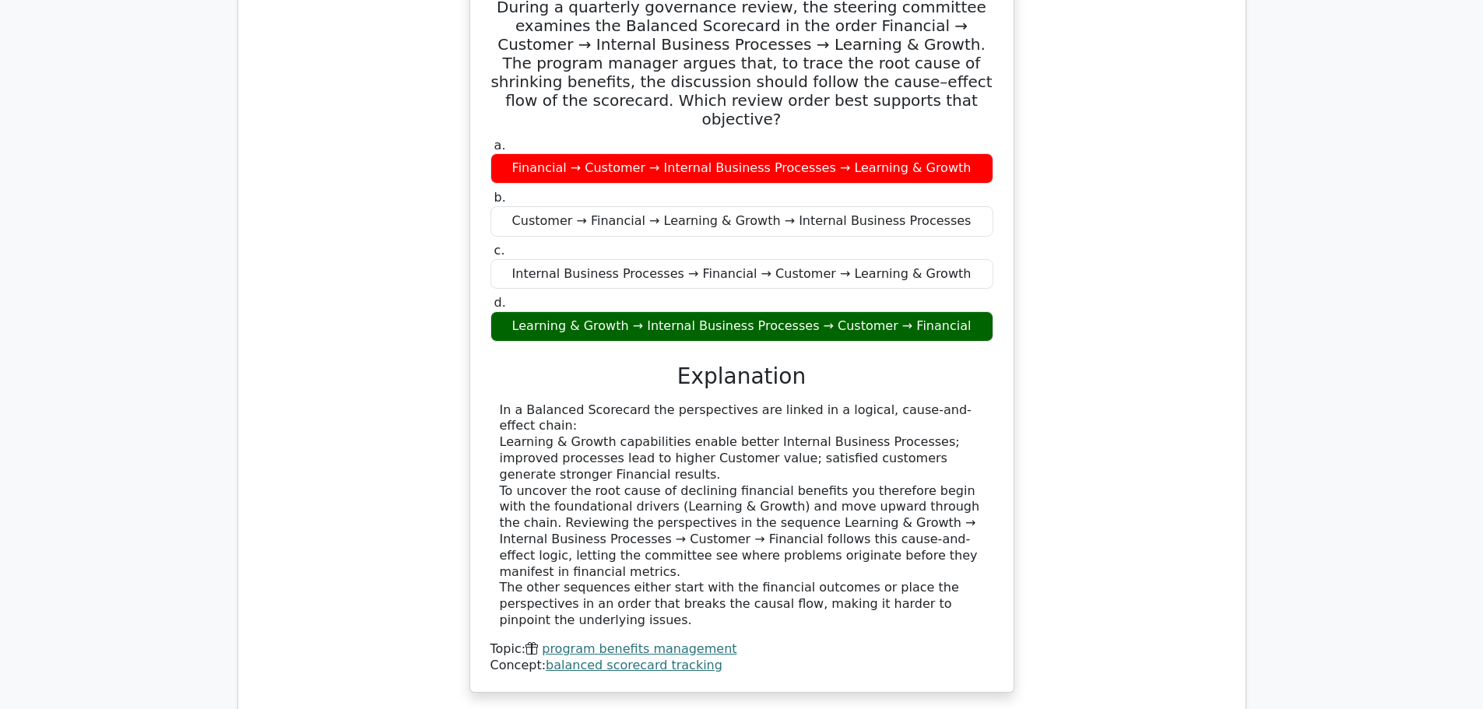
scroll to position [8563, 0]
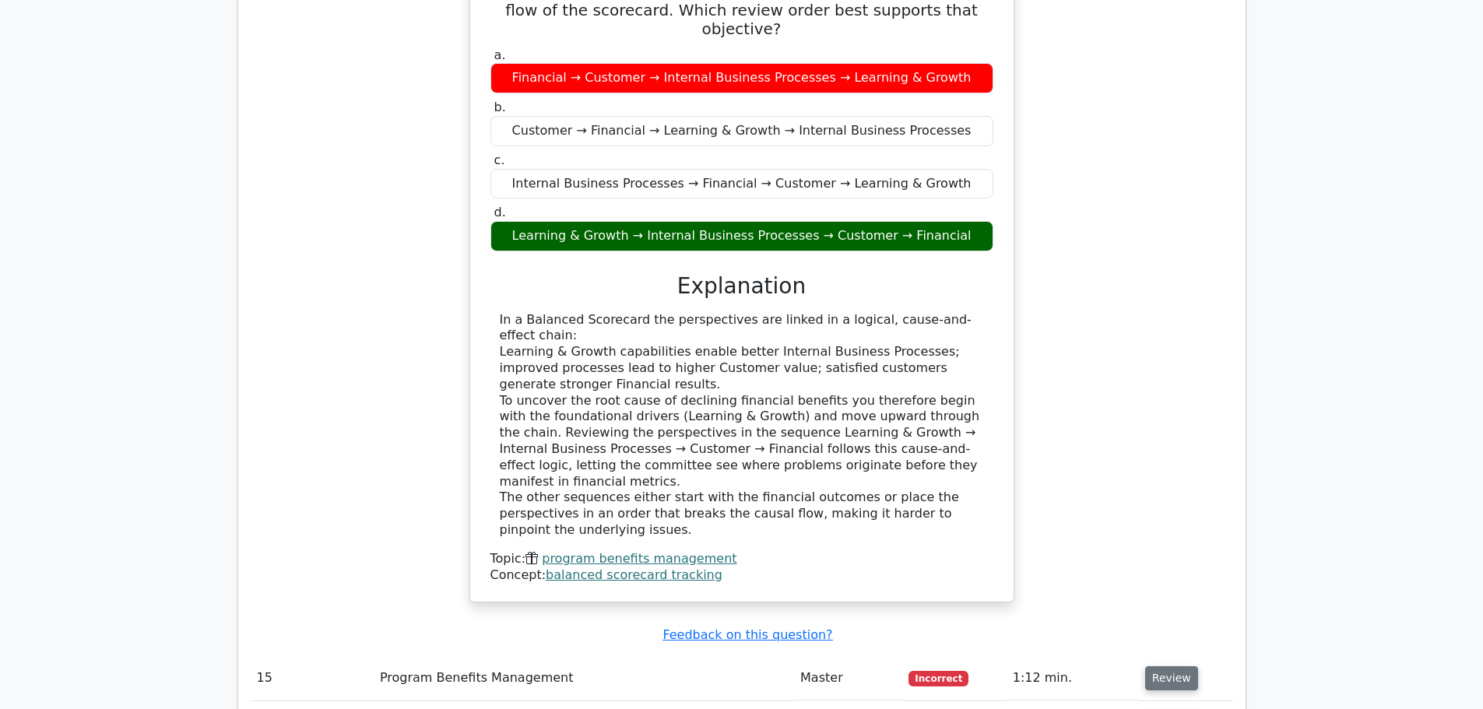
click at [1150, 666] on button "Review" at bounding box center [1171, 678] width 53 height 24
drag, startPoint x: 527, startPoint y: 272, endPoint x: 835, endPoint y: 364, distance: 321.9
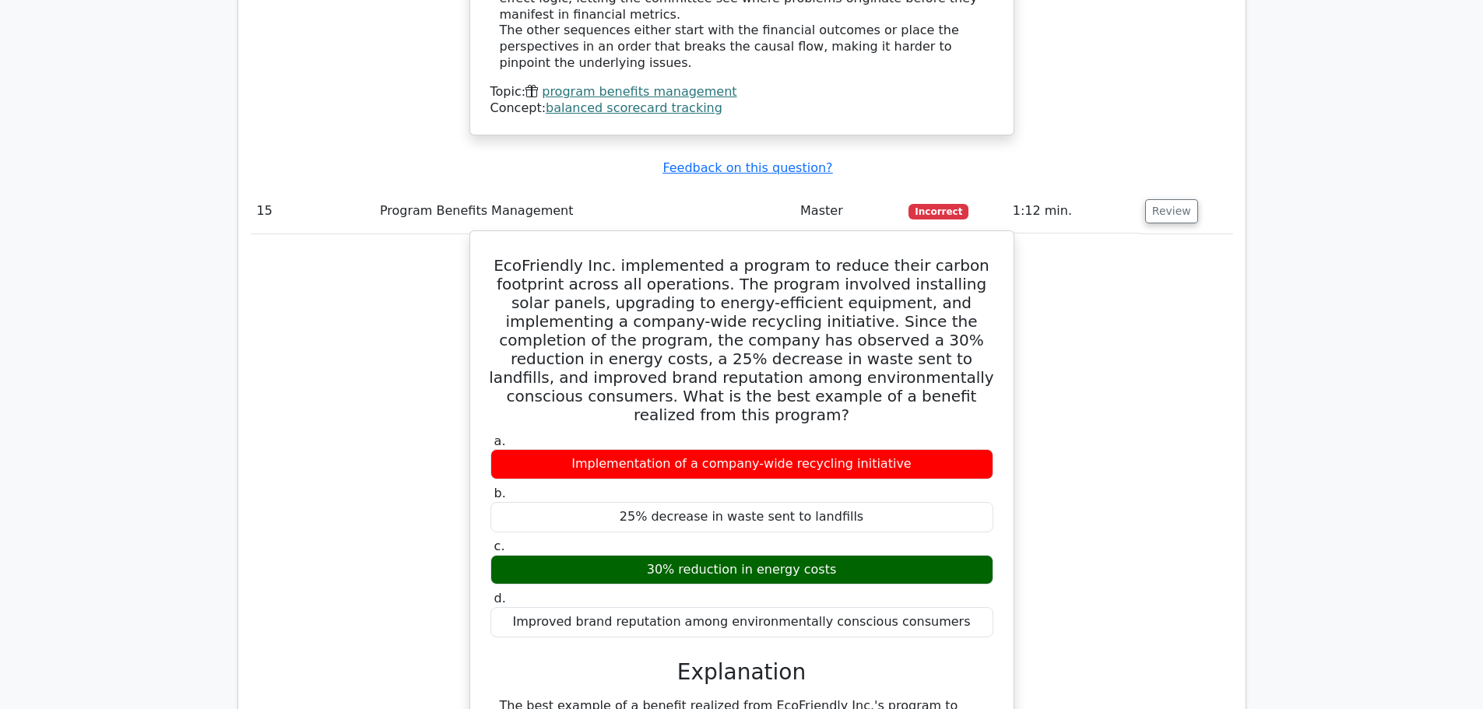
scroll to position [9108, 0]
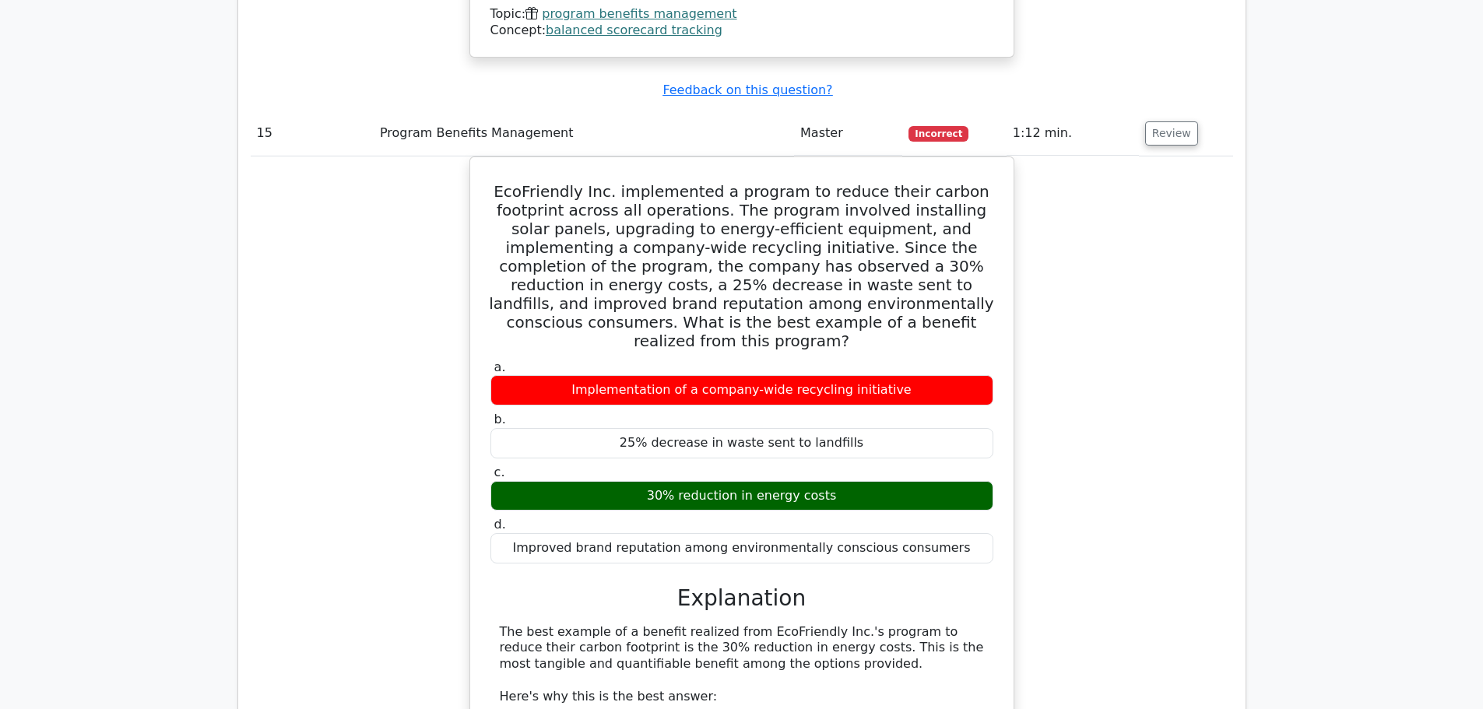
drag, startPoint x: 813, startPoint y: 515, endPoint x: 460, endPoint y: 497, distance: 353.1
click at [460, 497] on div "EcoFriendly Inc. implemented a program to reduce their carbon footprint across …" at bounding box center [742, 698] width 982 height 1085
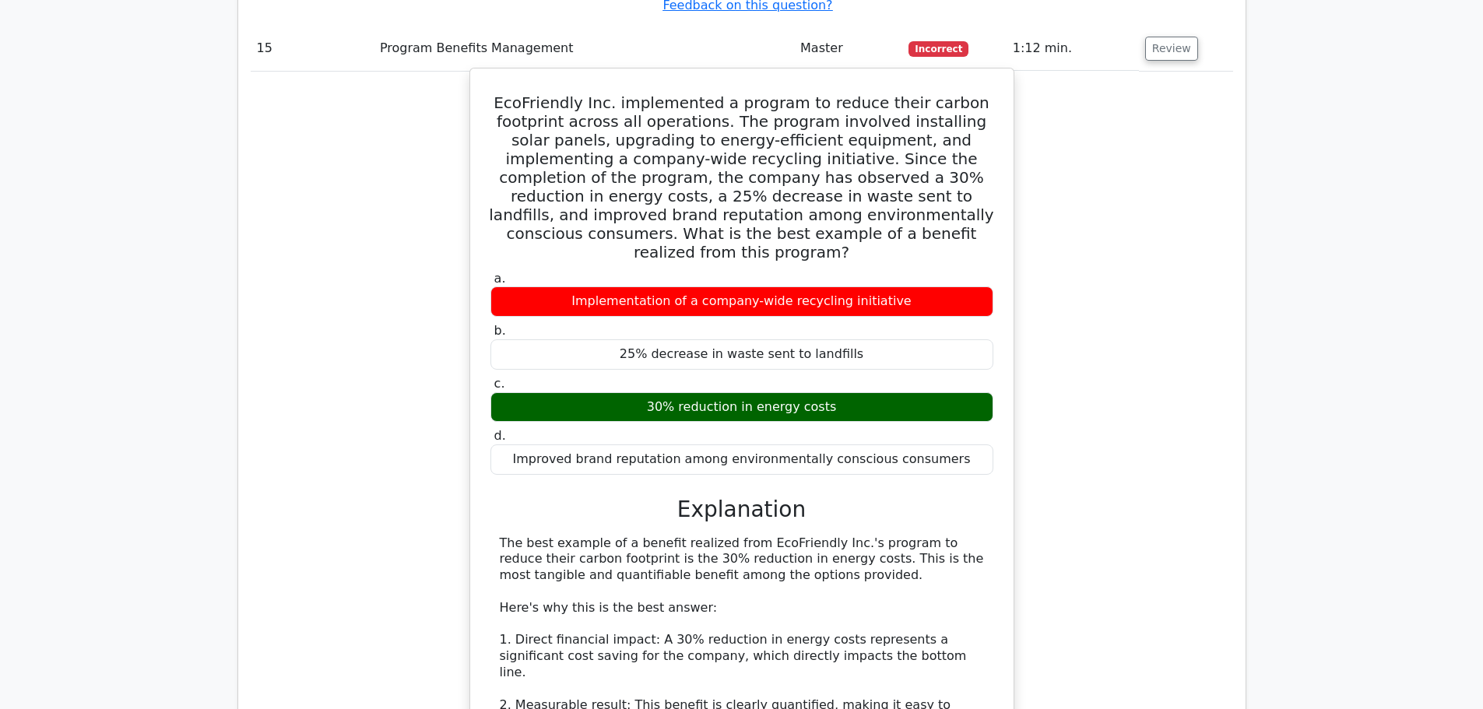
scroll to position [9497, 0]
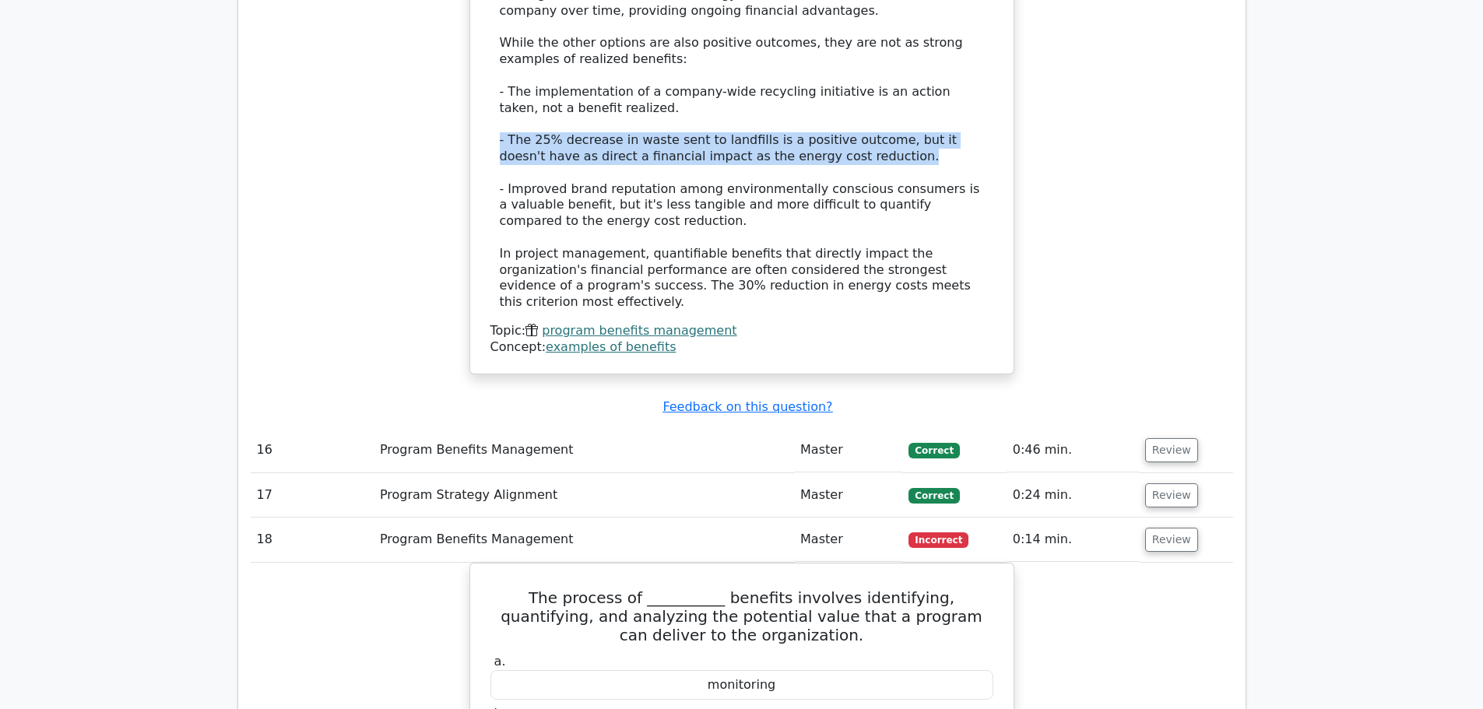
scroll to position [9964, 0]
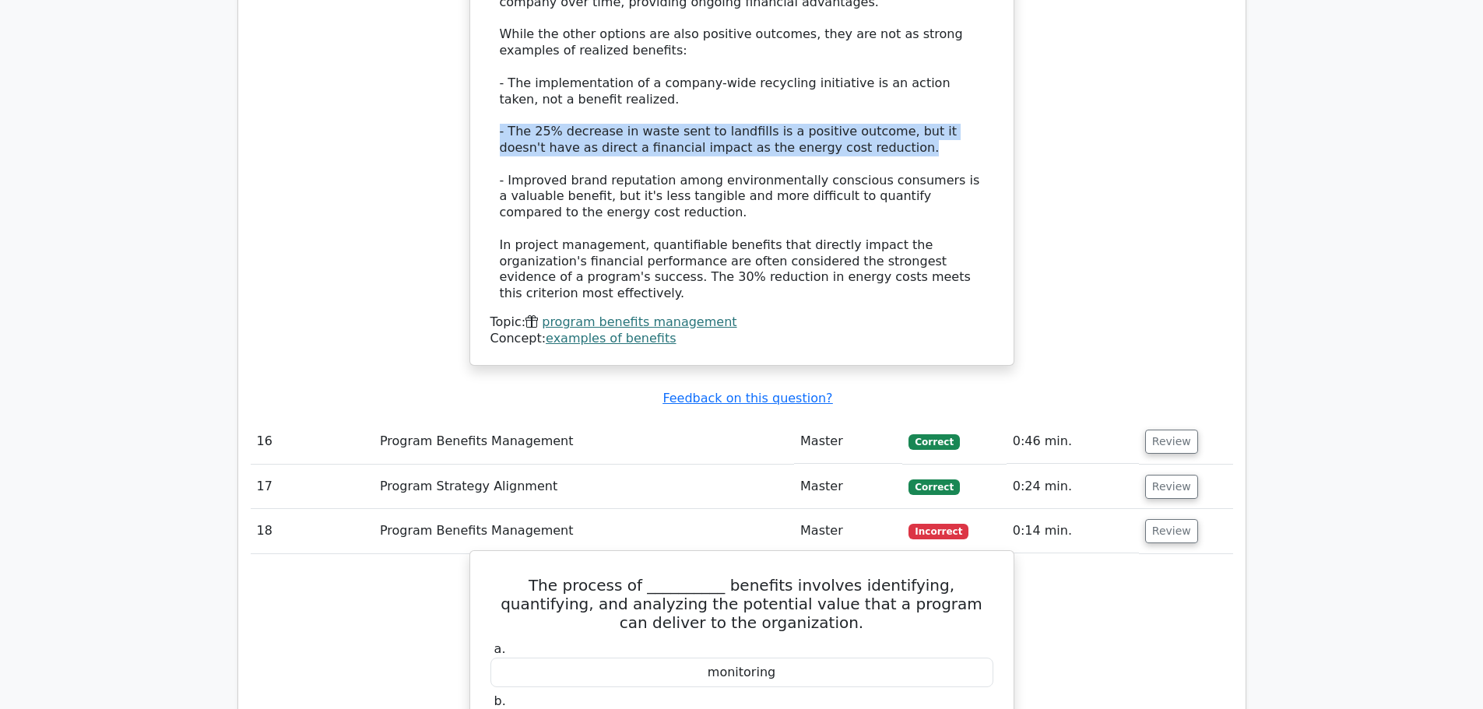
drag, startPoint x: 496, startPoint y: 404, endPoint x: 955, endPoint y: 449, distance: 461.5
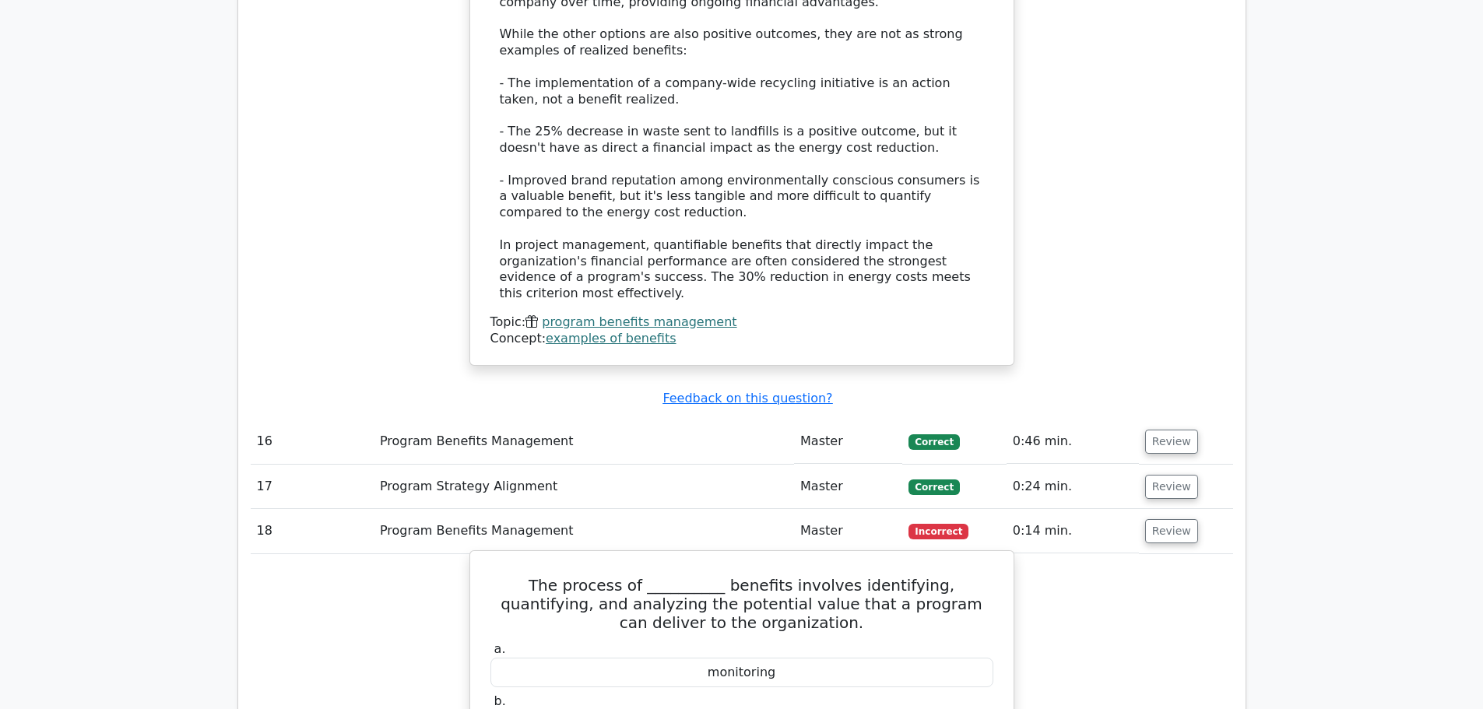
drag, startPoint x: 504, startPoint y: 413, endPoint x: 968, endPoint y: 455, distance: 465.8
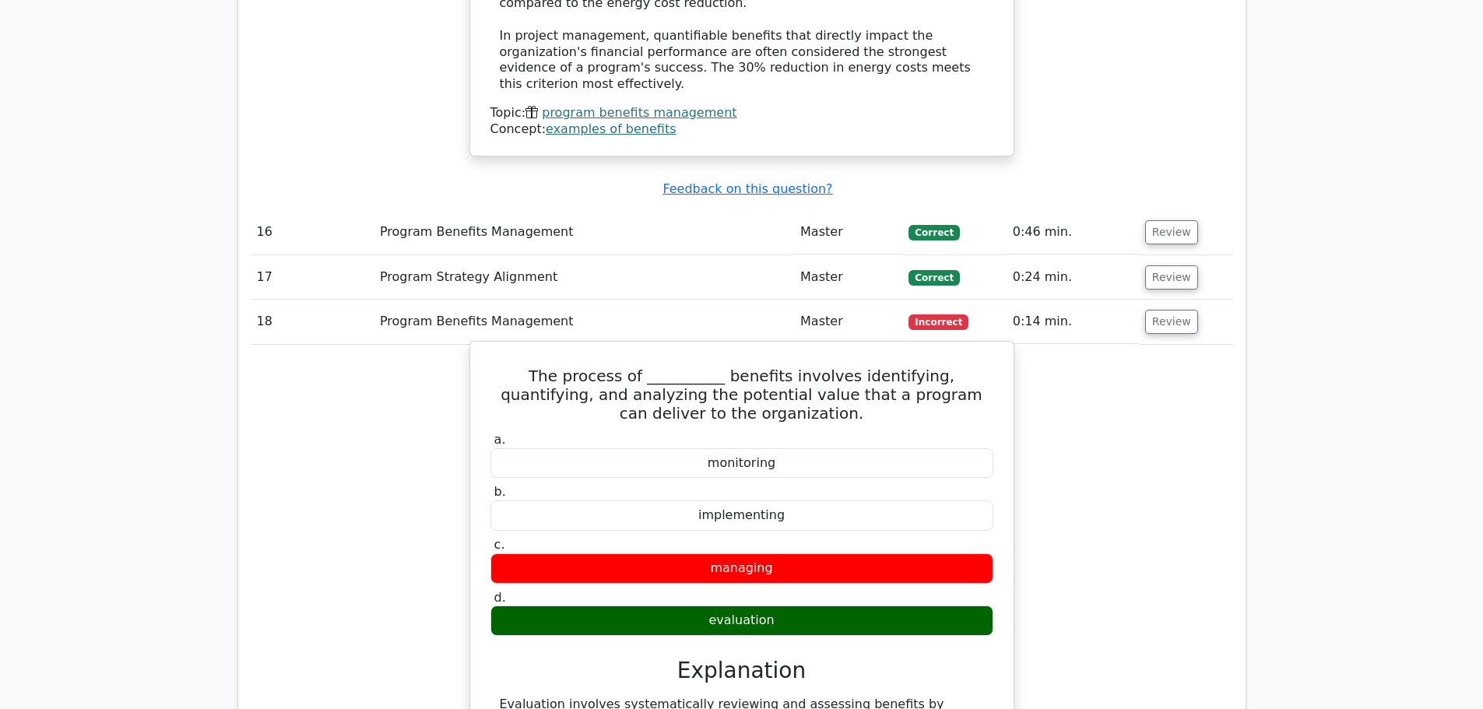
scroll to position [10509, 0]
